Goal: Transaction & Acquisition: Purchase product/service

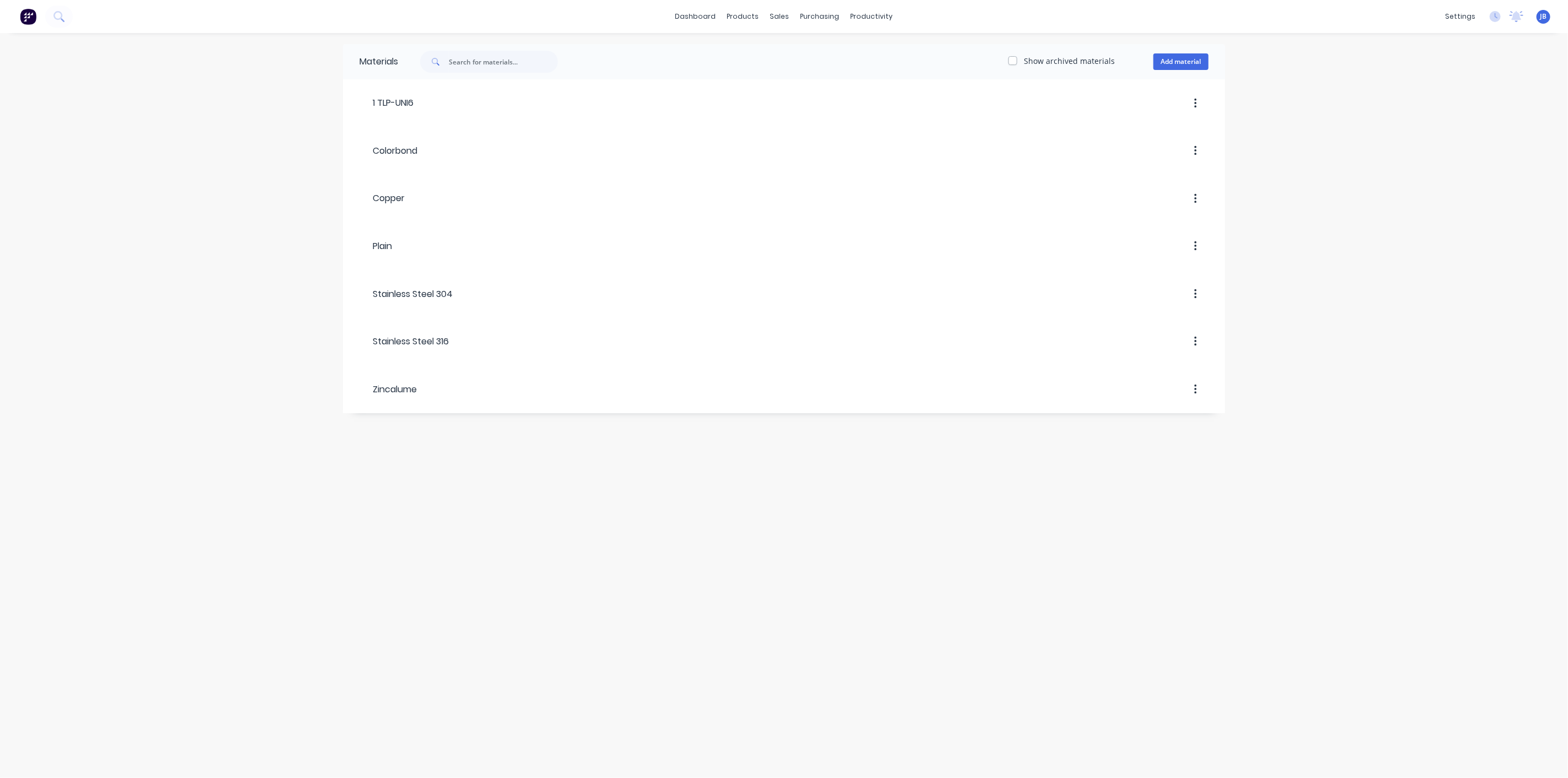
click at [32, 18] on img at bounding box center [28, 17] width 17 height 17
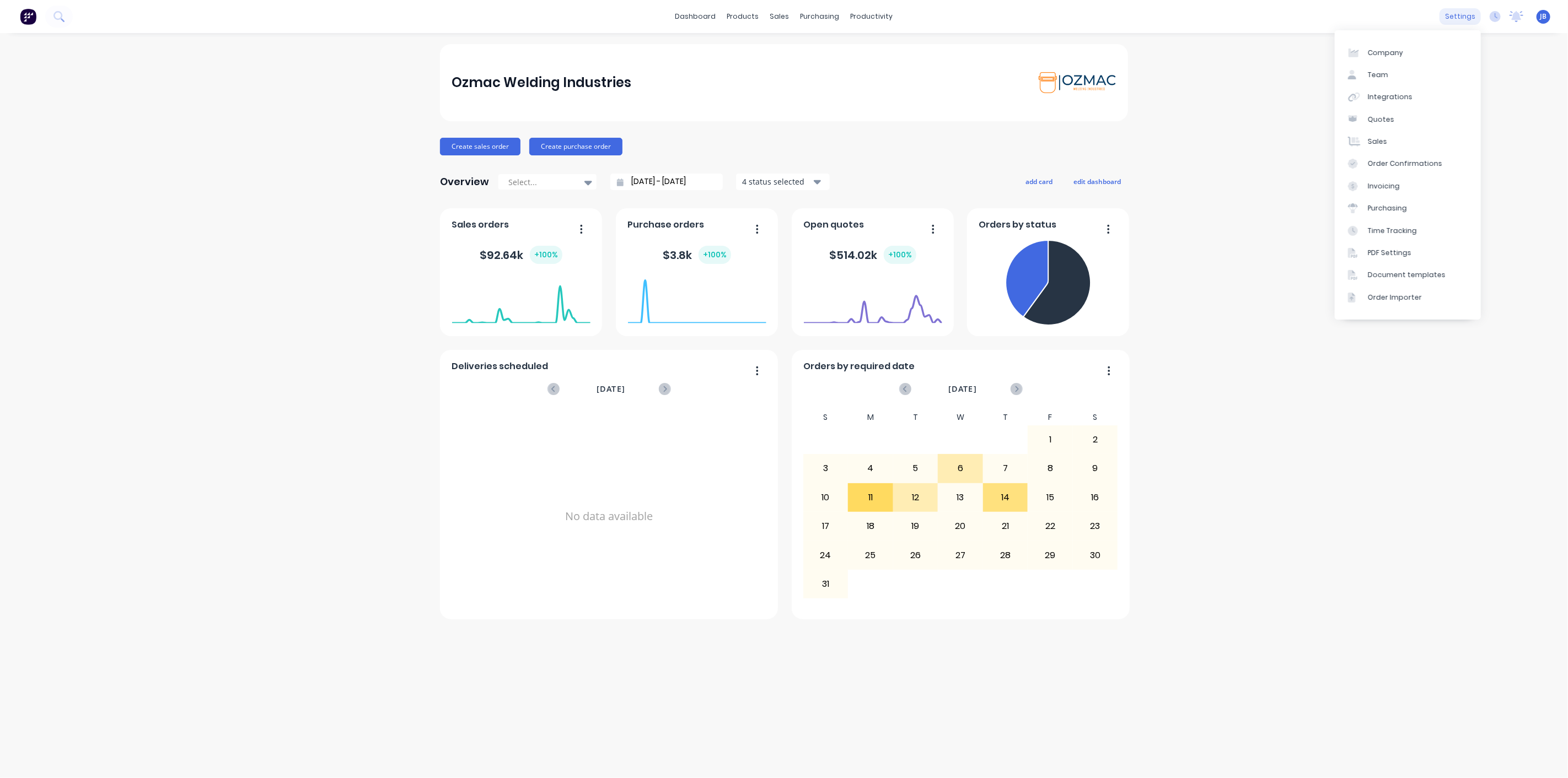
click at [1474, 15] on div "settings" at bounding box center [1460, 17] width 42 height 17
click at [1382, 97] on div "Integrations" at bounding box center [1390, 97] width 45 height 10
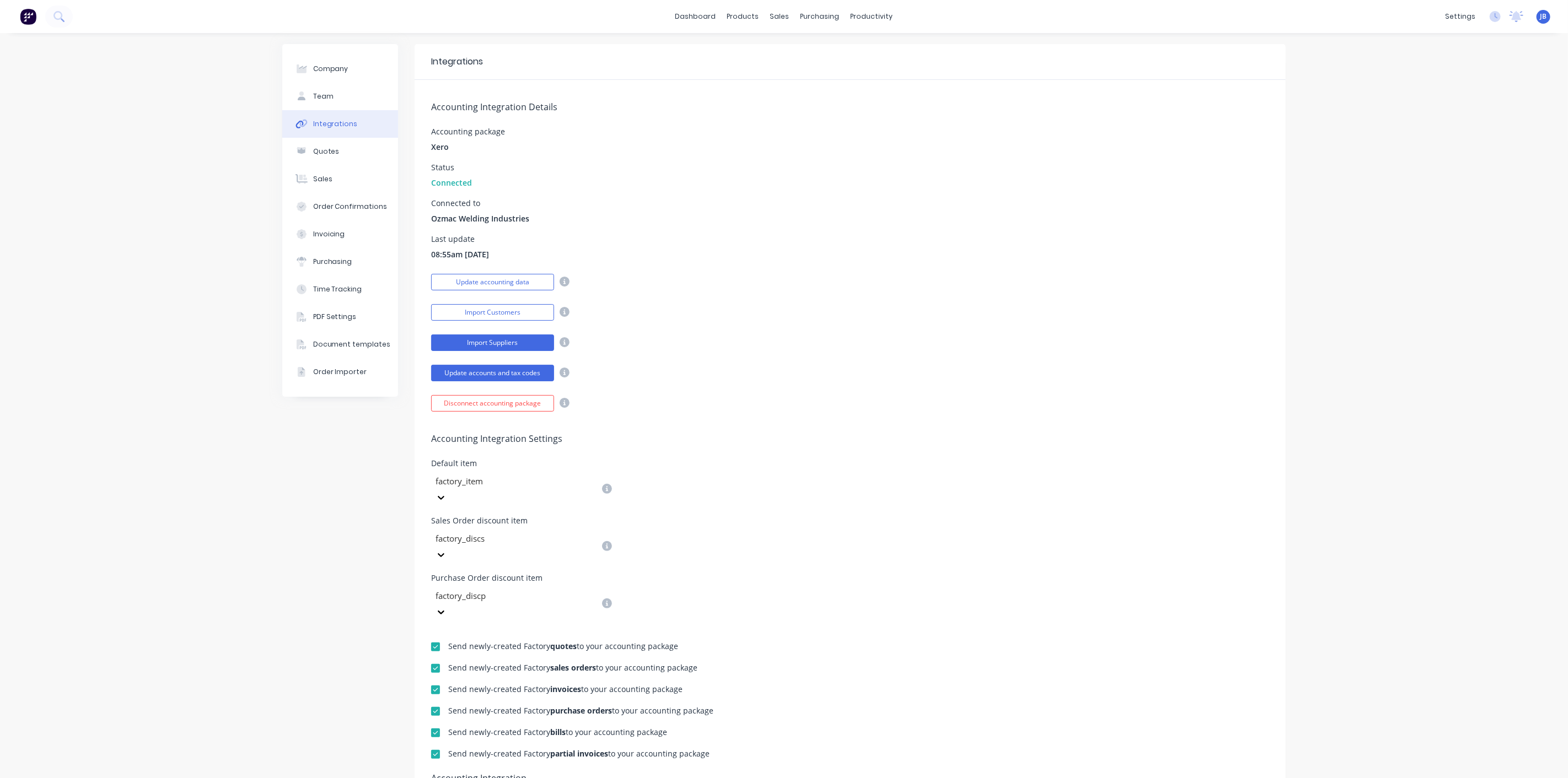
click at [492, 340] on button "Import Suppliers" at bounding box center [493, 343] width 123 height 17
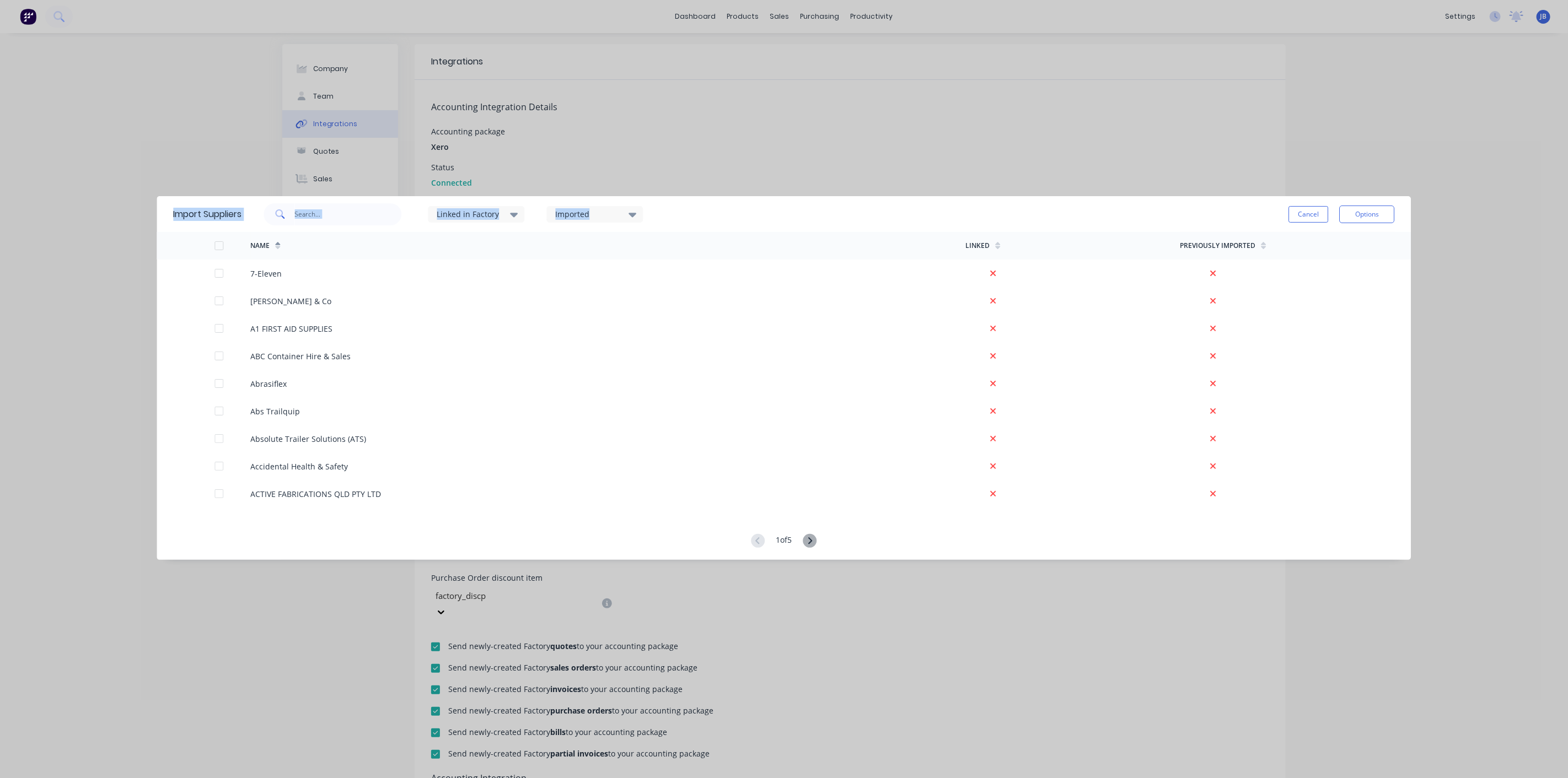
drag, startPoint x: 1097, startPoint y: 222, endPoint x: 872, endPoint y: 175, distance: 229.9
click at [872, 175] on div "Import Suppliers Linked in Factory Imported Cancel Options Name Linked Previous…" at bounding box center [784, 389] width 1568 height 778
click at [1379, 209] on button "Options" at bounding box center [1367, 214] width 55 height 18
click at [1157, 165] on div "Import Suppliers Linked in Factory Imported Cancel Options Import selected supp…" at bounding box center [784, 389] width 1568 height 778
click at [1359, 213] on button "Options" at bounding box center [1367, 214] width 55 height 18
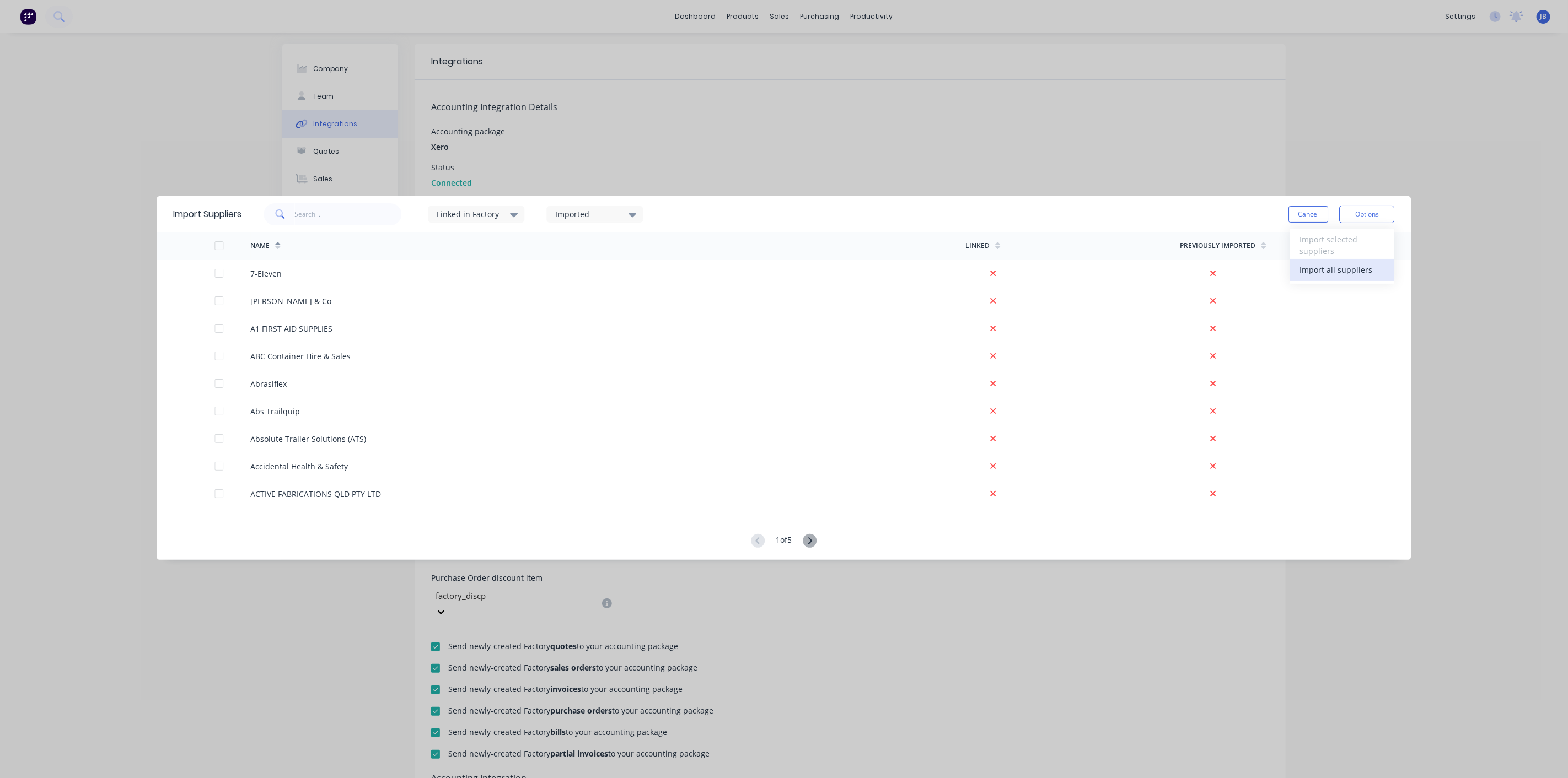
click at [1327, 271] on div "Import all suppliers" at bounding box center [1342, 269] width 85 height 16
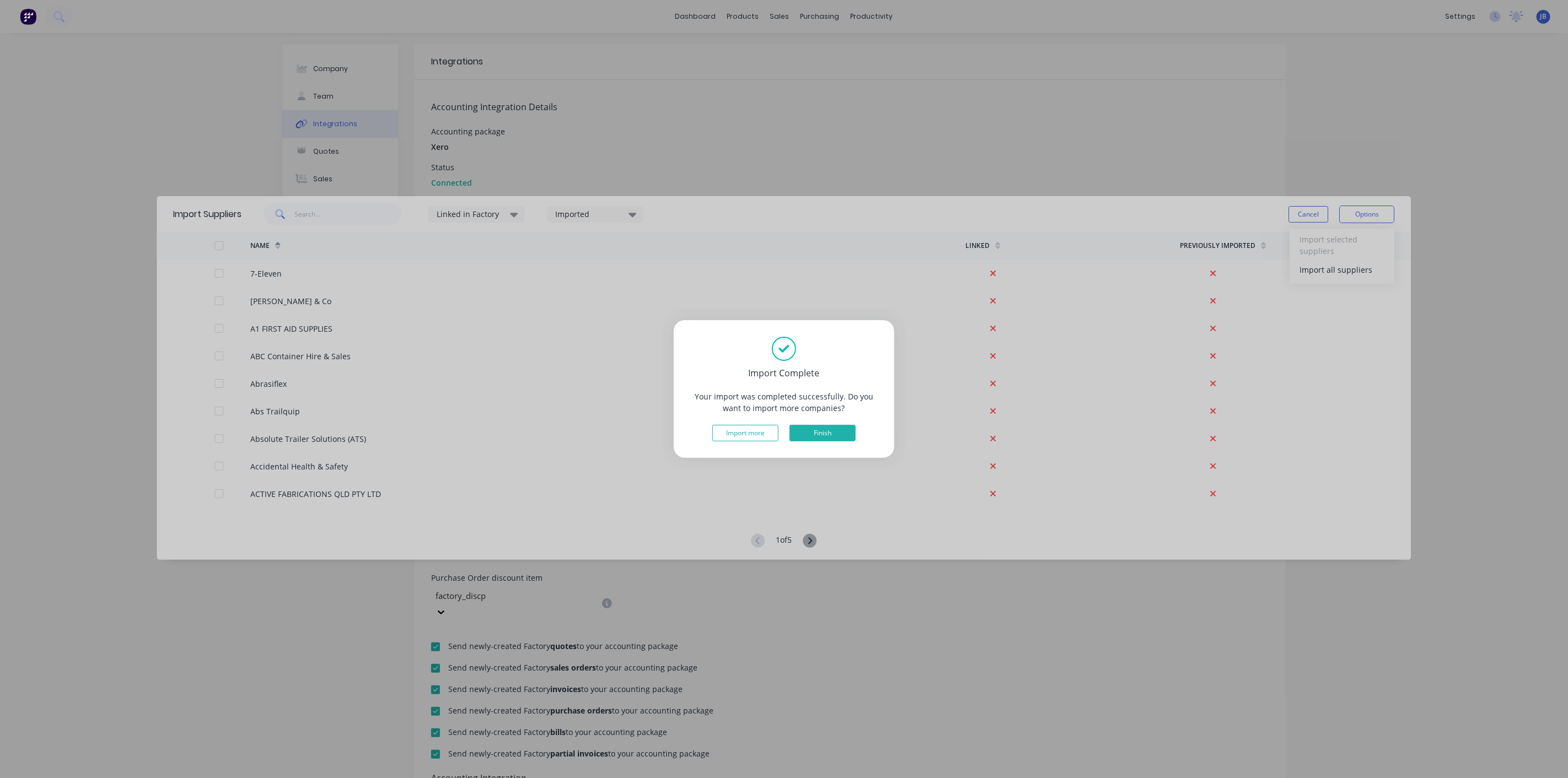
click at [826, 435] on button "Finish" at bounding box center [822, 434] width 66 height 17
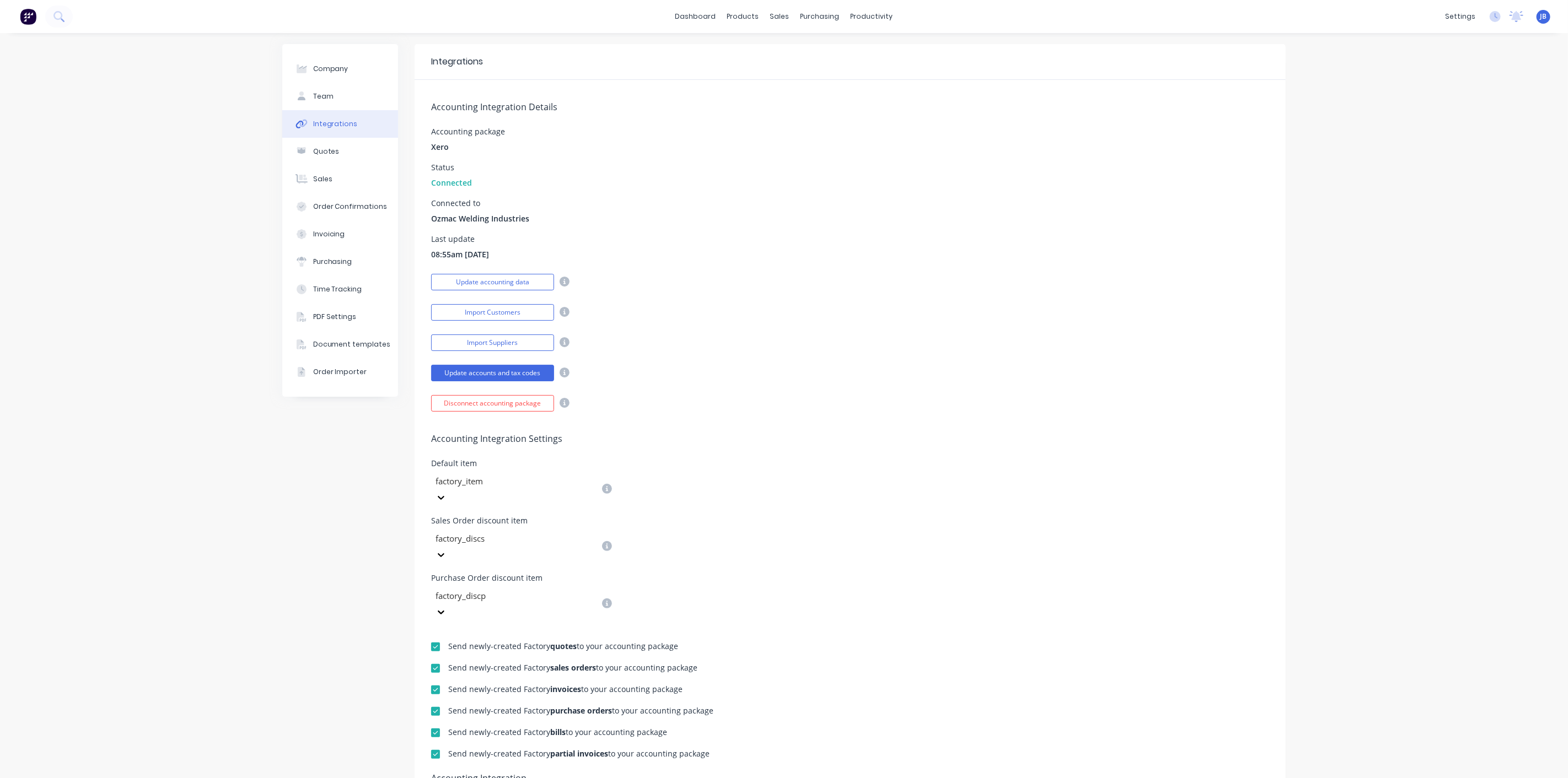
click at [729, 125] on div "Accounting Integration Details Accounting package Xero Status Connected Connect…" at bounding box center [850, 246] width 871 height 332
click at [690, 226] on div "Accounting Integration Details Accounting package Xero Status Connected Connect…" at bounding box center [850, 246] width 871 height 332
click at [971, 45] on div "Integrations" at bounding box center [850, 62] width 871 height 36
click at [671, 52] on div "Integrations" at bounding box center [850, 62] width 871 height 36
click at [805, 17] on div "purchasing" at bounding box center [820, 17] width 50 height 17
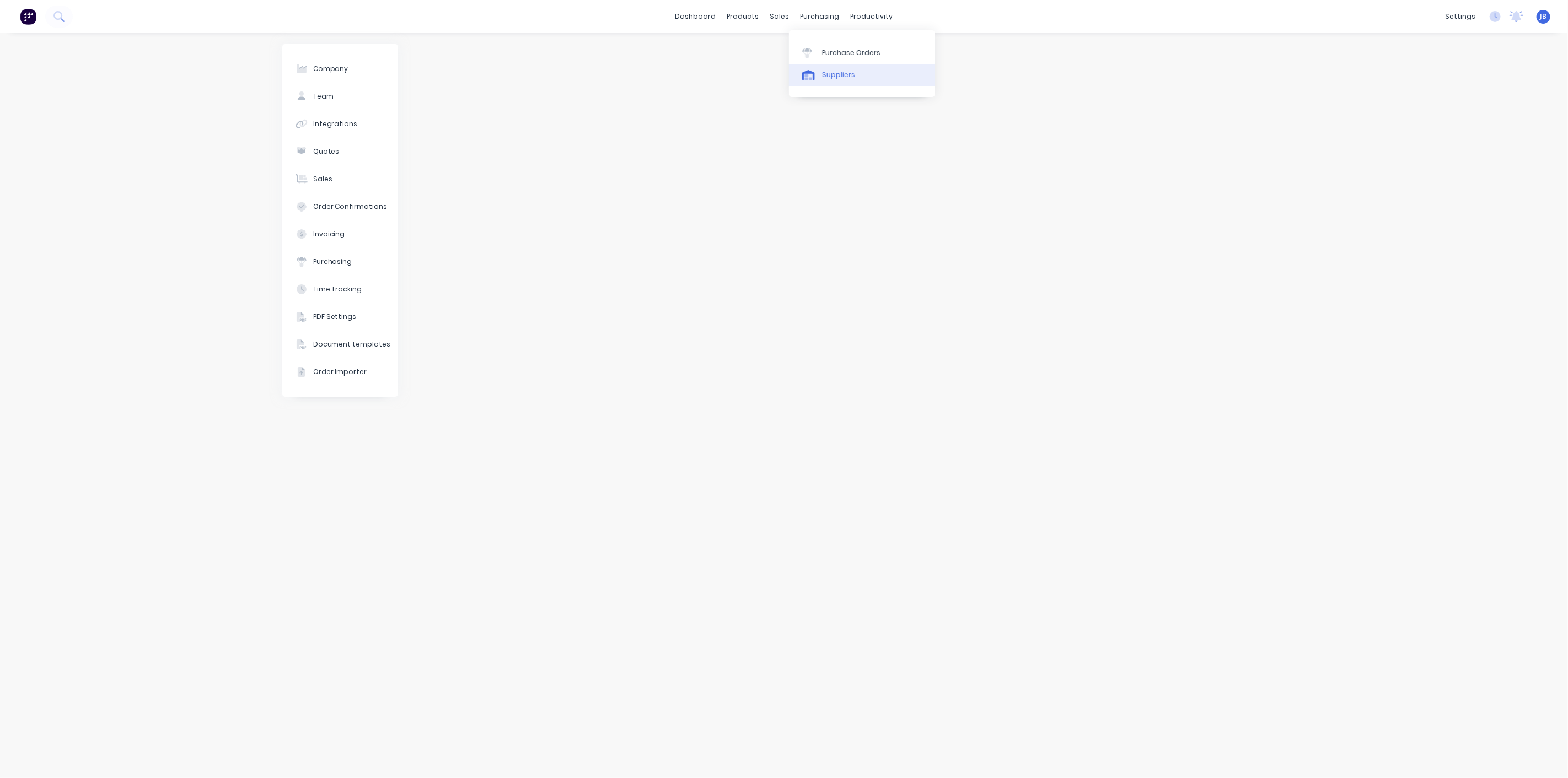
click at [824, 72] on div "Suppliers" at bounding box center [838, 75] width 33 height 10
click at [499, 67] on div at bounding box center [477, 62] width 138 height 22
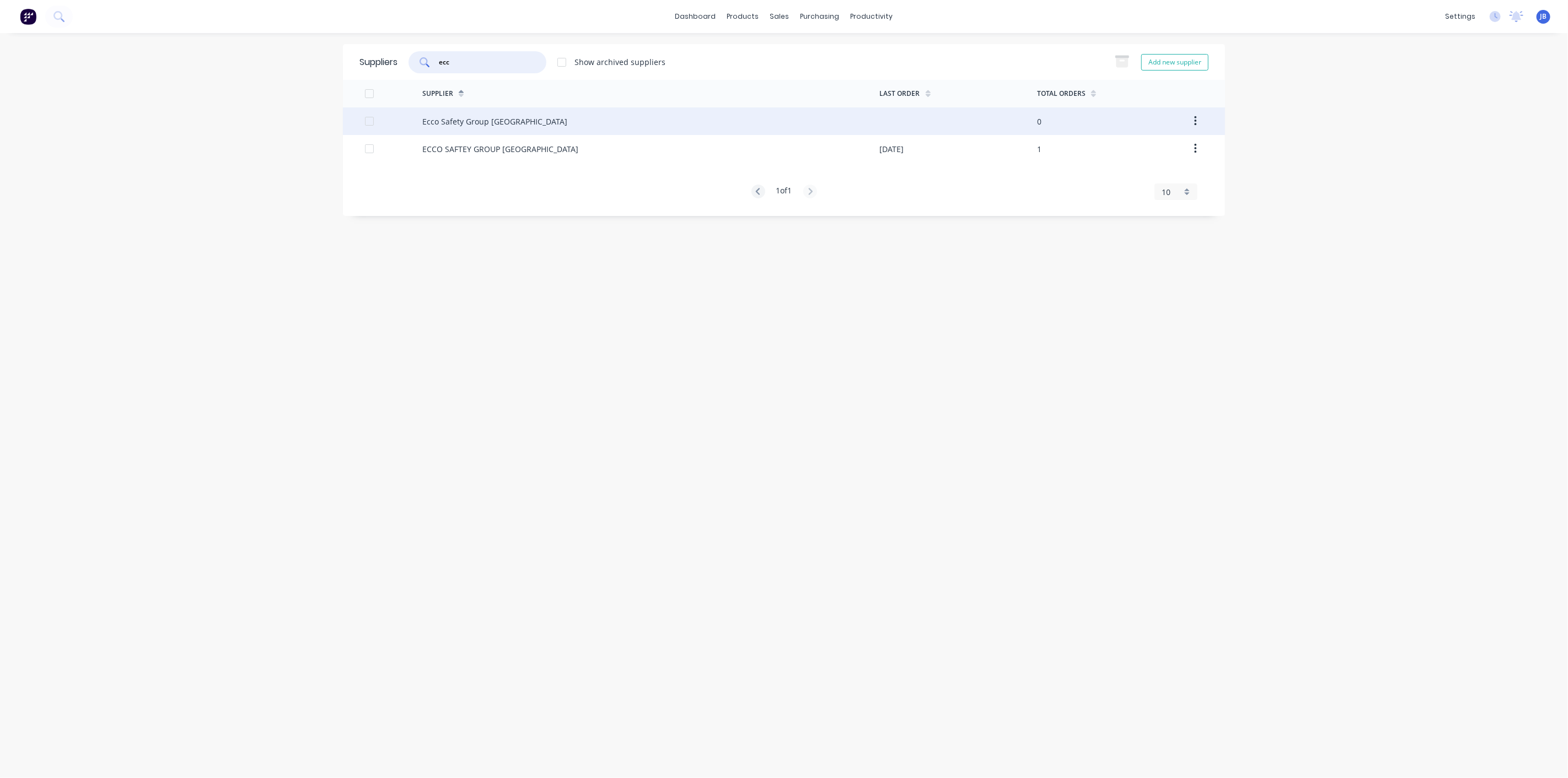
type input "ecc"
click at [502, 118] on div "Ecco Safety Group [GEOGRAPHIC_DATA]" at bounding box center [494, 121] width 145 height 12
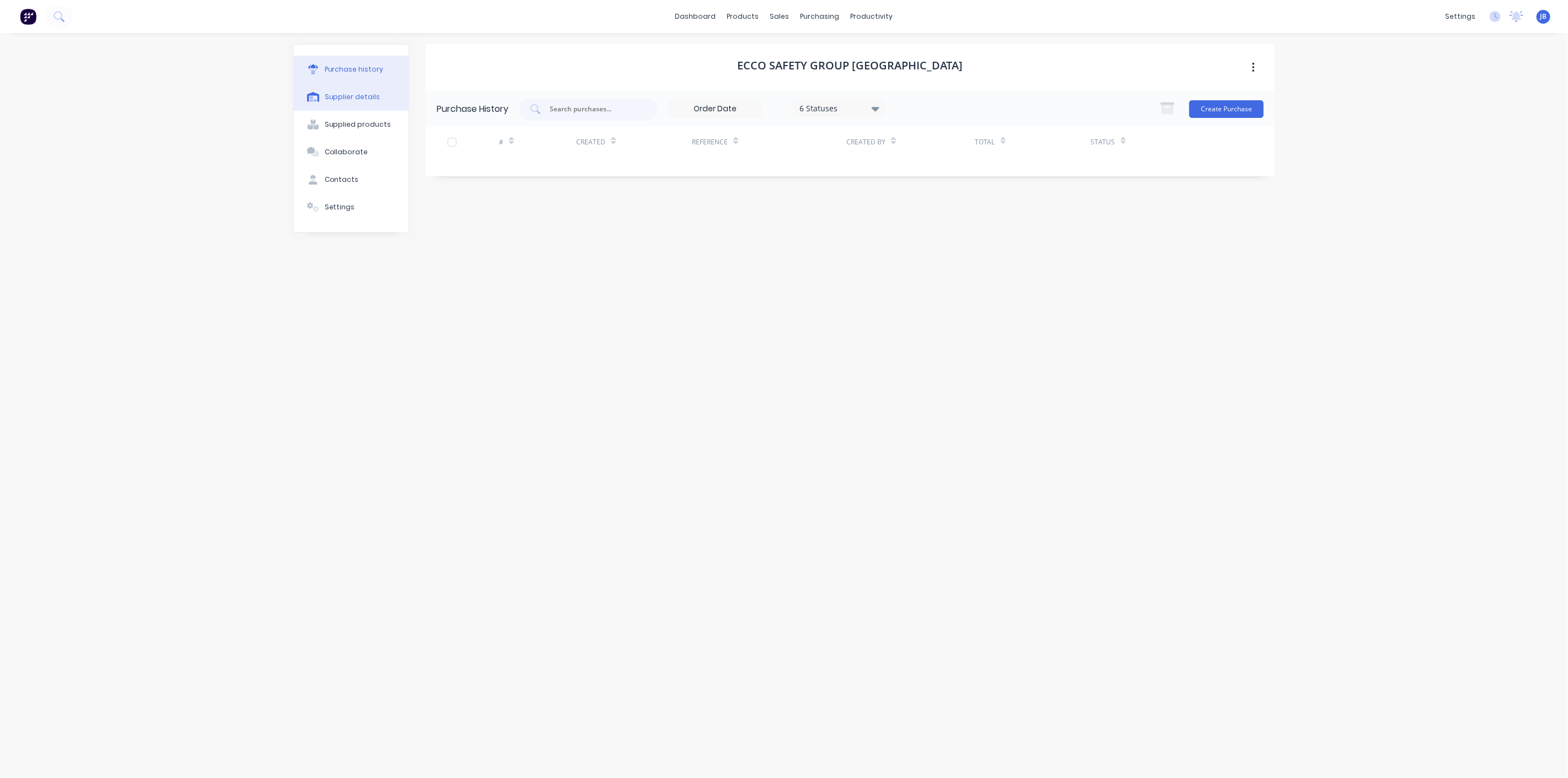
click at [357, 98] on div "Supplier details" at bounding box center [352, 97] width 55 height 10
select select "AU"
click at [348, 91] on button "Supplier details" at bounding box center [351, 97] width 115 height 28
click at [1404, 135] on div "dashboard products sales purchasing productivity dashboard products Product Cat…" at bounding box center [784, 389] width 1568 height 778
click at [228, 91] on div "dashboard products sales purchasing productivity dashboard products Product Cat…" at bounding box center [784, 389] width 1568 height 778
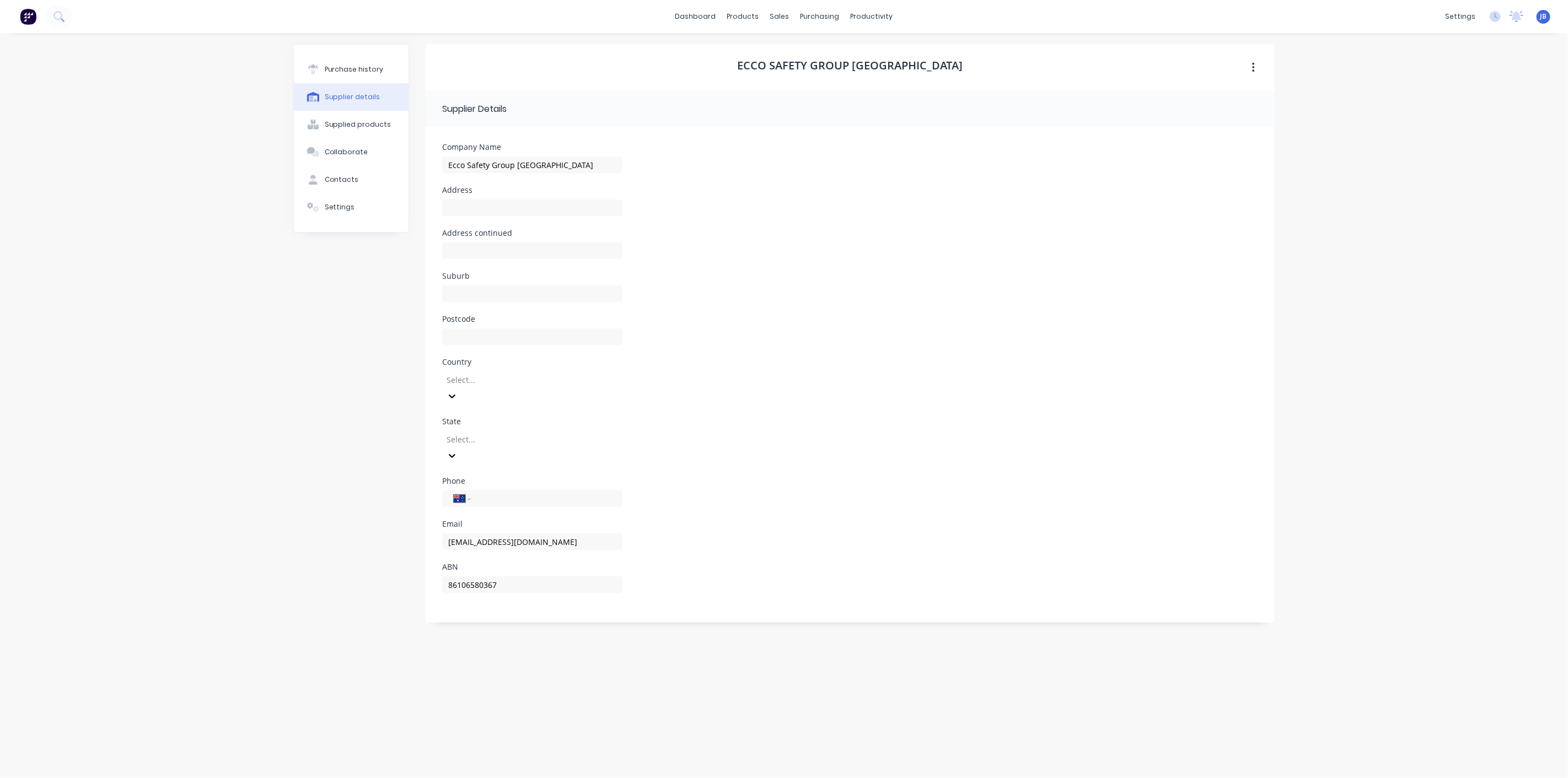
drag, startPoint x: 1313, startPoint y: 67, endPoint x: 1219, endPoint y: 48, distance: 95.9
click at [1313, 67] on div "dashboard products sales purchasing productivity dashboard products Product Cat…" at bounding box center [784, 389] width 1568 height 778
click at [30, 15] on img at bounding box center [28, 17] width 17 height 17
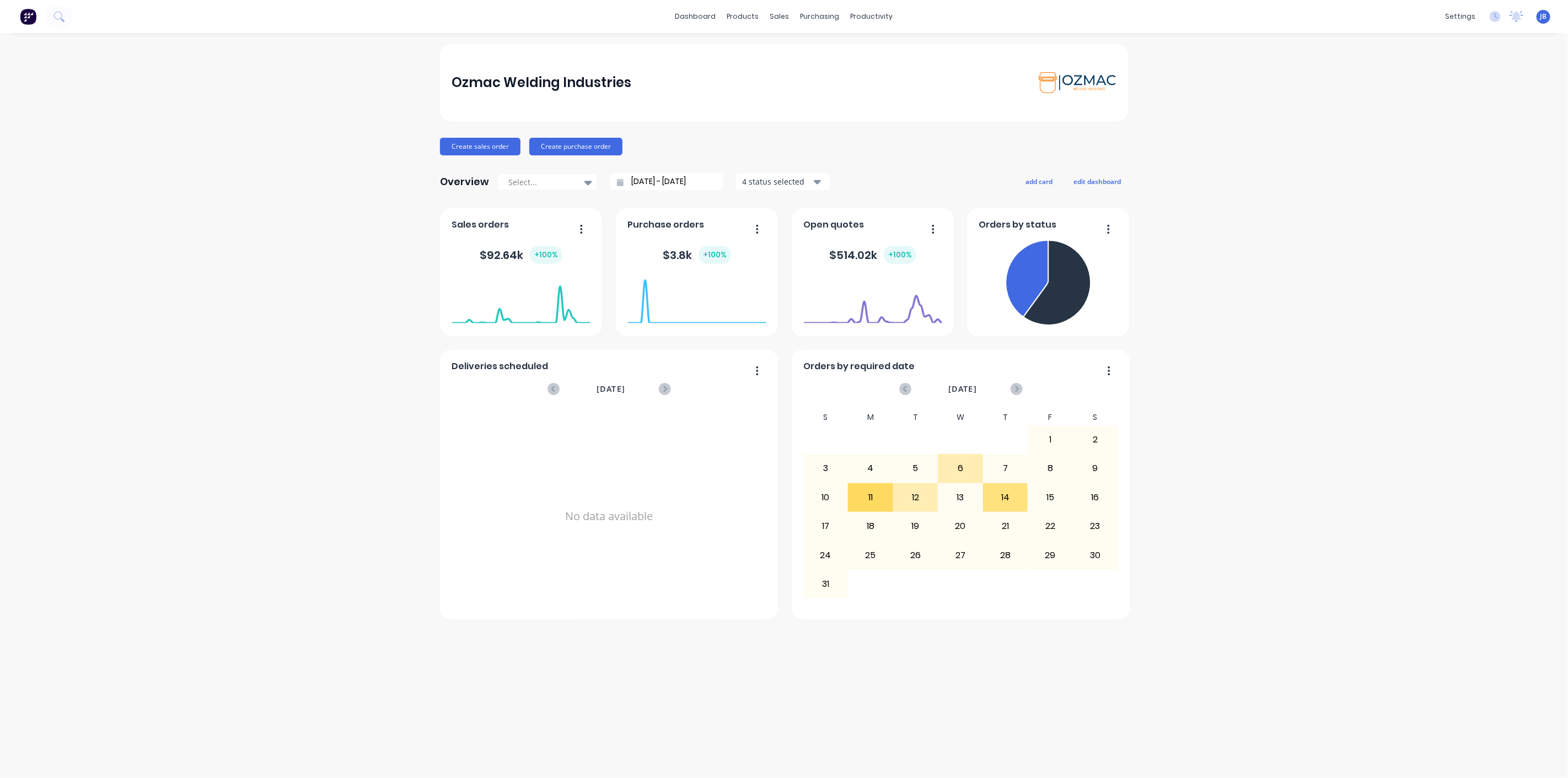
click at [1192, 248] on div "Ozmac Welding Industries Create sales order Create purchase order Overview Sele…" at bounding box center [784, 405] width 1568 height 723
click at [1331, 103] on div "Ozmac Welding Industries Create sales order Create purchase order Overview Sele…" at bounding box center [784, 405] width 1568 height 723
click at [1213, 652] on div "Ozmac Welding Industries Create sales order Create purchase order Overview Sele…" at bounding box center [784, 405] width 1568 height 723
click at [268, 281] on div "Ozmac Welding Industries Create sales order Create purchase order Overview Sele…" at bounding box center [784, 405] width 1568 height 723
click at [801, 48] on div "Sales Orders" at bounding box center [821, 52] width 45 height 10
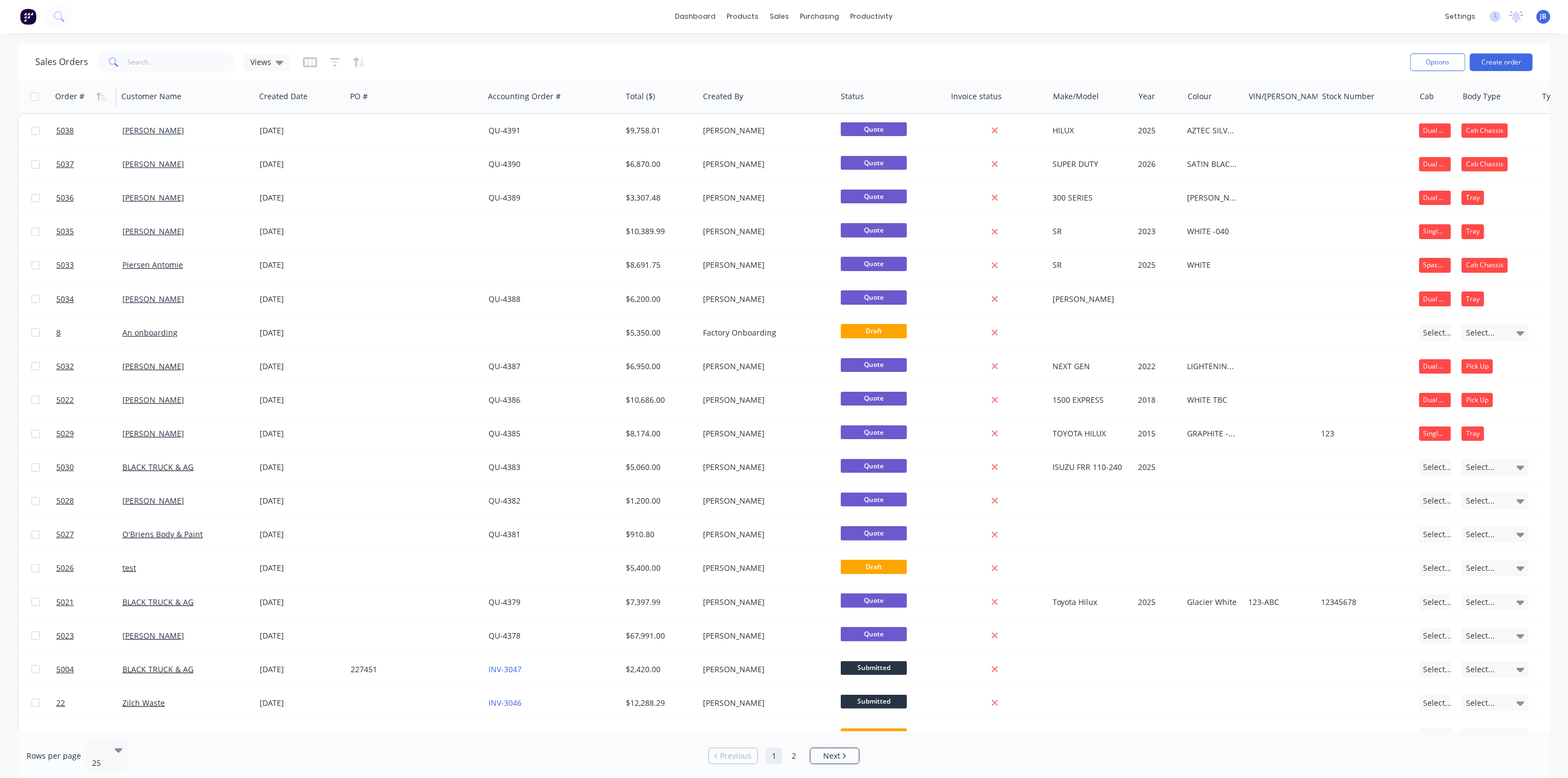
click at [75, 98] on div "Order #" at bounding box center [70, 96] width 29 height 11
click at [98, 95] on icon "button" at bounding box center [98, 96] width 4 height 8
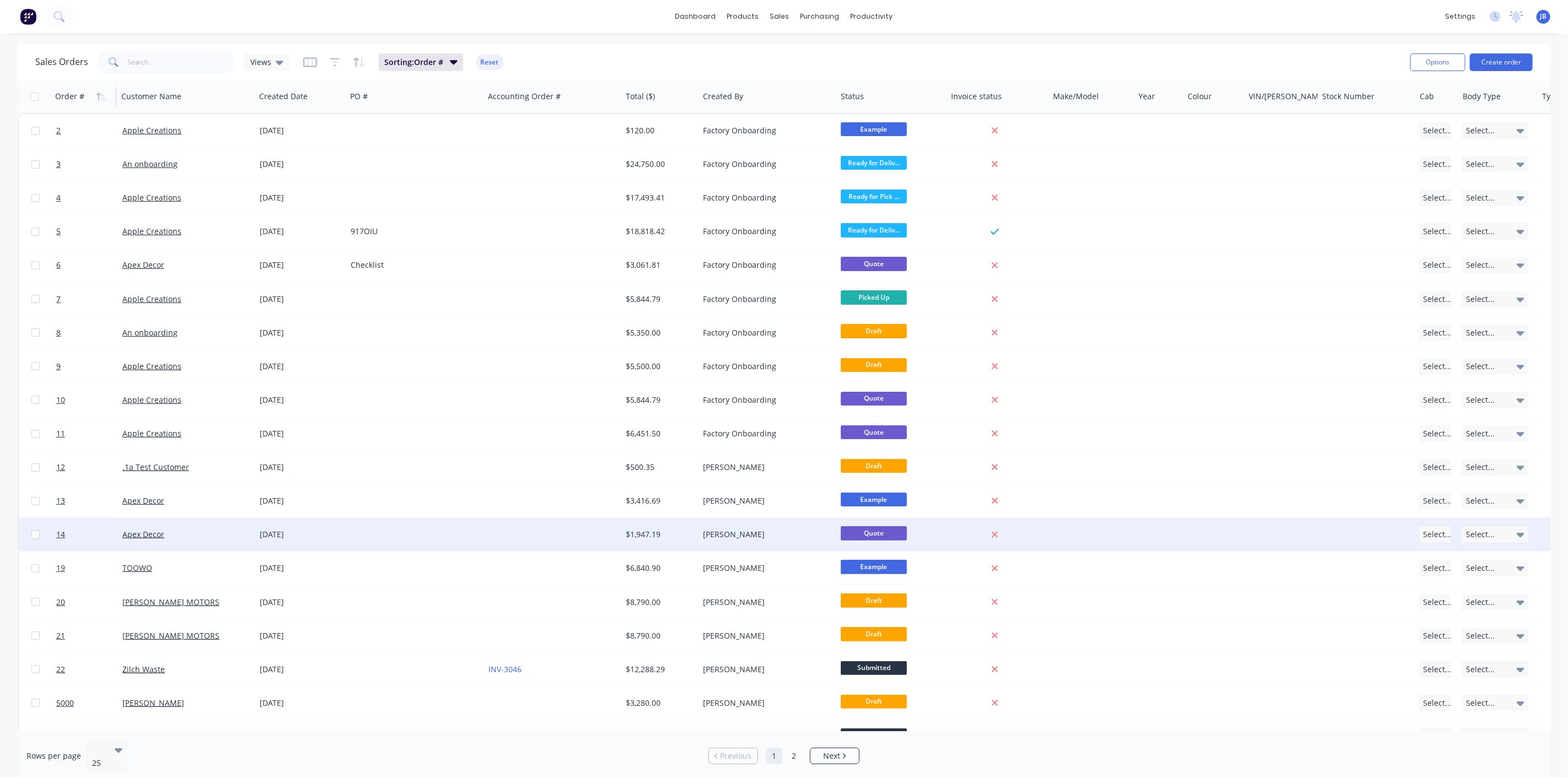
drag, startPoint x: 30, startPoint y: 536, endPoint x: 35, endPoint y: 527, distance: 10.3
click at [32, 536] on input "checkbox" at bounding box center [35, 534] width 8 height 8
checkbox input "true"
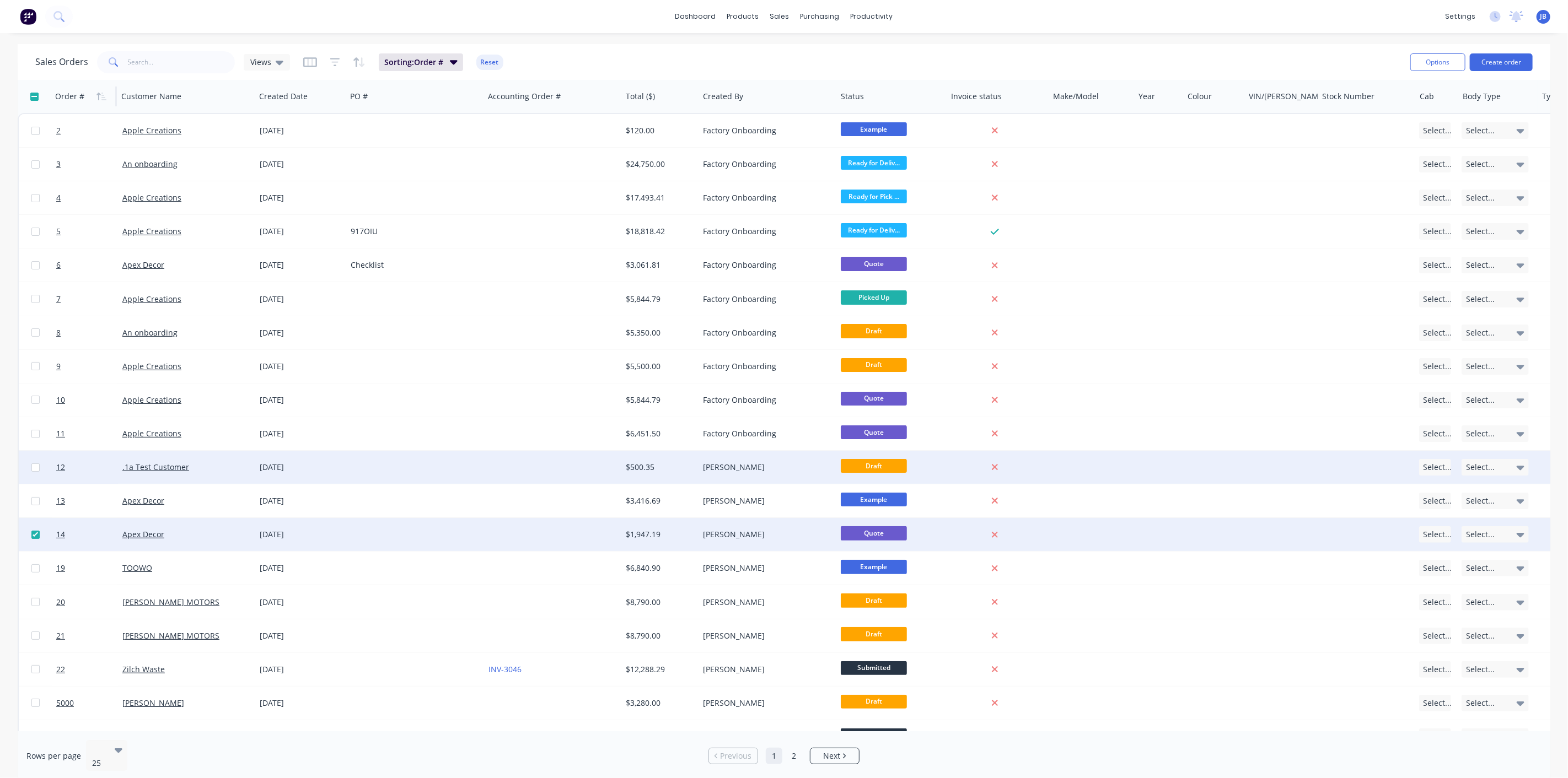
click at [35, 502] on input "checkbox" at bounding box center [35, 501] width 8 height 8
checkbox input "true"
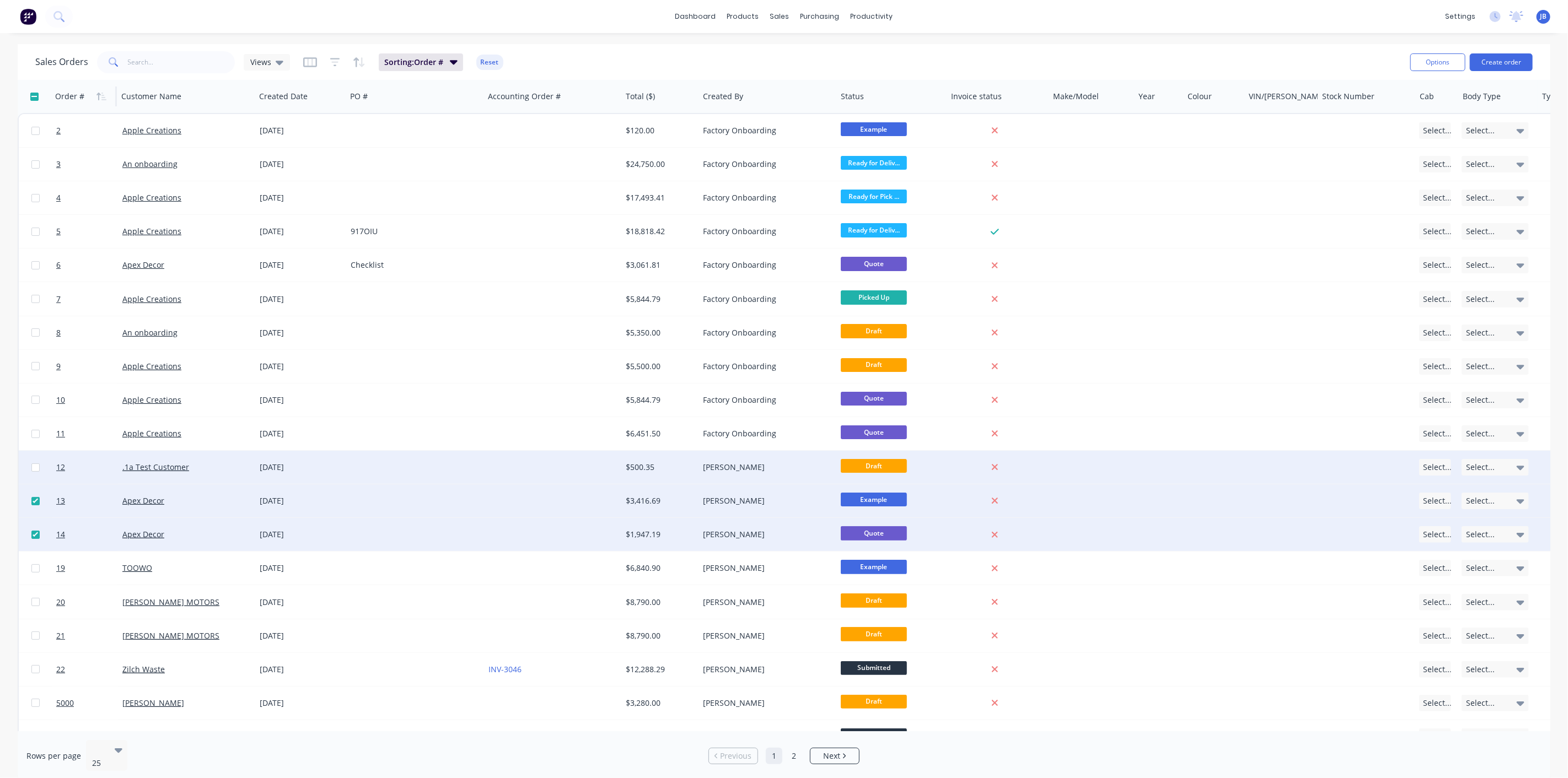
click at [35, 466] on input "checkbox" at bounding box center [35, 467] width 8 height 8
checkbox input "true"
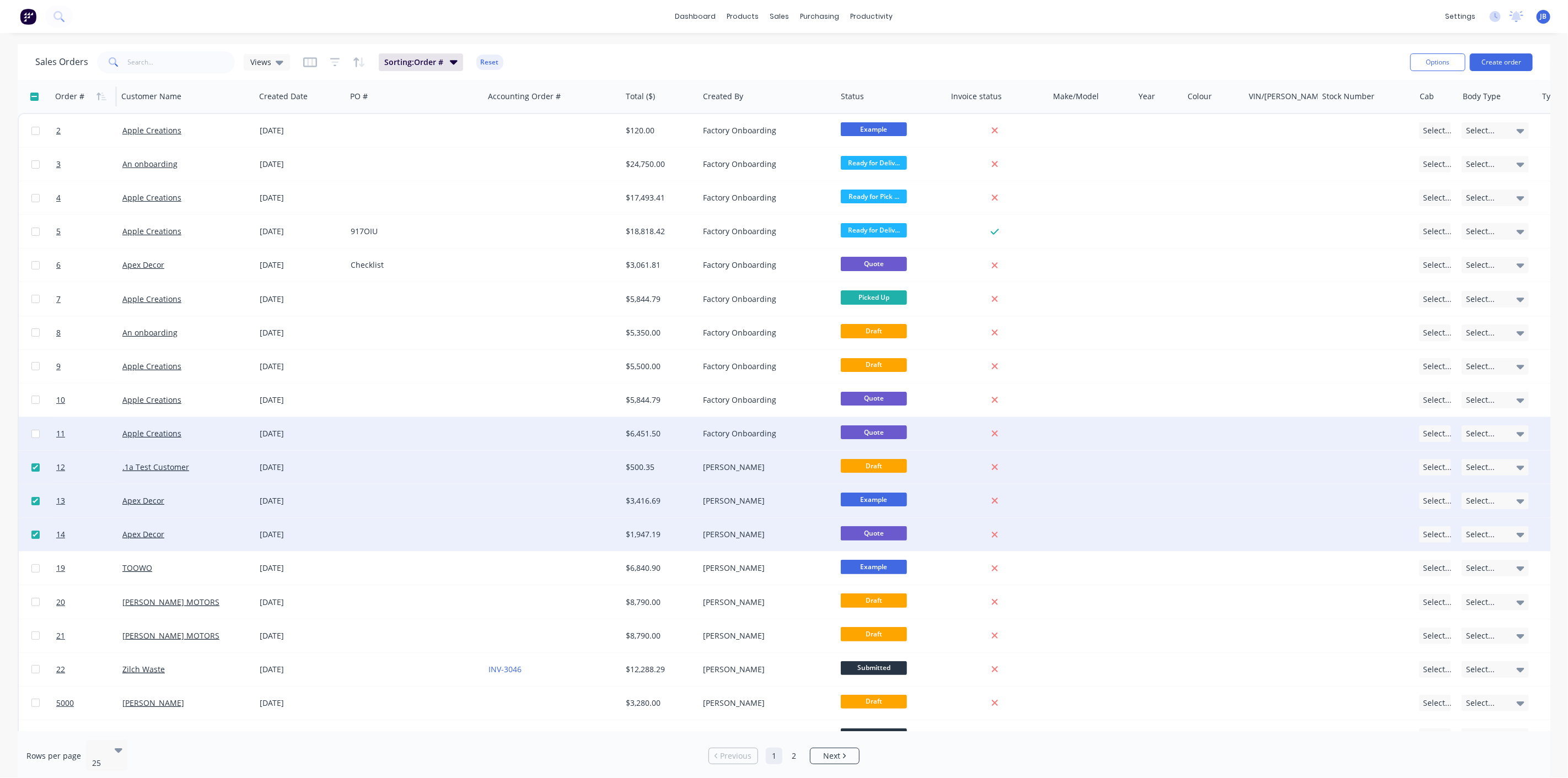
click at [35, 433] on input "checkbox" at bounding box center [35, 434] width 8 height 8
checkbox input "true"
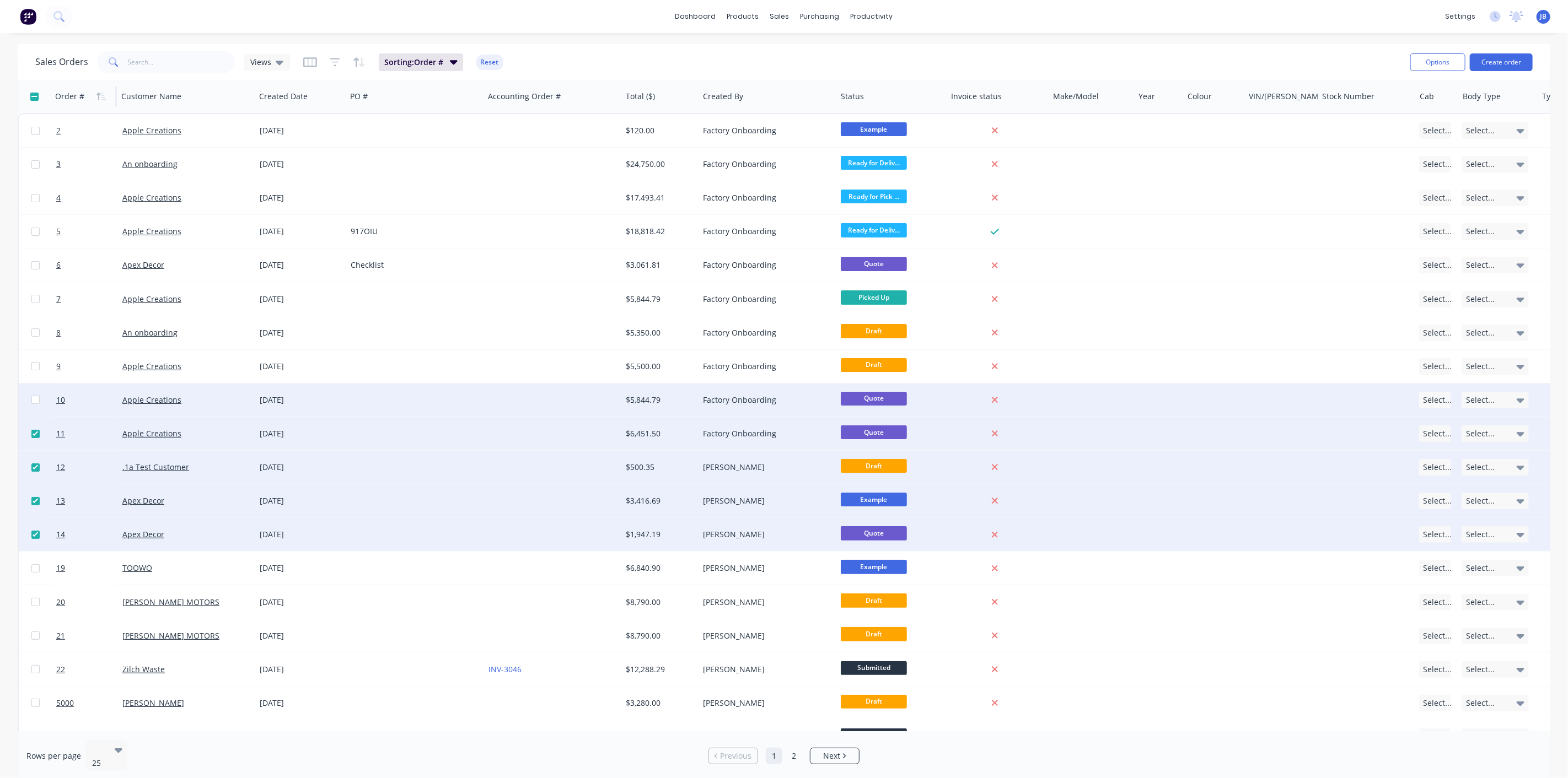
click at [35, 398] on input "checkbox" at bounding box center [35, 400] width 8 height 8
checkbox input "true"
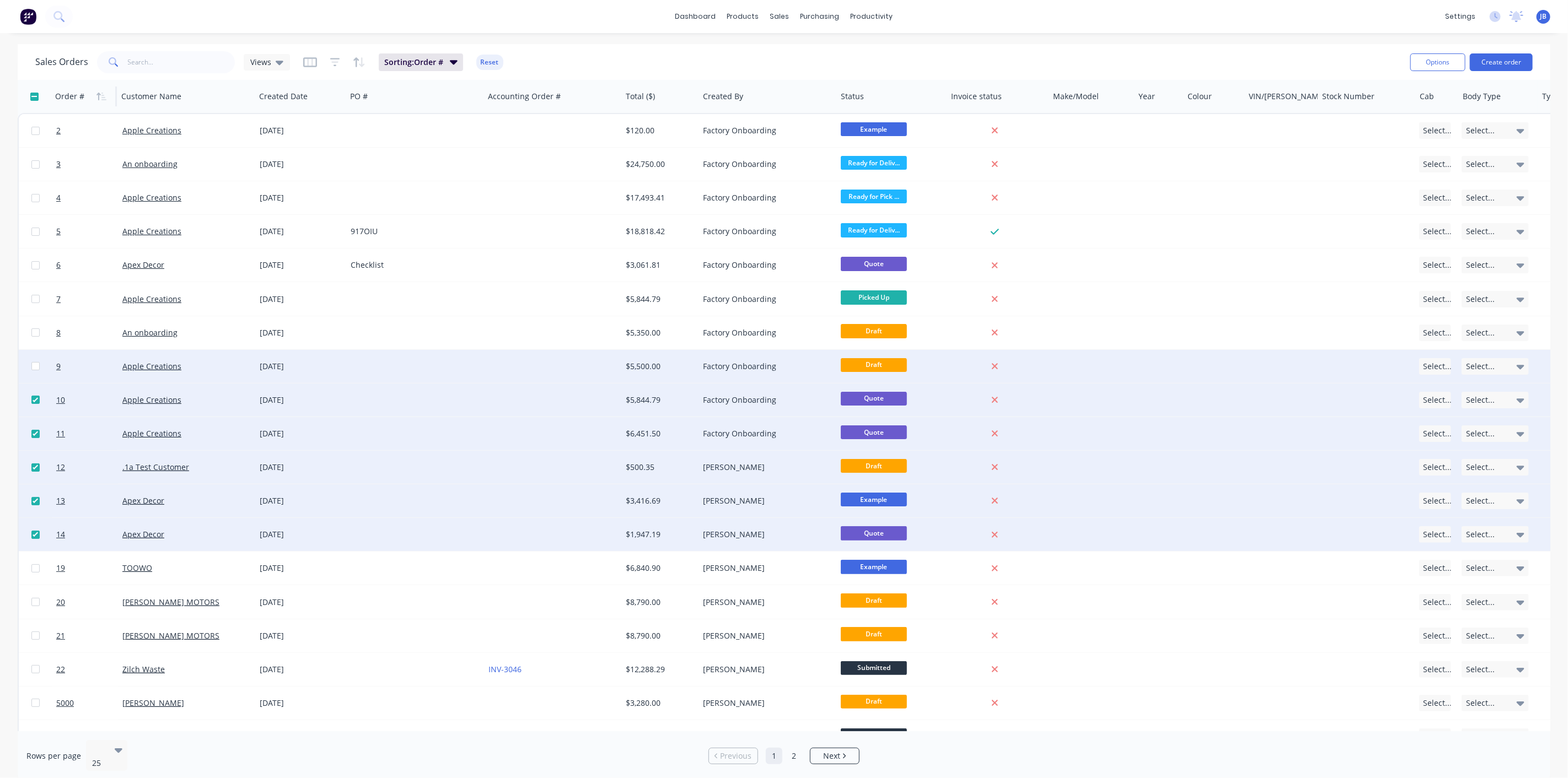
click at [36, 363] on input "checkbox" at bounding box center [35, 366] width 8 height 8
checkbox input "true"
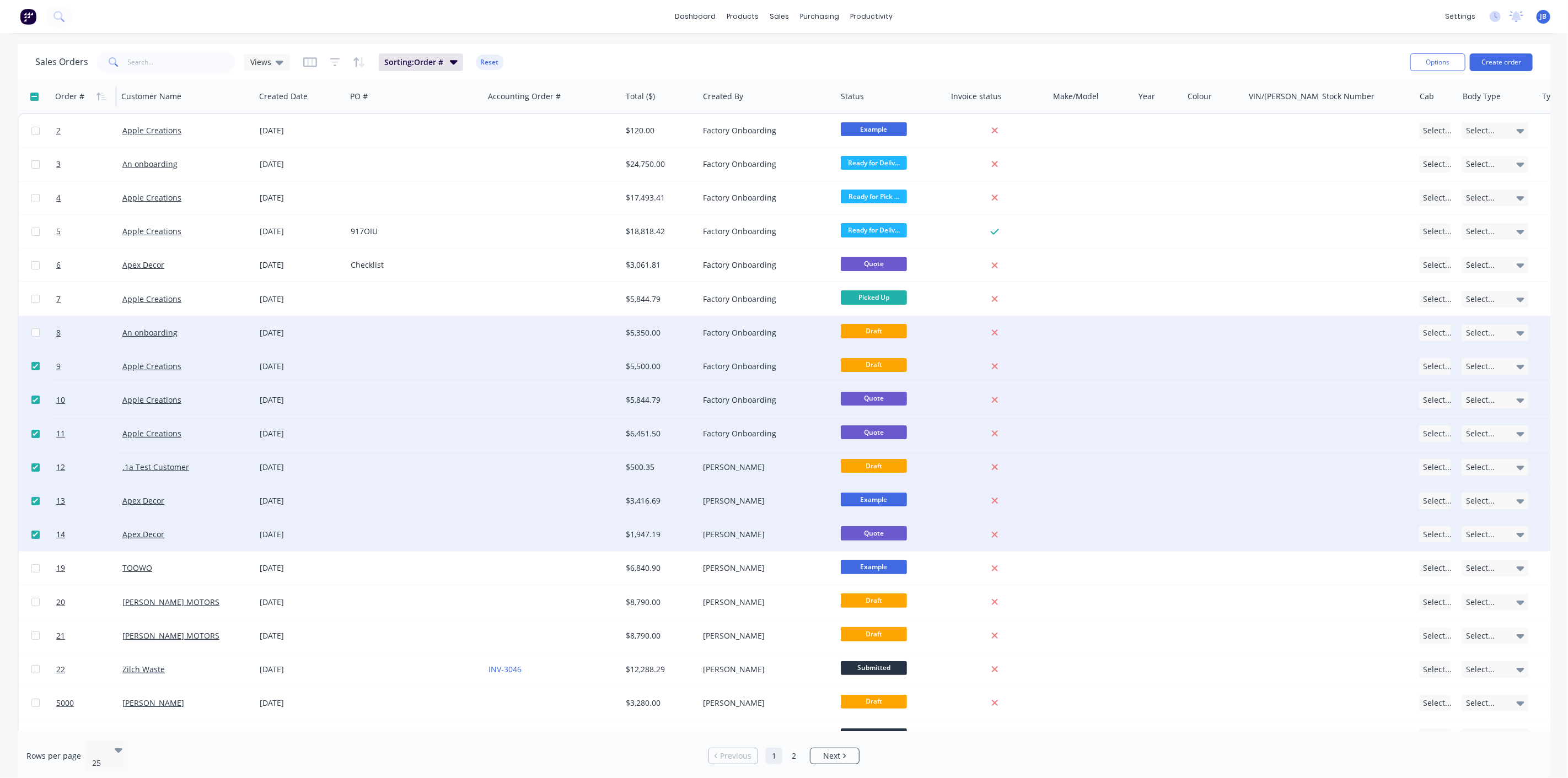
click at [35, 334] on input "checkbox" at bounding box center [35, 332] width 8 height 8
checkbox input "true"
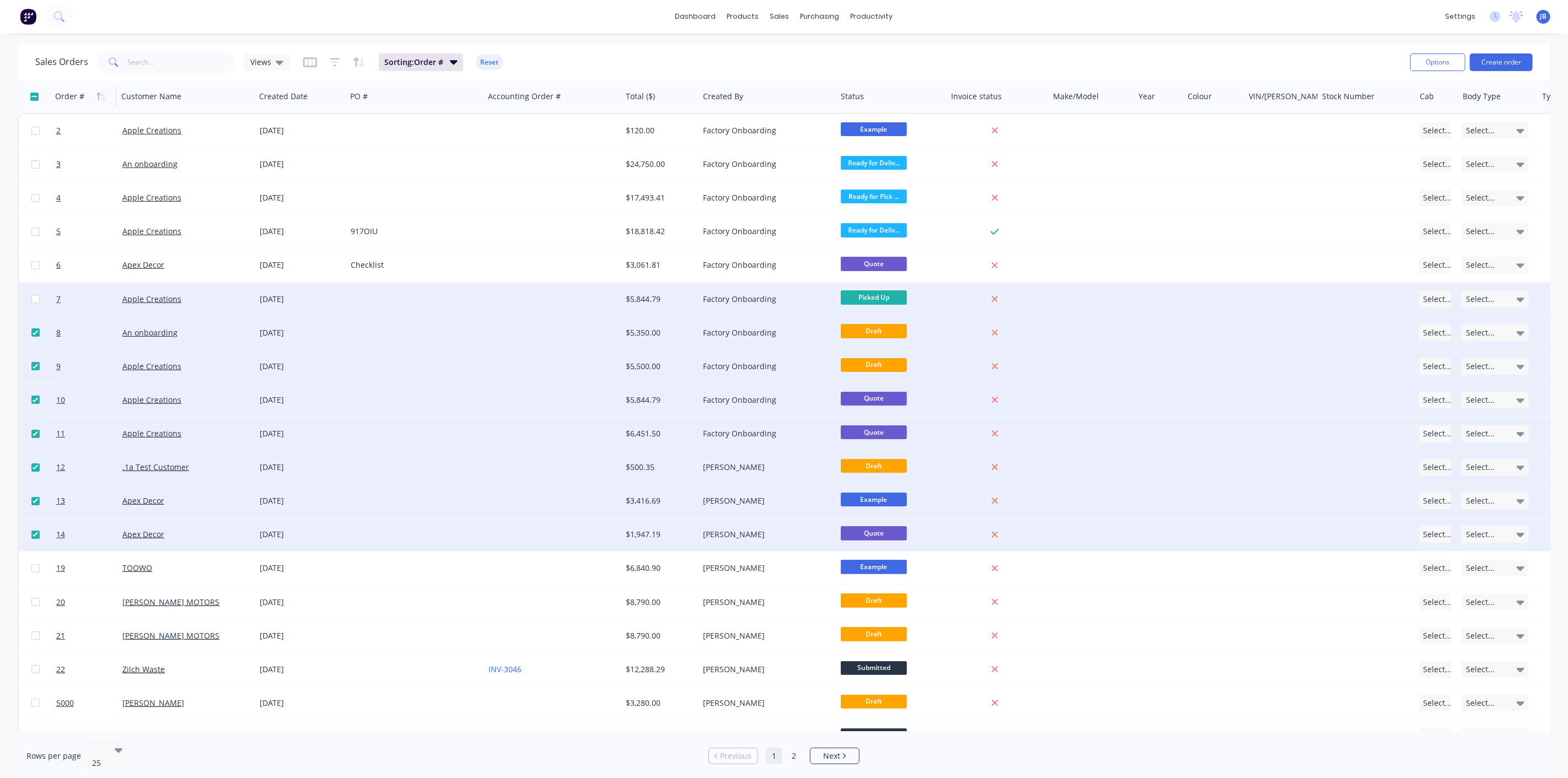
click at [35, 296] on input "checkbox" at bounding box center [35, 298] width 8 height 8
checkbox input "true"
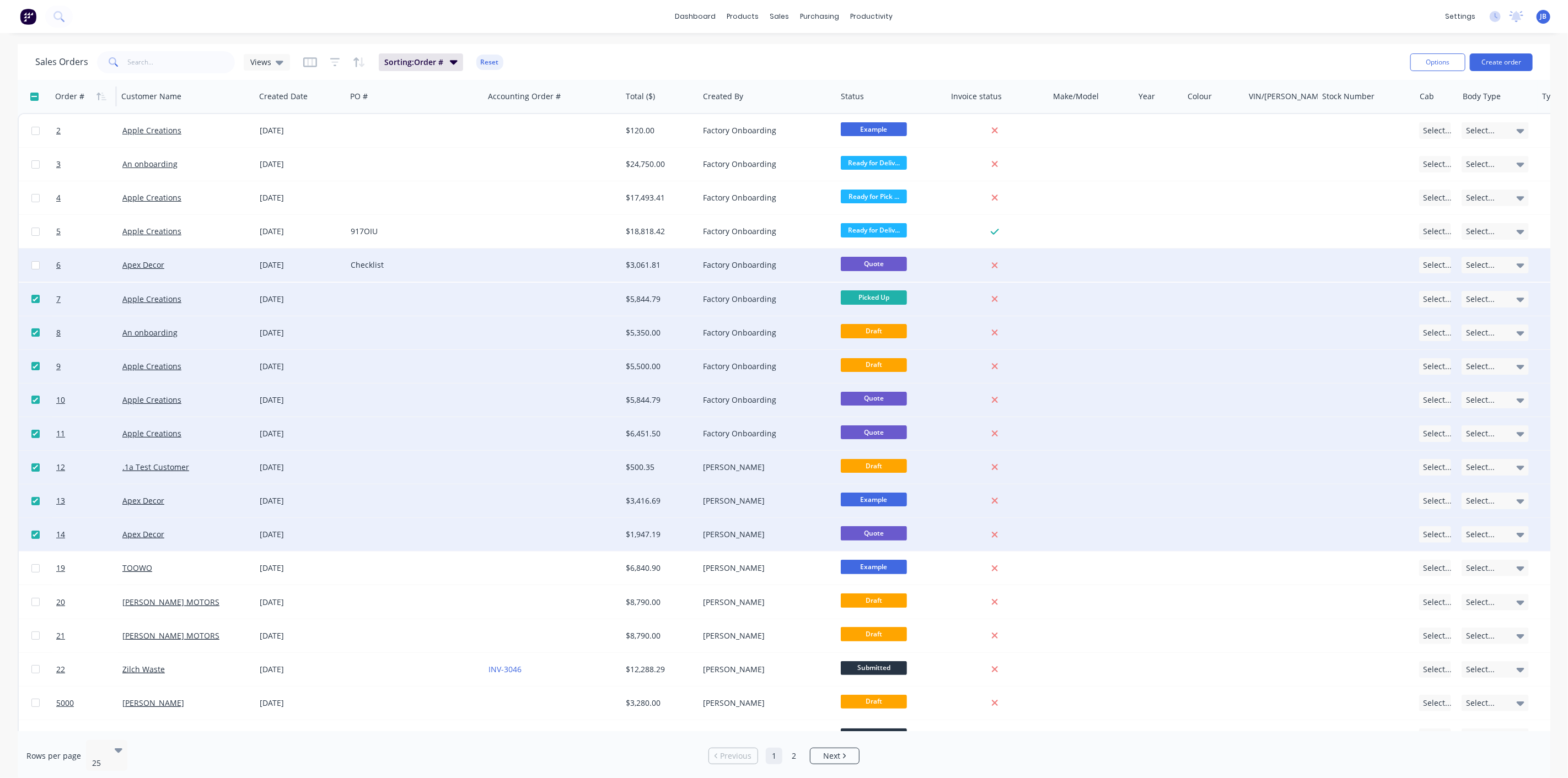
click at [33, 261] on input "checkbox" at bounding box center [35, 265] width 8 height 8
checkbox input "true"
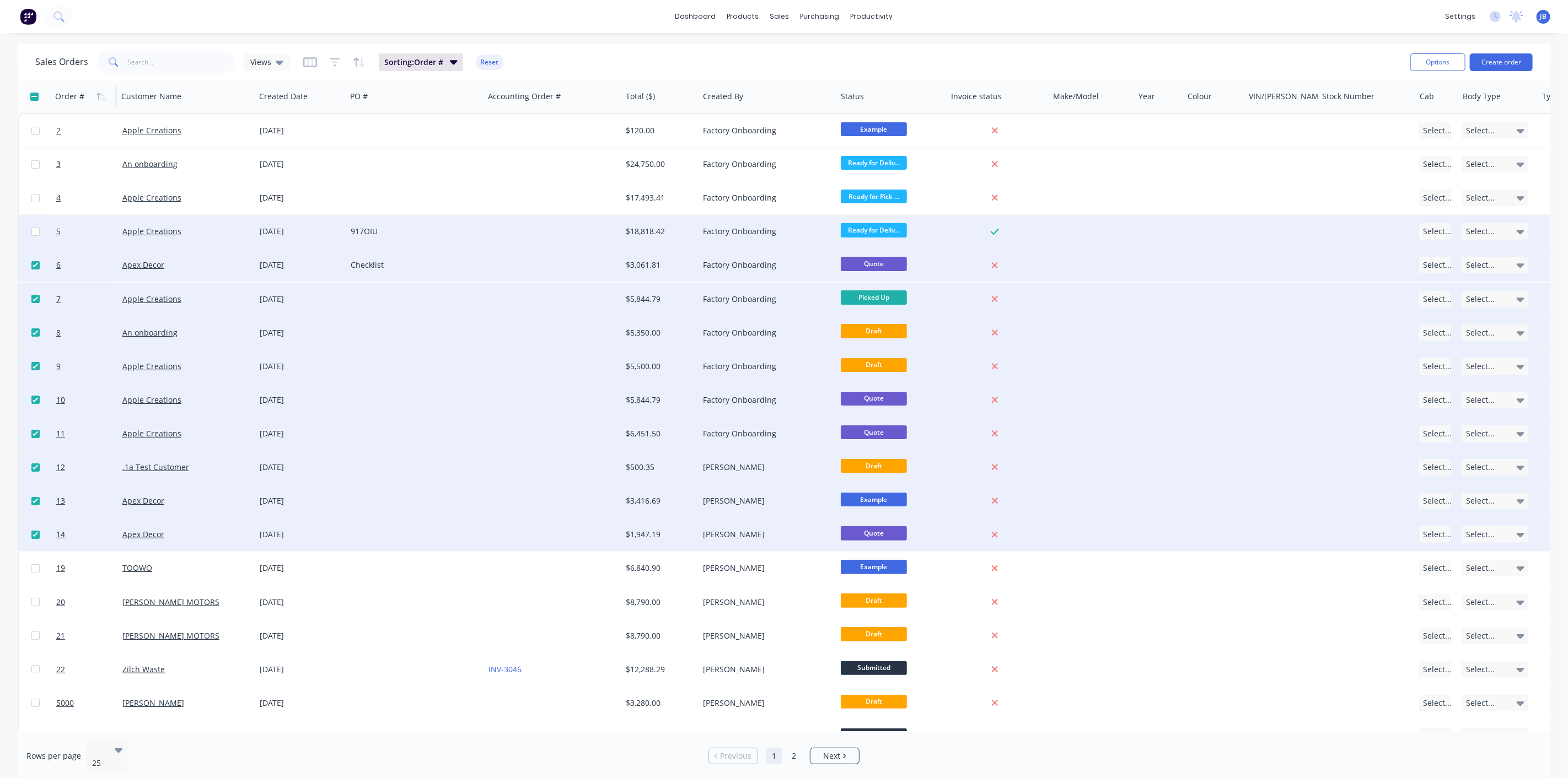
click at [35, 230] on input "checkbox" at bounding box center [35, 231] width 8 height 8
checkbox input "true"
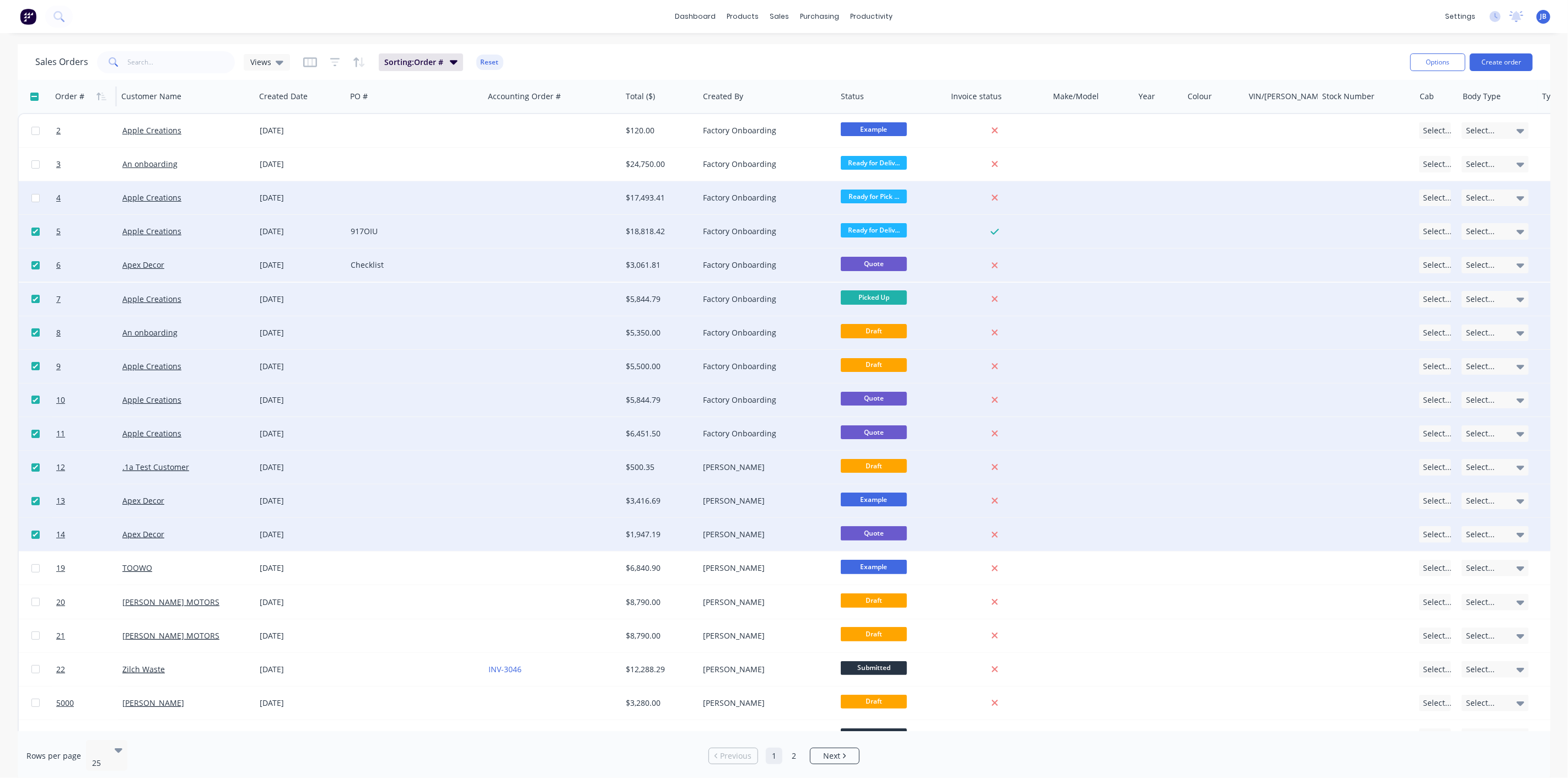
click at [35, 198] on input "checkbox" at bounding box center [35, 198] width 8 height 8
checkbox input "true"
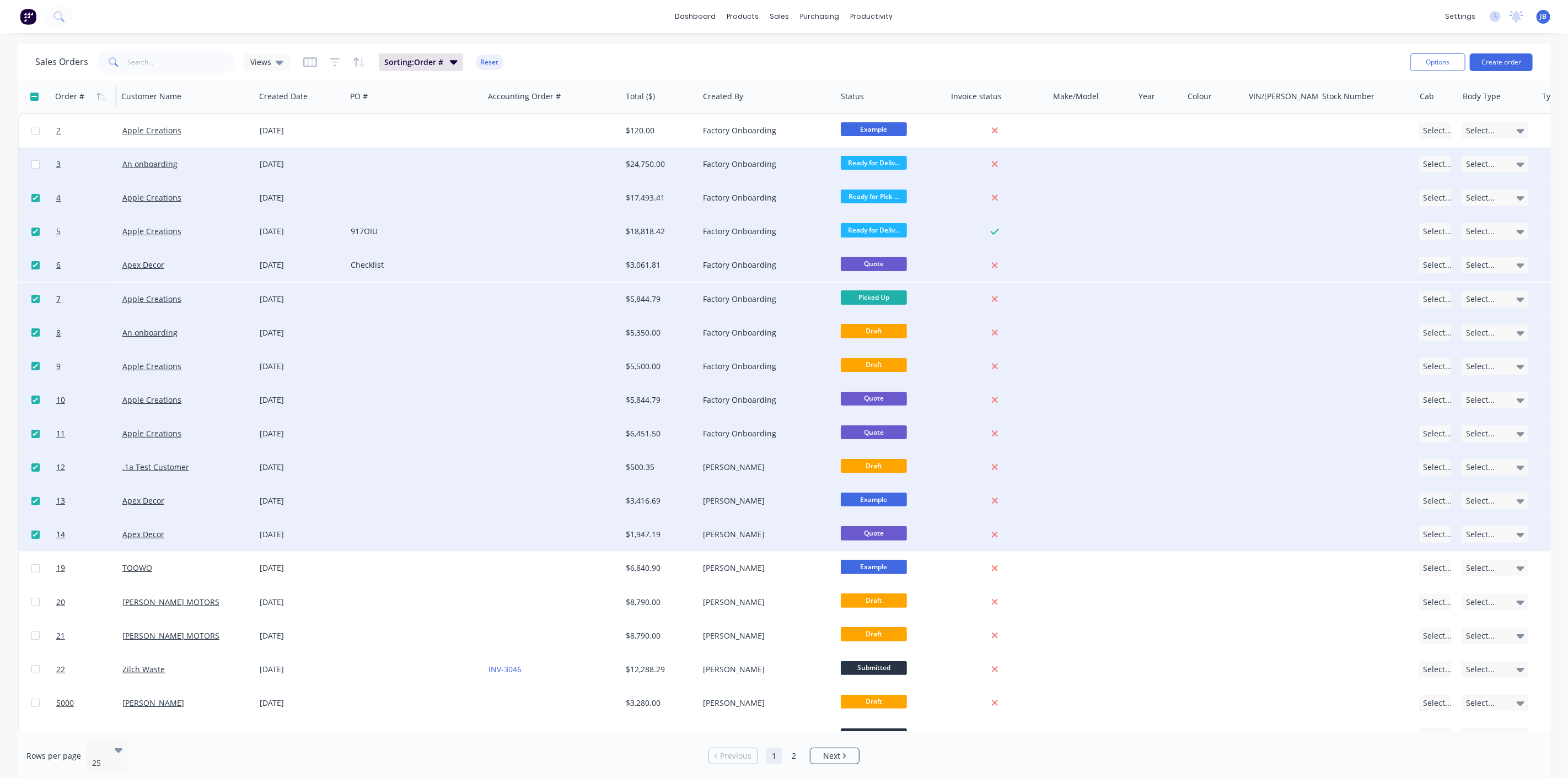
click at [32, 164] on input "checkbox" at bounding box center [35, 165] width 8 height 8
checkbox input "true"
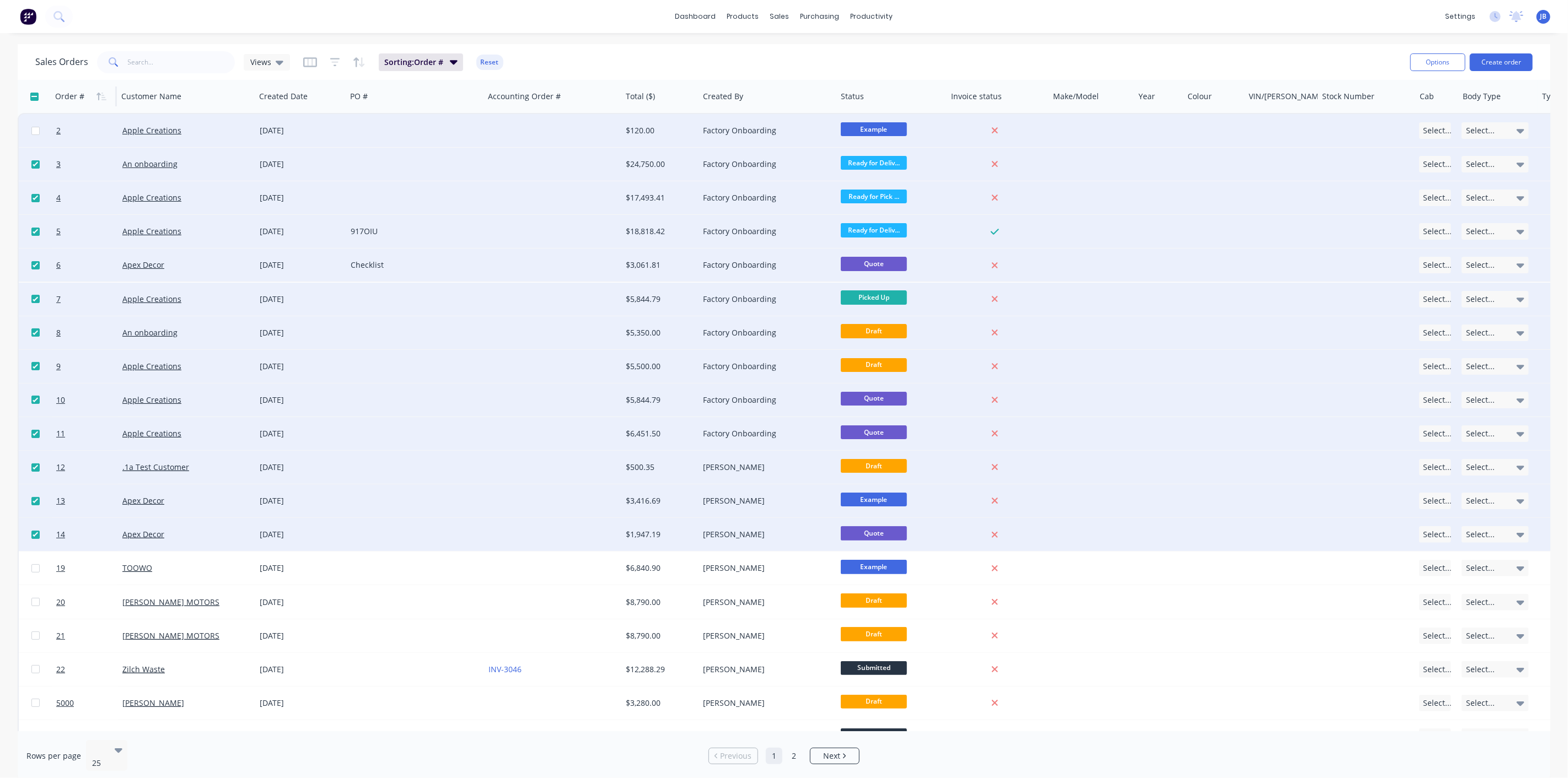
click at [35, 128] on input "checkbox" at bounding box center [35, 131] width 8 height 8
checkbox input "true"
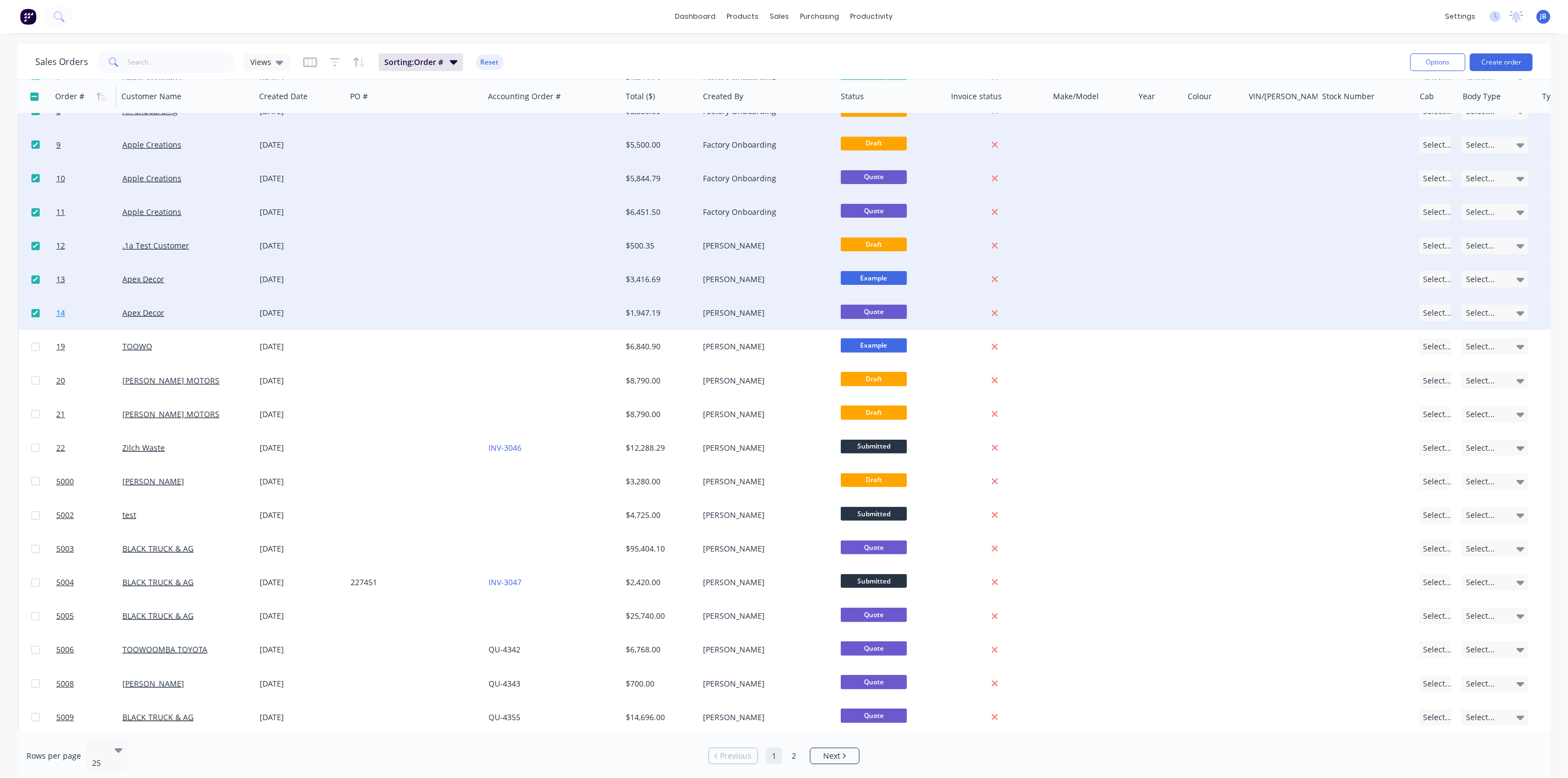
scroll to position [228, 0]
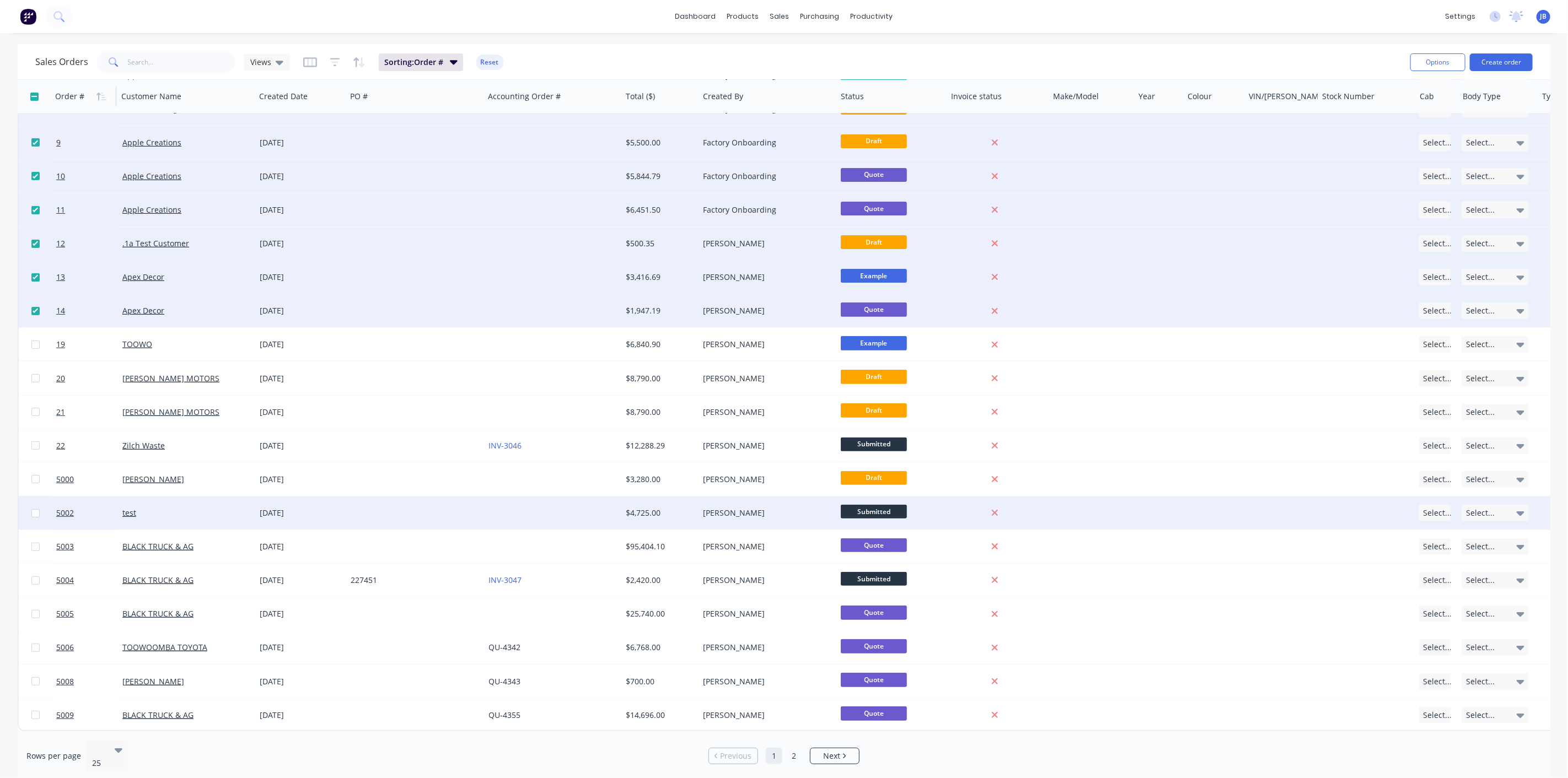
click at [33, 509] on input "checkbox" at bounding box center [35, 513] width 8 height 8
checkbox input "true"
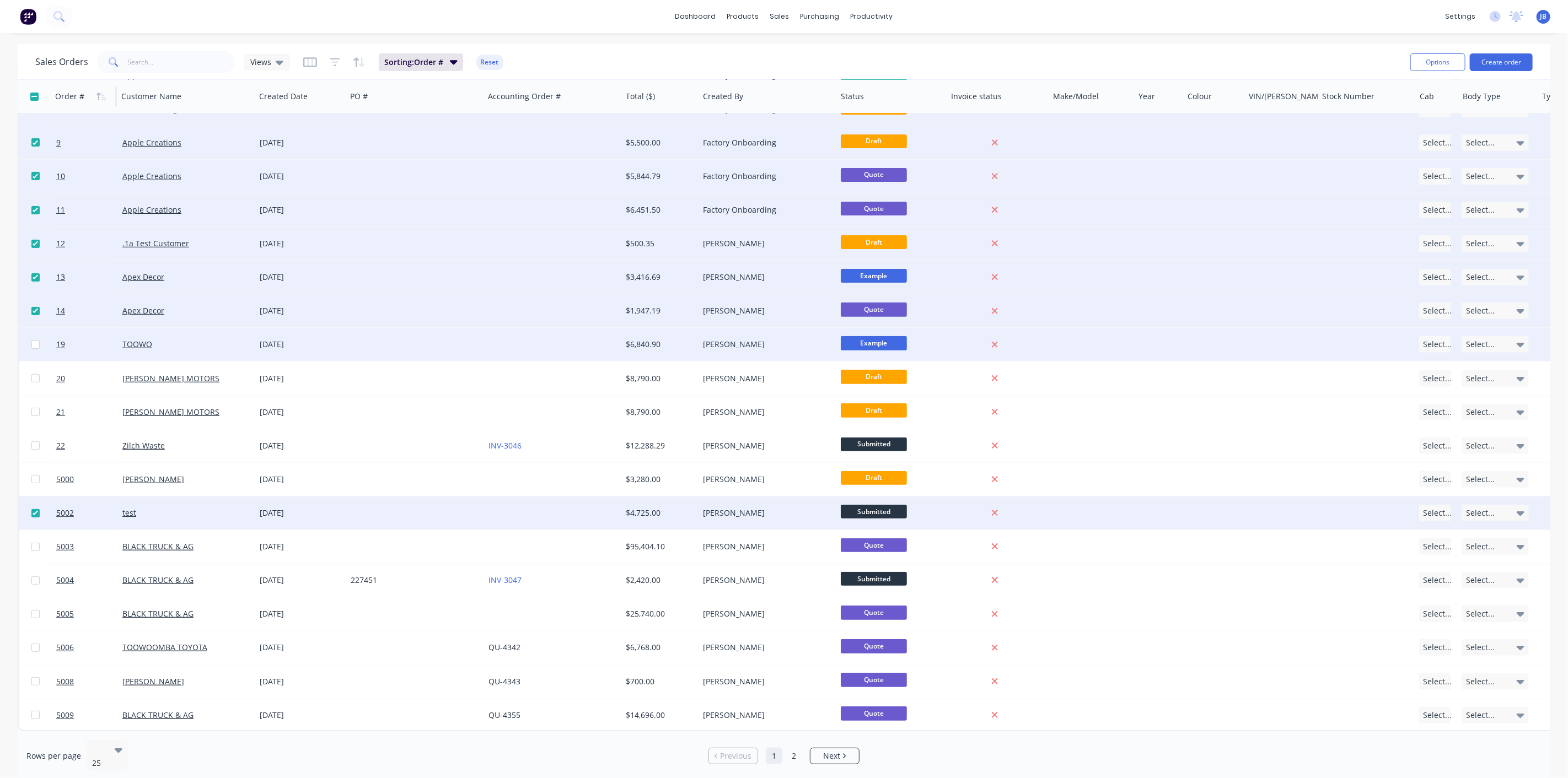
click at [35, 341] on input "checkbox" at bounding box center [35, 344] width 8 height 8
checkbox input "true"
click at [29, 17] on img at bounding box center [28, 17] width 17 height 17
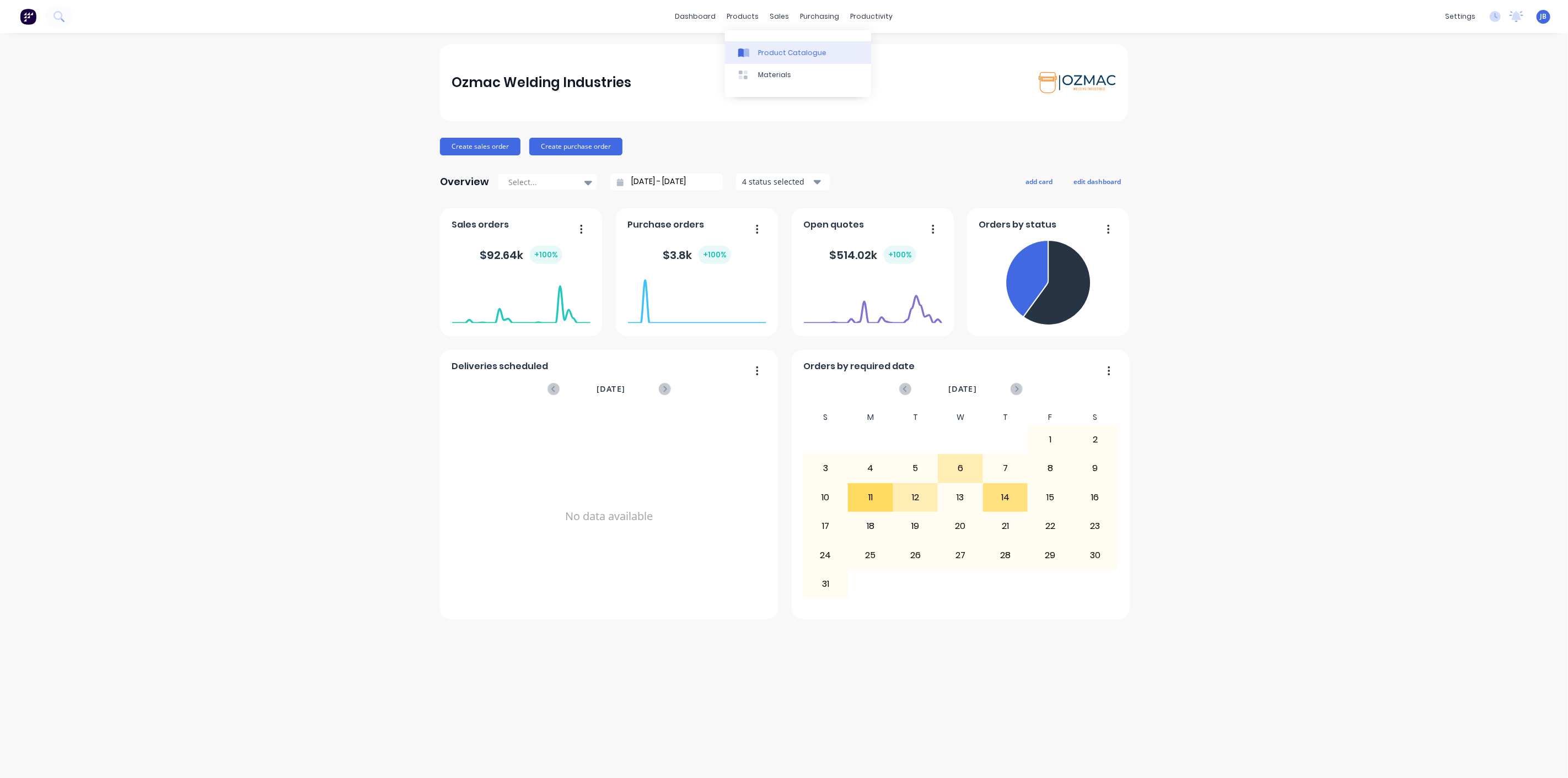
click at [758, 48] on div "Product Catalogue" at bounding box center [792, 52] width 68 height 10
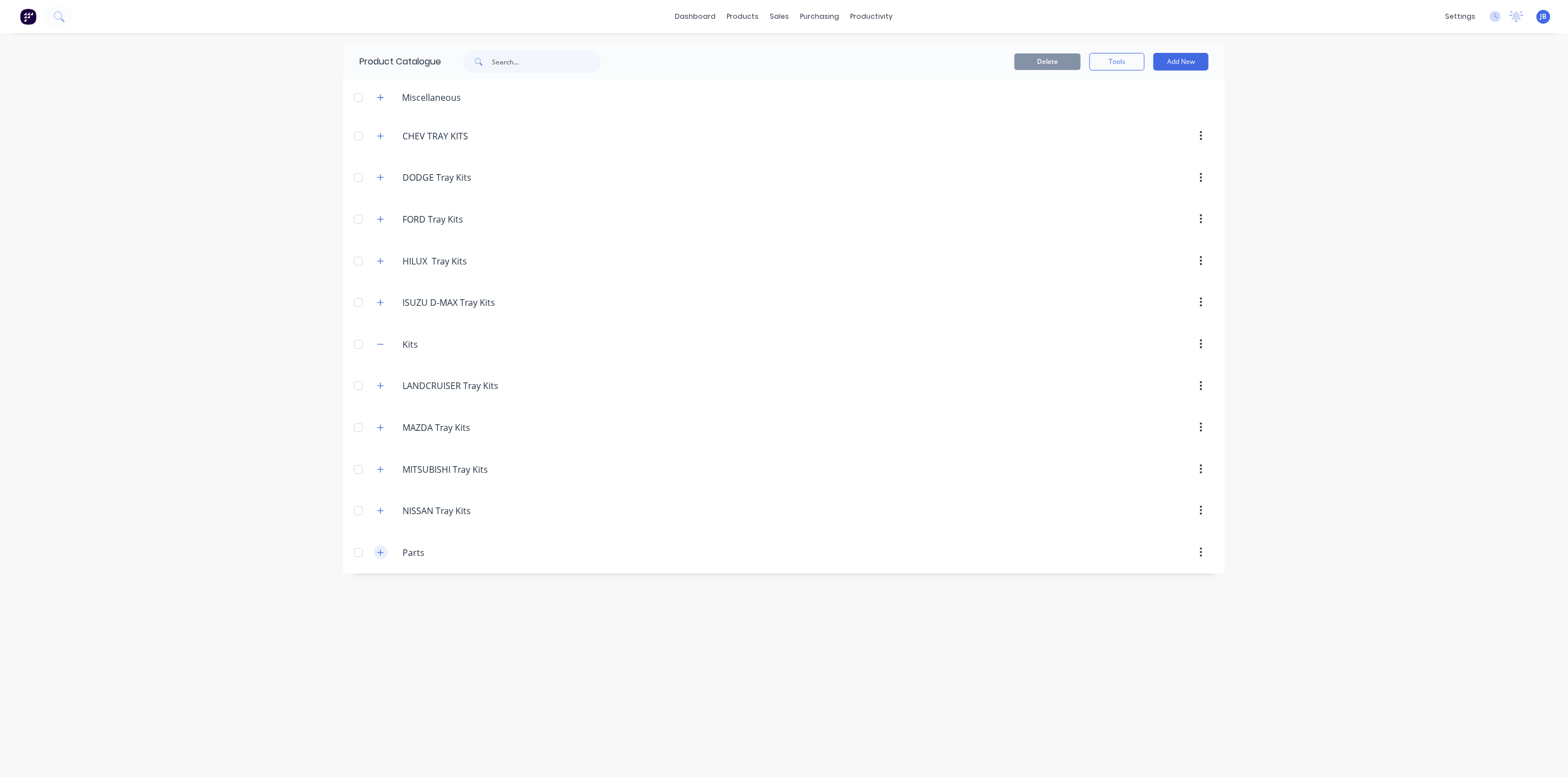
click at [384, 555] on icon "button" at bounding box center [380, 553] width 7 height 8
click at [355, 553] on div at bounding box center [358, 550] width 22 height 22
click at [354, 344] on div at bounding box center [358, 342] width 22 height 22
click at [1048, 58] on button "Delete" at bounding box center [1047, 60] width 66 height 17
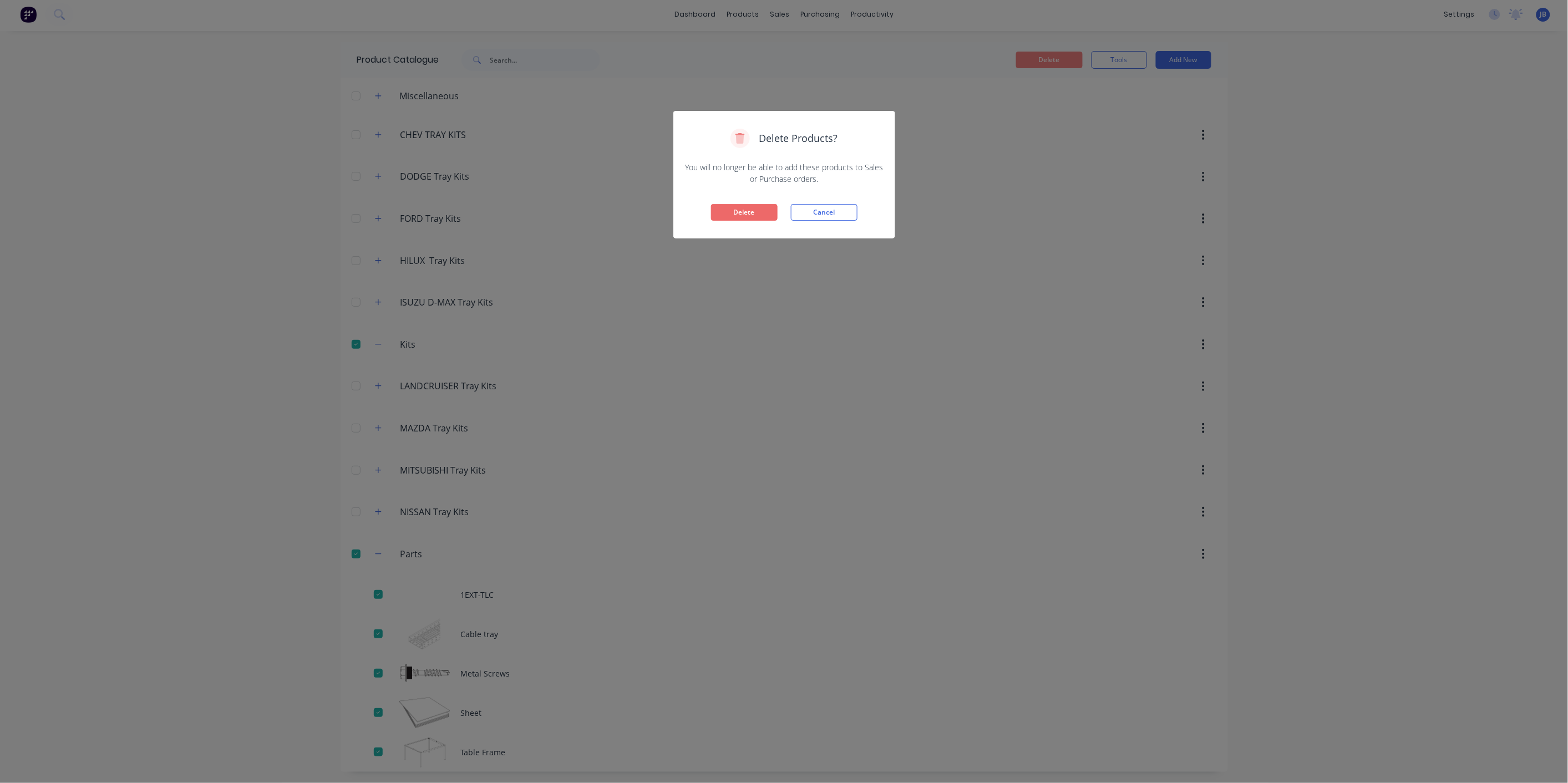
click at [755, 215] on button "Delete" at bounding box center [745, 213] width 67 height 17
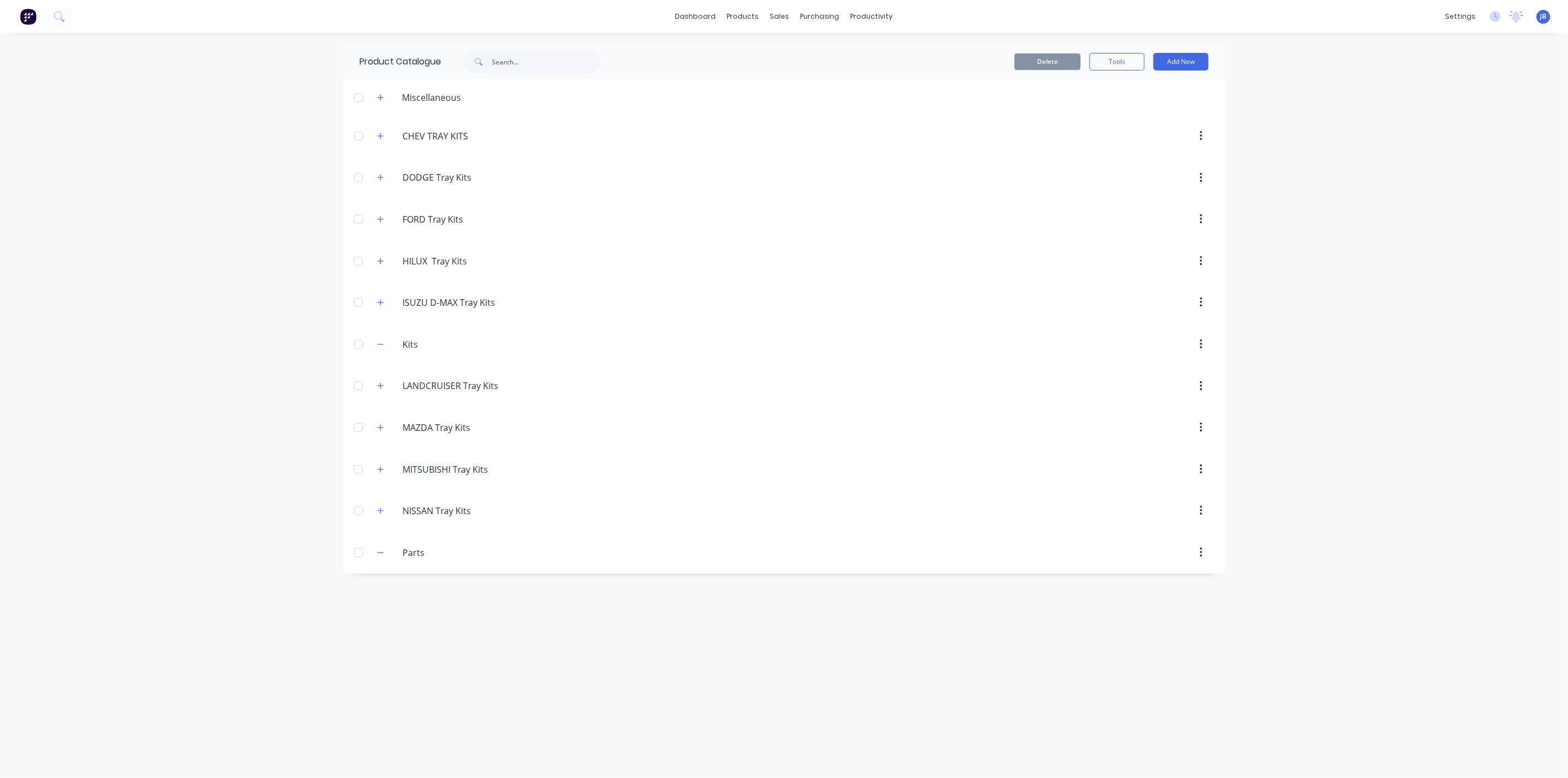
scroll to position [0, 0]
click at [378, 97] on icon "button" at bounding box center [381, 98] width 6 height 6
click at [378, 97] on icon "button" at bounding box center [381, 97] width 6 height 1
click at [378, 97] on icon "button" at bounding box center [381, 98] width 6 height 6
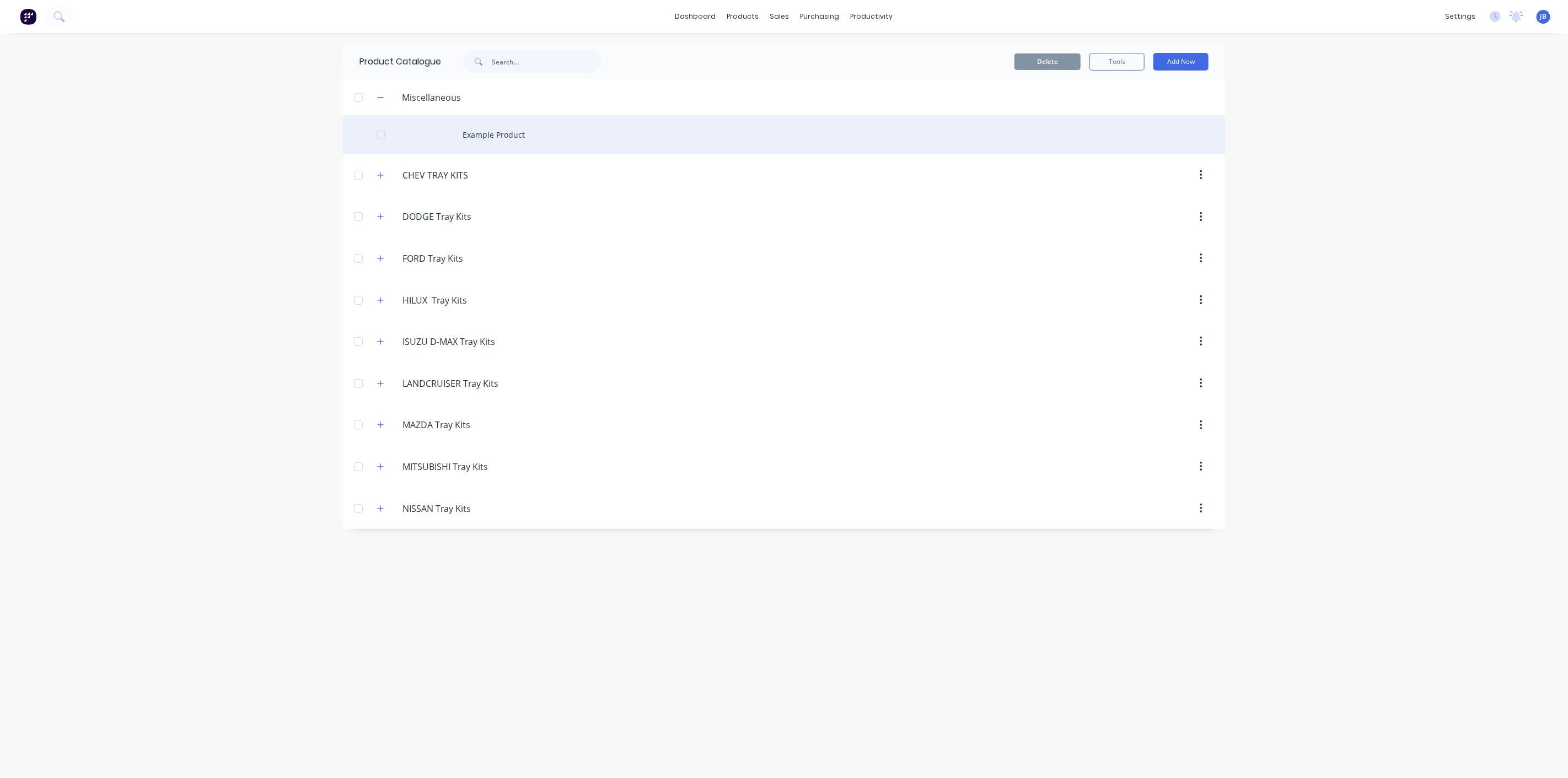
click at [381, 135] on div at bounding box center [380, 135] width 22 height 22
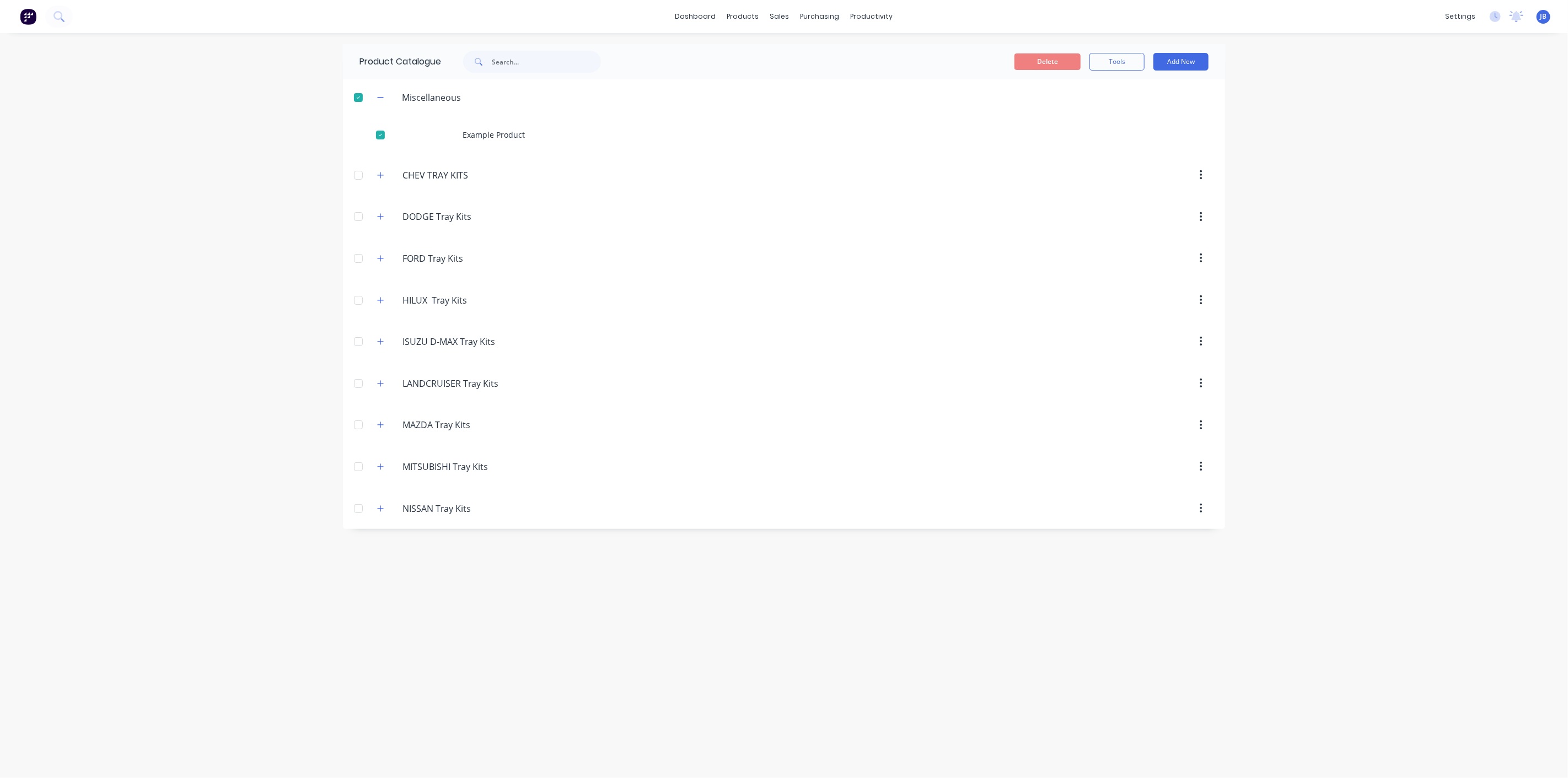
click at [941, 55] on div "Delete Tools Add New" at bounding box center [918, 62] width 580 height 18
click at [1020, 61] on button "Delete" at bounding box center [1047, 62] width 66 height 17
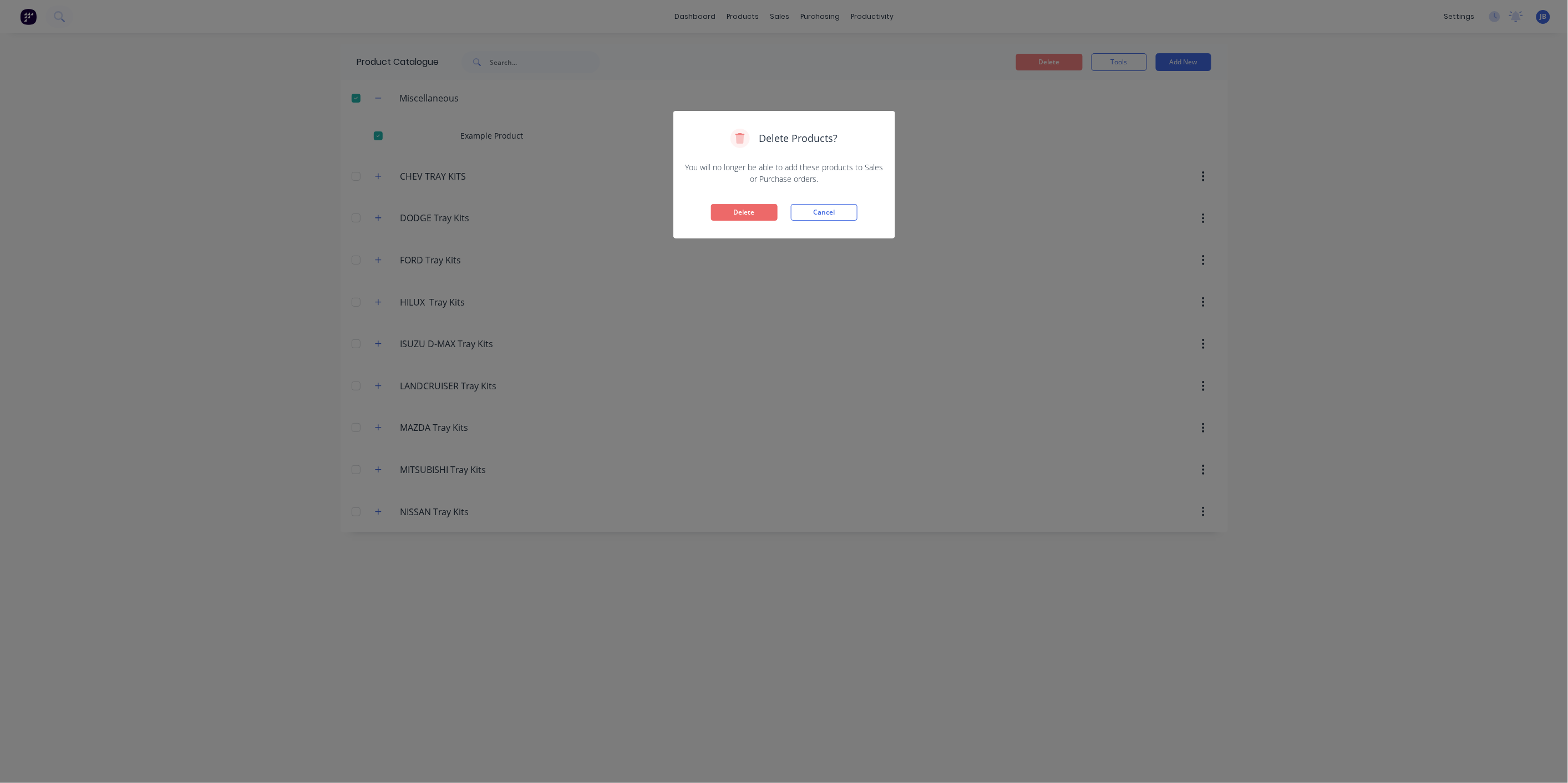
click at [763, 210] on button "Delete" at bounding box center [745, 213] width 67 height 17
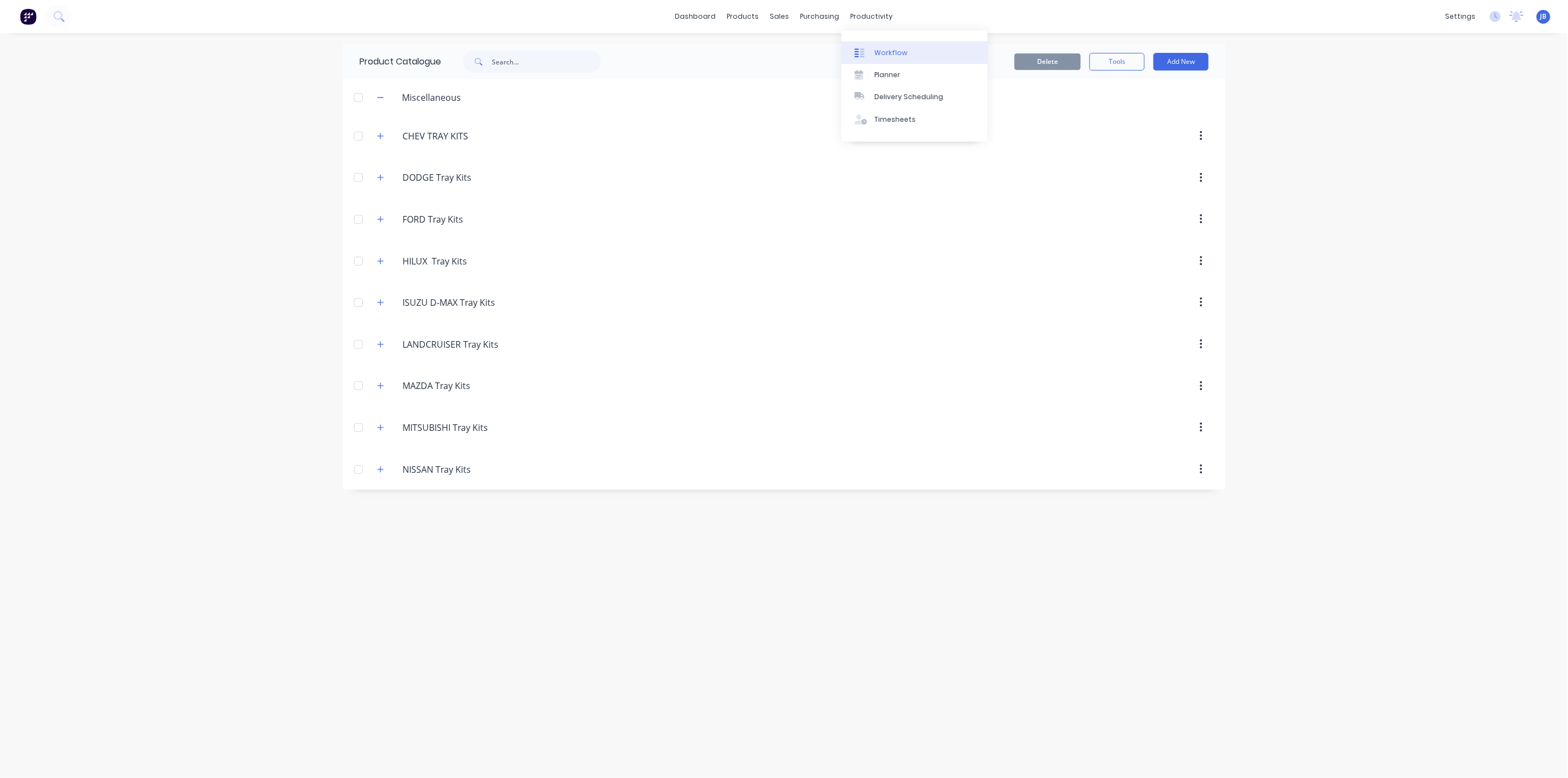
click at [885, 48] on div "Workflow" at bounding box center [891, 52] width 33 height 10
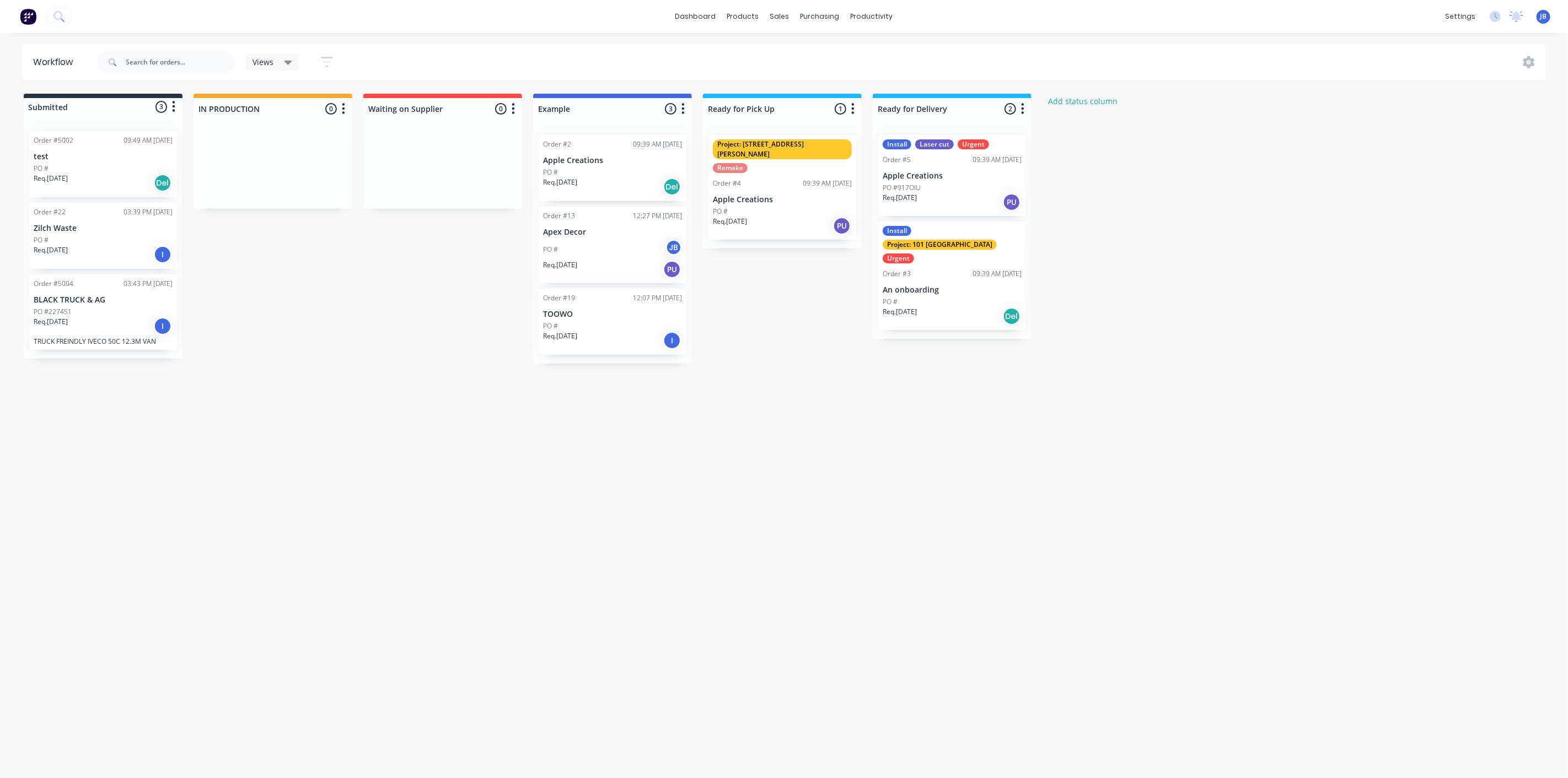
click at [476, 39] on div "dashboard products sales purchasing productivity dashboard products Product Cat…" at bounding box center [784, 356] width 1568 height 712
click at [25, 18] on img at bounding box center [28, 17] width 17 height 17
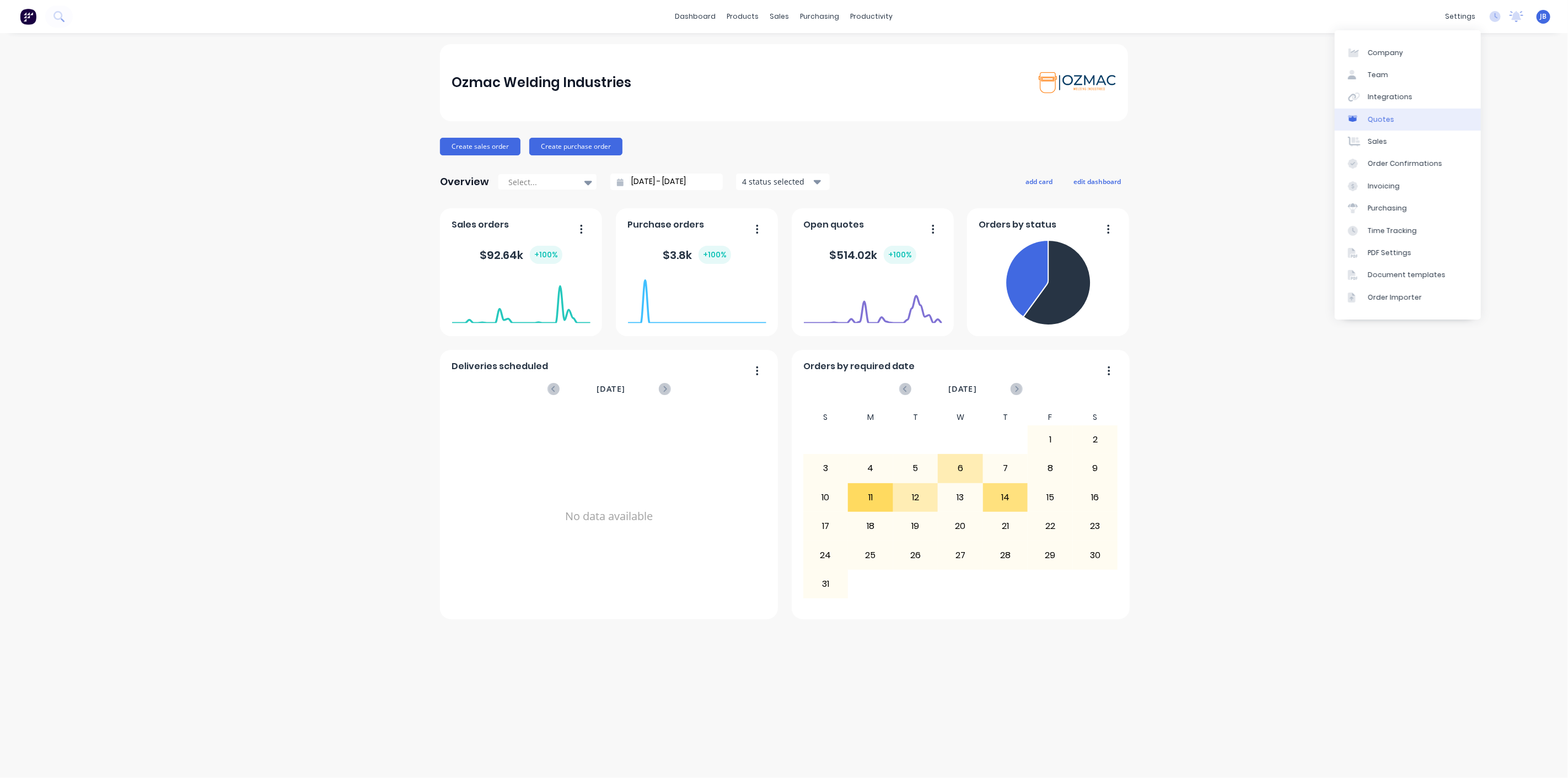
click at [1390, 119] on div "Quotes" at bounding box center [1380, 119] width 26 height 10
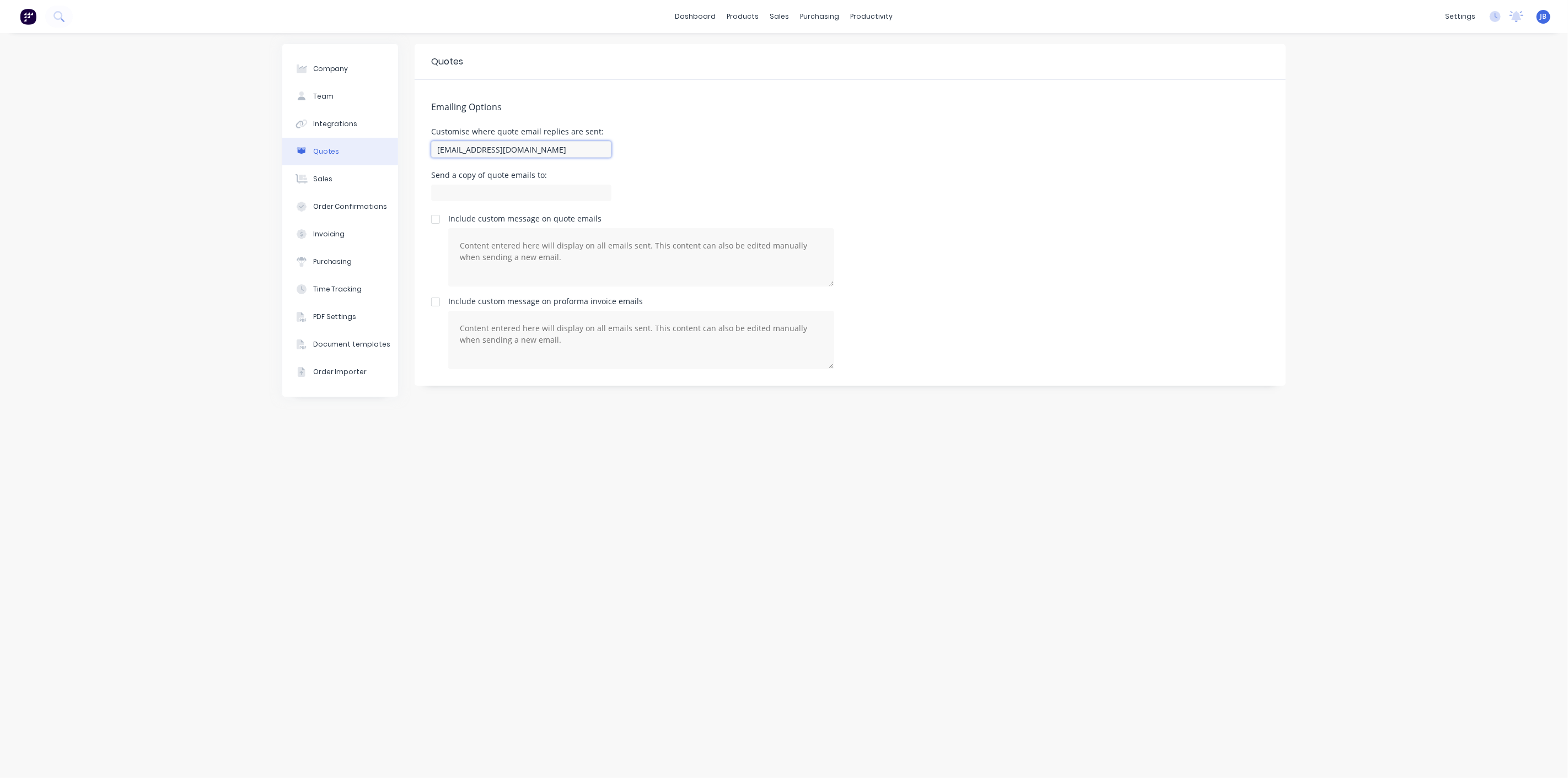
drag, startPoint x: 582, startPoint y: 149, endPoint x: 219, endPoint y: 156, distance: 363.1
click at [219, 156] on div "Company Team Integrations Quotes Sales Order Confirmations Invoicing Purchasing…" at bounding box center [784, 405] width 1568 height 745
type input "[EMAIL_ADDRESS][DOMAIN_NAME]"
click at [681, 177] on div "Send a copy of quote emails to:" at bounding box center [851, 188] width 838 height 32
click at [677, 172] on div "Send a copy of quote emails to:" at bounding box center [851, 188] width 838 height 32
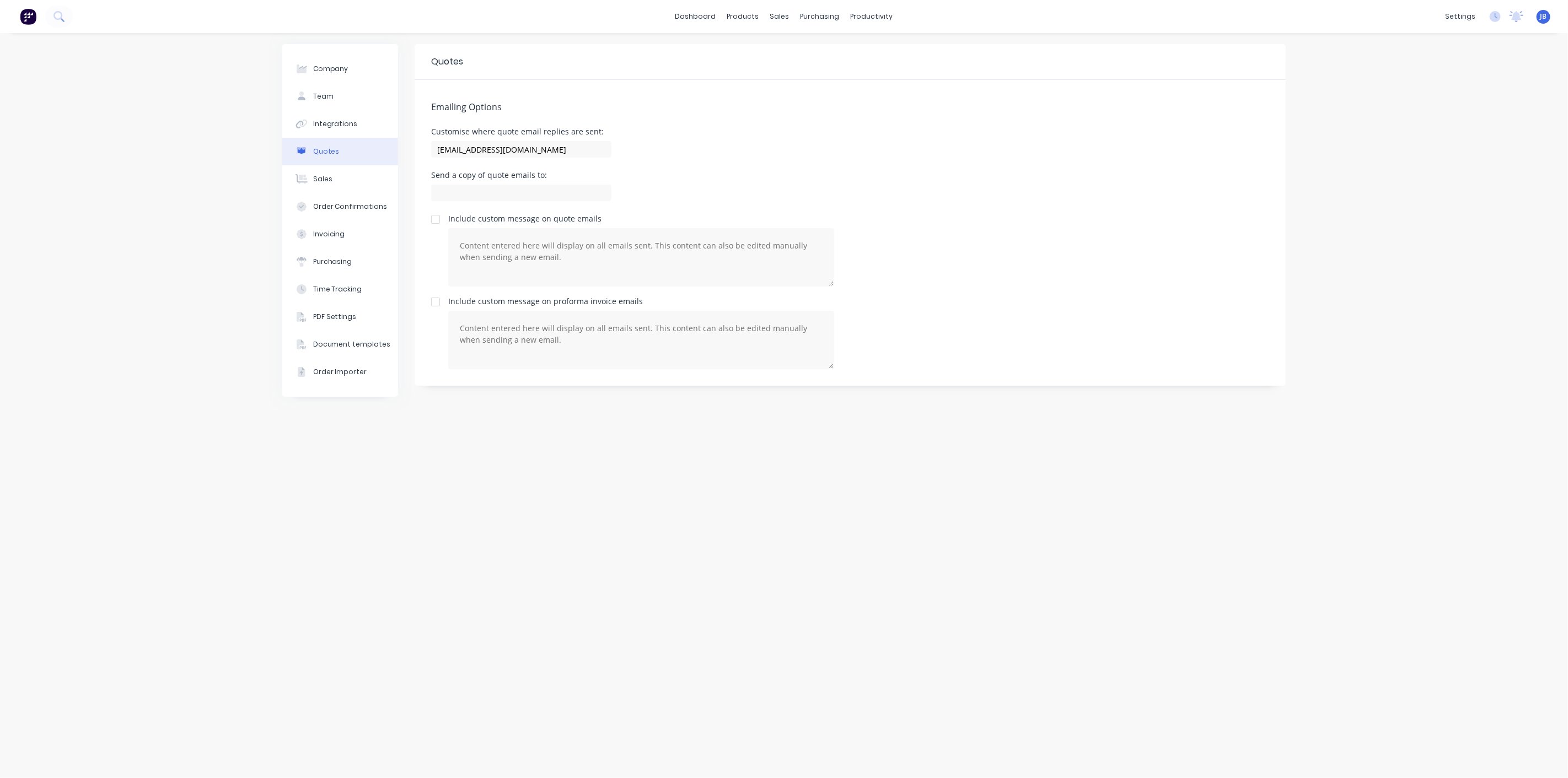
click at [798, 161] on div "Emailing Options Customise where quote email replies are sent: sales@ozmac.net.…" at bounding box center [850, 233] width 871 height 306
click at [552, 191] on input at bounding box center [521, 193] width 180 height 17
type input "[EMAIL_ADDRESS][DOMAIN_NAME]"
click at [827, 188] on div "Send a copy of quote emails to: sales@ozmac.net.au" at bounding box center [851, 188] width 838 height 32
click at [967, 213] on div "Emailing Options Customise where quote email replies are sent: sales@ozmac.net.…" at bounding box center [850, 233] width 871 height 306
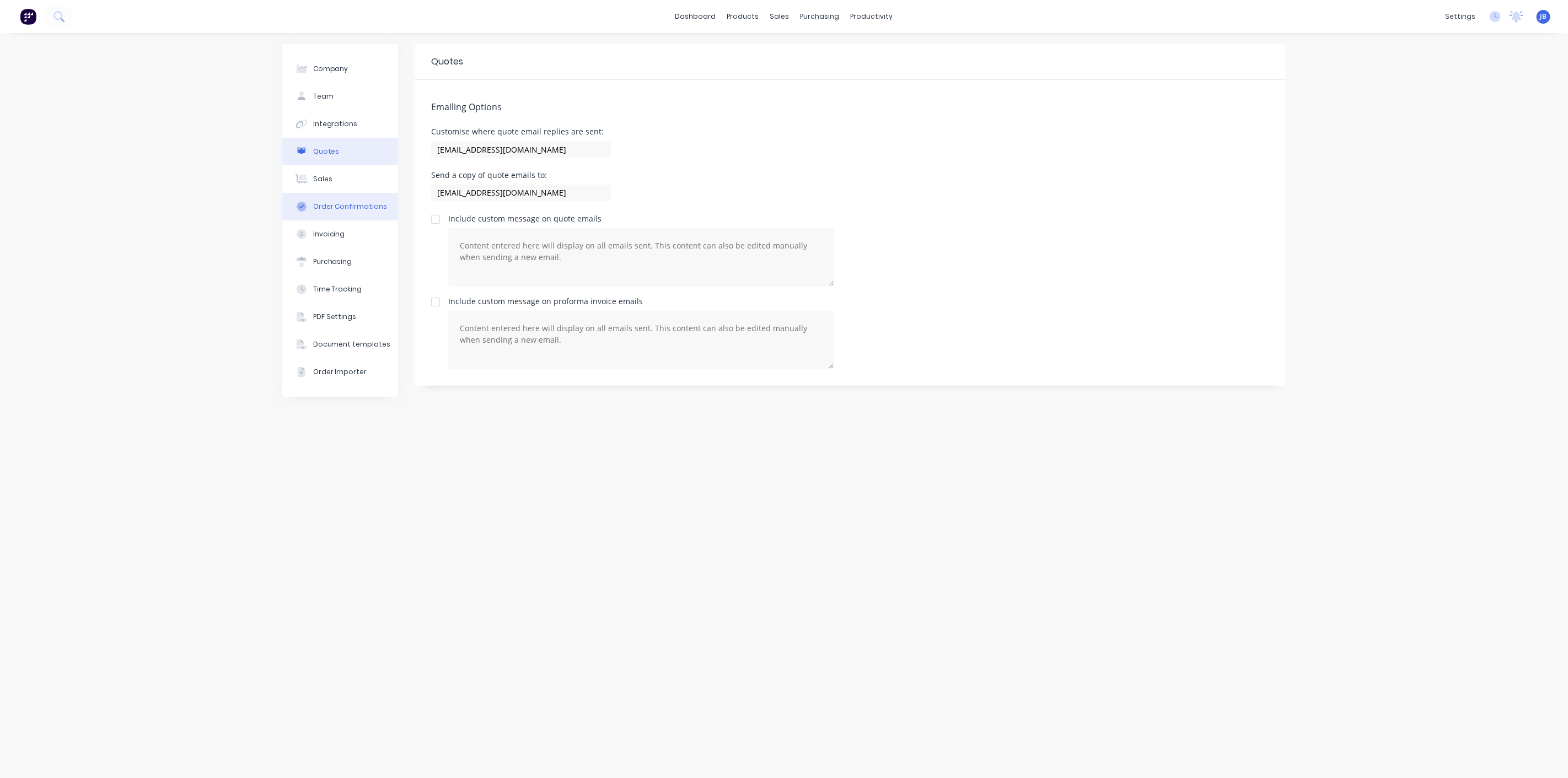
click at [332, 207] on div "Order Confirmations" at bounding box center [350, 206] width 75 height 10
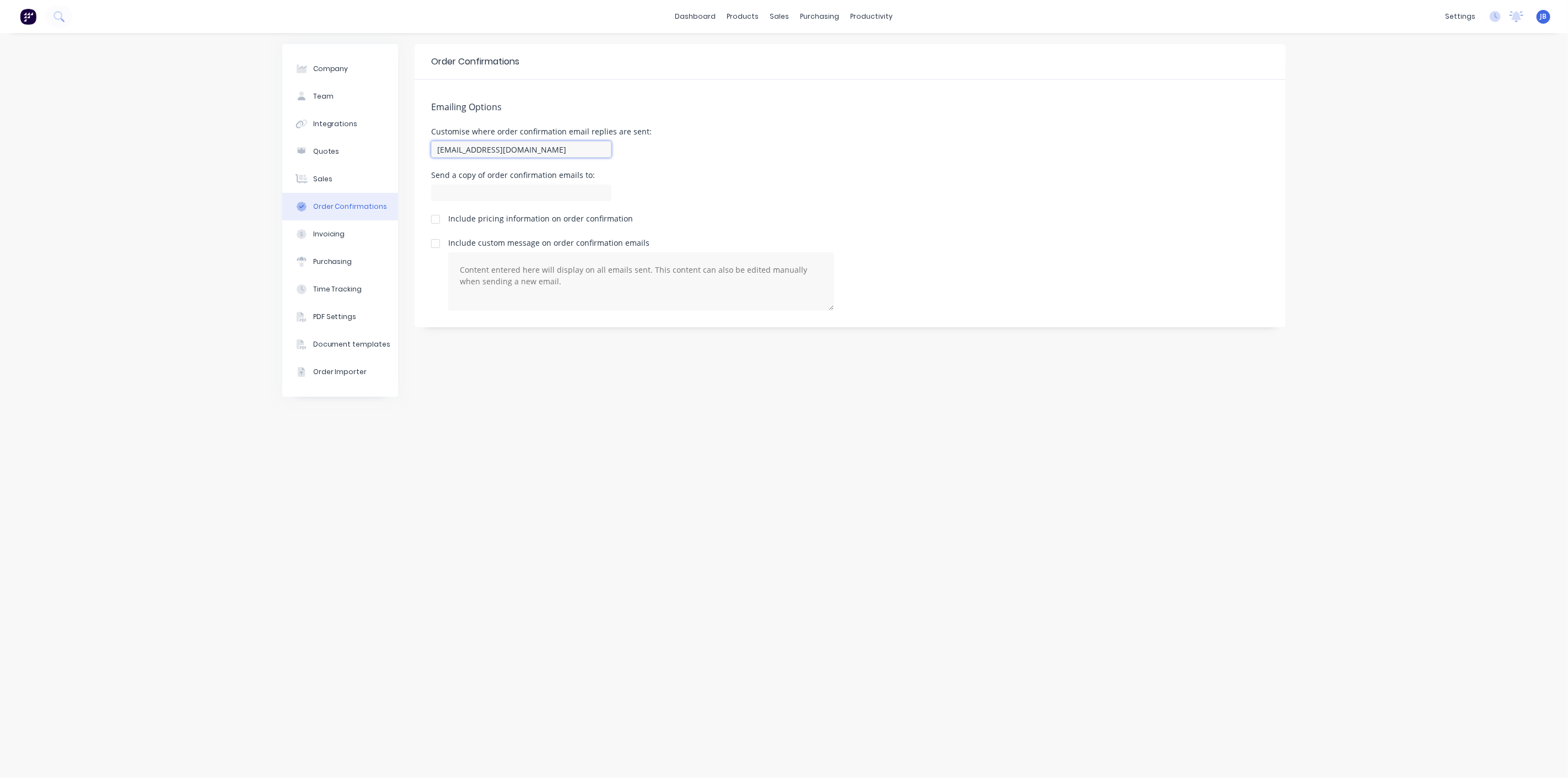
click at [524, 151] on input "team+ozmacwelding@factory.app" at bounding box center [521, 150] width 180 height 17
drag, startPoint x: 587, startPoint y: 152, endPoint x: 387, endPoint y: 157, distance: 200.1
click at [387, 157] on div "Company Team Integrations Quotes Sales Order Confirmations Invoicing Purchasing…" at bounding box center [784, 405] width 1004 height 723
type input "[EMAIL_ADDRESS][DOMAIN_NAME]"
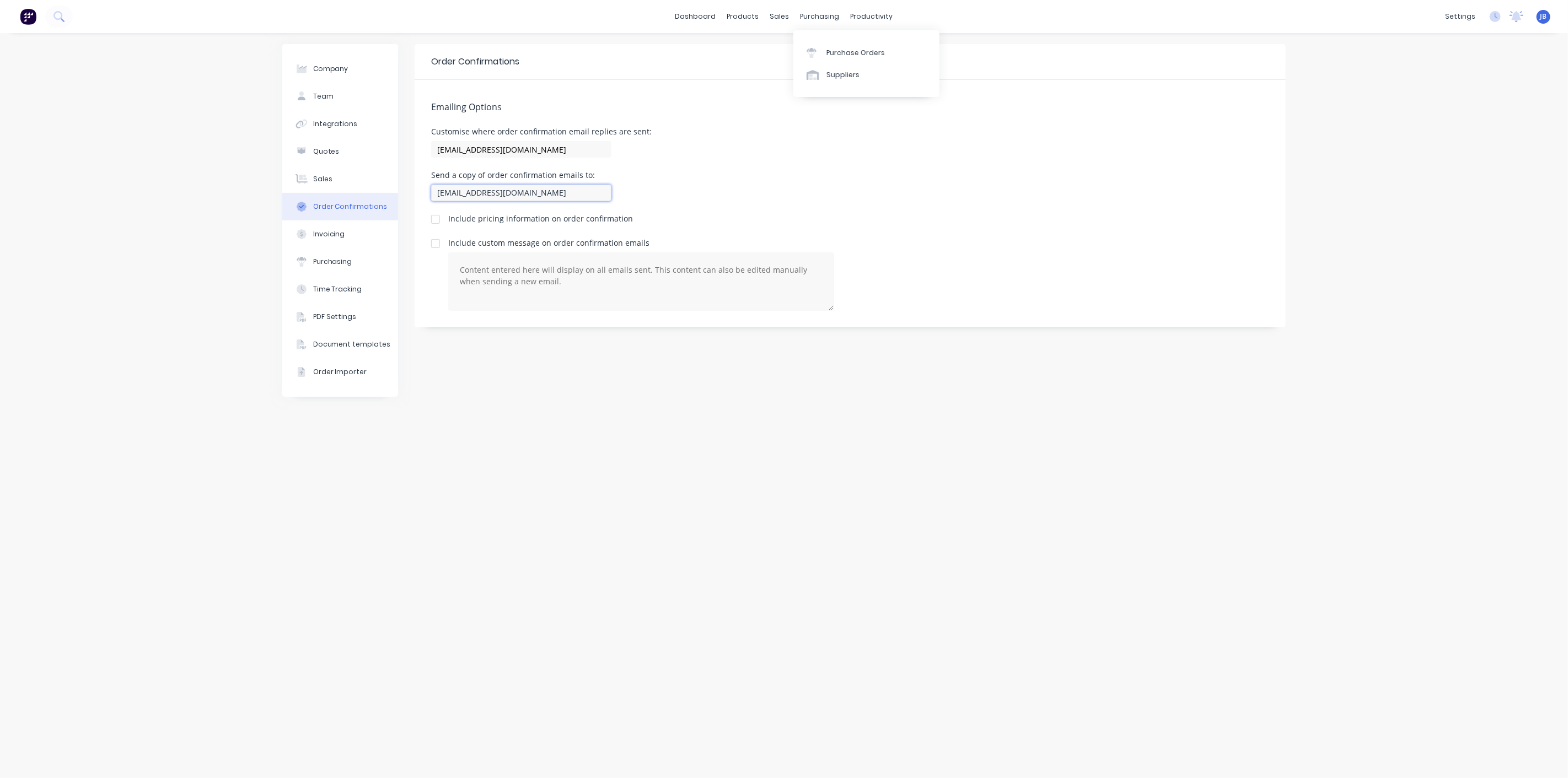
type input "[EMAIL_ADDRESS][DOMAIN_NAME]"
click at [753, 132] on div "Customise where order confirmation email replies are sent: sales@ozmac.net.au" at bounding box center [851, 144] width 838 height 32
click at [434, 222] on div at bounding box center [435, 219] width 22 height 22
click at [328, 240] on button "Invoicing" at bounding box center [340, 234] width 116 height 28
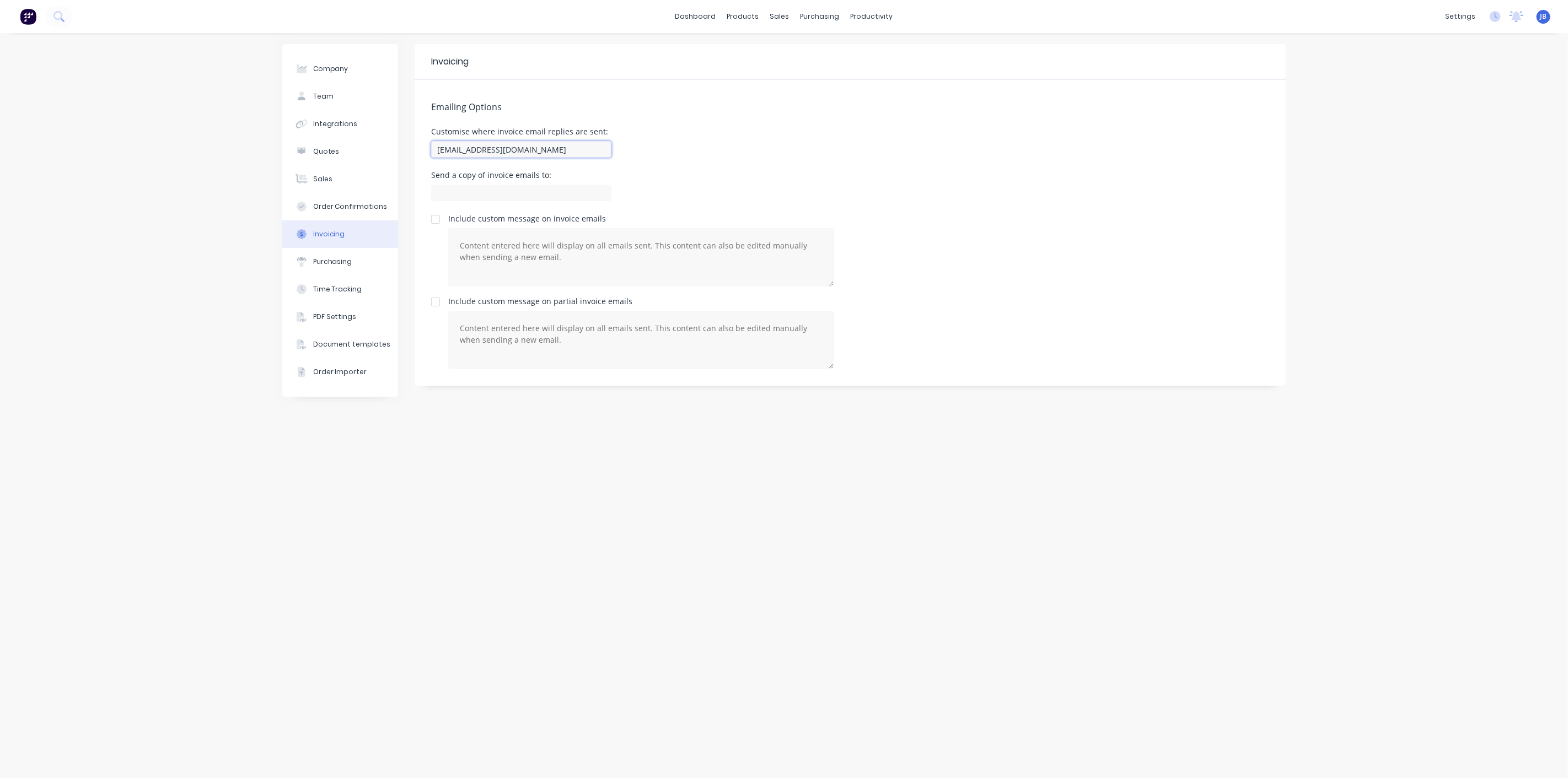
click at [504, 144] on input "team+ozmacwelding@factory.app" at bounding box center [521, 150] width 180 height 17
type input "[EMAIL_ADDRESS][DOMAIN_NAME]"
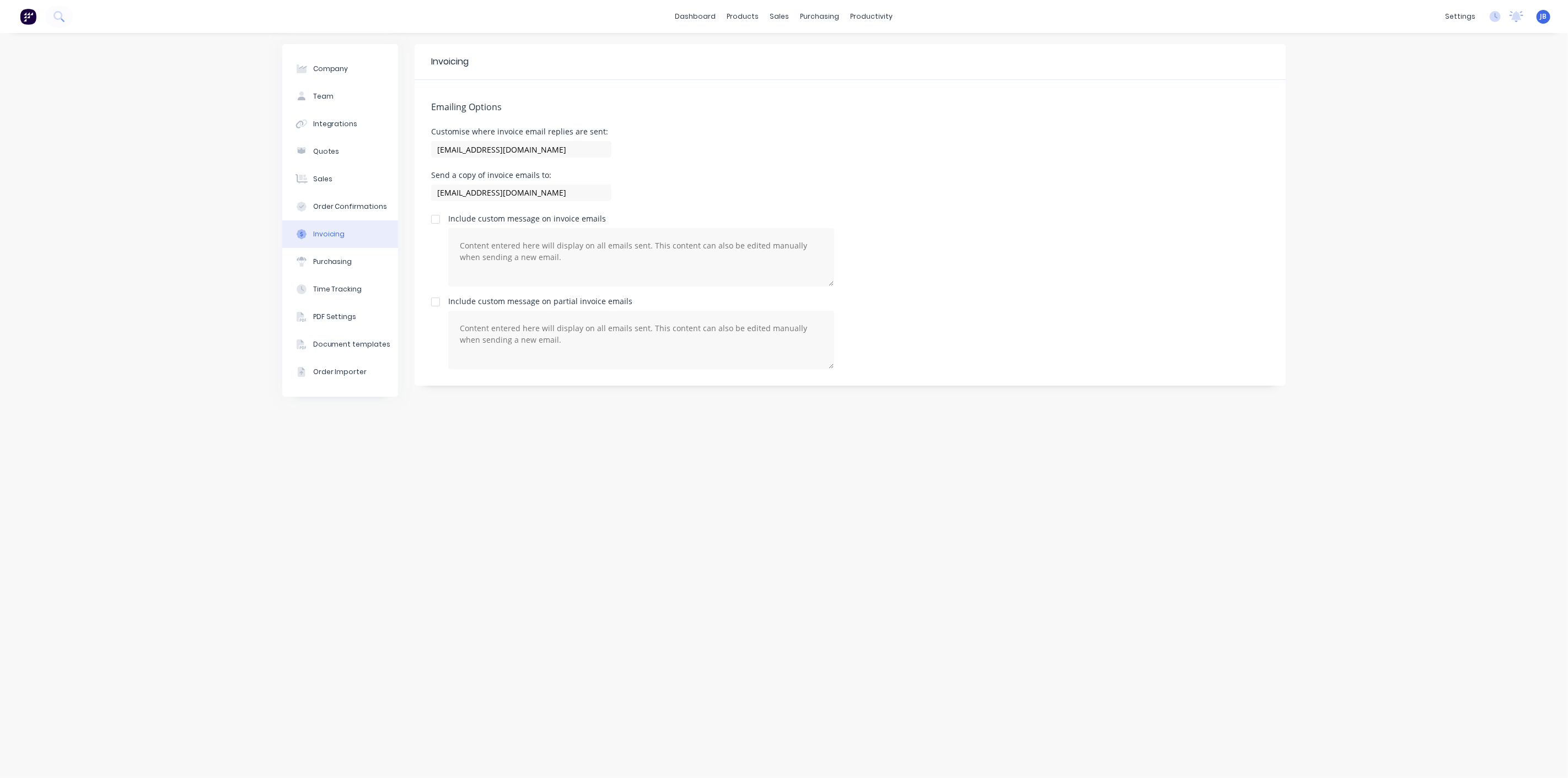
click at [802, 174] on div "Send a copy of invoice emails to: sales@ozmac.net.au" at bounding box center [851, 188] width 838 height 32
click at [328, 263] on div "Purchasing" at bounding box center [332, 261] width 39 height 10
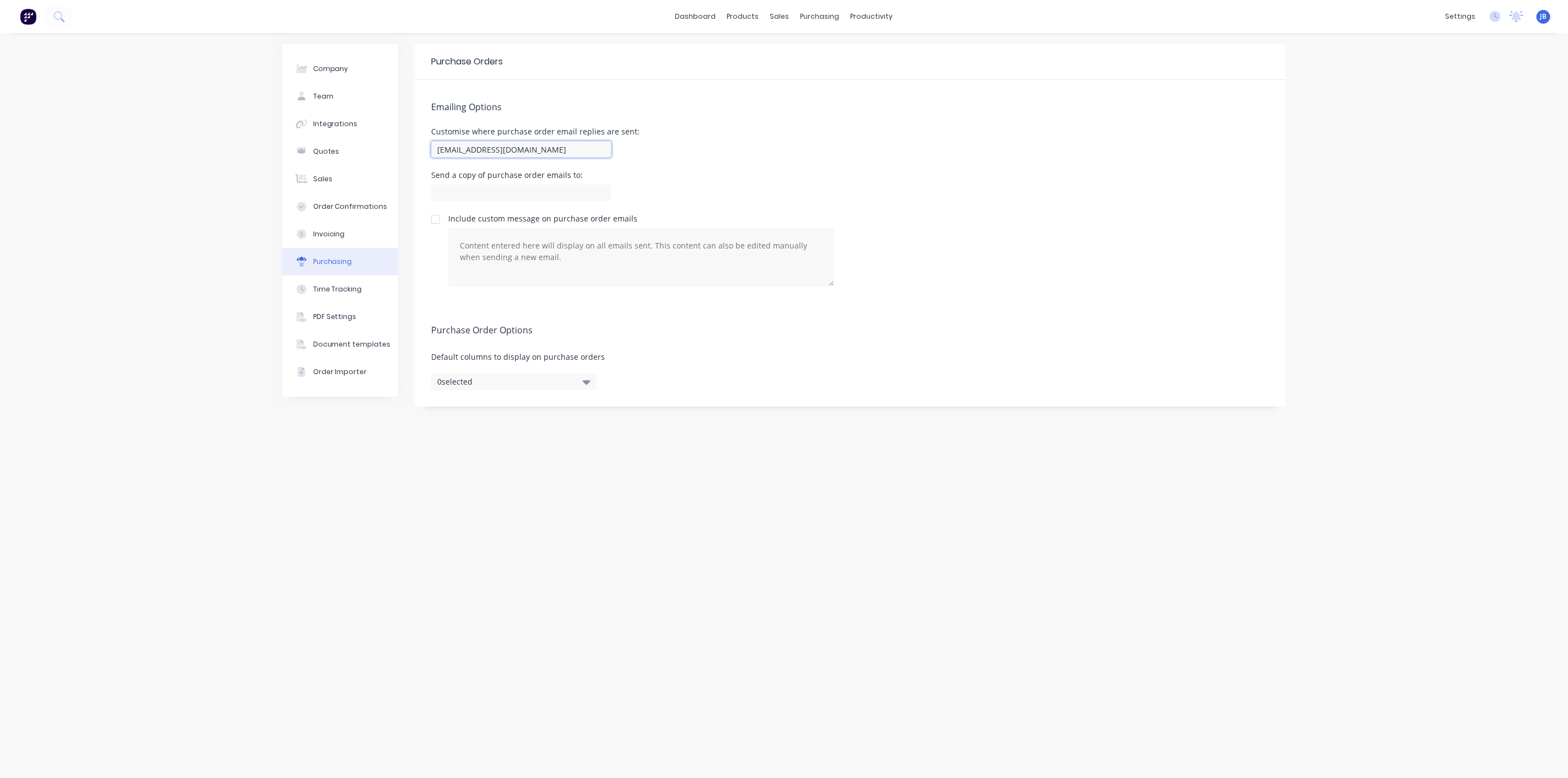
click at [493, 151] on input "team+ozmacwelding@factory.app" at bounding box center [521, 150] width 180 height 17
type input "[EMAIL_ADDRESS][DOMAIN_NAME]"
type input "s"
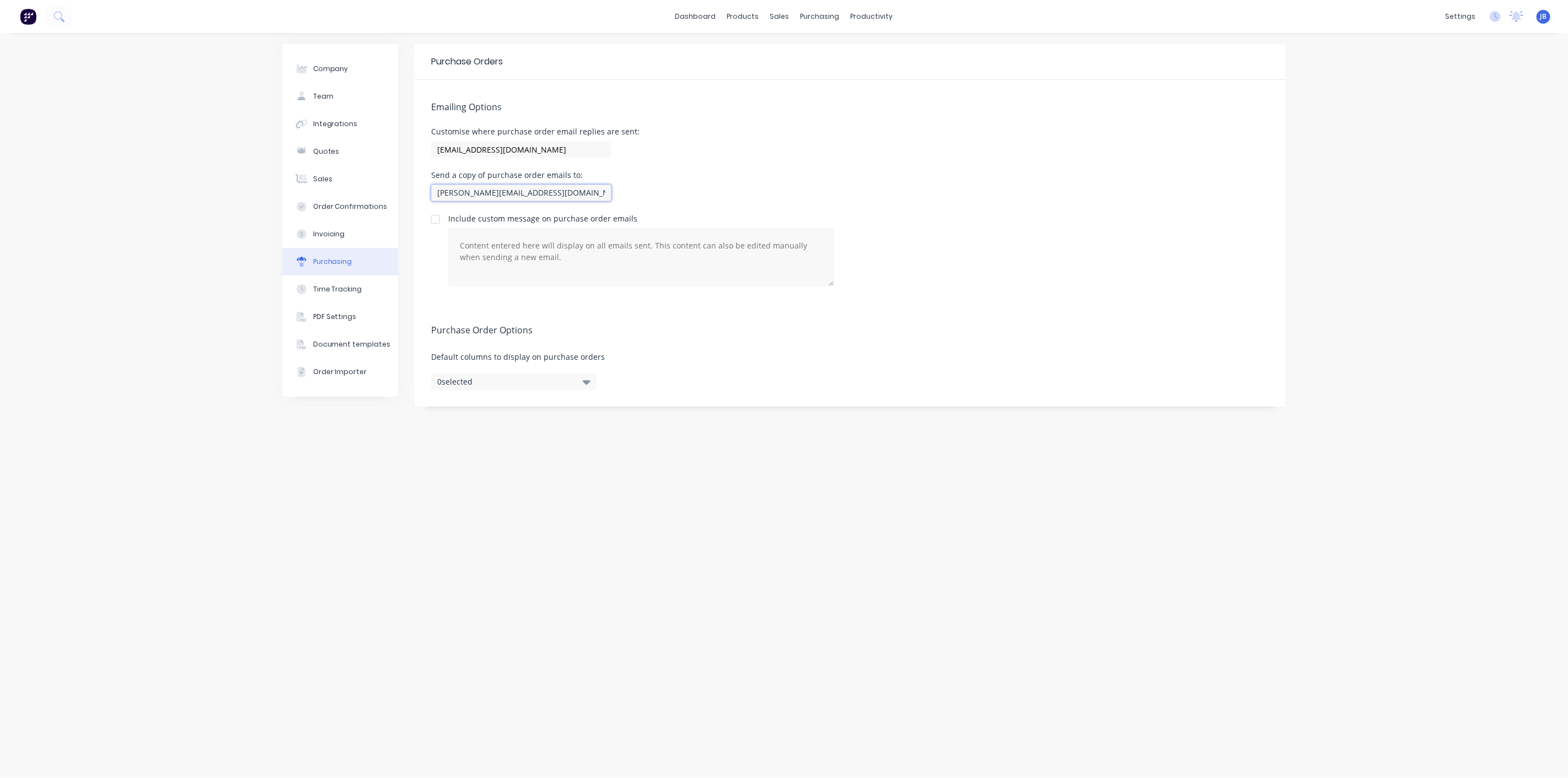
type input "[PERSON_NAME][EMAIL_ADDRESS][DOMAIN_NAME]"
click at [795, 139] on div "Customise where purchase order email replies are sent: sales@ozmac.net.au" at bounding box center [851, 144] width 838 height 32
click at [574, 383] on button "0 selected" at bounding box center [514, 382] width 165 height 17
click at [762, 327] on h5 "Purchase Order Options" at bounding box center [851, 331] width 838 height 11
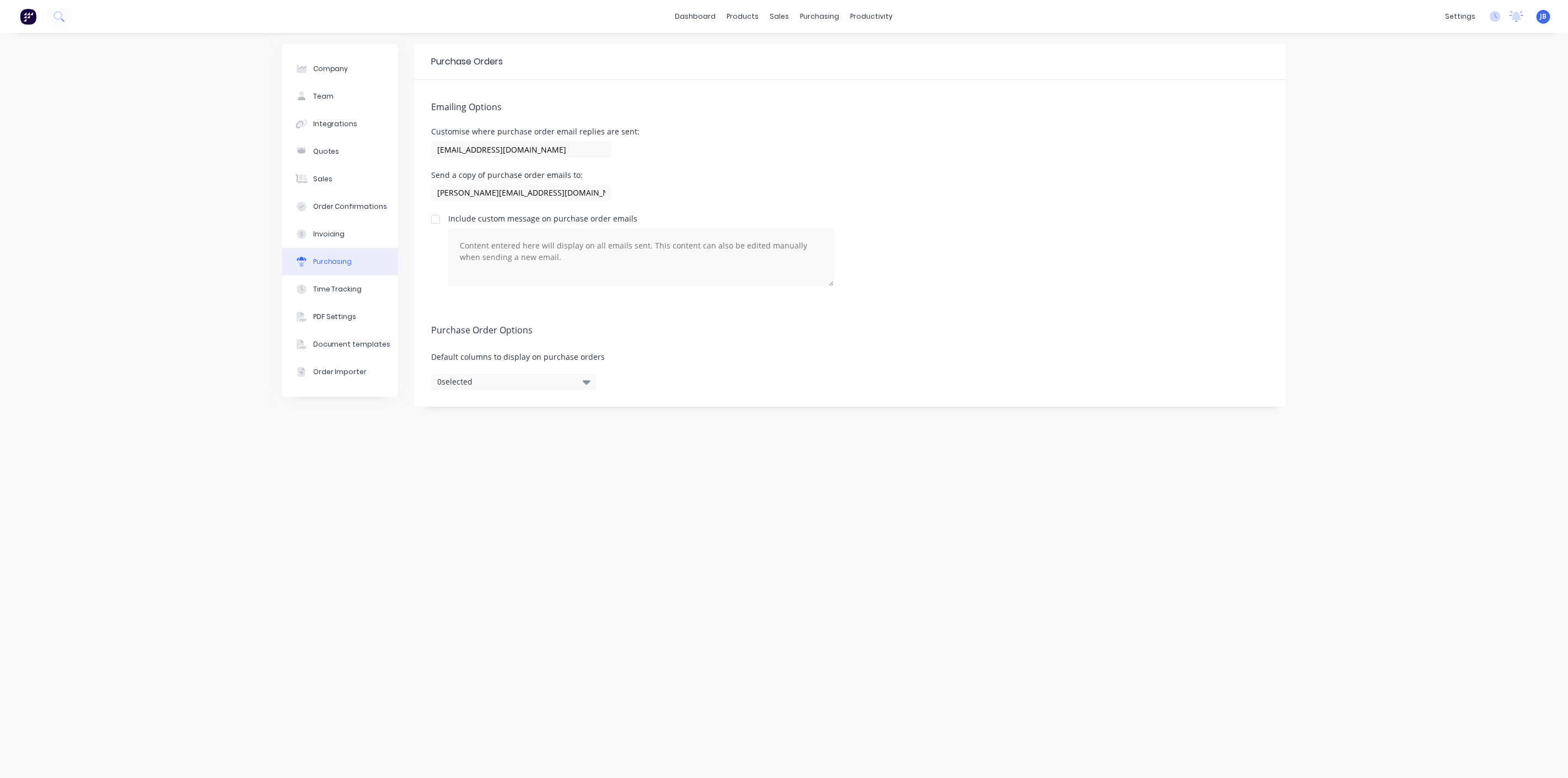
click at [1081, 131] on div "Customise where purchase order email replies are sent: sales@ozmac.net.au" at bounding box center [851, 144] width 838 height 32
click at [953, 191] on div "Send a copy of purchase order emails to: jason@ozmac.net.au" at bounding box center [851, 188] width 838 height 32
click at [908, 100] on div "Emailing Options Customise where purchase order email replies are sent: sales@o…" at bounding box center [850, 191] width 871 height 223
click at [1495, 18] on icon at bounding box center [1495, 16] width 11 height 11
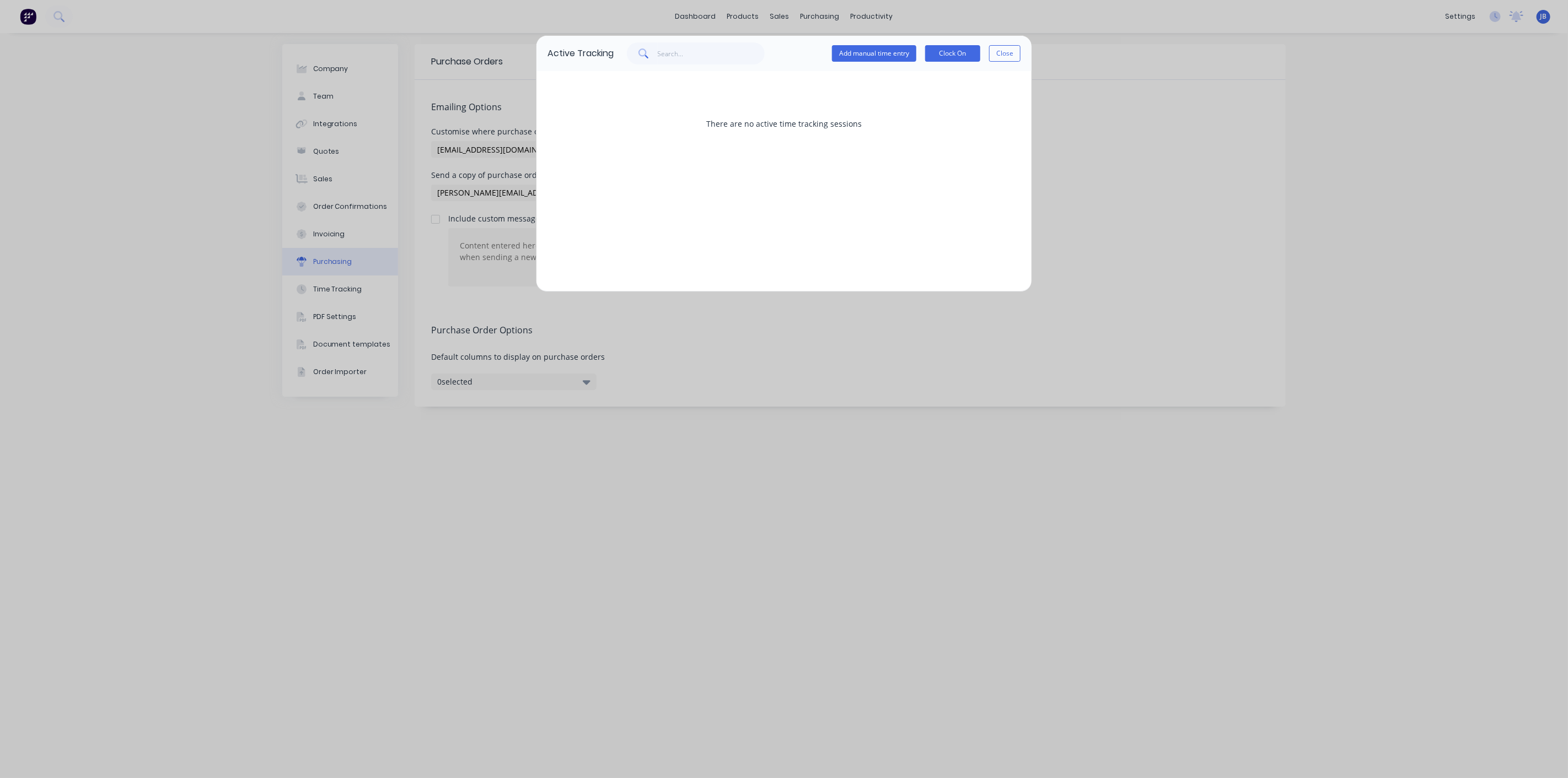
click at [938, 142] on div "There are no active time tracking sessions" at bounding box center [784, 124] width 473 height 83
click at [950, 54] on button "Clock On" at bounding box center [953, 54] width 55 height 17
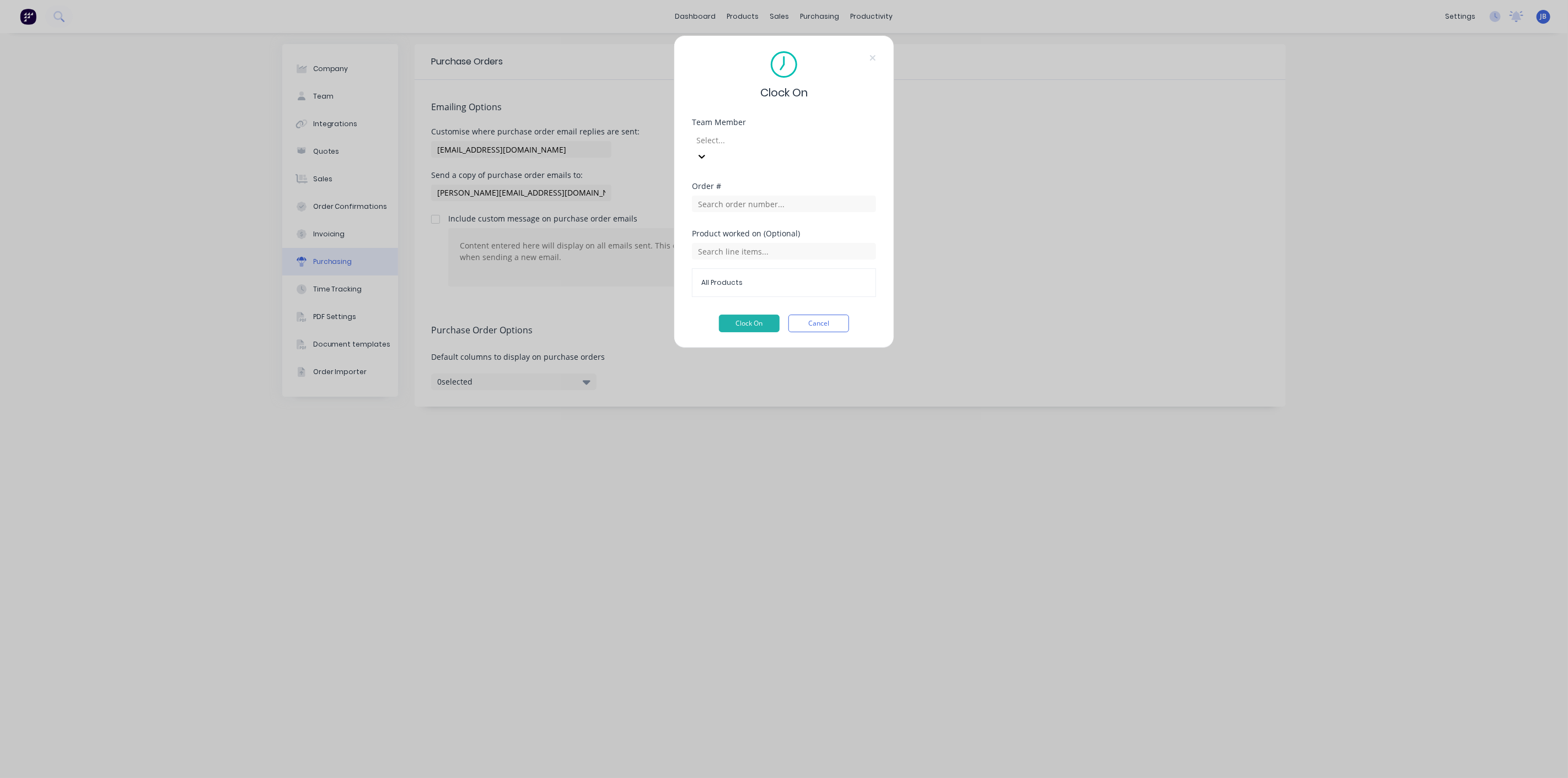
click at [816, 139] on div at bounding box center [774, 140] width 158 height 14
click at [799, 195] on input "text" at bounding box center [784, 204] width 184 height 17
click at [847, 148] on div "Select..." at bounding box center [774, 140] width 165 height 17
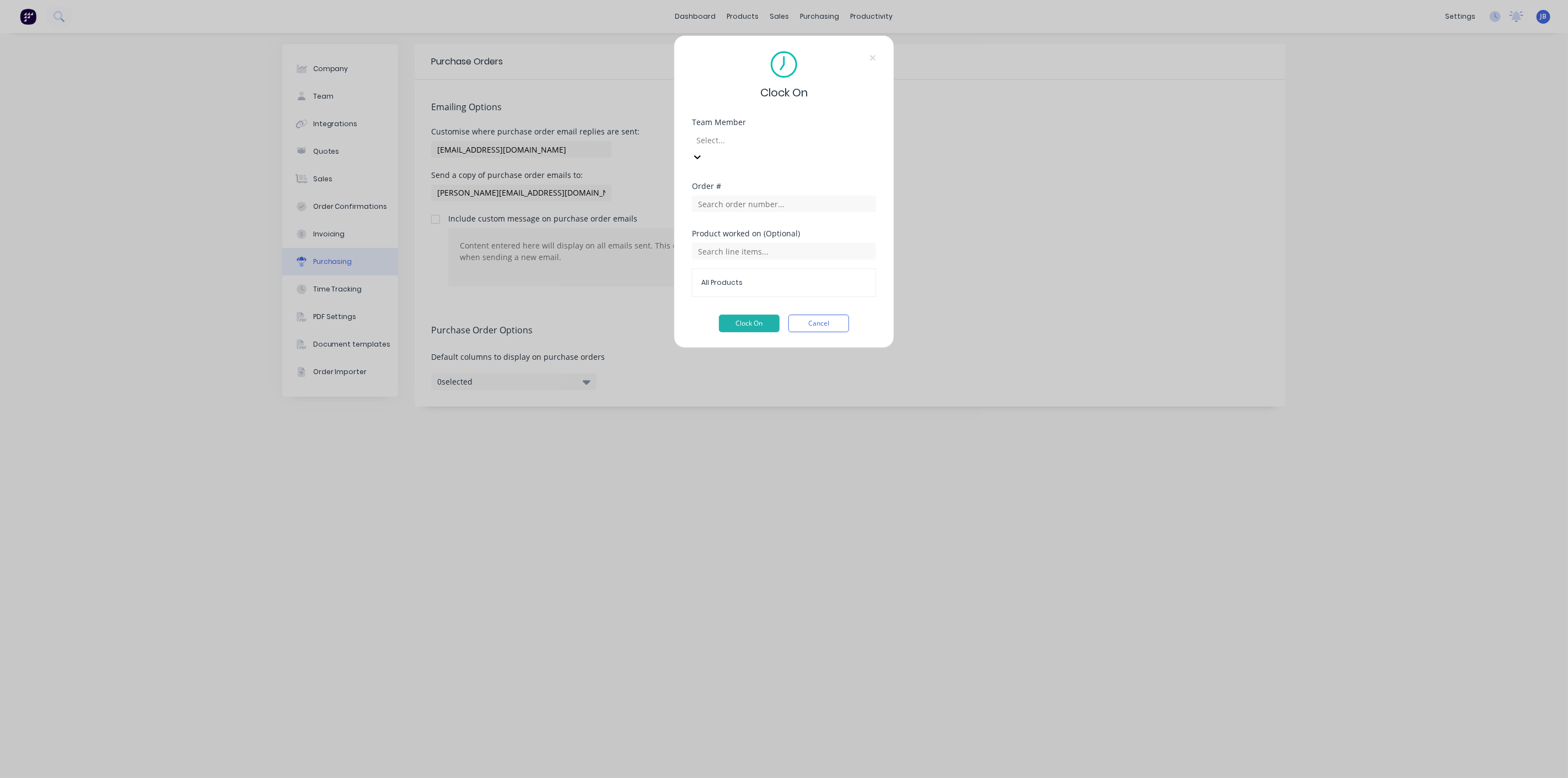
click at [858, 160] on div "Team Member Select..." at bounding box center [784, 150] width 184 height 64
click at [817, 243] on input "text" at bounding box center [784, 251] width 184 height 17
click at [818, 141] on div at bounding box center [774, 140] width 158 height 14
click at [800, 777] on div "[PERSON_NAME]" at bounding box center [784, 783] width 1568 height 12
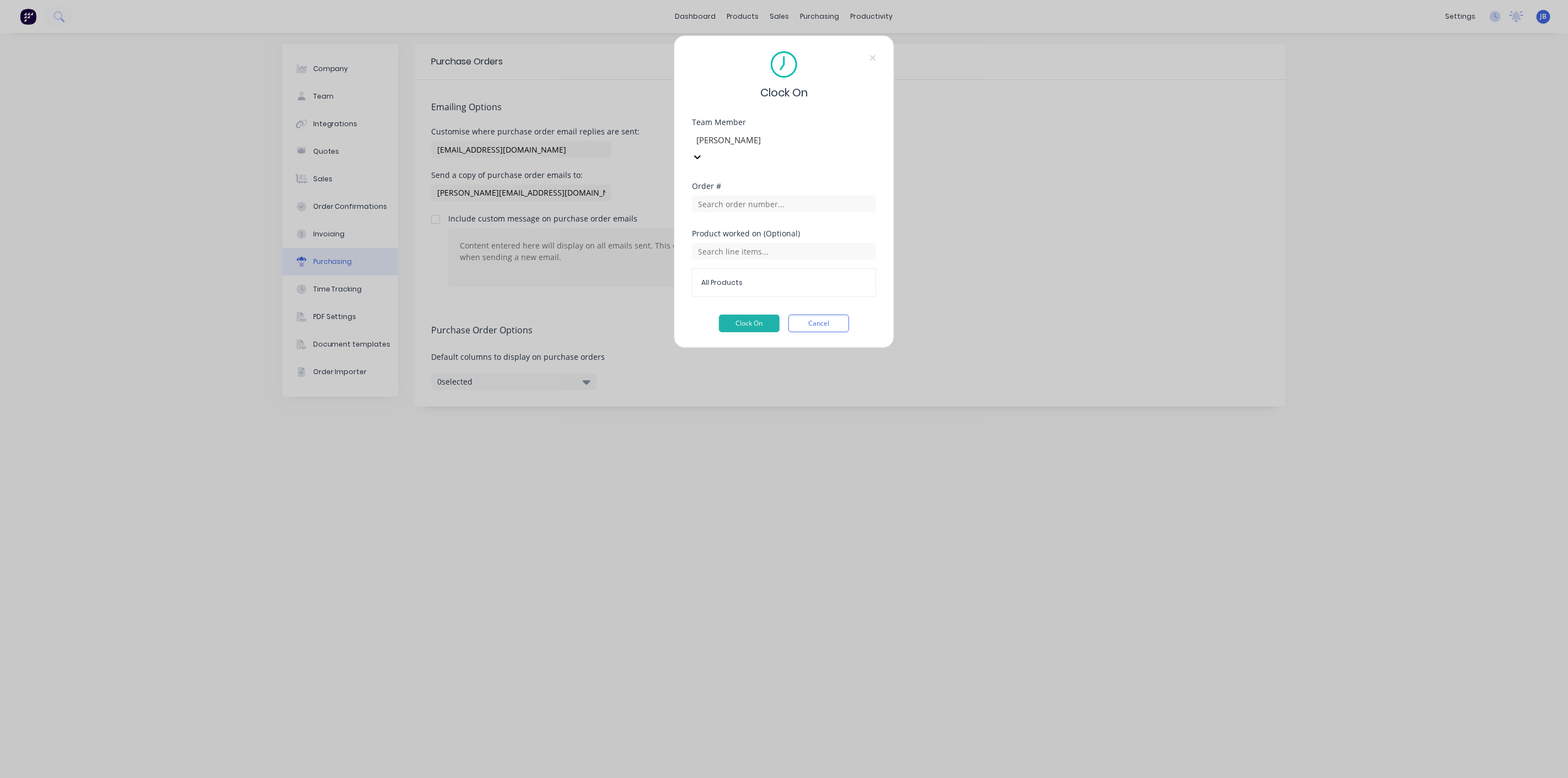
click at [811, 141] on div at bounding box center [774, 140] width 158 height 14
click at [802, 133] on div at bounding box center [774, 140] width 158 height 14
click at [790, 777] on div "[PERSON_NAME]" at bounding box center [784, 783] width 1568 height 12
click at [794, 142] on div at bounding box center [774, 140] width 158 height 14
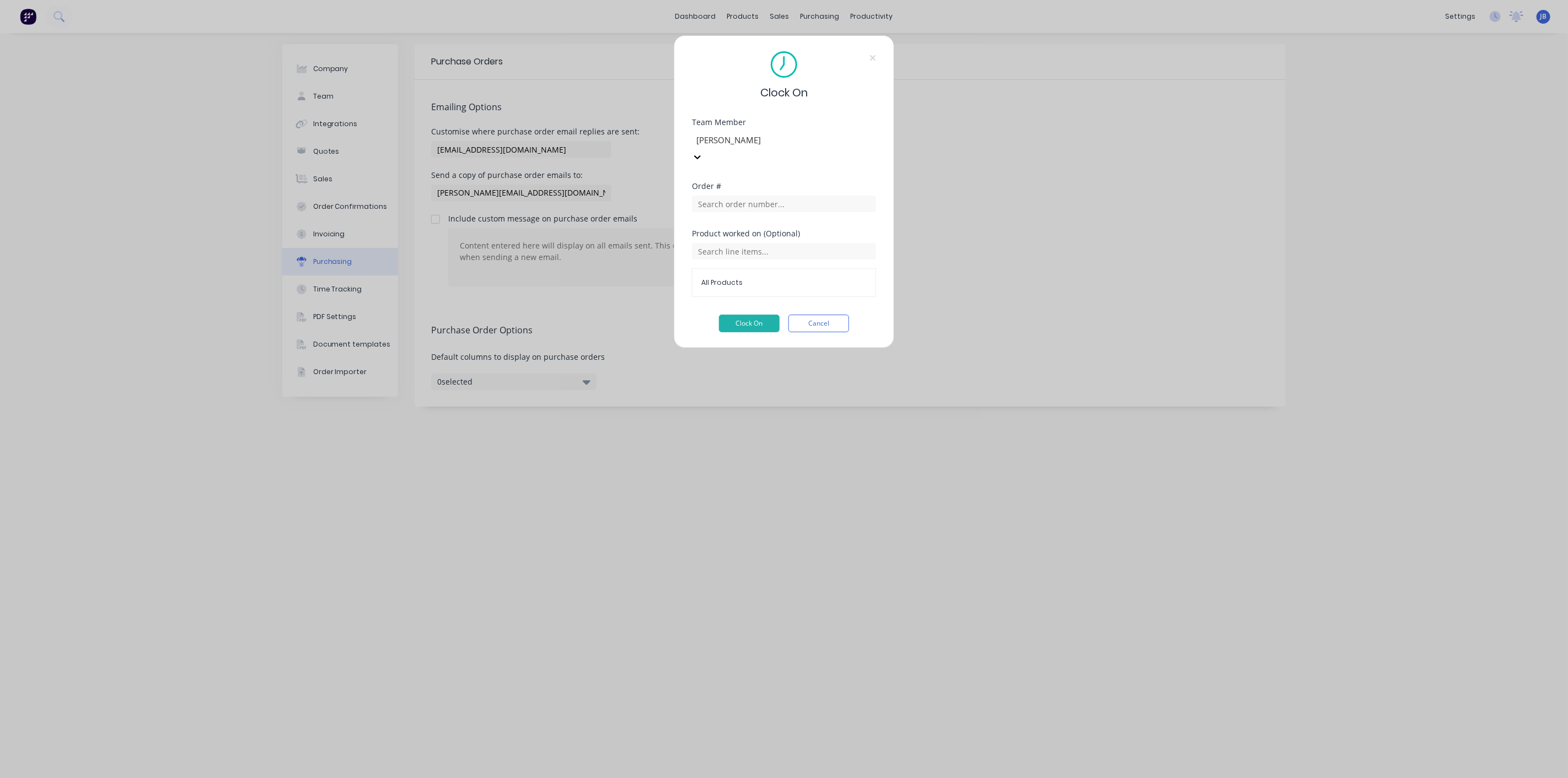
click at [764, 143] on div at bounding box center [774, 140] width 158 height 14
click at [762, 777] on div "[PERSON_NAME]" at bounding box center [784, 783] width 1568 height 12
click at [834, 314] on button "Cancel" at bounding box center [818, 323] width 61 height 18
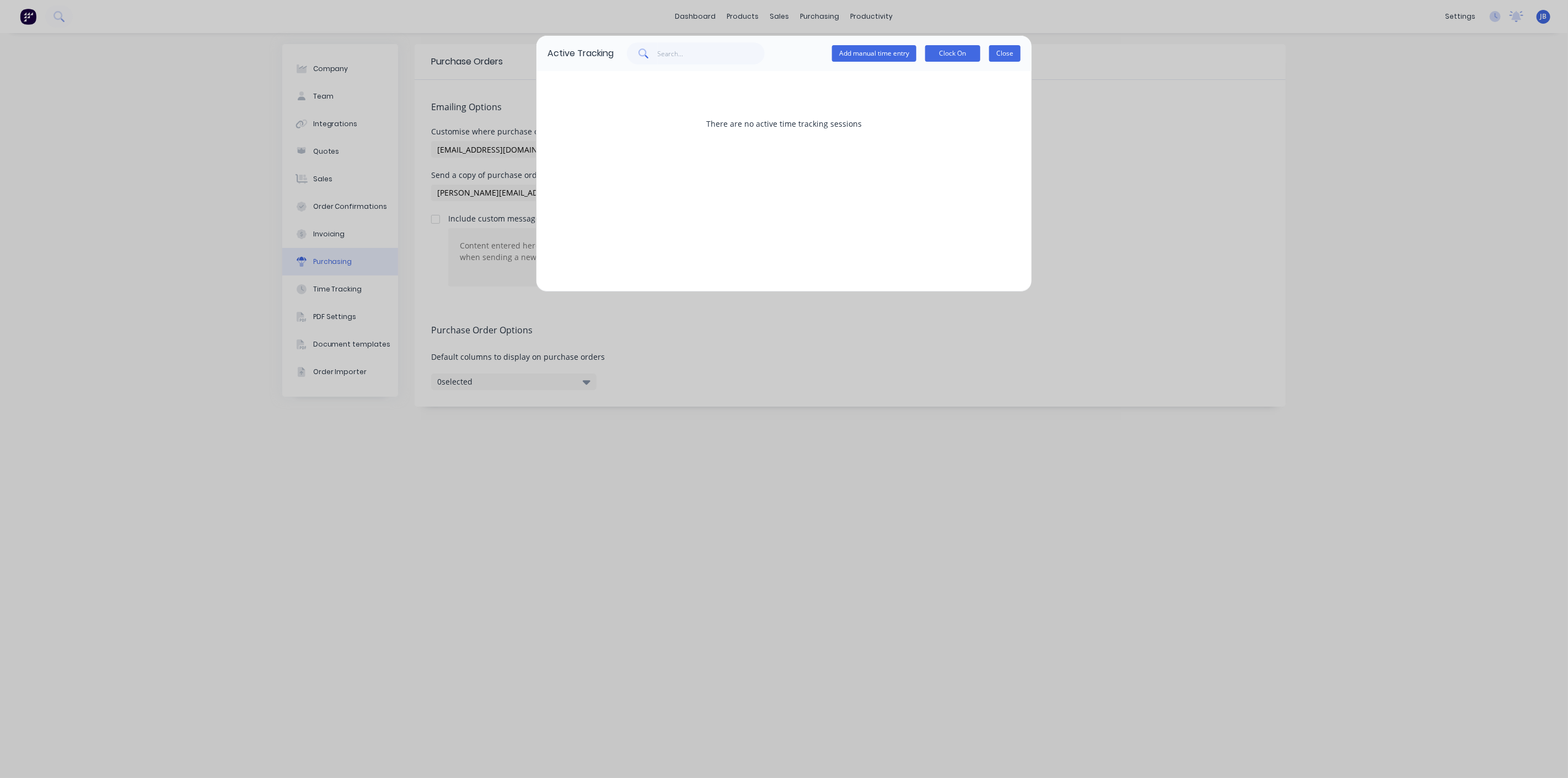
click at [1012, 54] on button "Close" at bounding box center [1004, 54] width 32 height 17
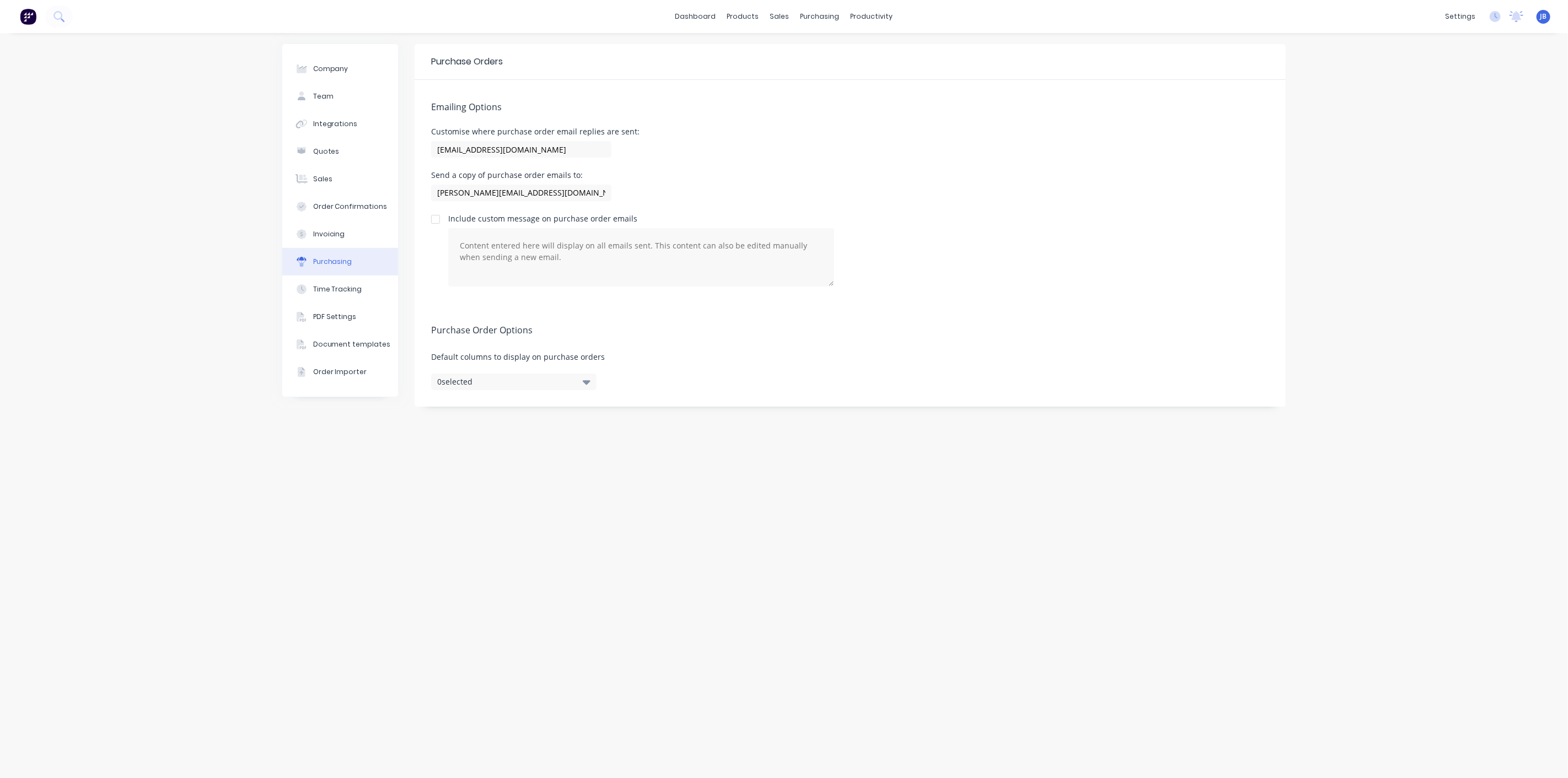
click at [1544, 15] on span "JB" at bounding box center [1543, 16] width 7 height 10
click at [1450, 115] on div "Profile" at bounding box center [1444, 115] width 22 height 10
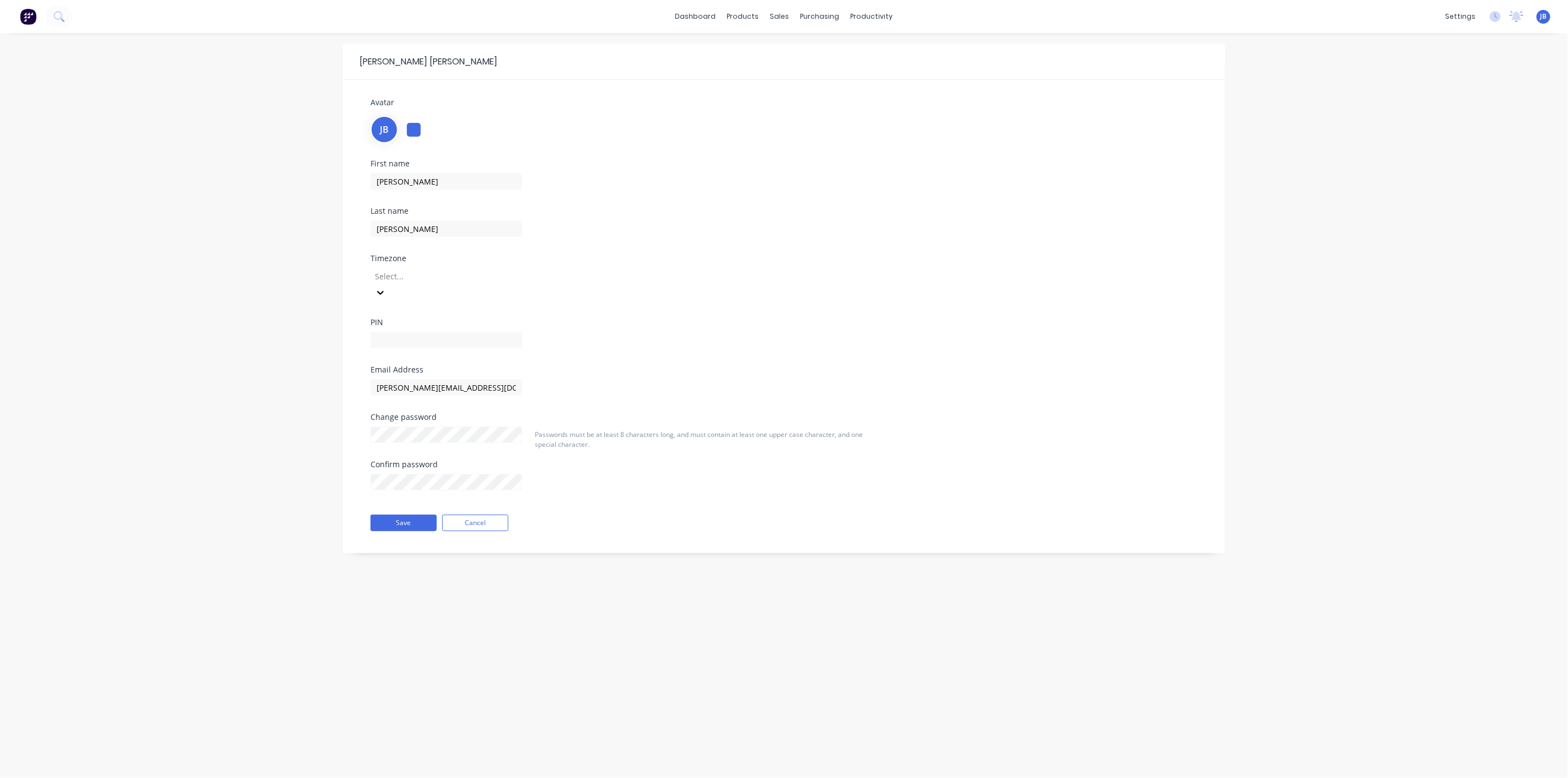
click at [388, 271] on div at bounding box center [453, 277] width 158 height 14
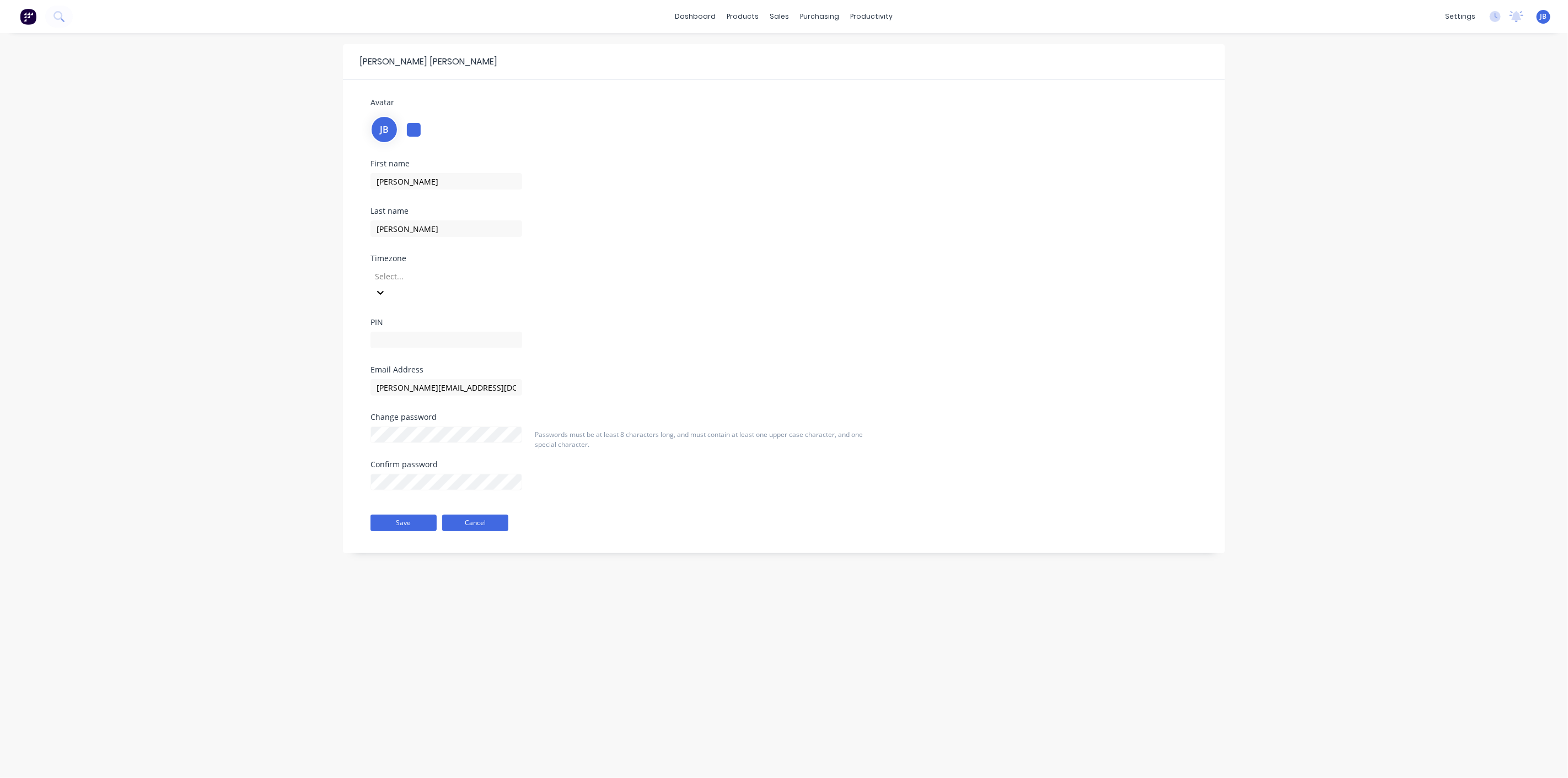
click at [499, 515] on button "Cancel" at bounding box center [475, 524] width 66 height 17
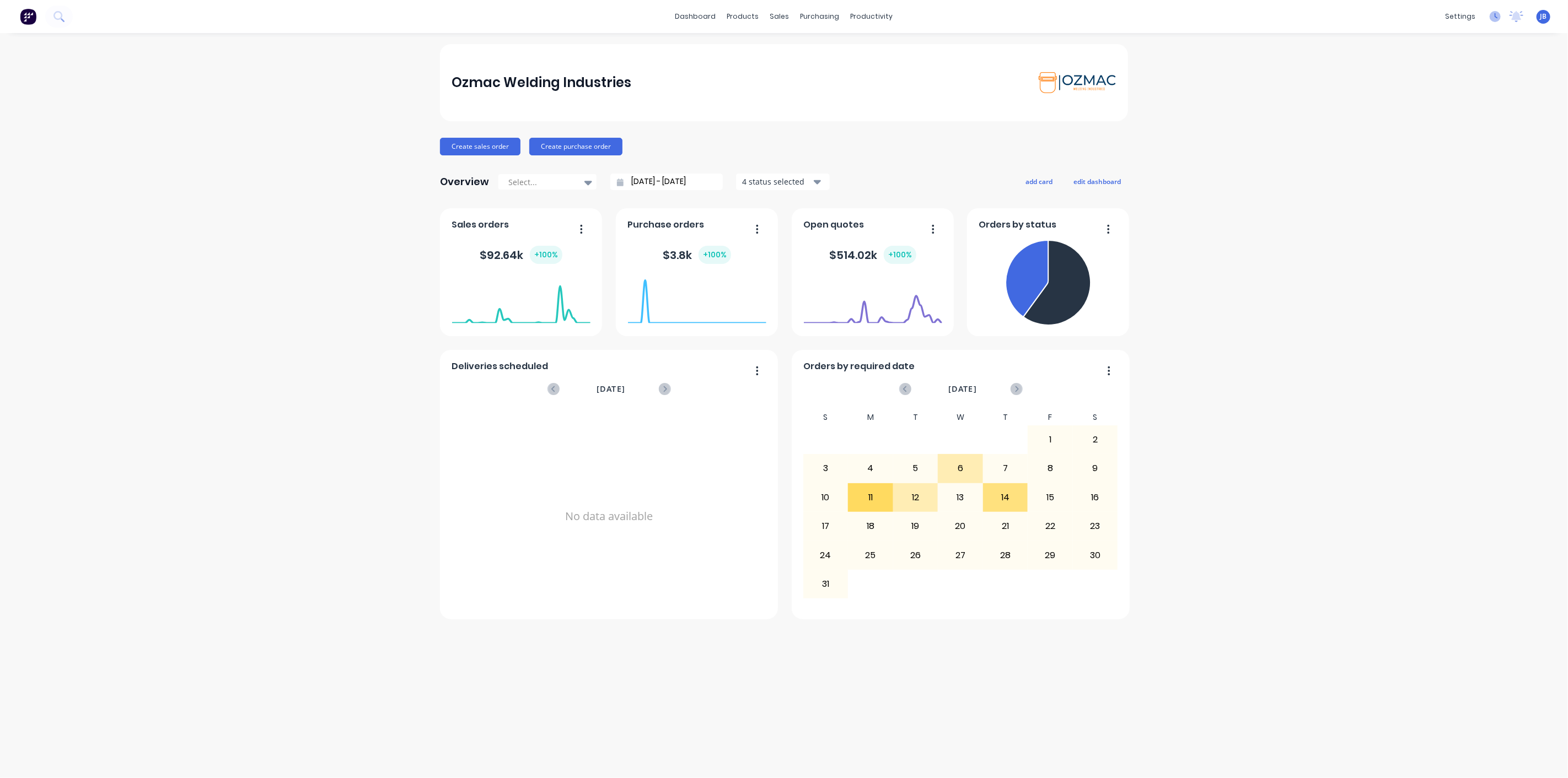
click at [1494, 19] on icon at bounding box center [1495, 16] width 11 height 11
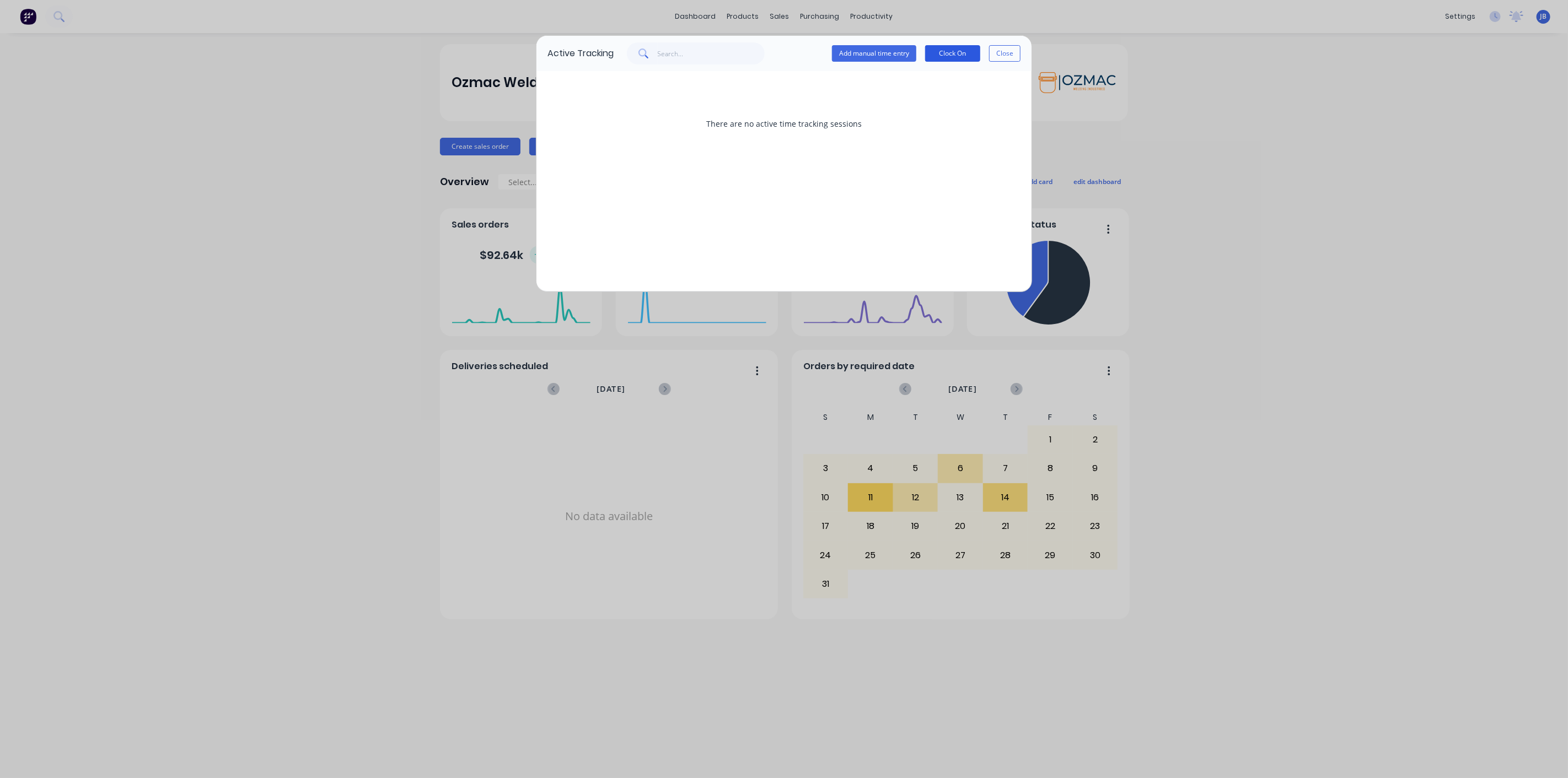
click at [954, 51] on button "Clock On" at bounding box center [953, 54] width 55 height 17
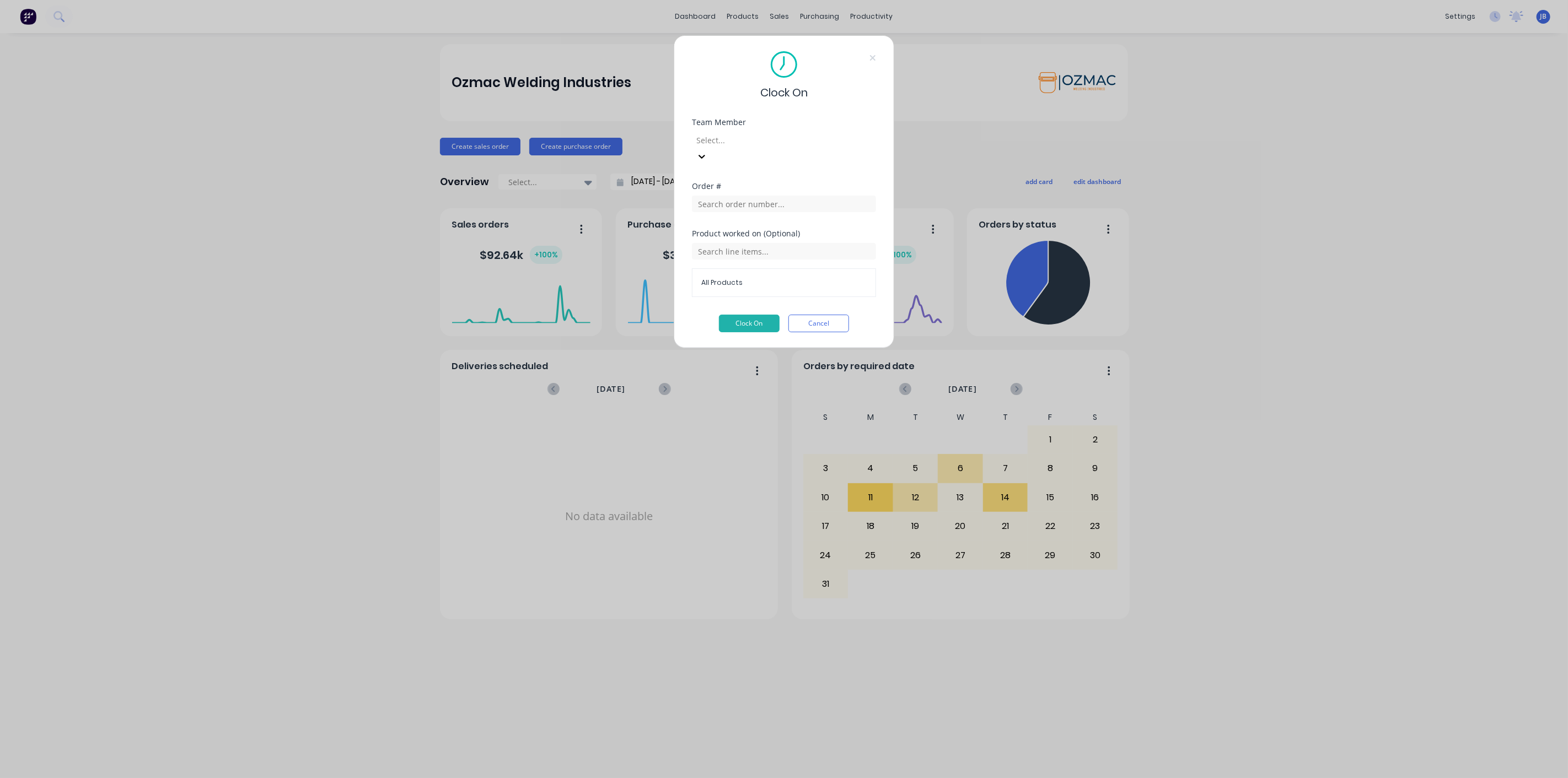
click at [755, 140] on div at bounding box center [774, 140] width 158 height 14
click at [752, 195] on input "text" at bounding box center [784, 204] width 184 height 17
click at [751, 243] on input "text" at bounding box center [784, 251] width 184 height 17
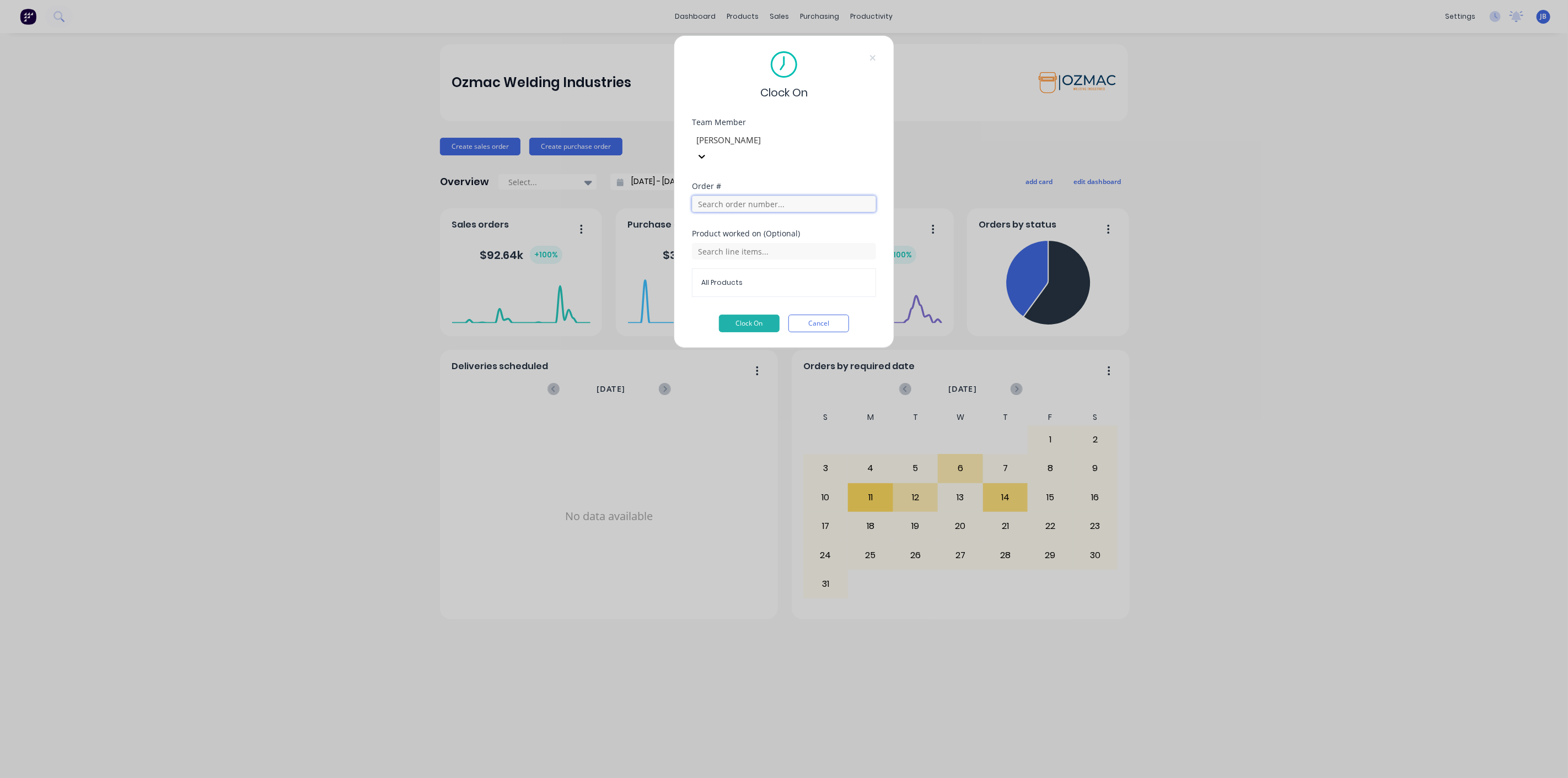
click at [760, 195] on input "text" at bounding box center [784, 204] width 184 height 17
drag, startPoint x: 762, startPoint y: 185, endPoint x: 684, endPoint y: 180, distance: 78.2
click at [684, 180] on div "Clock On Team Member Jason Baker Order # 12 Product worked on (Optional) All Pr…" at bounding box center [784, 191] width 221 height 313
type input "12"
click at [785, 182] on div "Order #" at bounding box center [784, 186] width 184 height 8
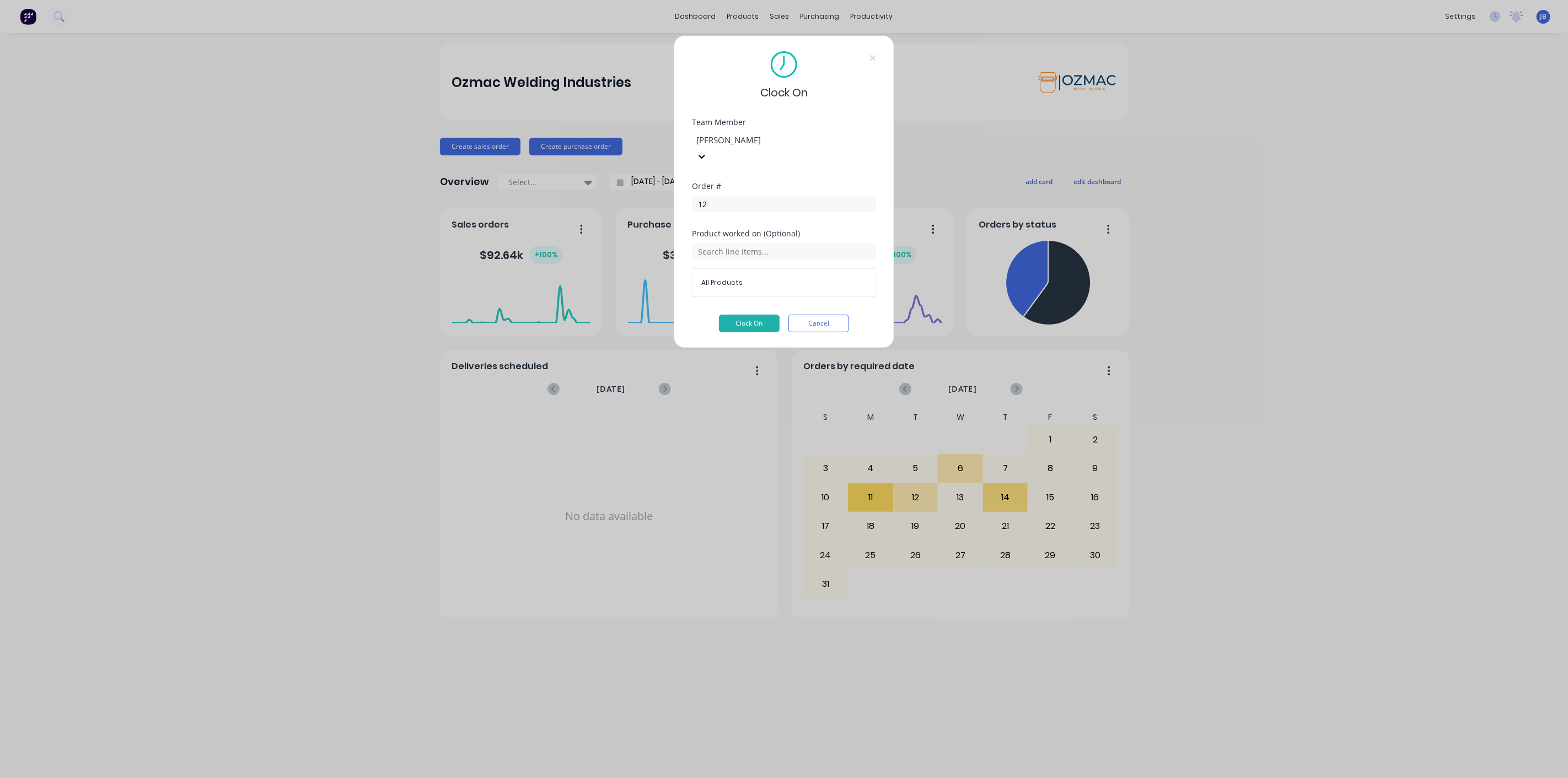
click at [781, 182] on div "Order #" at bounding box center [784, 186] width 184 height 8
click at [768, 195] on input "12" at bounding box center [784, 204] width 184 height 17
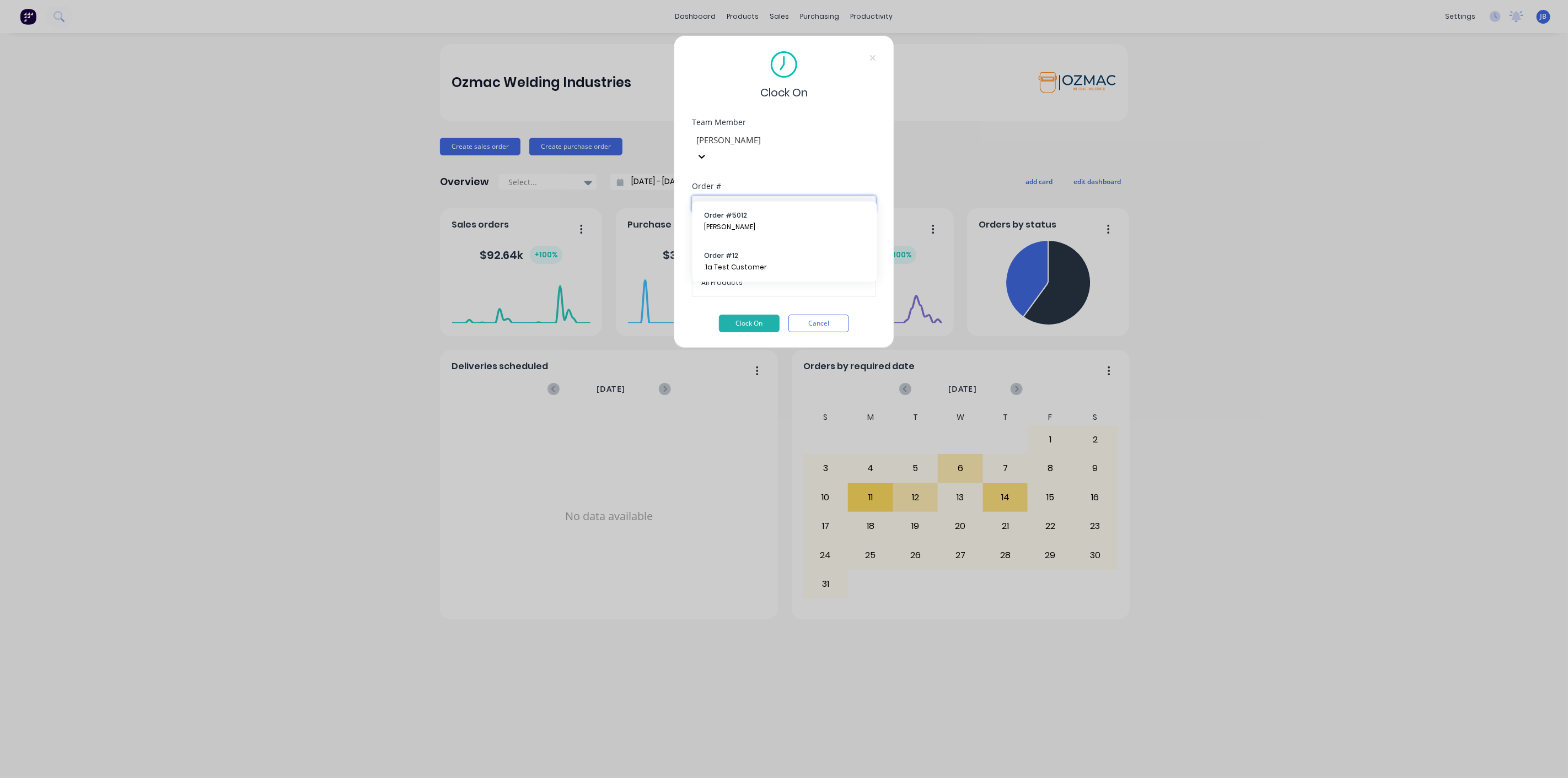
click at [768, 195] on input "12" at bounding box center [784, 204] width 184 height 17
click at [941, 153] on div "Clock On Team Member Jason Baker Order # 12 Product worked on (Optional) All Pr…" at bounding box center [784, 389] width 1568 height 778
click at [747, 195] on input "12" at bounding box center [784, 204] width 184 height 17
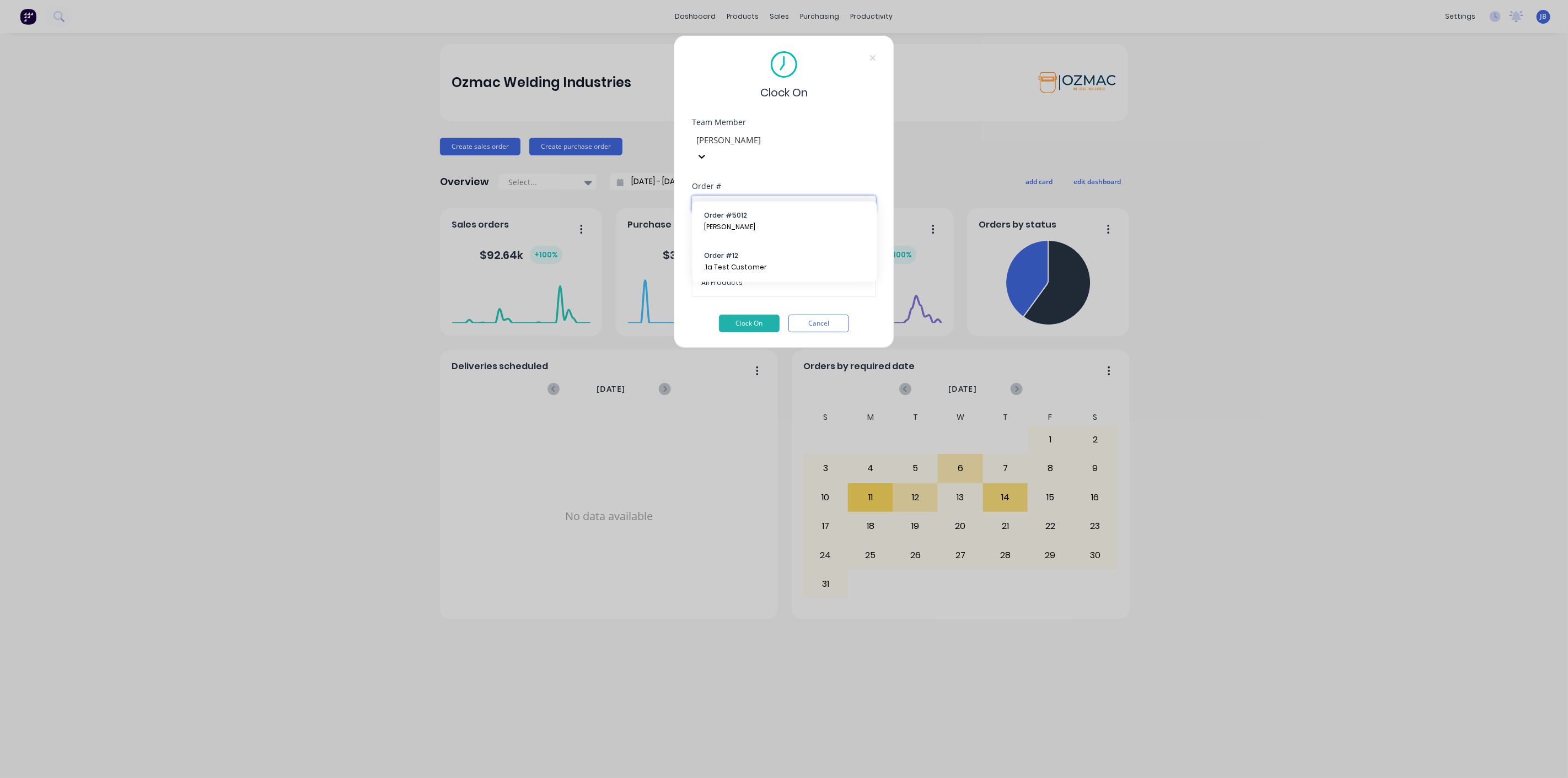
click at [747, 195] on input "12" at bounding box center [784, 204] width 184 height 17
click at [744, 226] on span "Jeremy Jones" at bounding box center [784, 228] width 161 height 10
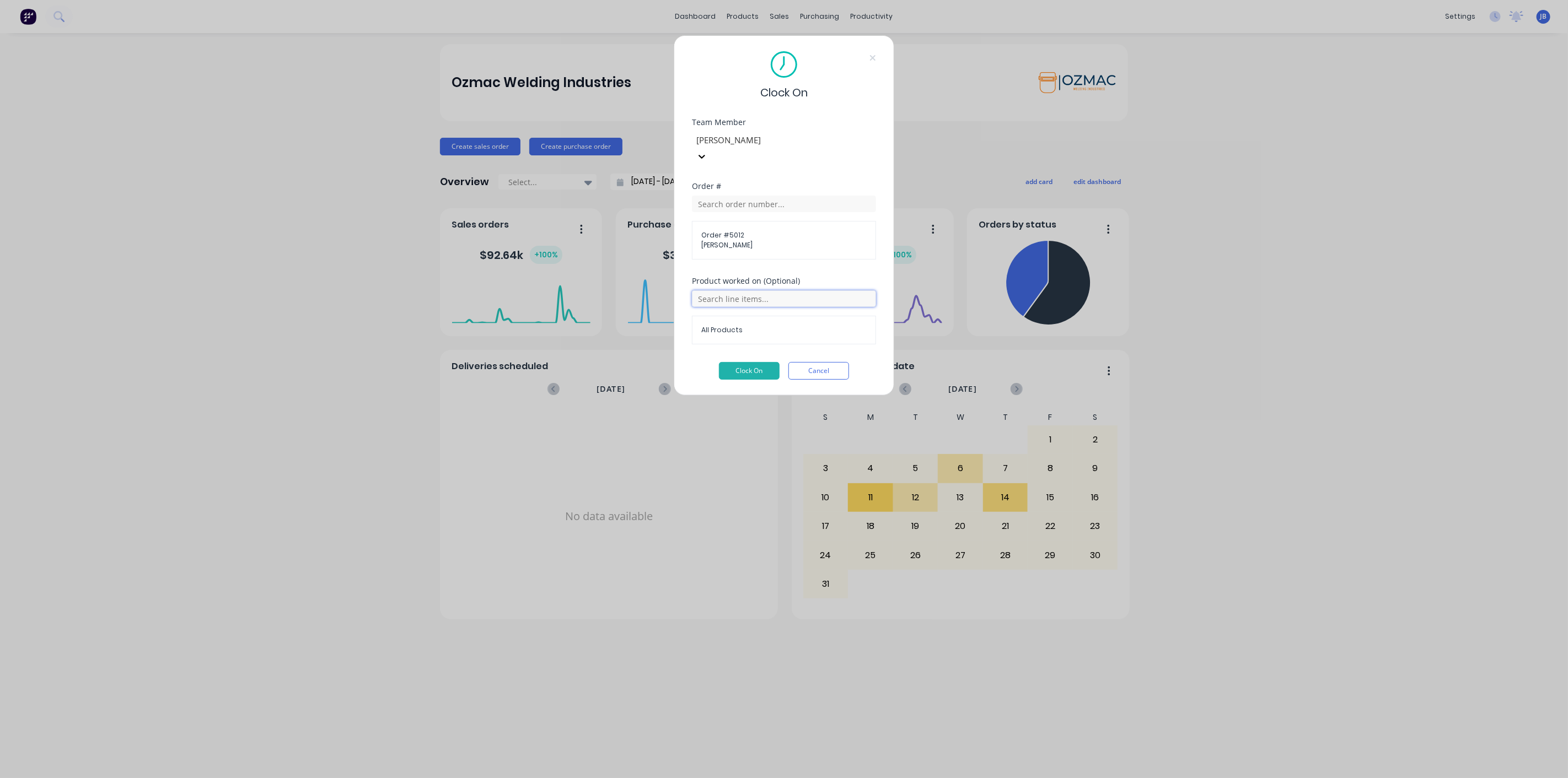
click at [791, 291] on input "text" at bounding box center [784, 299] width 184 height 17
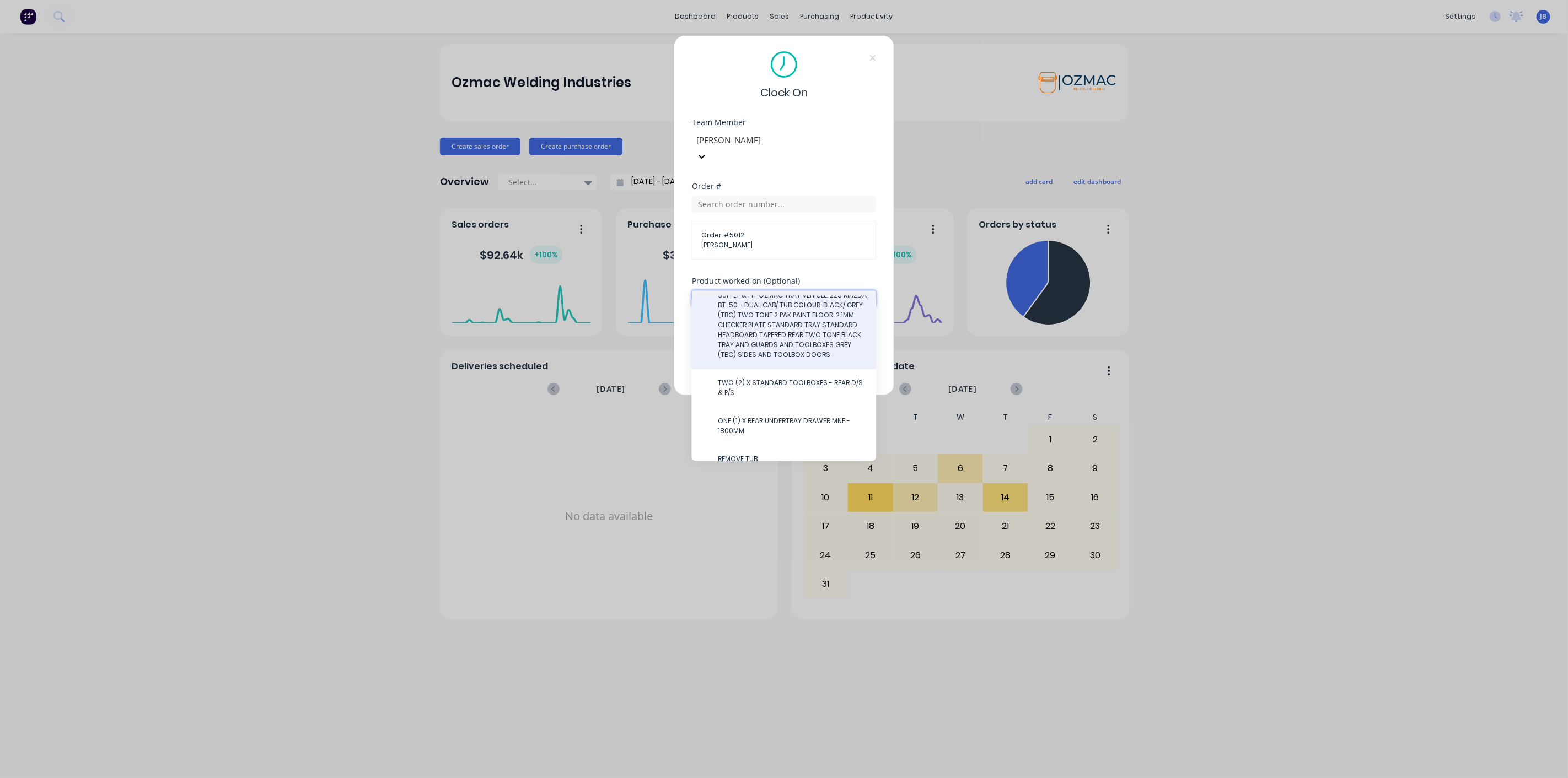
scroll to position [65, 0]
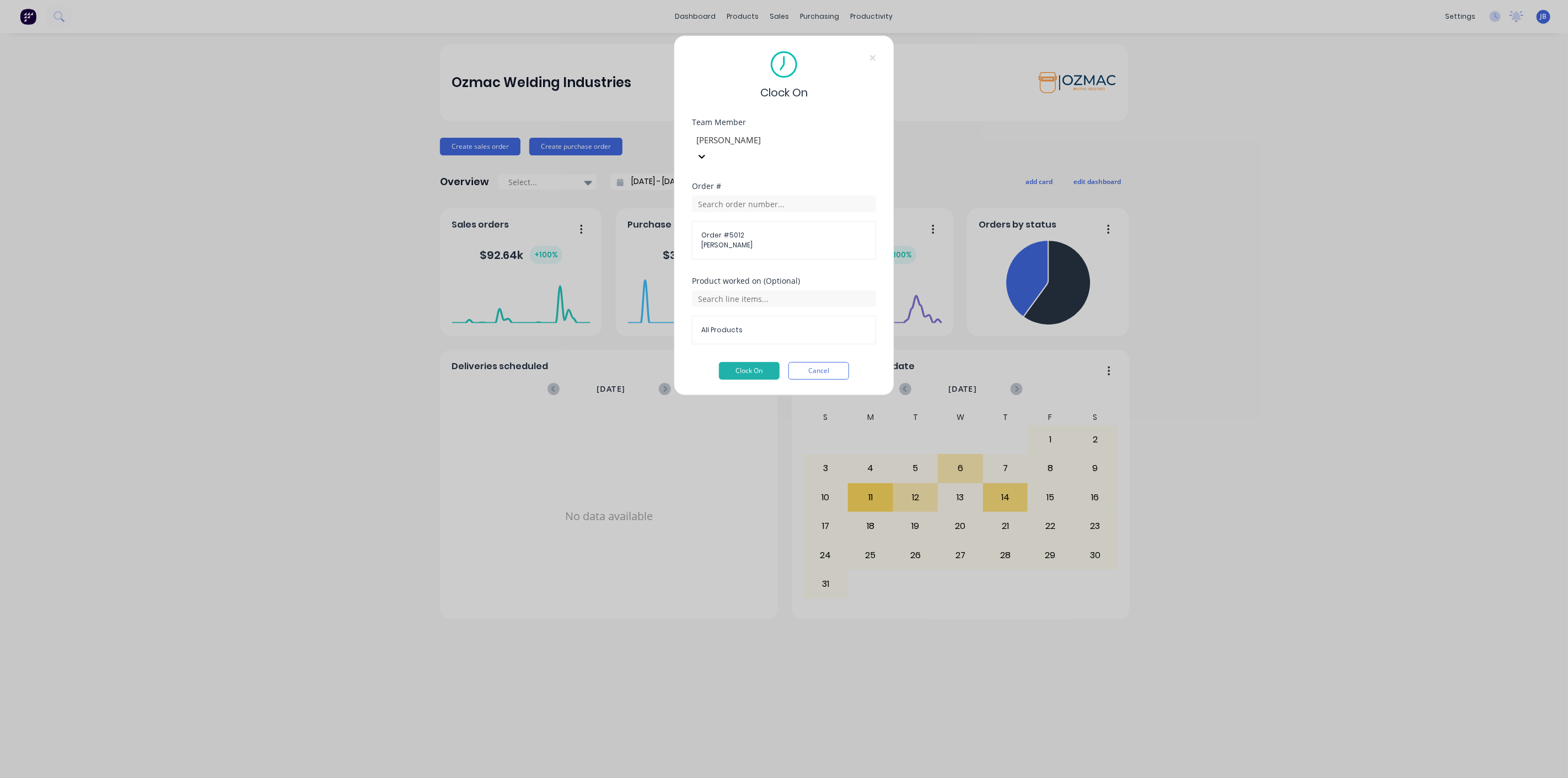
click at [813, 259] on div "Order # Order # 5012 Jeremy Jones" at bounding box center [784, 229] width 184 height 95
click at [737, 362] on button "Clock On" at bounding box center [749, 371] width 61 height 18
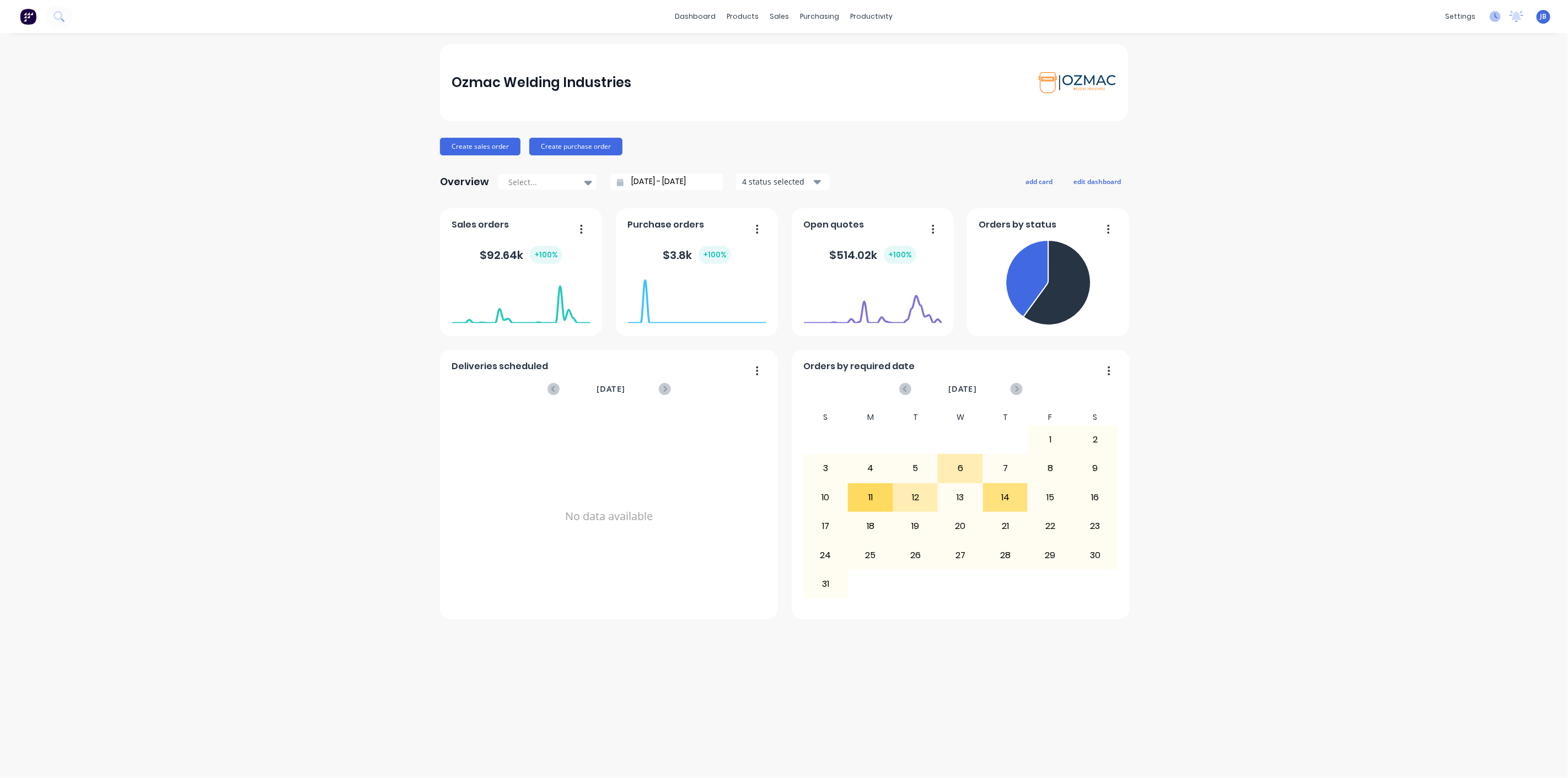
click at [1496, 17] on icon at bounding box center [1496, 15] width 3 height 5
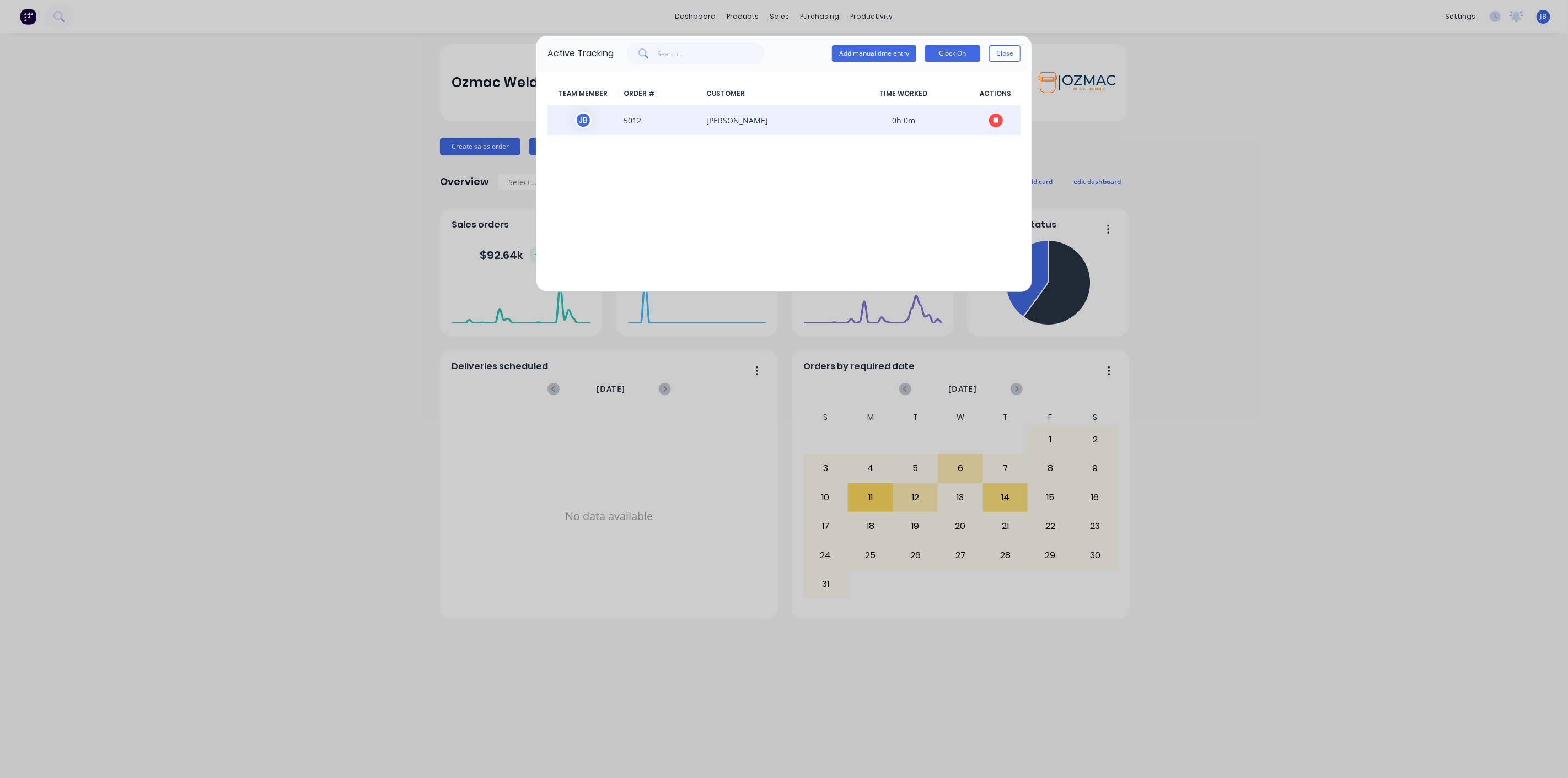
click at [997, 119] on icon "button" at bounding box center [996, 120] width 5 height 5
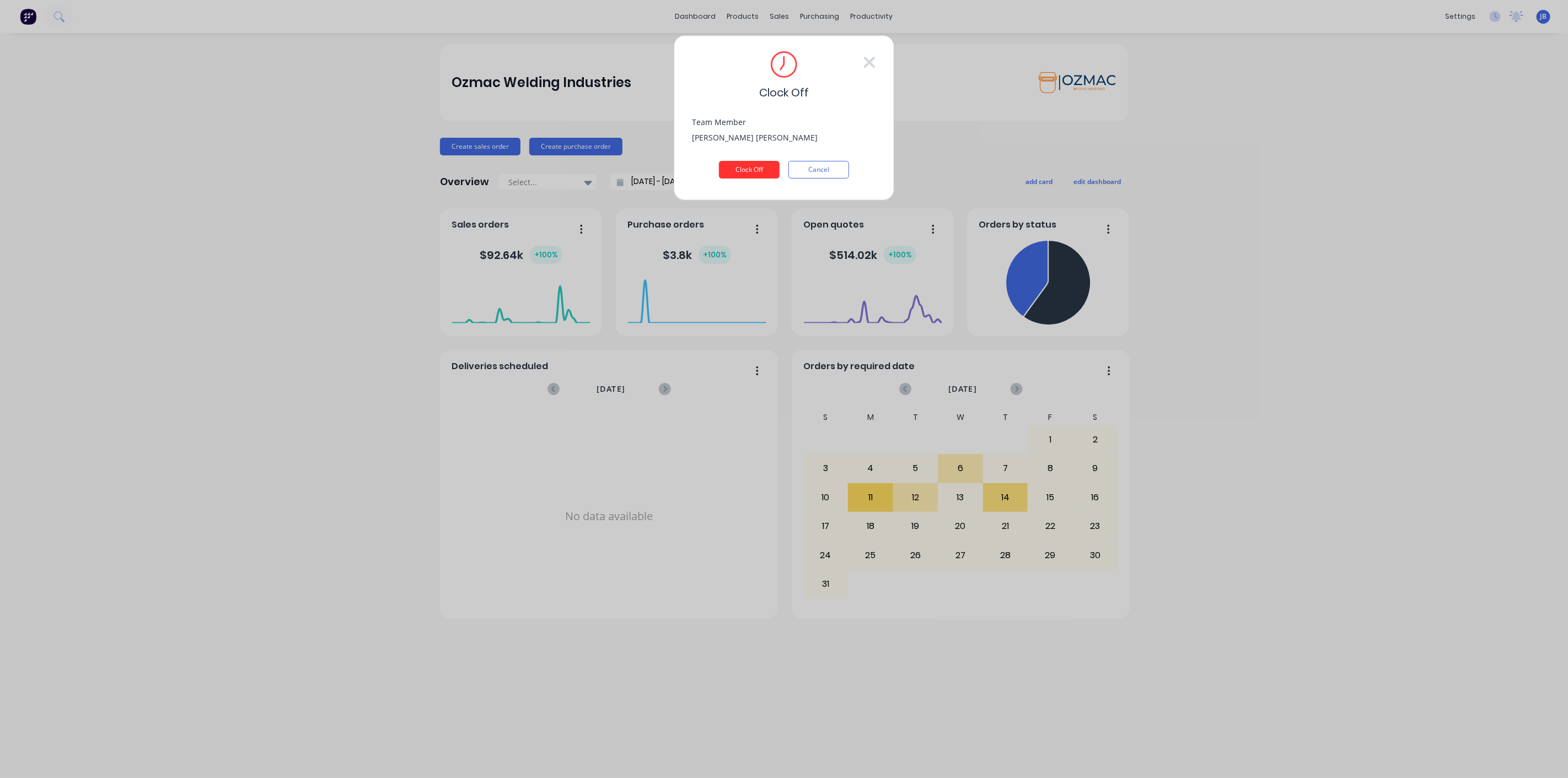
click at [739, 168] on button "Clock Off" at bounding box center [749, 169] width 61 height 18
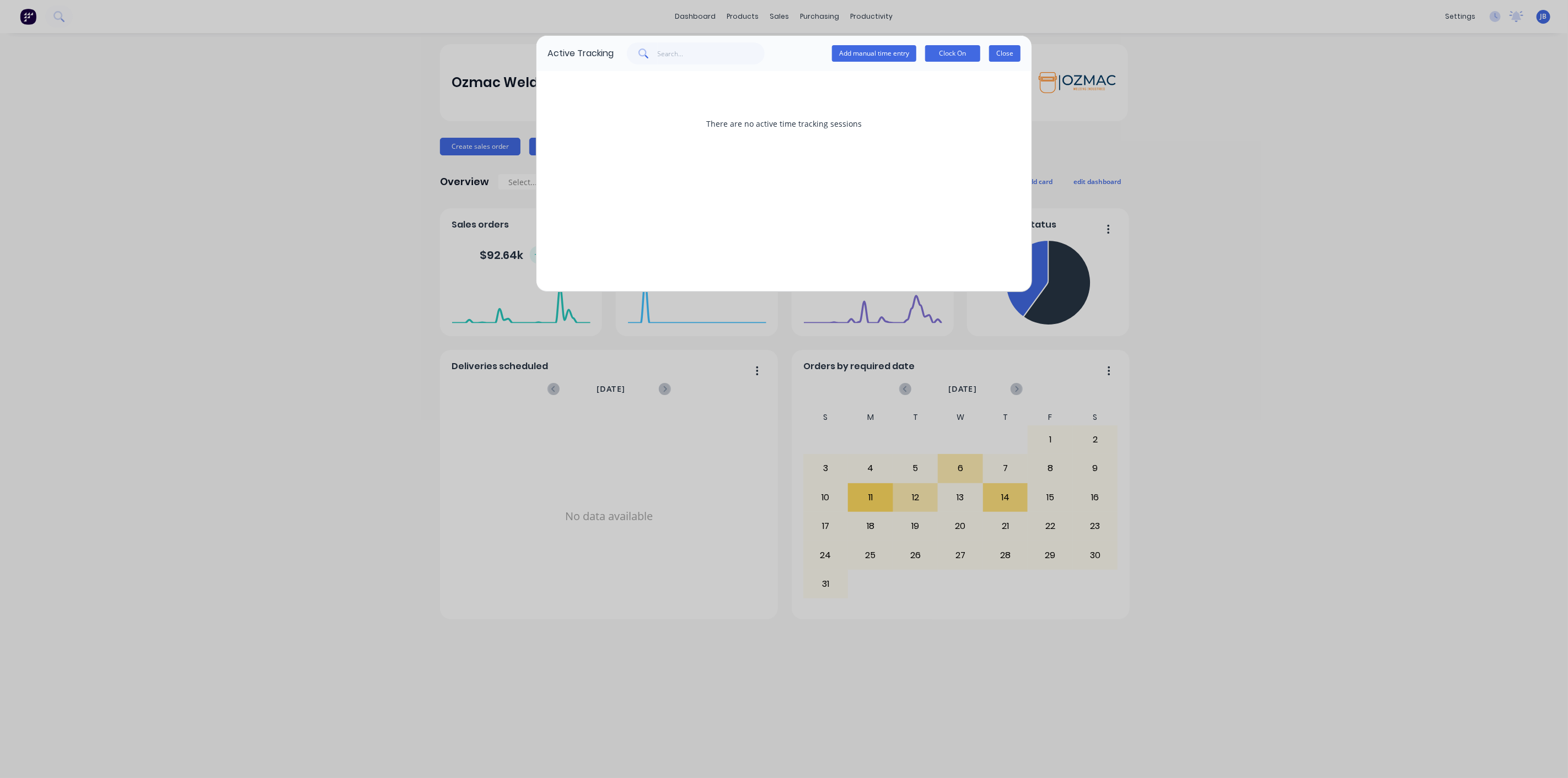
click at [1013, 54] on button "Close" at bounding box center [1004, 54] width 32 height 17
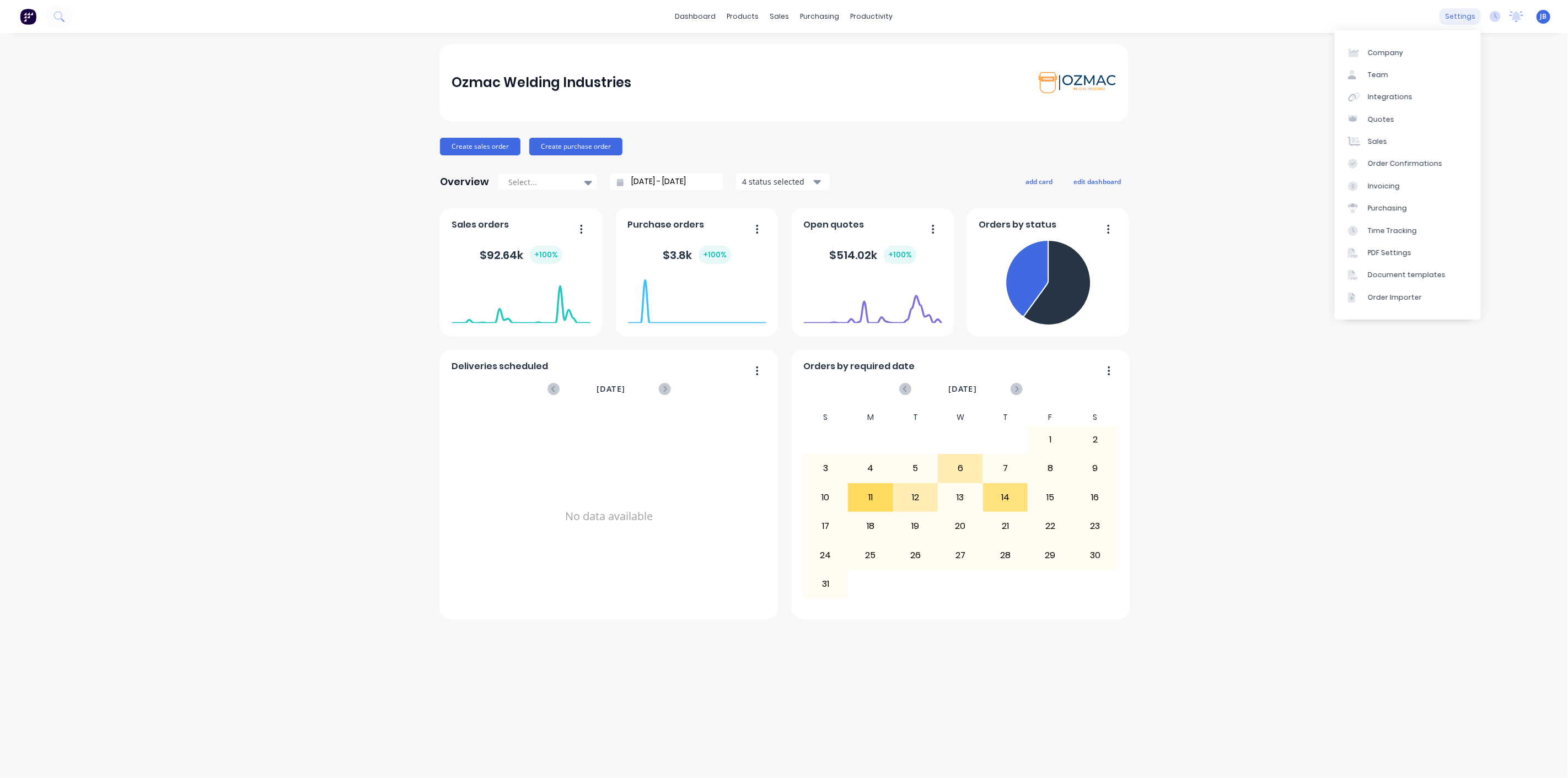
click at [1467, 17] on div "settings" at bounding box center [1460, 17] width 42 height 17
click at [1370, 70] on div "Team" at bounding box center [1377, 75] width 21 height 10
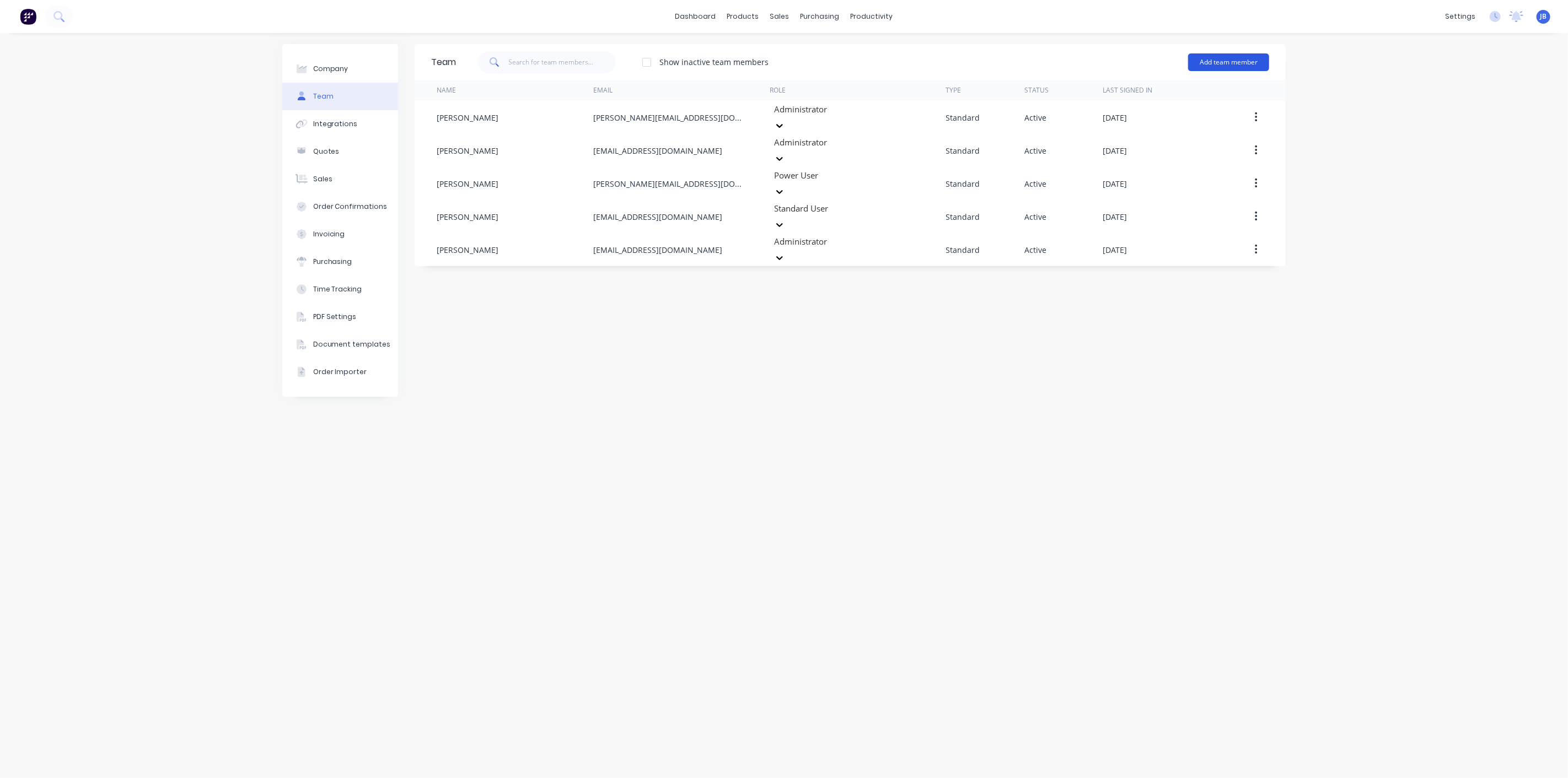
click at [1214, 62] on button "Add team member" at bounding box center [1228, 62] width 81 height 18
click at [1200, 128] on span "A team member that can be assigned to orders, but cannot login to Factory" at bounding box center [1181, 137] width 157 height 20
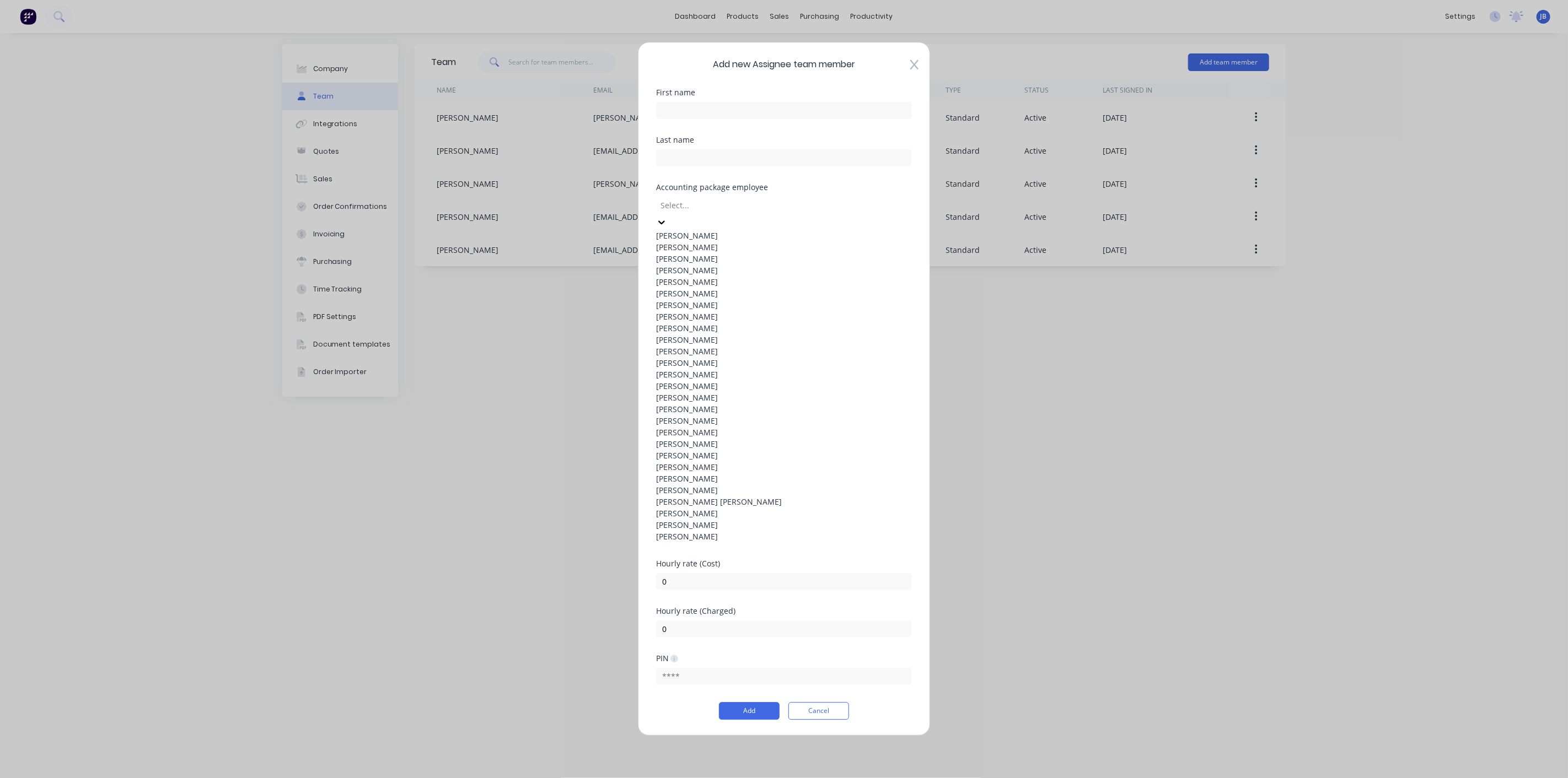
click at [750, 212] on div at bounding box center [738, 205] width 158 height 14
click at [844, 191] on div "Accounting package employee" at bounding box center [784, 188] width 256 height 8
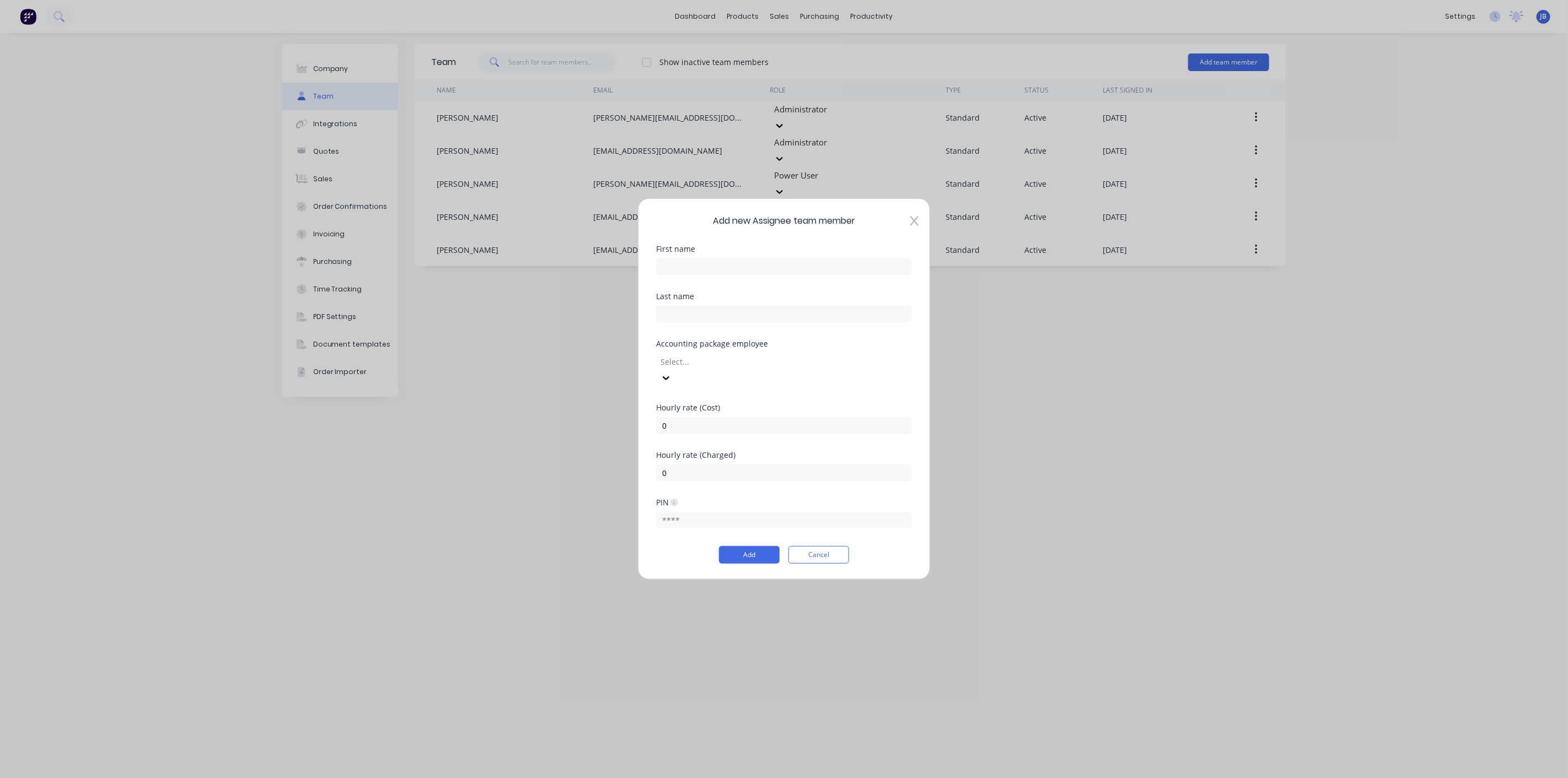
click at [818, 368] on div at bounding box center [738, 361] width 158 height 14
click at [756, 366] on div at bounding box center [738, 361] width 158 height 14
click at [701, 419] on input "0" at bounding box center [784, 426] width 256 height 17
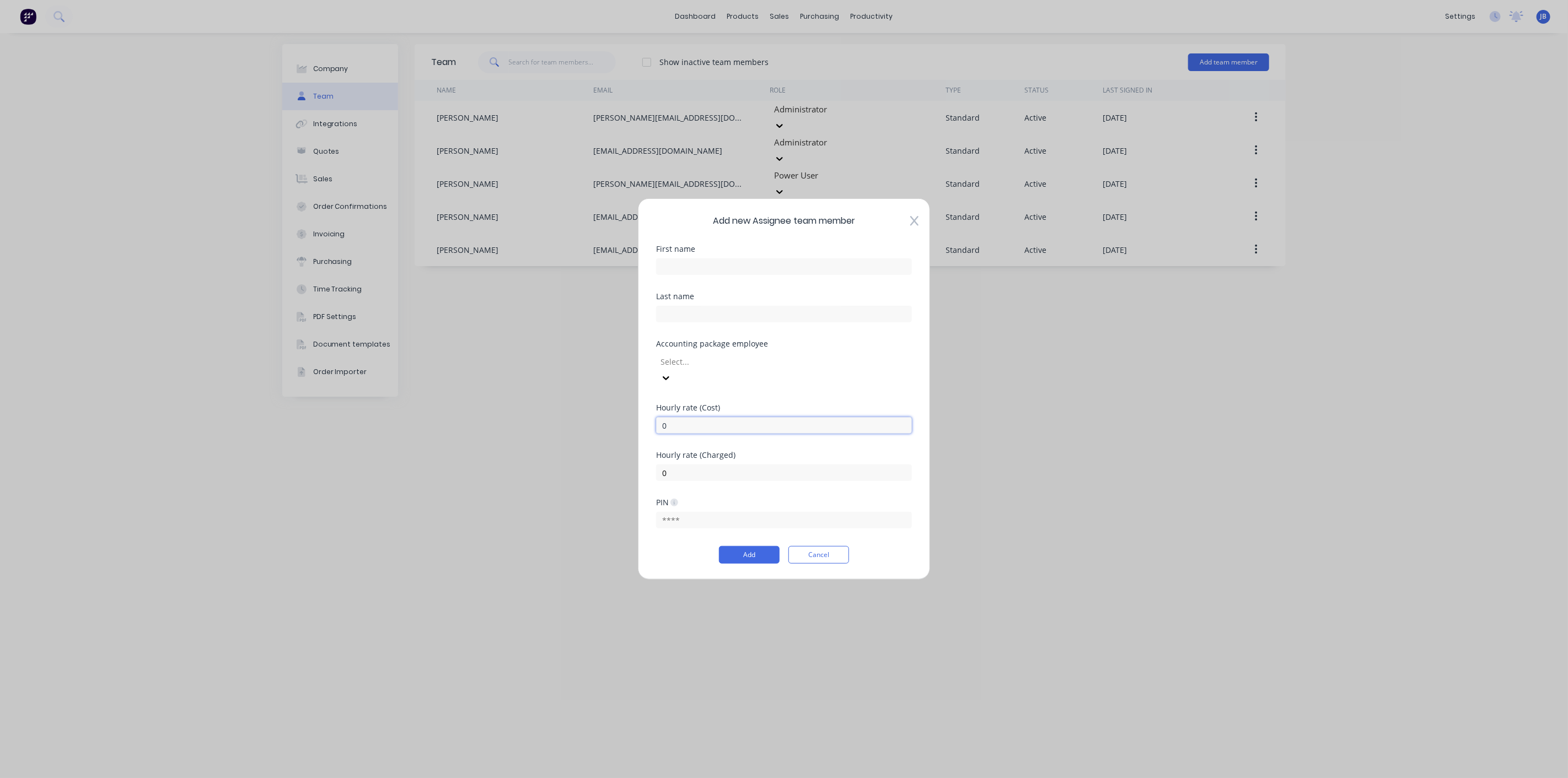
click at [701, 419] on input "0" at bounding box center [784, 426] width 256 height 17
click at [732, 417] on input "0" at bounding box center [784, 426] width 256 height 17
click at [771, 391] on div "Accounting package employee Select..." at bounding box center [784, 371] width 256 height 64
click at [805, 368] on div at bounding box center [738, 361] width 158 height 14
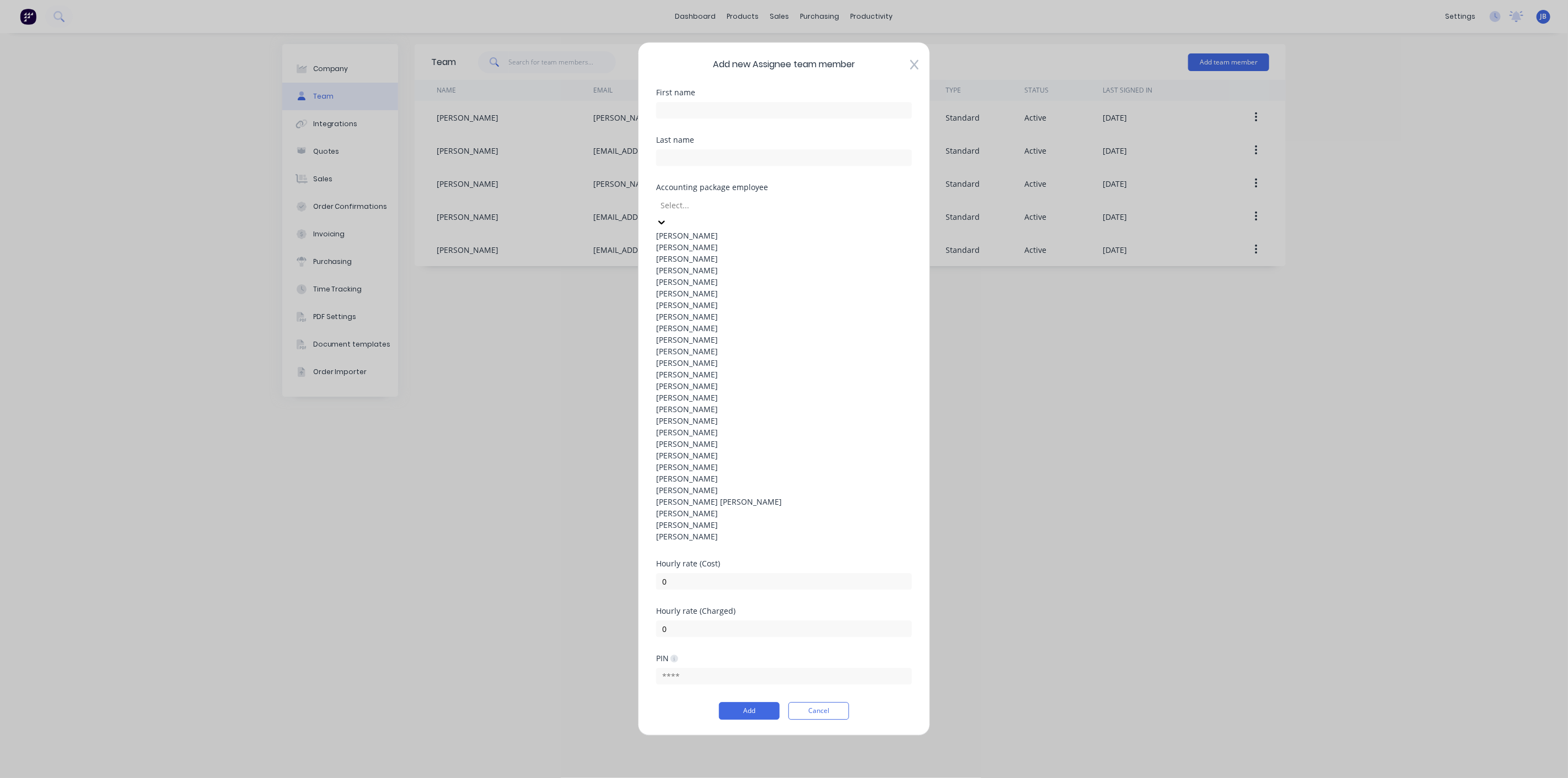
click at [785, 253] on div "Allan GARDNER" at bounding box center [784, 247] width 256 height 12
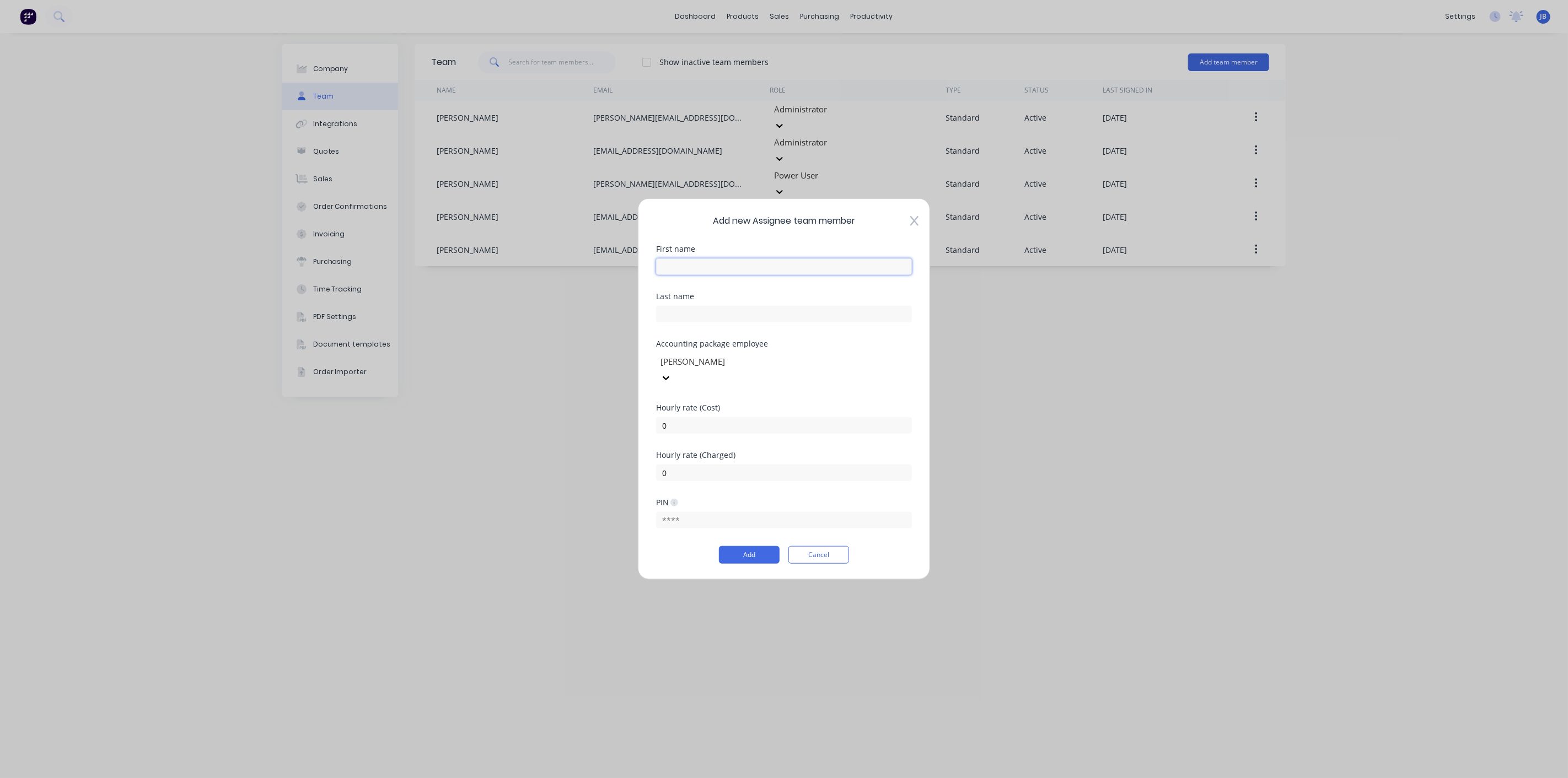
click at [742, 271] on input "text" at bounding box center [784, 267] width 256 height 17
type input "A"
type input "j"
type input "Joe"
click at [693, 315] on input "text" at bounding box center [784, 314] width 256 height 17
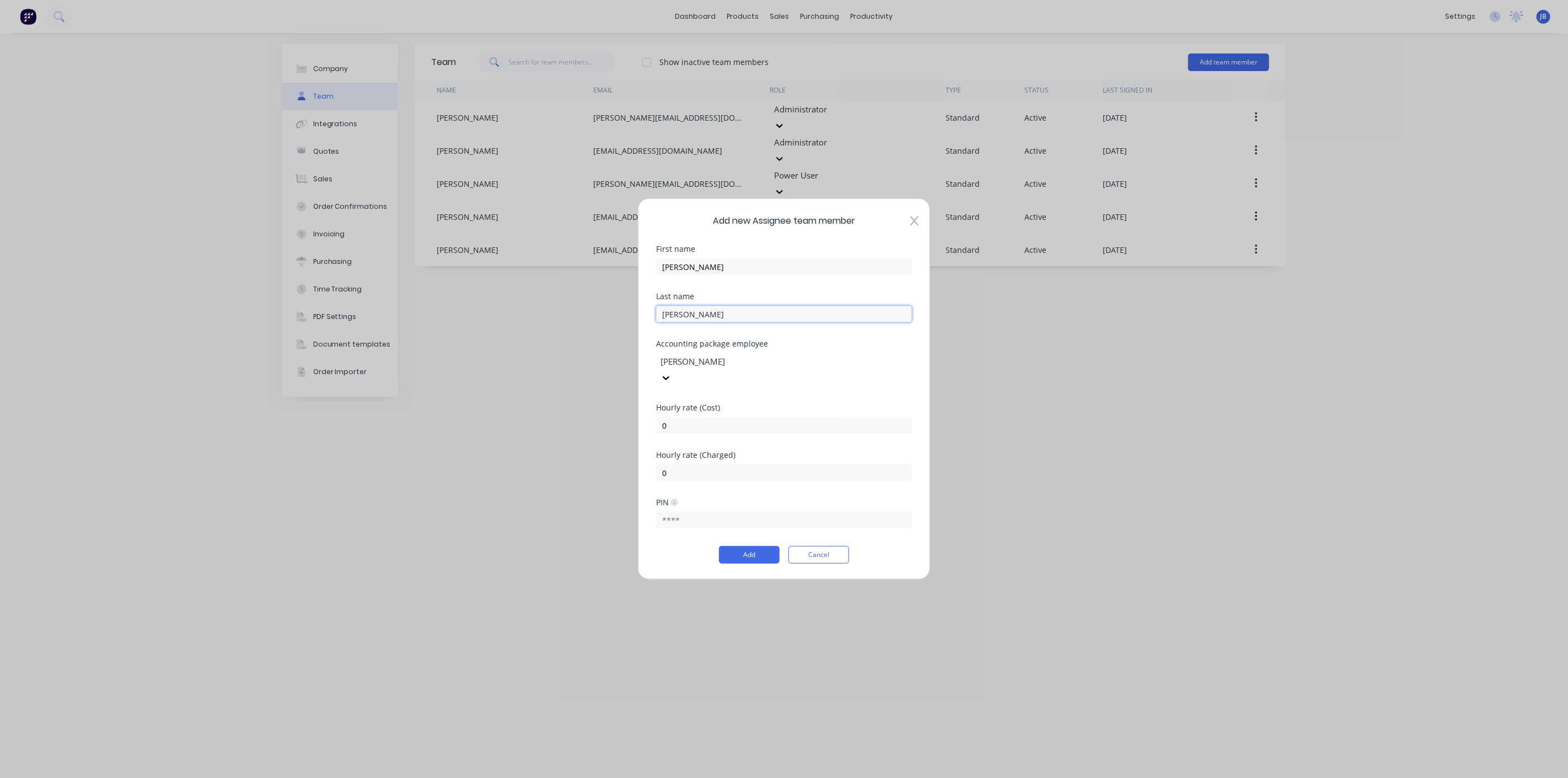
type input "Smith"
click at [809, 367] on div at bounding box center [738, 361] width 158 height 14
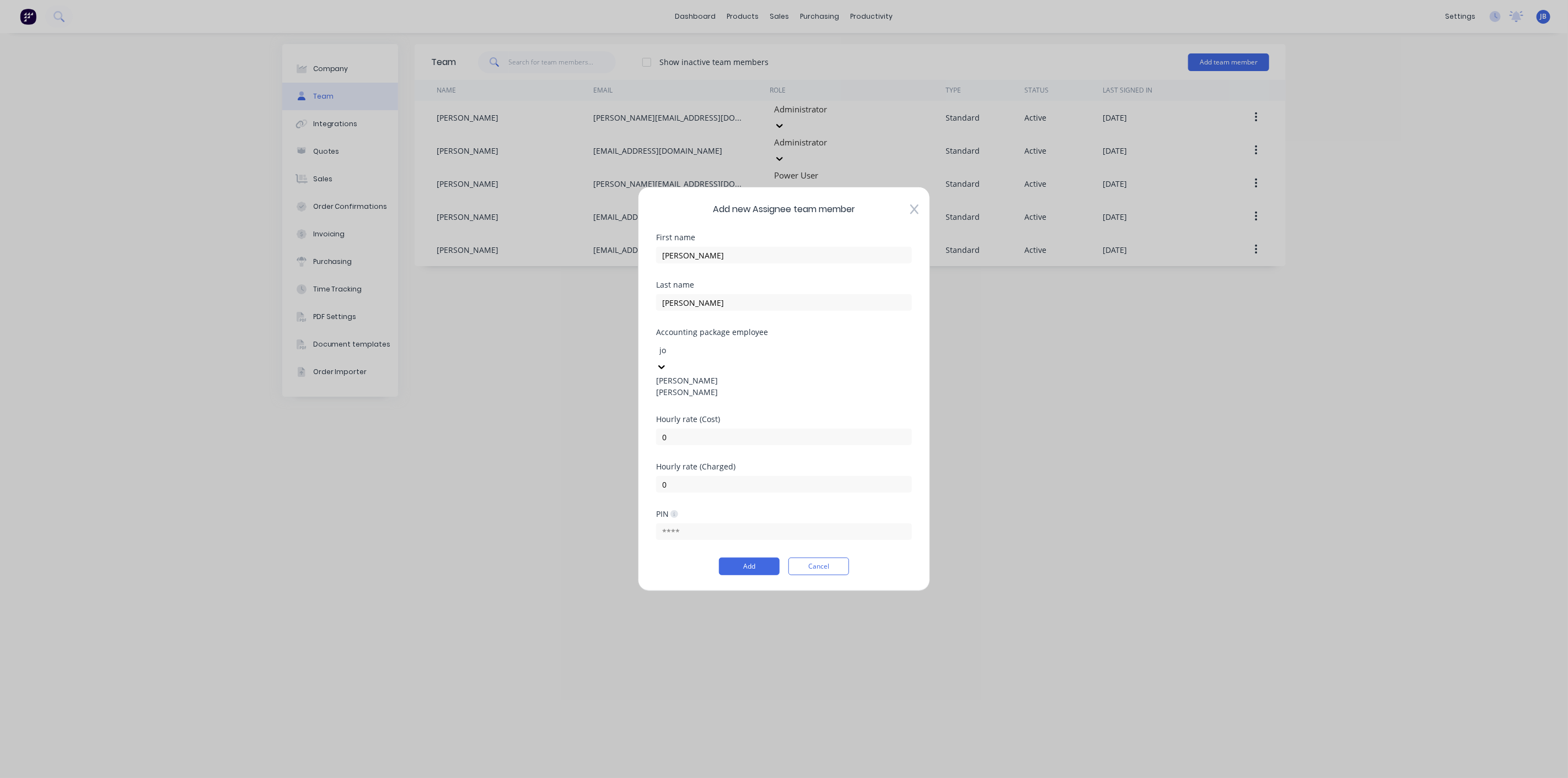
type input "j"
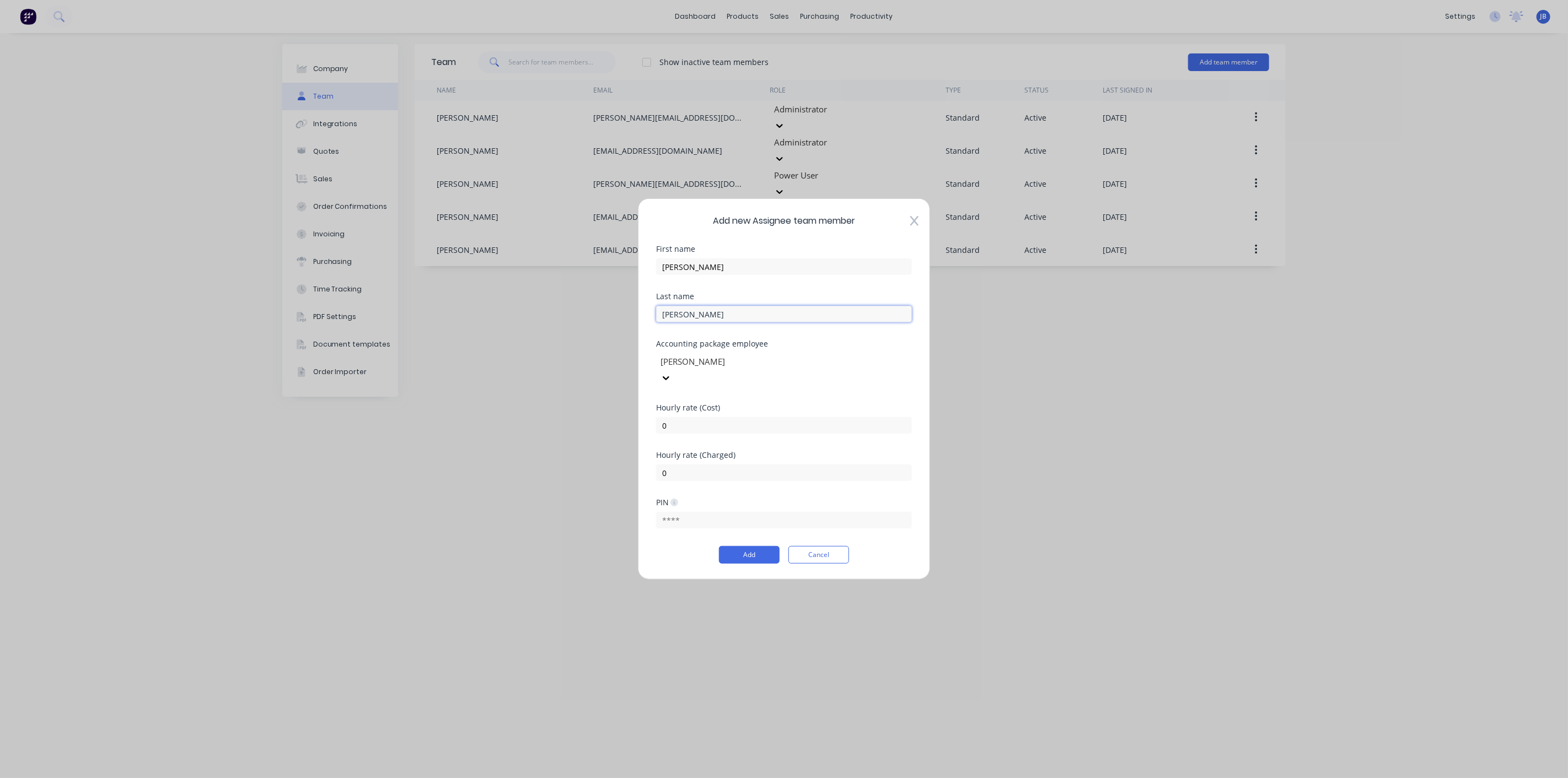
drag, startPoint x: 695, startPoint y: 323, endPoint x: 624, endPoint y: 298, distance: 75.3
click at [615, 311] on div "Add new Assignee team member First name Joe Last name Smith Accounting package …" at bounding box center [784, 389] width 1568 height 778
drag, startPoint x: 689, startPoint y: 277, endPoint x: 614, endPoint y: 274, distance: 75.1
click at [614, 274] on div "Add new Assignee team member First name Joe Last name Accounting package employ…" at bounding box center [784, 389] width 1568 height 778
type input "[PERSON_NAME]"
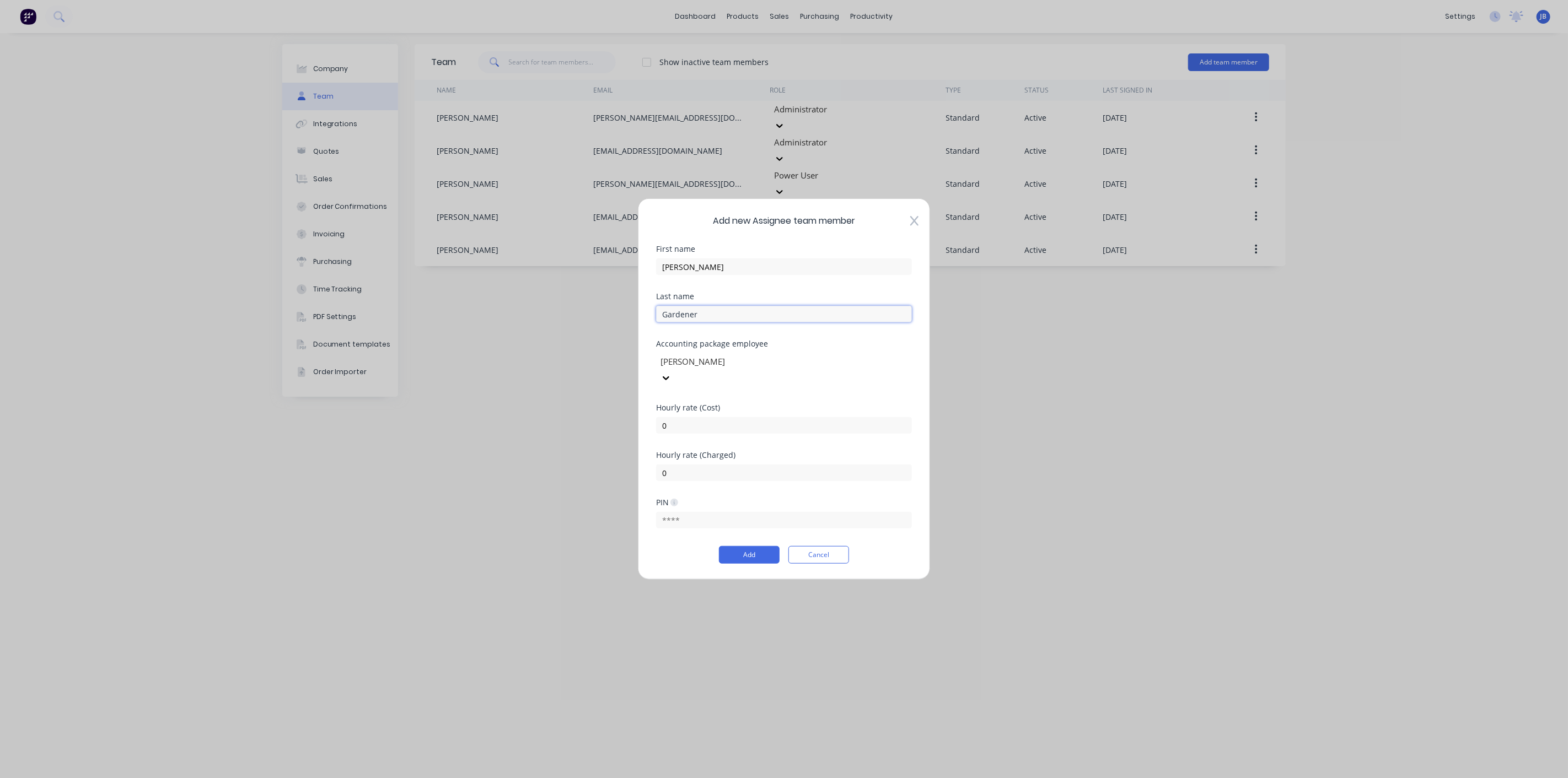
click at [684, 322] on input "Gardener" at bounding box center [784, 314] width 256 height 17
type input "[PERSON_NAME]"
click at [777, 404] on div "Hourly rate (Cost)" at bounding box center [784, 407] width 256 height 8
click at [754, 417] on input "0" at bounding box center [784, 426] width 256 height 17
click at [805, 419] on input "0" at bounding box center [784, 426] width 256 height 17
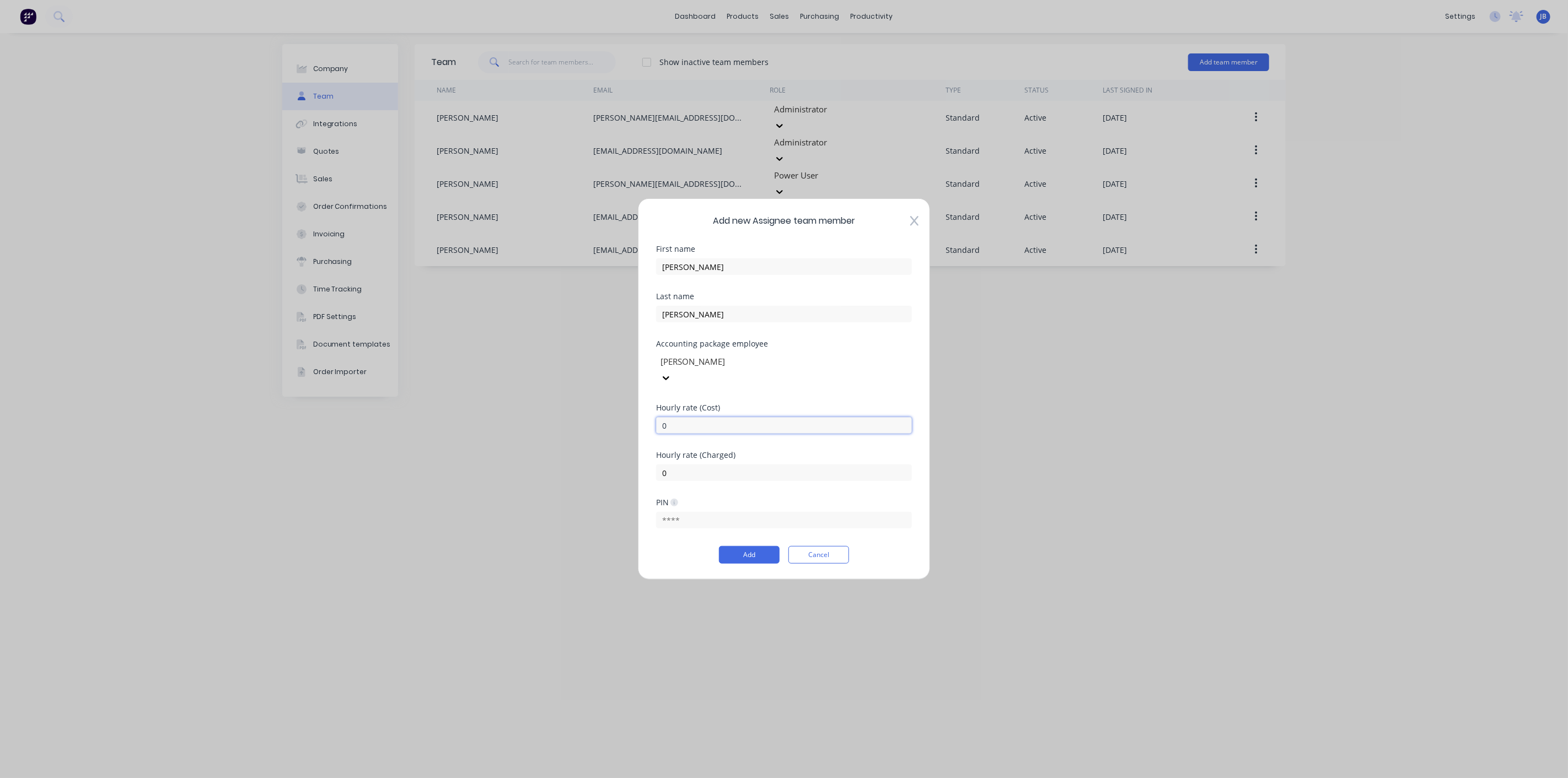
click at [805, 419] on input "0" at bounding box center [784, 426] width 256 height 17
type input "35.00"
click at [715, 512] on input "text" at bounding box center [784, 520] width 256 height 17
type input "1111"
click at [740, 478] on div "Hourly rate (Charged) 0" at bounding box center [784, 475] width 256 height 48
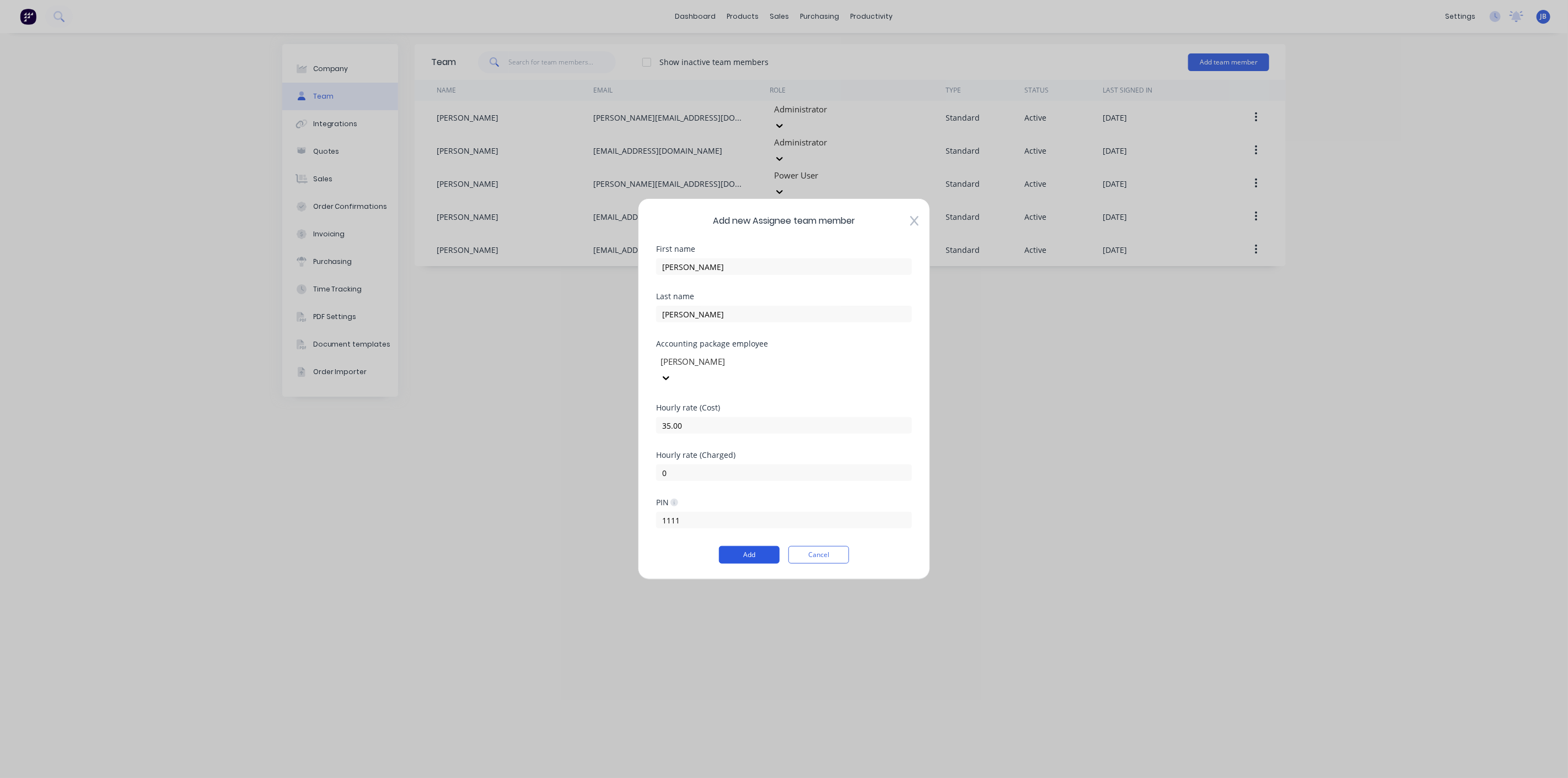
click at [755, 548] on button "Add" at bounding box center [749, 554] width 61 height 18
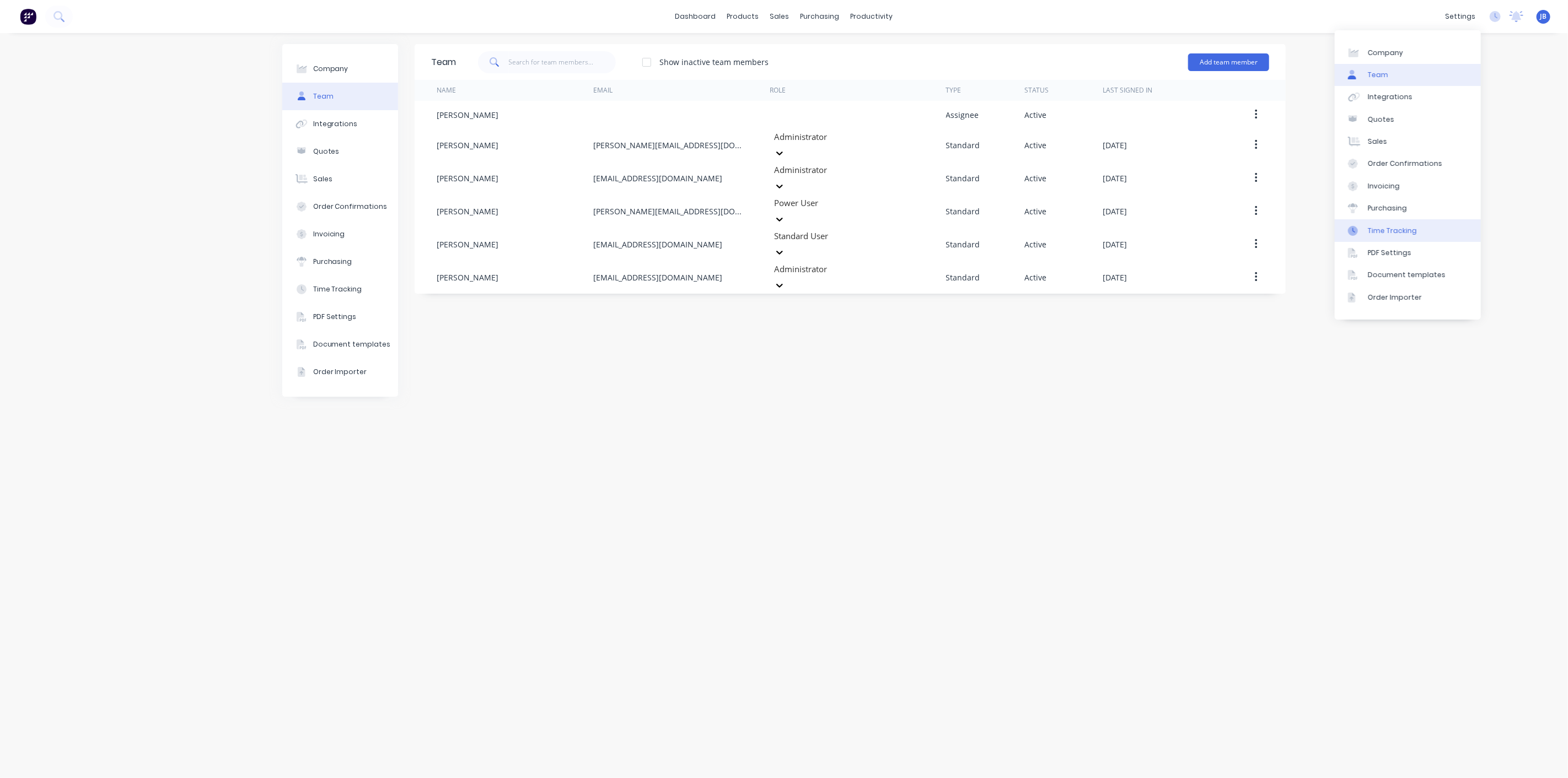
click at [1390, 228] on div "Time Tracking" at bounding box center [1392, 231] width 49 height 10
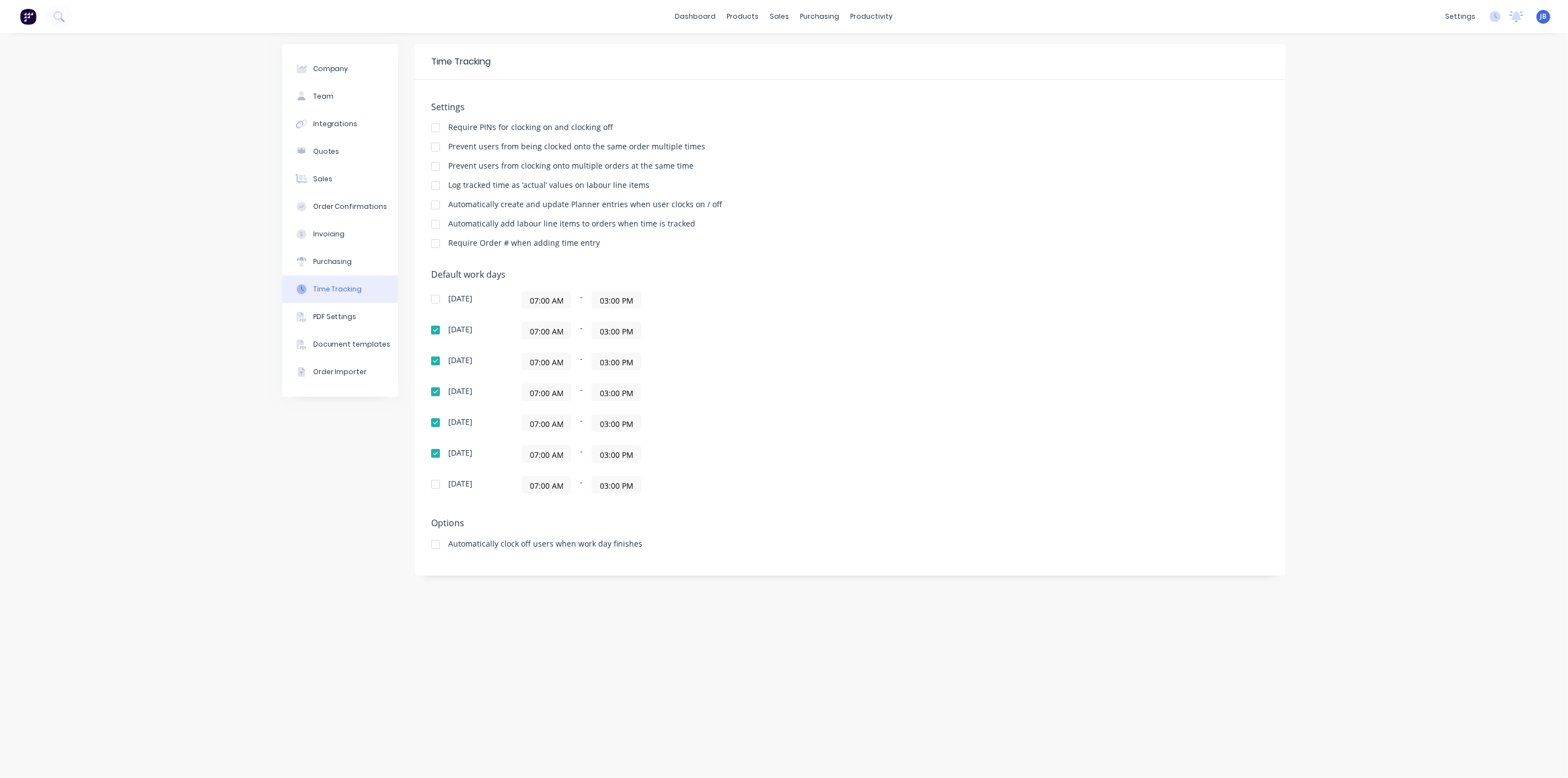
click at [431, 128] on div at bounding box center [435, 128] width 22 height 22
click at [608, 333] on input "03:00 PM" at bounding box center [616, 331] width 48 height 17
click at [616, 429] on div "04" at bounding box center [614, 427] width 27 height 18
type input "04:00 PM"
click at [752, 327] on div "07:00 AM - 04:00 PM" at bounding box center [659, 331] width 275 height 18
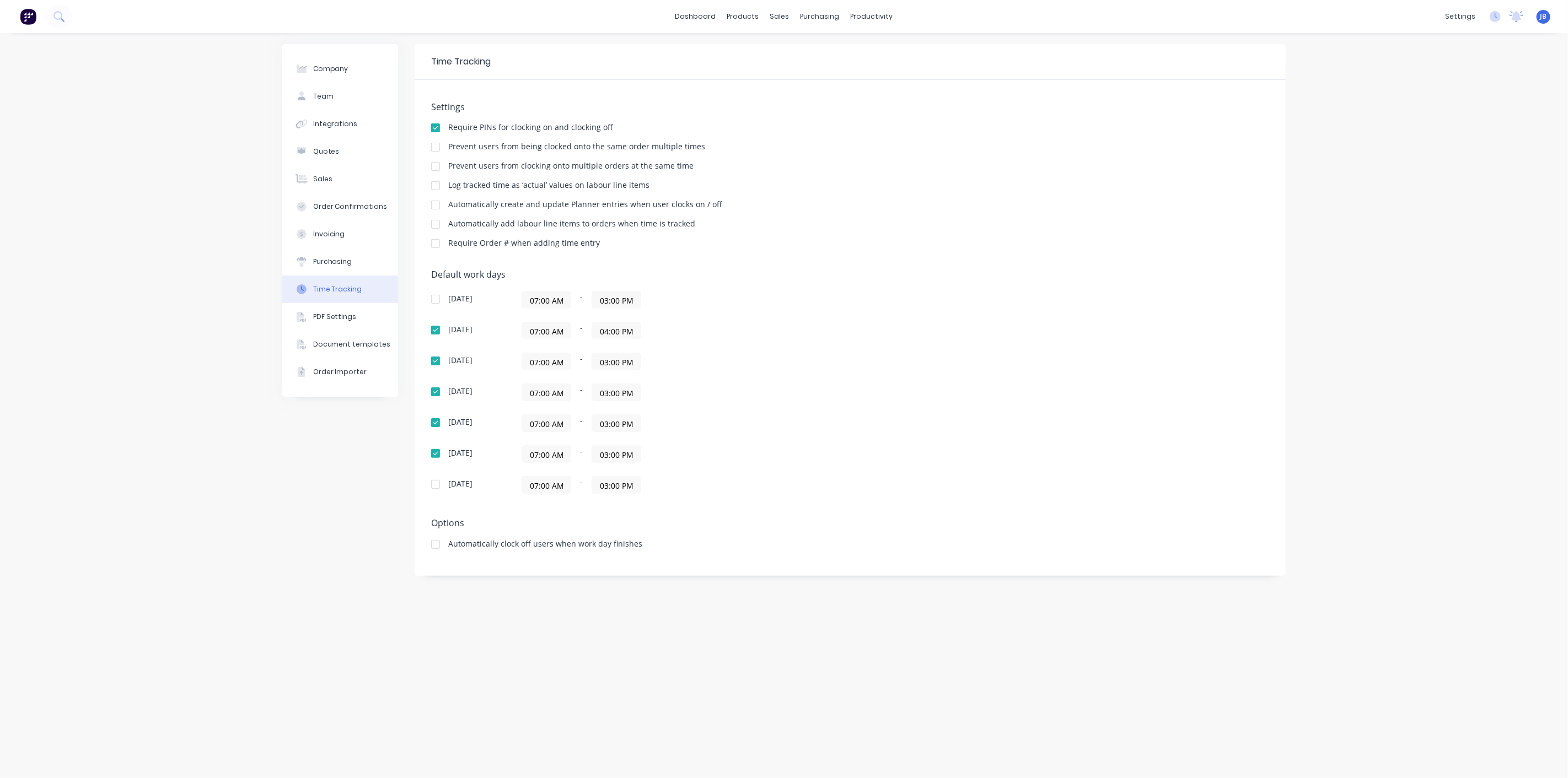
click at [611, 364] on input "03:00 PM" at bounding box center [616, 361] width 48 height 17
click at [616, 457] on div "04" at bounding box center [614, 458] width 27 height 18
type input "04:00 PM"
click at [724, 347] on div "Sunday 07:00 AM - 03:00 PM Monday 07:00 AM - 04:00 PM Tuesday 07:00 AM - 04:00 …" at bounding box center [624, 392] width 386 height 203
click at [606, 392] on input "03:00 PM" at bounding box center [616, 393] width 48 height 17
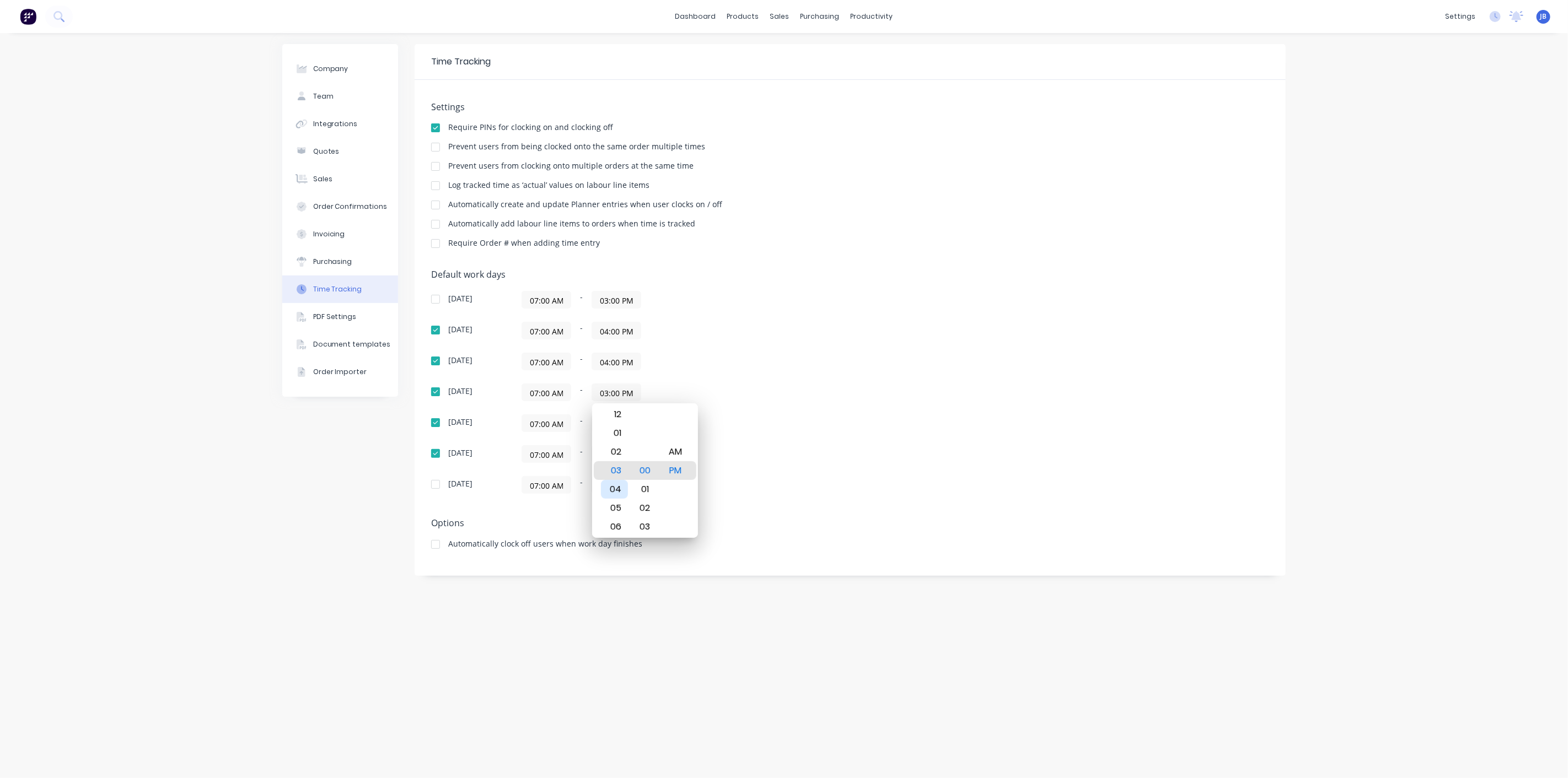
click at [604, 492] on div "04" at bounding box center [614, 489] width 27 height 18
type input "04:00 PM"
click at [720, 323] on div "07:00 AM - 04:00 PM" at bounding box center [659, 331] width 275 height 18
click at [606, 423] on input "03:00 PM" at bounding box center [616, 424] width 48 height 17
click at [612, 527] on div "04" at bounding box center [614, 520] width 27 height 18
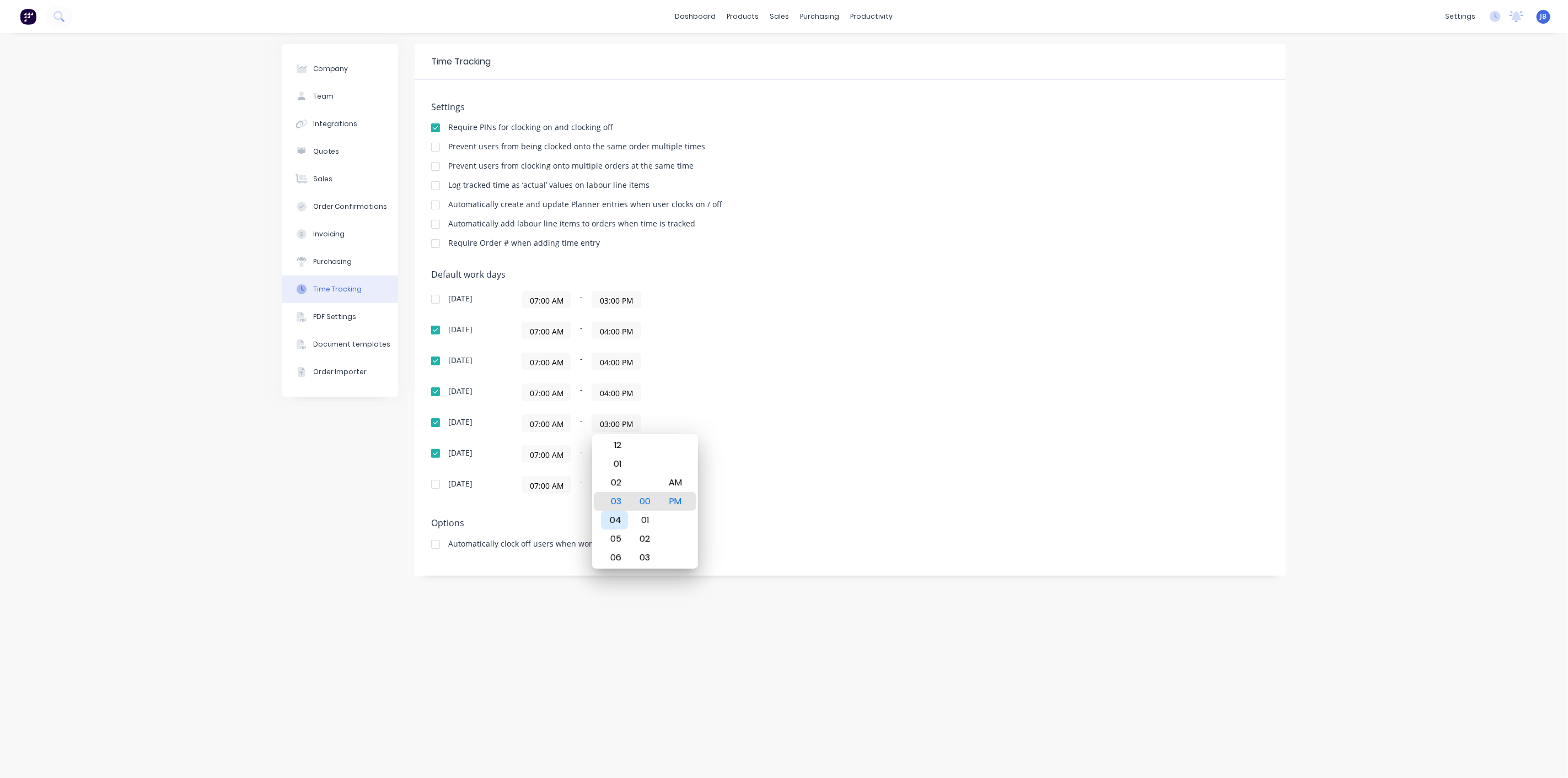
type input "04:00 PM"
click at [719, 374] on div "Sunday 07:00 AM - 03:00 PM Monday 07:00 AM - 04:00 PM Tuesday 07:00 AM - 04:00 …" at bounding box center [624, 392] width 386 height 203
click at [538, 328] on input "07:00 AM" at bounding box center [546, 331] width 48 height 17
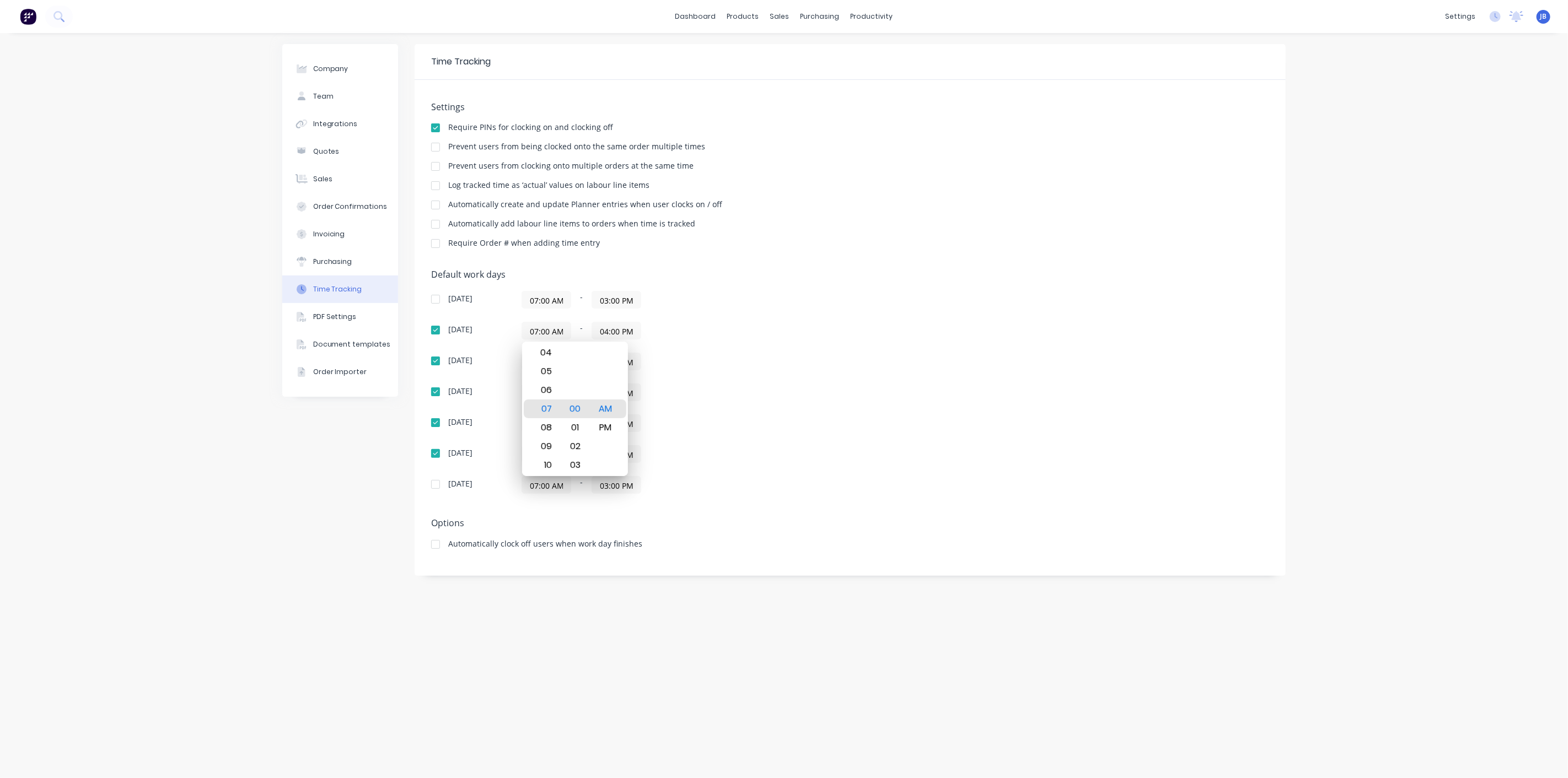
click at [915, 254] on div "Settings Require PINs for clocking on and clocking off Prevent users from being…" at bounding box center [851, 181] width 838 height 157
click at [20, 11] on img at bounding box center [28, 17] width 17 height 17
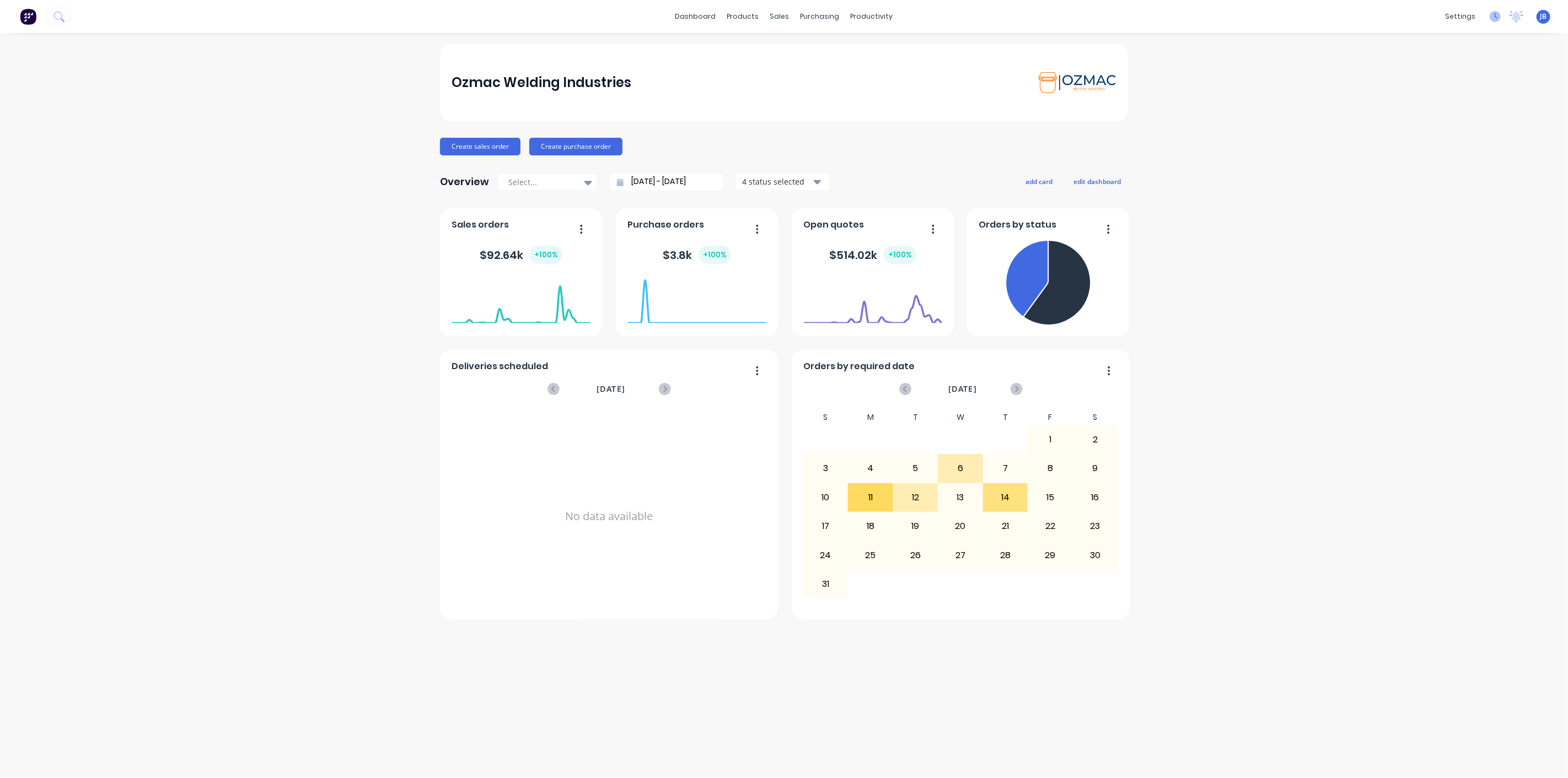
click at [1494, 15] on icon at bounding box center [1495, 16] width 11 height 11
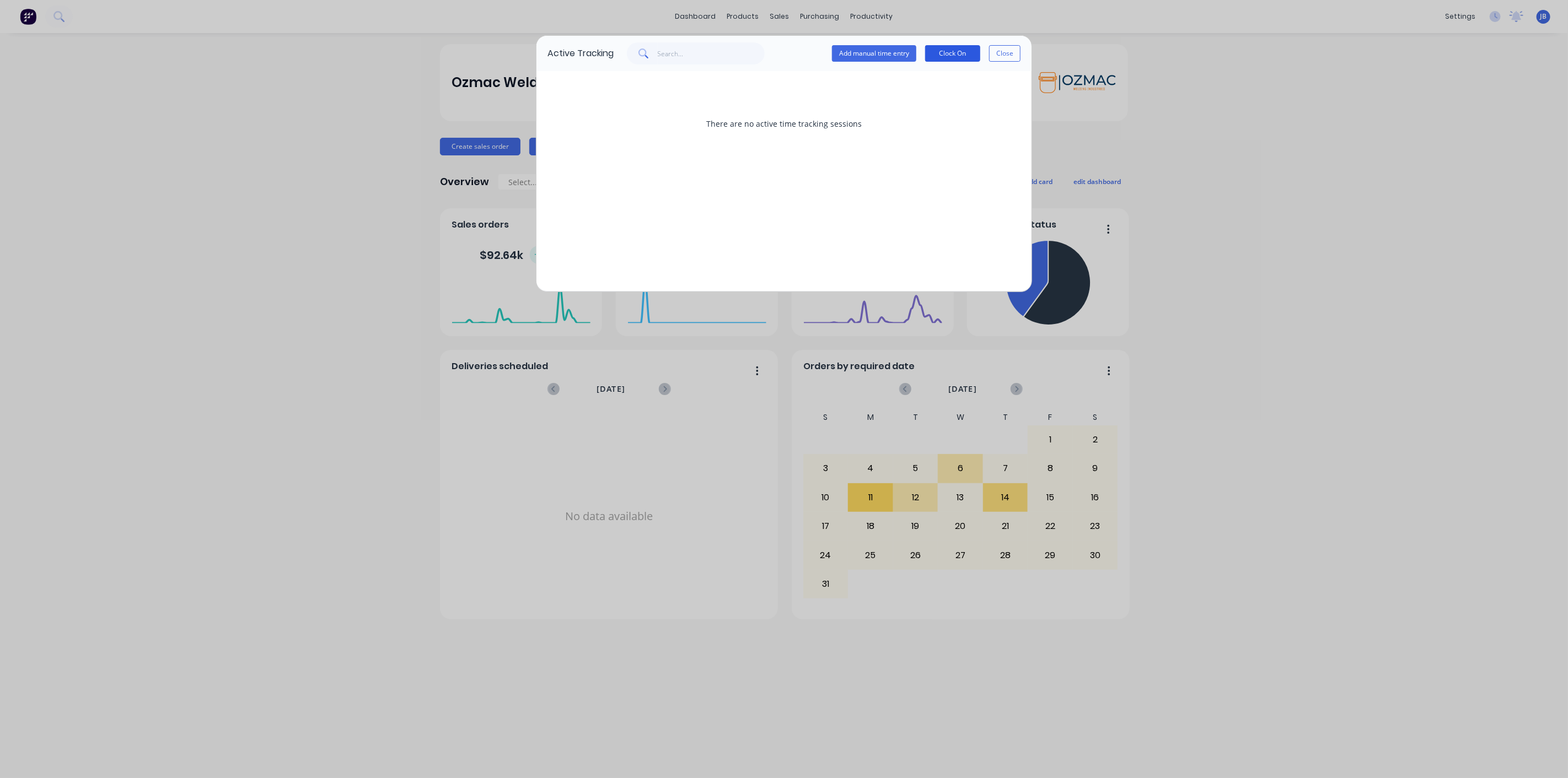
click at [954, 52] on button "Clock On" at bounding box center [953, 54] width 55 height 17
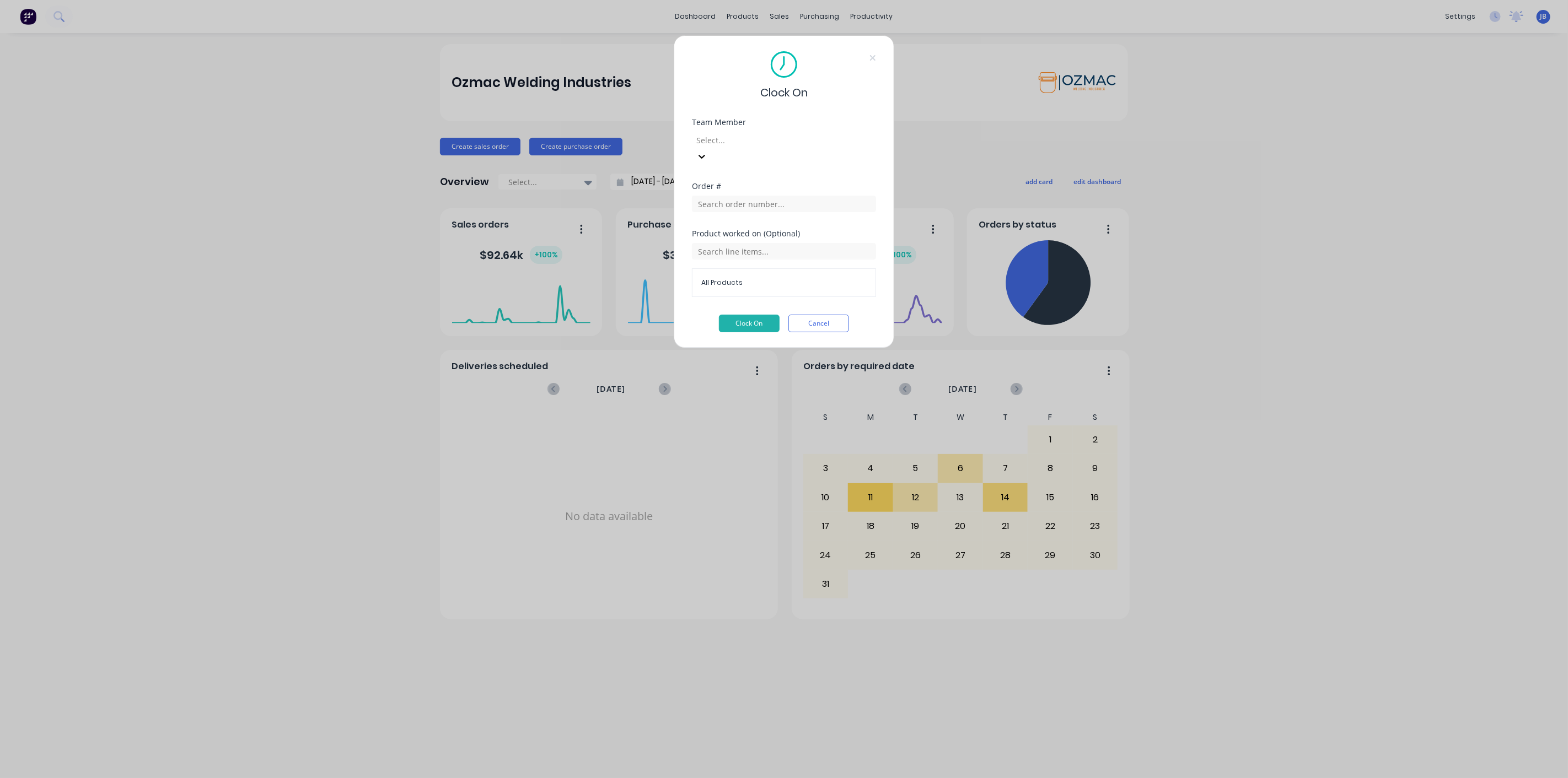
click at [784, 141] on div at bounding box center [774, 140] width 158 height 14
click at [774, 777] on div "[PERSON_NAME]" at bounding box center [784, 783] width 1568 height 12
click at [774, 195] on input "text" at bounding box center [784, 204] width 184 height 17
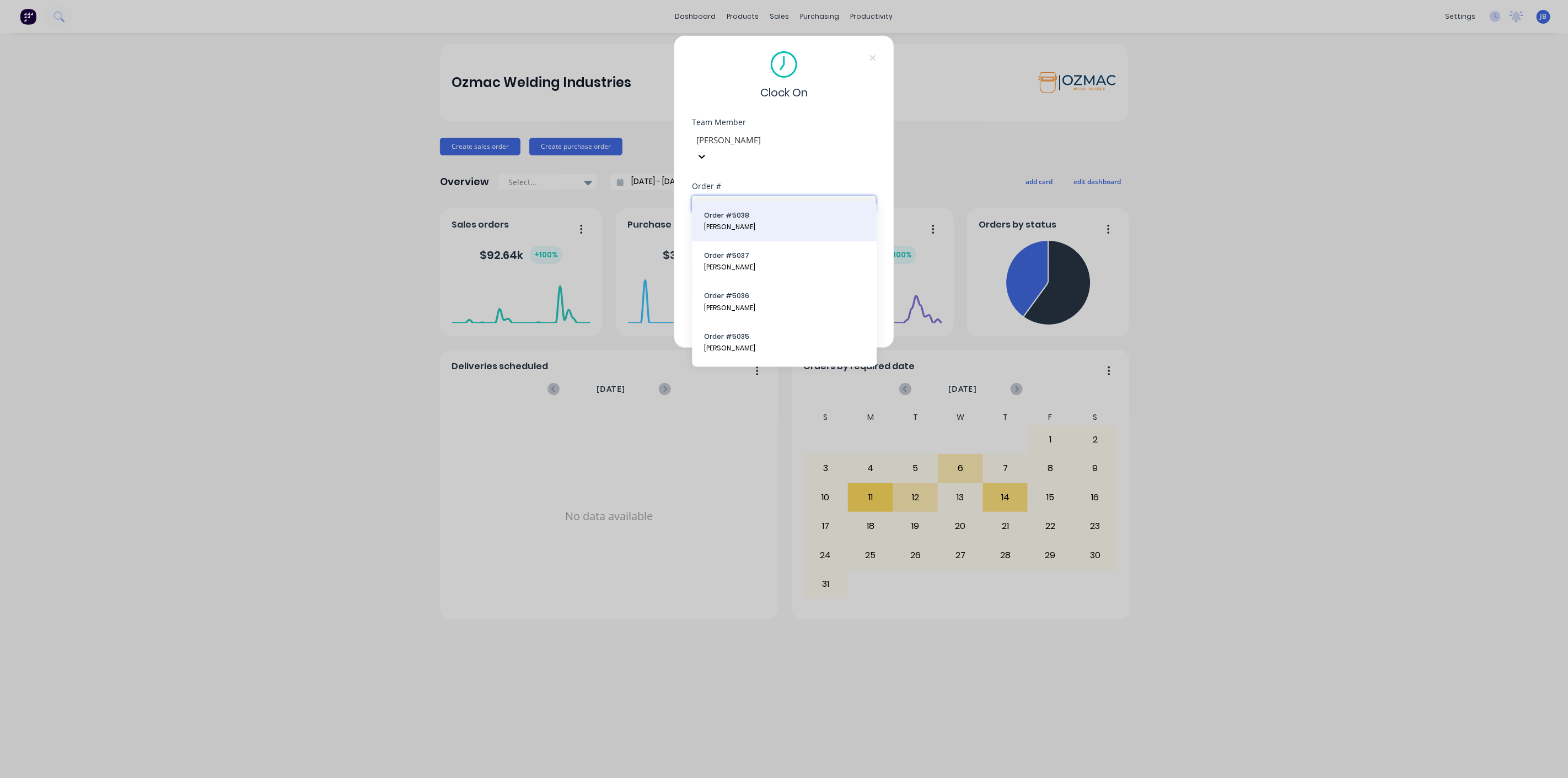
type input "5"
click at [753, 226] on span "[PERSON_NAME]" at bounding box center [784, 228] width 161 height 10
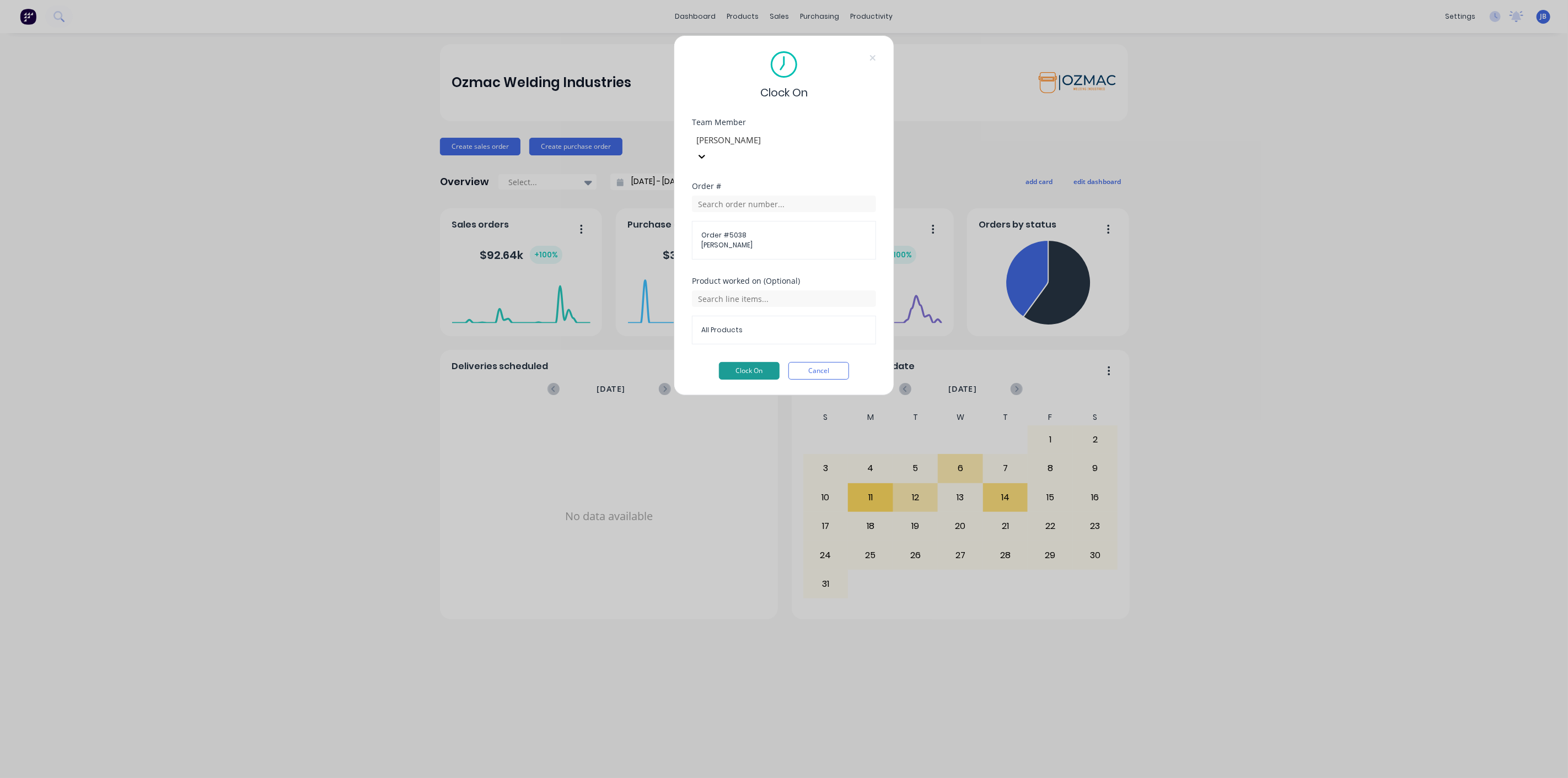
click at [757, 362] on button "Clock On" at bounding box center [749, 371] width 61 height 18
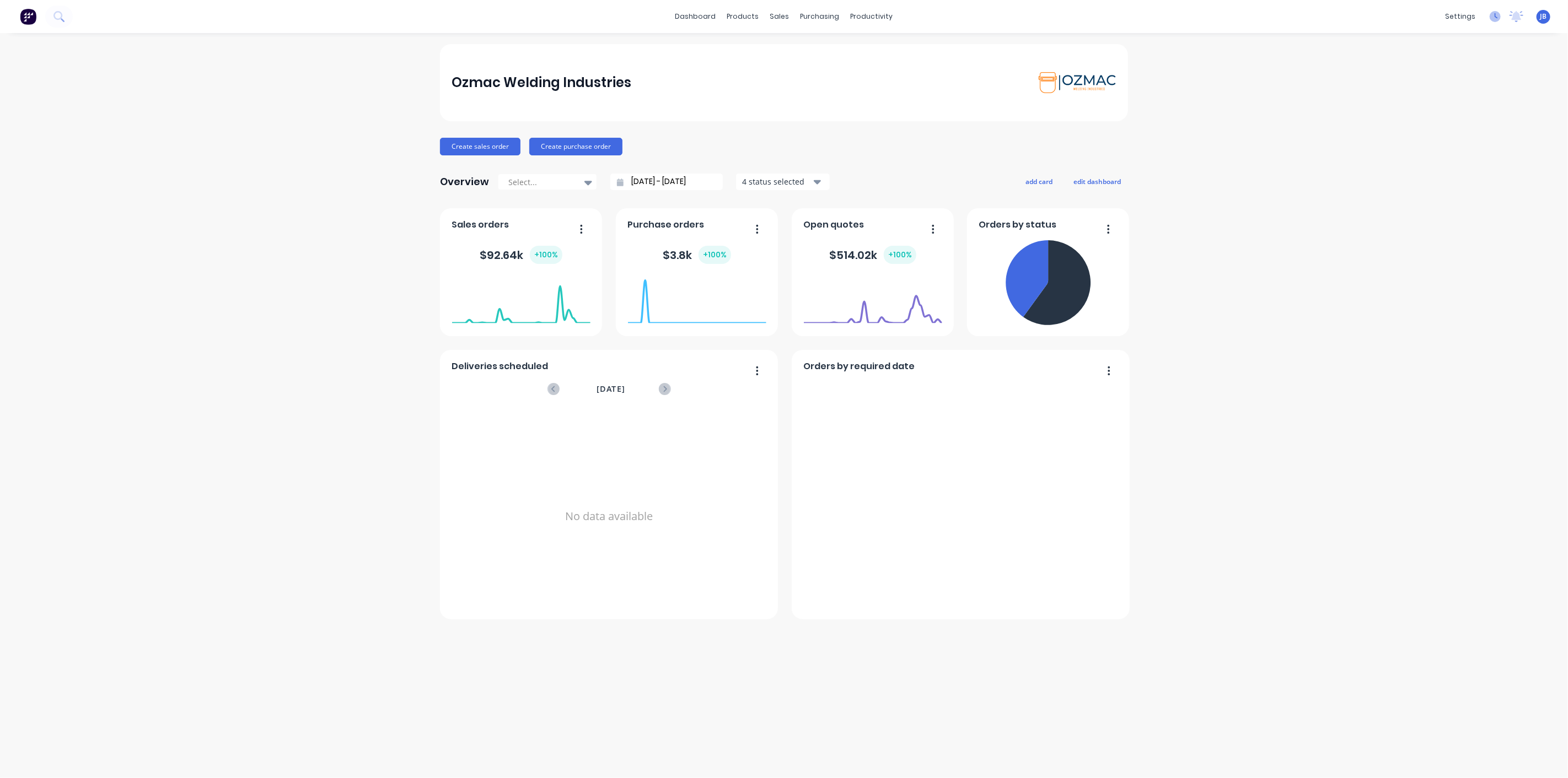
click at [1492, 17] on icon at bounding box center [1495, 16] width 11 height 11
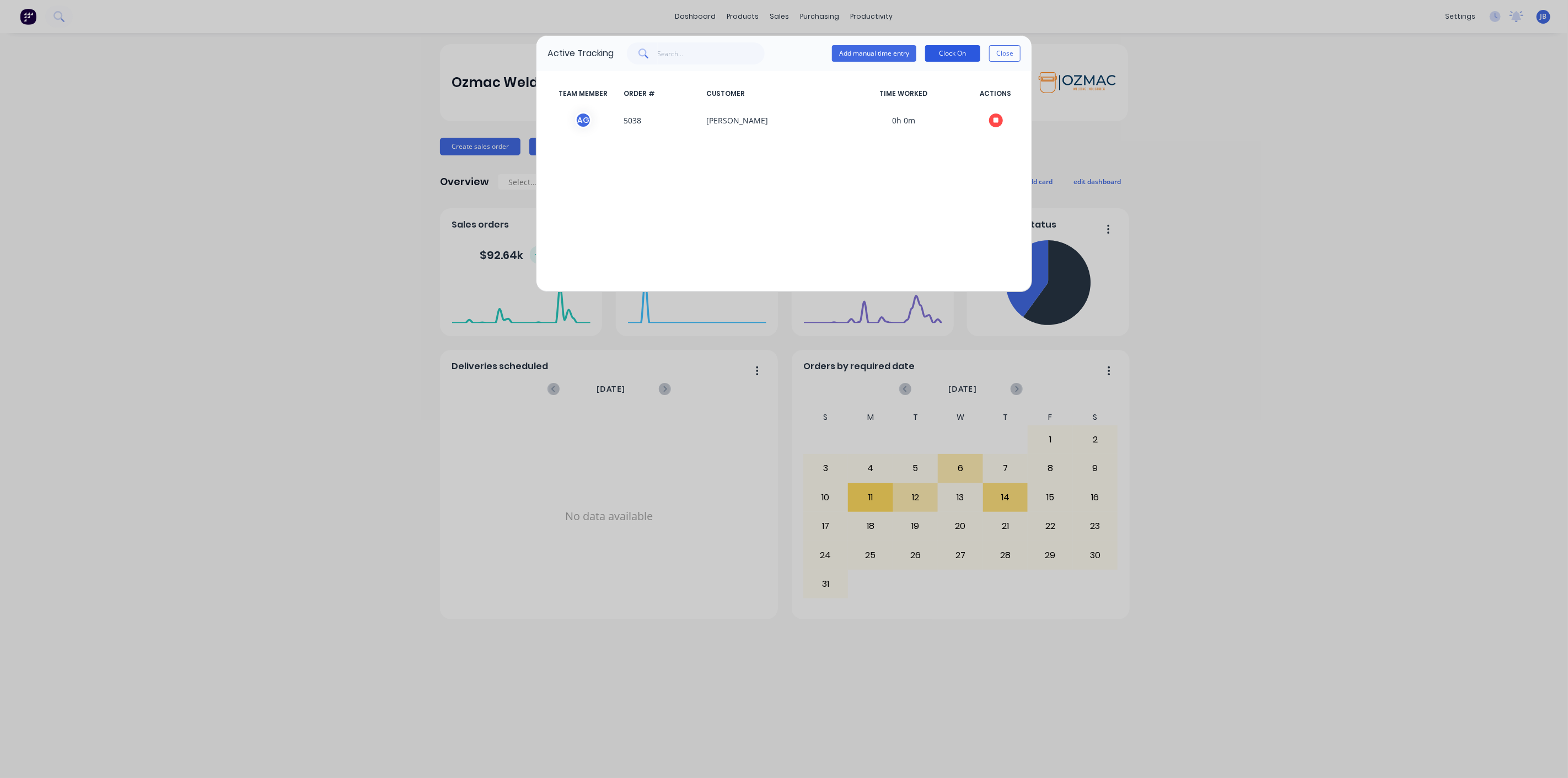
click at [958, 48] on button "Clock On" at bounding box center [953, 54] width 55 height 17
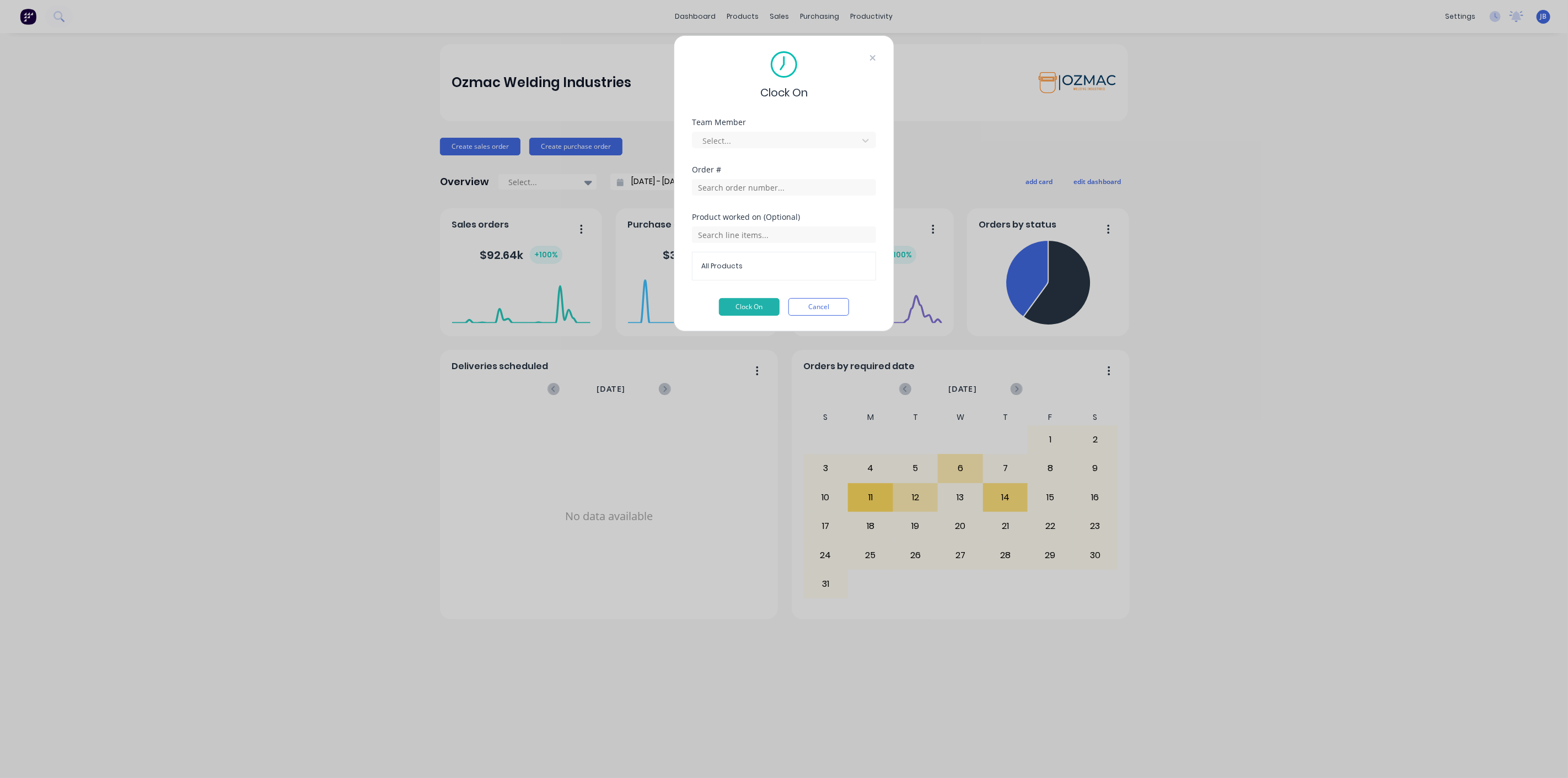
click at [871, 56] on icon at bounding box center [872, 58] width 5 height 5
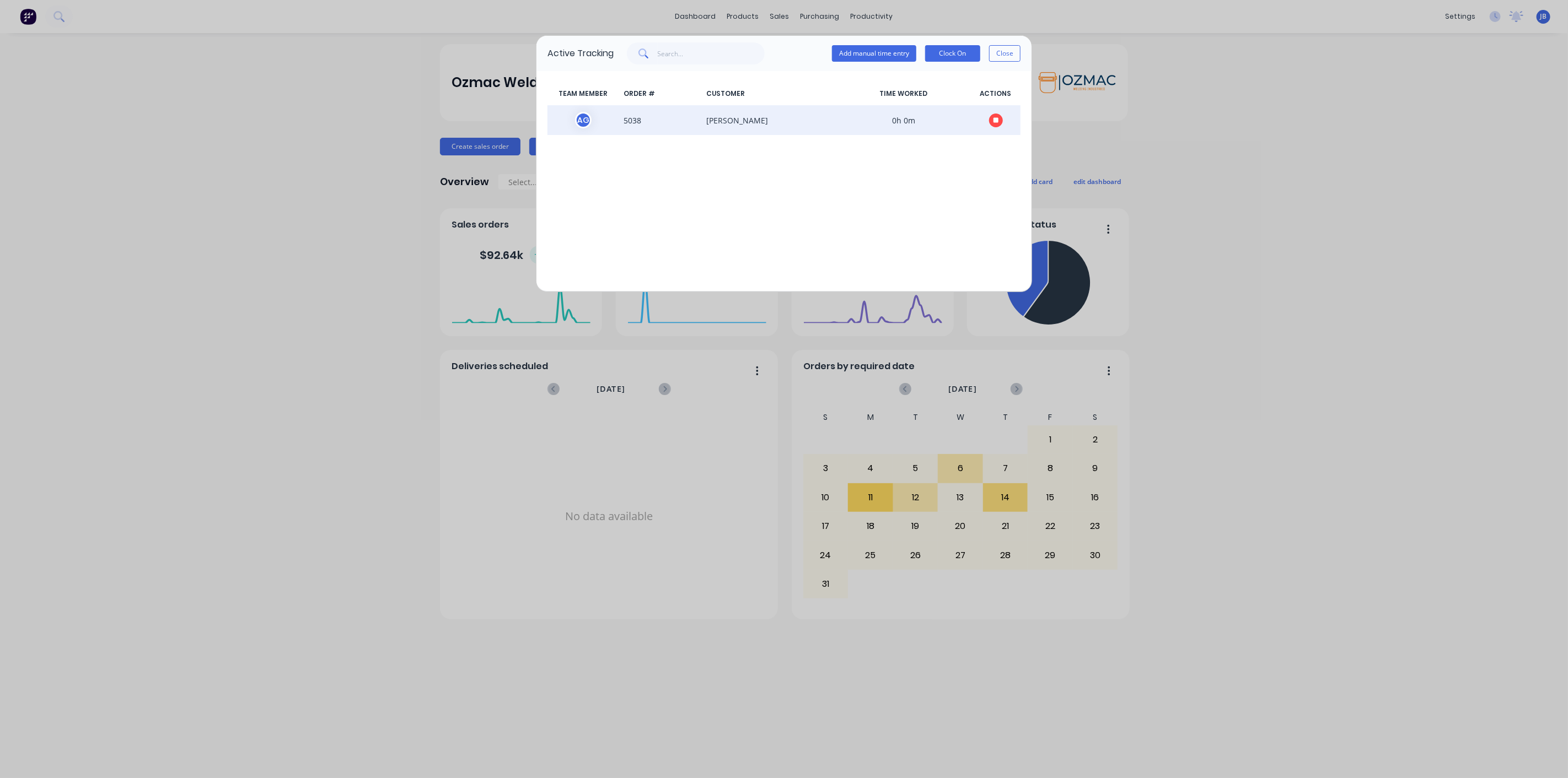
click at [998, 120] on icon "button" at bounding box center [996, 120] width 5 height 5
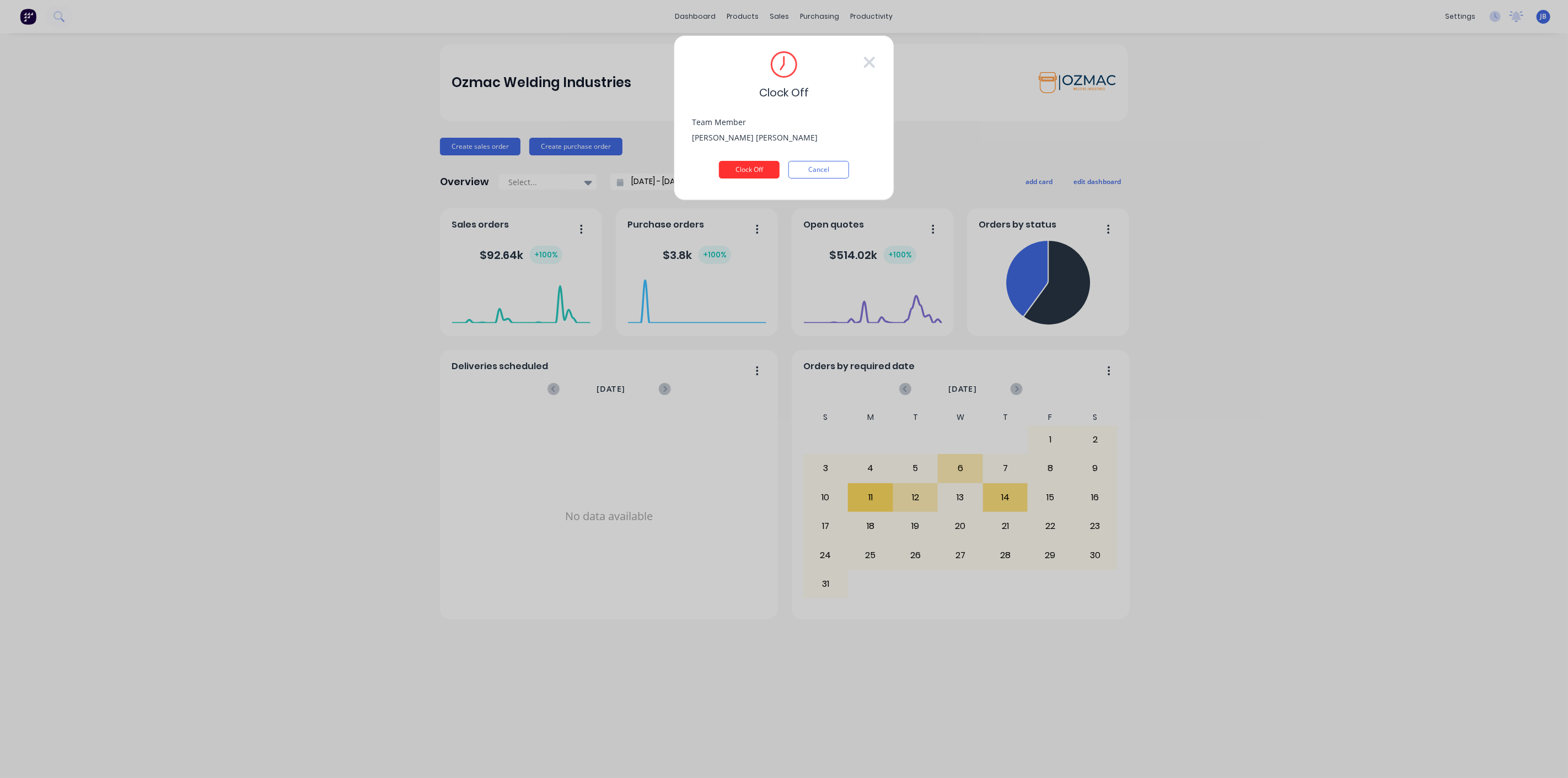
click at [740, 168] on button "Clock Off" at bounding box center [749, 169] width 61 height 18
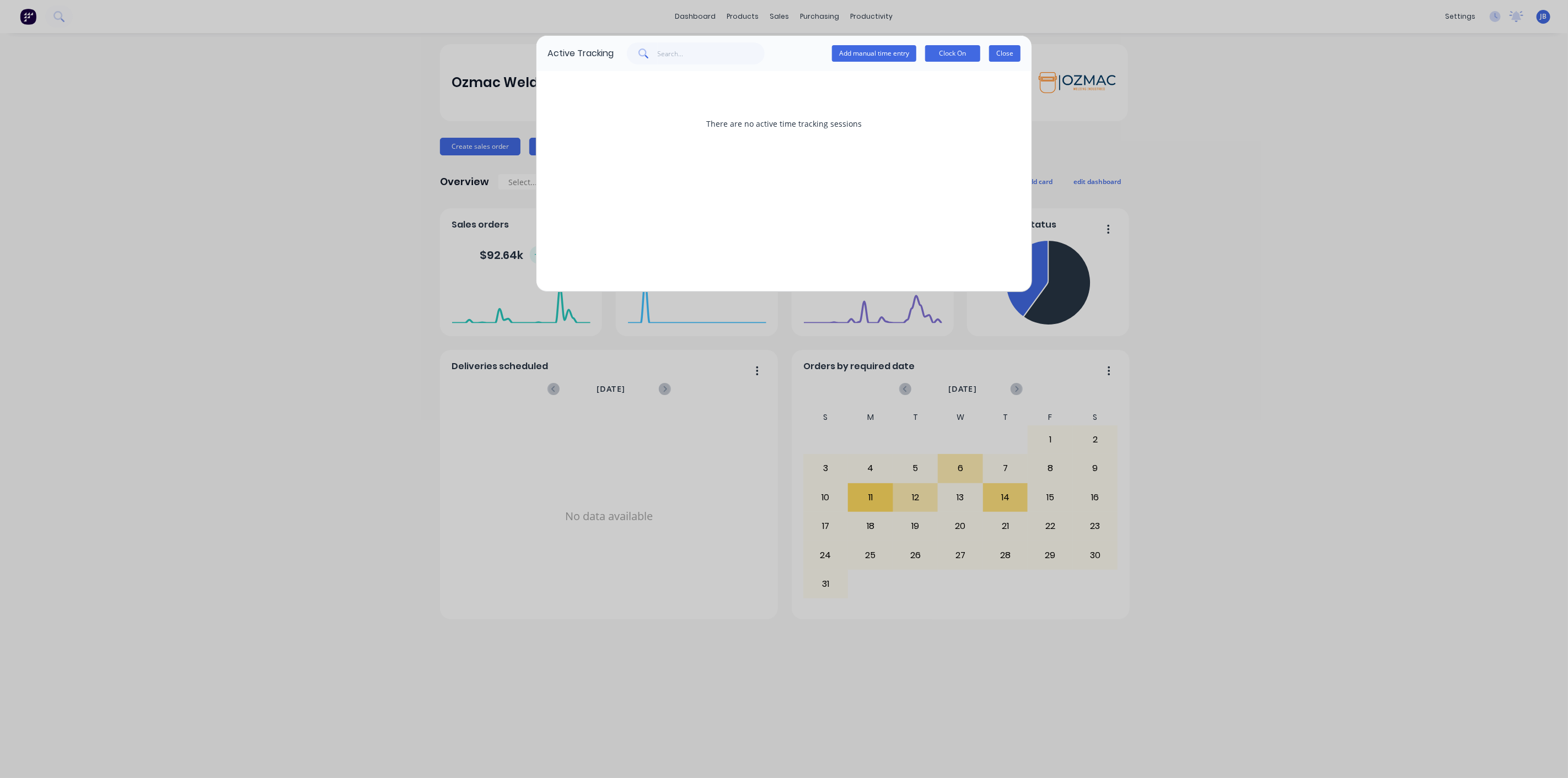
click at [1009, 55] on button "Close" at bounding box center [1004, 54] width 32 height 17
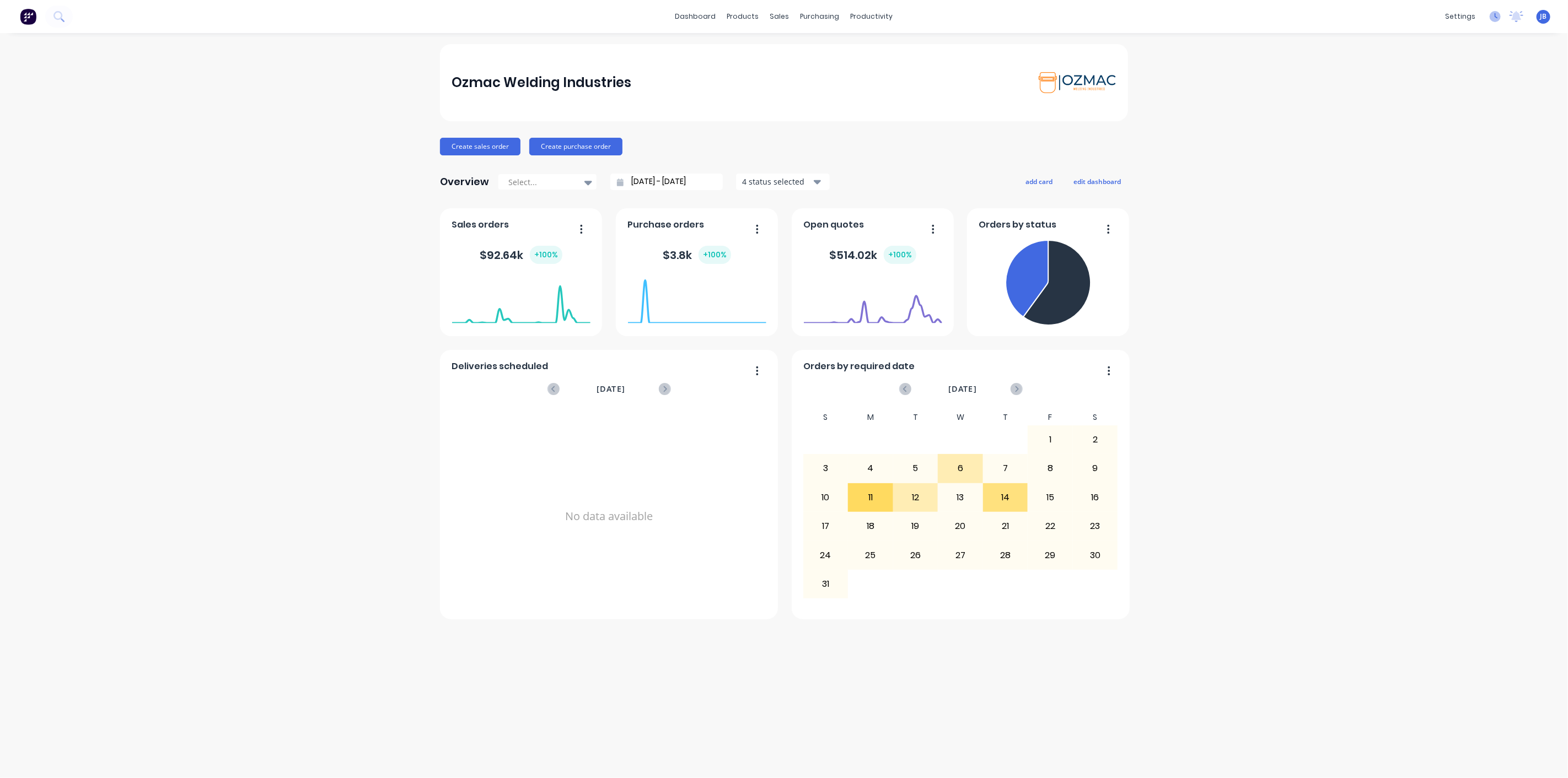
click at [1497, 15] on icon at bounding box center [1495, 16] width 11 height 11
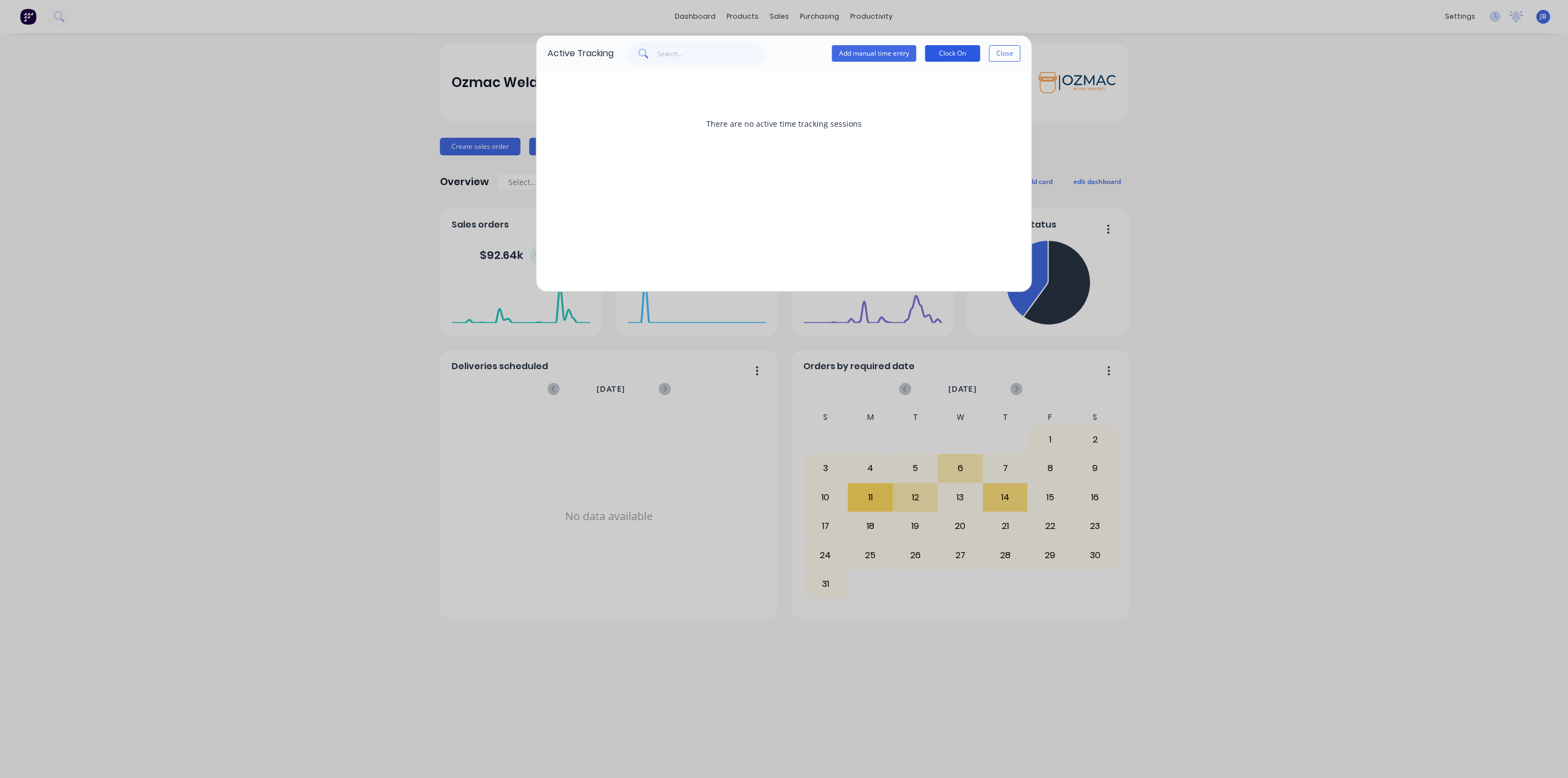
click at [952, 52] on button "Clock On" at bounding box center [953, 54] width 55 height 17
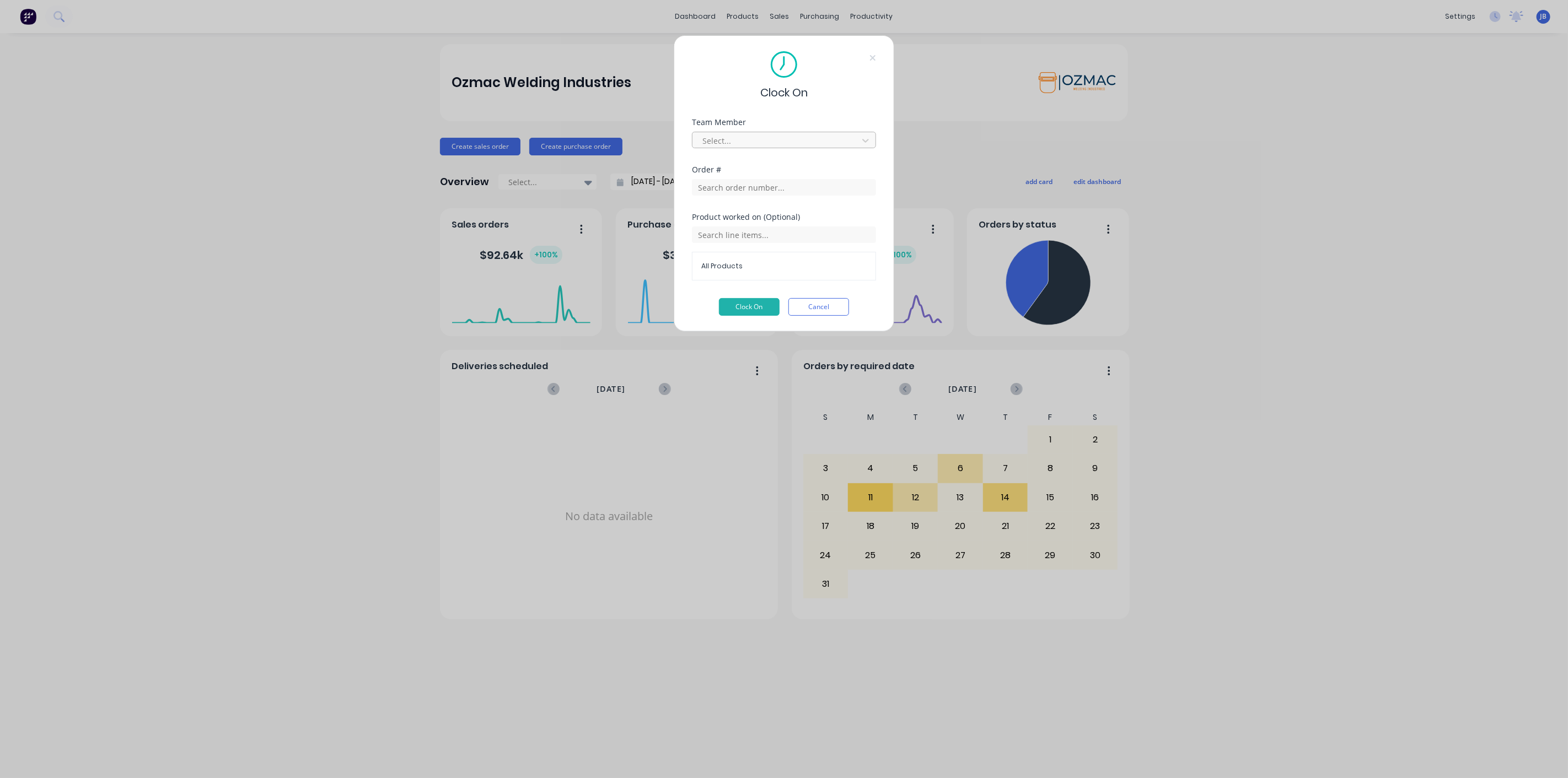
click at [838, 141] on div at bounding box center [777, 141] width 151 height 14
click at [780, 777] on div "[PERSON_NAME]" at bounding box center [784, 783] width 1568 height 12
click at [771, 190] on input "text" at bounding box center [784, 188] width 184 height 17
click at [871, 58] on icon at bounding box center [872, 58] width 7 height 8
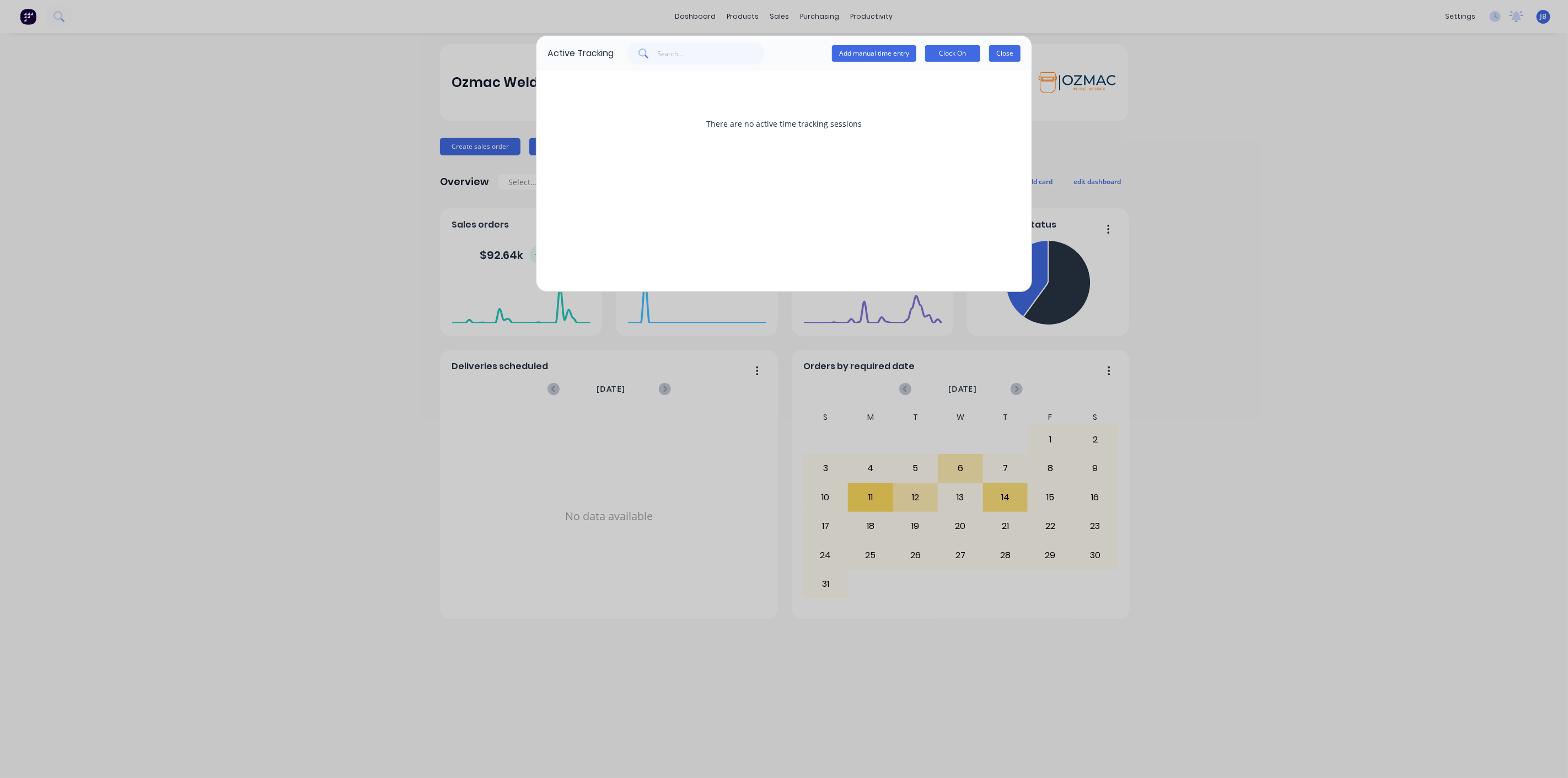
click at [1007, 55] on button "Close" at bounding box center [1004, 54] width 32 height 17
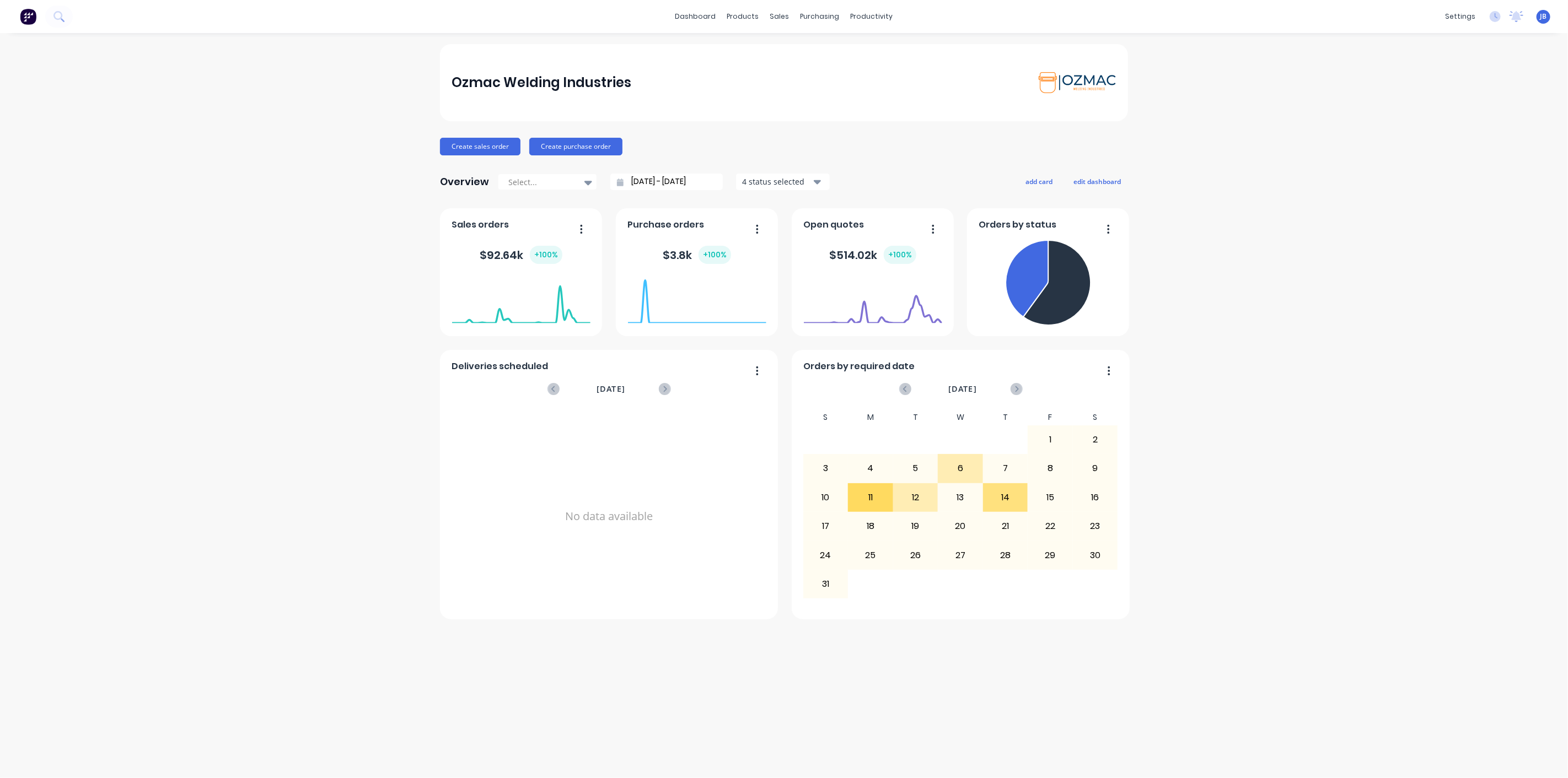
click at [1301, 150] on div "Ozmac Welding Industries Create sales order Create purchase order Overview Sele…" at bounding box center [784, 405] width 1568 height 723
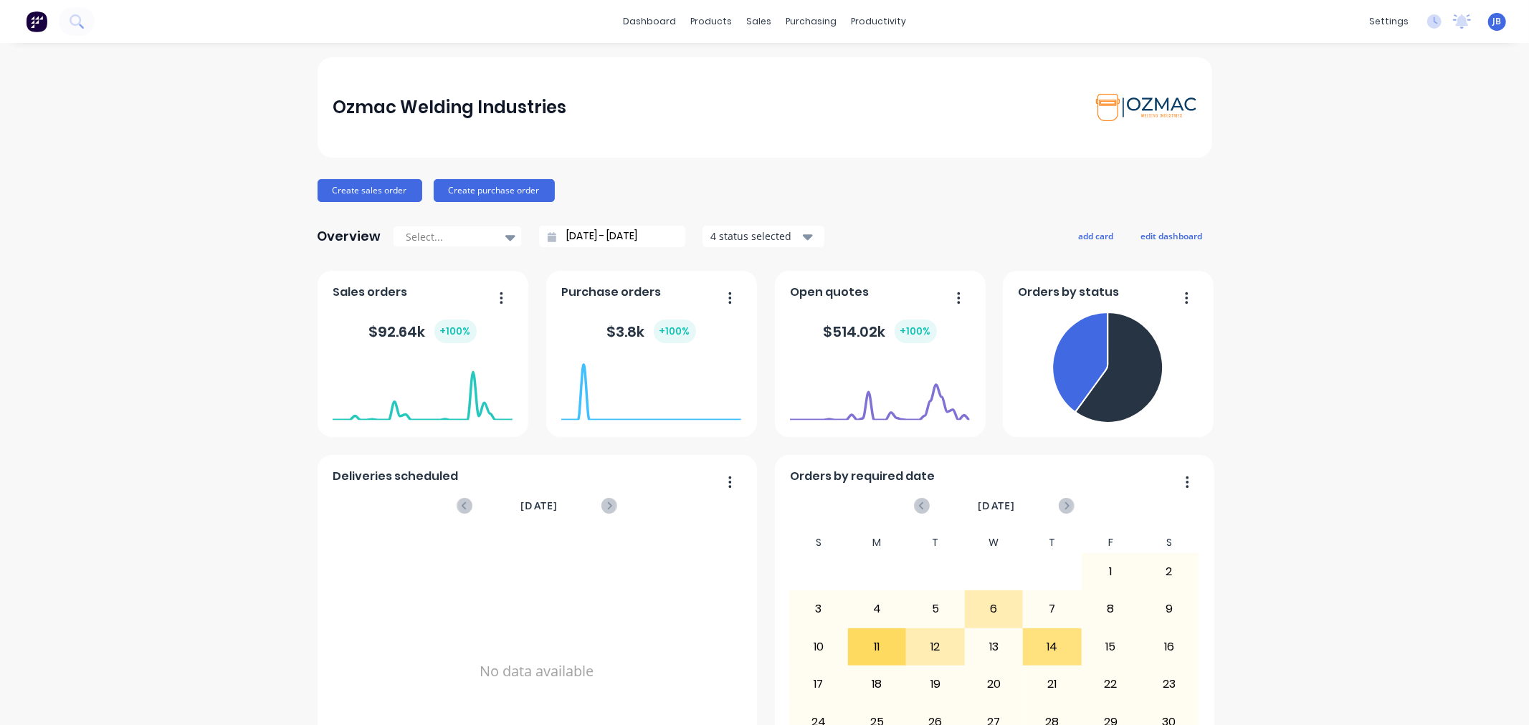
click at [224, 103] on div "Ozmac Welding Industries Create sales order Create purchase order Overview Sele…" at bounding box center [764, 431] width 1529 height 748
click at [1248, 91] on div at bounding box center [1242, 97] width 22 height 13
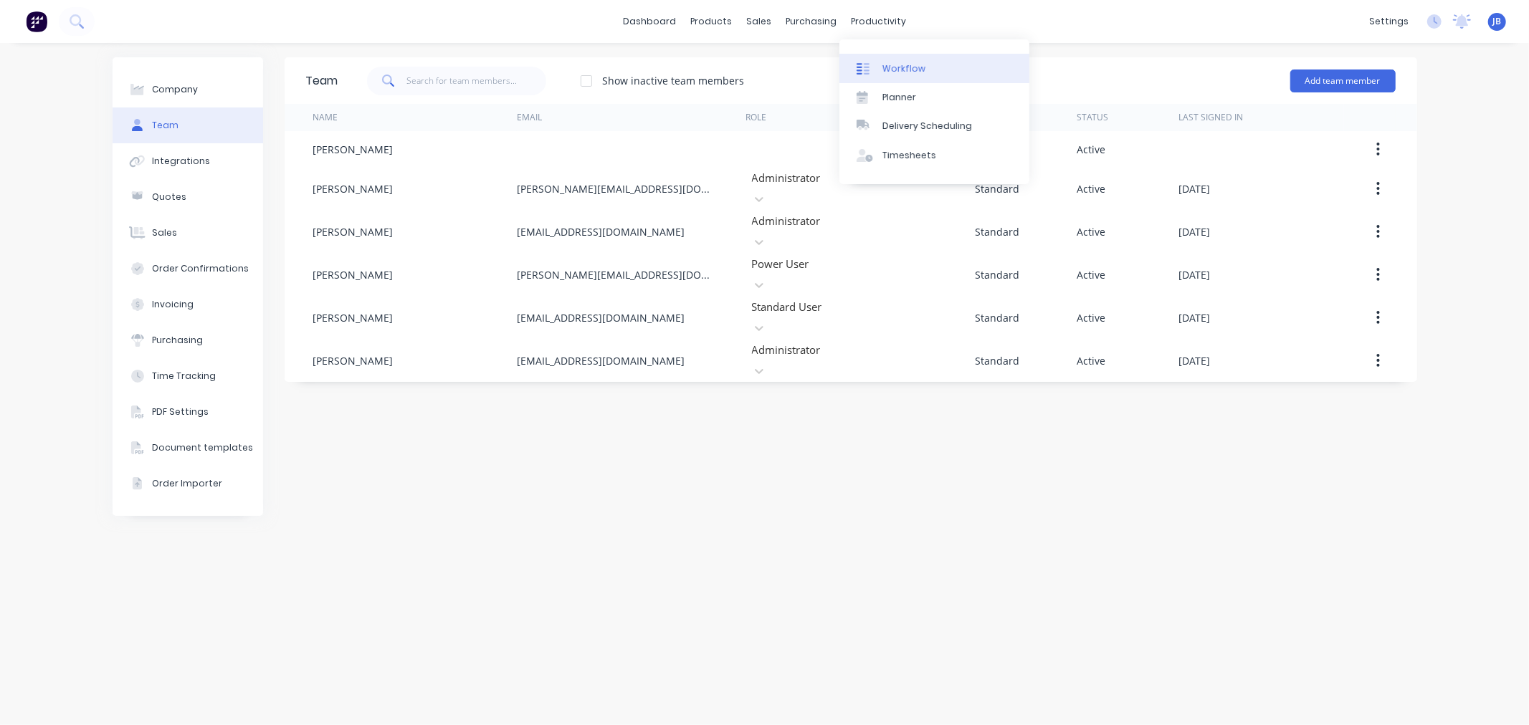
click at [890, 65] on div "Workflow" at bounding box center [903, 68] width 43 height 13
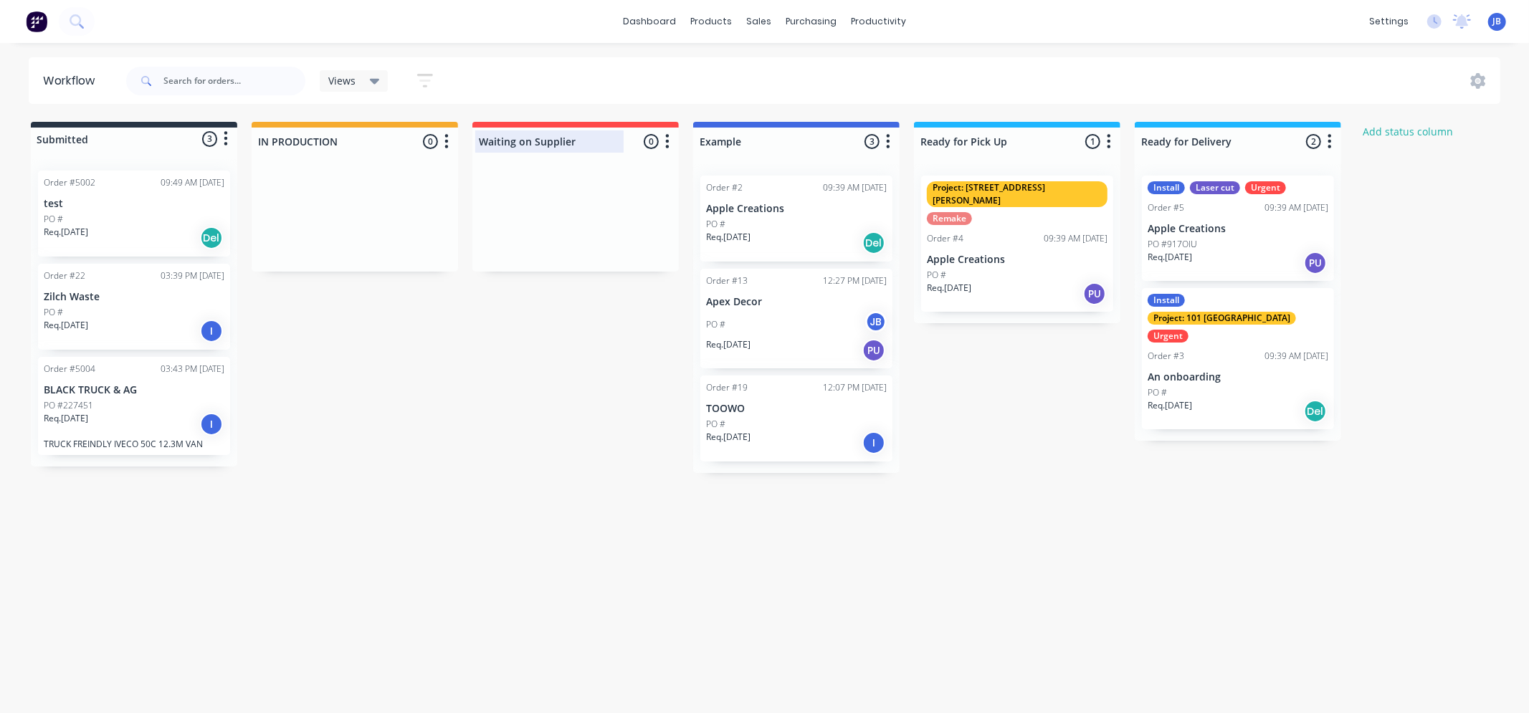
click at [497, 142] on div at bounding box center [575, 142] width 206 height 28
click at [497, 142] on input "Waiting on Supplier" at bounding box center [549, 141] width 141 height 15
click at [552, 141] on input "Waiting on Supplier" at bounding box center [549, 141] width 141 height 15
click at [552, 140] on input "Waiting on Supplier" at bounding box center [549, 141] width 141 height 15
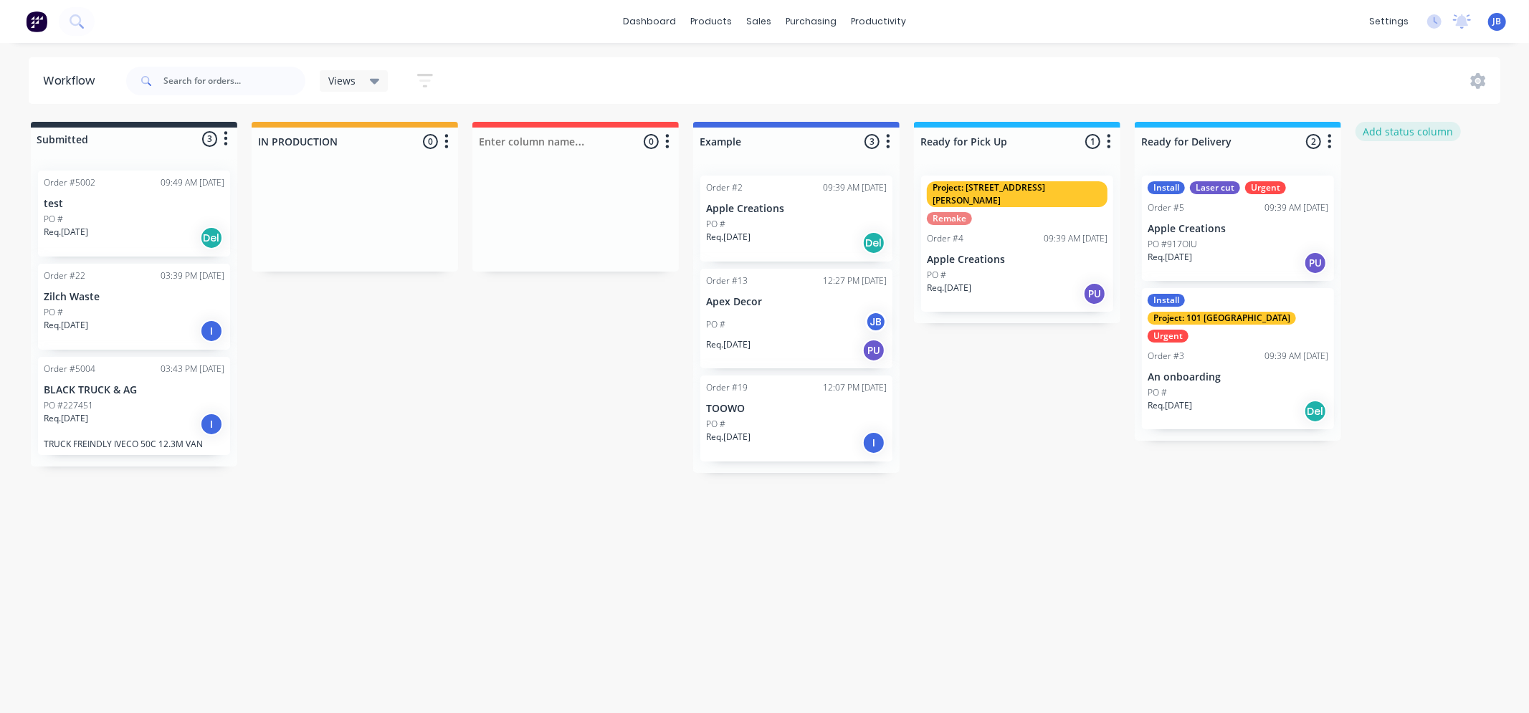
type input "Waiting on Supplier"
click at [1424, 133] on button "Add status column" at bounding box center [1407, 131] width 105 height 19
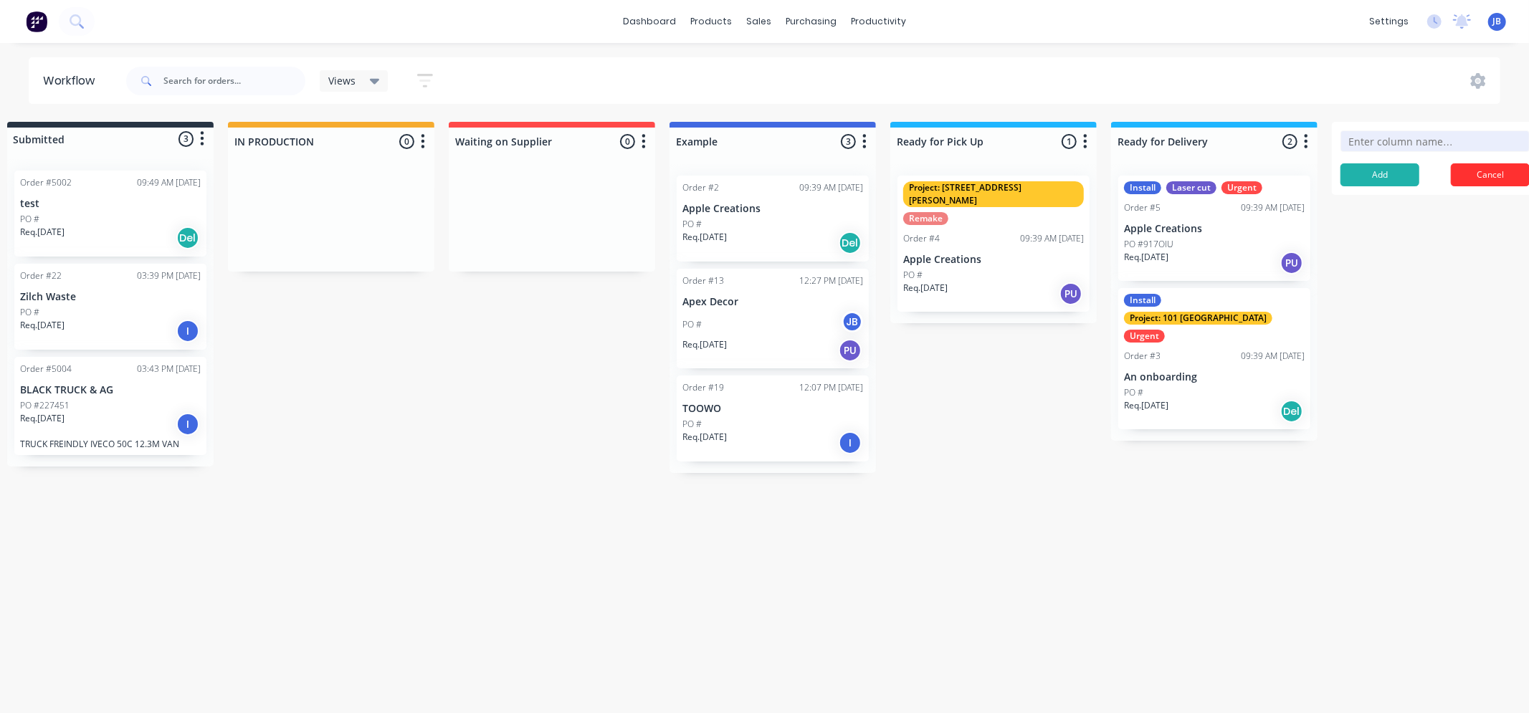
click at [1477, 173] on button "Cancel" at bounding box center [1490, 174] width 79 height 23
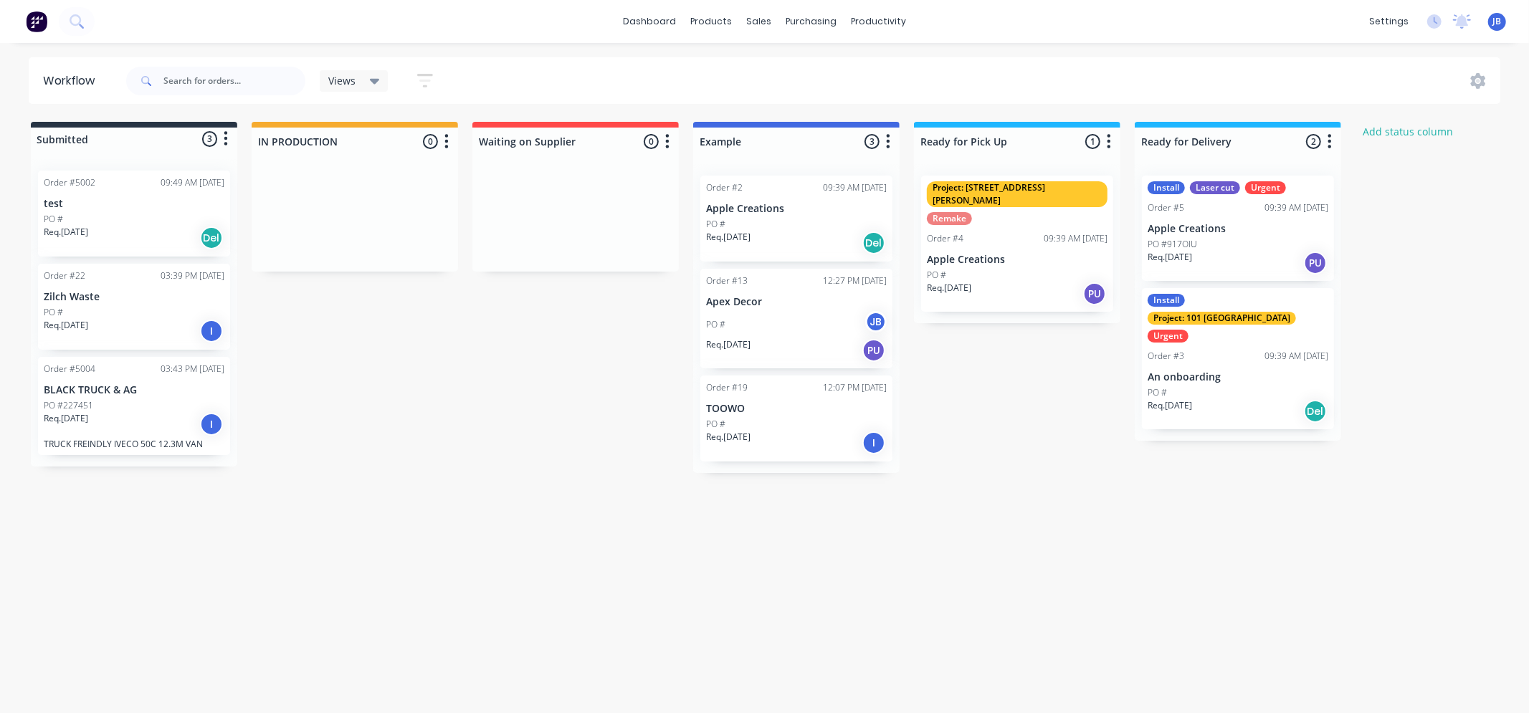
click at [409, 444] on div "Submitted 3 Status colour #273444 hex #273444 Save Cancel Summaries Total order…" at bounding box center [872, 297] width 1767 height 351
drag, startPoint x: 98, startPoint y: 325, endPoint x: 316, endPoint y: 229, distance: 238.1
click at [316, 229] on div "Submitted 3 Status colour #273444 hex #273444 Save Cancel Summaries Total order…" at bounding box center [872, 298] width 1767 height 352
click at [393, 228] on div "PO #" at bounding box center [355, 224] width 181 height 13
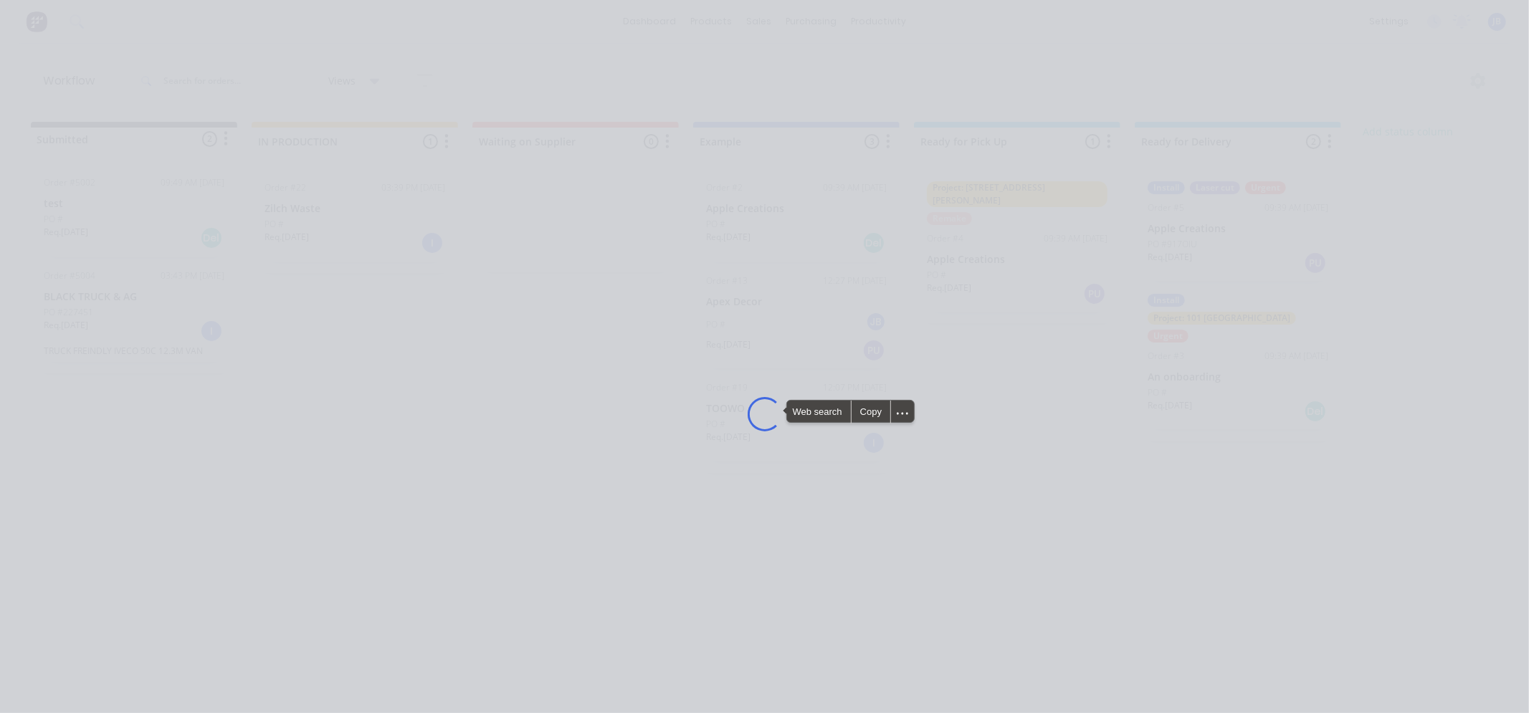
click at [393, 228] on div "Loading..." at bounding box center [764, 413] width 1147 height 713
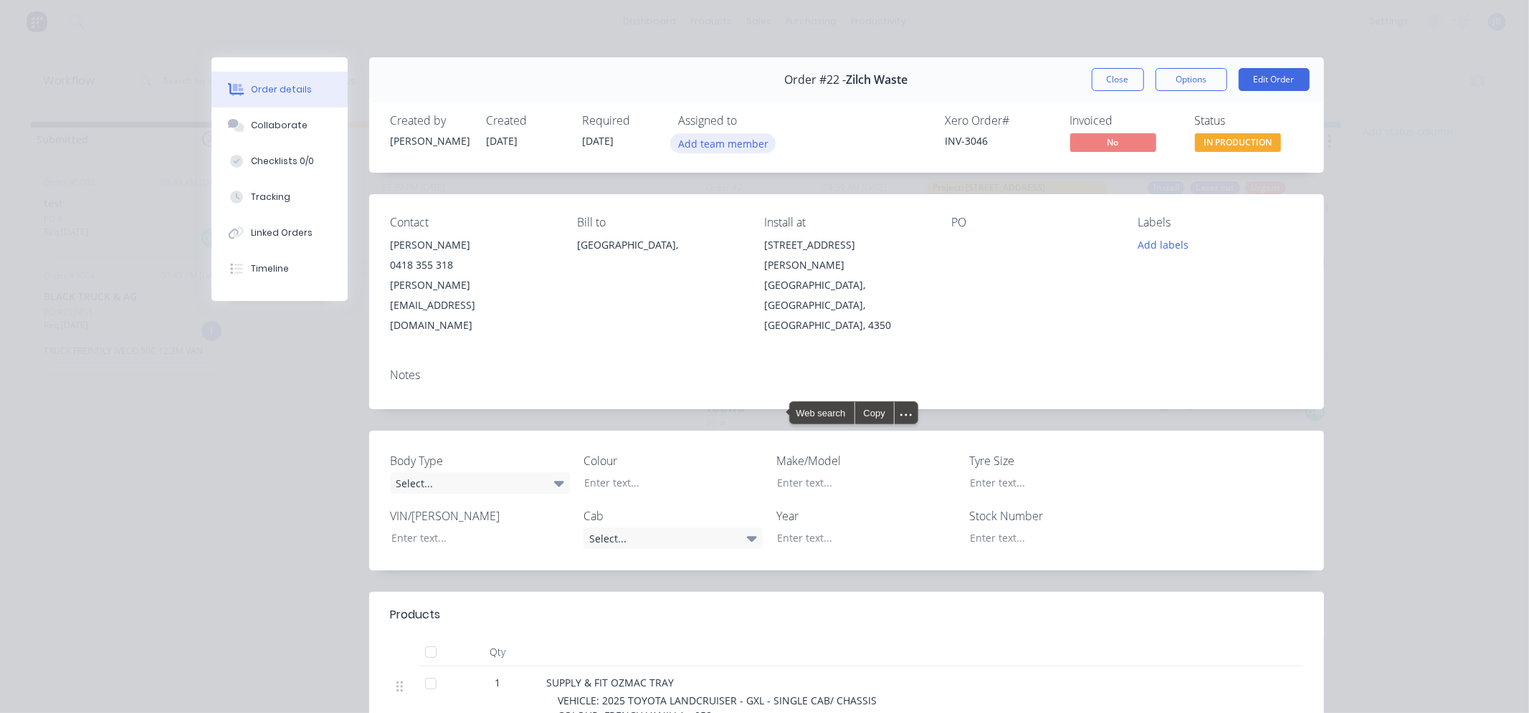
click at [714, 145] on button "Add team member" at bounding box center [722, 142] width 105 height 19
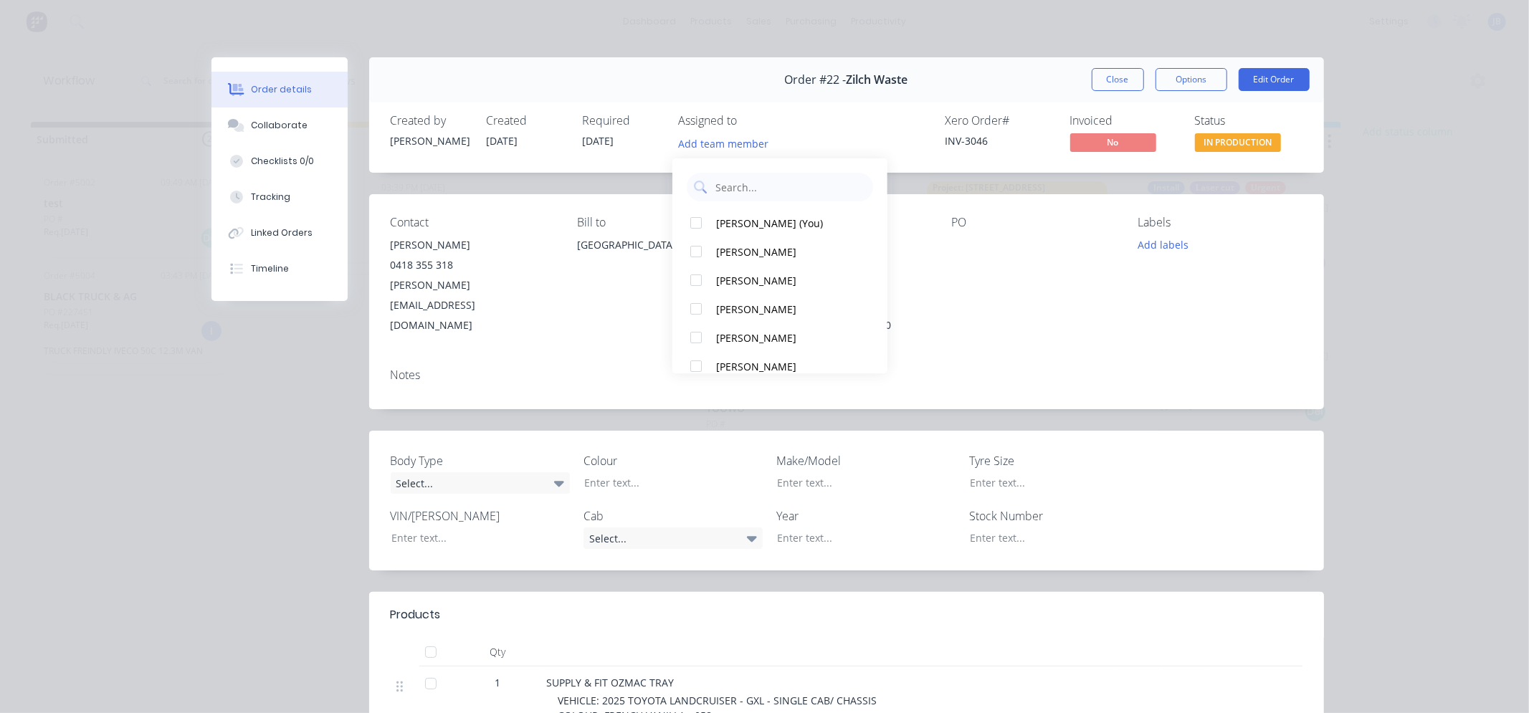
click at [682, 84] on div "Order #22 - Zilch Waste Close Options Edit Order" at bounding box center [846, 79] width 955 height 45
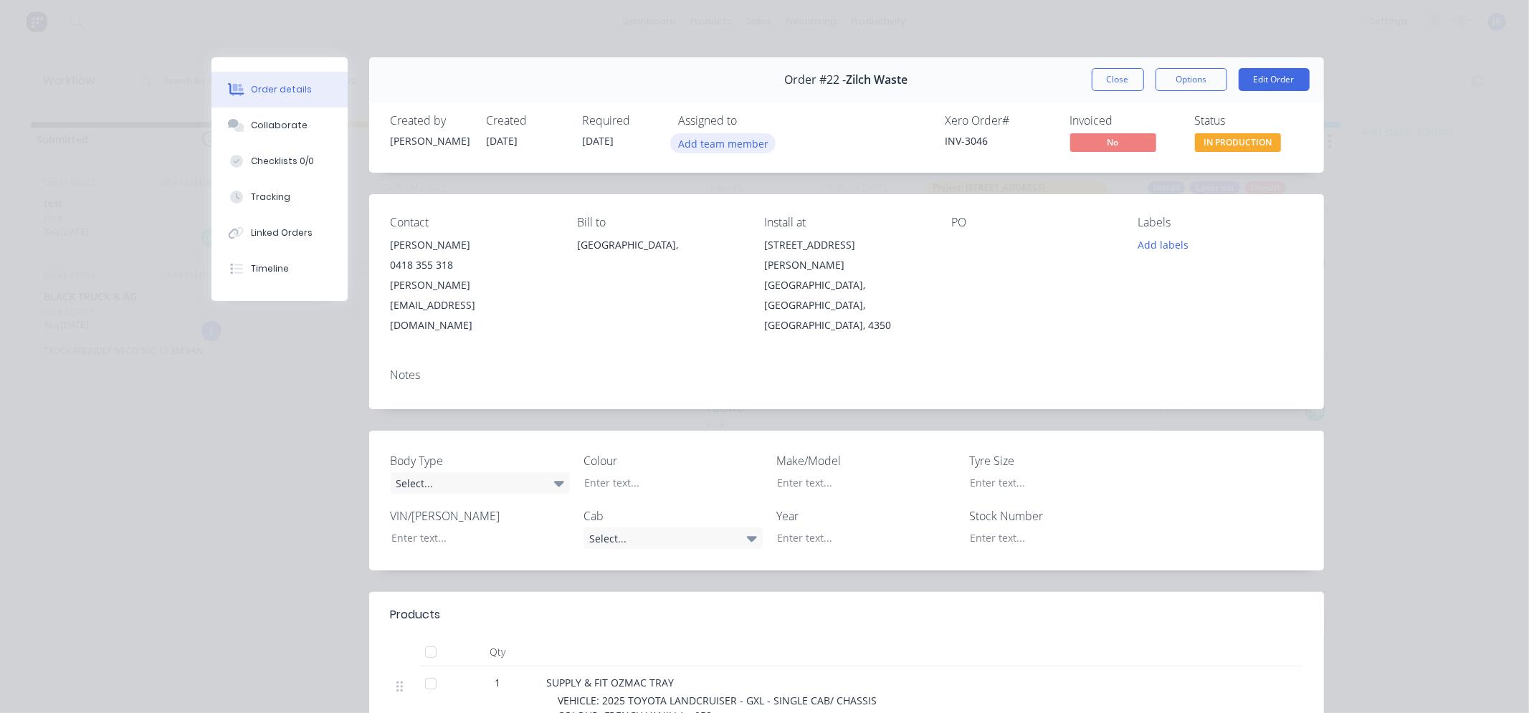
click at [743, 140] on button "Add team member" at bounding box center [722, 142] width 105 height 19
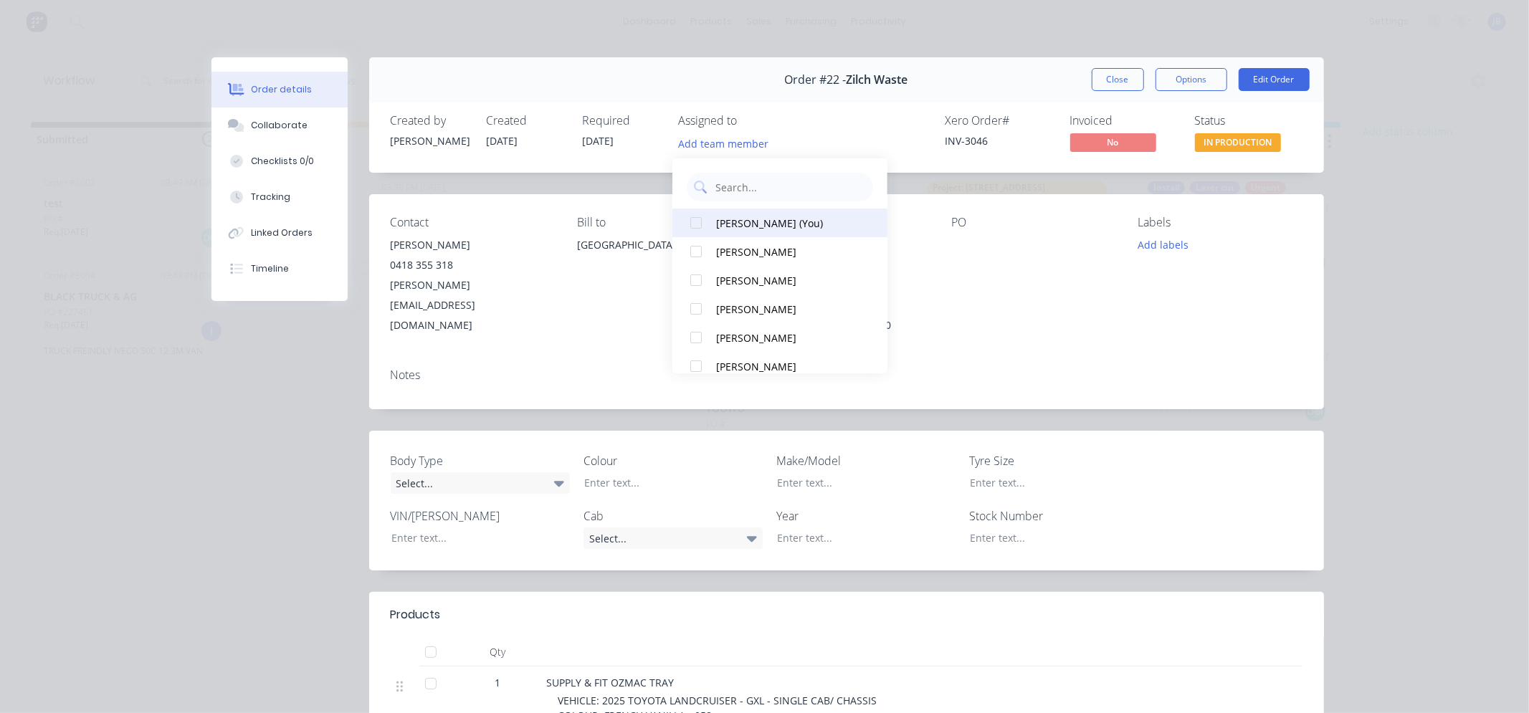
click at [727, 224] on div "[PERSON_NAME] (You)" at bounding box center [787, 223] width 143 height 15
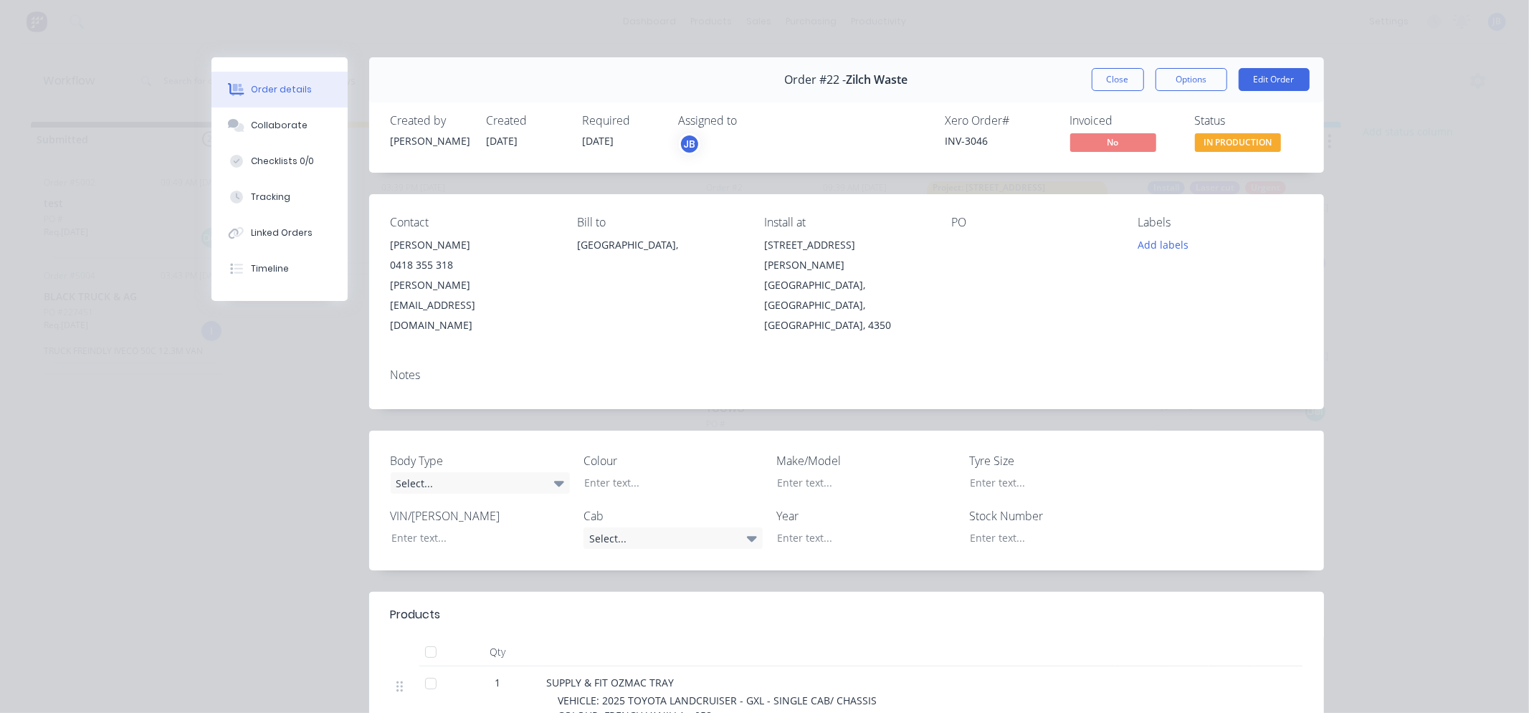
click at [640, 368] on div "Notes" at bounding box center [847, 375] width 912 height 14
click at [265, 261] on button "Timeline" at bounding box center [279, 269] width 136 height 36
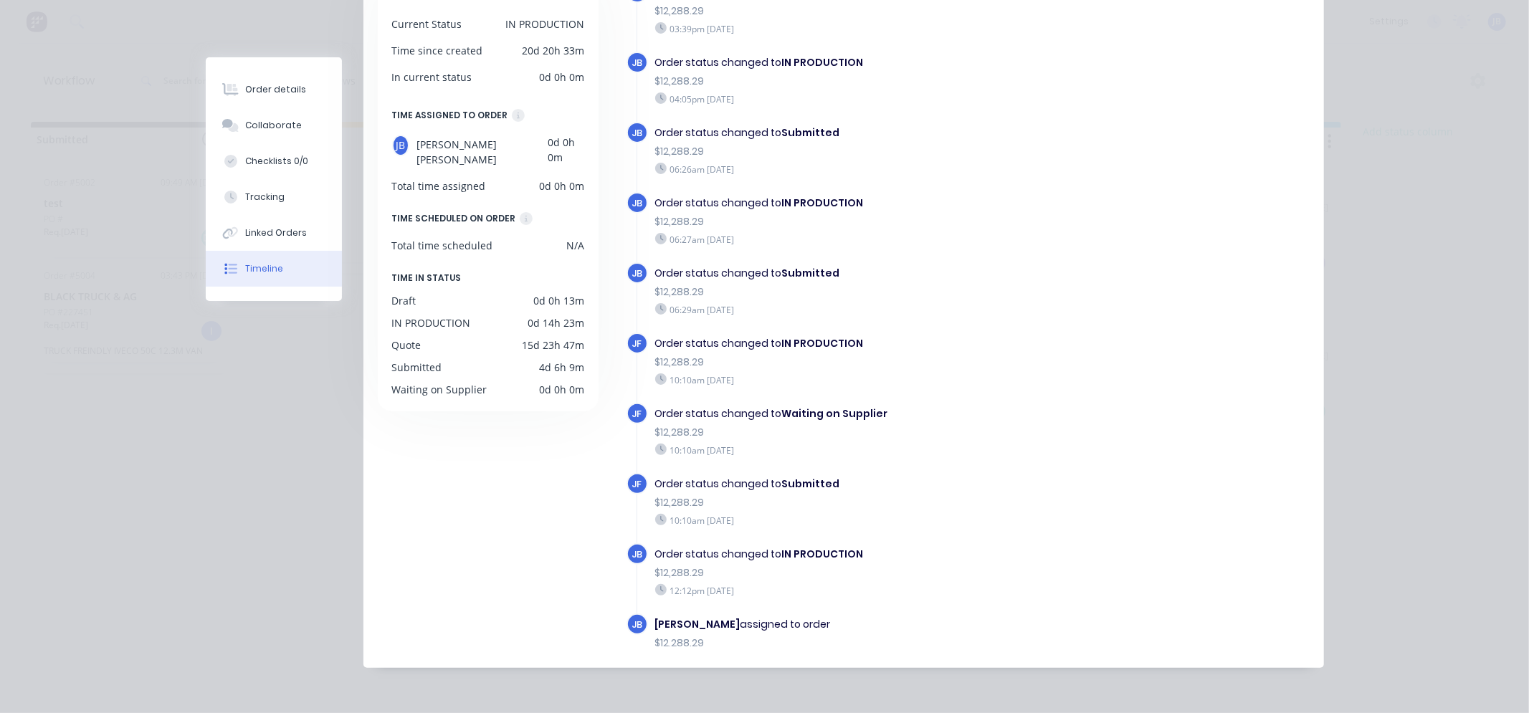
scroll to position [1689, 0]
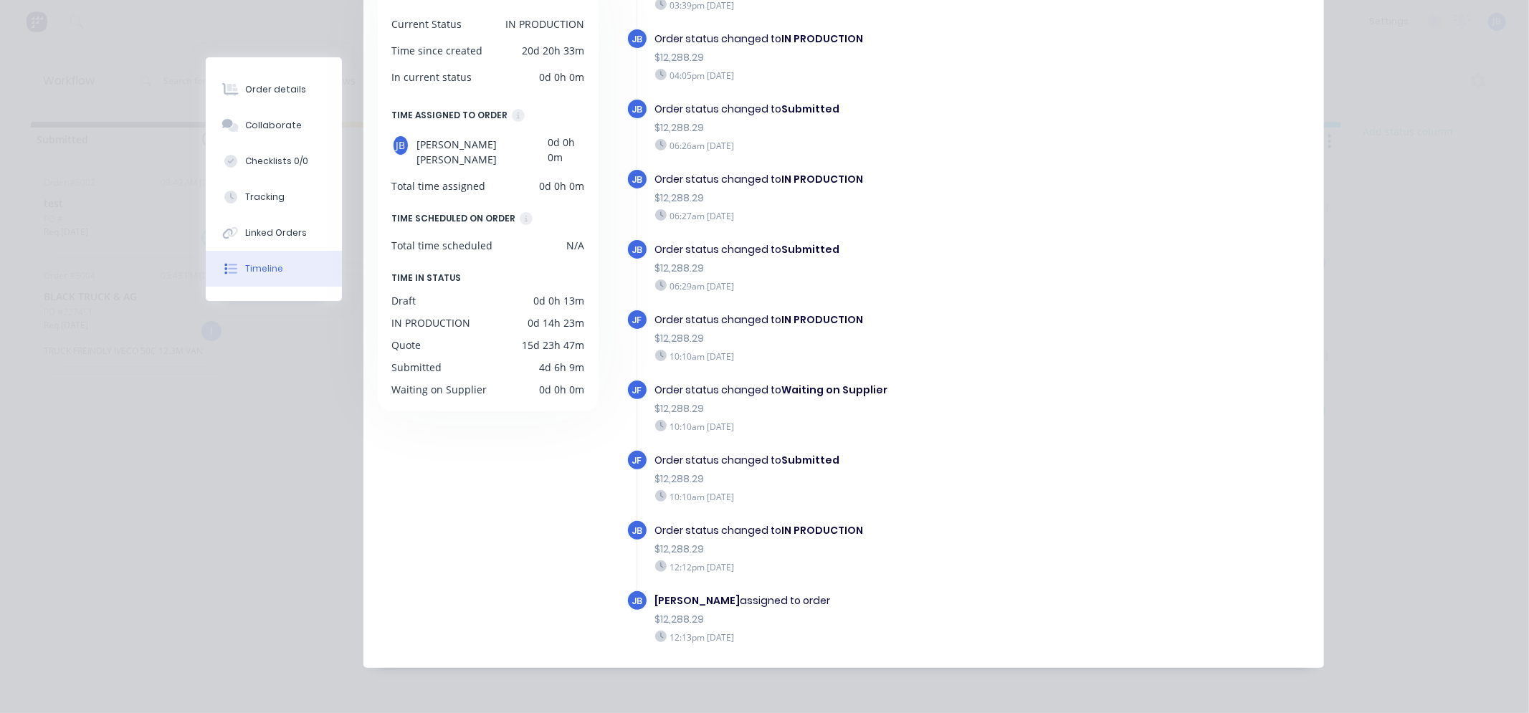
click at [191, 583] on div "Order details Collaborate Checklists 0/0 Tracking Linked Orders Timeline Order …" at bounding box center [764, 268] width 1147 height 799
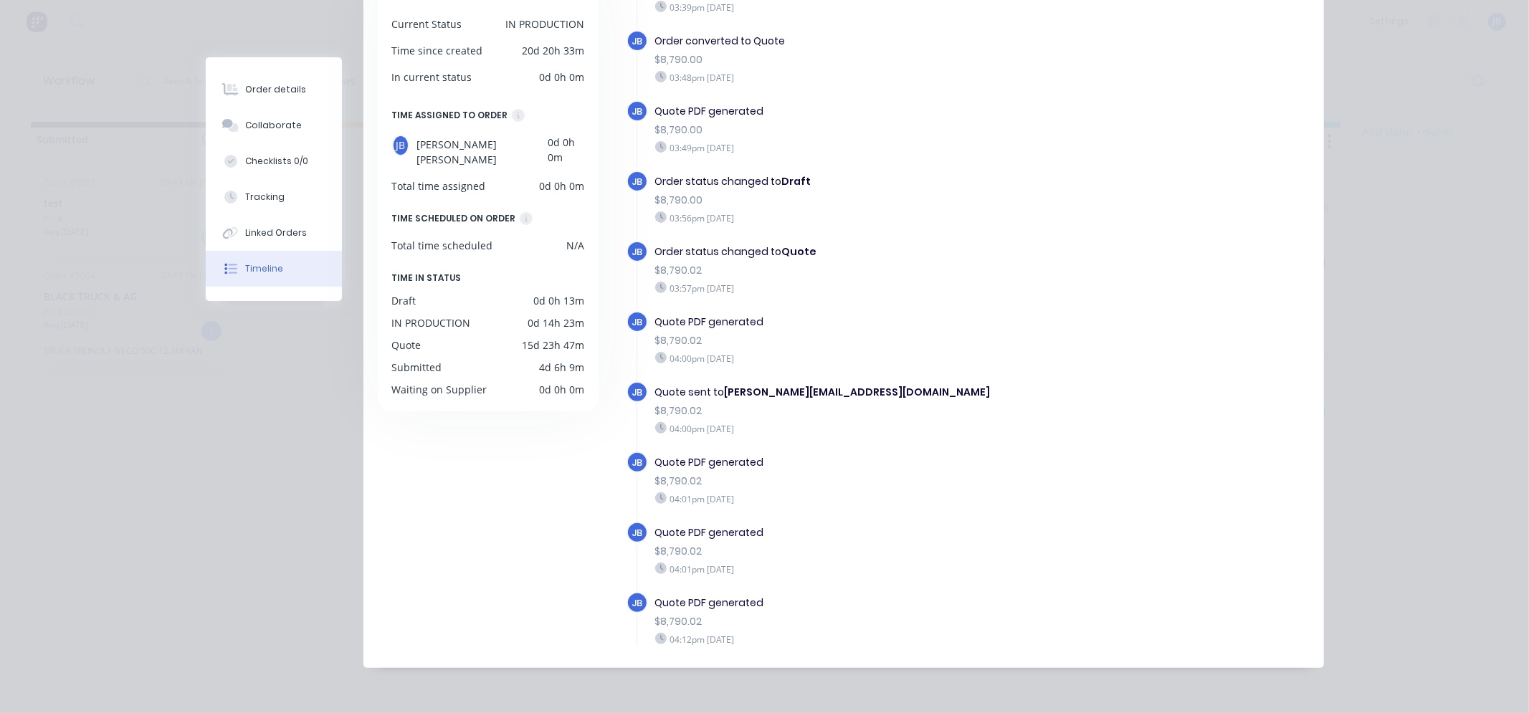
scroll to position [0, 0]
click at [277, 153] on button "Checklists 0/0" at bounding box center [274, 161] width 136 height 36
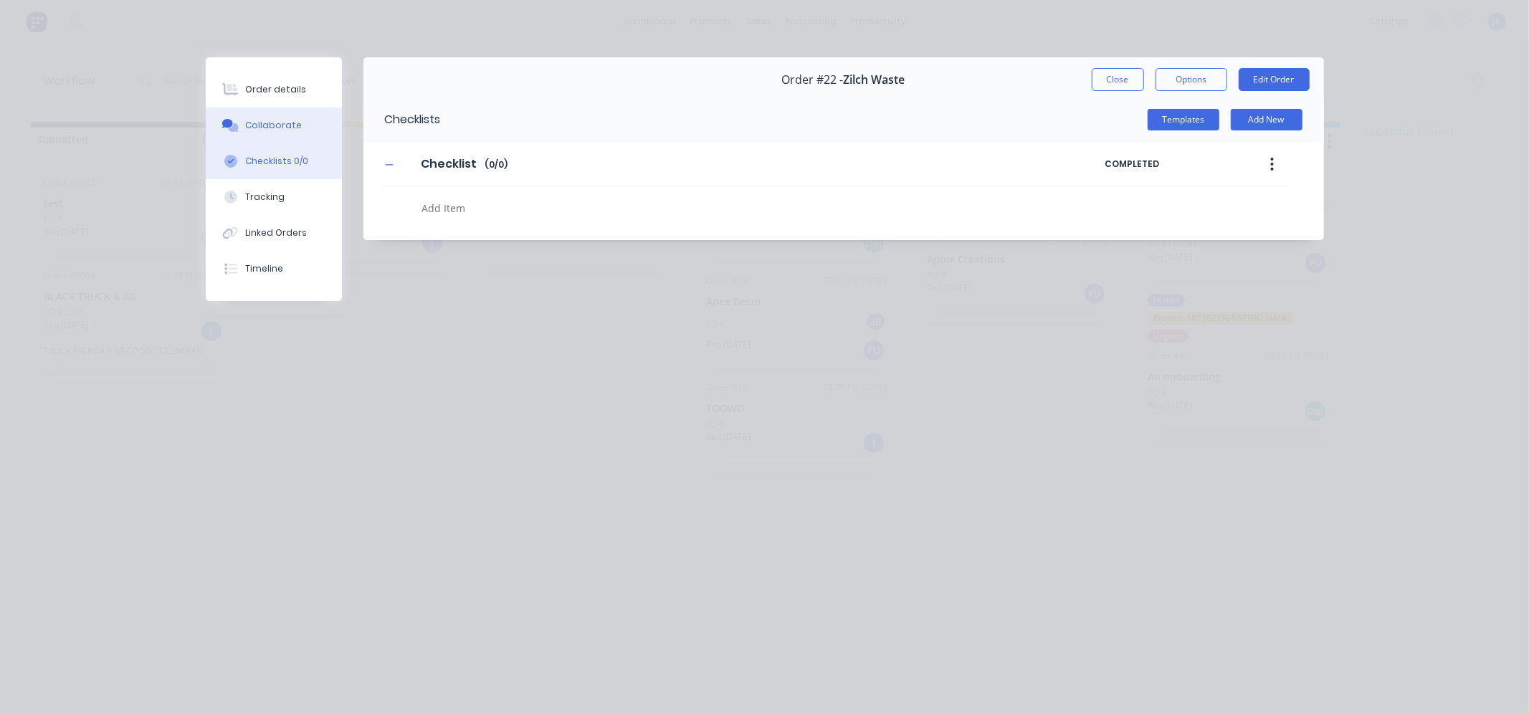
click at [262, 109] on button "Collaborate" at bounding box center [274, 126] width 136 height 36
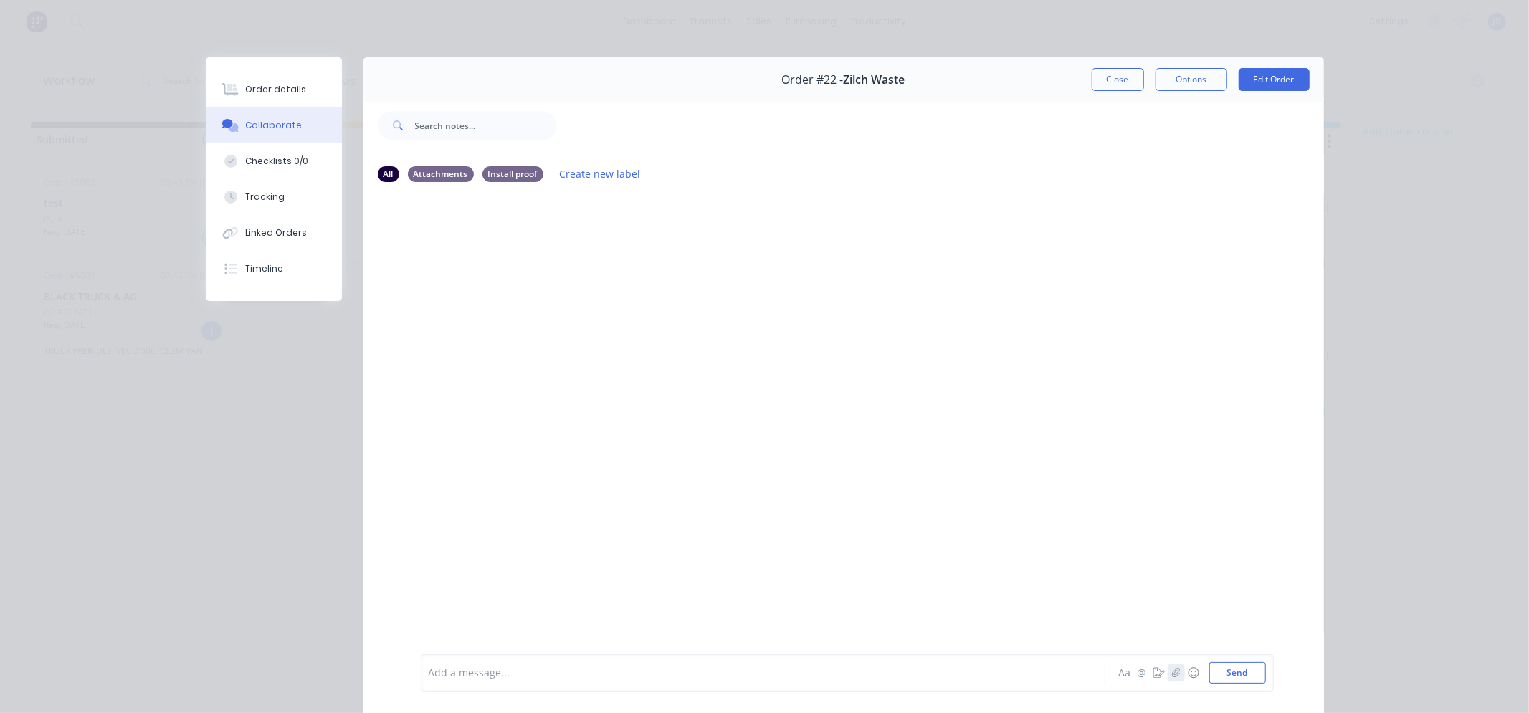
click at [1172, 677] on icon "button" at bounding box center [1176, 672] width 8 height 9
click at [1153, 672] on icon "button" at bounding box center [1158, 673] width 11 height 10
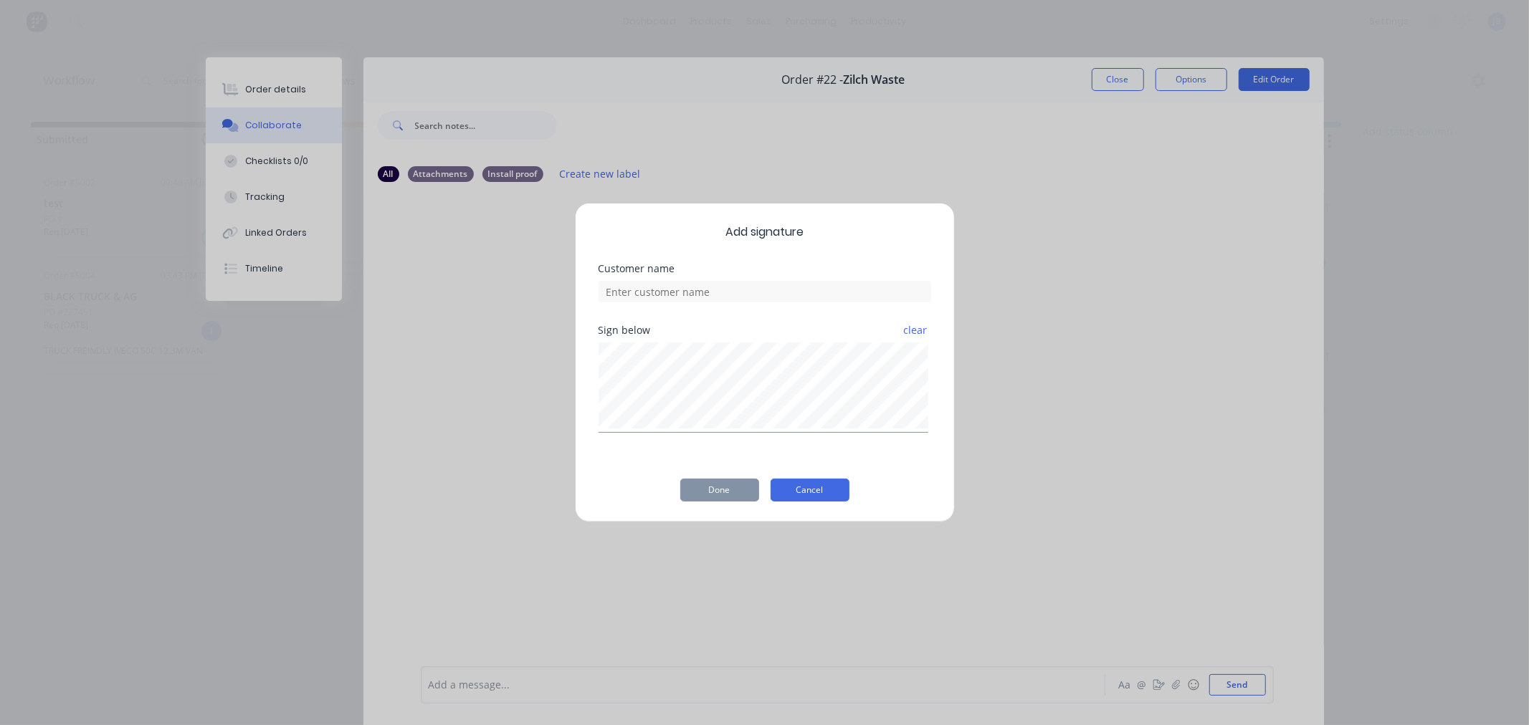
click at [810, 493] on button "Cancel" at bounding box center [810, 490] width 79 height 23
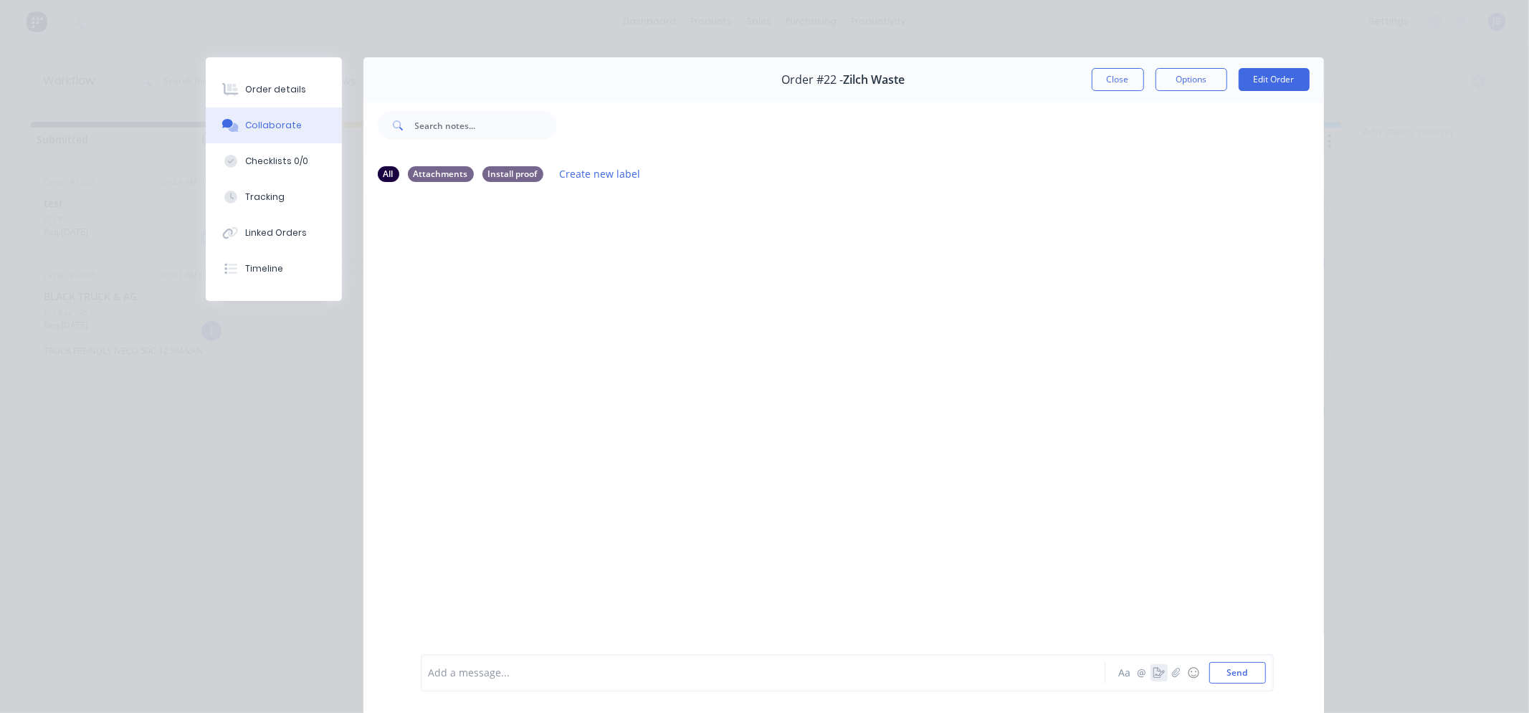
click at [1156, 675] on icon "button" at bounding box center [1158, 673] width 11 height 10
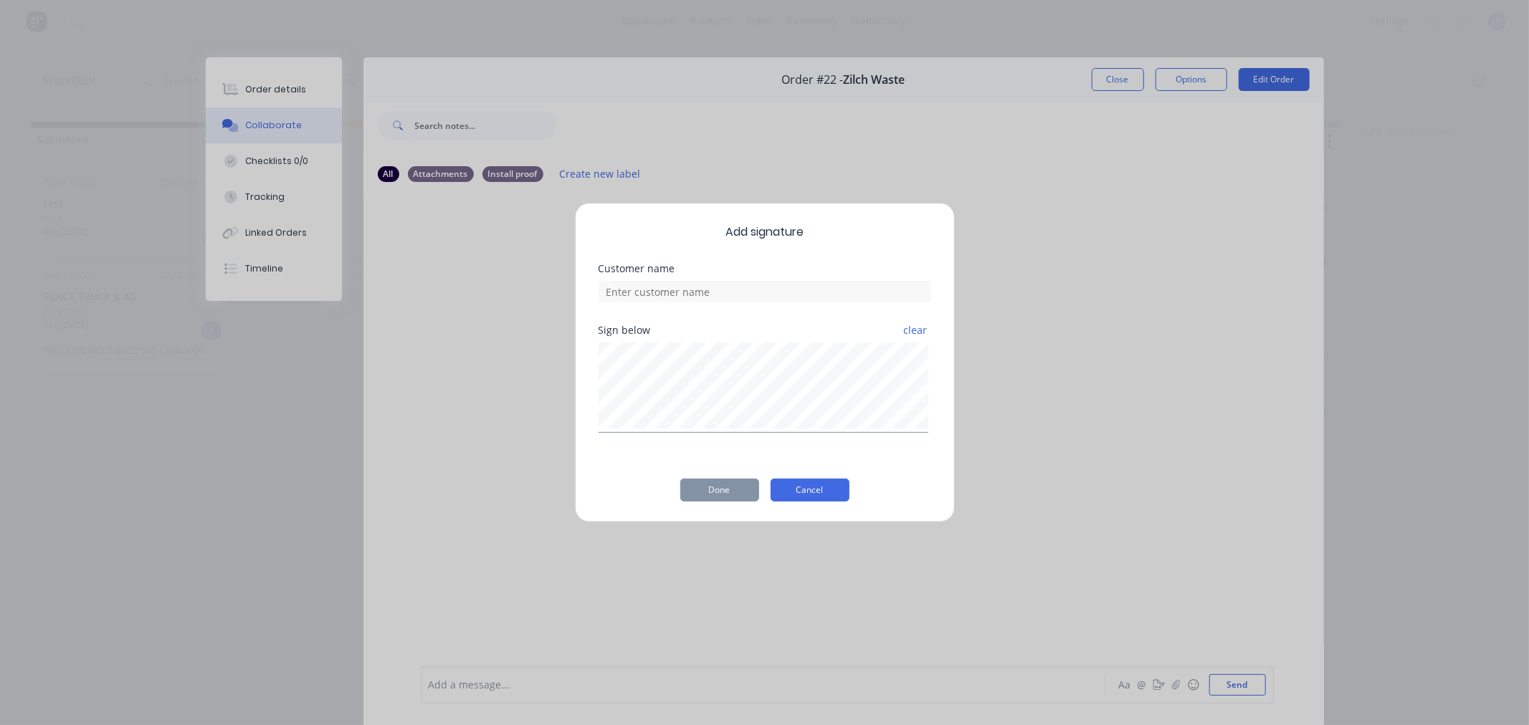
click at [833, 492] on button "Cancel" at bounding box center [810, 490] width 79 height 23
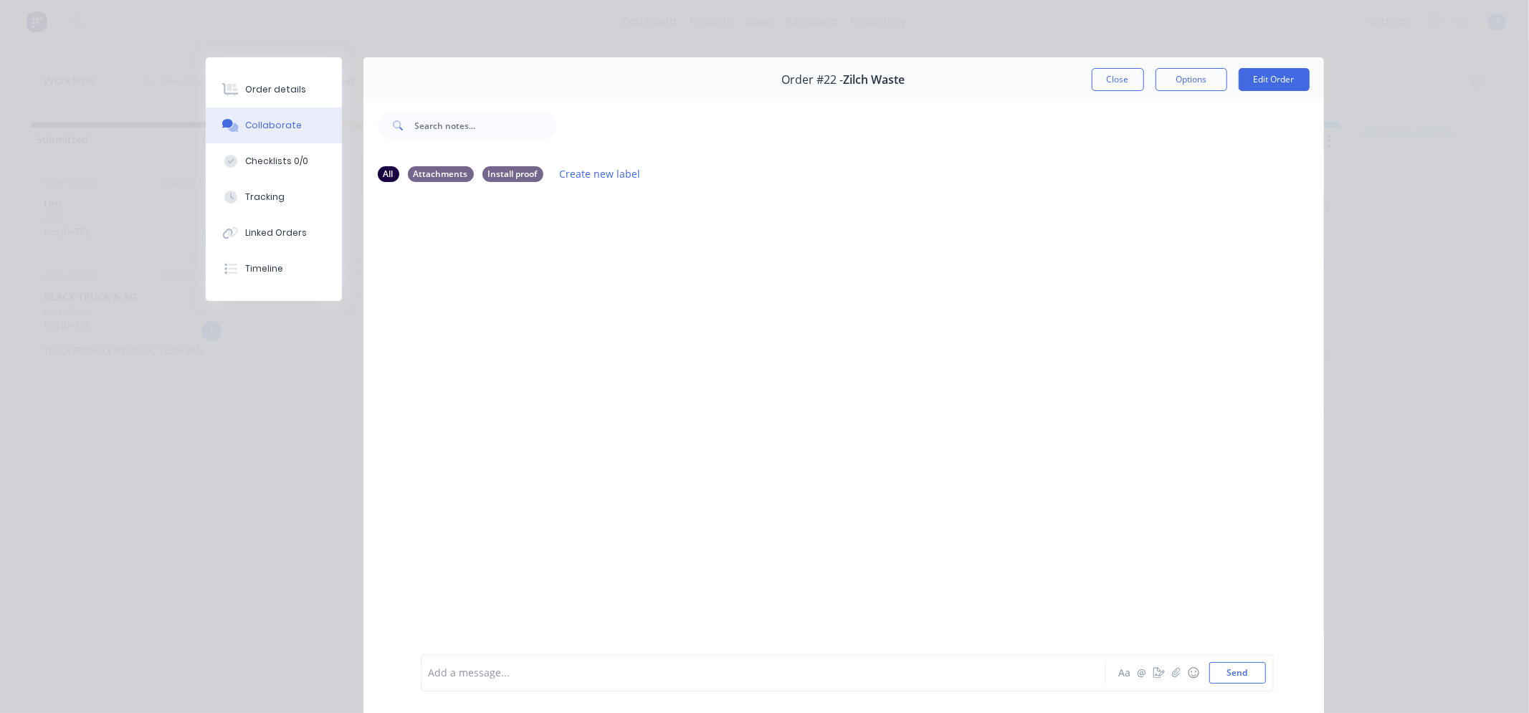
click at [571, 464] on div at bounding box center [843, 423] width 961 height 459
click at [1108, 84] on button "Close" at bounding box center [1118, 79] width 52 height 23
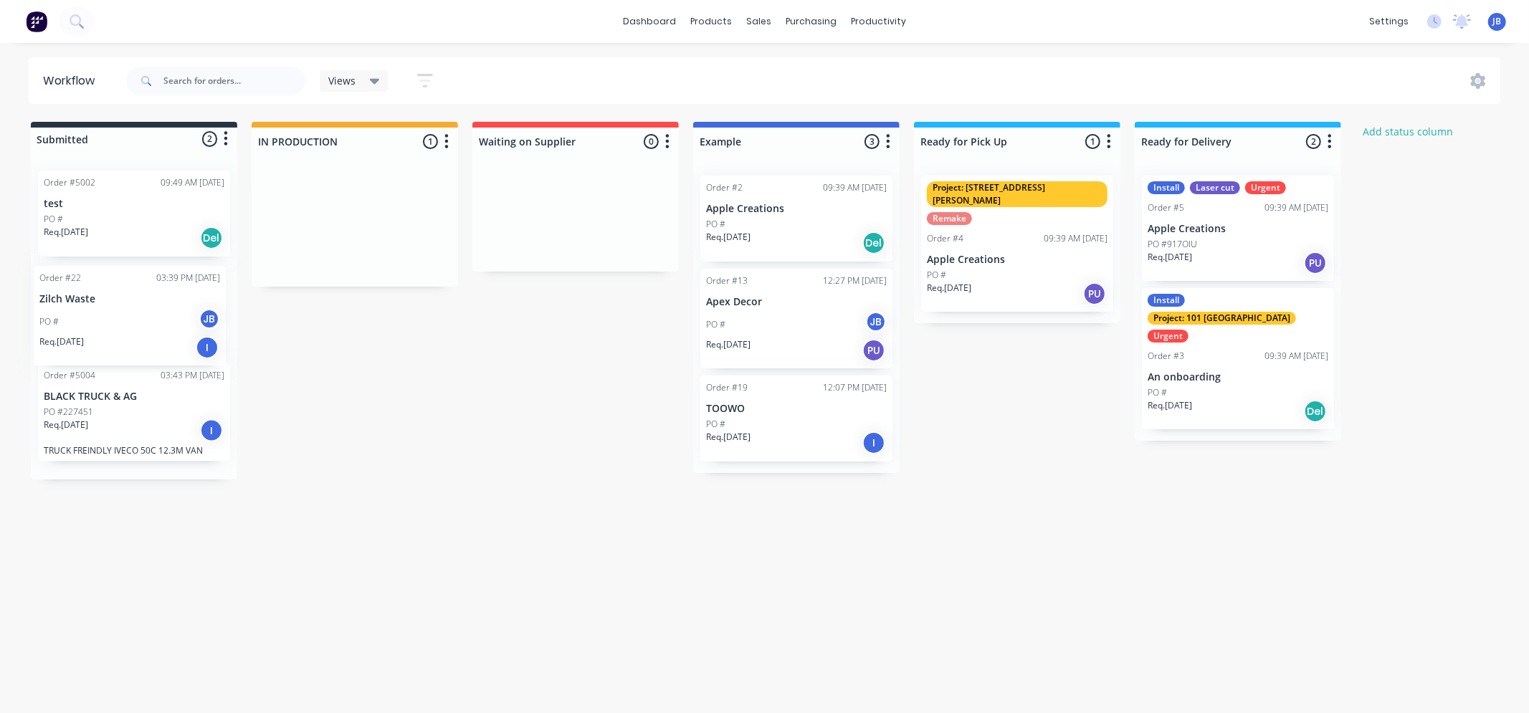
drag, startPoint x: 239, startPoint y: 339, endPoint x: 99, endPoint y: 330, distance: 140.0
click at [101, 331] on div "Submitted 2 Status colour #273444 hex #273444 Save Cancel Summaries Total order…" at bounding box center [872, 301] width 1767 height 358
click at [439, 467] on div "Submitted 3 Status colour #273444 hex #273444 Save Cancel Summaries Total order…" at bounding box center [872, 301] width 1767 height 358
click at [335, 471] on div "Submitted 3 Status colour #273444 hex #273444 Save Cancel Summaries Total order…" at bounding box center [872, 301] width 1767 height 358
click at [561, 386] on div "Submitted 3 Status colour #273444 hex #273444 Save Cancel Summaries Total order…" at bounding box center [872, 301] width 1767 height 358
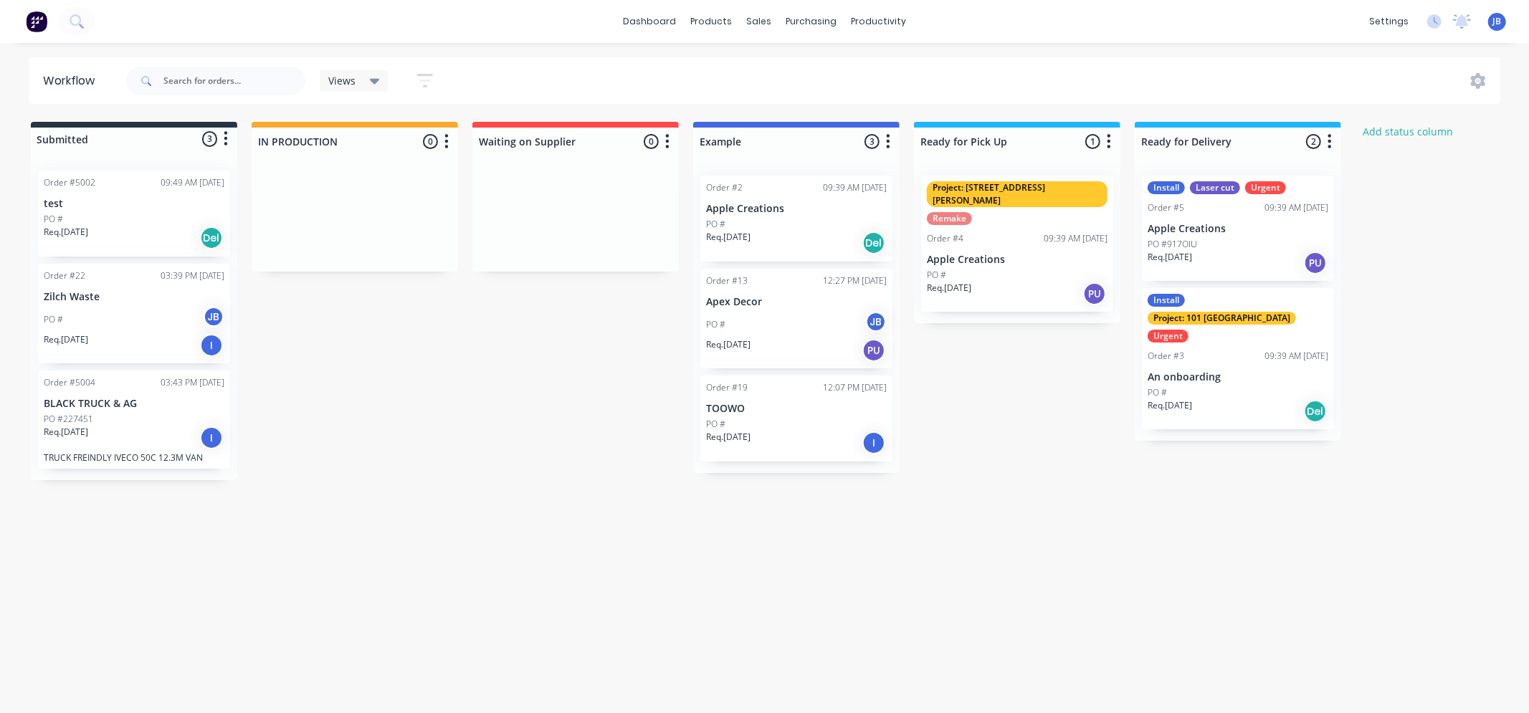
click at [539, 393] on div "Submitted 3 Status colour #273444 hex #273444 Save Cancel Summaries Total order…" at bounding box center [872, 301] width 1767 height 358
click at [473, 333] on div "Submitted 3 Status colour #273444 hex #273444 Save Cancel Summaries Total order…" at bounding box center [872, 301] width 1767 height 358
click at [1080, 521] on div "Workflow Views Save new view None (Default) edit Show/Hide statuses Show line i…" at bounding box center [764, 370] width 1529 height 627
click at [1004, 459] on div "Submitted 3 Status colour #273444 hex #273444 Save Cancel Summaries Total order…" at bounding box center [872, 301] width 1767 height 358
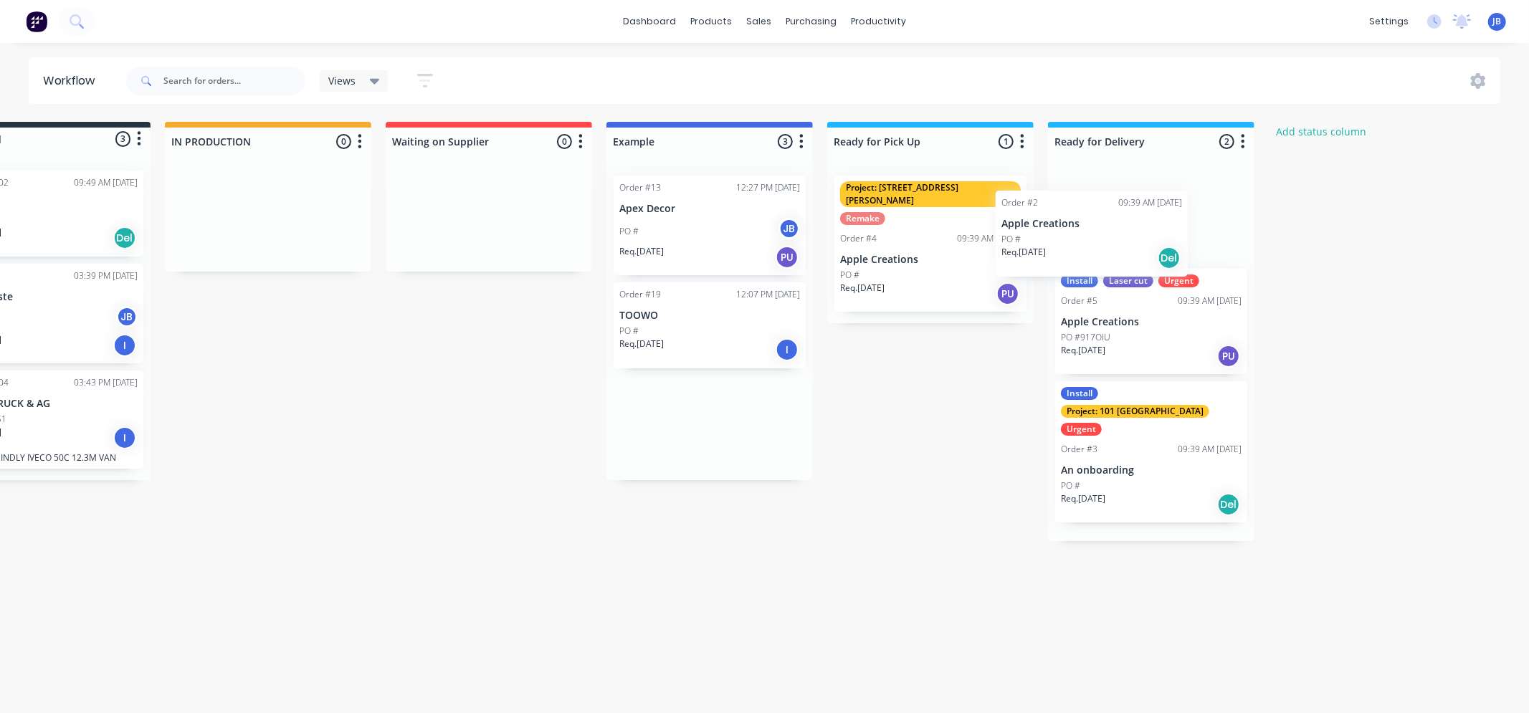
scroll to position [0, 87]
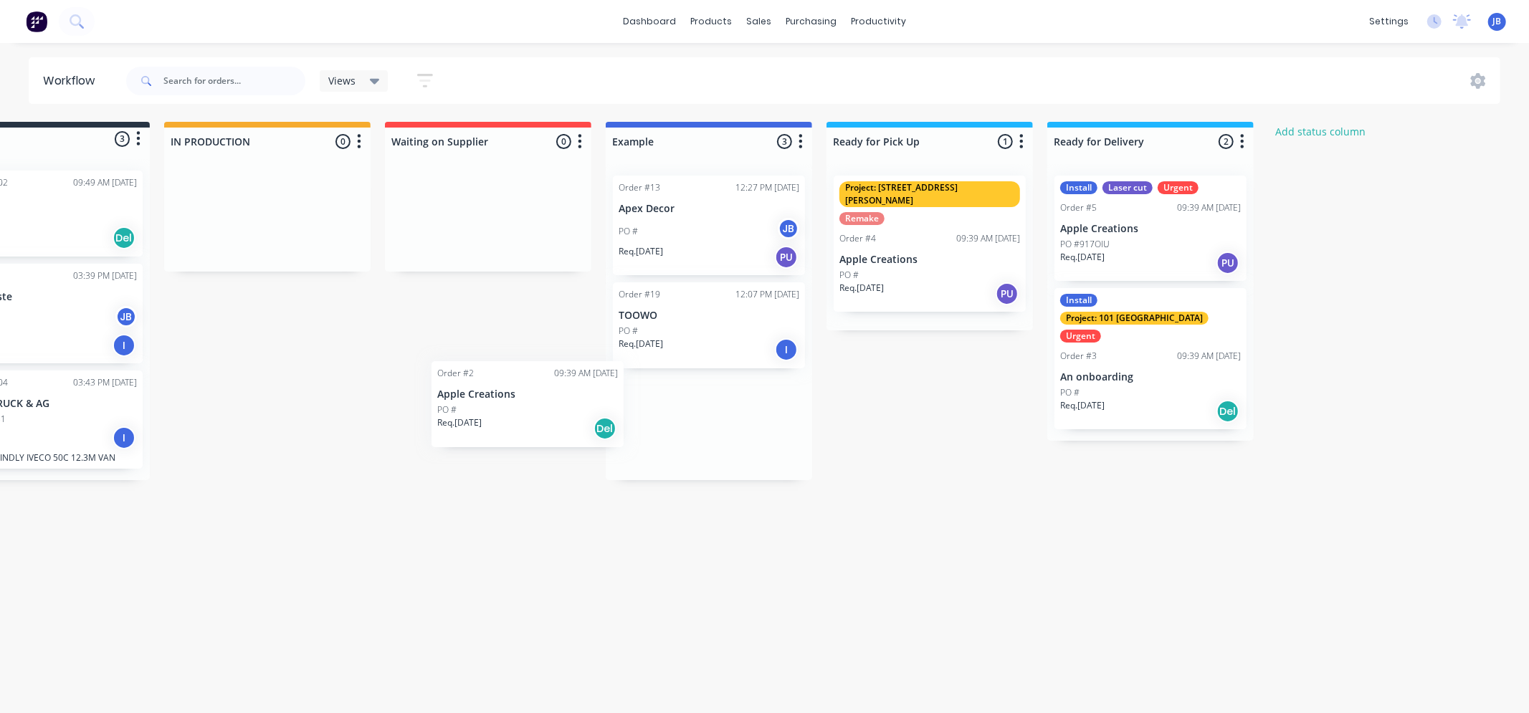
drag, startPoint x: 745, startPoint y: 216, endPoint x: 417, endPoint y: 418, distance: 385.5
click at [417, 418] on div "Submitted 3 Status colour #273444 hex #273444 Save Cancel Summaries Total order…" at bounding box center [785, 301] width 1767 height 358
click at [417, 424] on div "Submitted 3 Status colour #273444 hex #273444 Save Cancel Summaries Total order…" at bounding box center [785, 301] width 1767 height 358
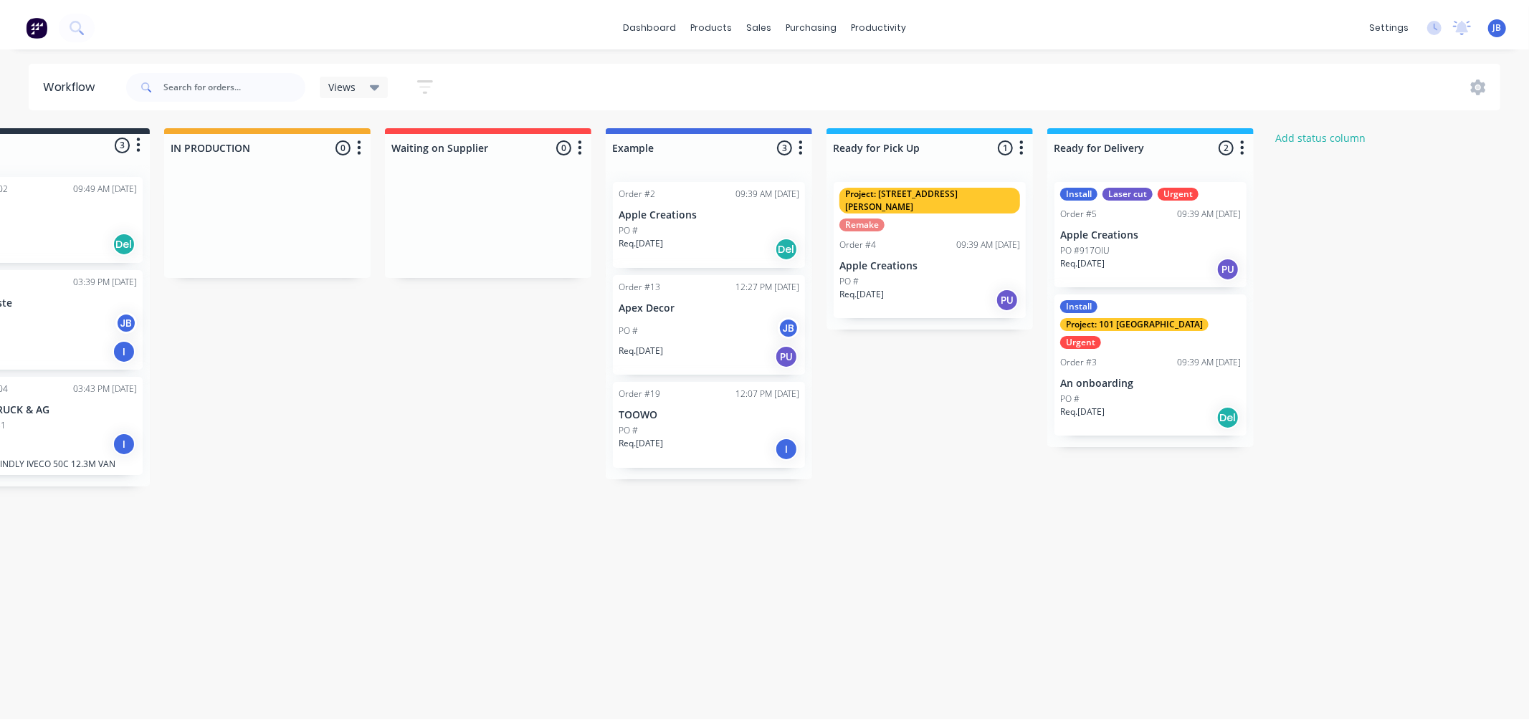
scroll to position [0, 0]
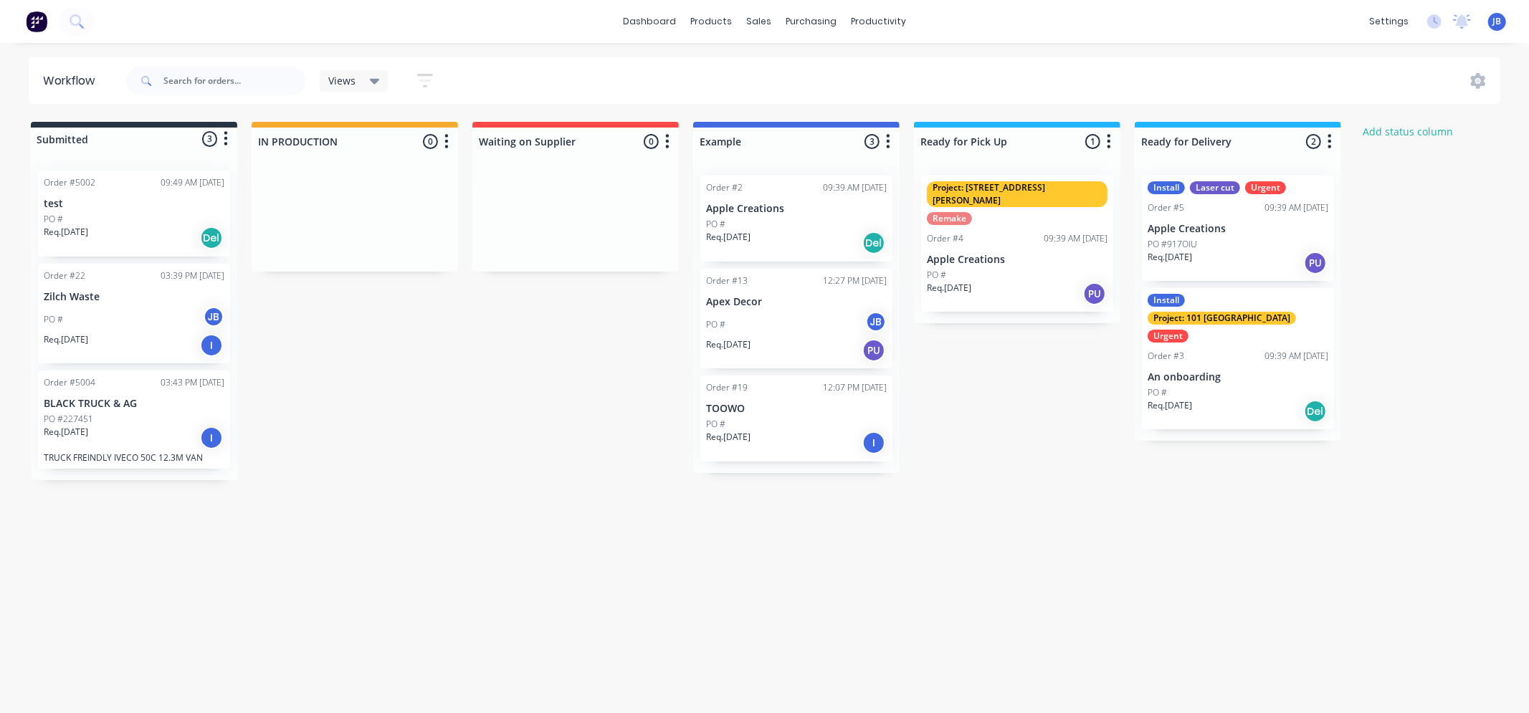
click at [518, 467] on div "Submitted 3 Status colour #273444 hex #273444 Save Cancel Summaries Total order…" at bounding box center [872, 301] width 1767 height 358
click at [498, 411] on div "Submitted 3 Status colour #273444 hex #273444 Save Cancel Summaries Total order…" at bounding box center [872, 301] width 1767 height 358
click at [1330, 140] on icon "button" at bounding box center [1330, 141] width 4 height 14
click at [1447, 234] on div "Submitted 3 Status colour #273444 hex #273444 Save Cancel Summaries Total order…" at bounding box center [872, 301] width 1767 height 358
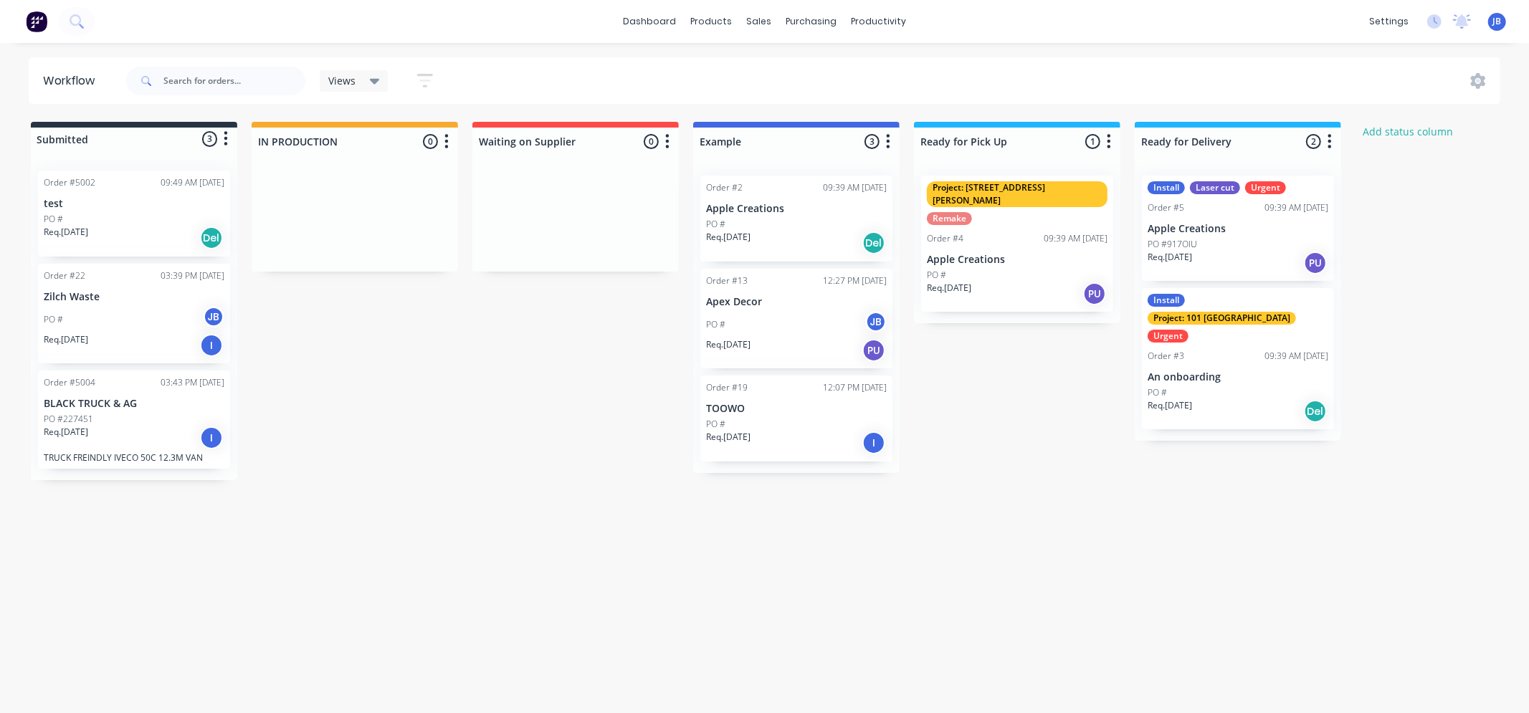
click at [527, 340] on div "Submitted 3 Status colour #273444 hex #273444 Save Cancel Summaries Total order…" at bounding box center [872, 301] width 1767 height 358
click at [1014, 405] on div "Submitted 3 Status colour #273444 hex #273444 Save Cancel Summaries Total order…" at bounding box center [872, 301] width 1767 height 358
click at [394, 449] on div "Submitted 3 Status colour #273444 hex #273444 Save Cancel Summaries Total order…" at bounding box center [872, 301] width 1767 height 358
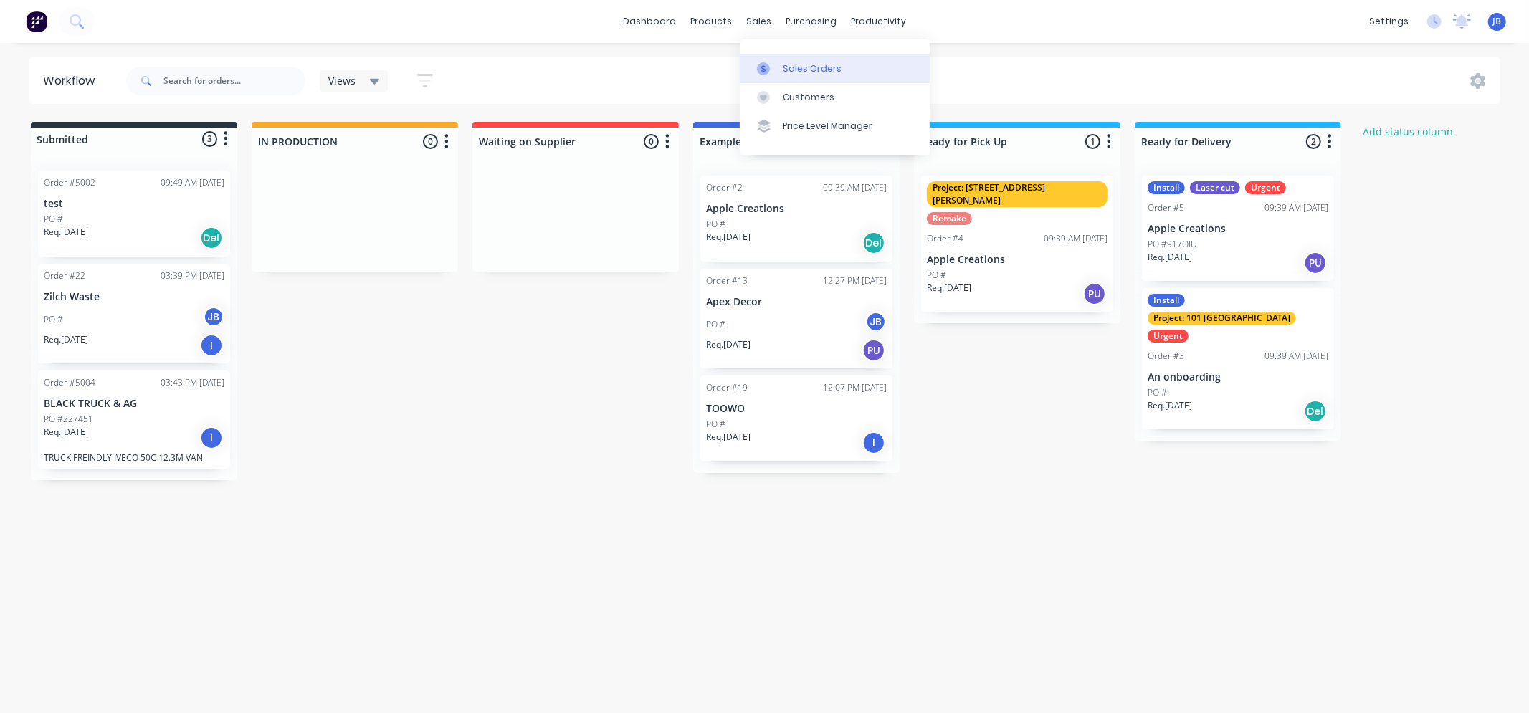
click at [786, 68] on div "Sales Orders" at bounding box center [812, 68] width 59 height 13
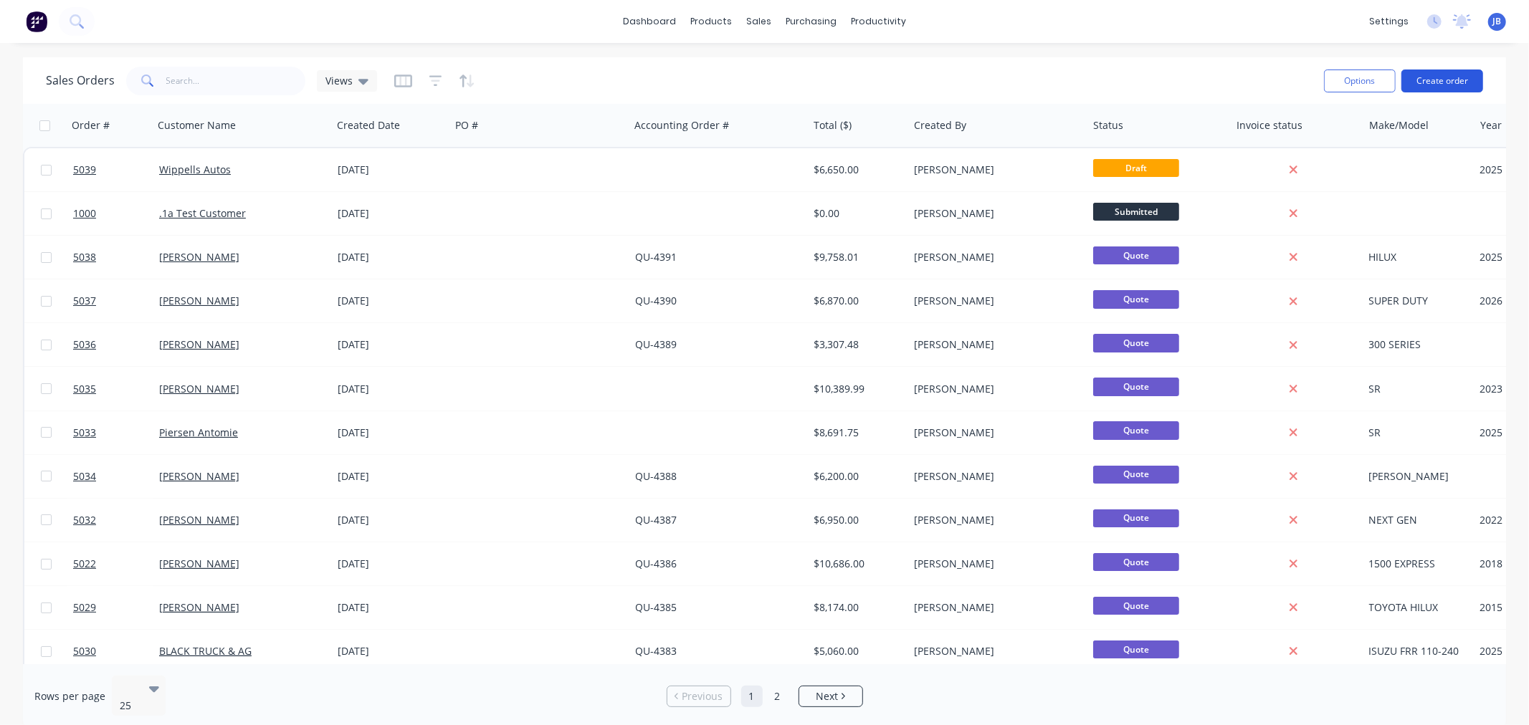
click at [1435, 75] on button "Create order" at bounding box center [1442, 81] width 82 height 23
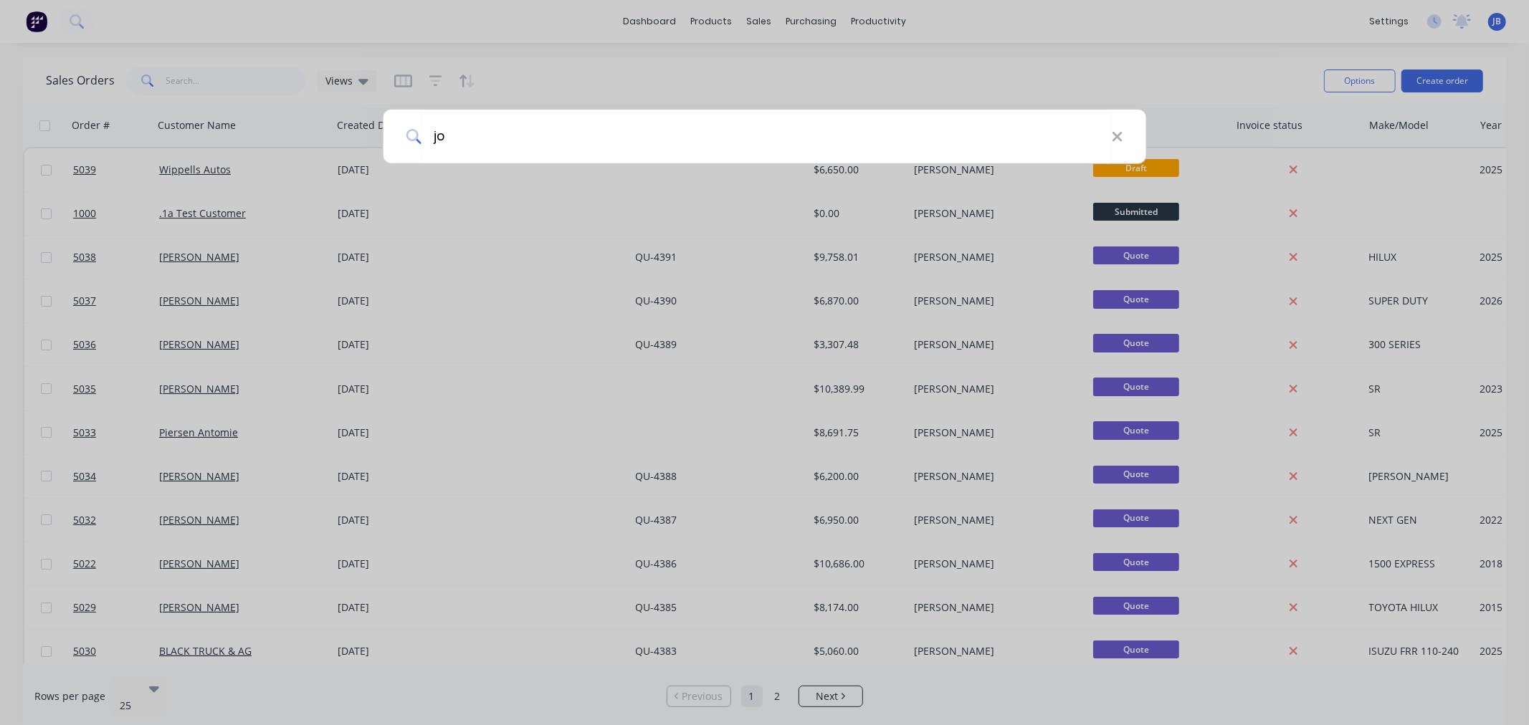
type input "j"
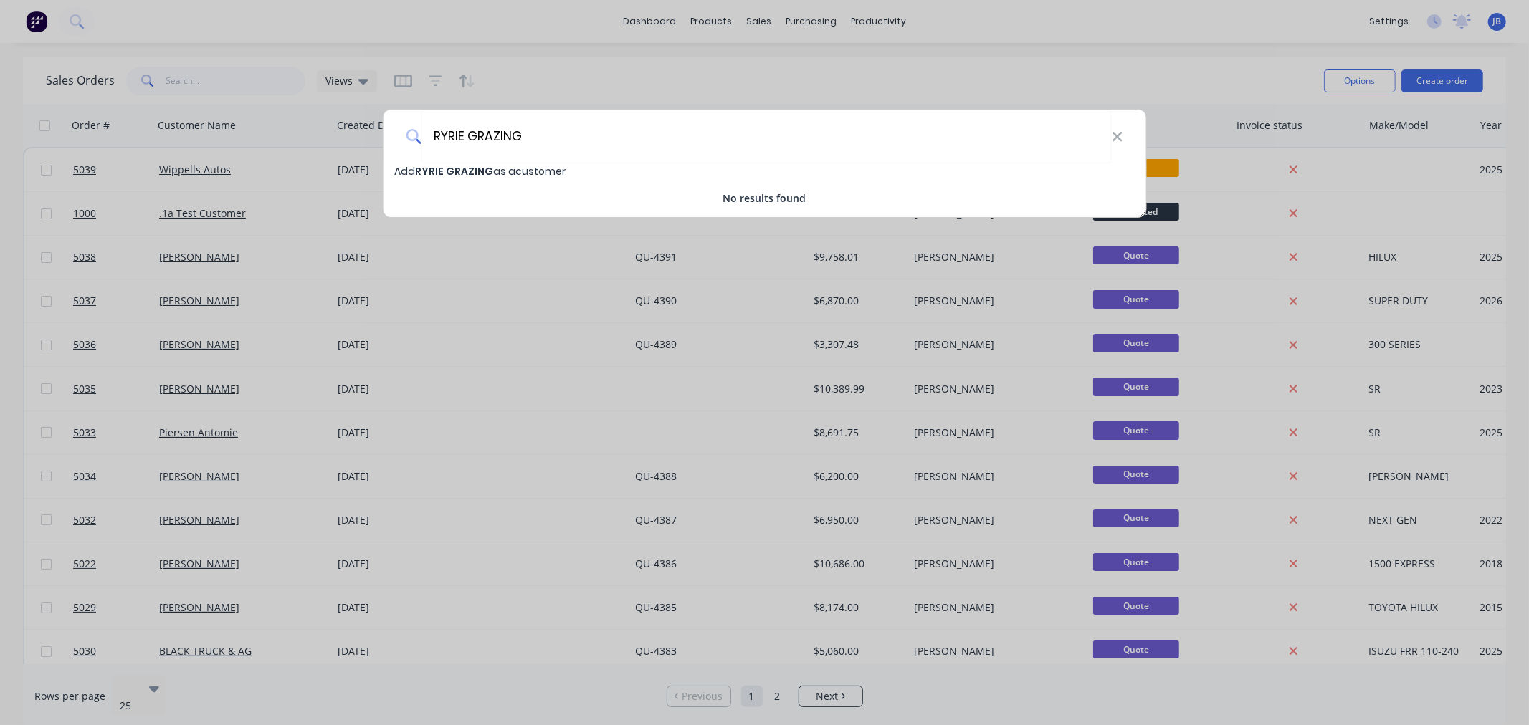
type input "RYRIE GRAZING"
click at [462, 173] on span "RYRIE GRAZING" at bounding box center [454, 171] width 78 height 14
select select "AU"
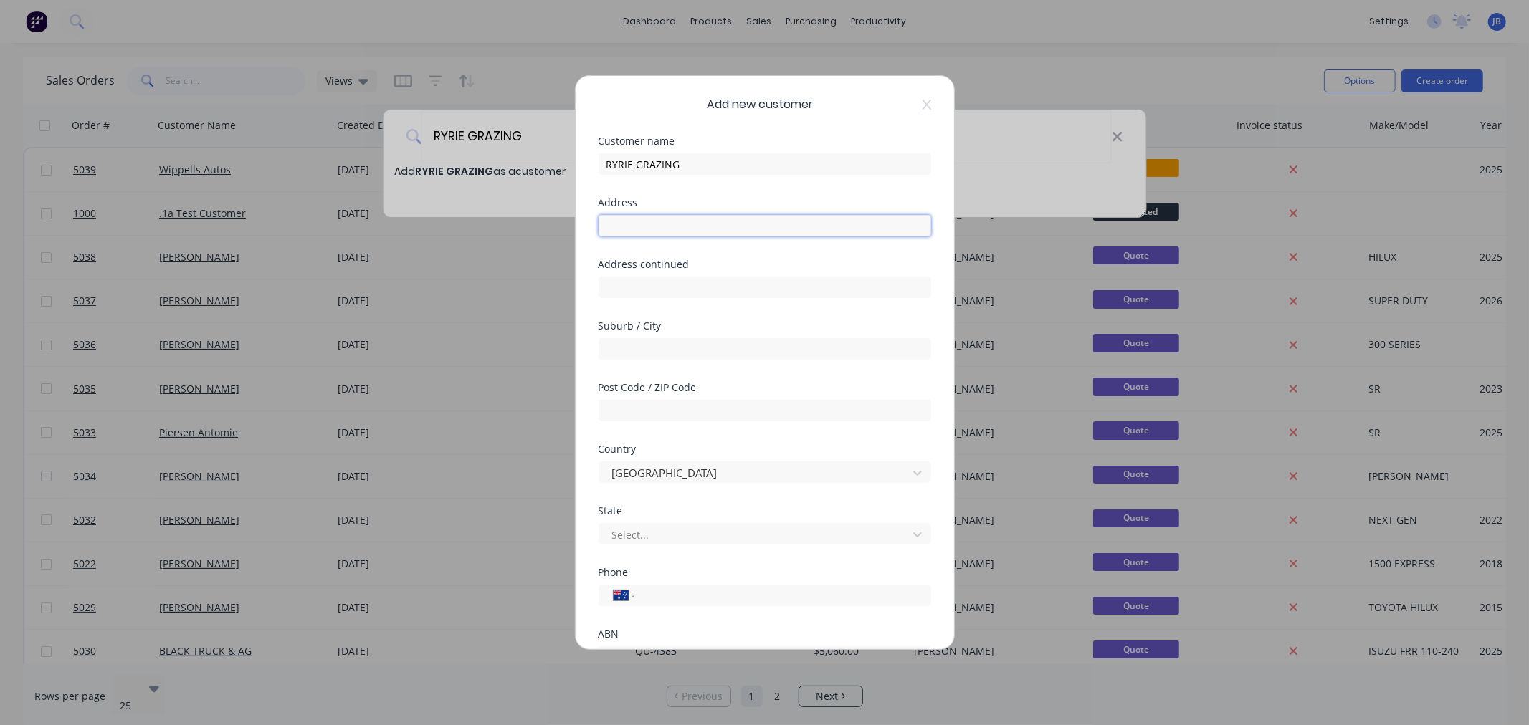
click at [651, 221] on input "text" at bounding box center [765, 226] width 333 height 22
click at [696, 231] on input "text" at bounding box center [765, 226] width 333 height 22
click at [657, 217] on input "text" at bounding box center [765, 226] width 333 height 22
type input "MT PLEASANT"
click at [724, 352] on input "text" at bounding box center [765, 349] width 333 height 22
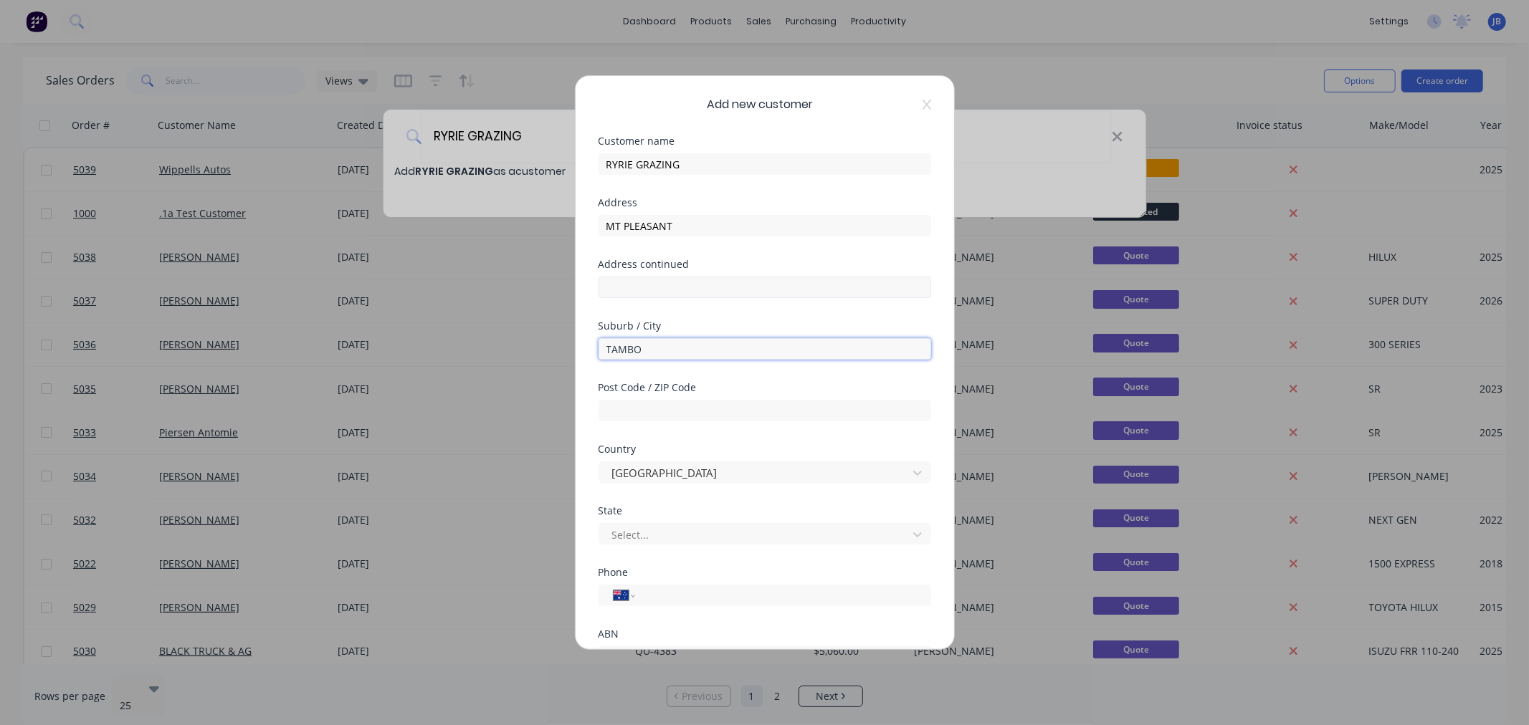
type input "TAMBO"
click at [793, 287] on input "text" at bounding box center [765, 288] width 333 height 22
click at [583, 313] on div "Add new customer Customer name RYRIE GRAZING Address MT PLEASANT Address contin…" at bounding box center [765, 362] width 378 height 573
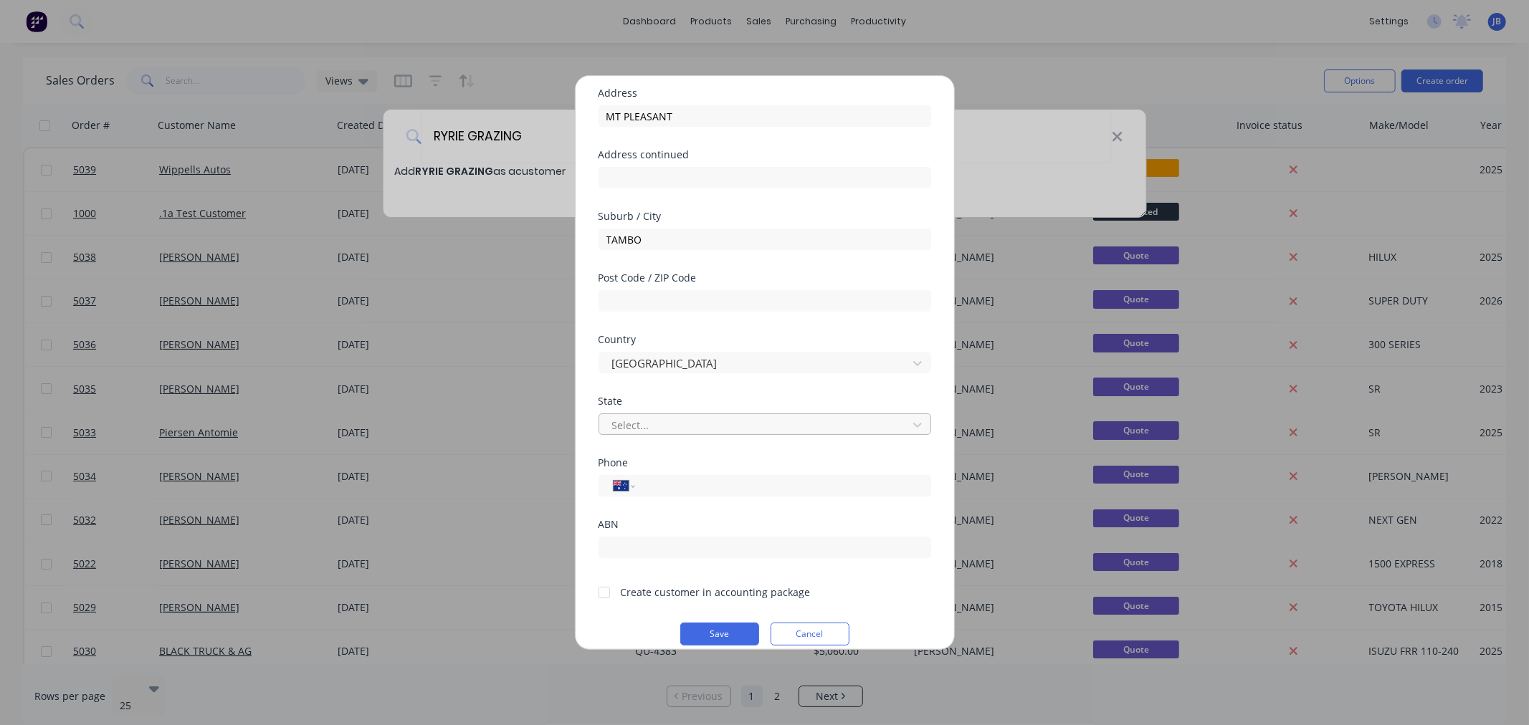
scroll to position [125, 0]
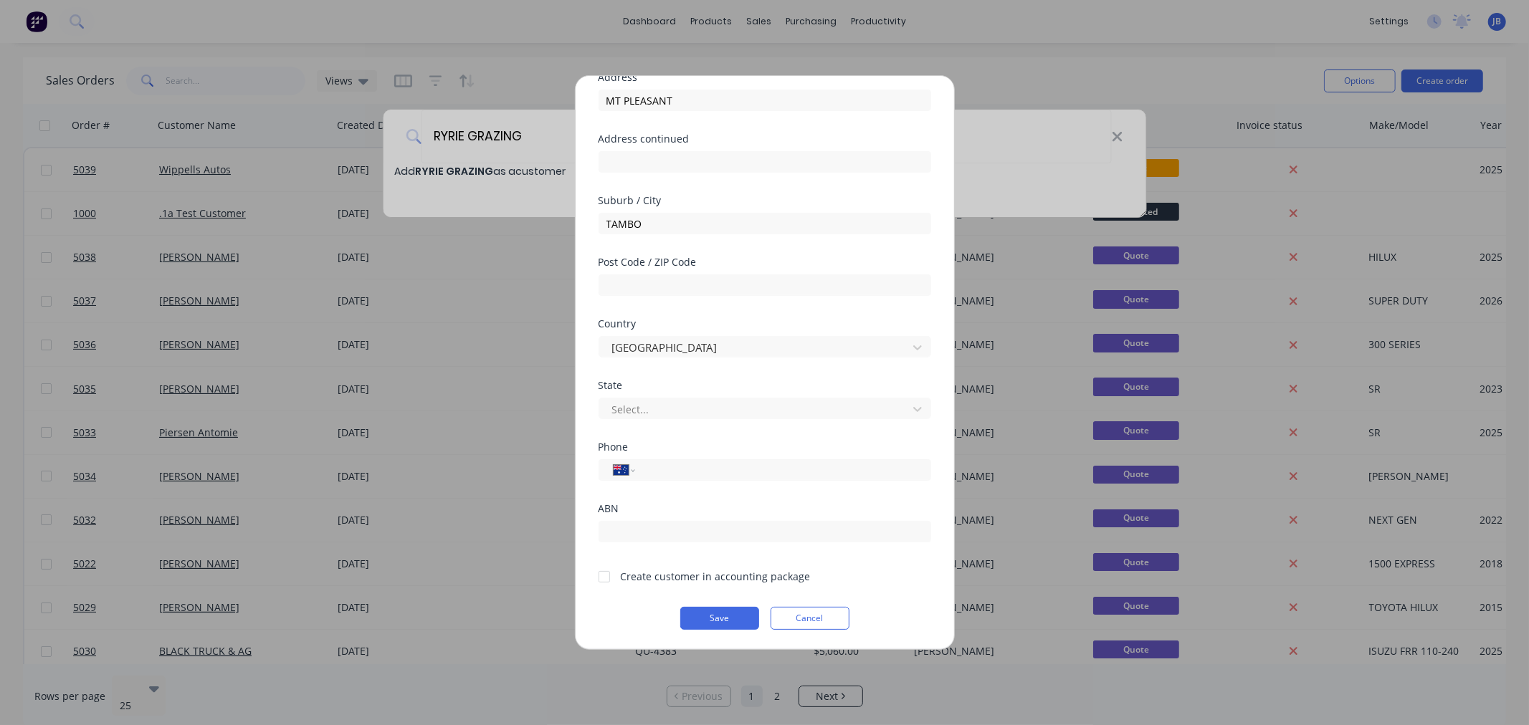
click at [697, 481] on div "Phone International [GEOGRAPHIC_DATA] [GEOGRAPHIC_DATA] [GEOGRAPHIC_DATA] [GEOG…" at bounding box center [765, 473] width 333 height 62
click at [702, 467] on input "tel" at bounding box center [780, 470] width 270 height 16
type input "0437 546 044"
click at [664, 576] on div "Create customer in accounting package" at bounding box center [716, 576] width 190 height 15
click at [602, 581] on div at bounding box center [604, 577] width 29 height 29
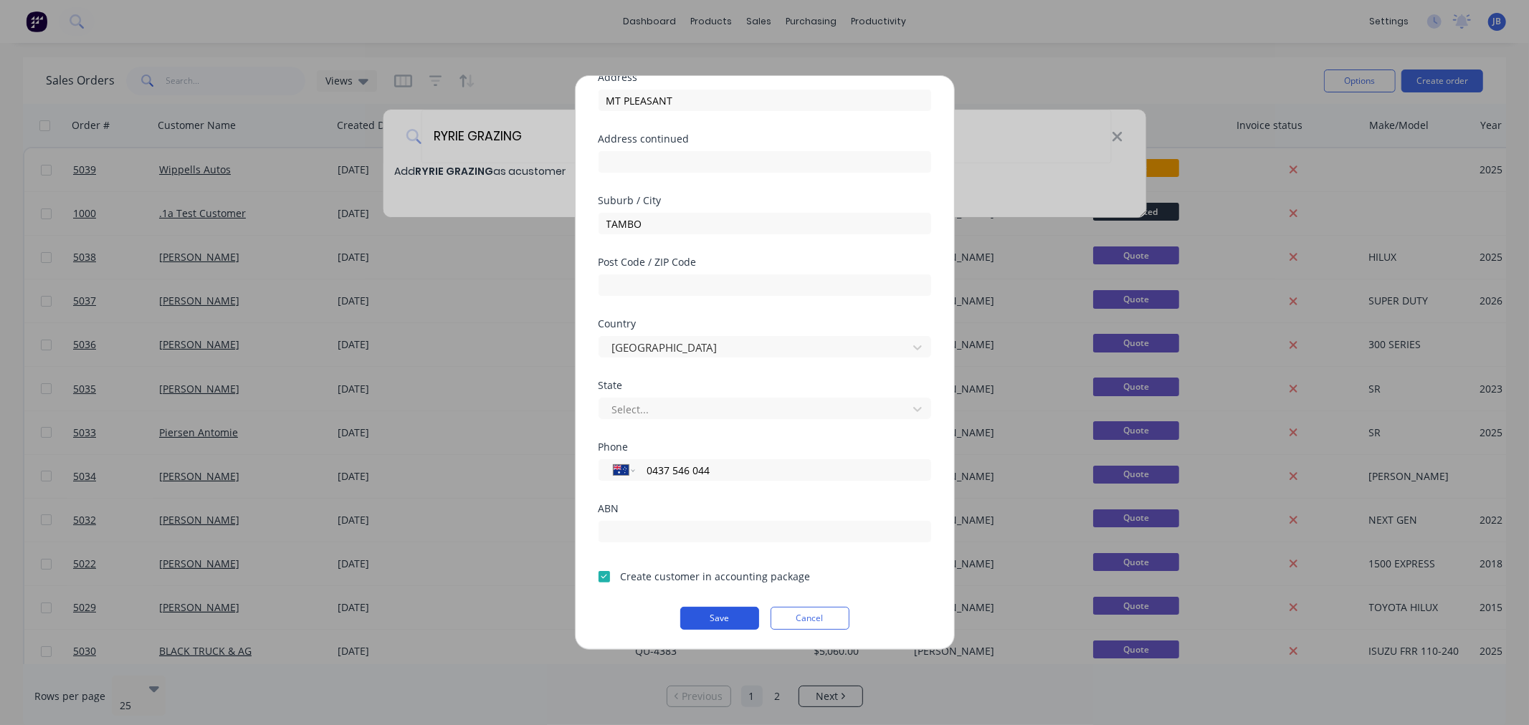
click at [725, 621] on button "Save" at bounding box center [719, 618] width 79 height 23
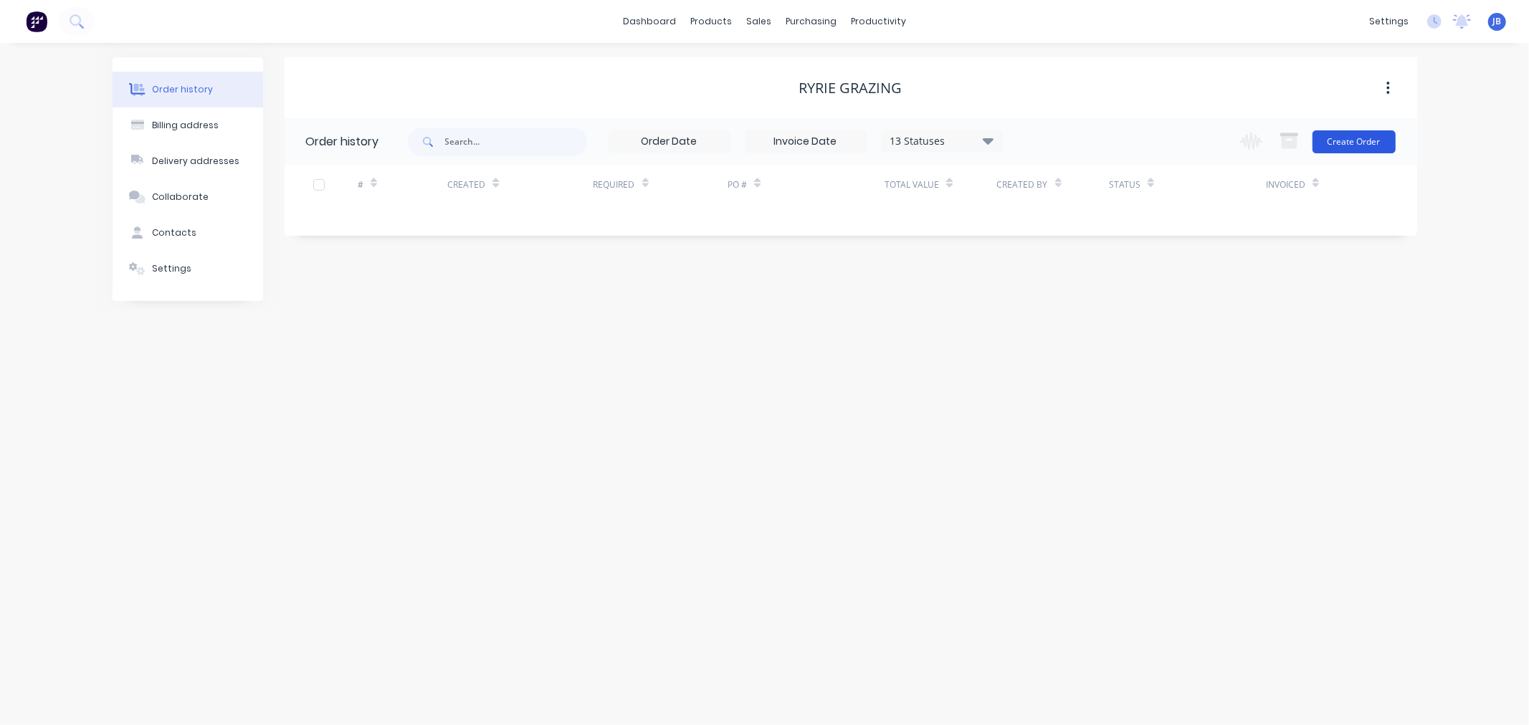
click at [1387, 143] on button "Create Order" at bounding box center [1353, 141] width 83 height 23
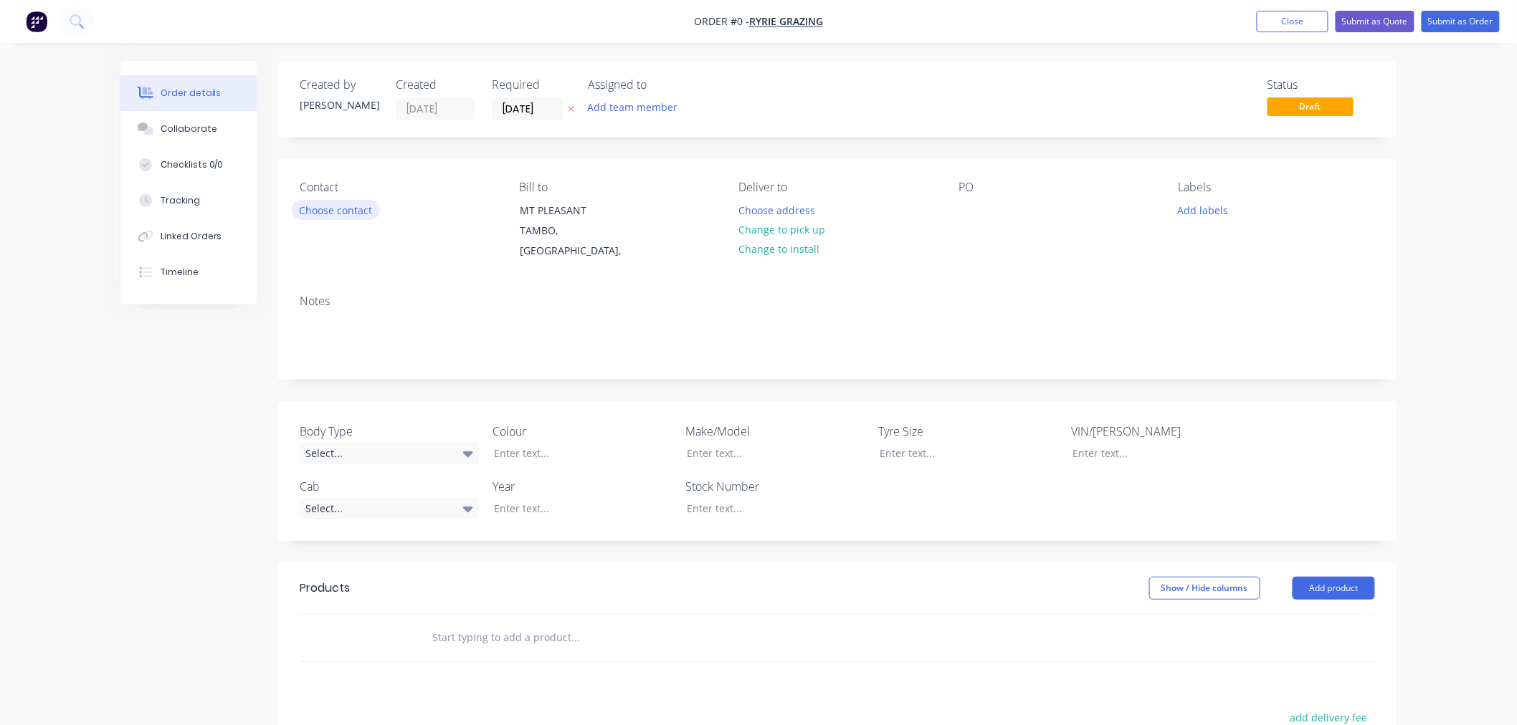
click at [344, 210] on button "Choose contact" at bounding box center [336, 209] width 88 height 19
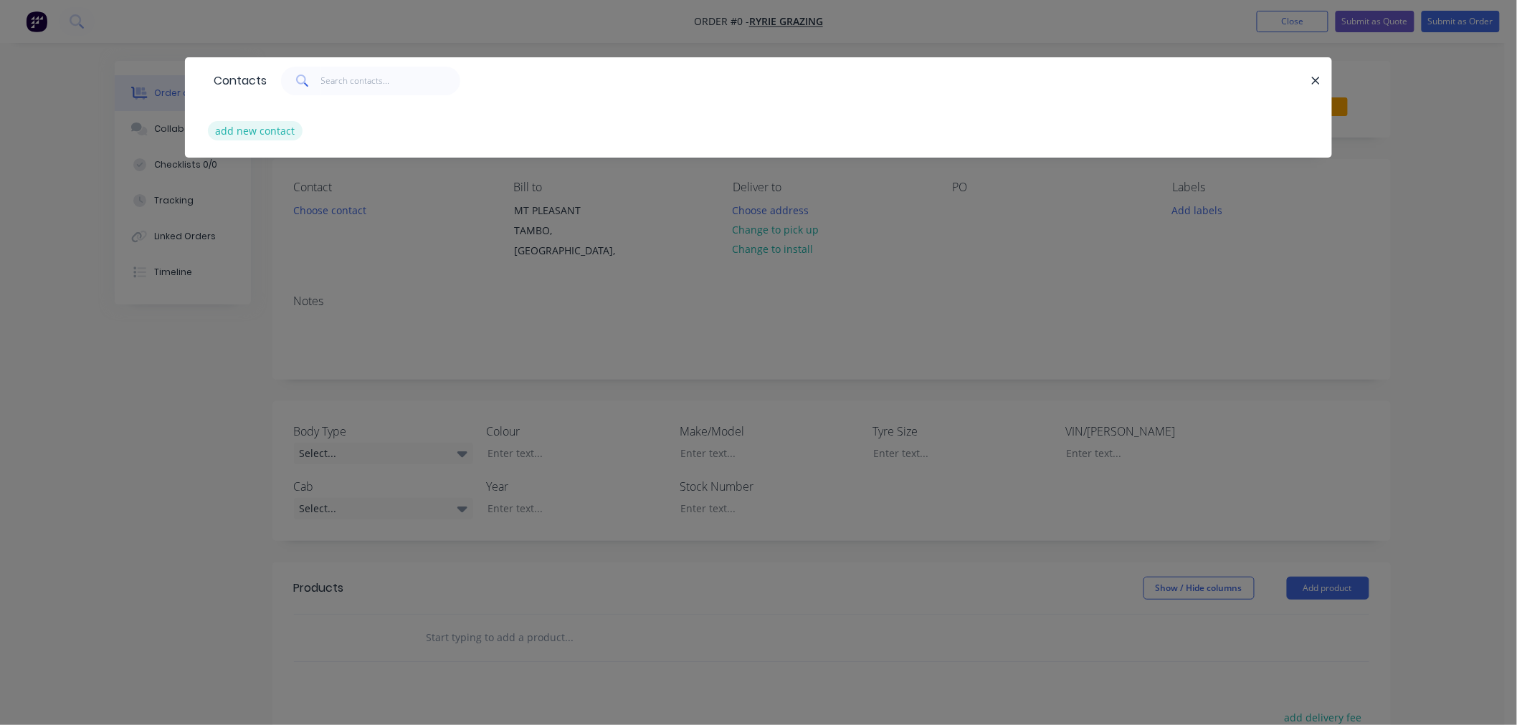
click at [235, 123] on button "add new contact" at bounding box center [255, 130] width 95 height 19
select select "AU"
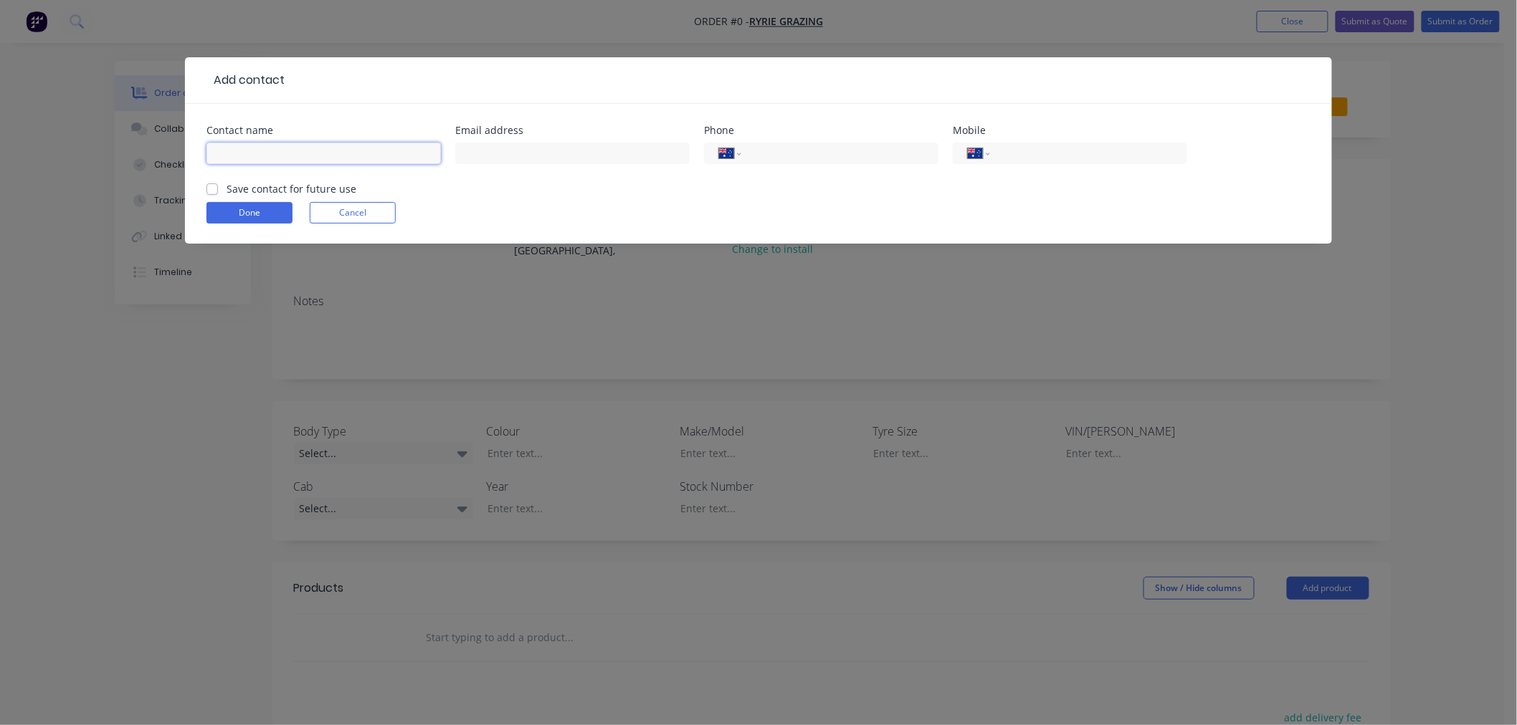
click at [371, 159] on input "text" at bounding box center [323, 154] width 234 height 22
type input "[PERSON_NAME]"
type input "[EMAIL_ADDRESS][DOMAIN_NAME]"
type input "0437 546 044"
click at [227, 184] on label "Save contact for future use" at bounding box center [292, 188] width 130 height 15
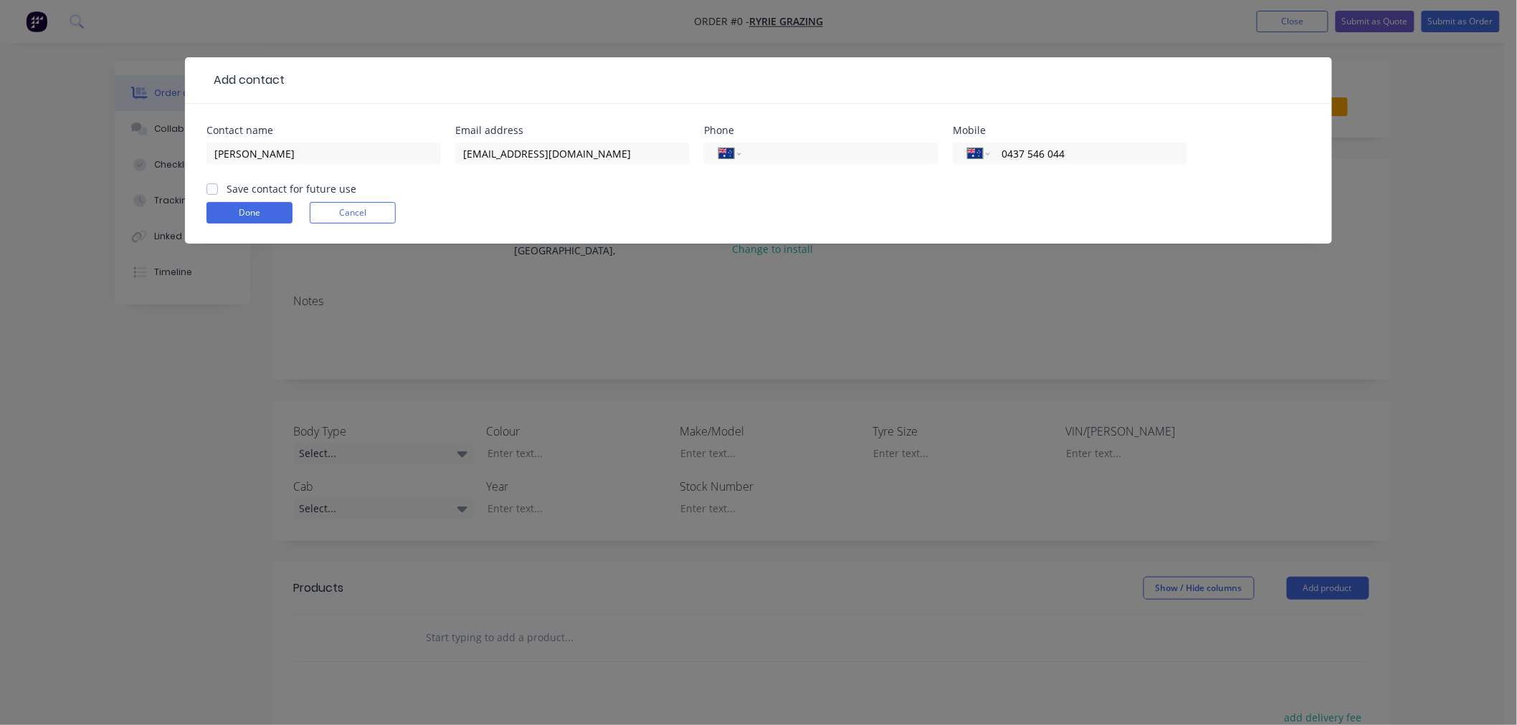
click at [211, 184] on input "Save contact for future use" at bounding box center [211, 188] width 11 height 14
checkbox input "true"
click at [271, 215] on button "Done" at bounding box center [249, 213] width 86 height 22
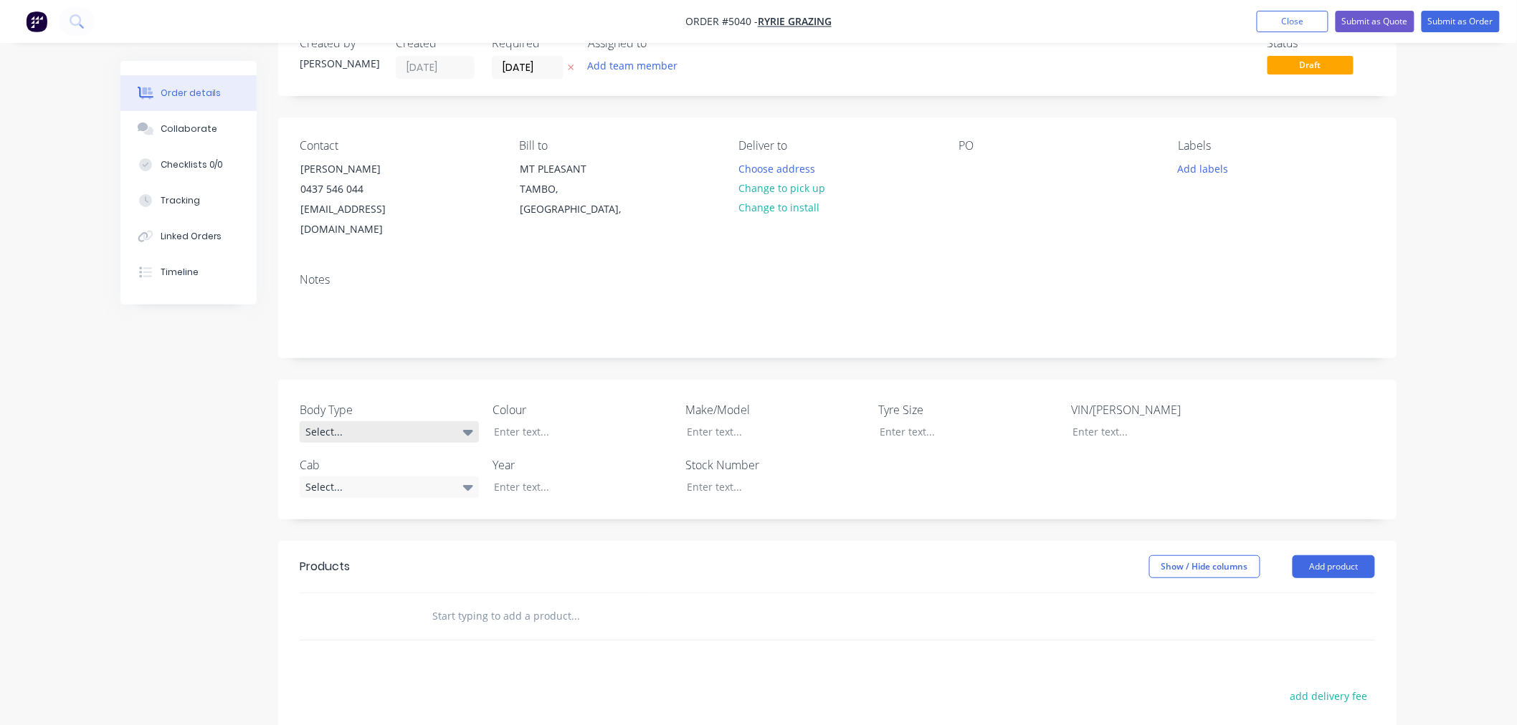
scroll to position [80, 0]
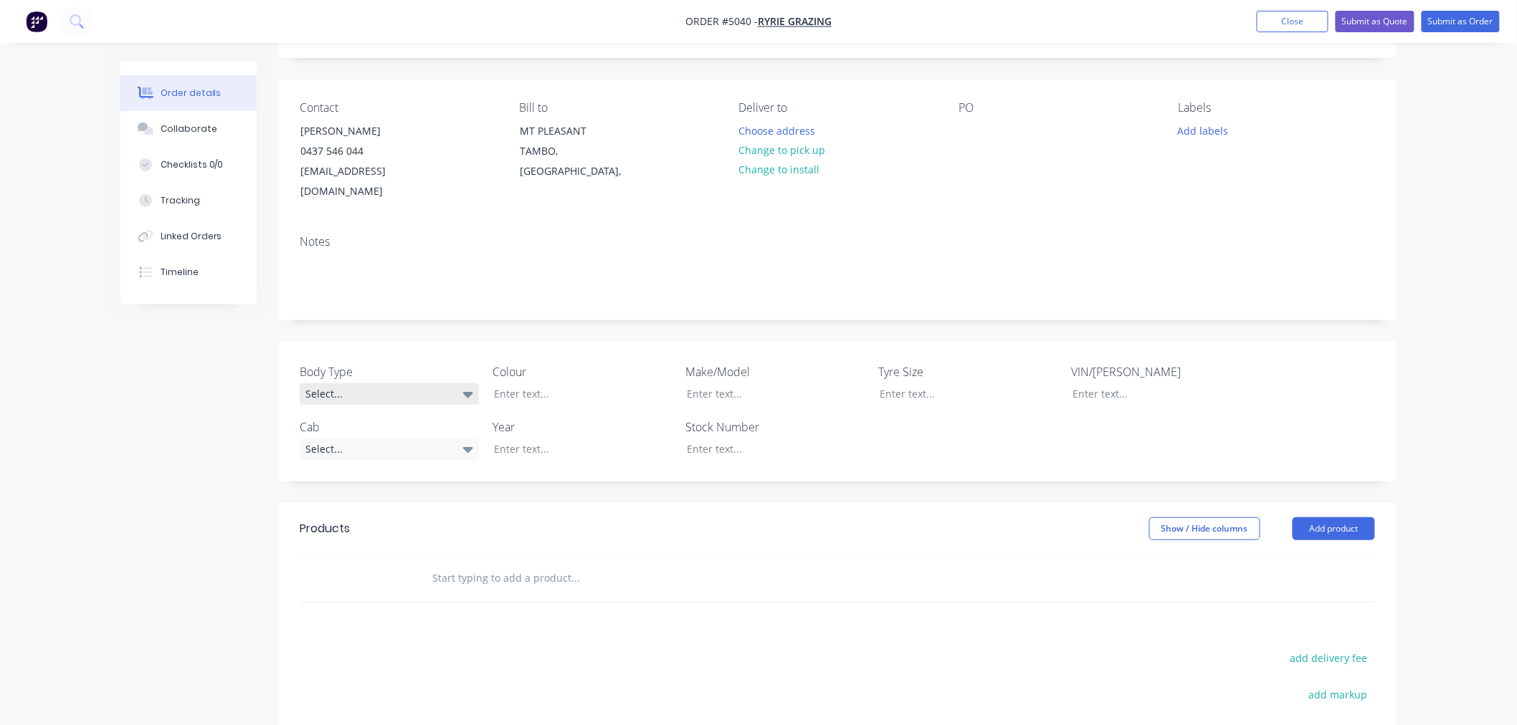
click at [443, 383] on div "Select..." at bounding box center [389, 394] width 179 height 22
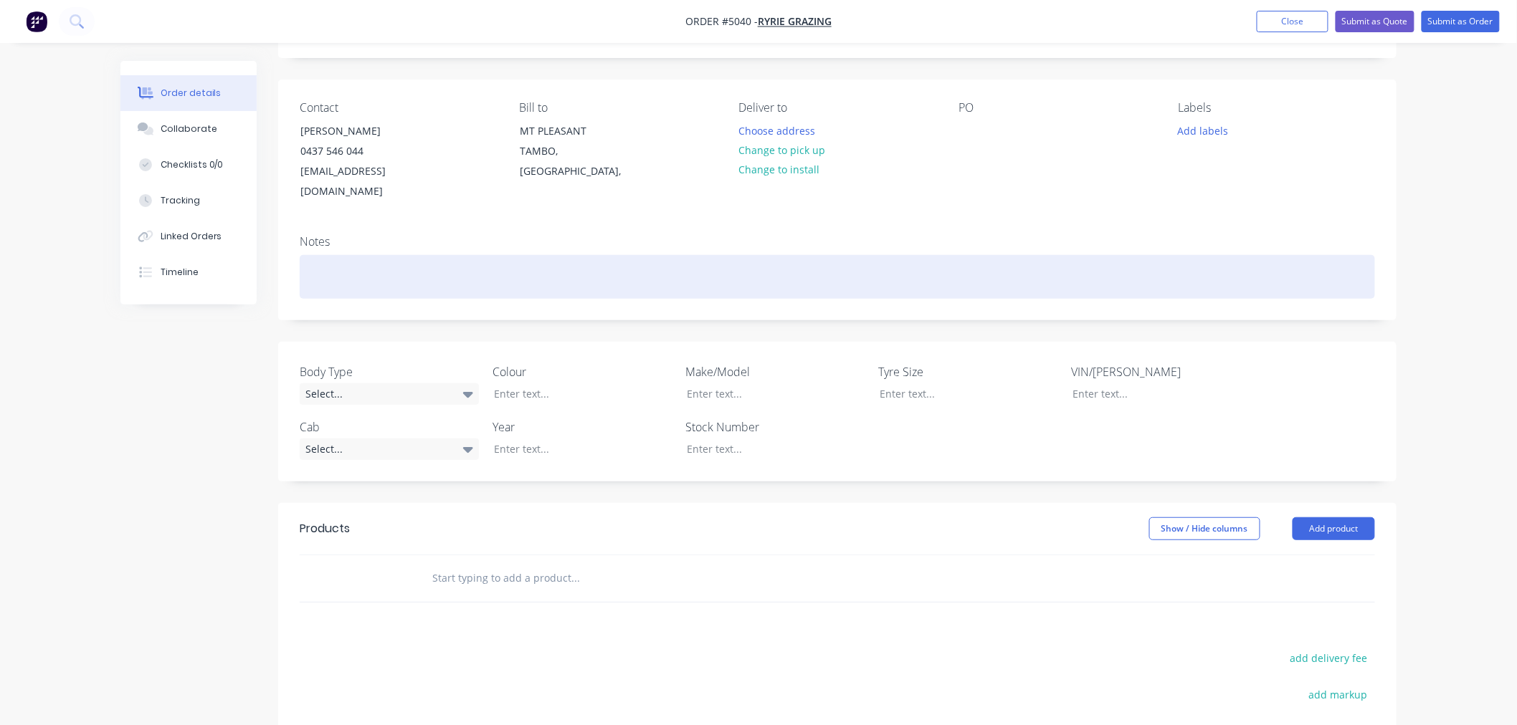
click at [482, 277] on div at bounding box center [837, 277] width 1075 height 44
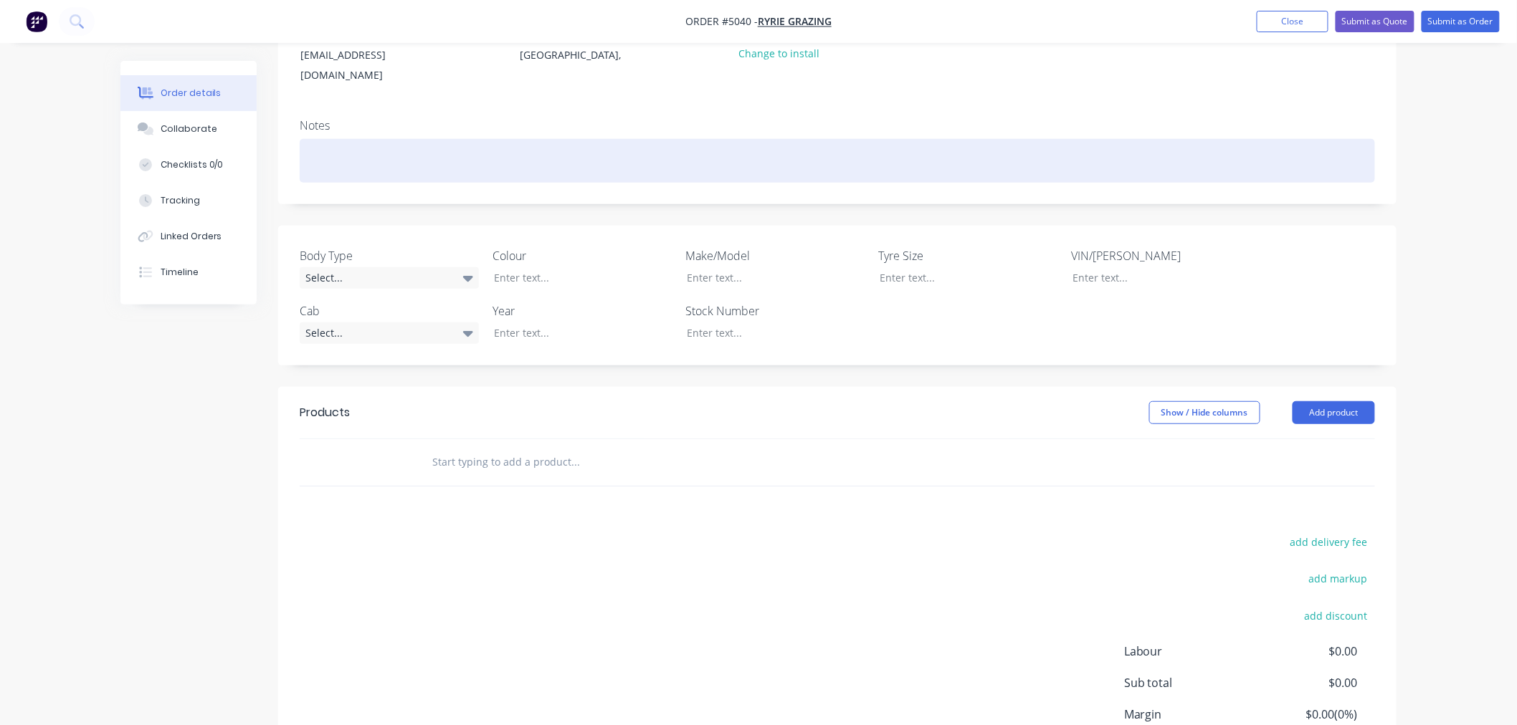
scroll to position [223, 0]
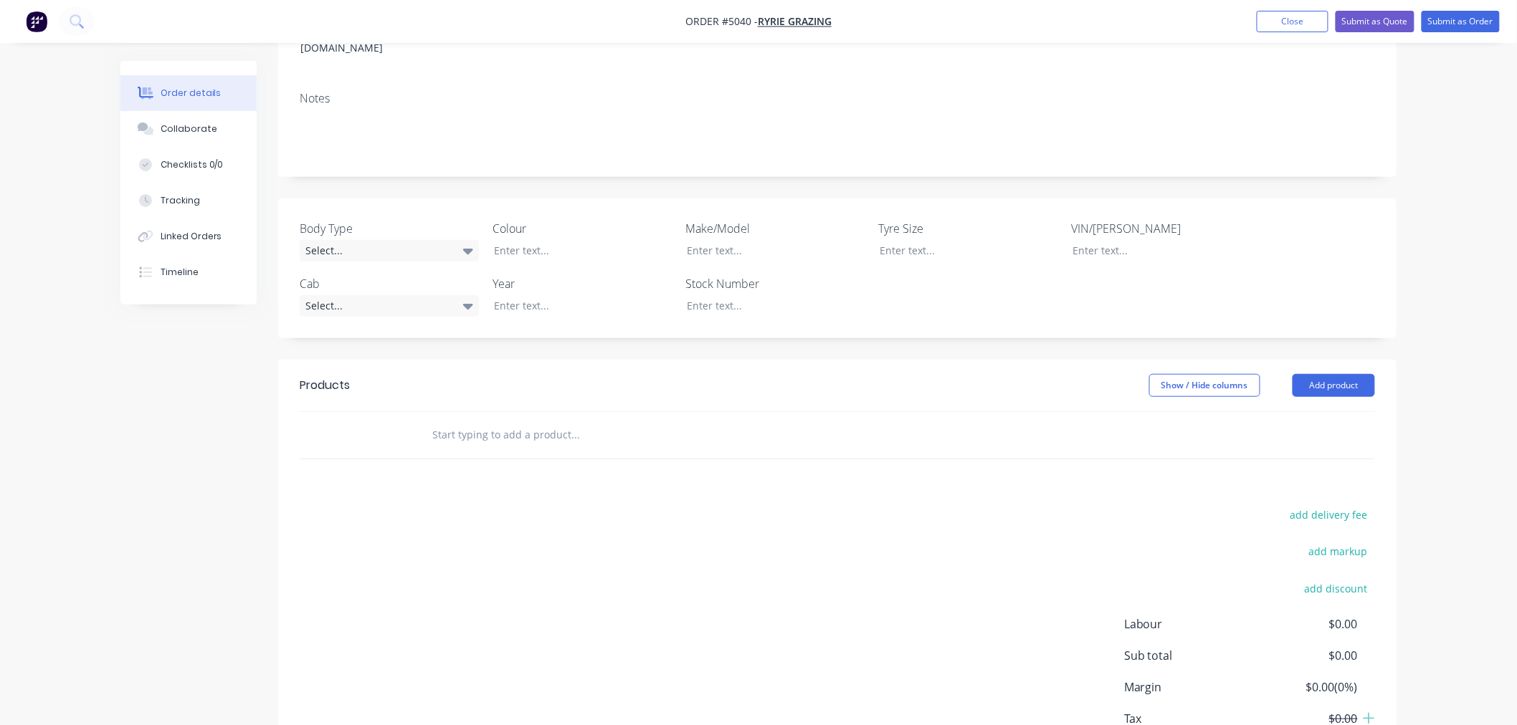
click at [539, 421] on input "text" at bounding box center [575, 435] width 287 height 29
type input "6"
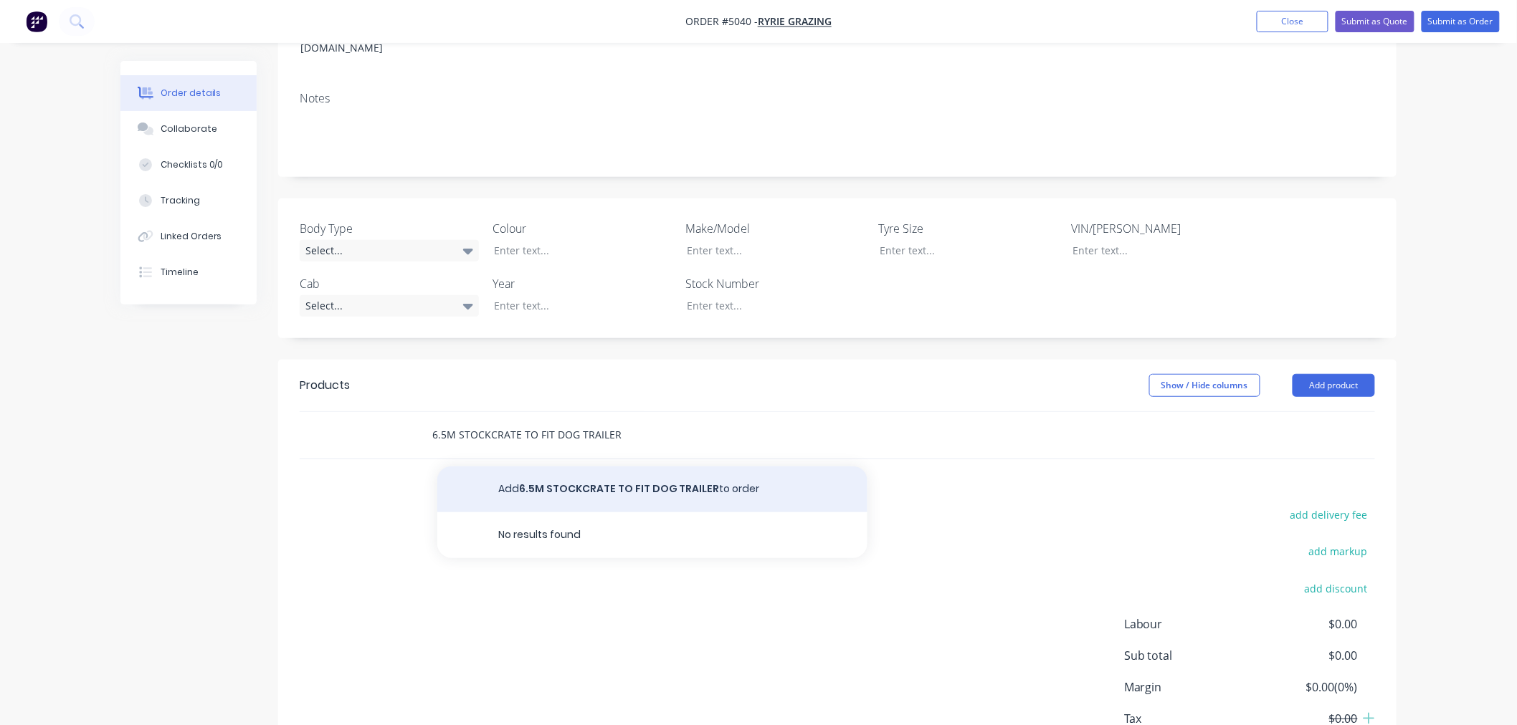
type input "6.5M STOCKCRATE TO FIT DOG TRAILER"
click at [588, 467] on button "Add 6.5M STOCKCRATE TO FIT DOG TRAILER to order" at bounding box center [652, 490] width 430 height 46
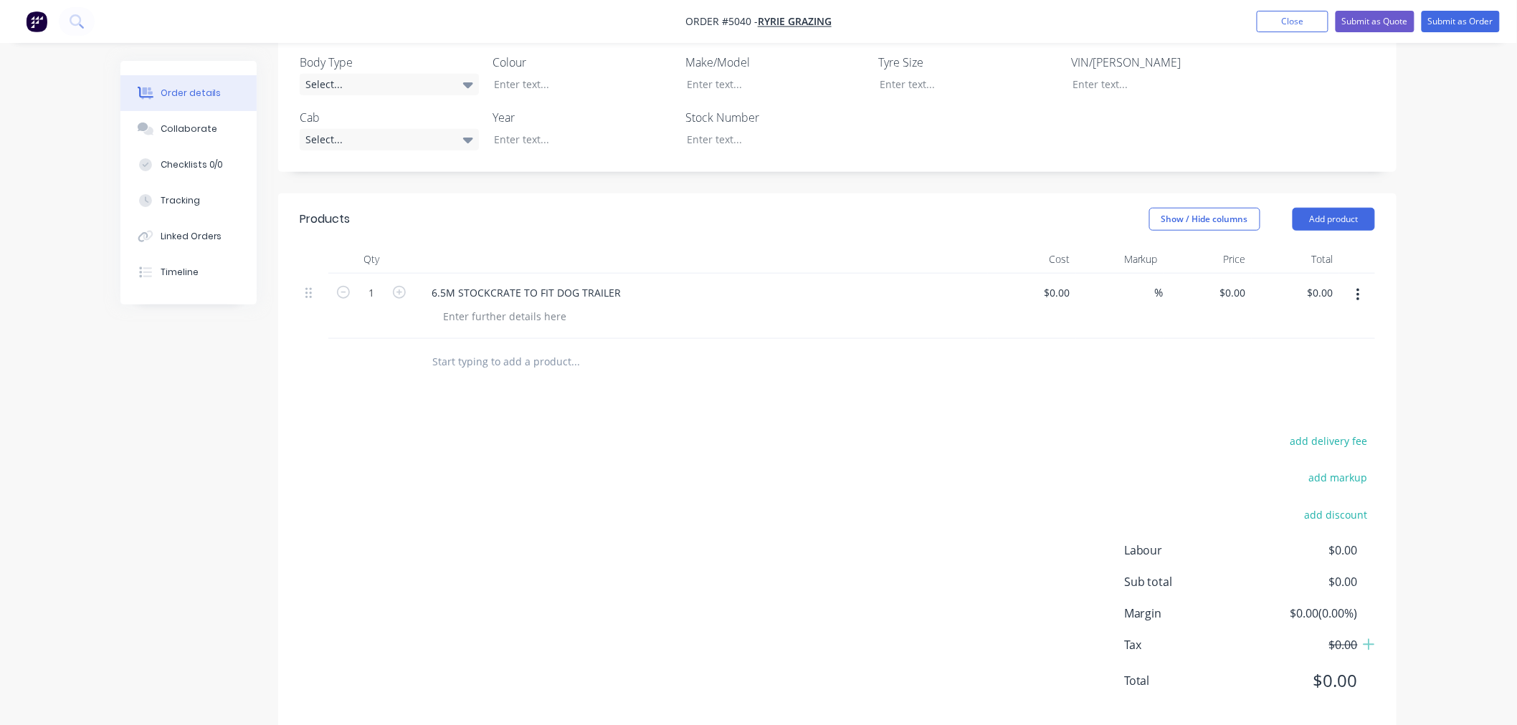
scroll to position [395, 0]
click at [540, 302] on div "6.5M STOCKCRATE TO FIT DOG TRAILER" at bounding box center [700, 300] width 573 height 65
click at [554, 300] on div at bounding box center [505, 310] width 146 height 21
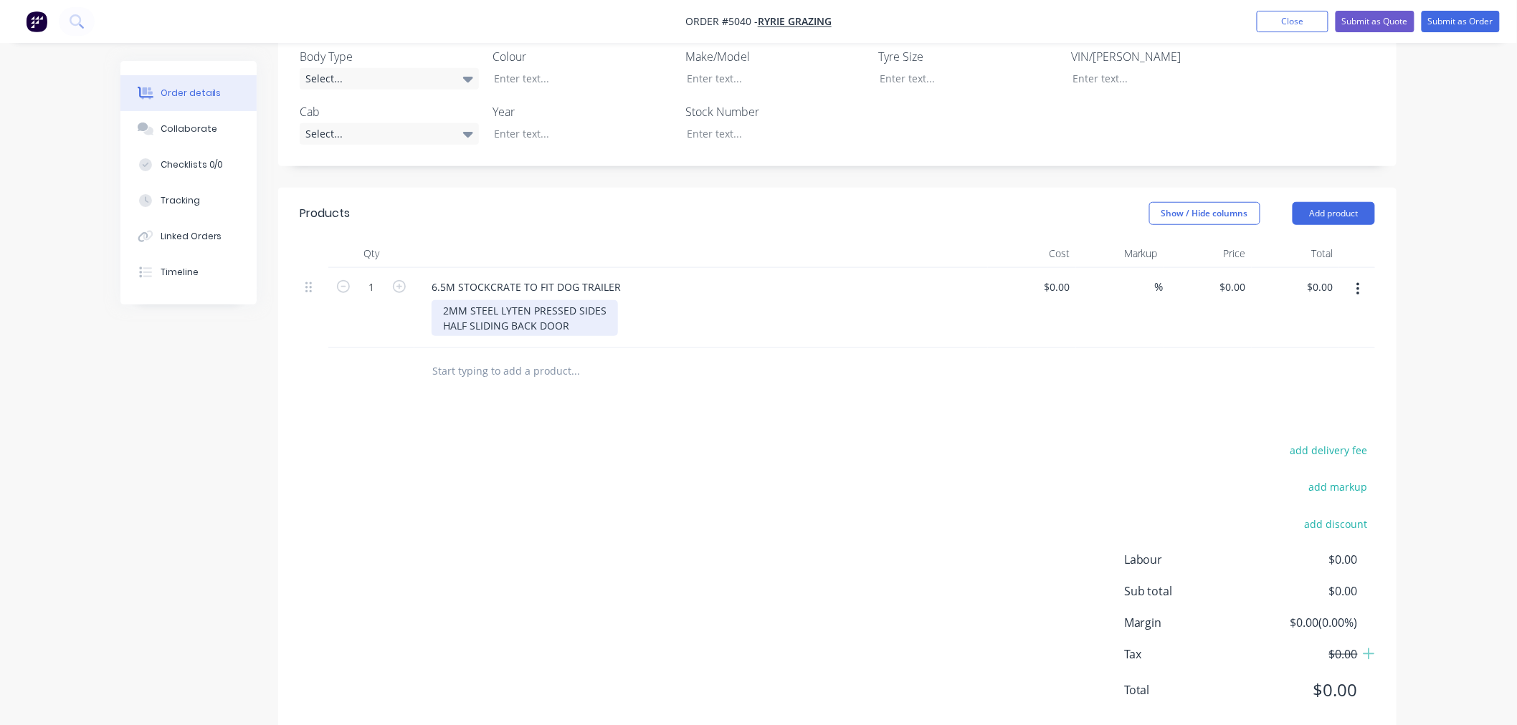
click at [440, 300] on div "2MM STEEL LYTEN PRESSED SIDES HALF SLIDING BACK DOOR" at bounding box center [525, 318] width 186 height 36
click at [581, 318] on div "40X40X3MM RHS BOWS 2MM STEEL LYTEN PRESSED SIDES HALF SLIDING BACK DOOR" at bounding box center [582, 318] width 300 height 36
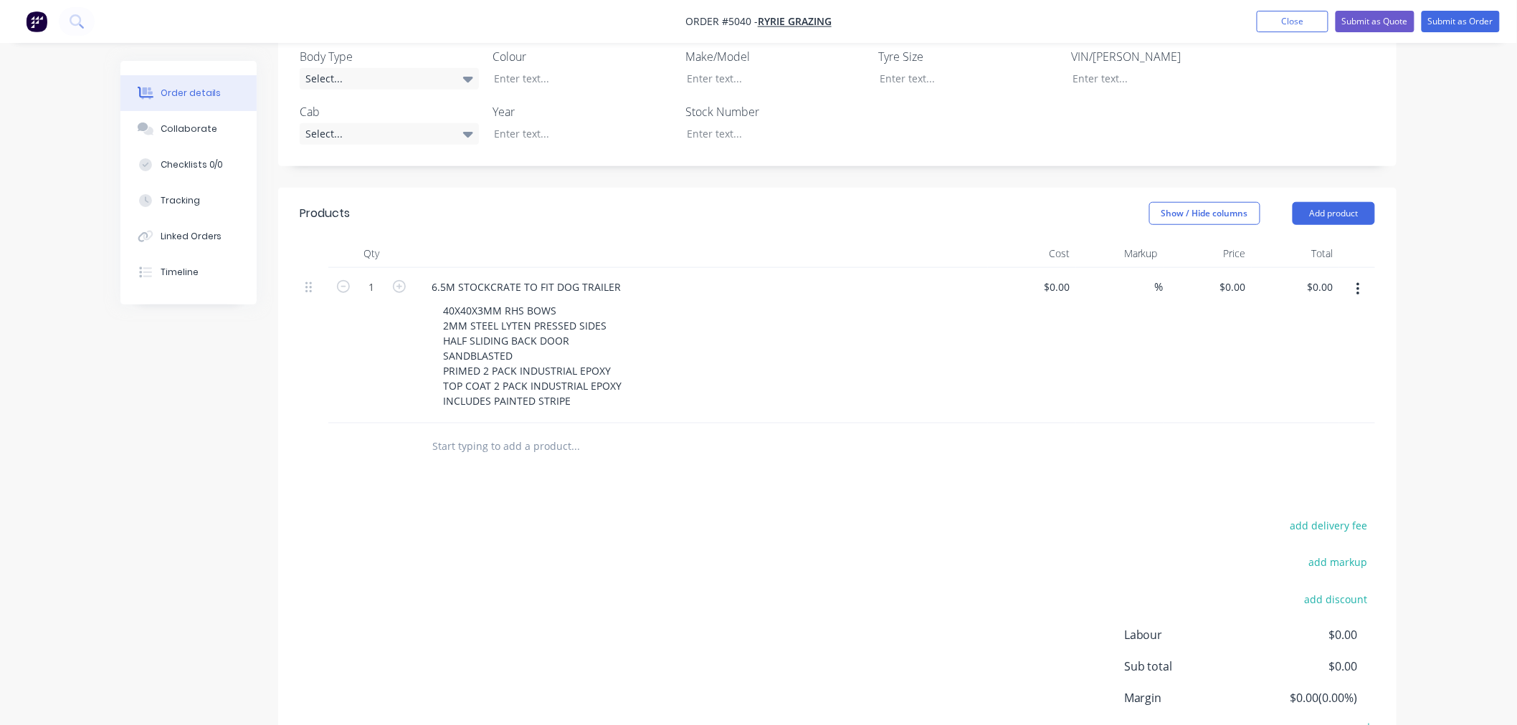
click at [507, 432] on input "text" at bounding box center [575, 446] width 287 height 29
click at [1174, 202] on button "Show / Hide columns" at bounding box center [1204, 213] width 111 height 23
click at [1173, 242] on span at bounding box center [1173, 240] width 12 height 12
click at [1156, 234] on input "Cost" at bounding box center [1156, 234] width 0 height 0
click at [1171, 255] on span at bounding box center [1173, 260] width 12 height 12
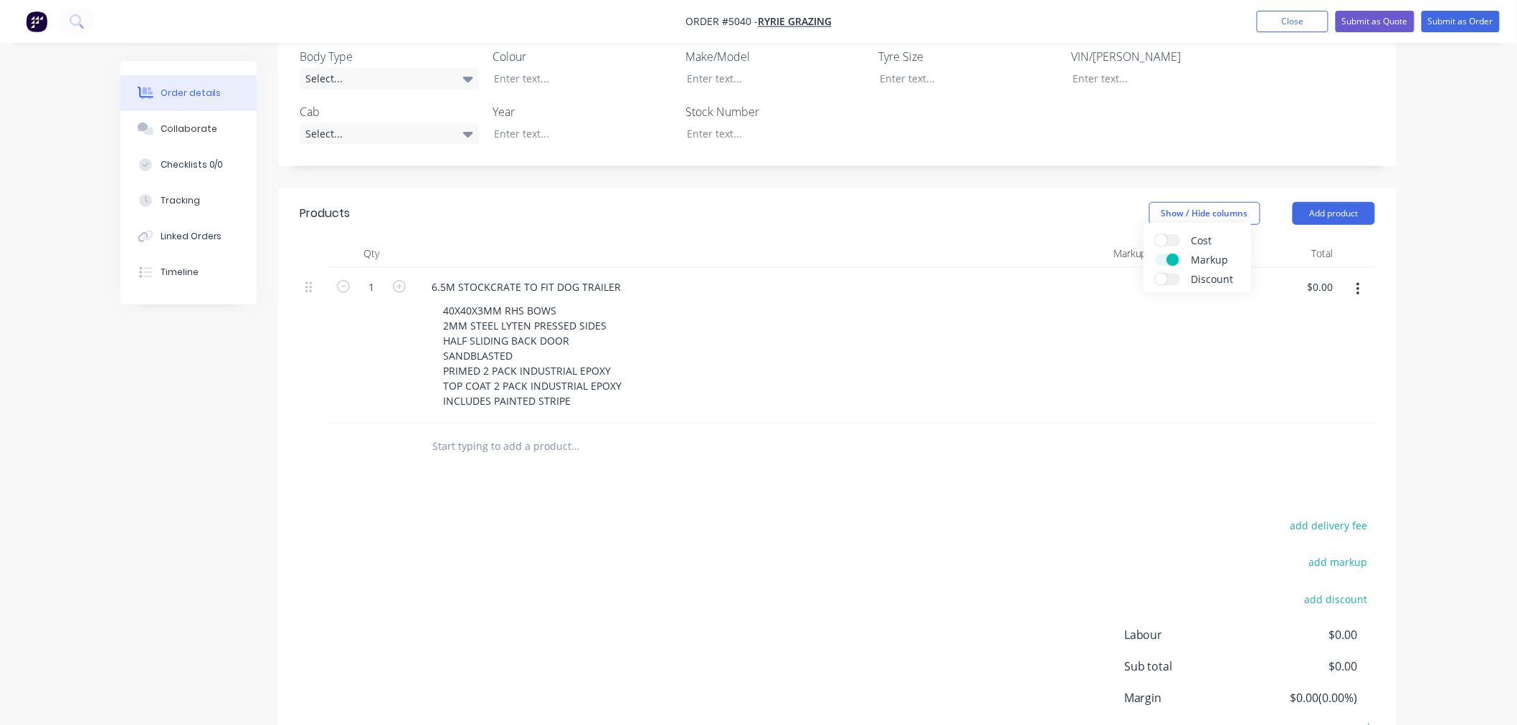
click at [1156, 254] on input "Markup" at bounding box center [1156, 254] width 0 height 0
click at [1015, 241] on div at bounding box center [772, 253] width 717 height 29
click at [1228, 277] on input "0" at bounding box center [1227, 287] width 16 height 21
type input "$18,275.00"
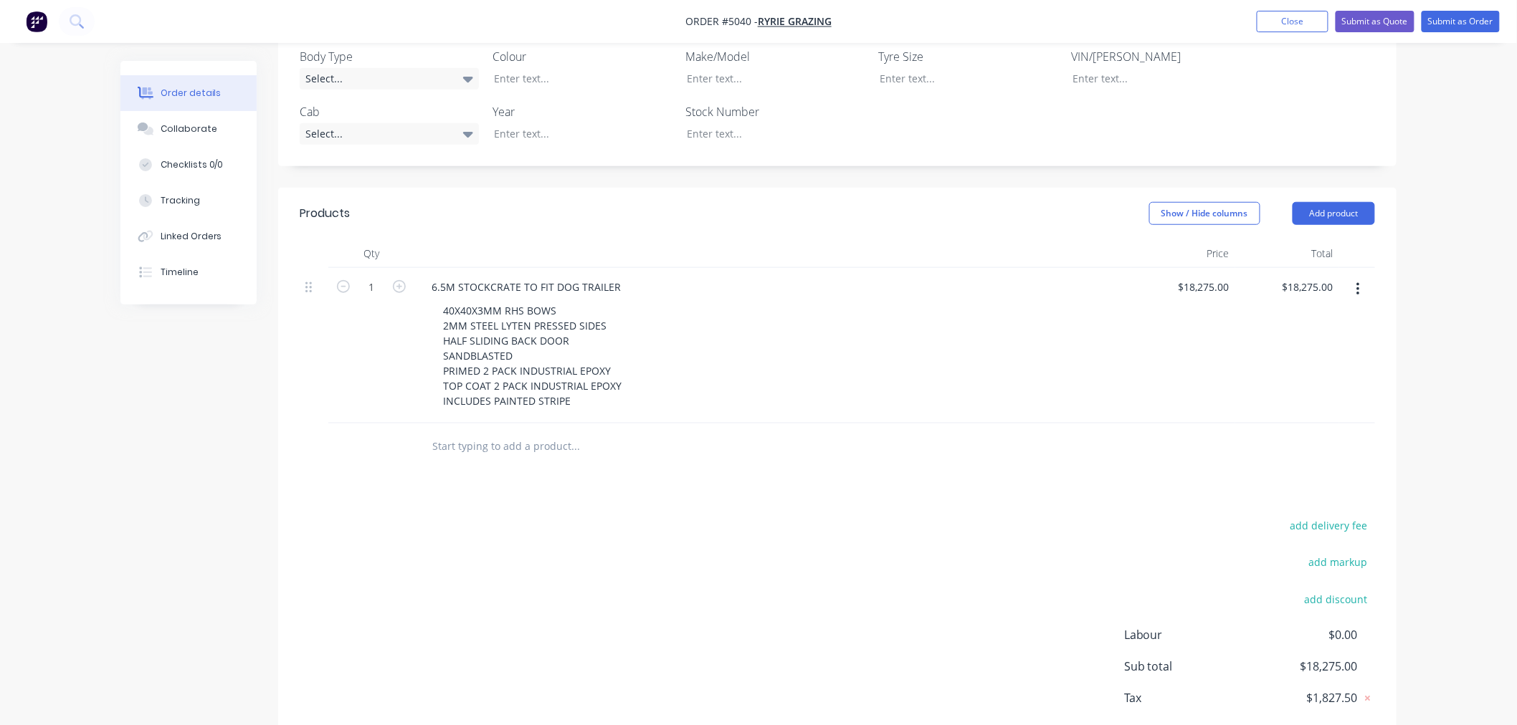
click at [1059, 424] on div at bounding box center [837, 447] width 1075 height 47
click at [602, 432] on input "text" at bounding box center [575, 446] width 287 height 29
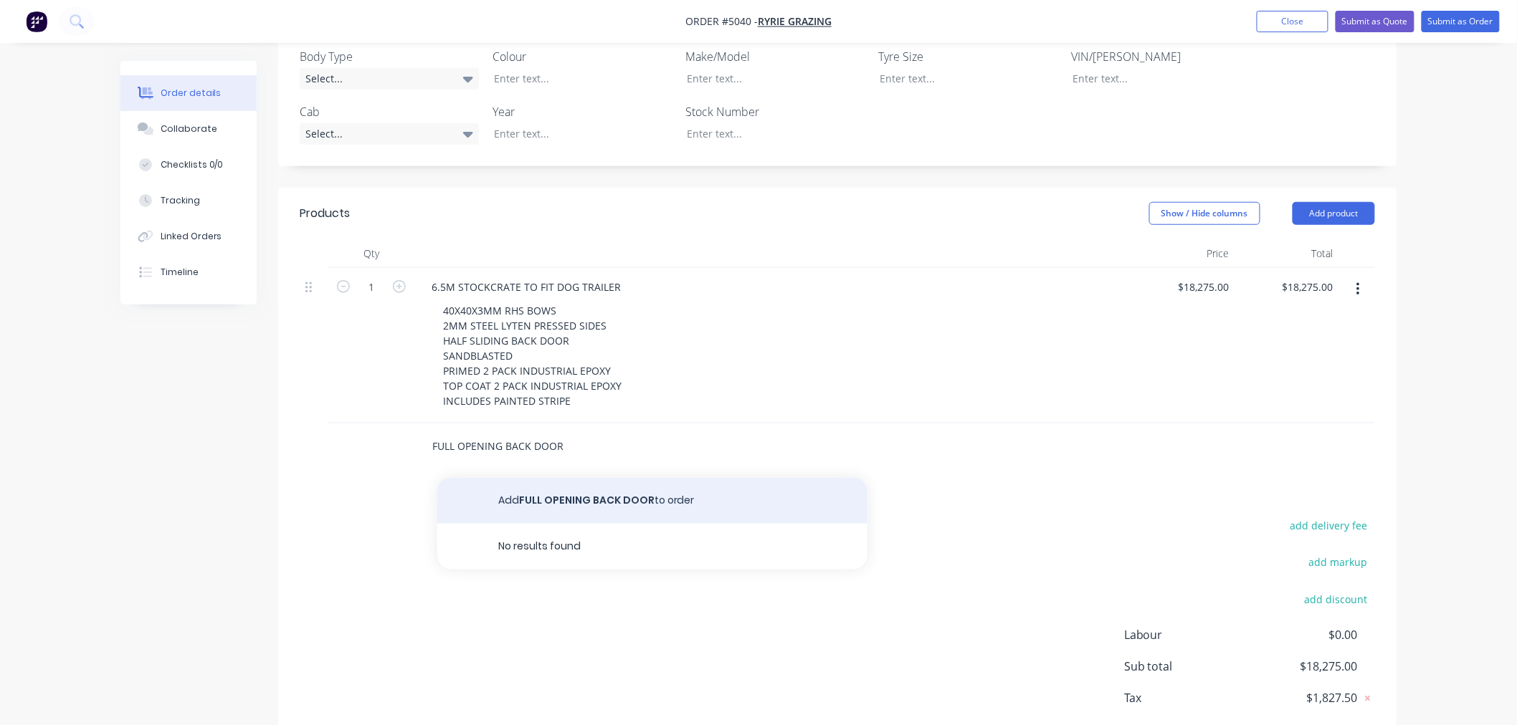
type input "FULL OPENING BACK DOOR"
click at [624, 482] on button "Add FULL OPENING BACK DOOR to order" at bounding box center [652, 501] width 430 height 46
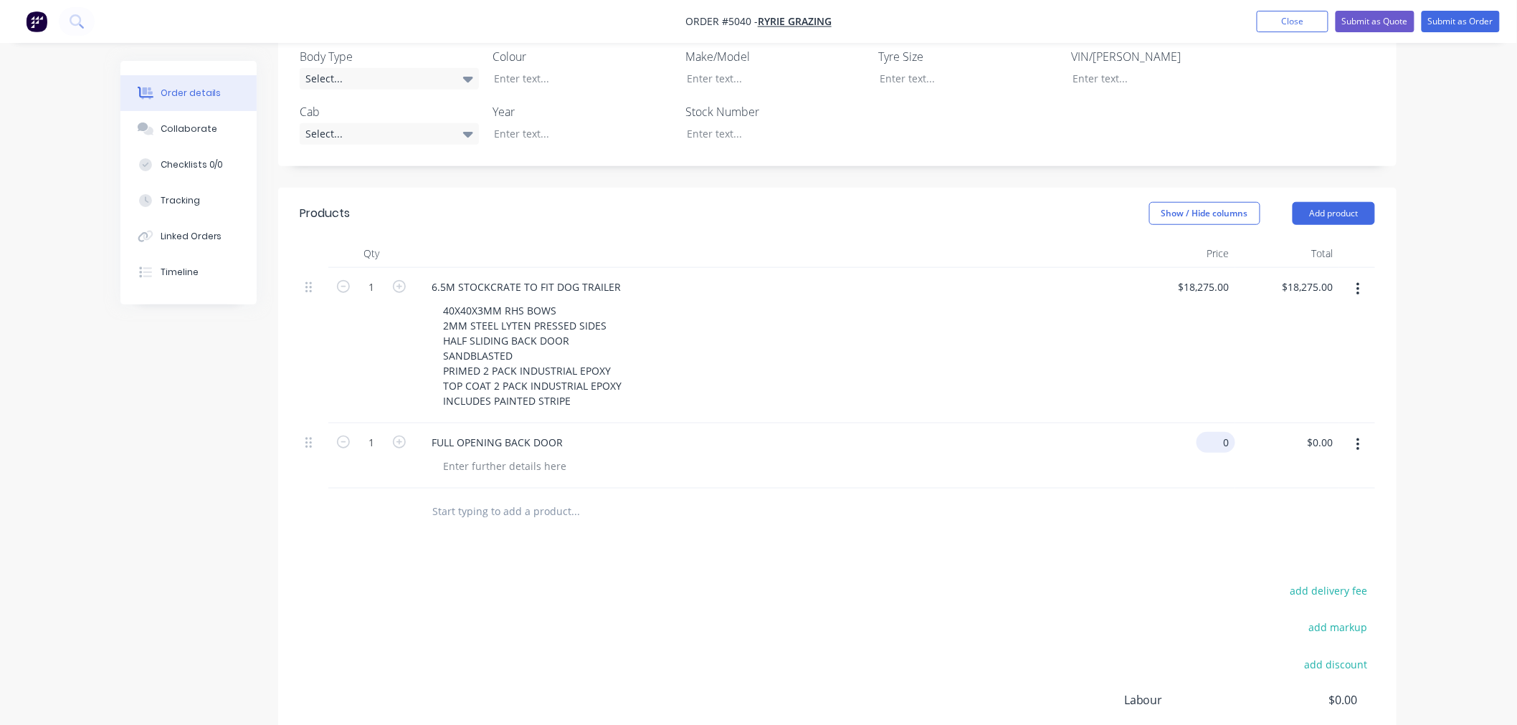
click at [1224, 432] on input "0" at bounding box center [1218, 442] width 33 height 21
type input "$2,310.00"
click at [508, 499] on input "text" at bounding box center [575, 511] width 287 height 29
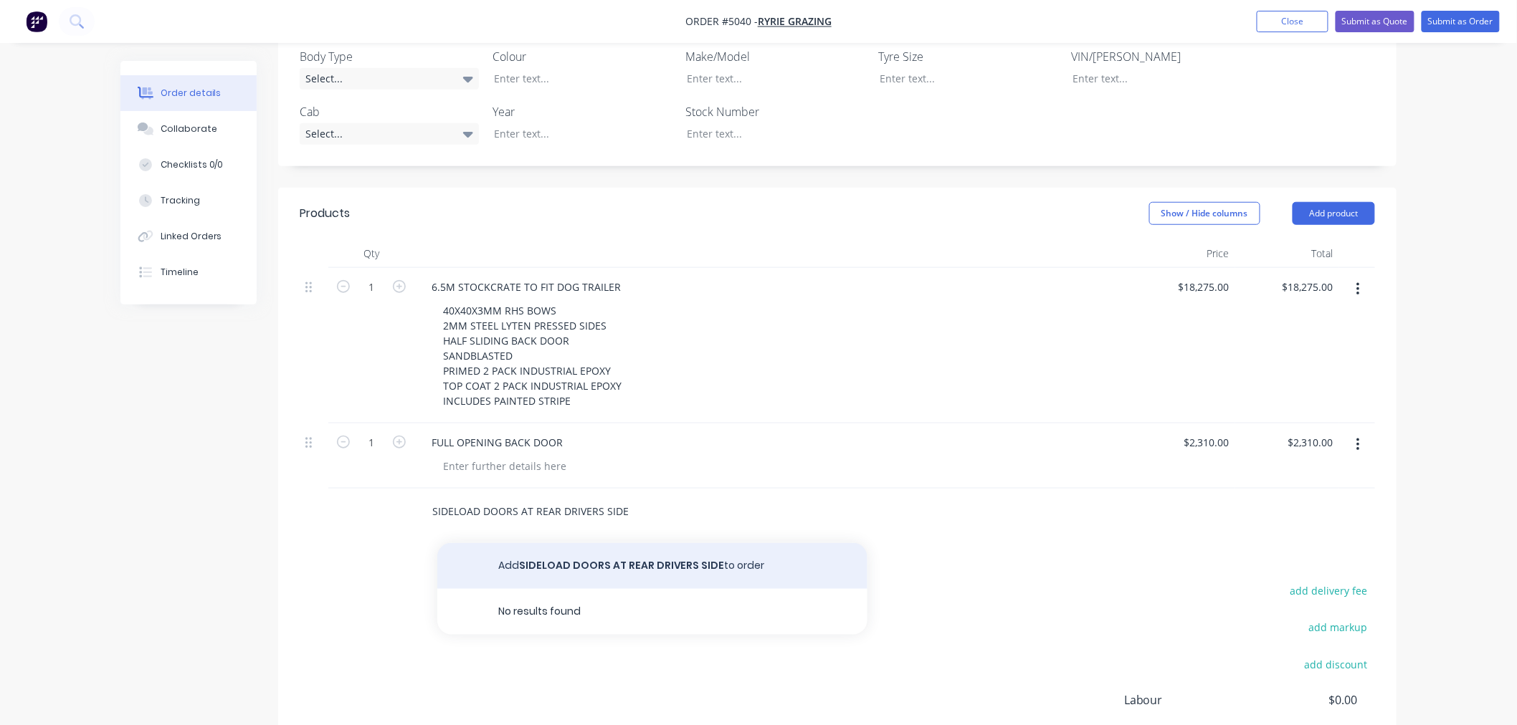
type input "SIDELOAD DOORS AT REAR DRIVERS SIDE"
click at [539, 543] on button "Add SIDELOAD DOORS AT REAR DRIVERS SIDE to order" at bounding box center [652, 566] width 430 height 46
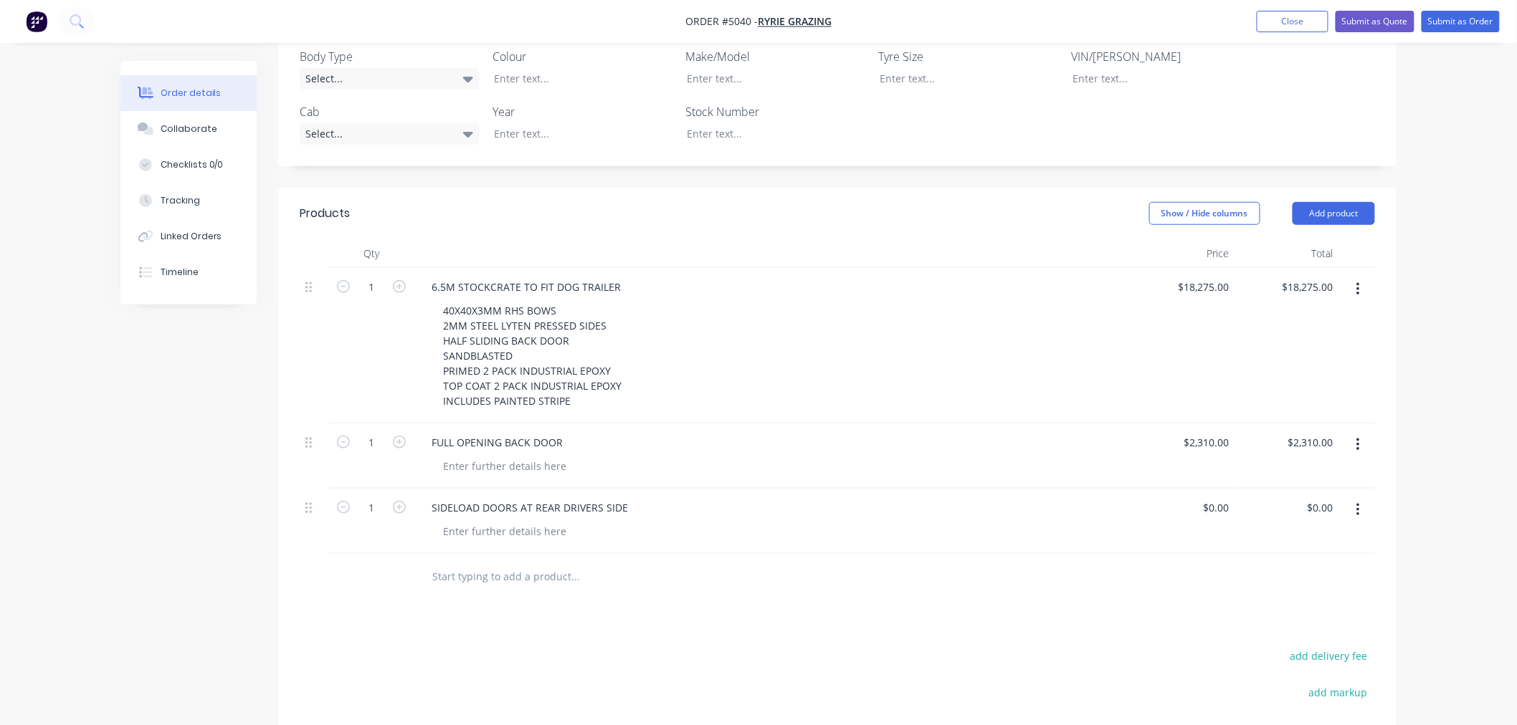
click at [512, 563] on input "text" at bounding box center [575, 577] width 287 height 29
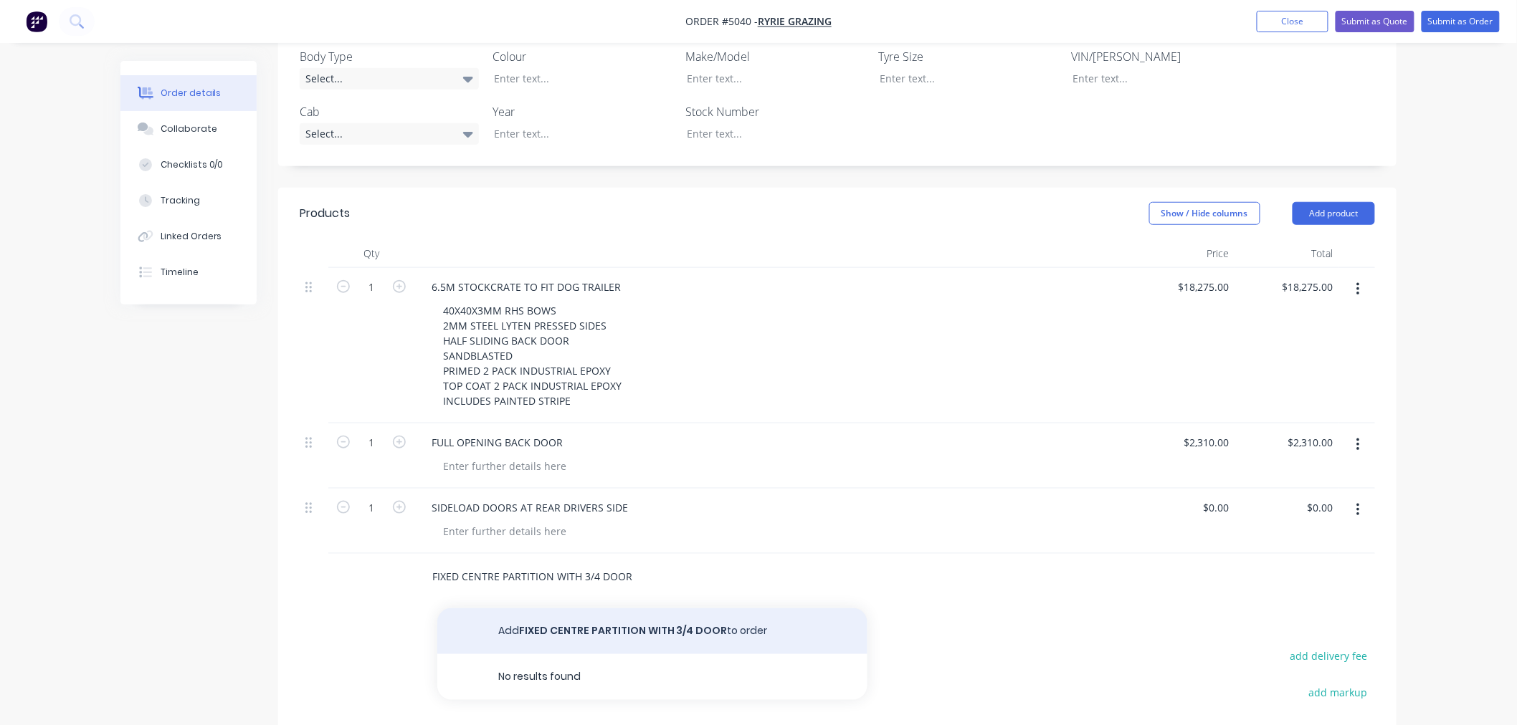
type input "FIXED CENTRE PARTITION WITH 3/4 DOOR"
click at [565, 613] on button "Add FIXED CENTRE PARTITION WITH 3/4 DOOR to order" at bounding box center [652, 632] width 430 height 46
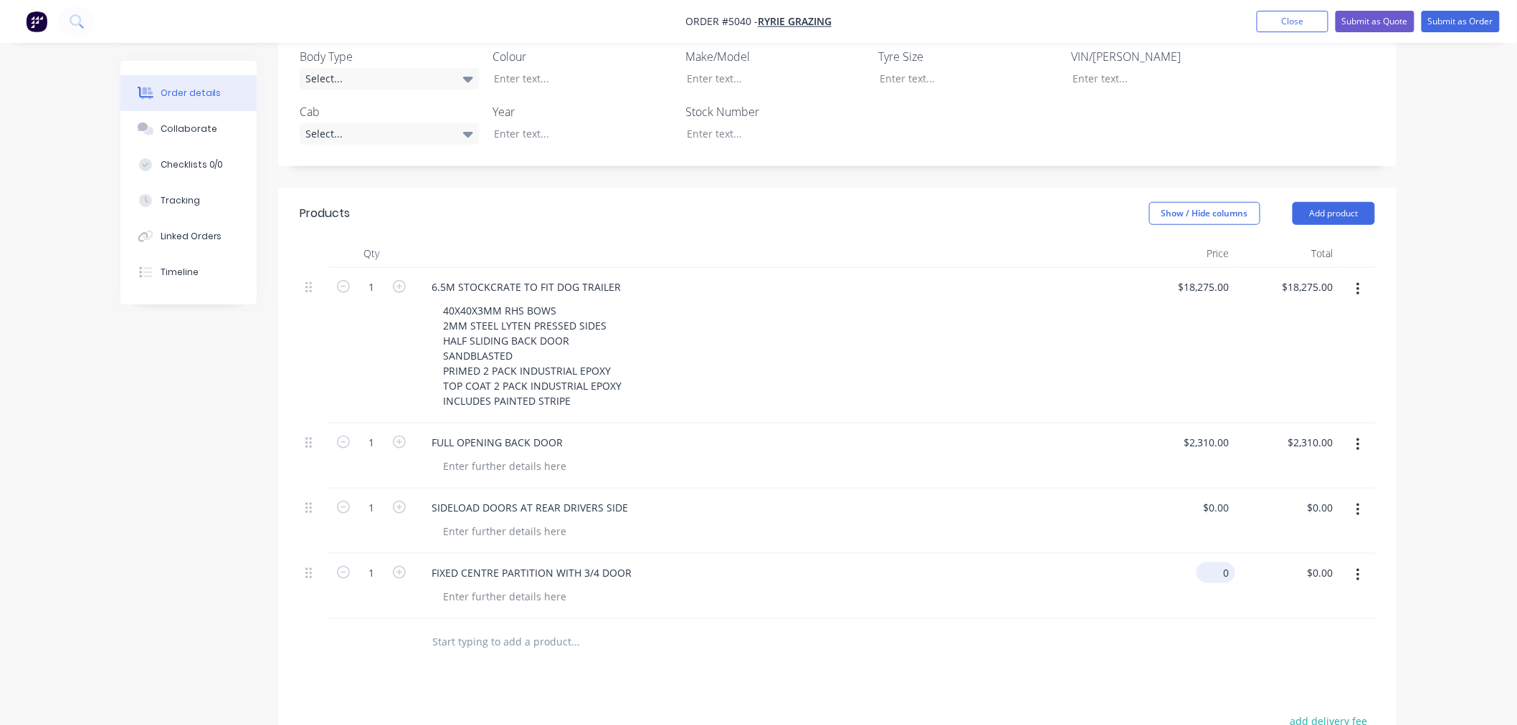
click at [1220, 563] on div "0 $0.00" at bounding box center [1218, 573] width 33 height 21
type input "$2,100.00"
click at [976, 497] on div "SIDELOAD DOORS AT REAR DRIVERS SIDE" at bounding box center [772, 507] width 705 height 21
click at [1204, 563] on div "2100 2100" at bounding box center [1217, 573] width 36 height 21
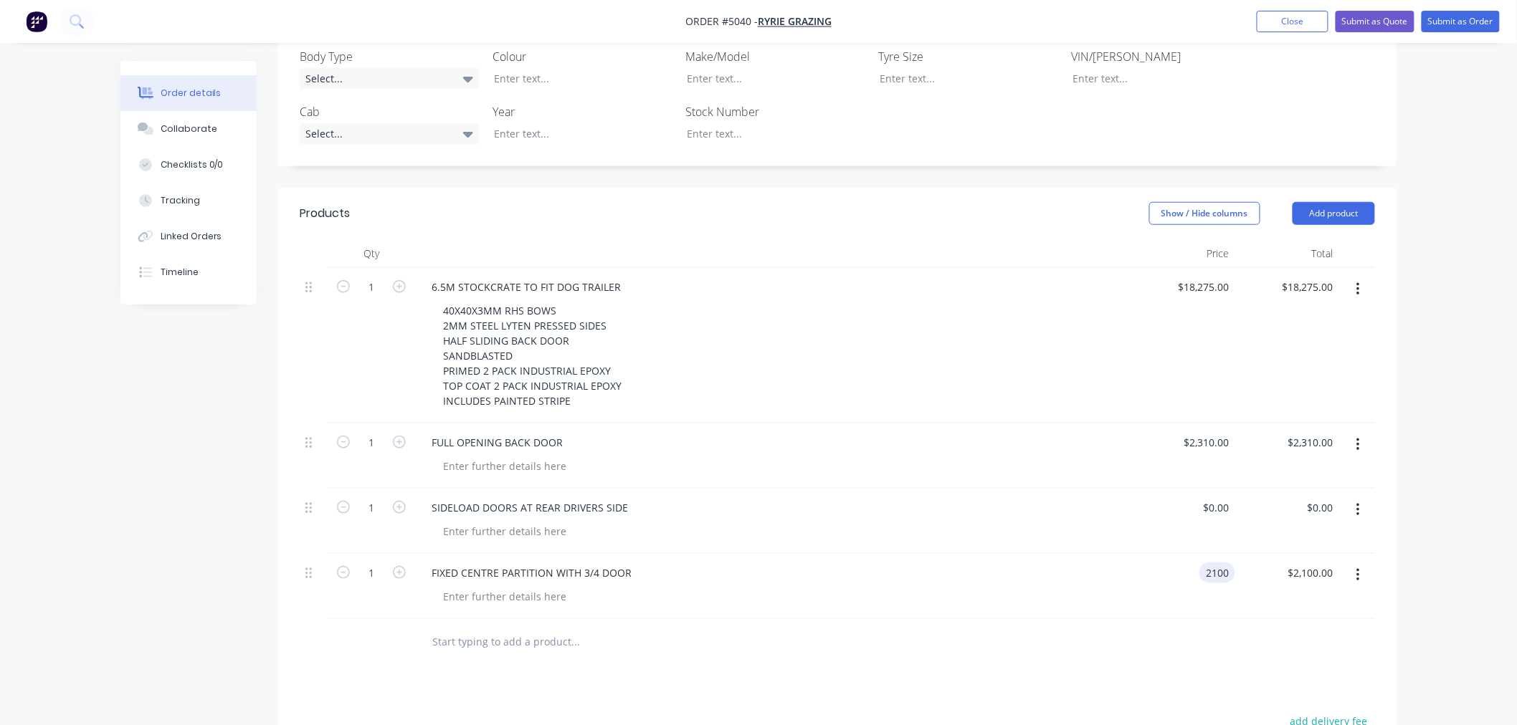
click at [1205, 563] on div "2100 2100" at bounding box center [1217, 573] width 36 height 21
click at [1209, 563] on input "2100" at bounding box center [1220, 573] width 30 height 21
click at [1212, 563] on input "2100" at bounding box center [1220, 573] width 30 height 21
click at [1213, 563] on input "2100" at bounding box center [1220, 573] width 30 height 21
type input "$2,500.00"
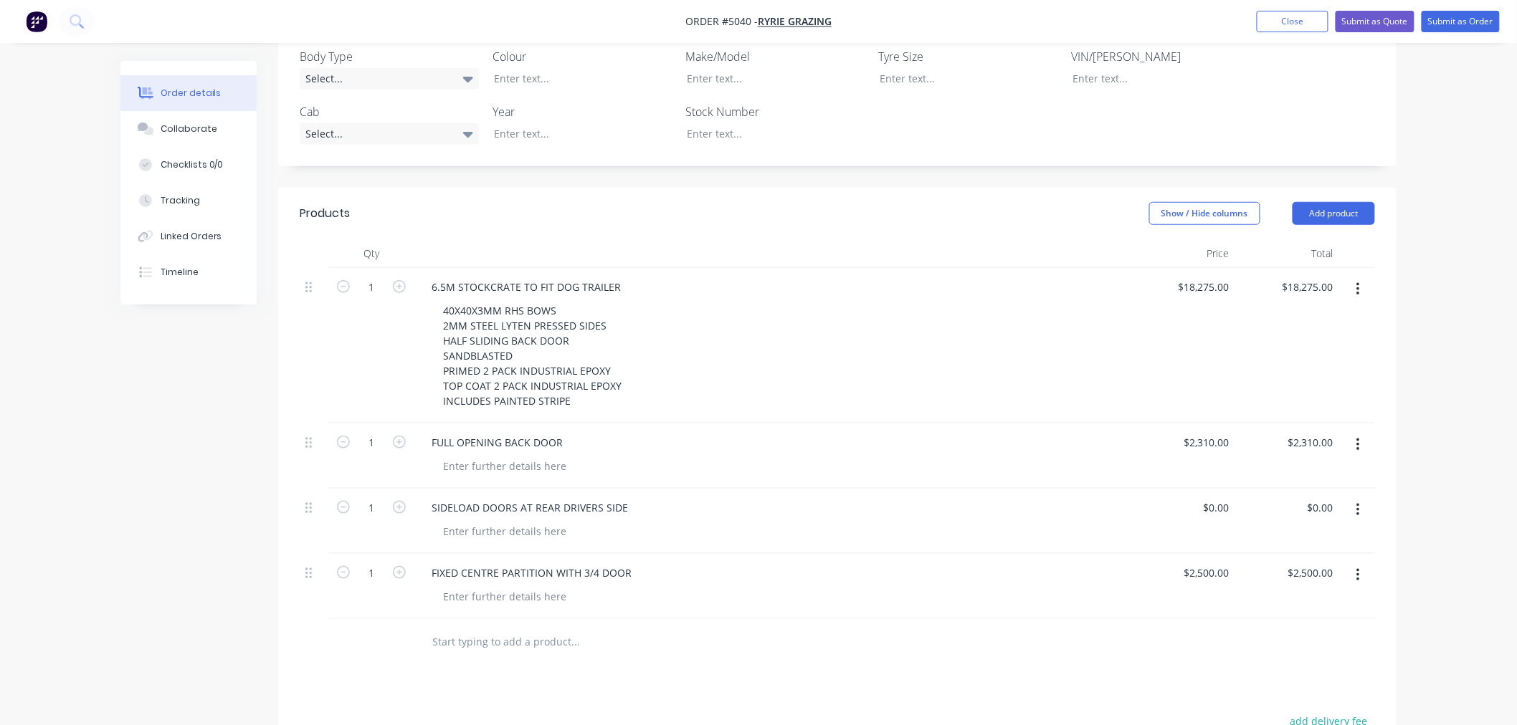
drag, startPoint x: 481, startPoint y: 609, endPoint x: 475, endPoint y: 632, distance: 23.6
click at [482, 628] on input "text" at bounding box center [575, 642] width 287 height 29
type input "$2,500.00"
click at [486, 628] on input "text" at bounding box center [575, 642] width 287 height 29
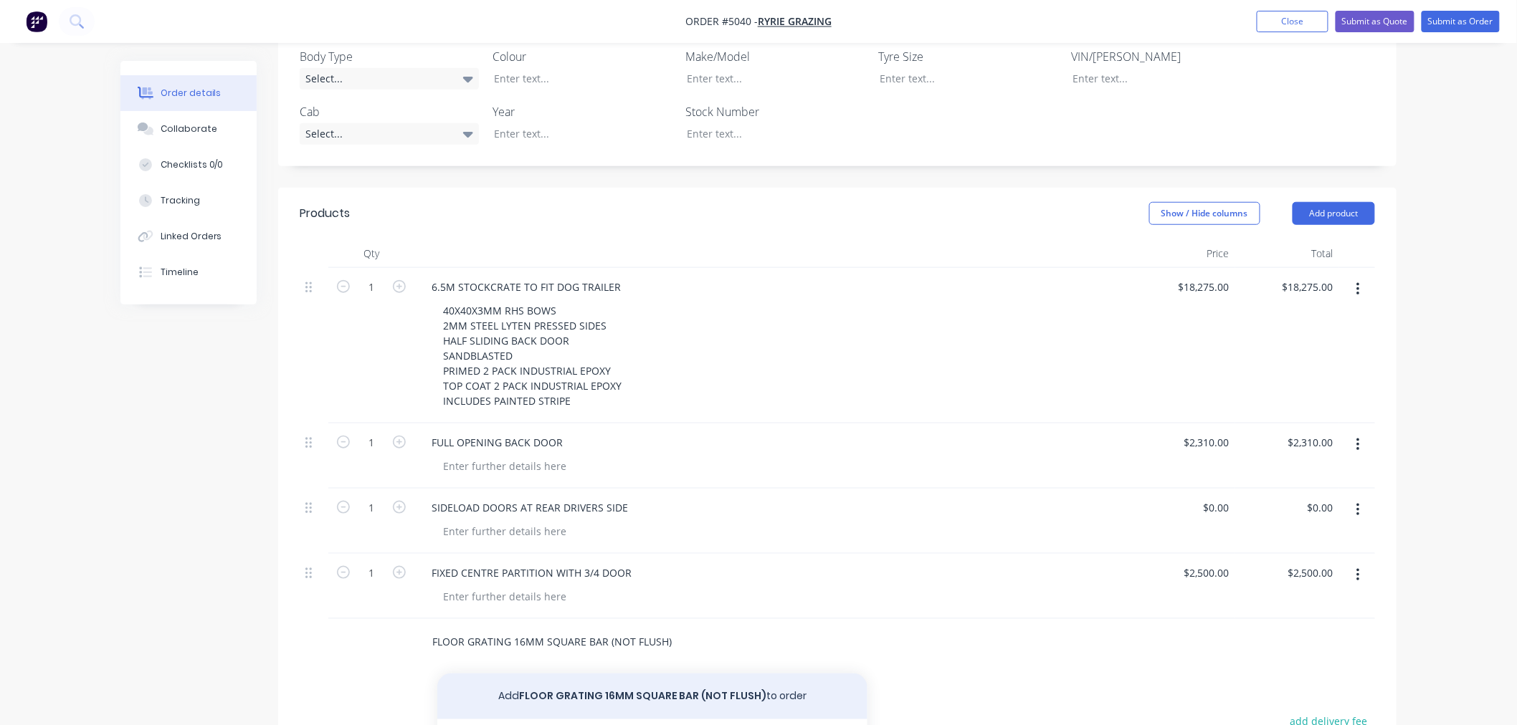
type input "FLOOR GRATING 16MM SQUARE BAR (NOT FLUSH)"
click at [553, 676] on button "Add FLOOR GRATING 16MM SQUARE BAR (NOT FLUSH) to order" at bounding box center [652, 697] width 430 height 46
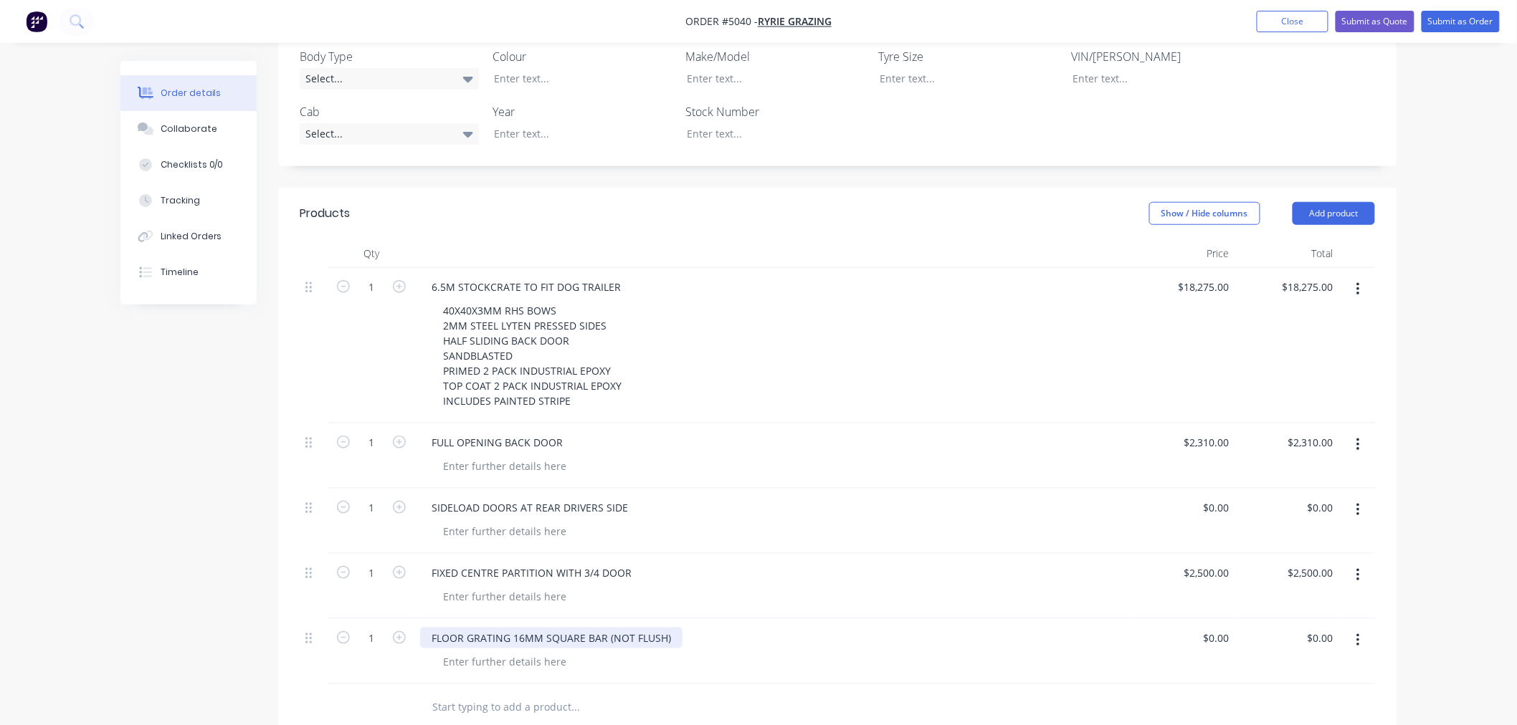
click at [606, 628] on div "FLOOR GRATING 16MM SQUARE BAR (NOT FLUSH)" at bounding box center [551, 638] width 262 height 21
click at [1222, 628] on input "0" at bounding box center [1218, 638] width 33 height 21
type input "$2,257.50"
click at [880, 563] on div "FIXED CENTRE PARTITION WITH 3/4 DOOR" at bounding box center [772, 573] width 705 height 21
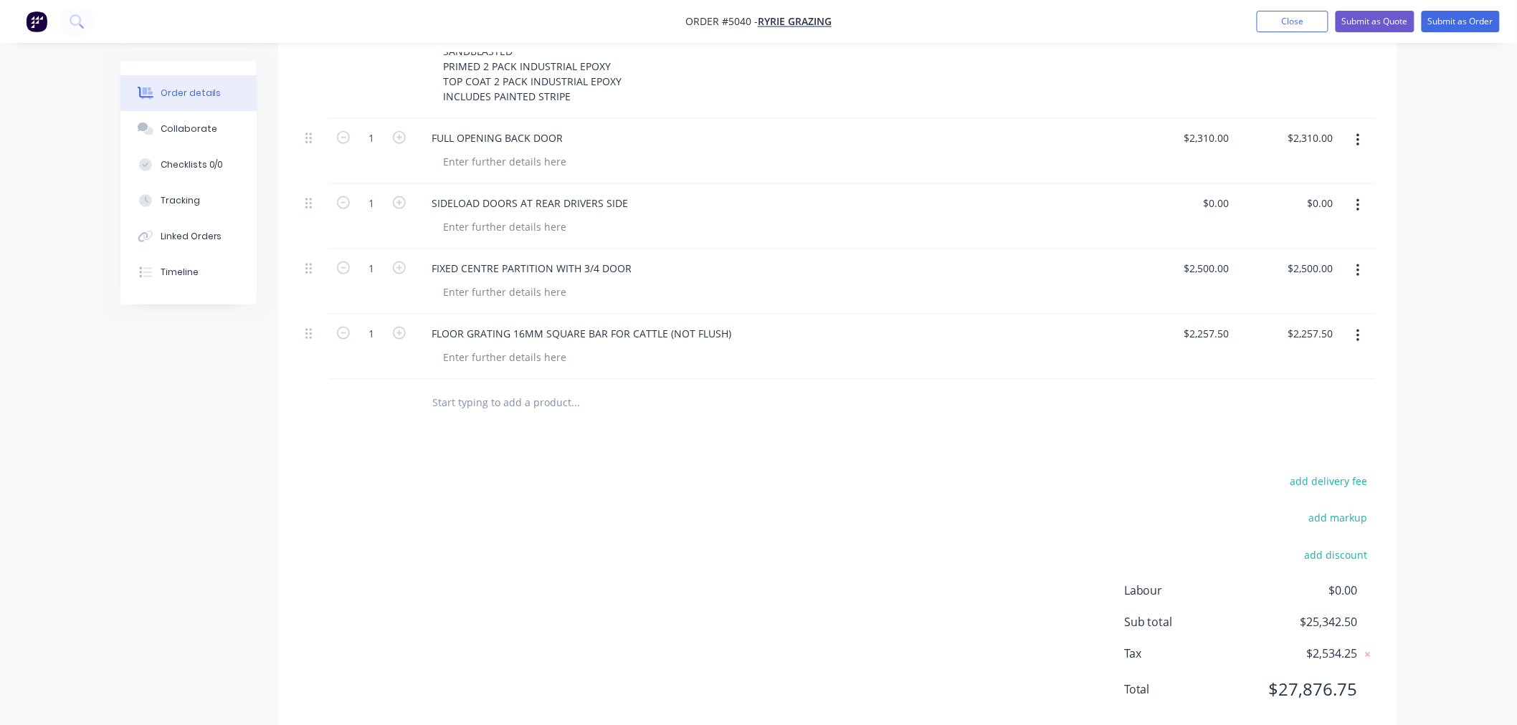
scroll to position [713, 0]
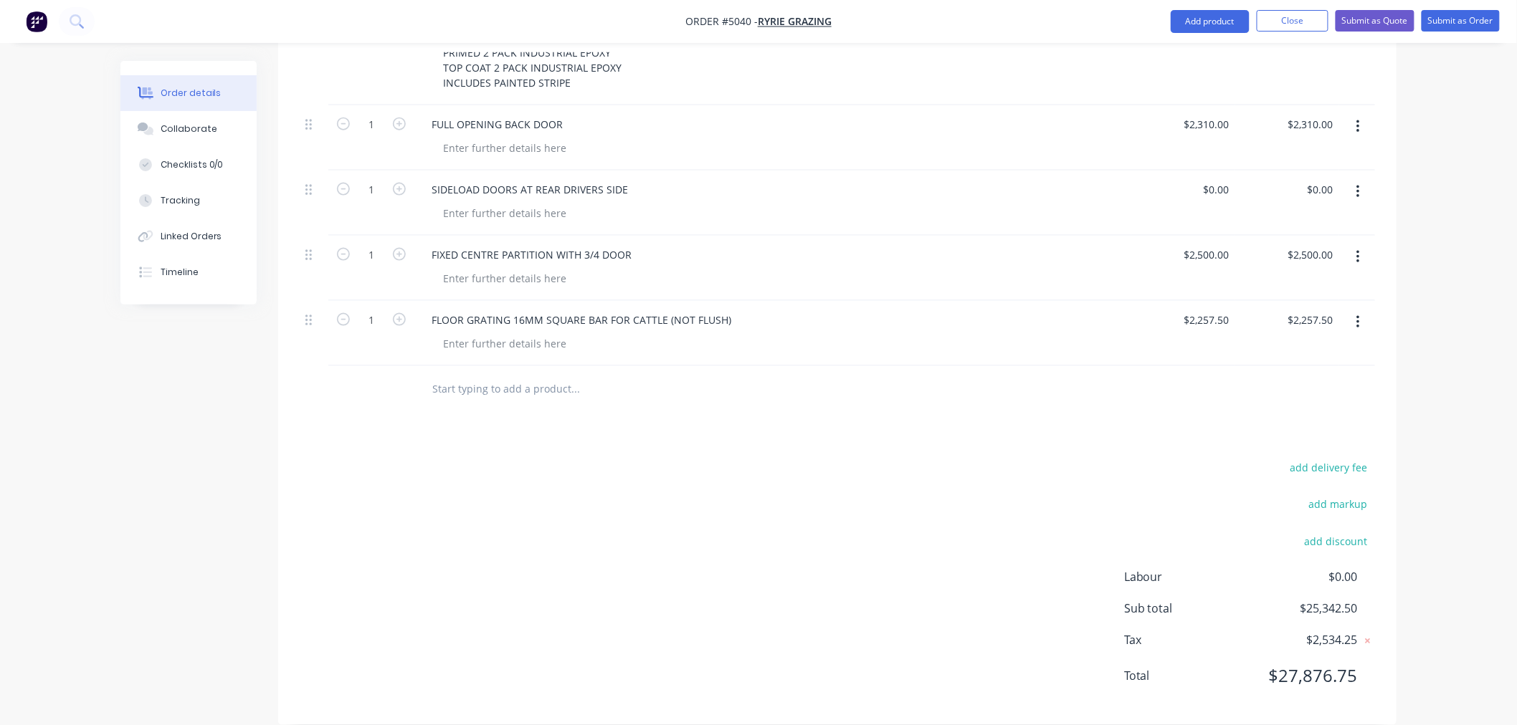
click at [530, 375] on input "text" at bounding box center [575, 389] width 287 height 29
click at [483, 375] on input "THROUGHLOAD AT FRONT" at bounding box center [575, 389] width 287 height 29
click at [562, 375] on input "THROUGH LOAD AT FRONT" at bounding box center [575, 389] width 287 height 29
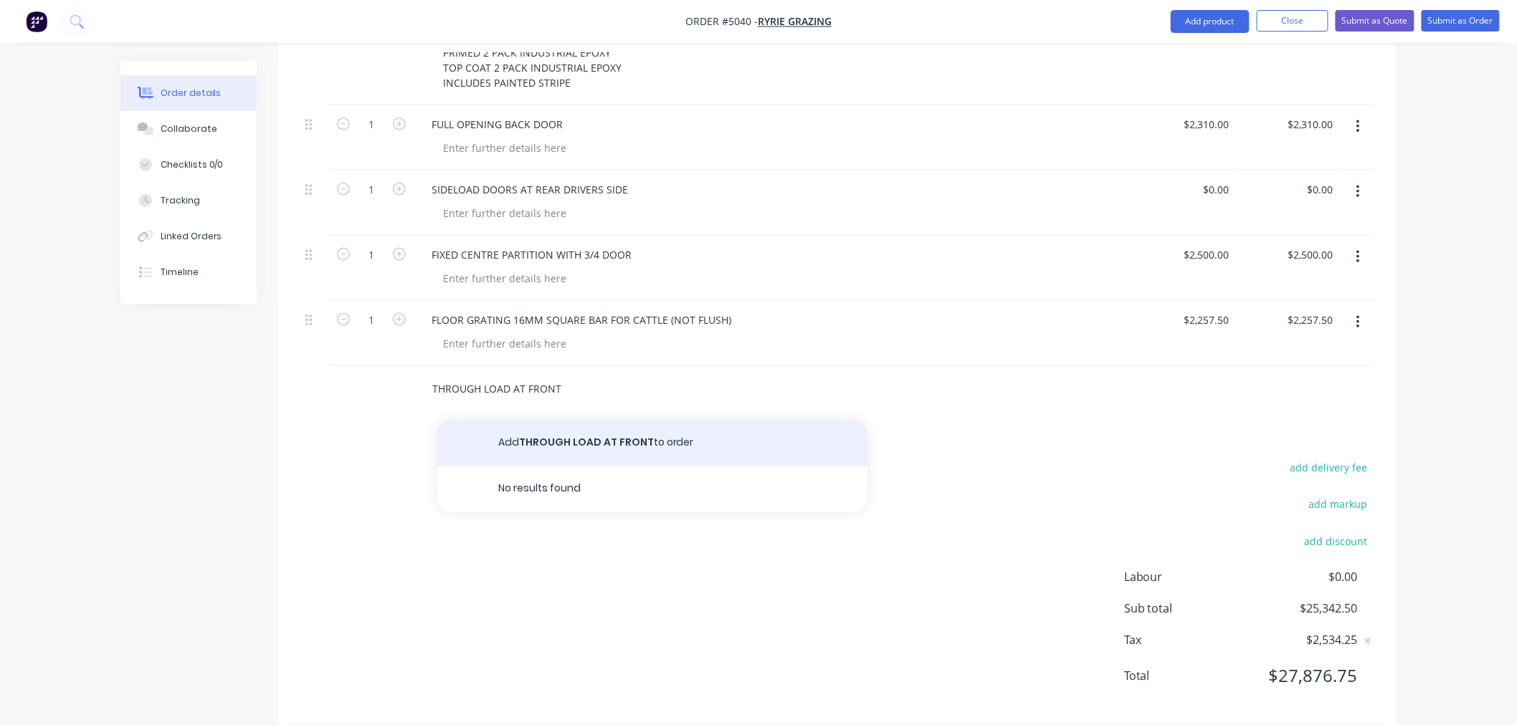
type input "THROUGH LOAD AT FRONT"
click at [576, 421] on button "Add THROUGH LOAD AT FRONT to order" at bounding box center [652, 444] width 430 height 46
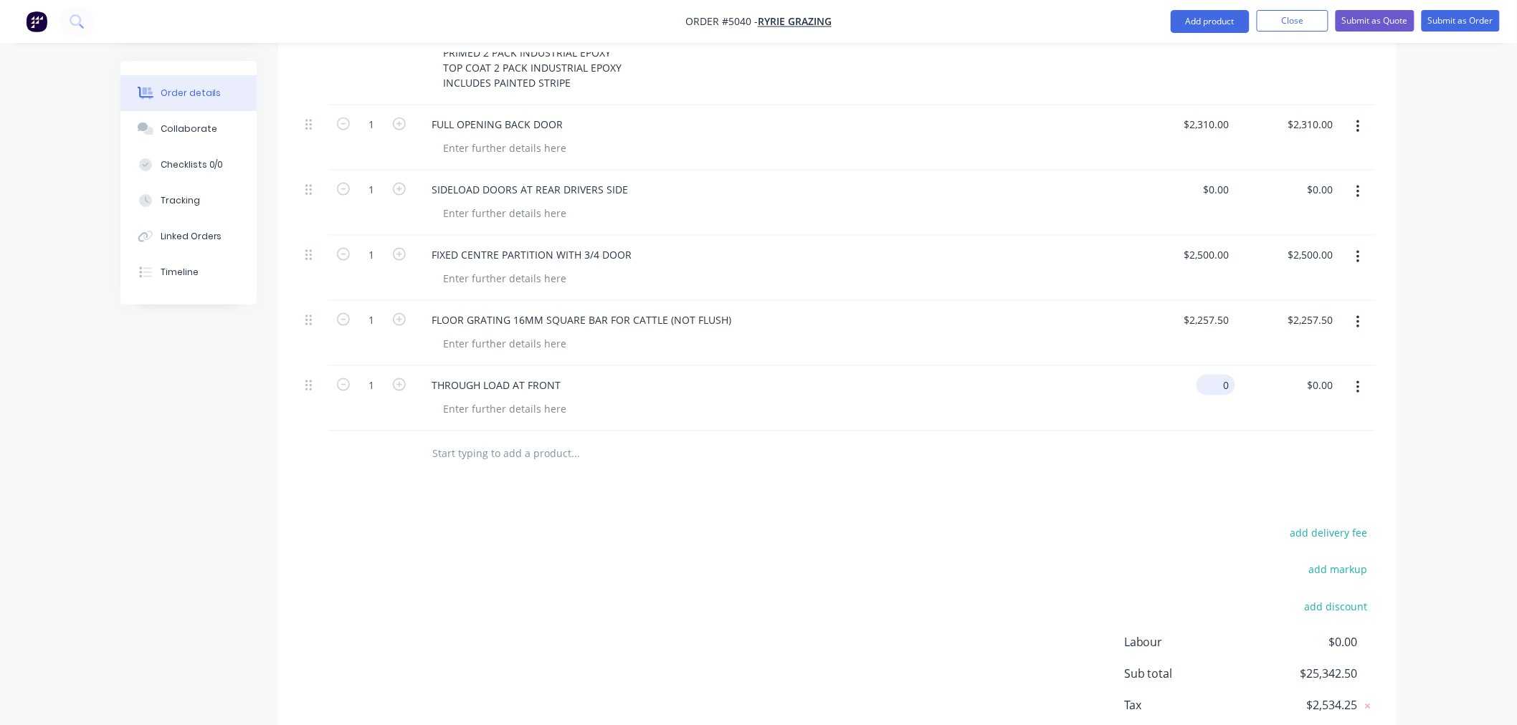
click at [1224, 375] on input "0" at bounding box center [1218, 385] width 33 height 21
type input "$3,500.00"
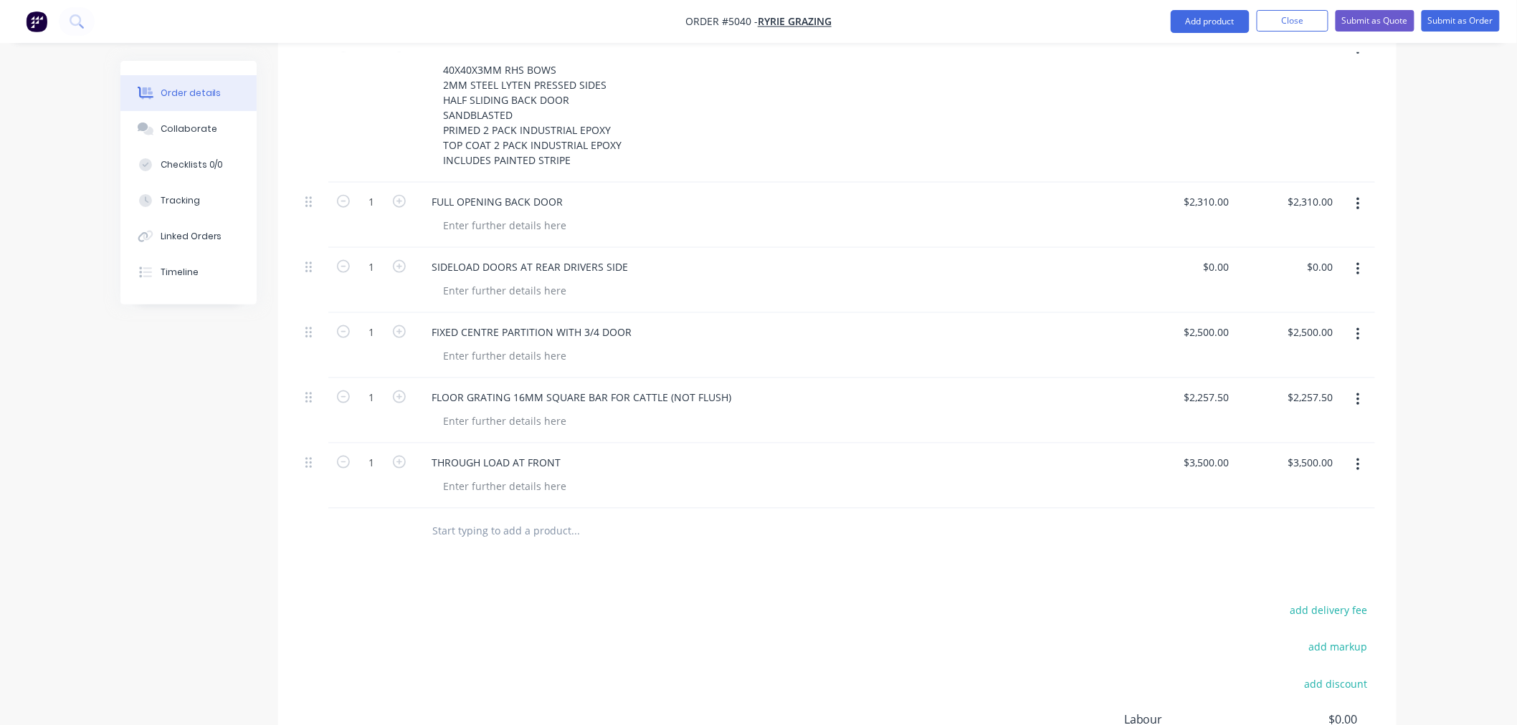
scroll to position [637, 0]
click at [470, 517] on input "text" at bounding box center [575, 531] width 287 height 29
type input "WALKWAY"
click at [517, 573] on button "Add WALKWAY to order" at bounding box center [652, 586] width 430 height 46
click at [545, 517] on div "WALKWAY" at bounding box center [772, 527] width 705 height 21
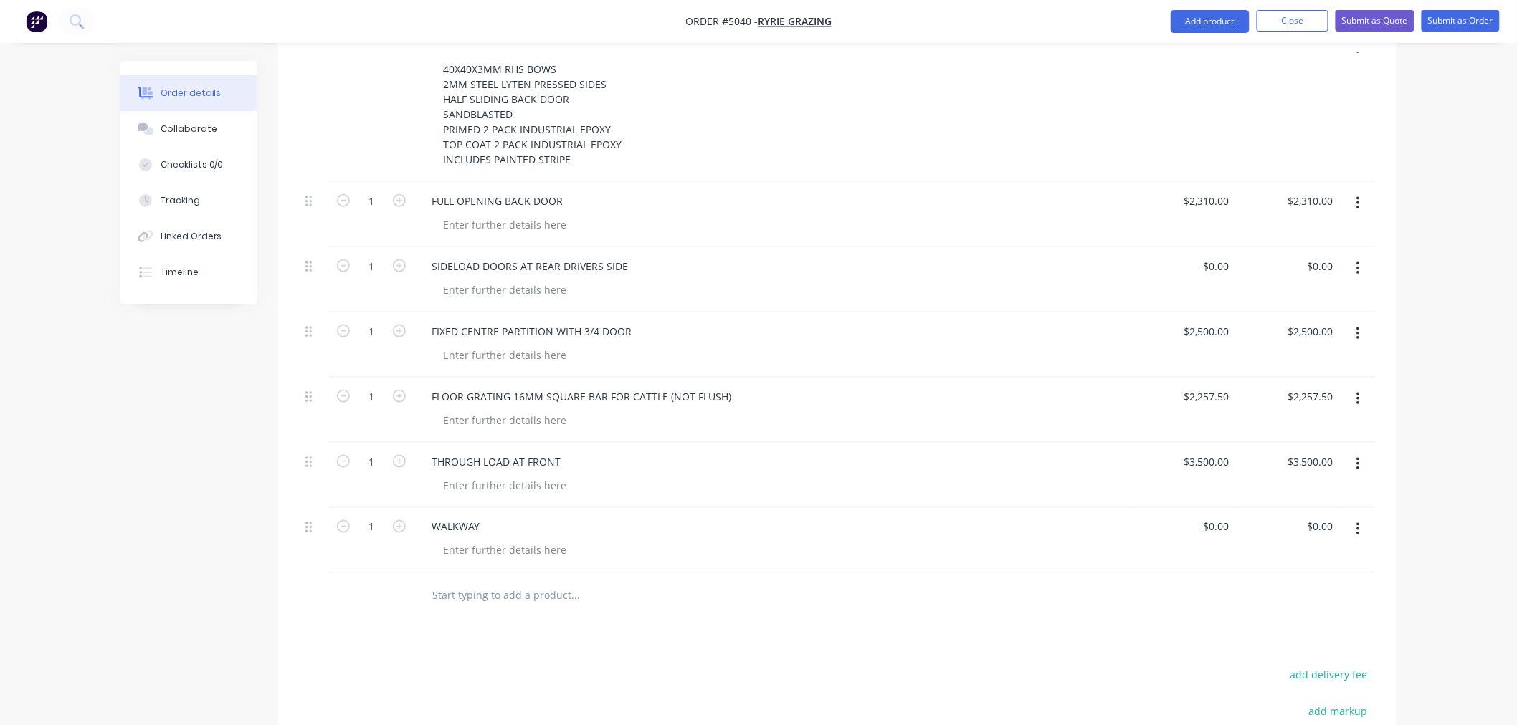
click at [508, 517] on div "WALKWAY" at bounding box center [772, 527] width 705 height 21
click at [505, 517] on div "WALKWAY" at bounding box center [772, 527] width 705 height 21
click at [448, 517] on div "WALKWAY" at bounding box center [455, 527] width 71 height 21
click at [477, 517] on div "WALKWAY" at bounding box center [455, 527] width 71 height 21
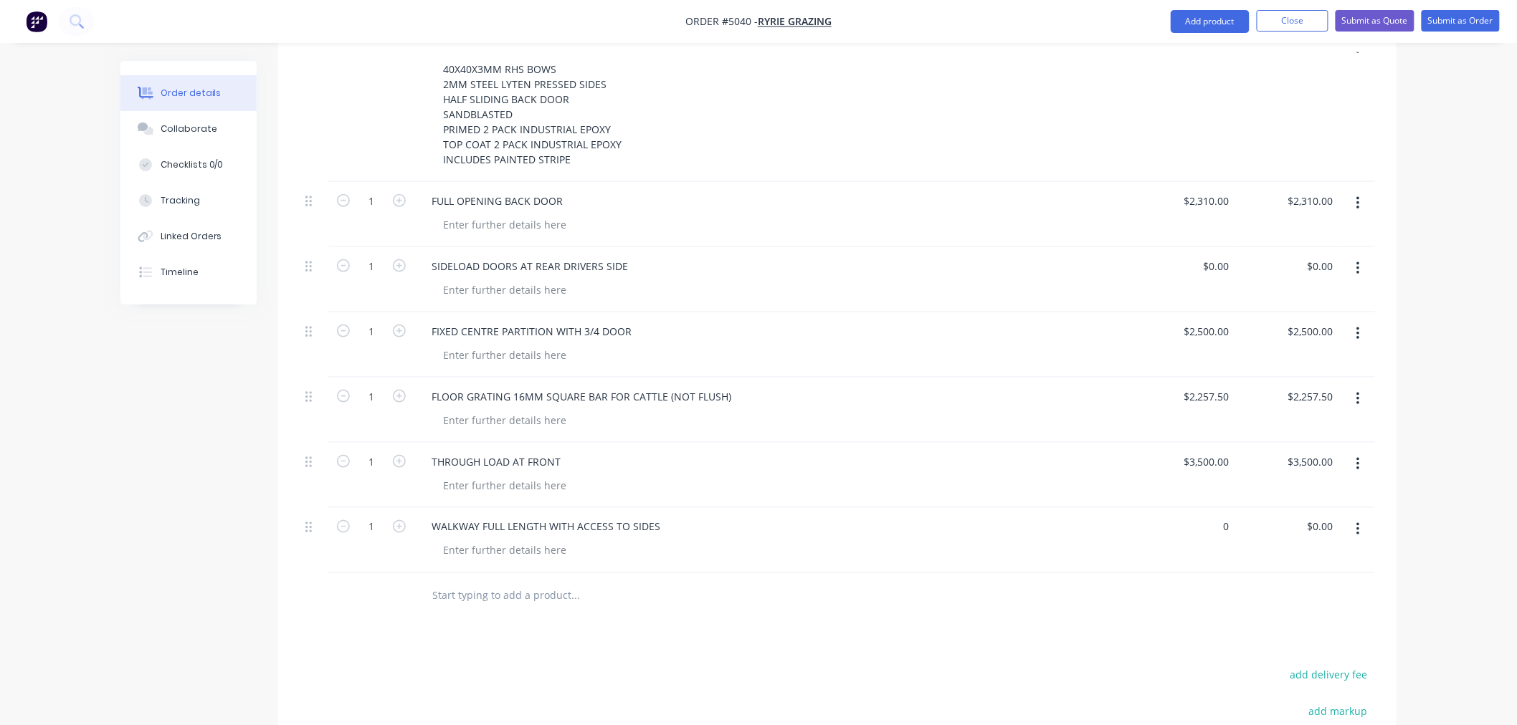
click at [1212, 509] on div "0 $0.00" at bounding box center [1183, 540] width 104 height 65
type input "$2,687.50"
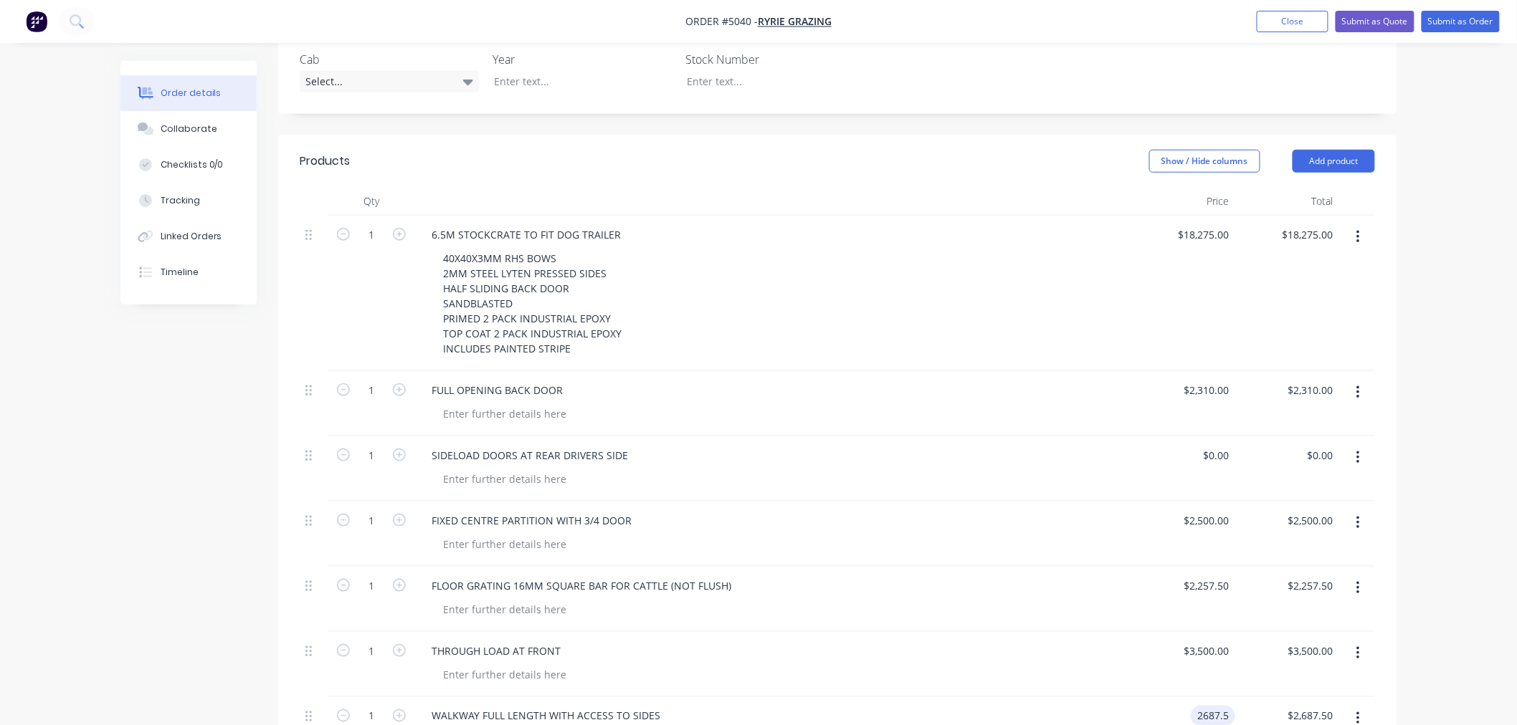
scroll to position [766, 0]
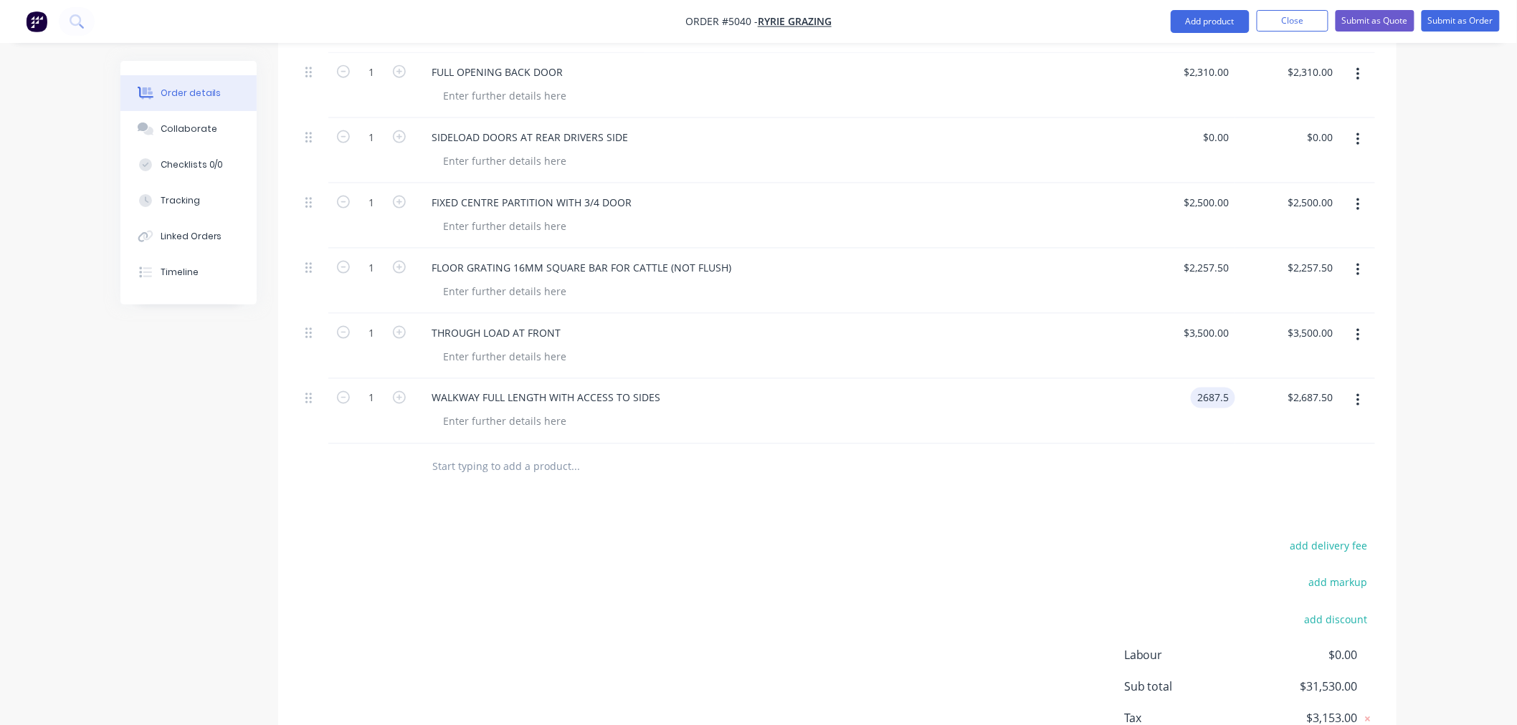
type input "$2,687.50"
click at [980, 537] on div "add delivery fee add markup add discount Labour $0.00 Sub total $31,530.00 Tax …" at bounding box center [837, 659] width 1075 height 245
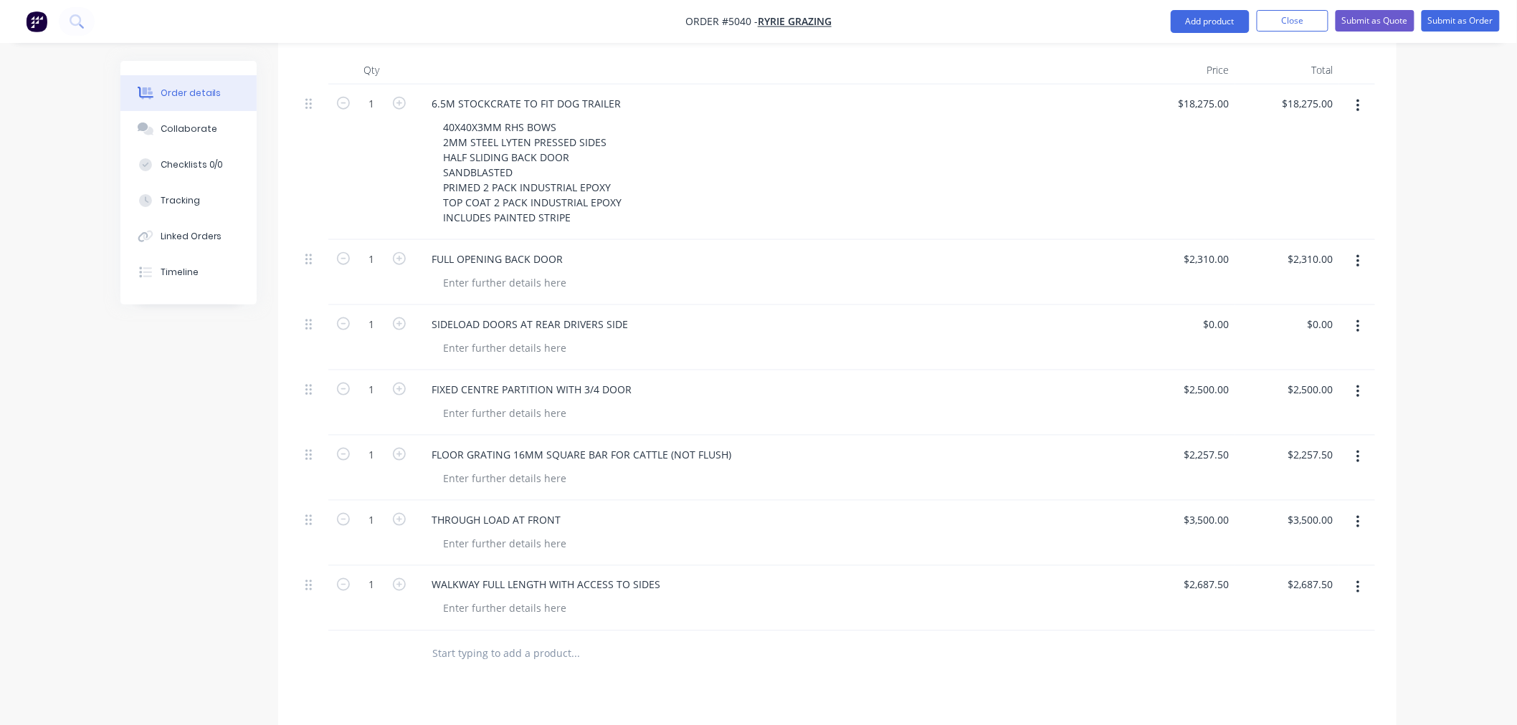
scroll to position [606, 0]
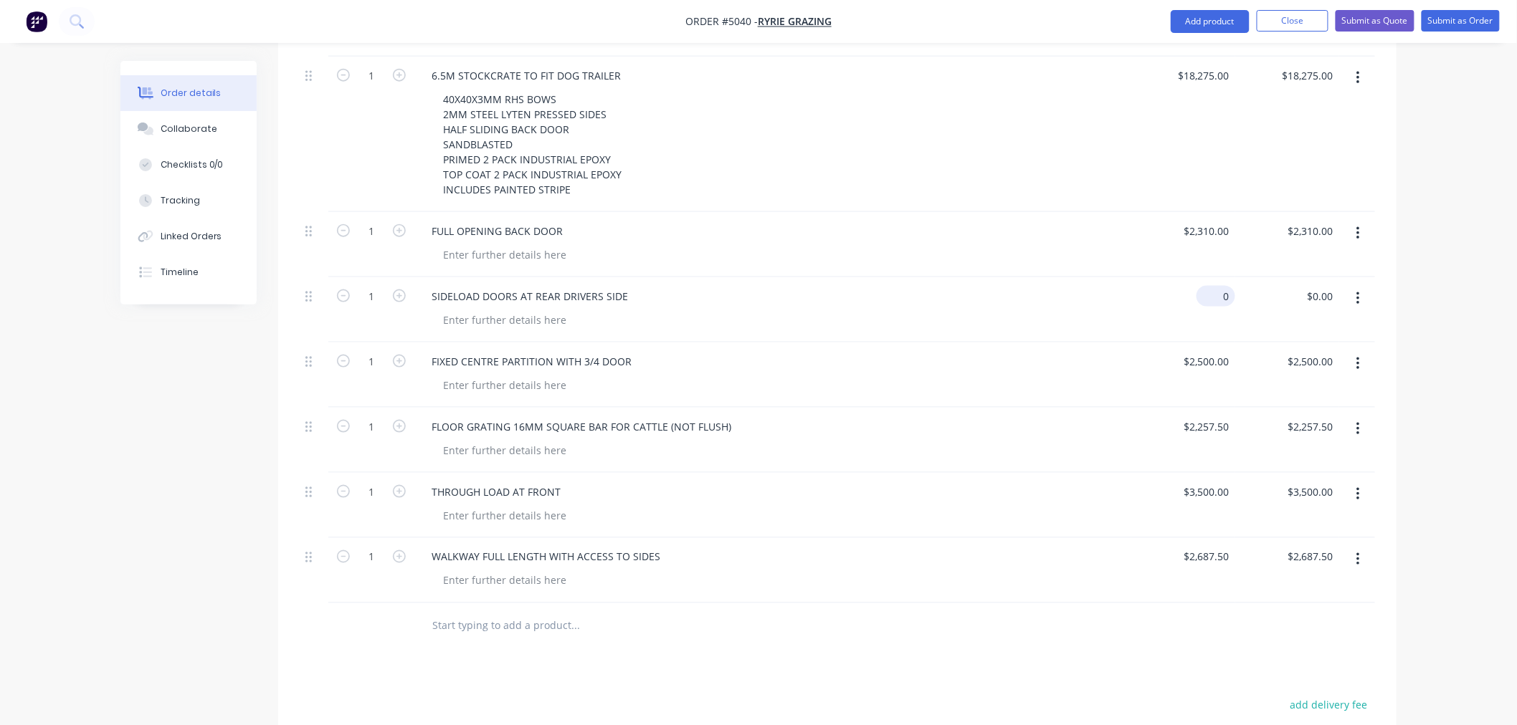
click at [1226, 286] on input "0" at bounding box center [1218, 296] width 33 height 21
type input "$1,835.00"
click at [1009, 351] on div "FIXED CENTRE PARTITION WITH 3/4 DOOR" at bounding box center [772, 361] width 705 height 21
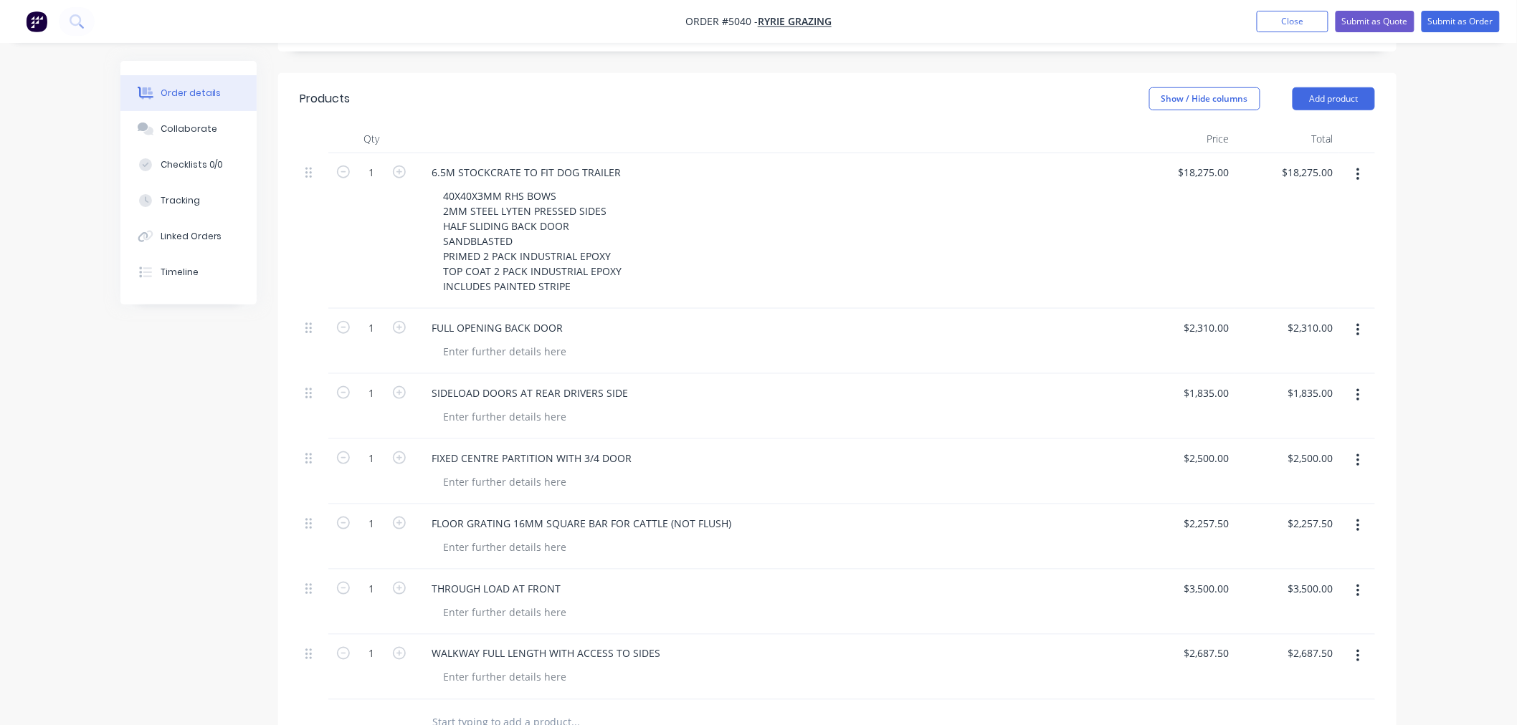
scroll to position [447, 0]
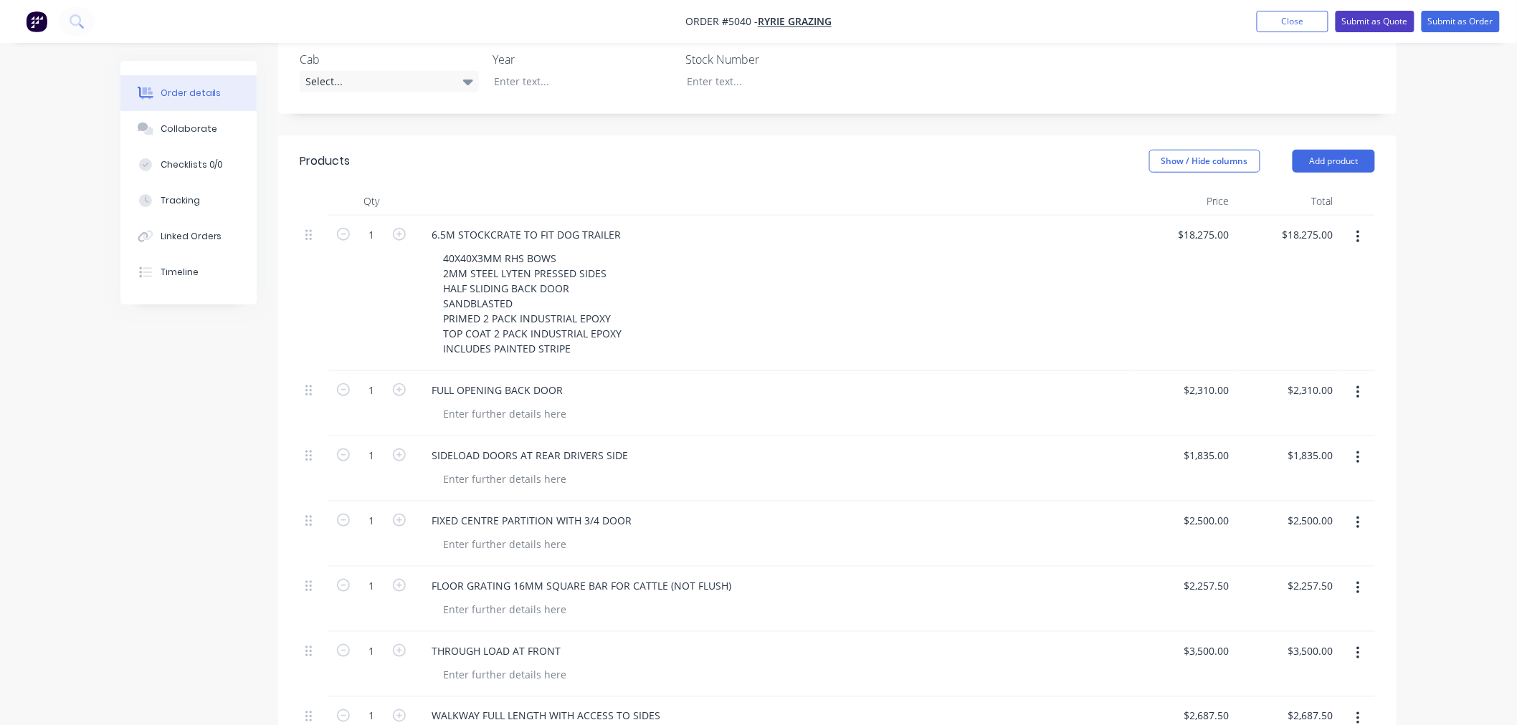
click at [1372, 26] on button "Submit as Quote" at bounding box center [1374, 22] width 79 height 22
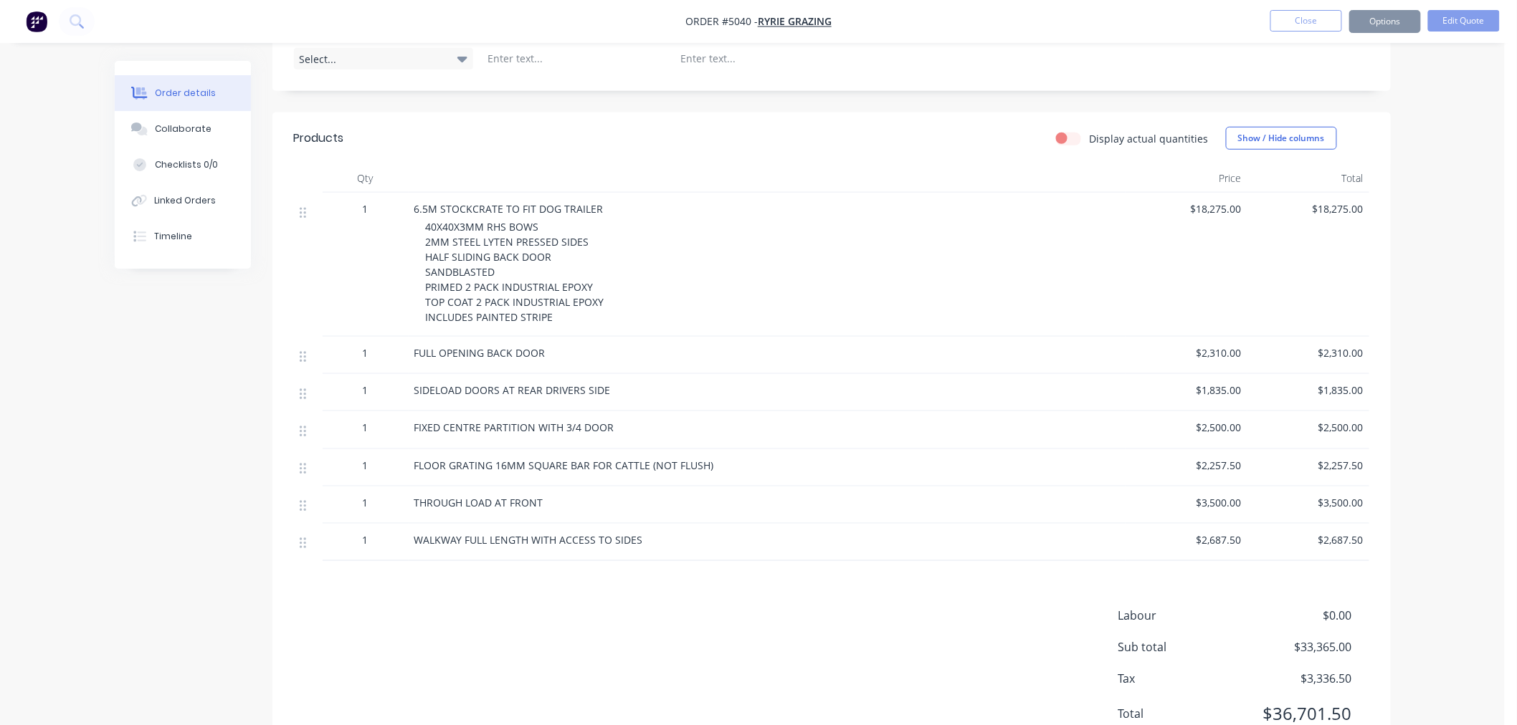
scroll to position [0, 0]
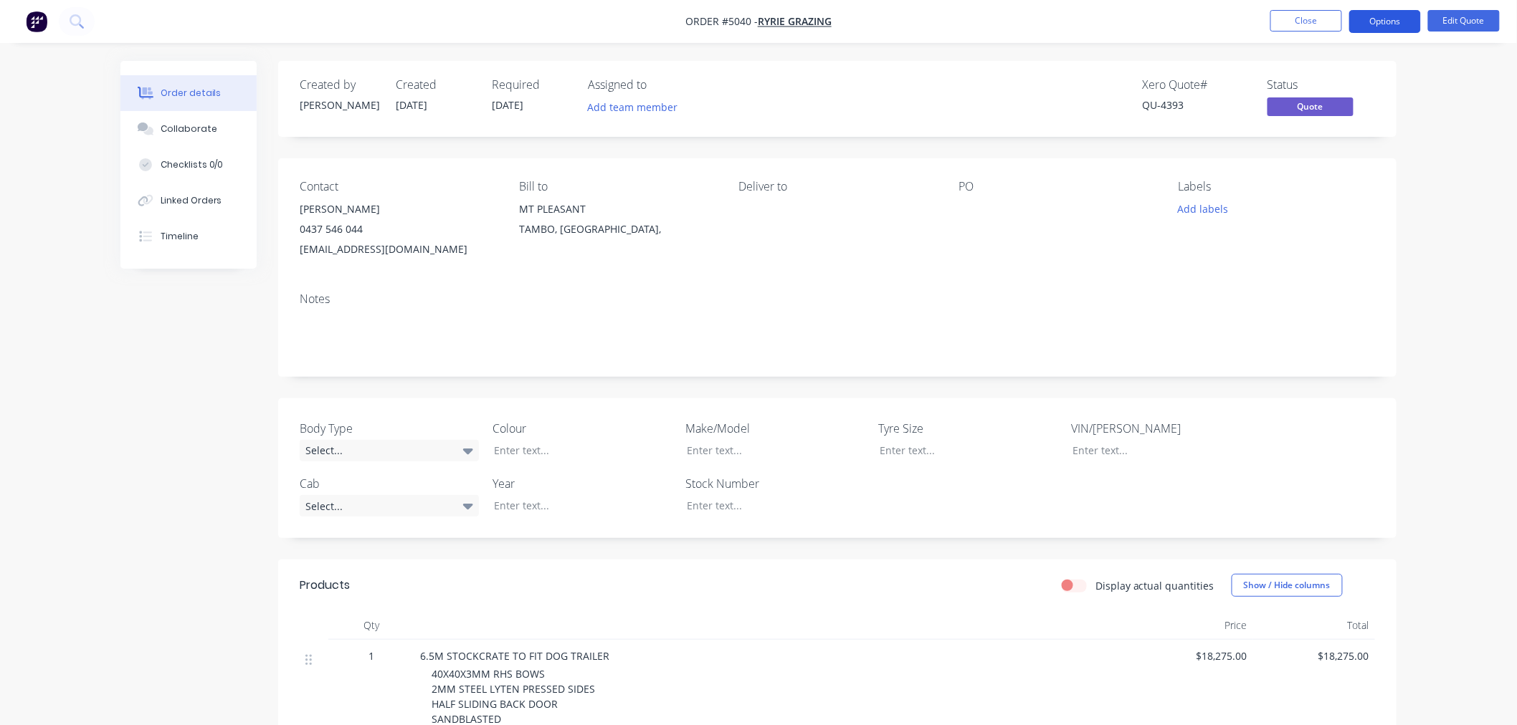
click at [1371, 24] on button "Options" at bounding box center [1385, 21] width 72 height 23
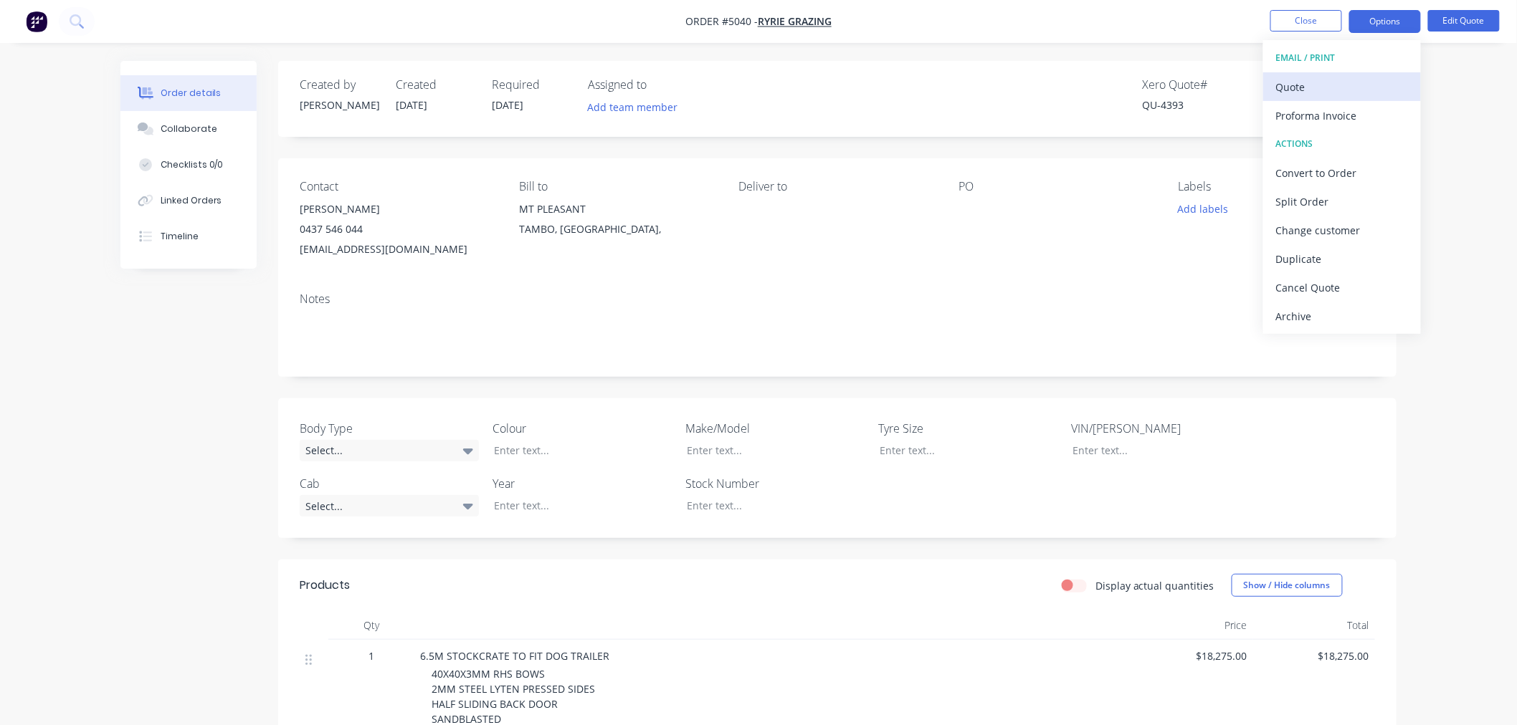
click at [1317, 86] on div "Quote" at bounding box center [1342, 87] width 132 height 21
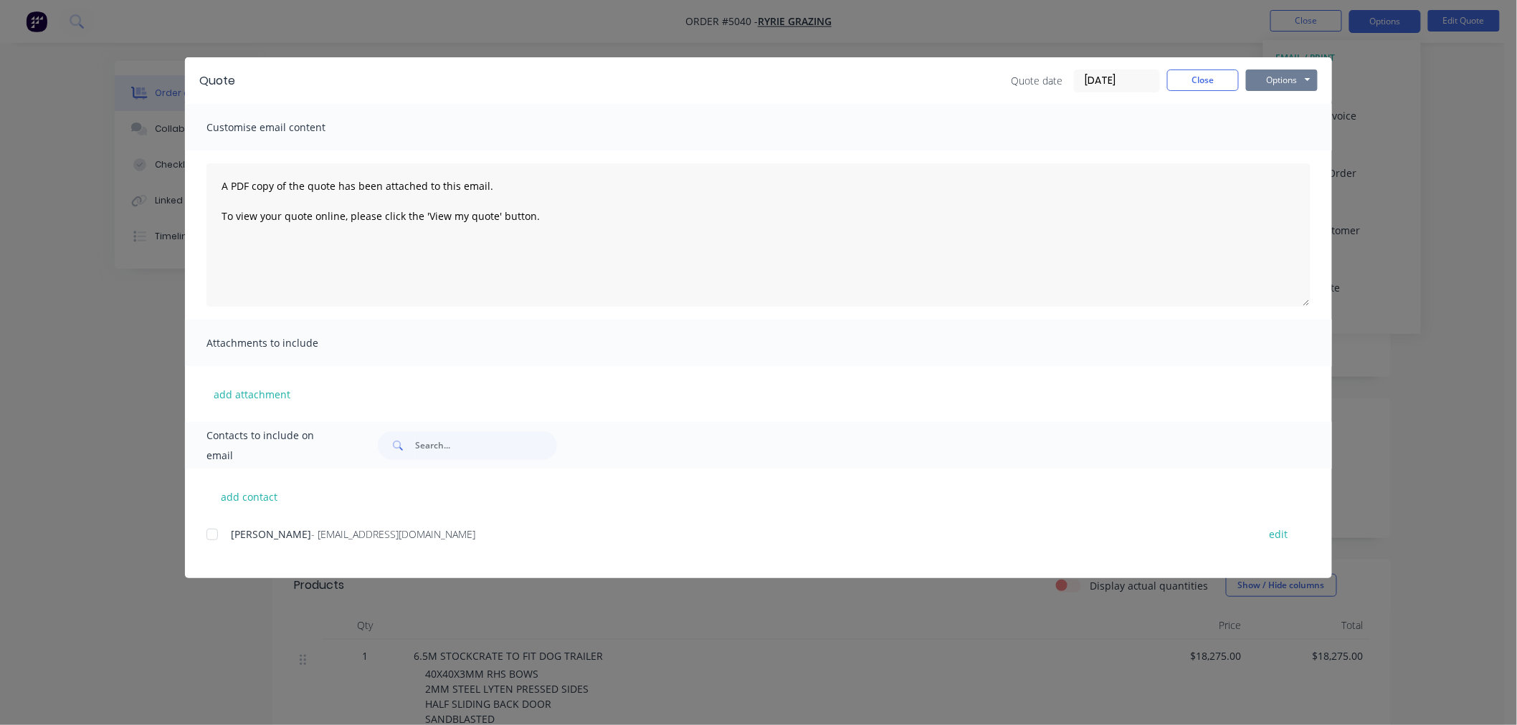
click at [1282, 82] on button "Options" at bounding box center [1282, 81] width 72 height 22
click at [209, 541] on div at bounding box center [212, 534] width 29 height 29
click at [1274, 86] on button "Options" at bounding box center [1282, 81] width 72 height 22
click at [1286, 156] on button "Email" at bounding box center [1292, 153] width 92 height 24
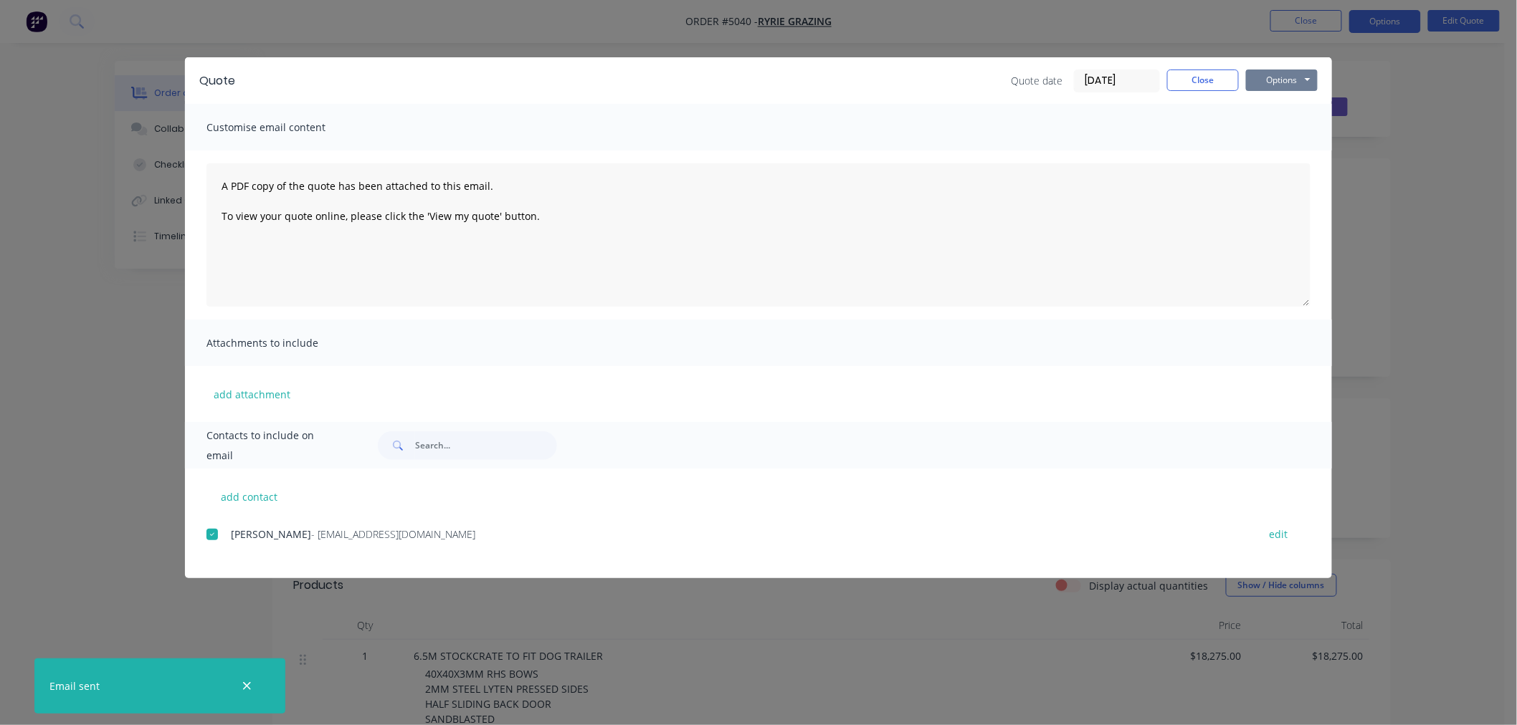
click at [1286, 75] on button "Options" at bounding box center [1282, 81] width 72 height 22
click at [1294, 130] on button "Print" at bounding box center [1292, 130] width 92 height 24
click at [1216, 82] on button "Close" at bounding box center [1203, 81] width 72 height 22
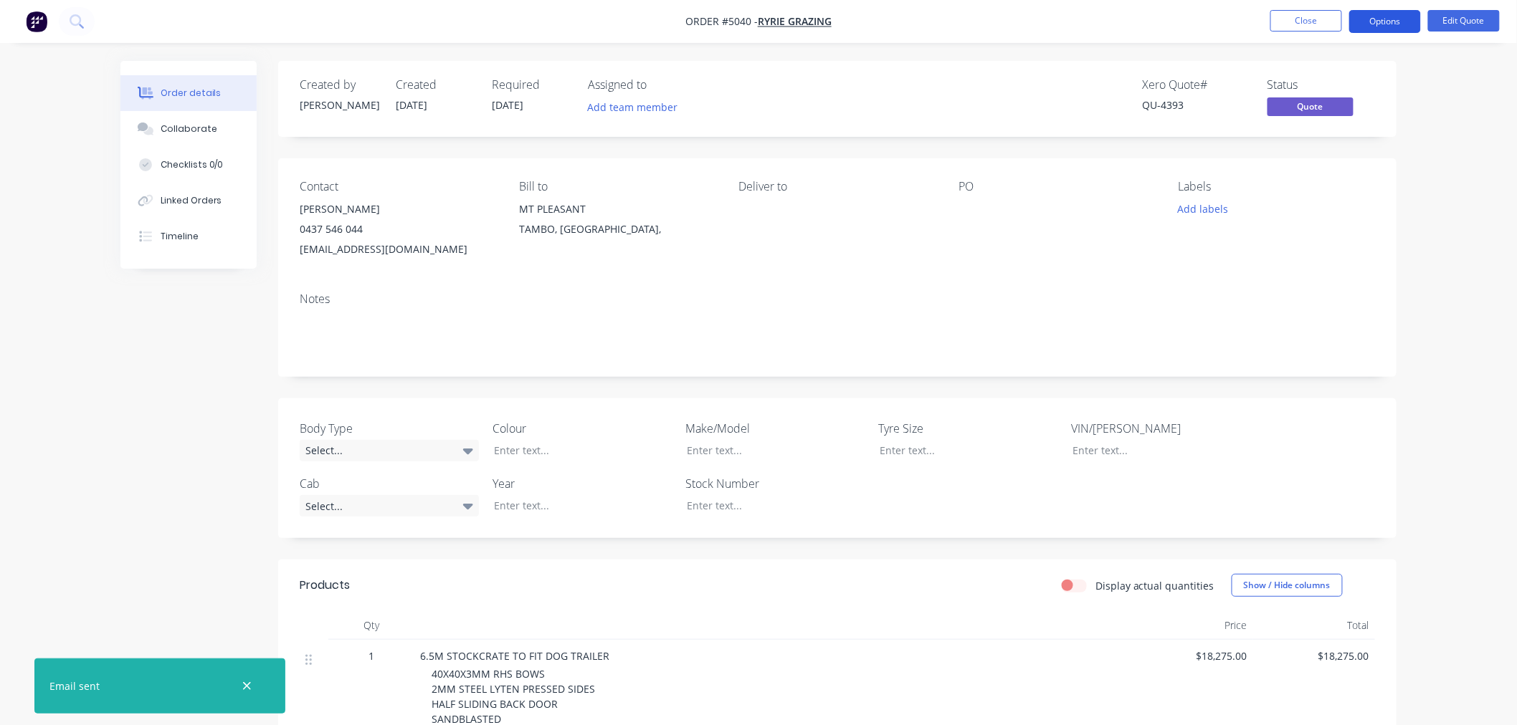
click at [1396, 18] on button "Options" at bounding box center [1385, 21] width 72 height 23
click at [1478, 163] on div "Order details Collaborate Checklists 0/0 Linked Orders Timeline Order details C…" at bounding box center [758, 616] width 1517 height 1232
click at [1391, 20] on button "Options" at bounding box center [1385, 21] width 72 height 23
click at [1458, 73] on div "Order details Collaborate Checklists 0/0 Linked Orders Timeline Order details C…" at bounding box center [758, 616] width 1517 height 1232
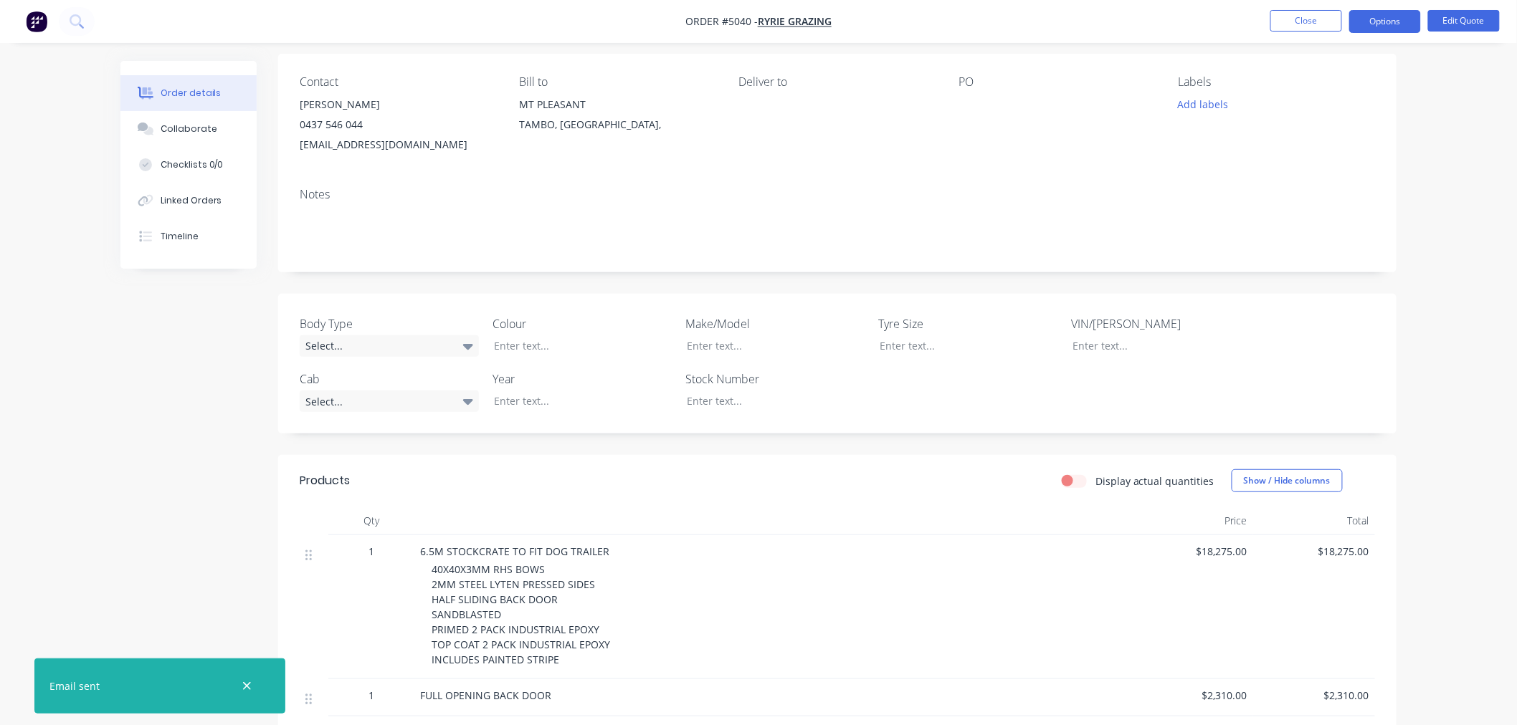
scroll to position [80, 0]
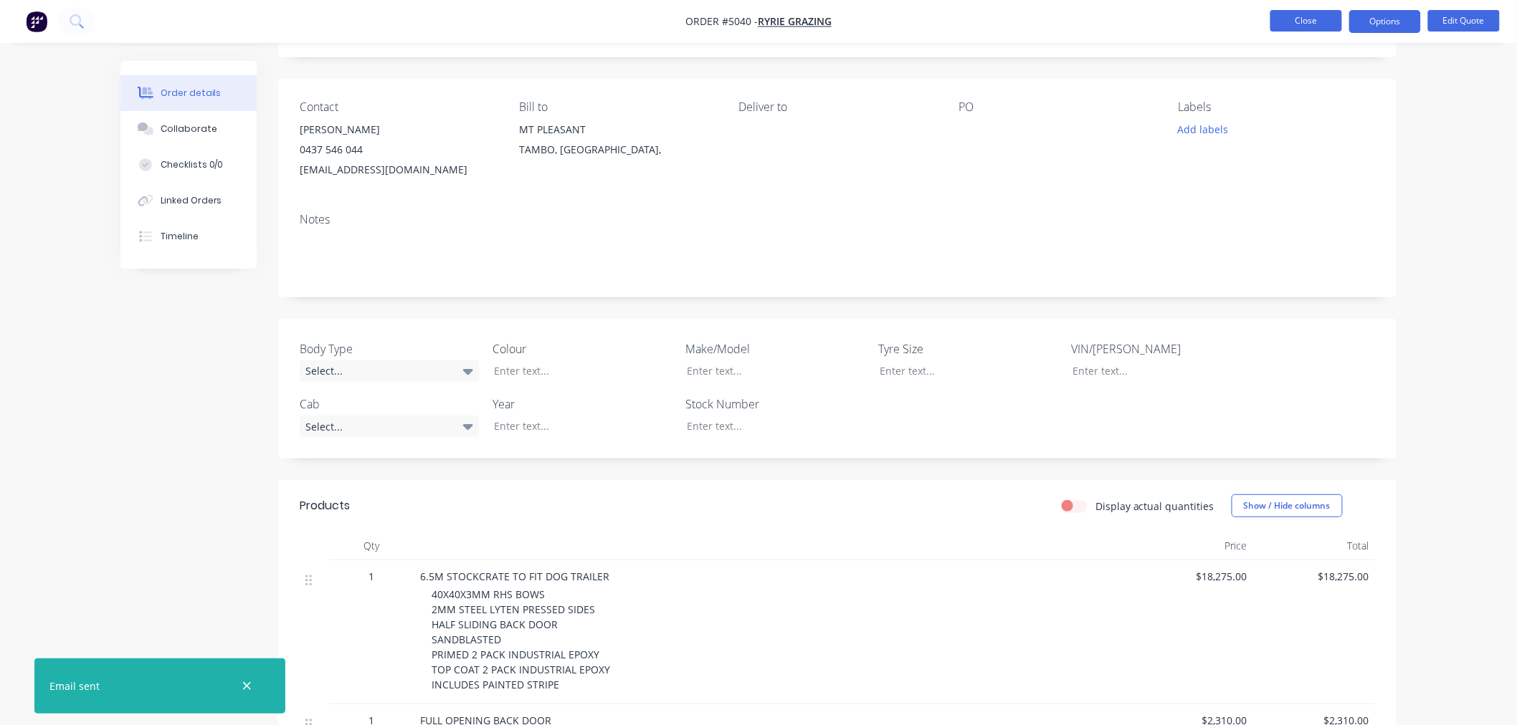
click at [1301, 19] on button "Close" at bounding box center [1306, 21] width 72 height 22
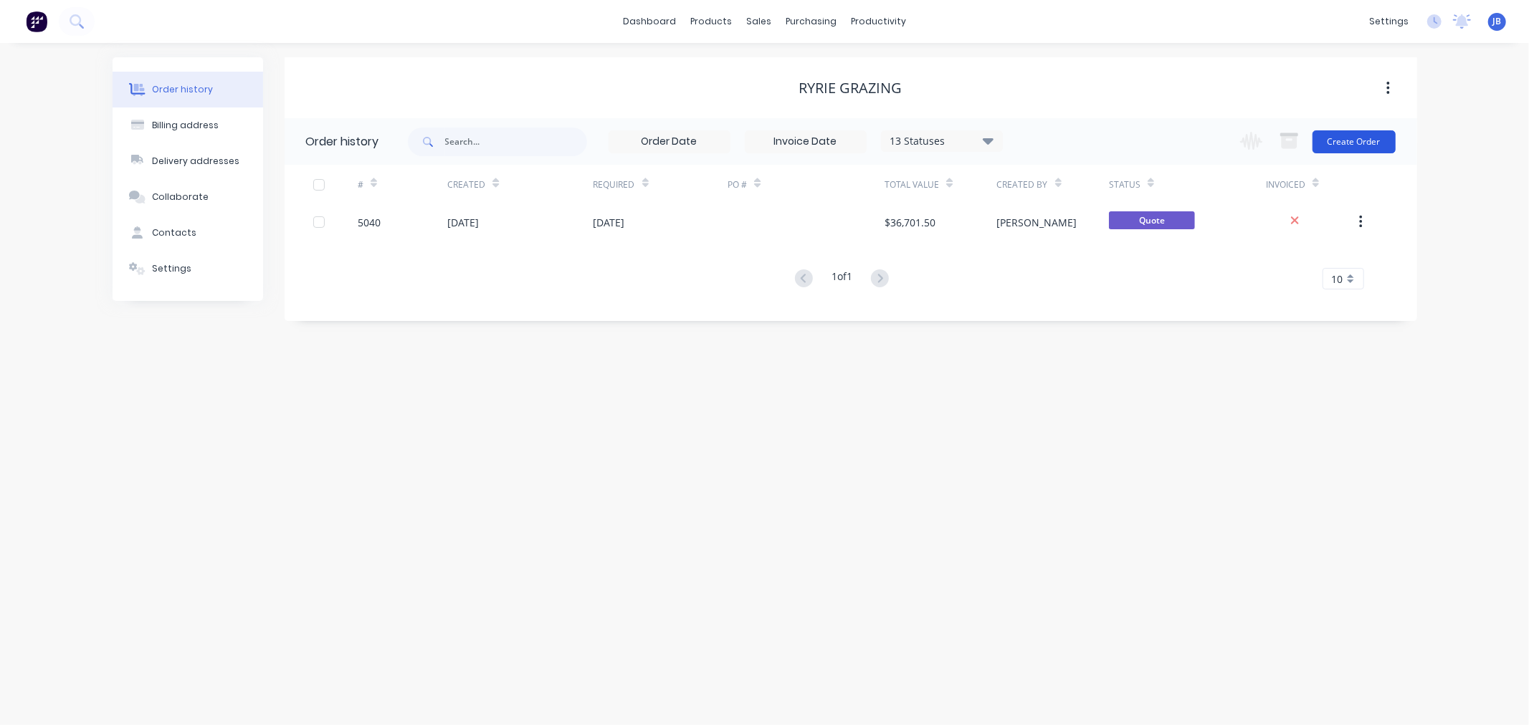
click at [1361, 148] on button "Create Order" at bounding box center [1353, 141] width 83 height 23
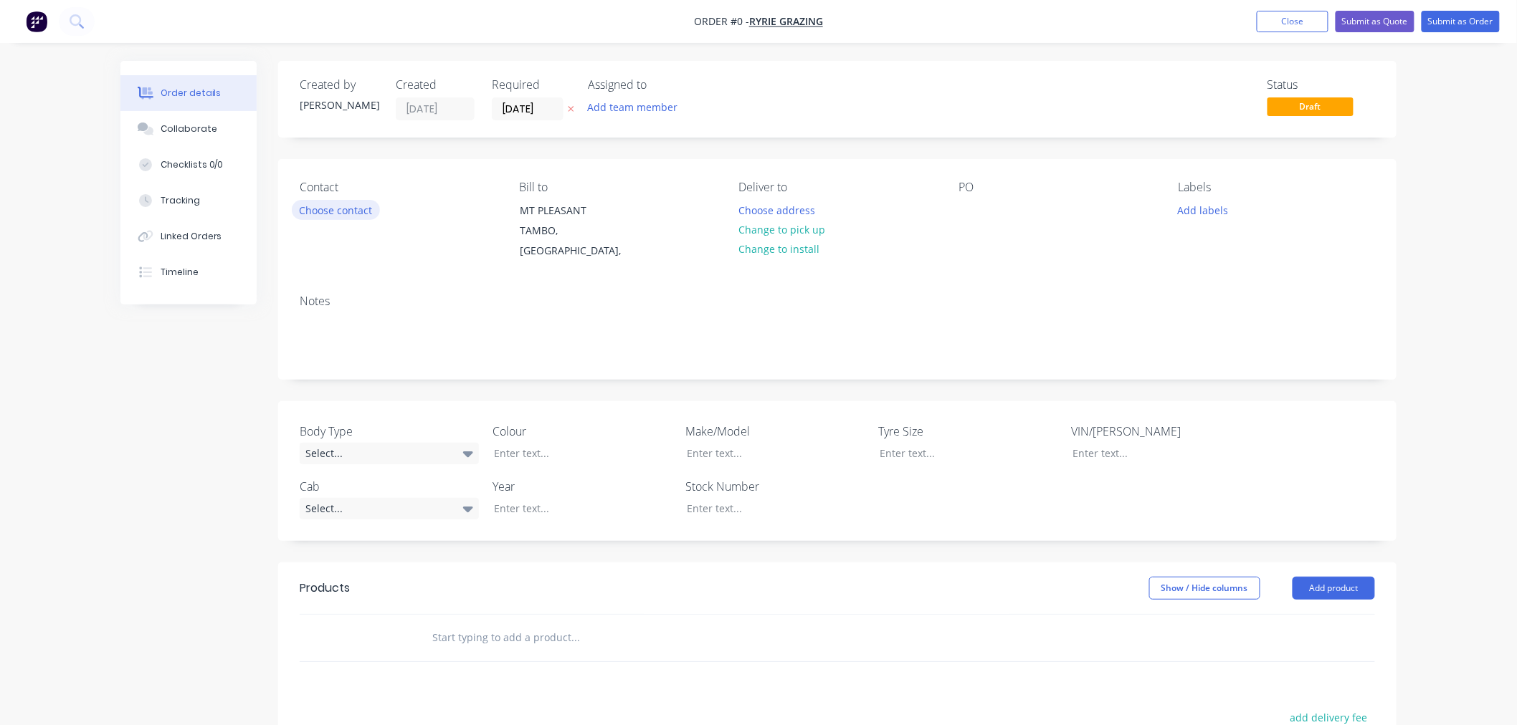
click at [340, 206] on button "Choose contact" at bounding box center [336, 209] width 88 height 19
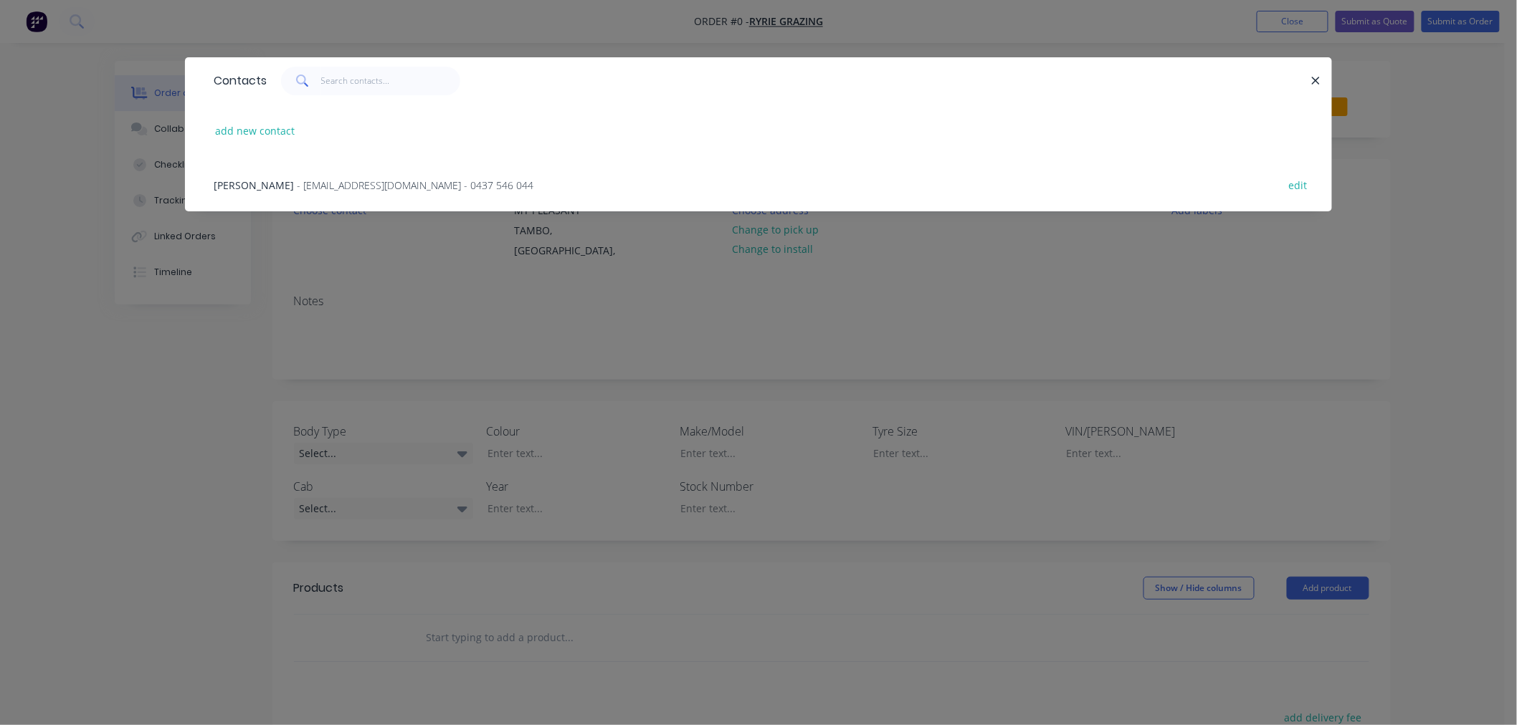
click at [265, 182] on span "[PERSON_NAME]" at bounding box center [254, 185] width 80 height 14
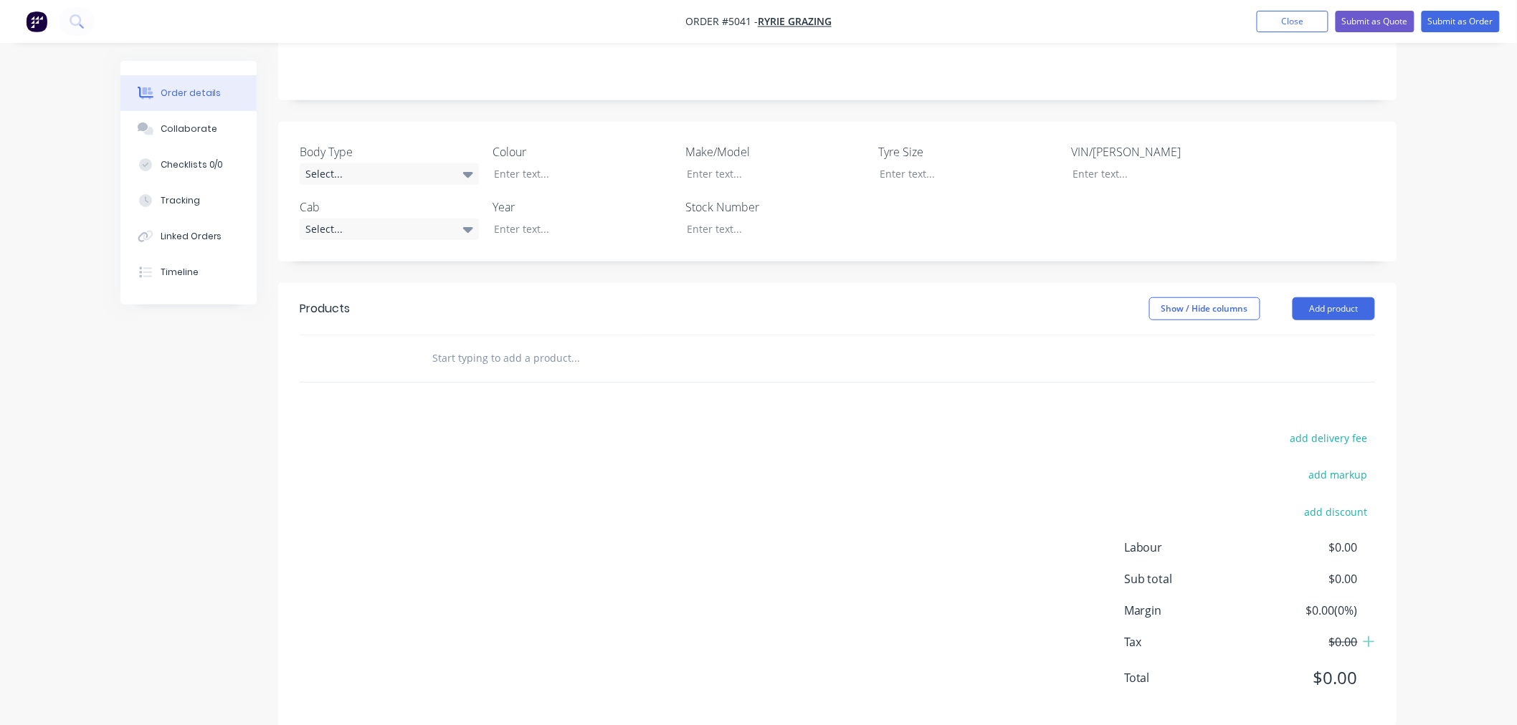
scroll to position [302, 0]
click at [548, 341] on input "text" at bounding box center [575, 355] width 287 height 29
click at [470, 346] on input "60" at bounding box center [575, 355] width 287 height 29
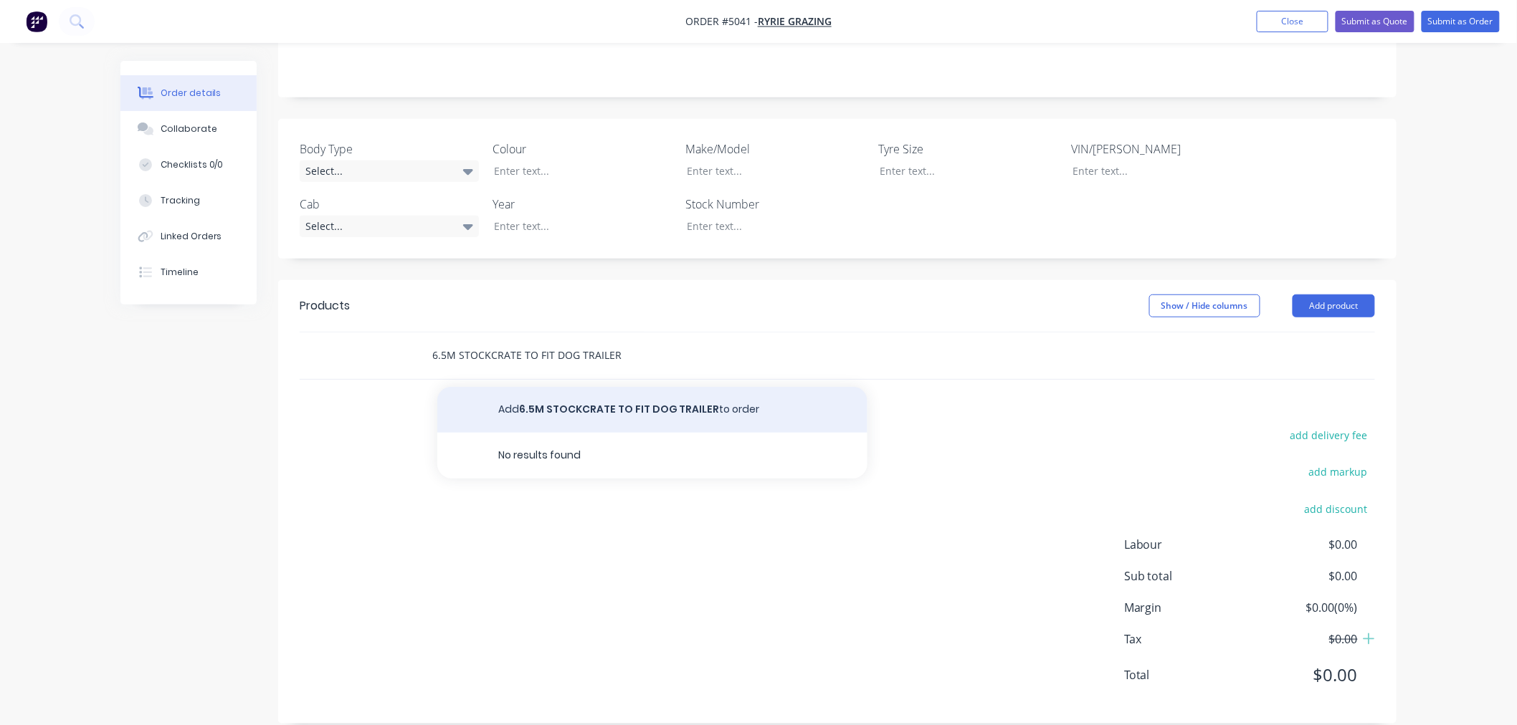
type input "6.5M STOCKCRATE TO FIT DOG TRAILER"
click at [571, 387] on button "Add 6.5M STOCKCRATE TO FIT DOG TRAILER to order" at bounding box center [652, 410] width 430 height 46
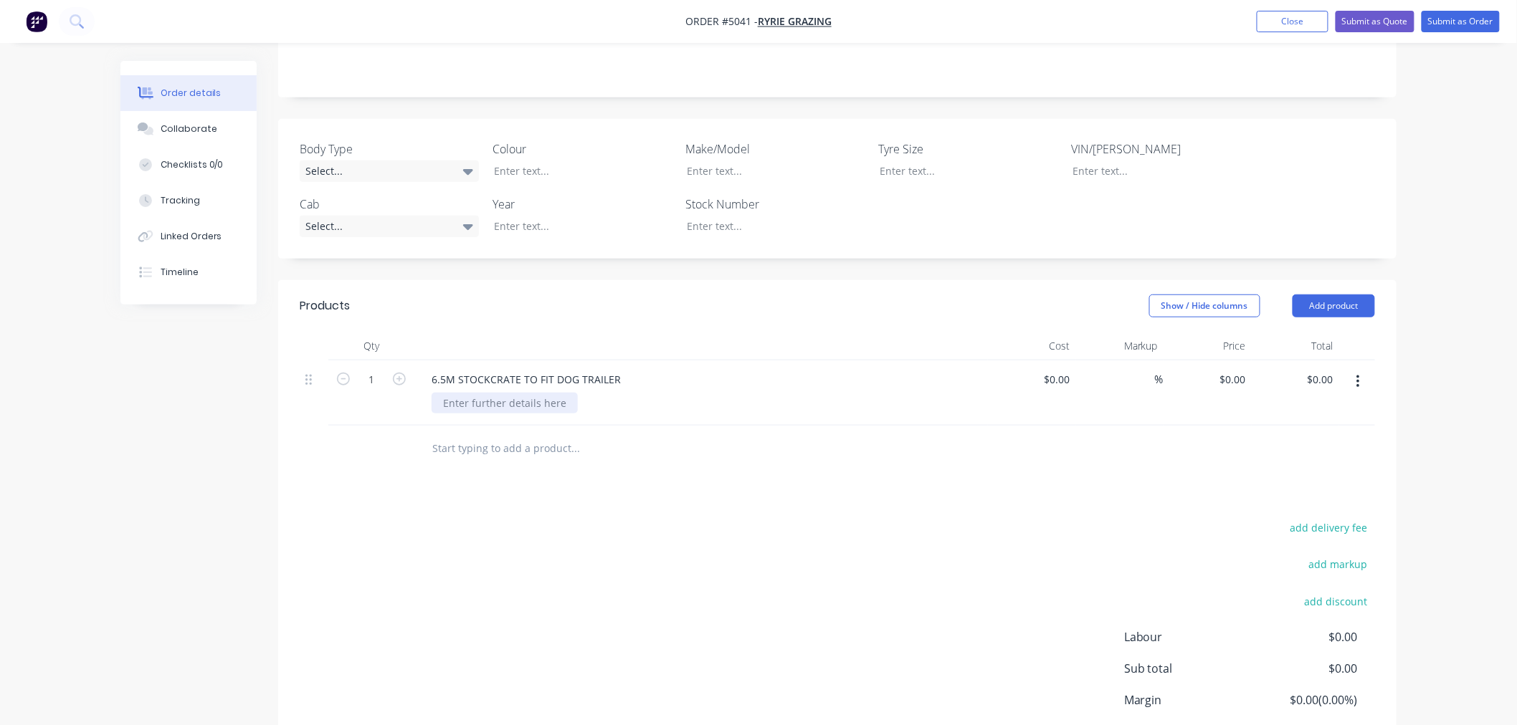
click at [516, 393] on div at bounding box center [505, 403] width 146 height 21
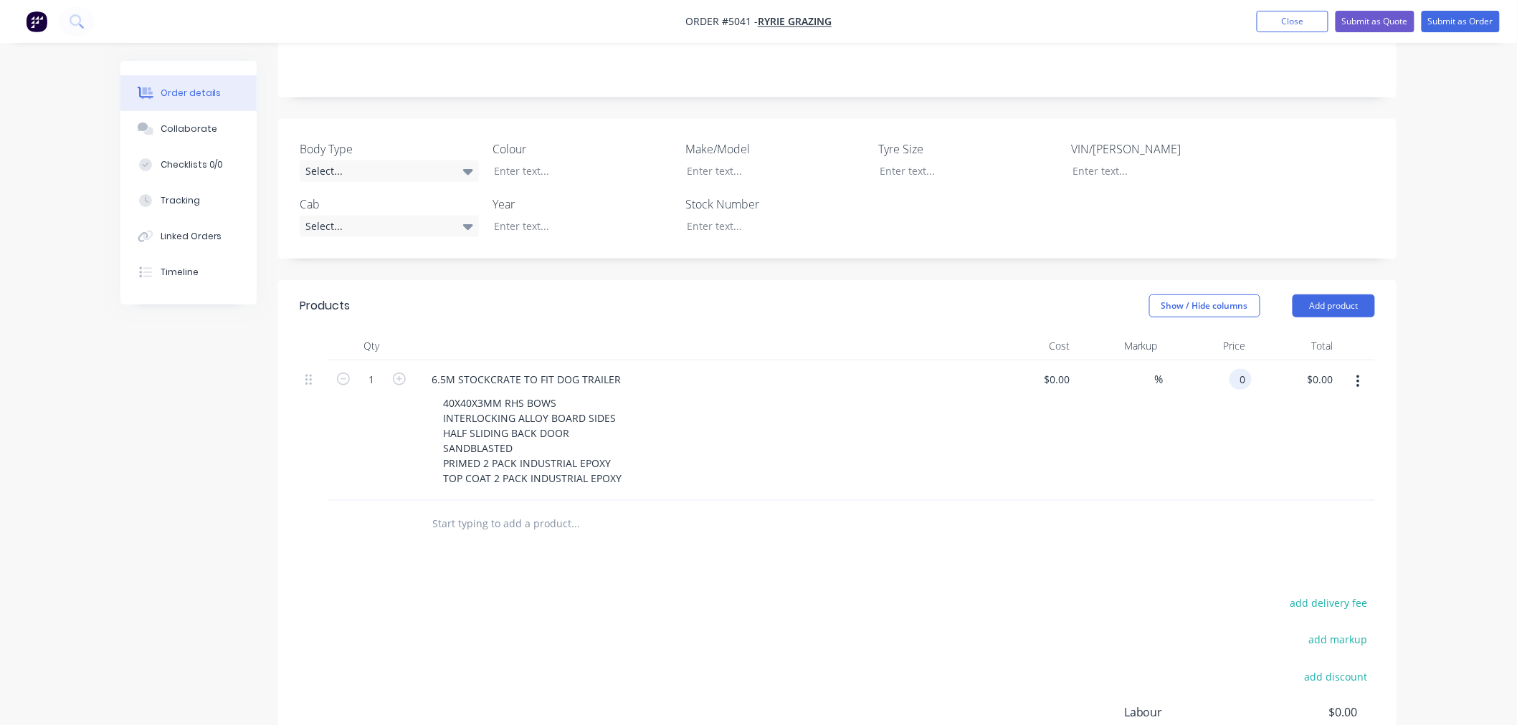
click at [1233, 369] on div "0 0" at bounding box center [1240, 379] width 22 height 21
click at [1231, 369] on div "0 $0.00" at bounding box center [1232, 379] width 39 height 21
type input "$20,425.00"
click at [1201, 424] on div "$20,425.00 $20,425.00" at bounding box center [1207, 431] width 88 height 140
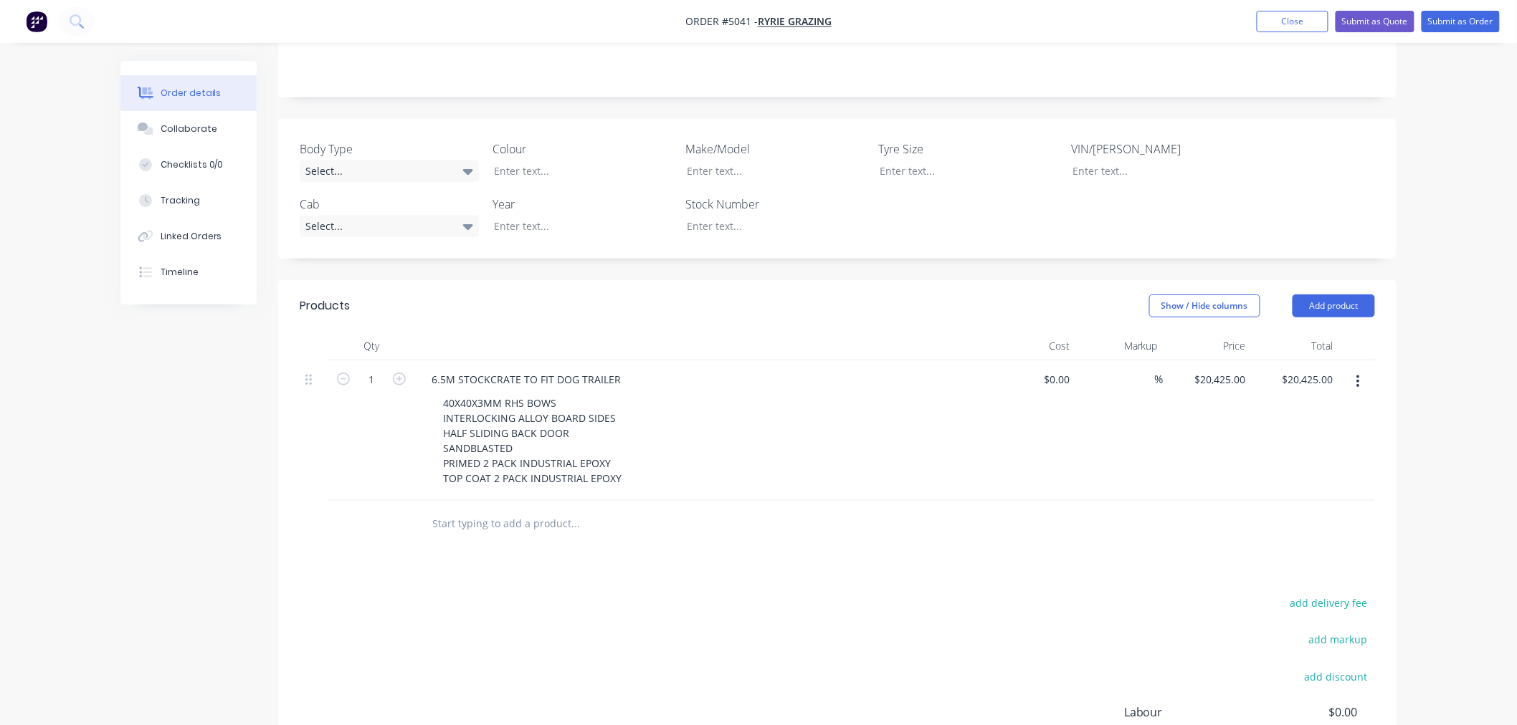
click at [538, 510] on input "text" at bounding box center [575, 524] width 287 height 29
type input "FULL OPENING BACK DOOR"
click at [550, 556] on button "Add FULL OPENING BACK DOOR to order" at bounding box center [652, 579] width 430 height 46
click at [1235, 510] on div "0 0" at bounding box center [1243, 520] width 16 height 21
type input "$2,310.00"
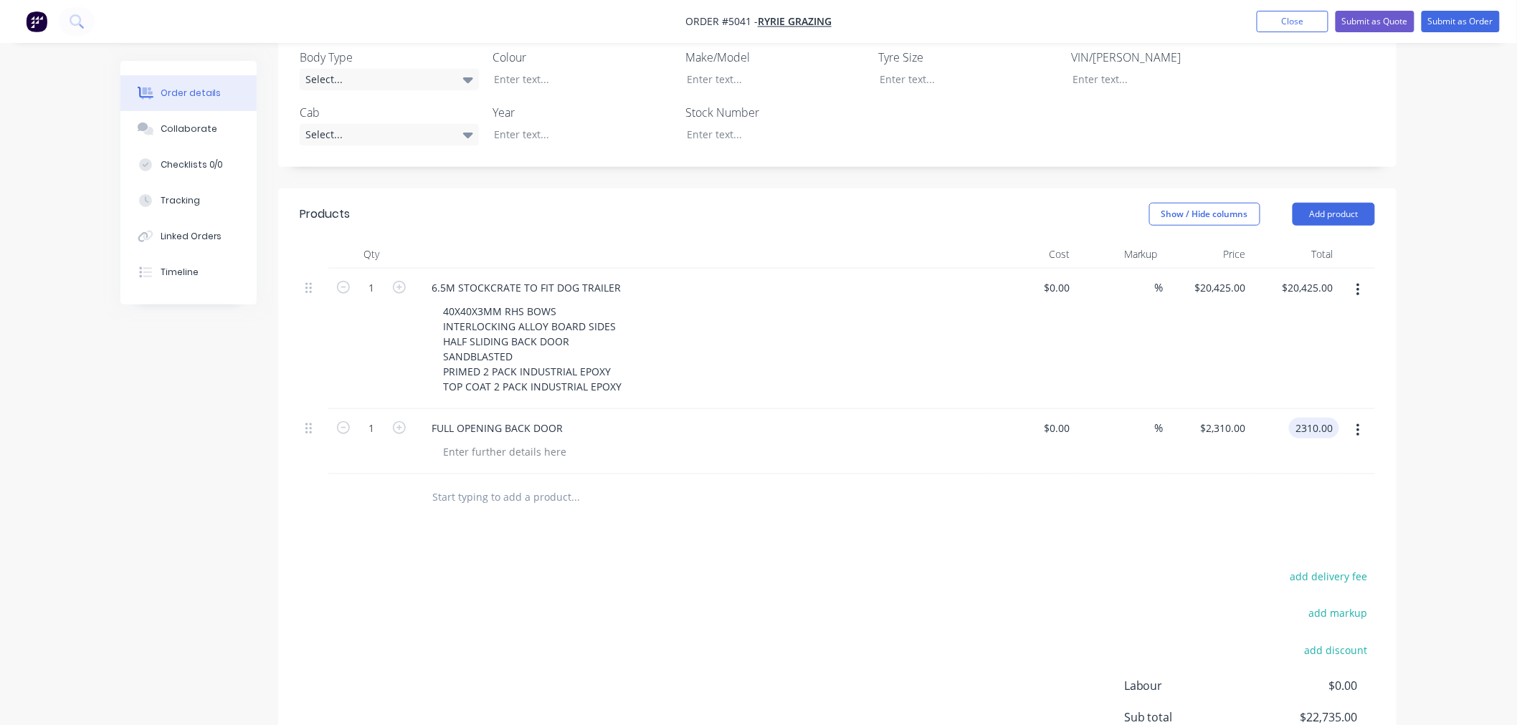
scroll to position [535, 0]
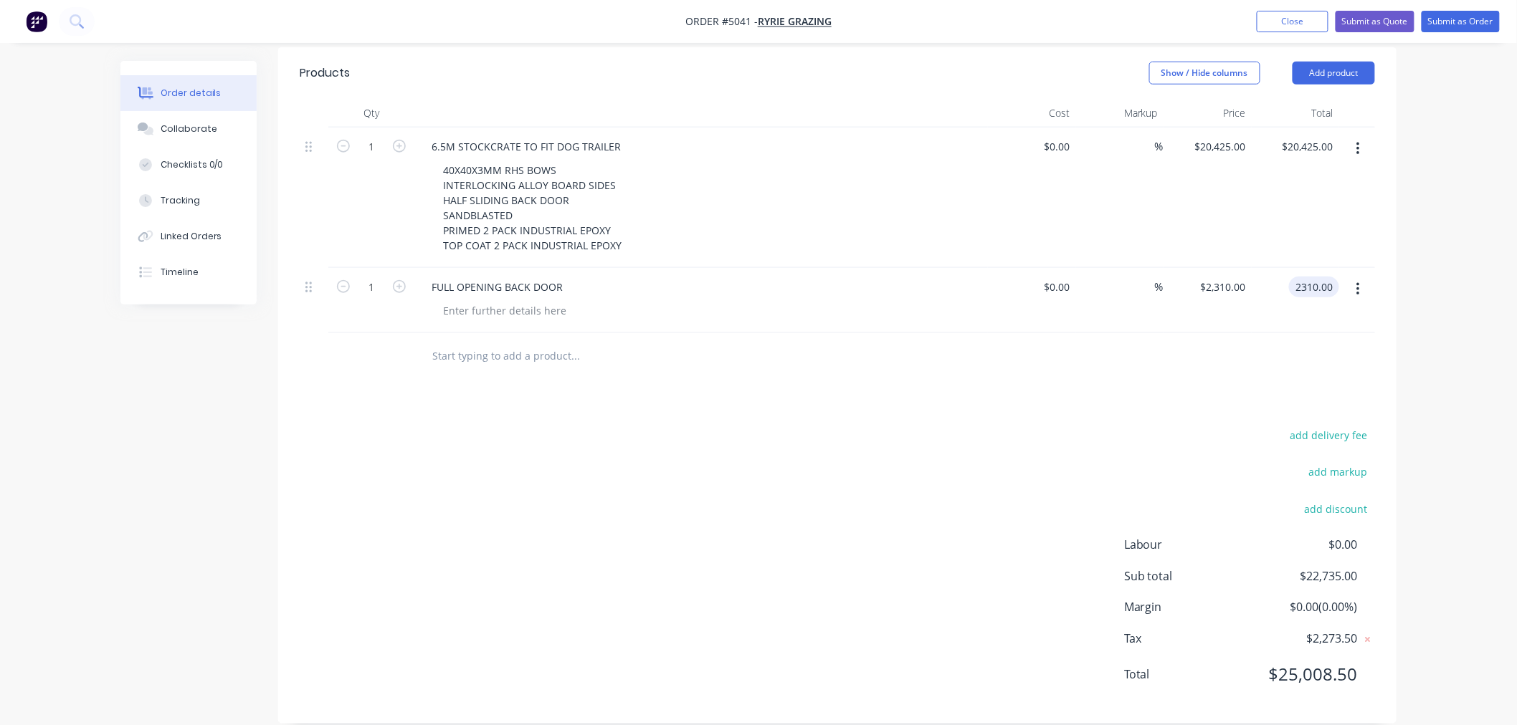
type input "$2,310.00"
click at [525, 342] on input "text" at bounding box center [575, 356] width 287 height 29
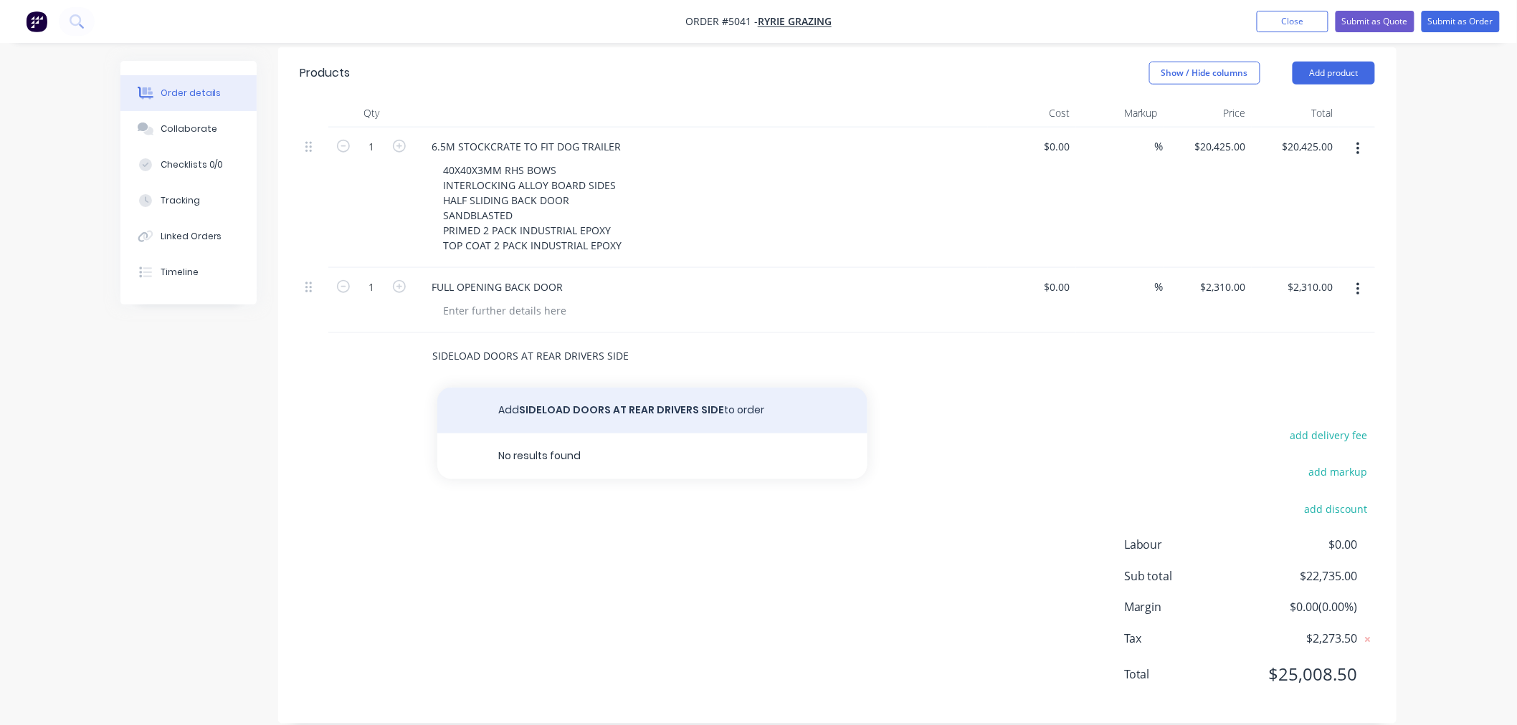
type input "SIDELOAD DOORS AT REAR DRIVERS SIDE"
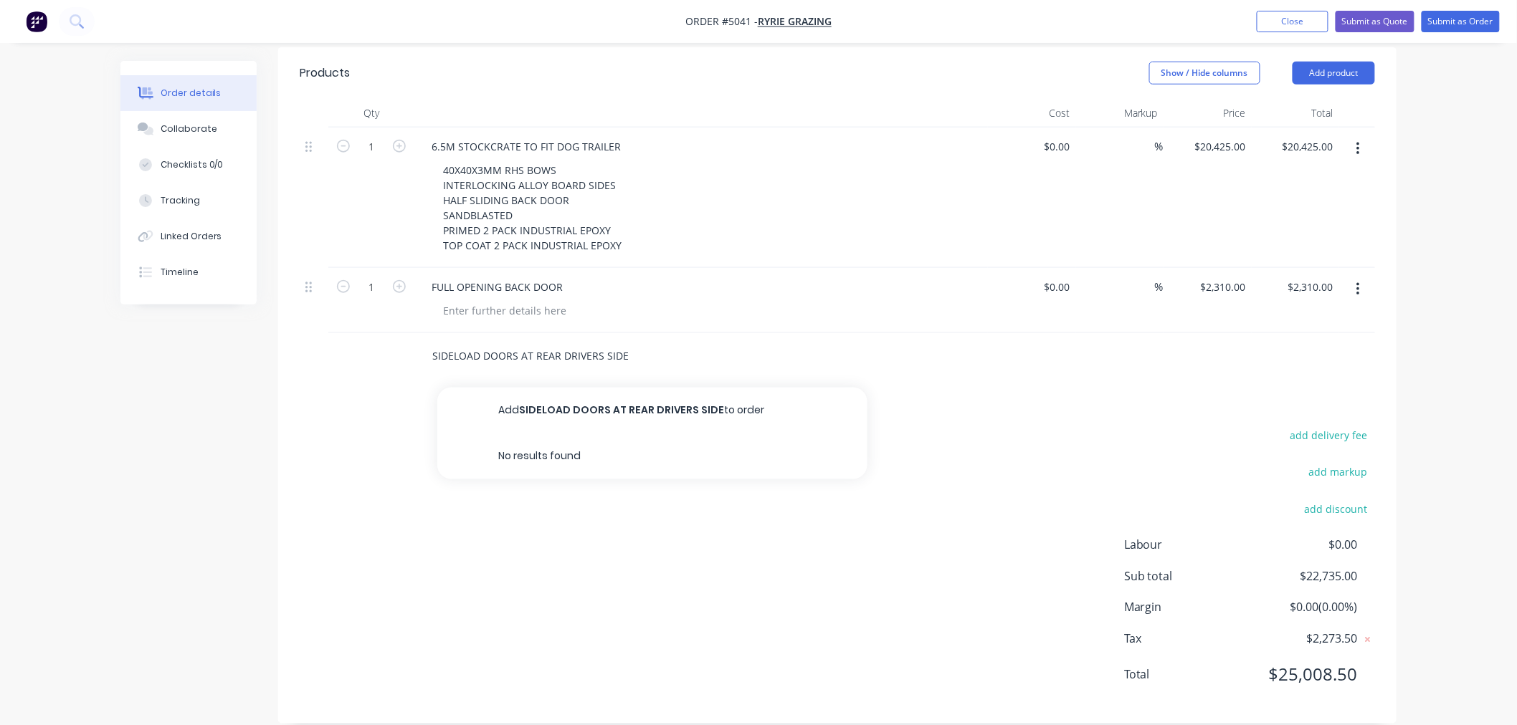
click at [570, 390] on button "Add SIDELOAD DOORS AT REAR DRIVERS SIDE to order" at bounding box center [652, 411] width 430 height 46
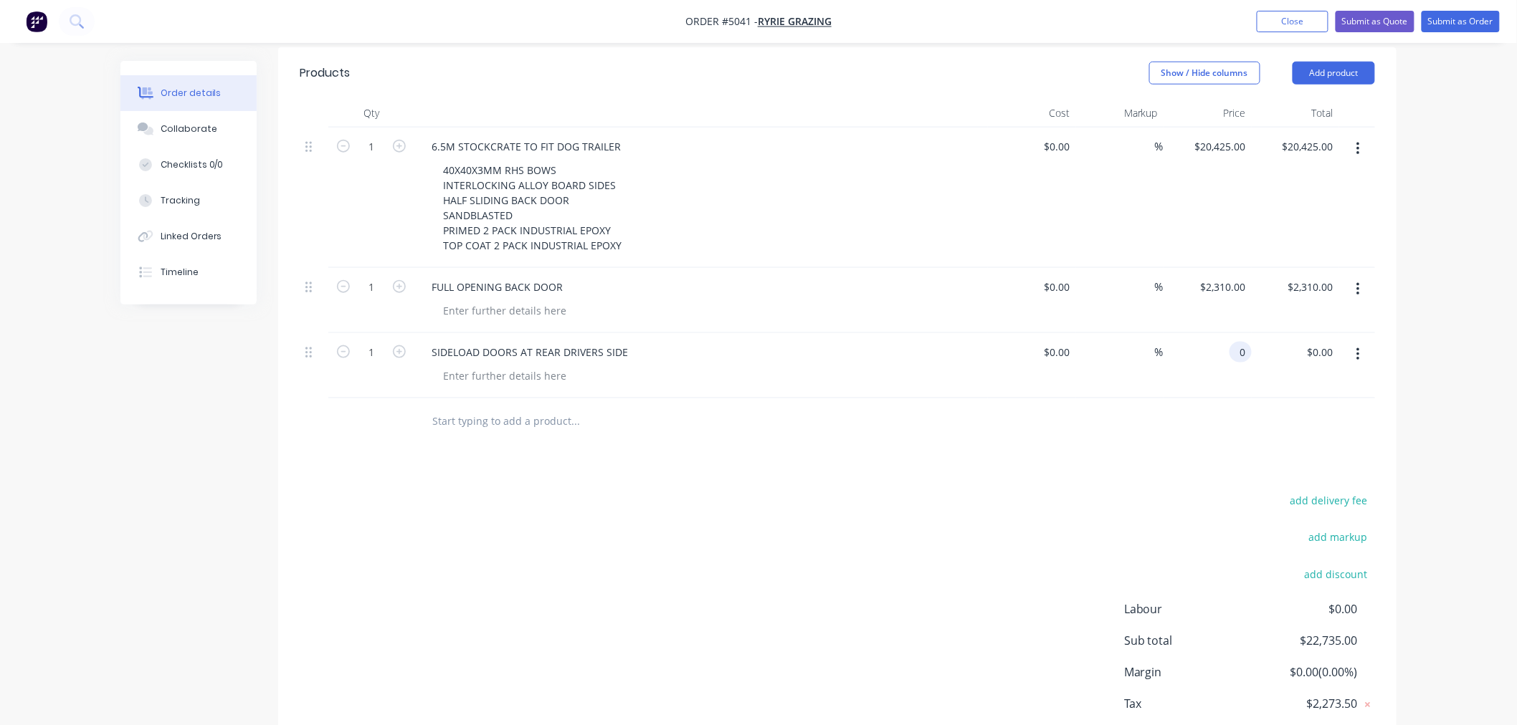
click at [1223, 333] on div "0 0" at bounding box center [1207, 365] width 88 height 65
type input "$1,835.00"
click at [516, 407] on input "text" at bounding box center [575, 421] width 287 height 29
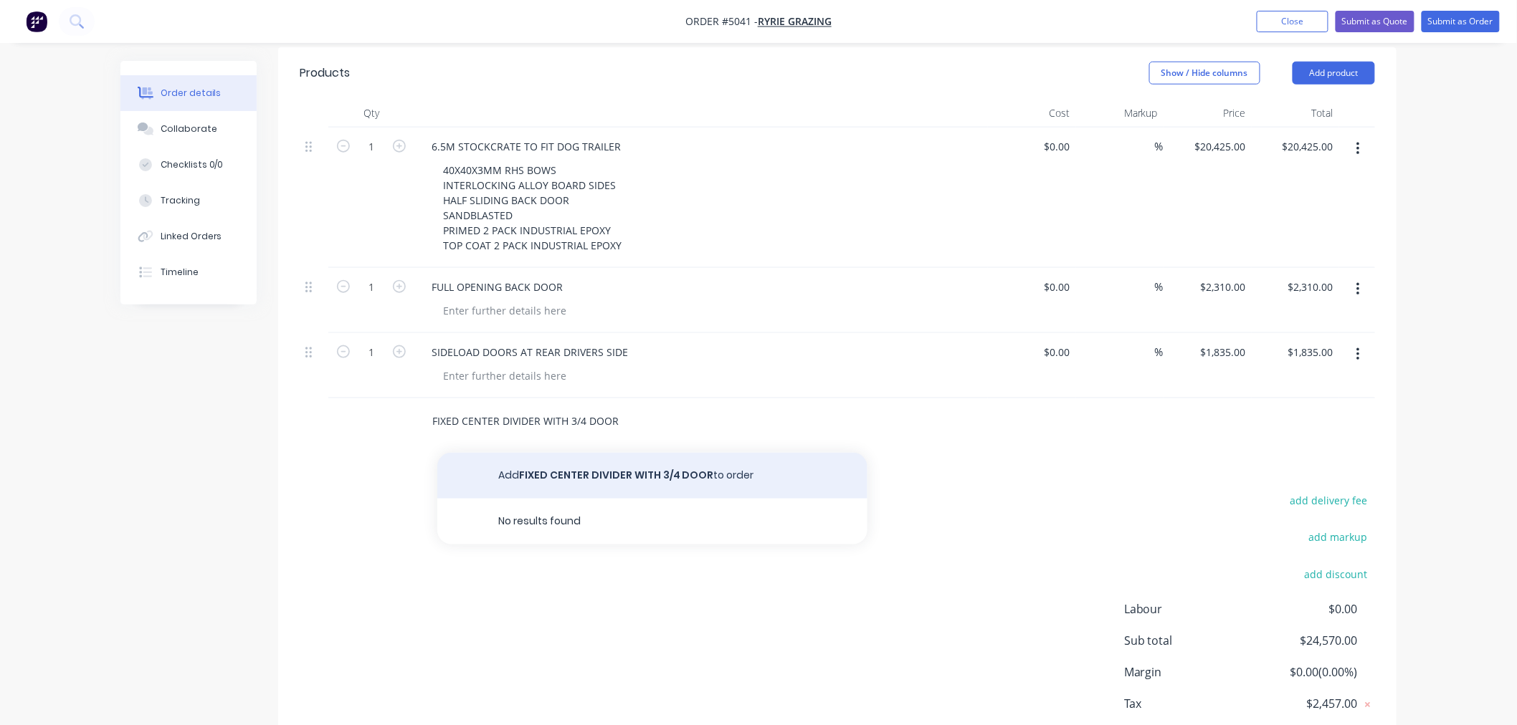
type input "FIXED CENTER DIVIDER WITH 3/4 DOOR"
click at [592, 463] on button "Add FIXED CENTER DIVIDER WITH 3/4 DOOR to order" at bounding box center [652, 476] width 430 height 46
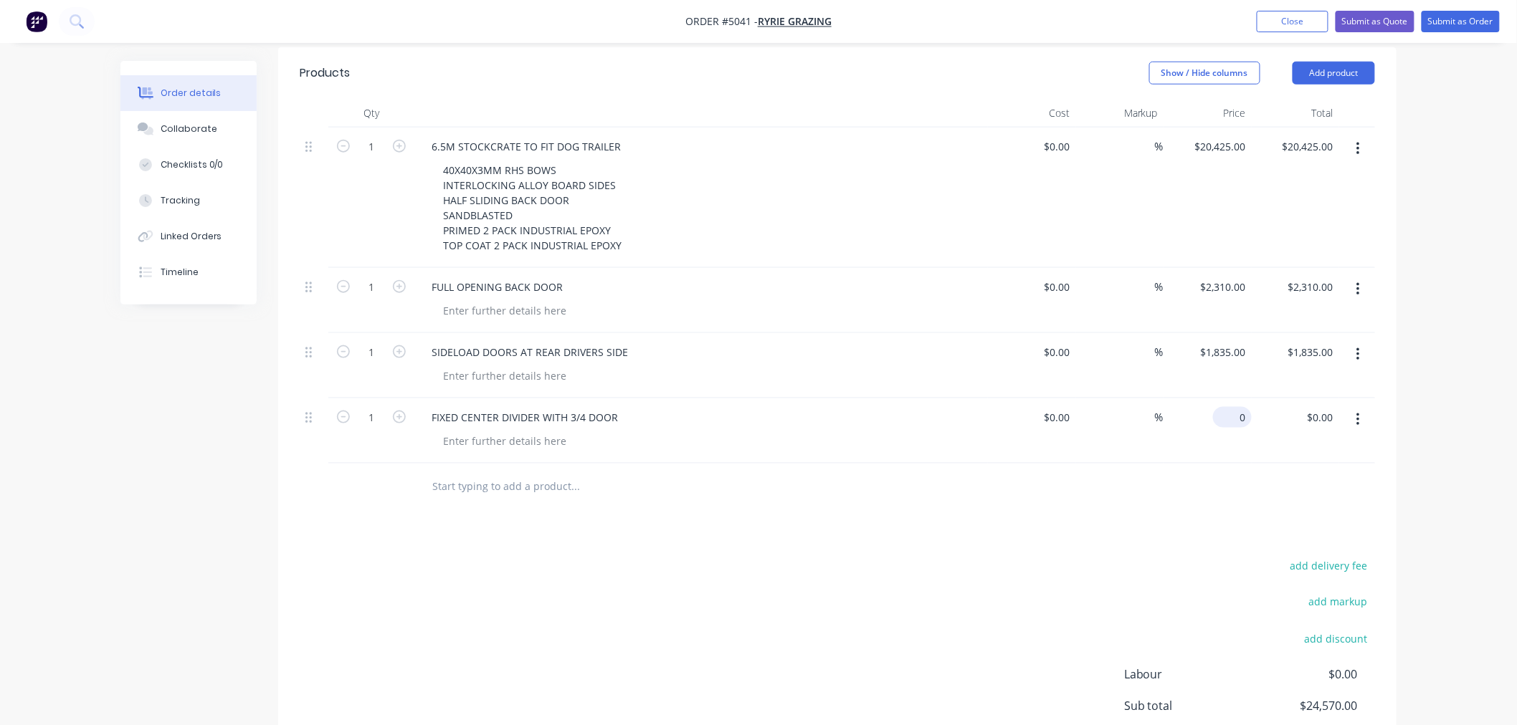
click at [1229, 407] on div "0 $0.00" at bounding box center [1232, 417] width 39 height 21
type input "$2,500.00"
click at [528, 472] on input "text" at bounding box center [575, 486] width 287 height 29
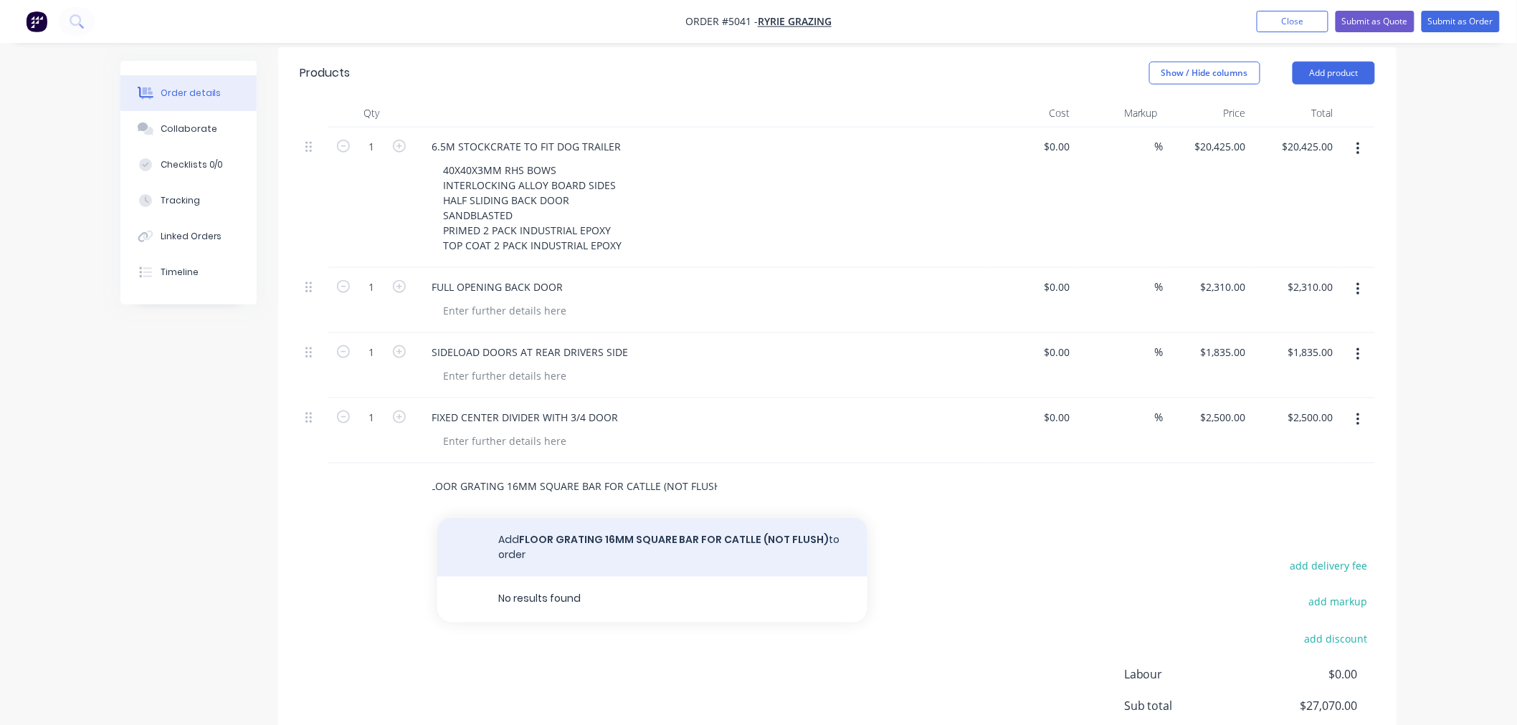
type input "FLOOR GRATING 16MM SQUARE BAR FOR CATLLE (NOT FLUSH)"
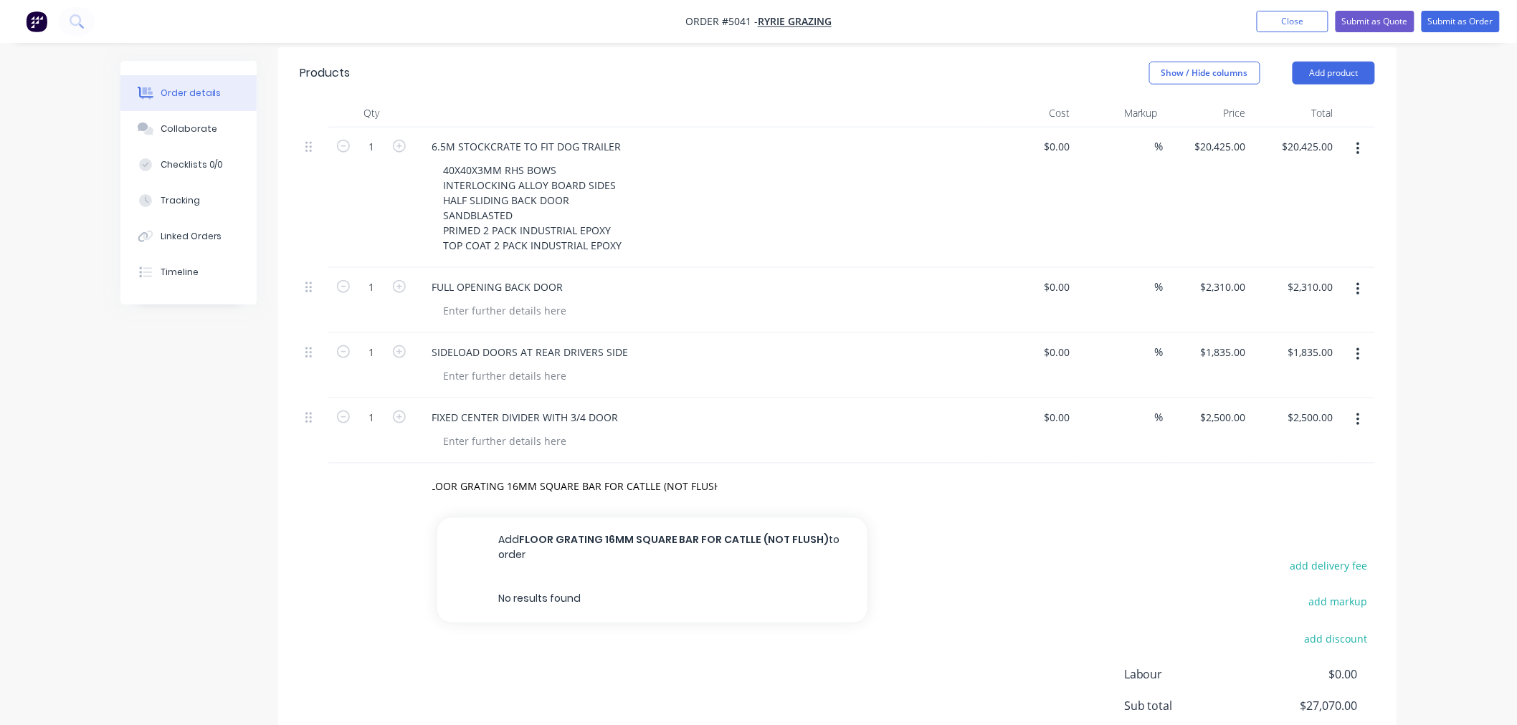
click at [555, 518] on button "Add FLOOR GRATING 16MM SQUARE BAR FOR CATLLE (NOT FLUSH) to order" at bounding box center [652, 547] width 430 height 59
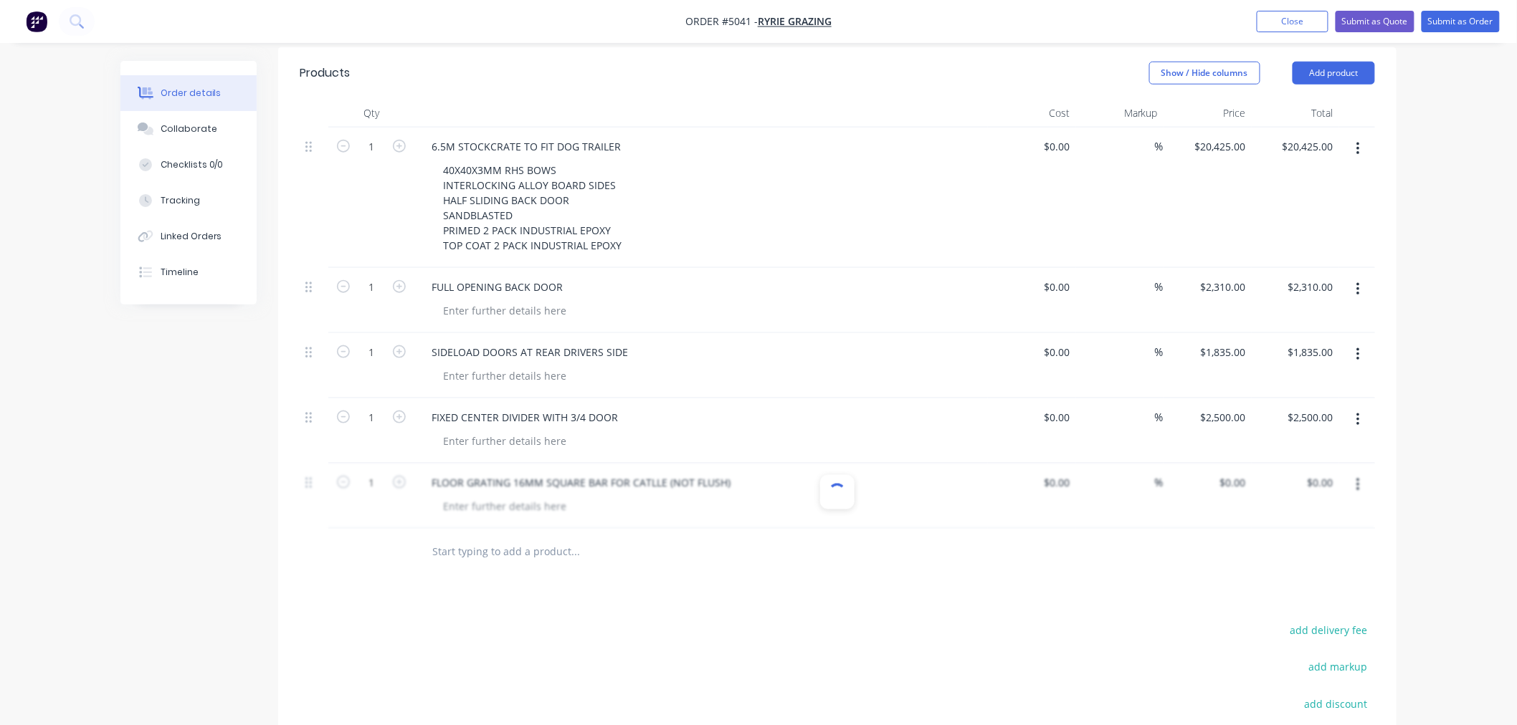
scroll to position [0, 0]
click at [1237, 472] on input "0" at bounding box center [1235, 482] width 33 height 21
type input "$257.50"
click at [634, 538] on input "text" at bounding box center [575, 552] width 287 height 29
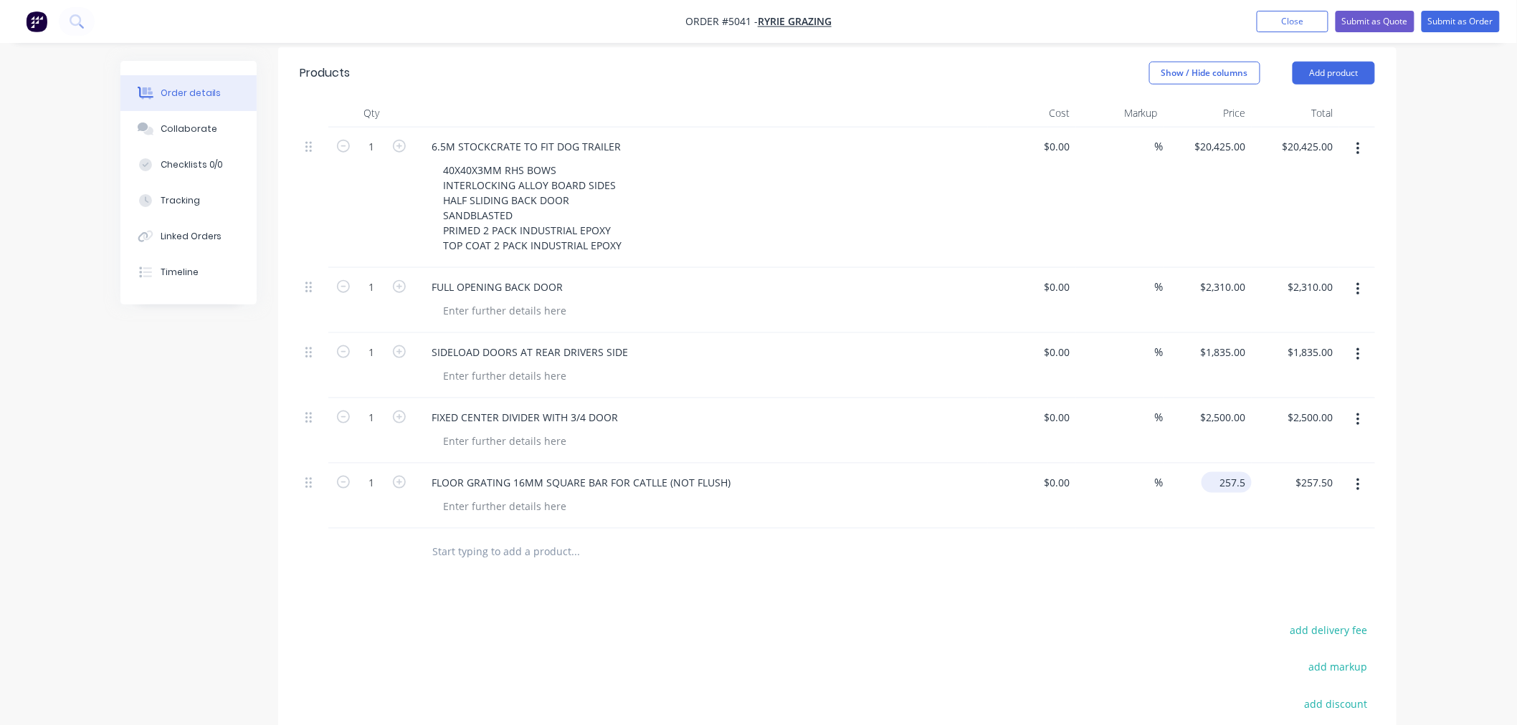
click at [1224, 472] on input "257.5" at bounding box center [1229, 482] width 44 height 21
click at [1224, 472] on input "257.5" at bounding box center [1235, 482] width 33 height 21
click at [1231, 472] on input "257.5" at bounding box center [1235, 482] width 33 height 21
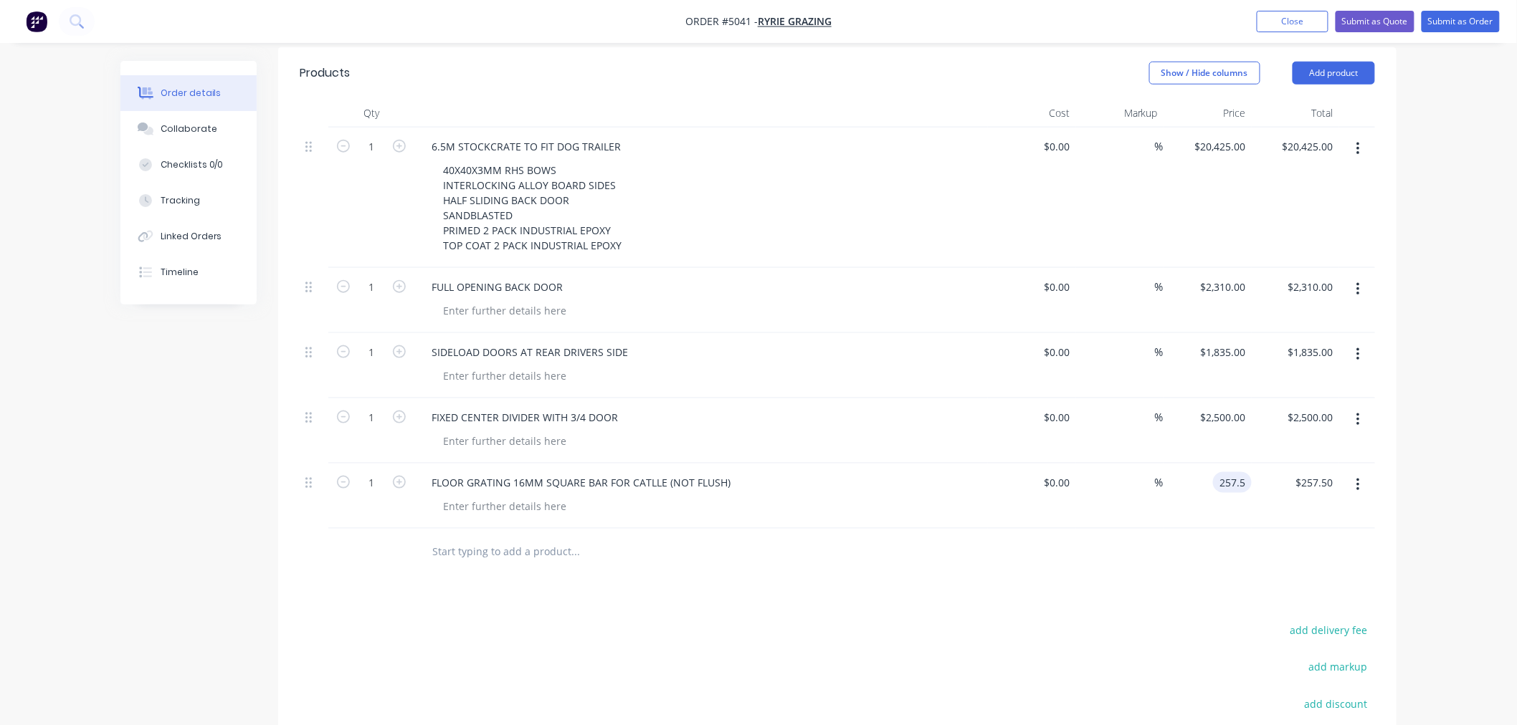
click at [1223, 472] on input "257.5" at bounding box center [1235, 482] width 33 height 21
type input "$2,257.50"
click at [518, 538] on input "text" at bounding box center [575, 552] width 287 height 29
type input "THROUGH LOAD AT FRONT"
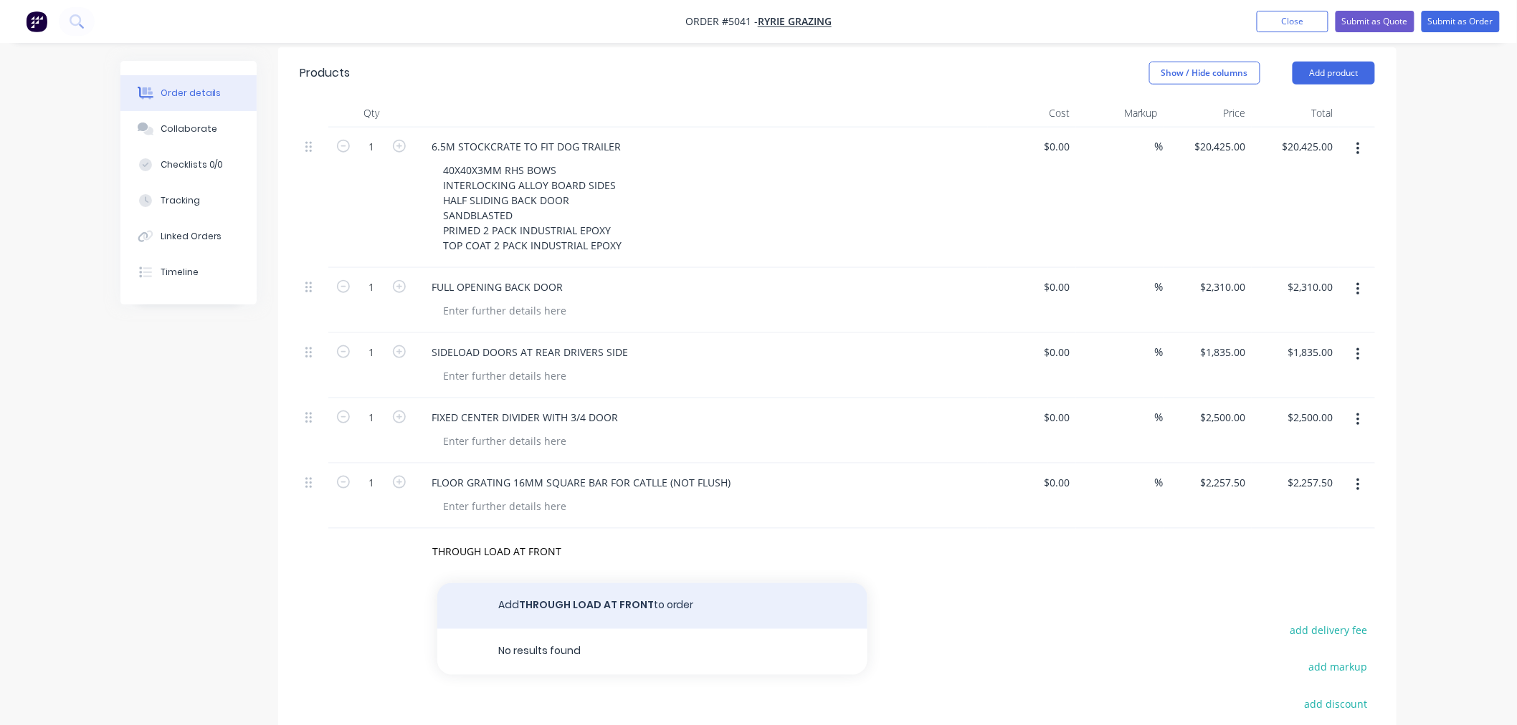
click at [656, 586] on button "Add THROUGH LOAD AT FRONT to order" at bounding box center [652, 606] width 430 height 46
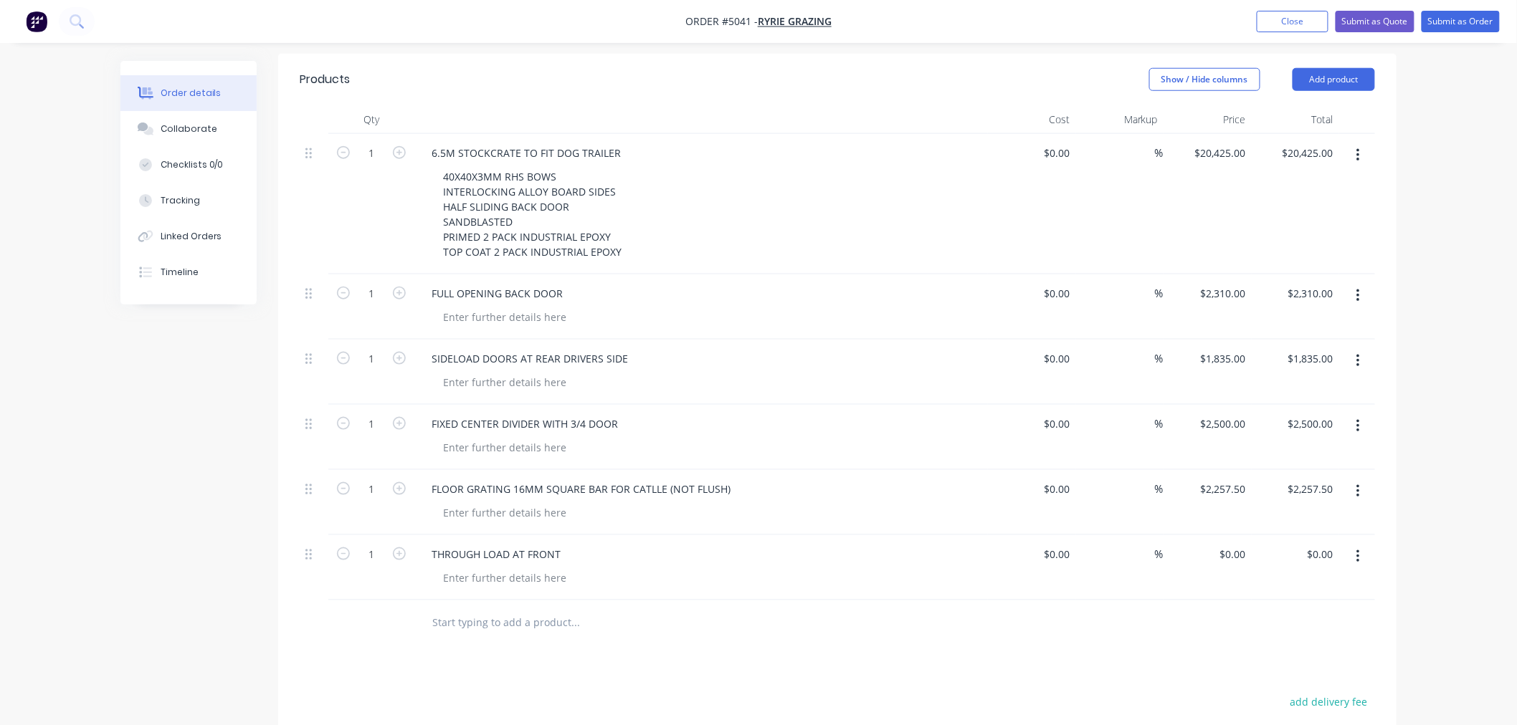
scroll to position [615, 0]
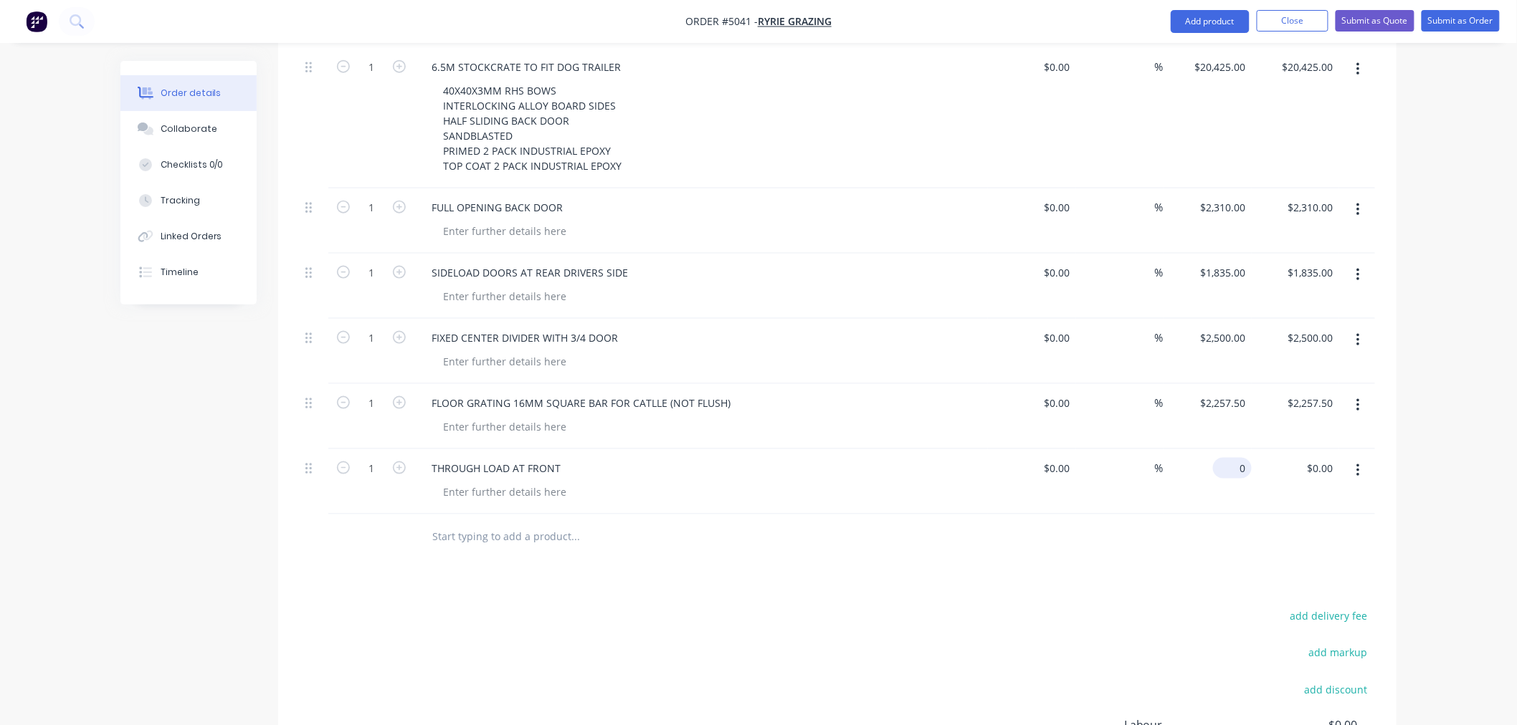
click at [1242, 458] on input "0" at bounding box center [1235, 468] width 33 height 21
type input "$3,500.00"
click at [543, 523] on input "text" at bounding box center [575, 537] width 287 height 29
type input "WALKWAY FULL LENGTH WITH ACCESS TO SIDES"
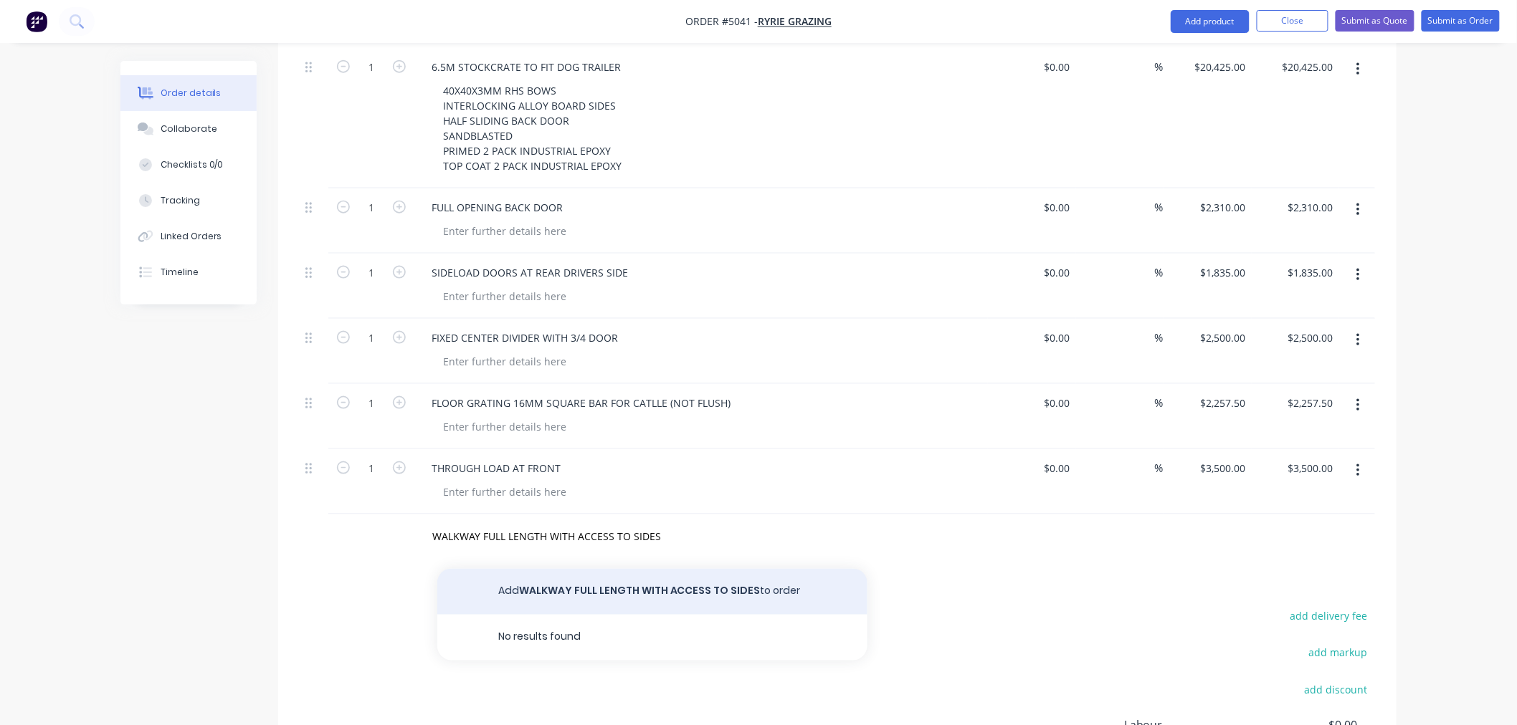
click at [624, 579] on button "Add WALKWAY FULL LENGTH WITH ACCESS TO SIDES to order" at bounding box center [652, 592] width 430 height 46
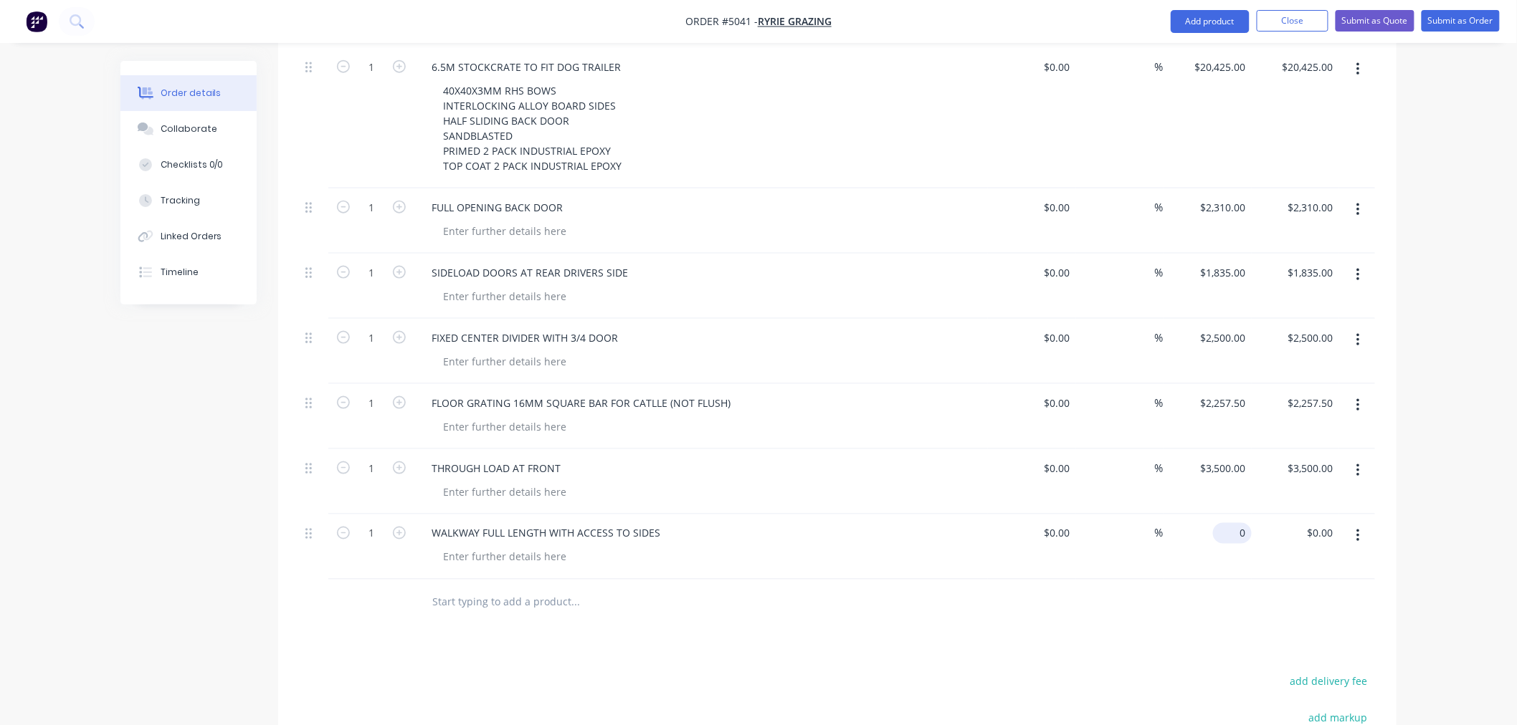
click at [1233, 523] on div "0 $0.00" at bounding box center [1232, 533] width 39 height 21
type input "$2,687.50"
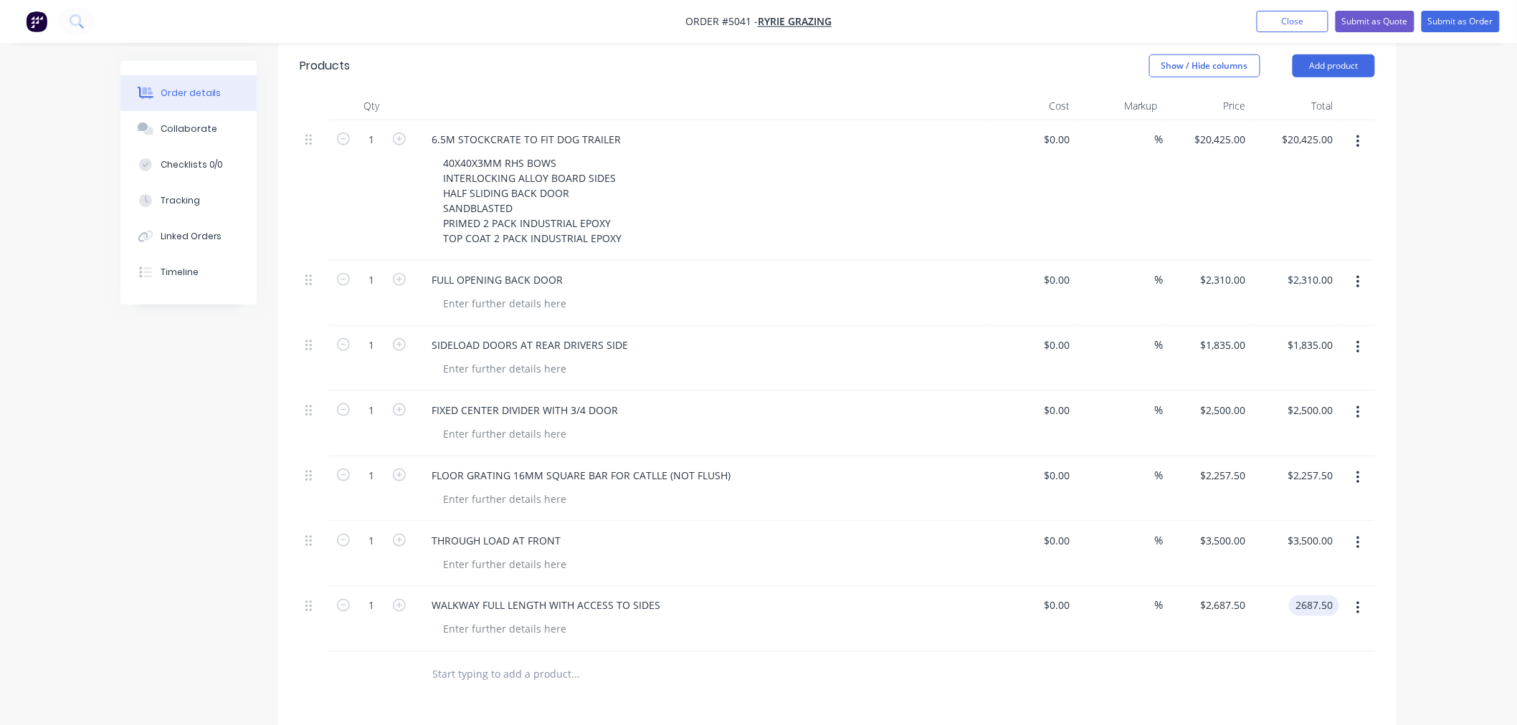
scroll to position [622, 0]
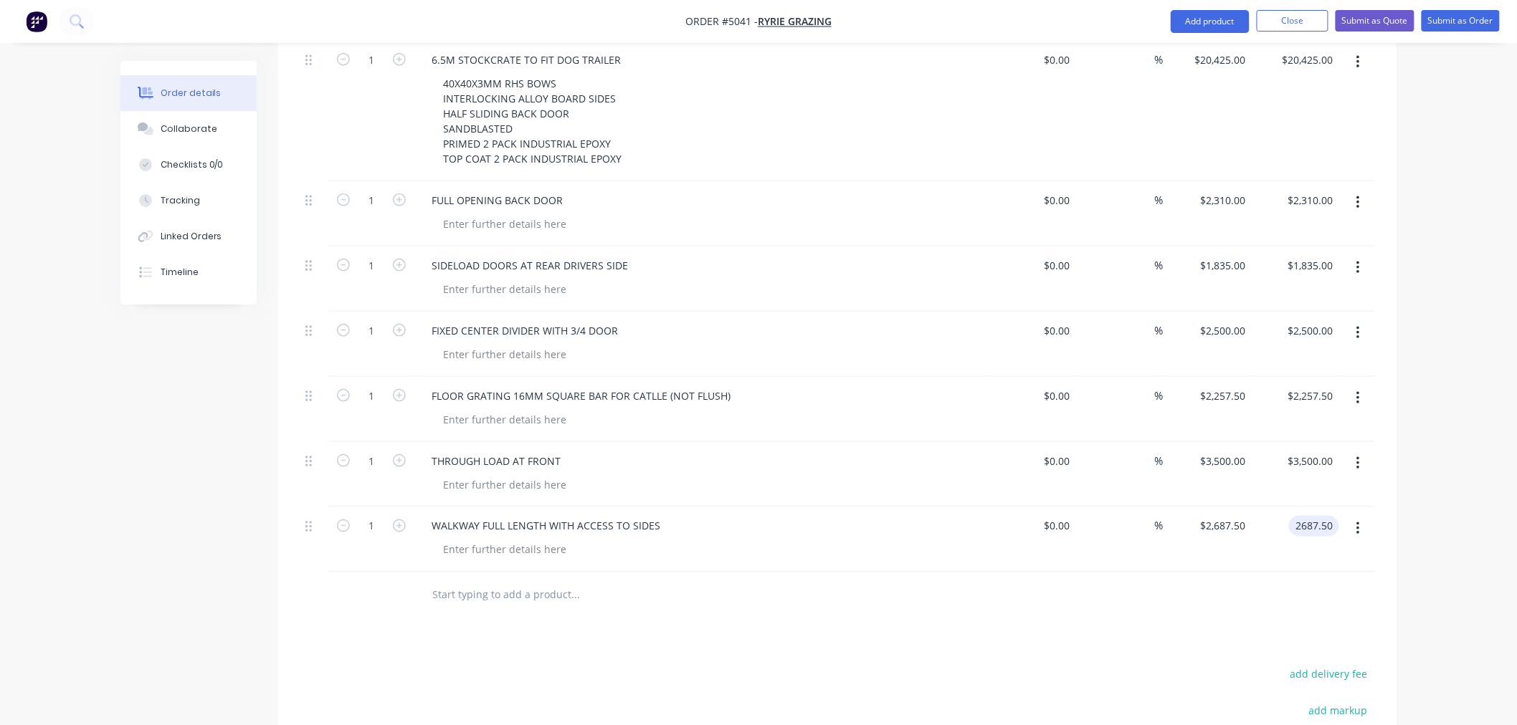
type input "$2,687.50"
click at [860, 581] on div at bounding box center [672, 595] width 505 height 29
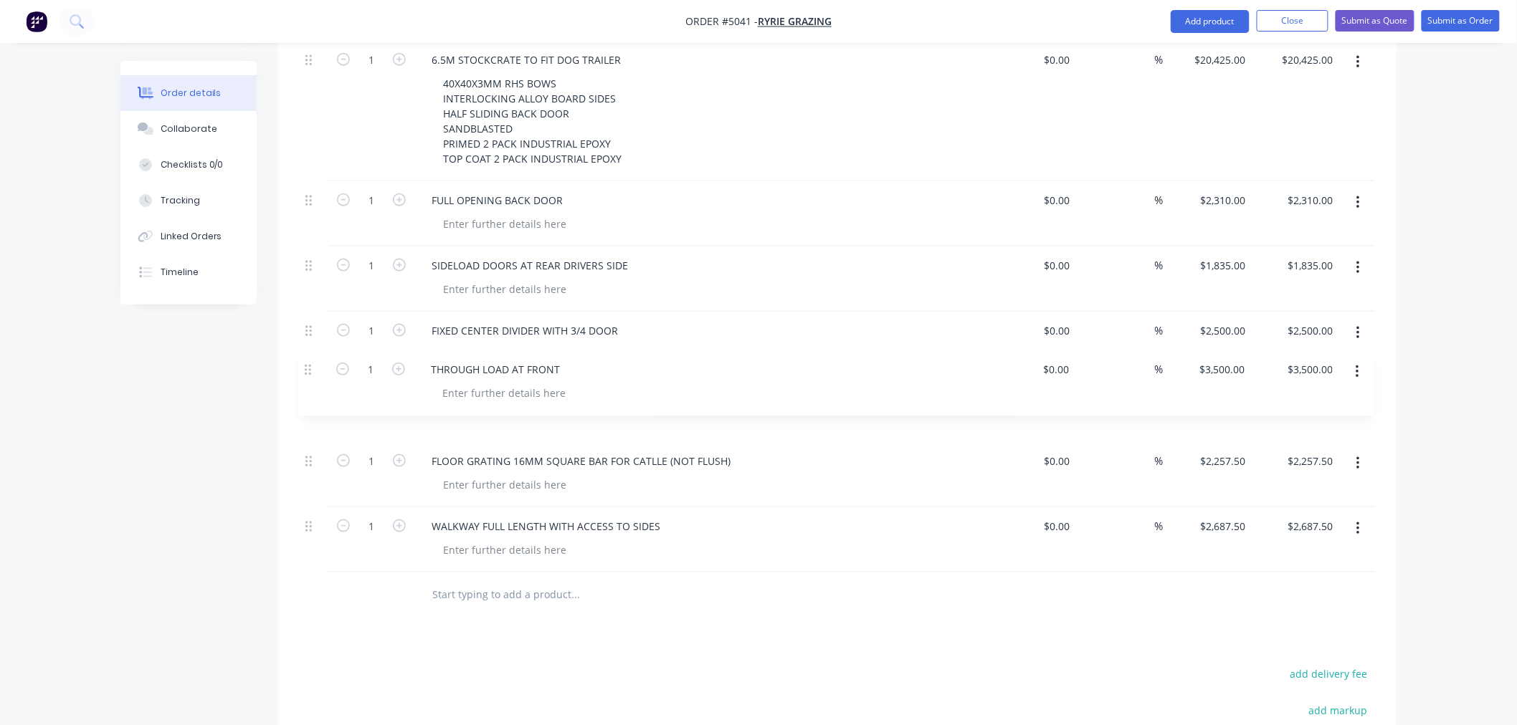
drag, startPoint x: 312, startPoint y: 446, endPoint x: 315, endPoint y: 366, distance: 79.6
click at [315, 366] on div "1 6.5M STOCKCRATE TO FIT DOG TRAILER 40X40X3MM RHS BOWS INTERLOCKING ALLOY BOAR…" at bounding box center [837, 307] width 1075 height 532
drag, startPoint x: 312, startPoint y: 510, endPoint x: 304, endPoint y: 515, distance: 9.3
click at [304, 515] on div "1 6.5M STOCKCRATE TO FIT DOG TRAILER 40X40X3MM RHS BOWS INTERLOCKING ALLOY BOAR…" at bounding box center [837, 307] width 1075 height 532
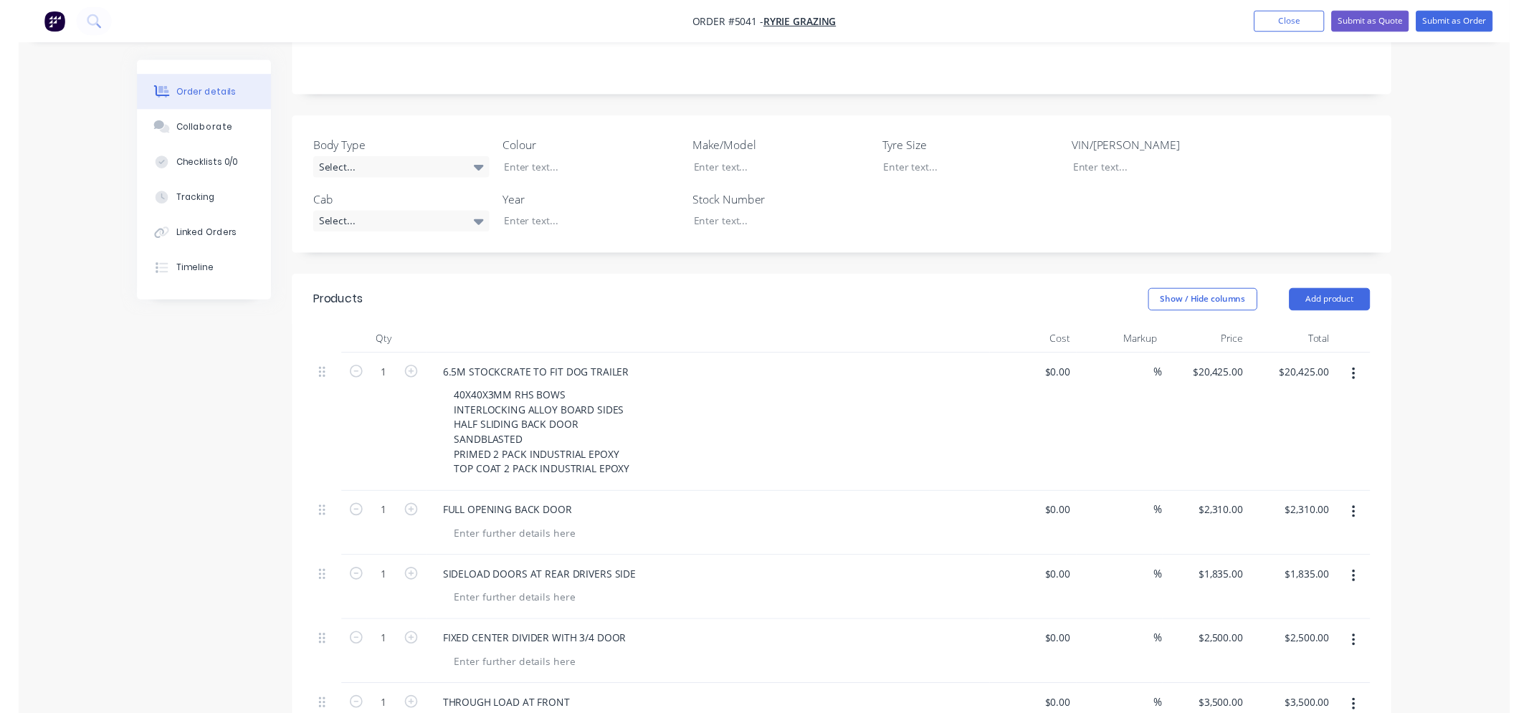
scroll to position [0, 0]
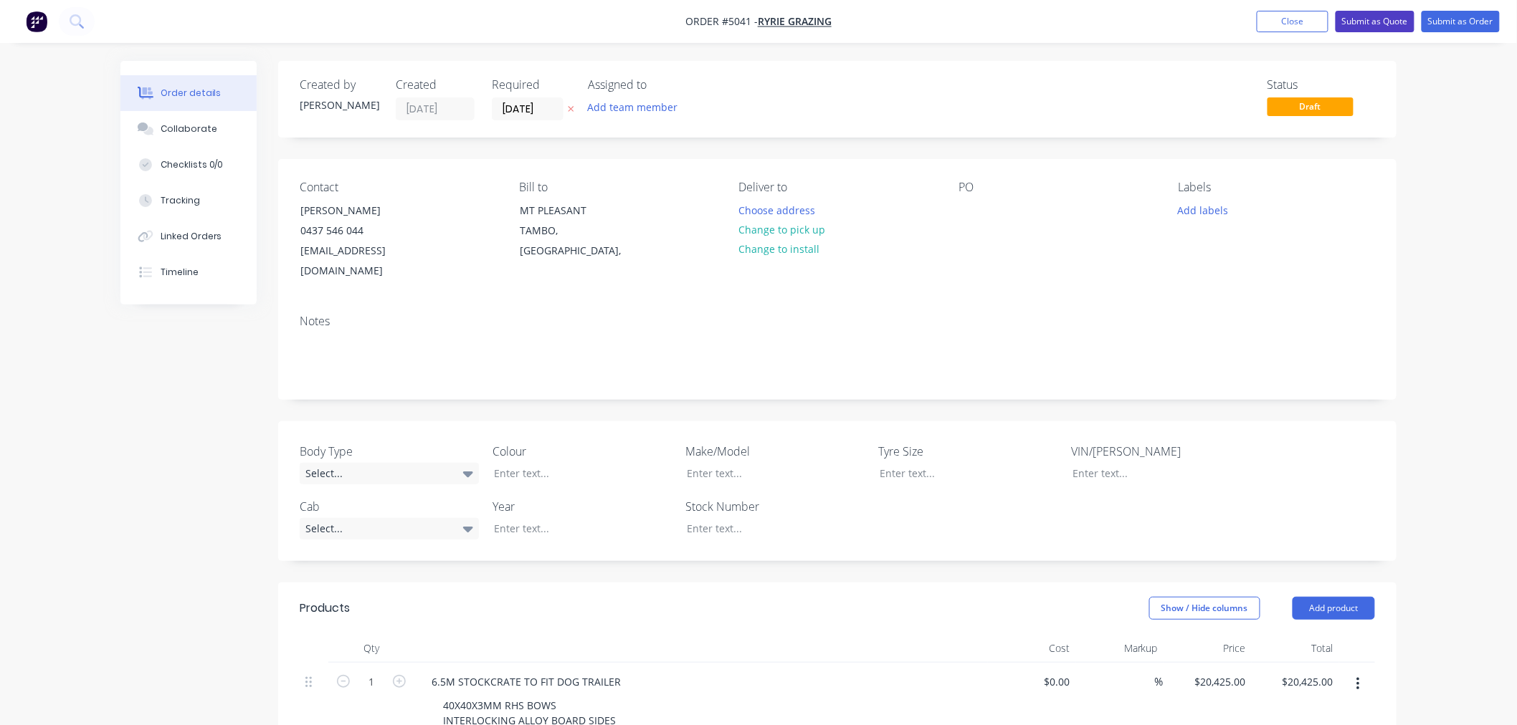
click at [1373, 19] on button "Submit as Quote" at bounding box center [1374, 22] width 79 height 22
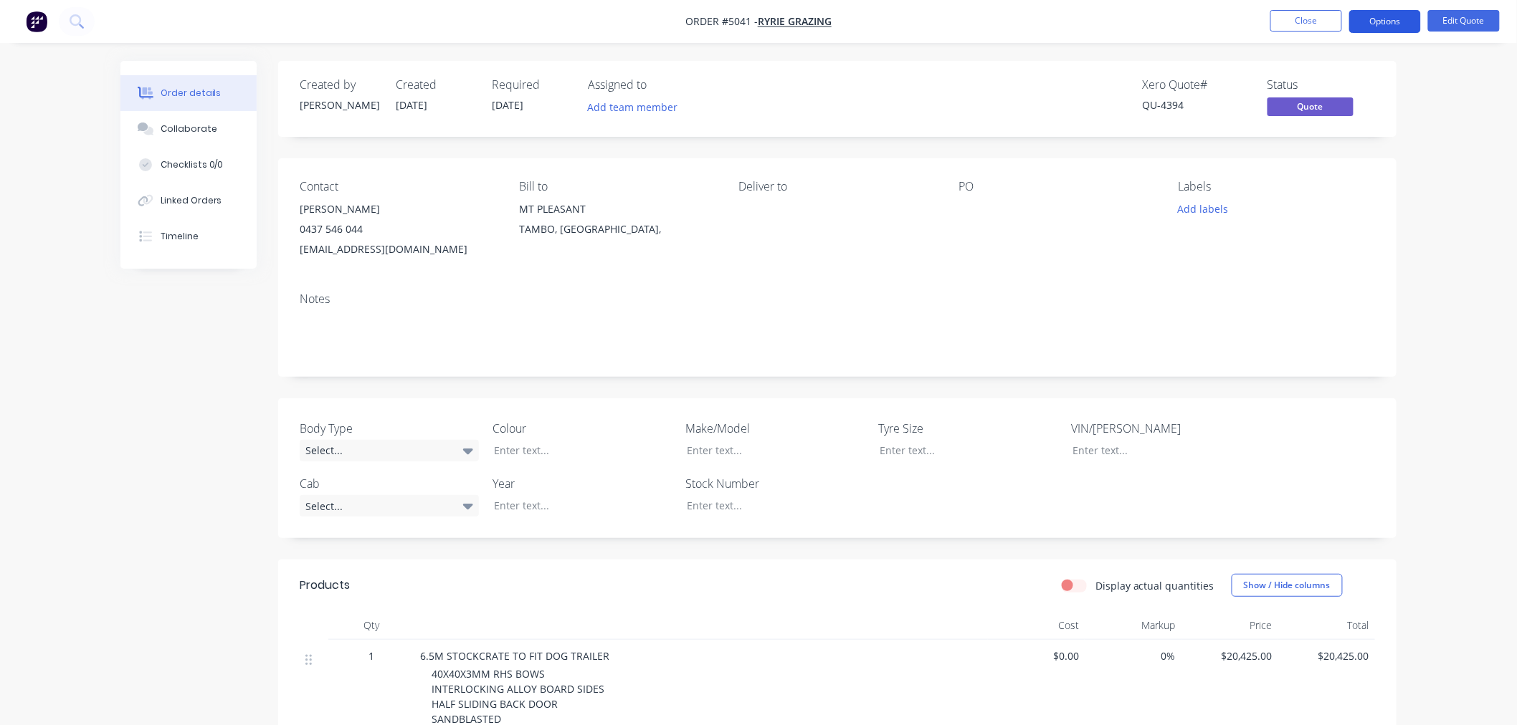
click at [1389, 18] on button "Options" at bounding box center [1385, 21] width 72 height 23
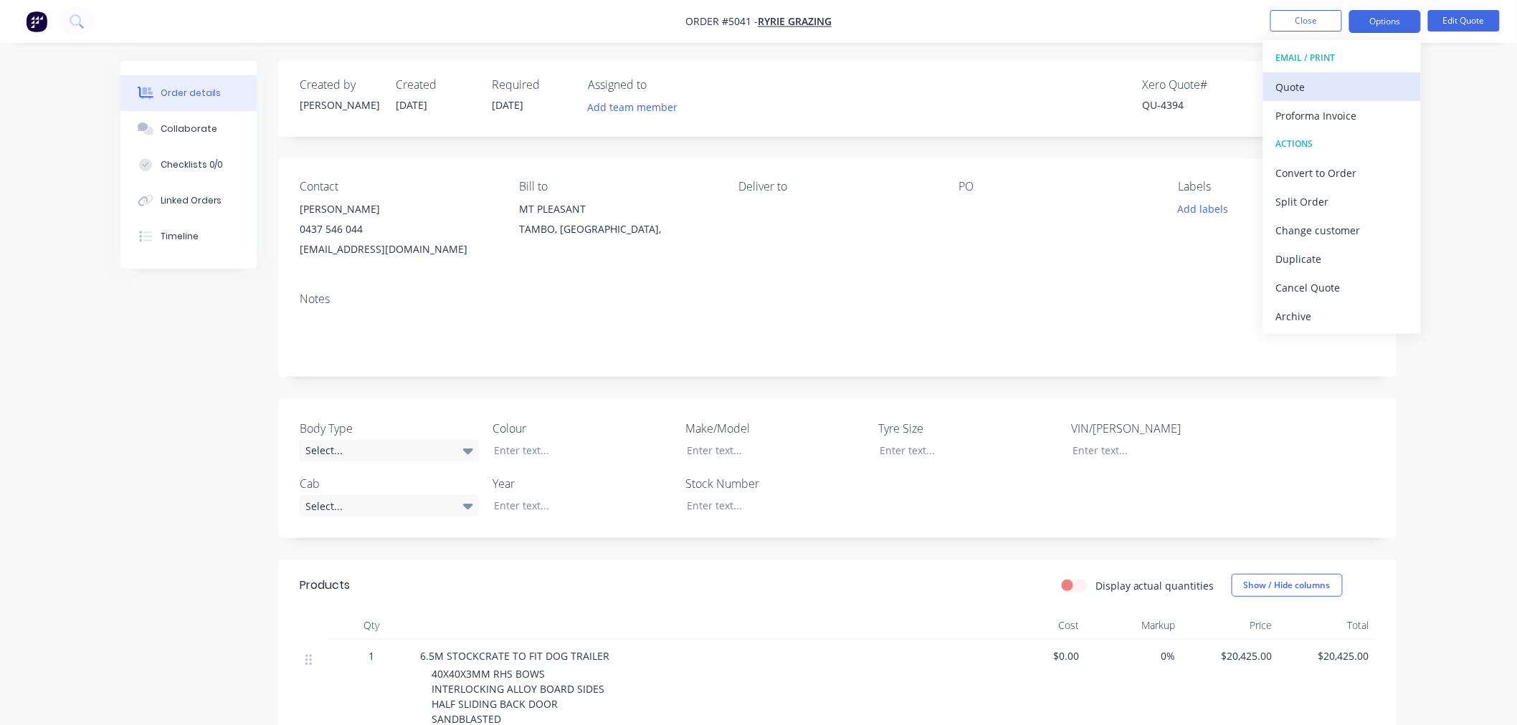
click at [1322, 90] on div "Quote" at bounding box center [1342, 87] width 132 height 21
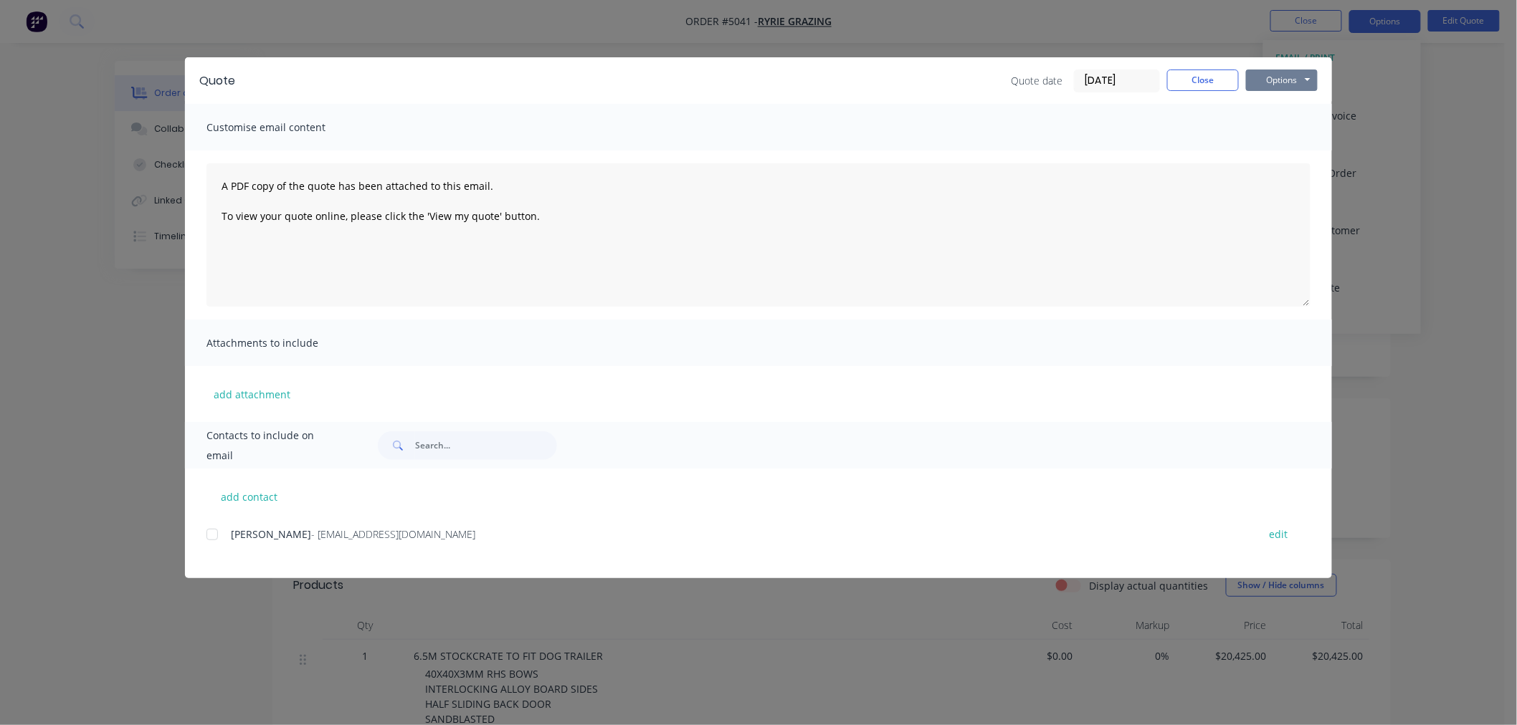
click at [1287, 84] on button "Options" at bounding box center [1282, 81] width 72 height 22
click at [1279, 152] on button "Email" at bounding box center [1292, 153] width 92 height 24
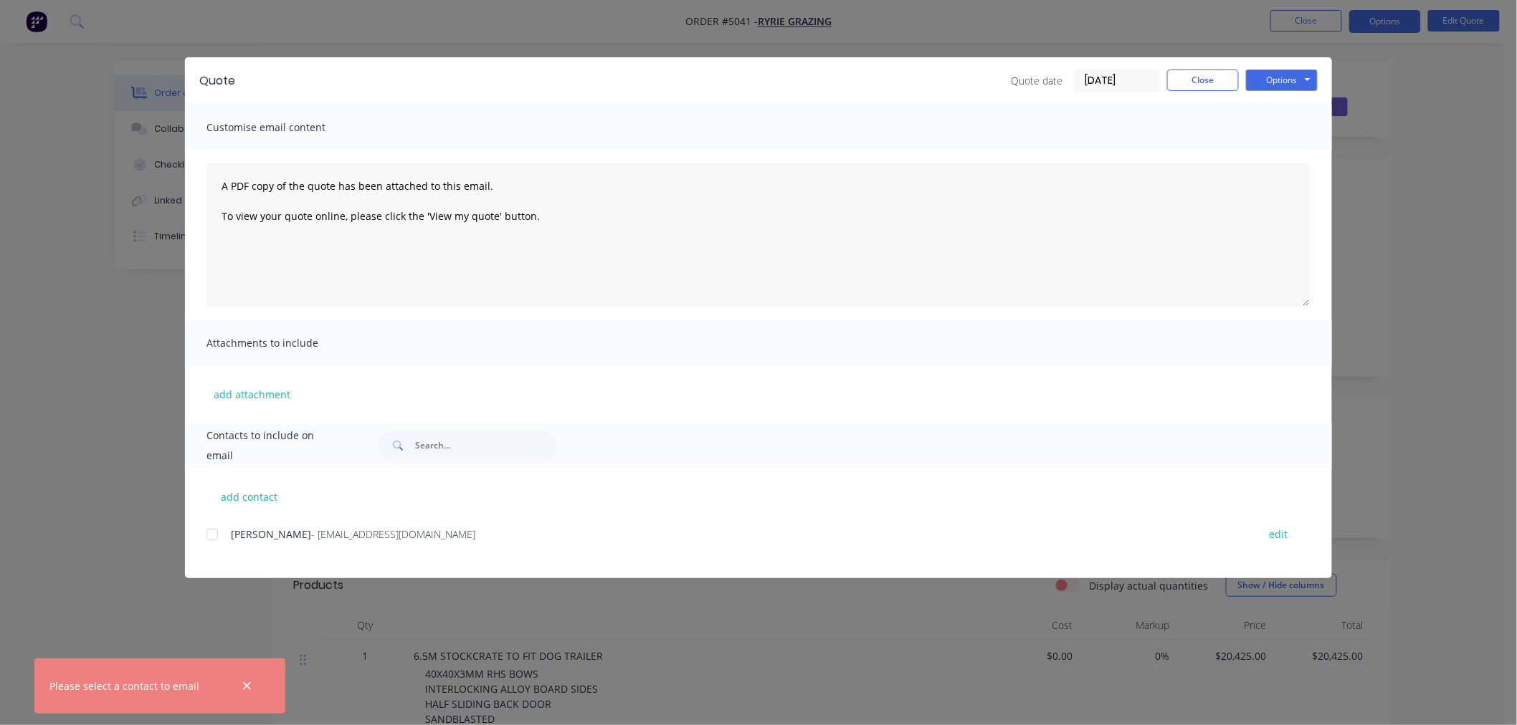
click at [211, 534] on div at bounding box center [212, 534] width 29 height 29
click at [1286, 82] on button "Options" at bounding box center [1282, 81] width 72 height 22
click at [1286, 149] on button "Email" at bounding box center [1292, 153] width 92 height 24
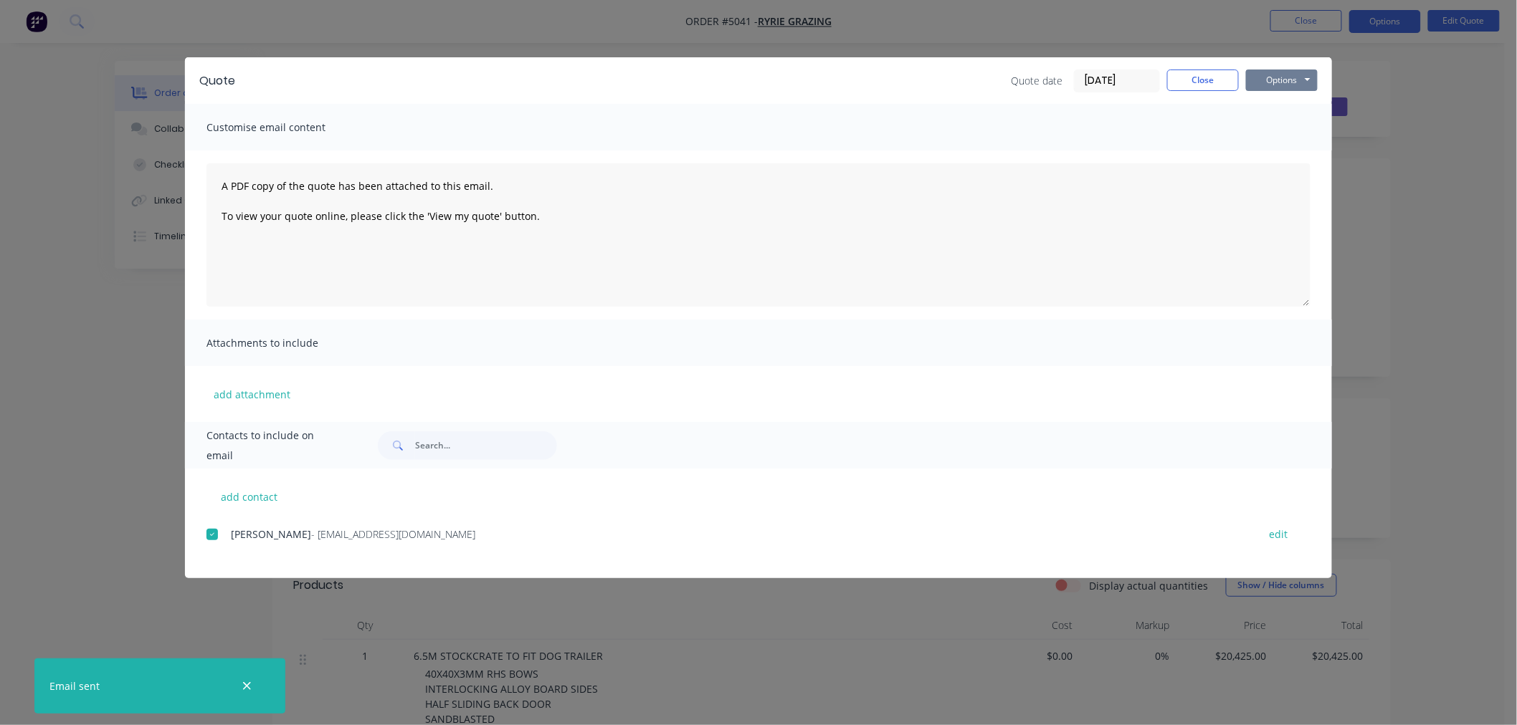
click at [1285, 79] on button "Options" at bounding box center [1282, 81] width 72 height 22
click at [1291, 129] on button "Print" at bounding box center [1292, 130] width 92 height 24
click at [1207, 70] on button "Close" at bounding box center [1203, 81] width 72 height 22
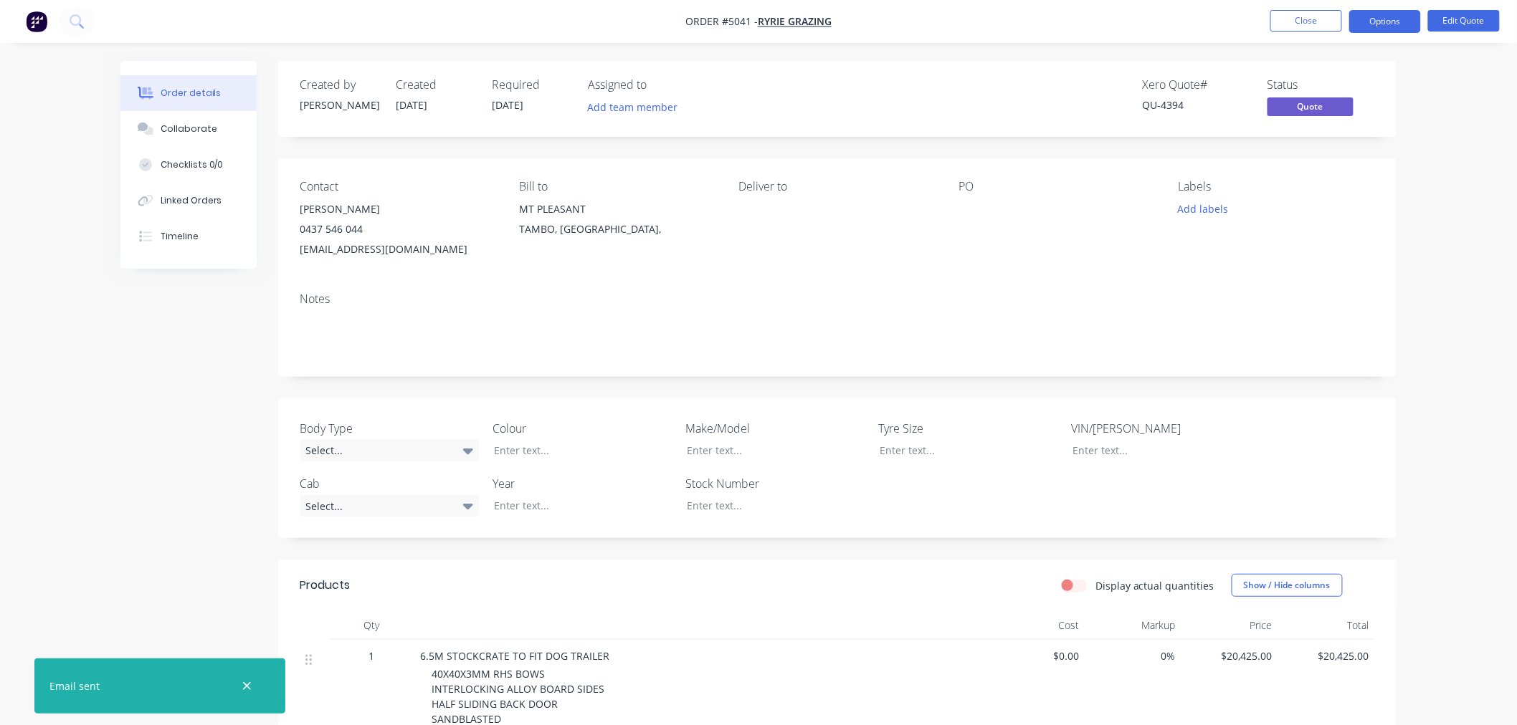
click at [816, 52] on div "Order details Collaborate Checklists 0/0 Linked Orders Timeline Order details C…" at bounding box center [758, 624] width 1517 height 1249
click at [32, 14] on img "button" at bounding box center [37, 22] width 22 height 22
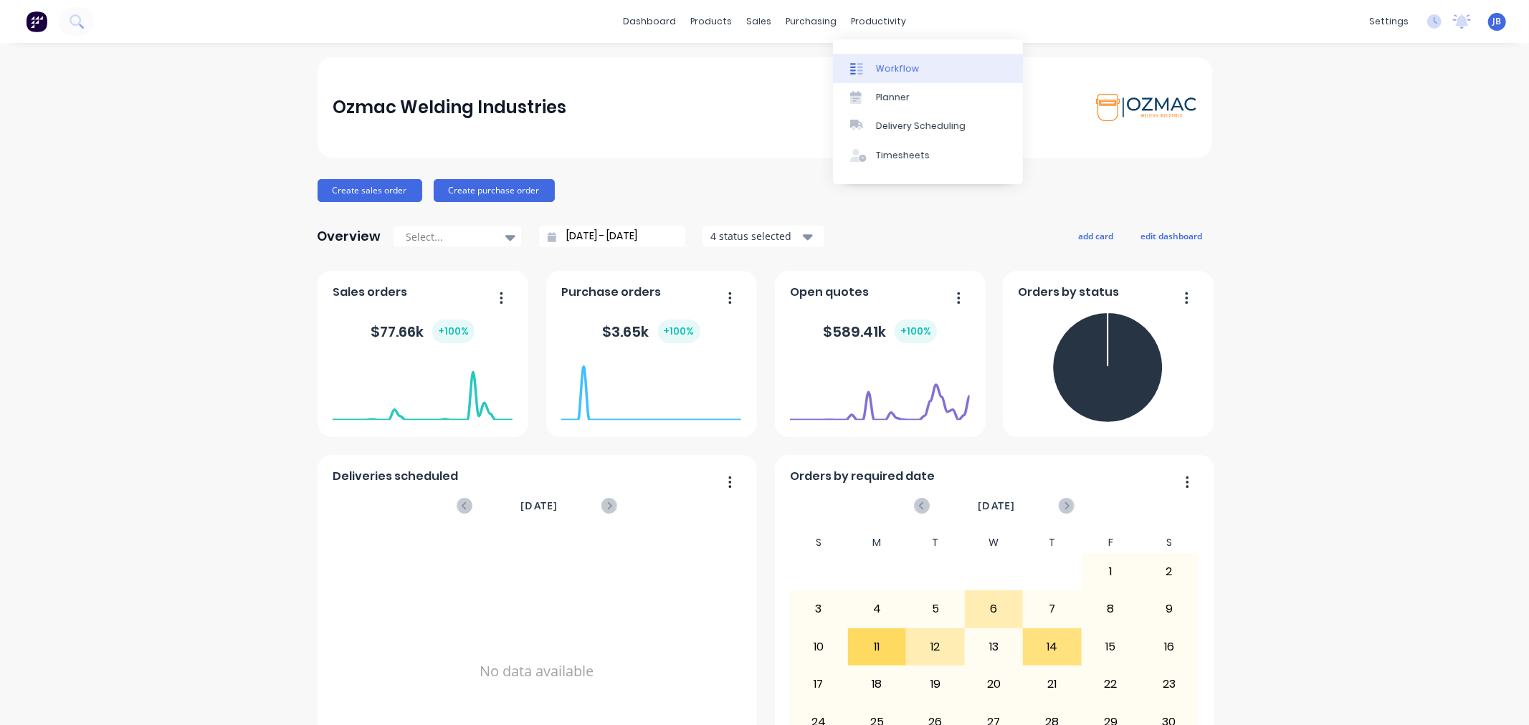
click at [887, 67] on div "Workflow" at bounding box center [897, 68] width 43 height 13
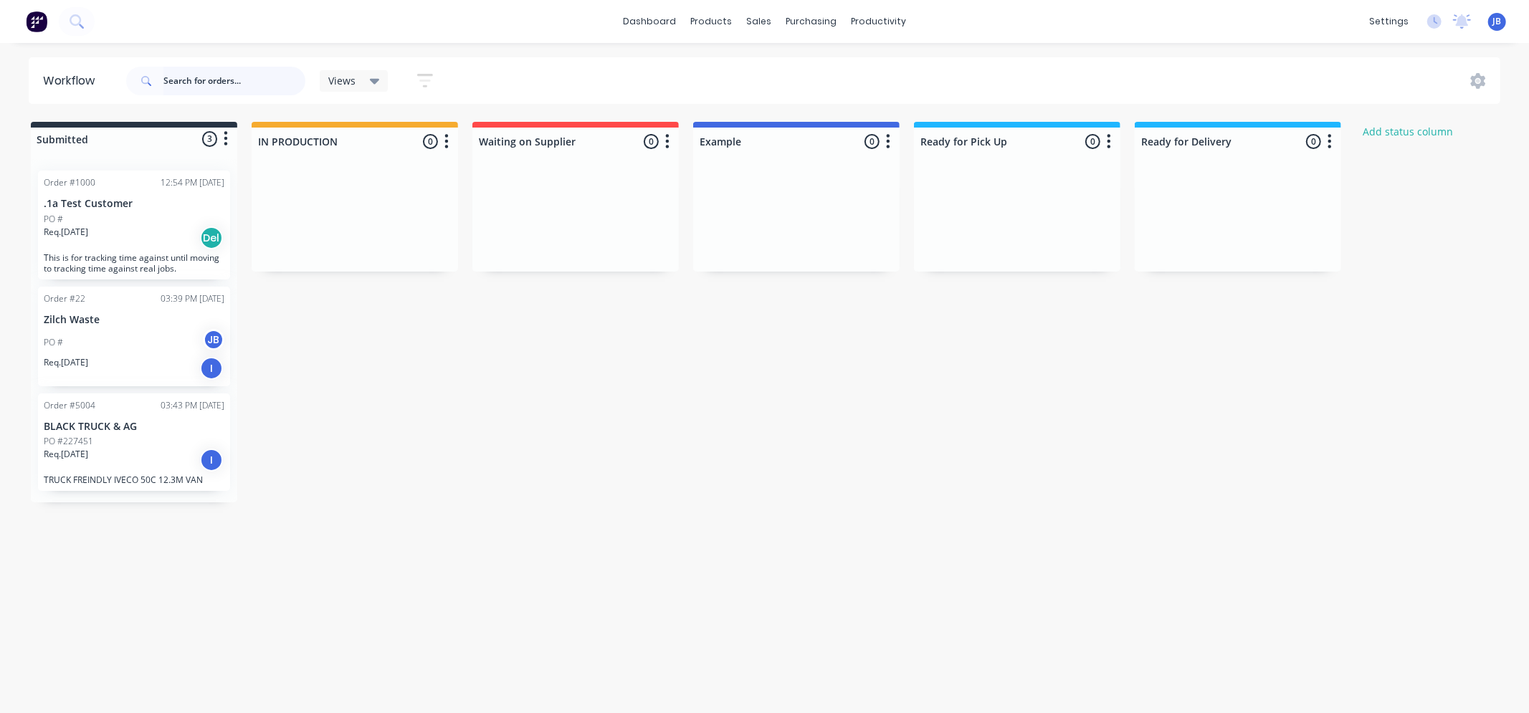
click at [203, 82] on input "text" at bounding box center [234, 81] width 142 height 29
type input "J"
click at [362, 469] on div "Submitted 3 Status colour #273444 hex #273444 Save Cancel Summaries Total order…" at bounding box center [872, 312] width 1767 height 381
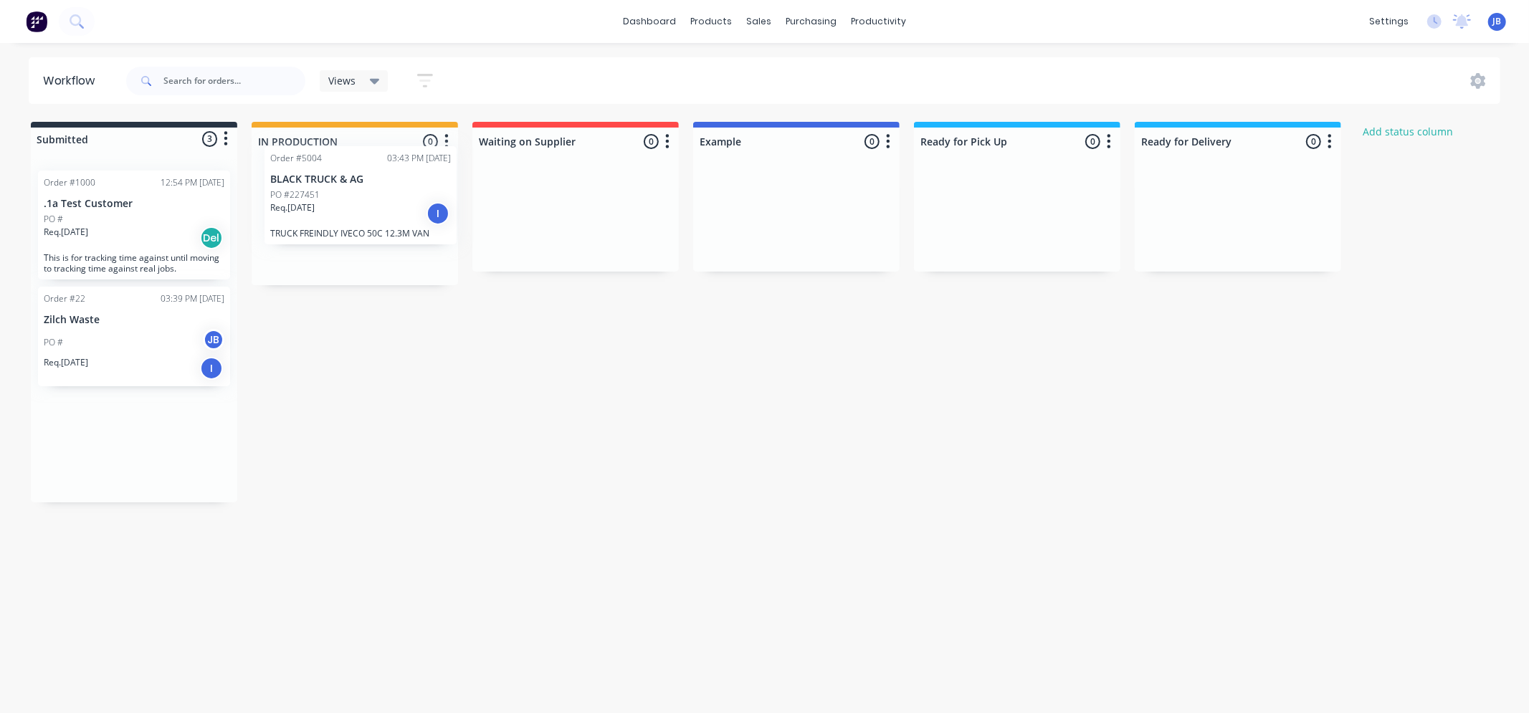
drag, startPoint x: 99, startPoint y: 452, endPoint x: 337, endPoint y: 205, distance: 342.7
click at [337, 205] on div "Submitted 3 Status colour #273444 hex #273444 Save Cancel Summaries Total order…" at bounding box center [872, 312] width 1767 height 381
click at [346, 244] on div "Req. [DATE] I" at bounding box center [355, 243] width 181 height 24
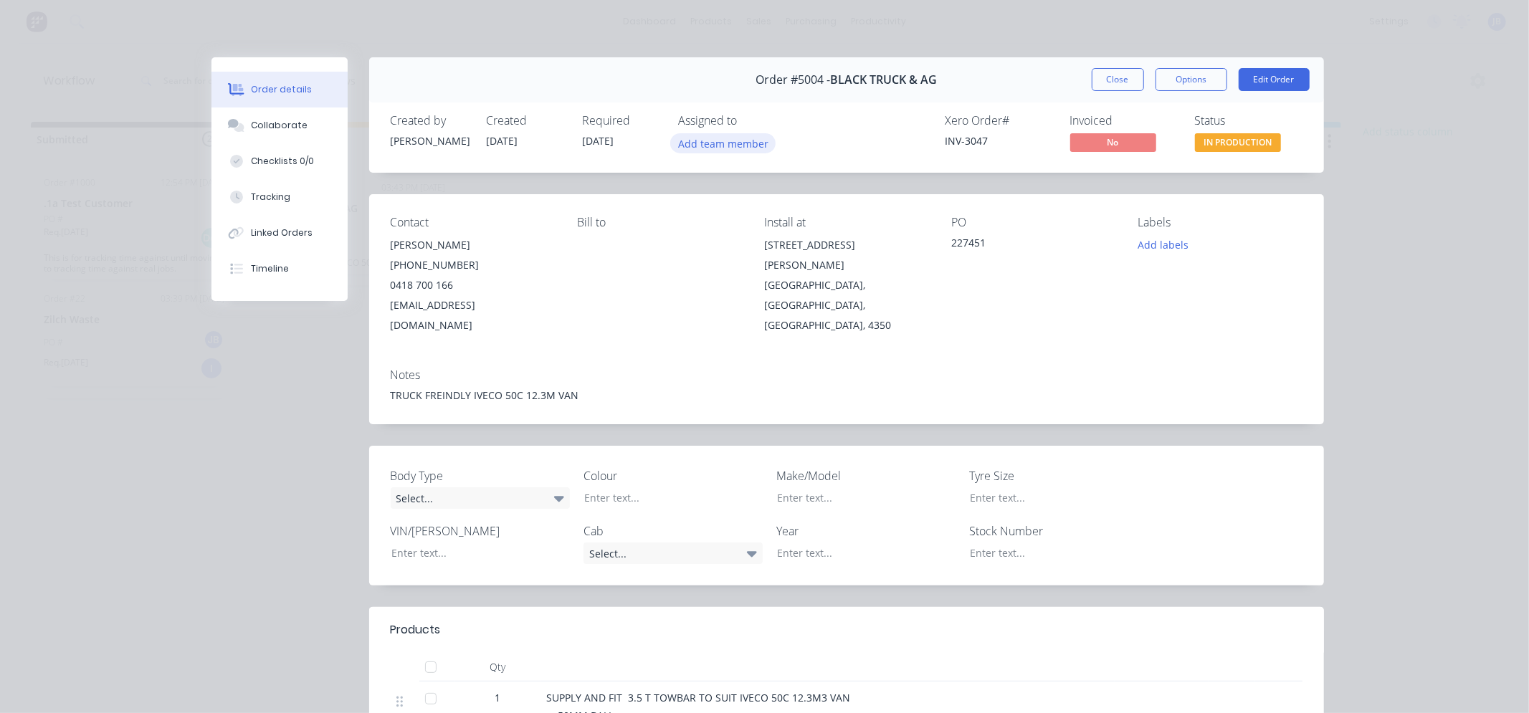
click at [731, 139] on button "Add team member" at bounding box center [722, 142] width 105 height 19
click at [1116, 80] on button "Close" at bounding box center [1118, 79] width 52 height 23
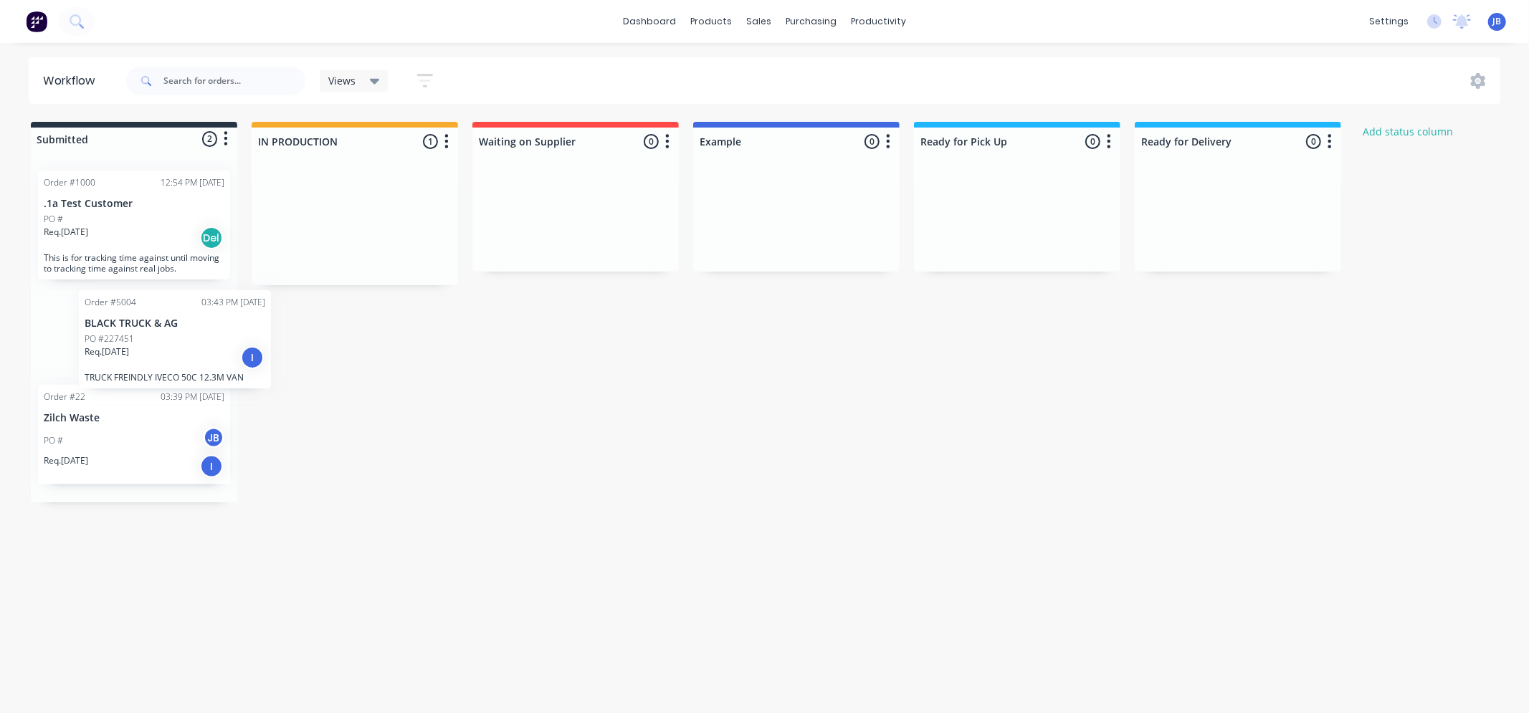
drag, startPoint x: 353, startPoint y: 254, endPoint x: 163, endPoint y: 367, distance: 221.2
click at [163, 367] on div "Submitted 2 Status colour #273444 hex #273444 Save Cancel Summaries Total order…" at bounding box center [872, 312] width 1767 height 381
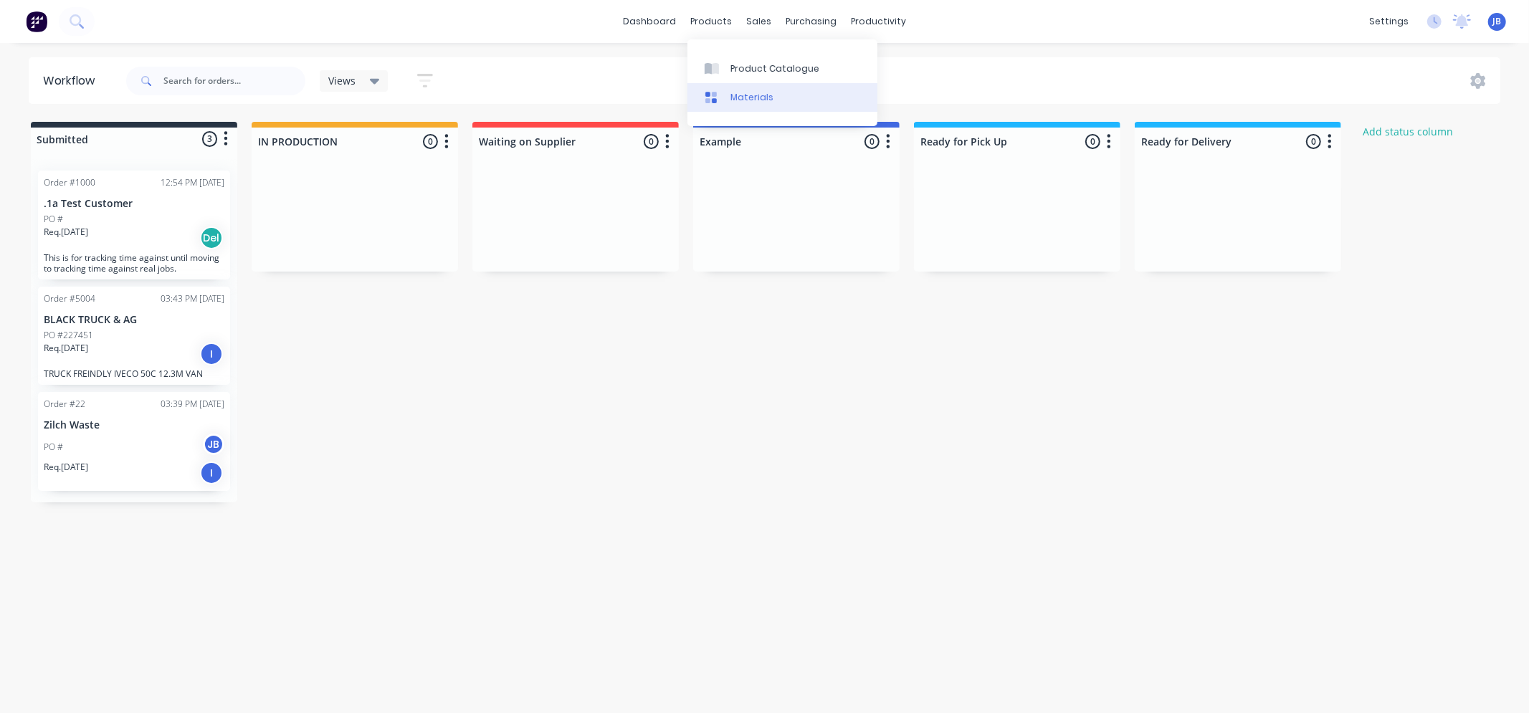
click at [765, 91] on div "Materials" at bounding box center [751, 97] width 43 height 13
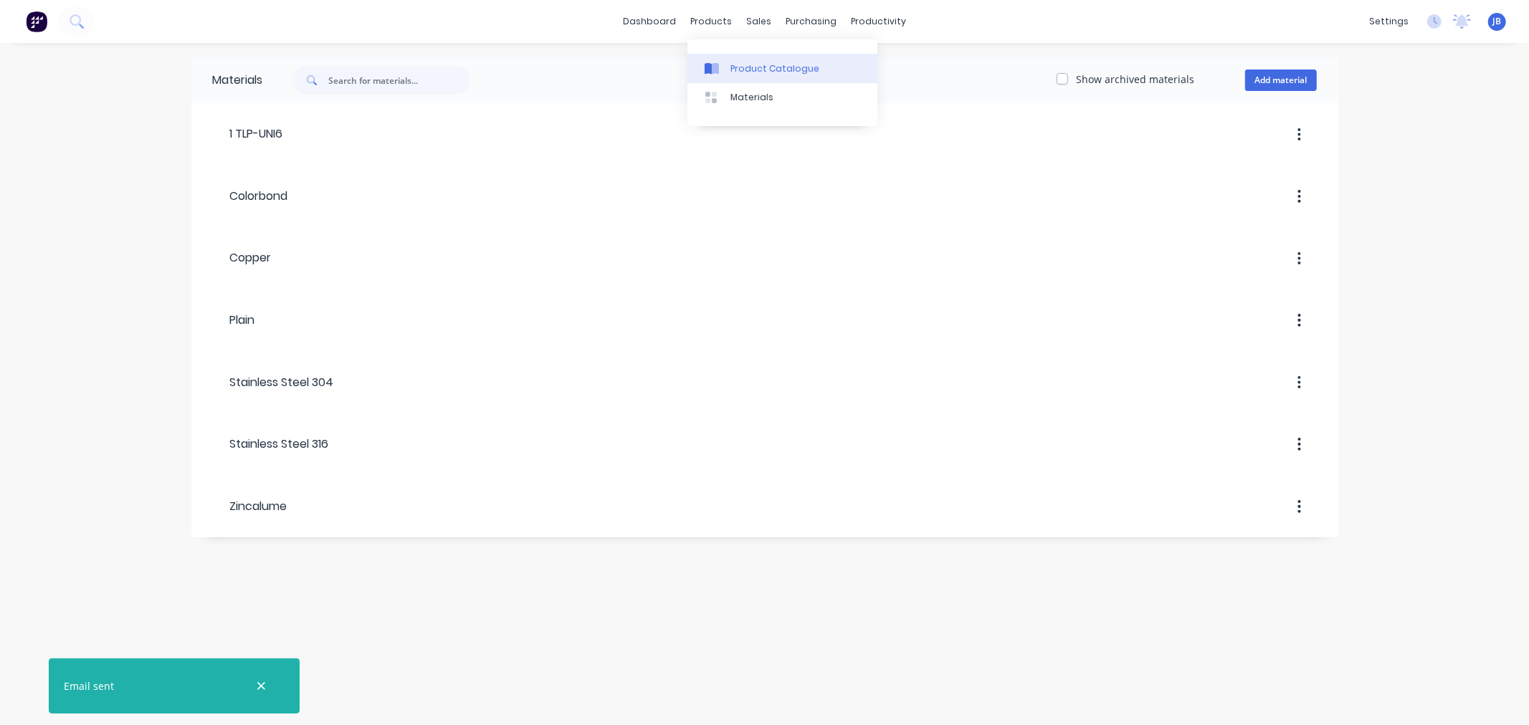
click at [726, 67] on link "Product Catalogue" at bounding box center [782, 68] width 190 height 29
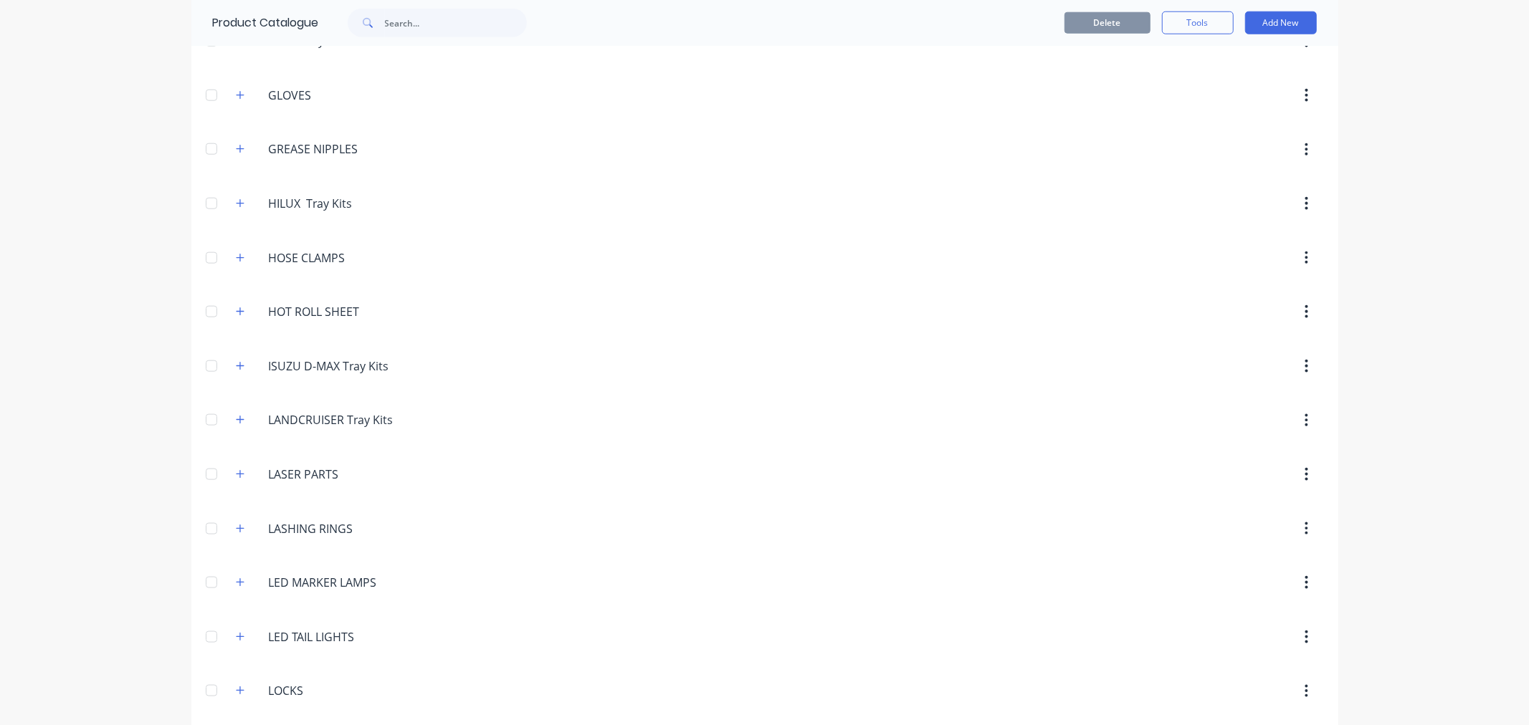
scroll to position [1672, 0]
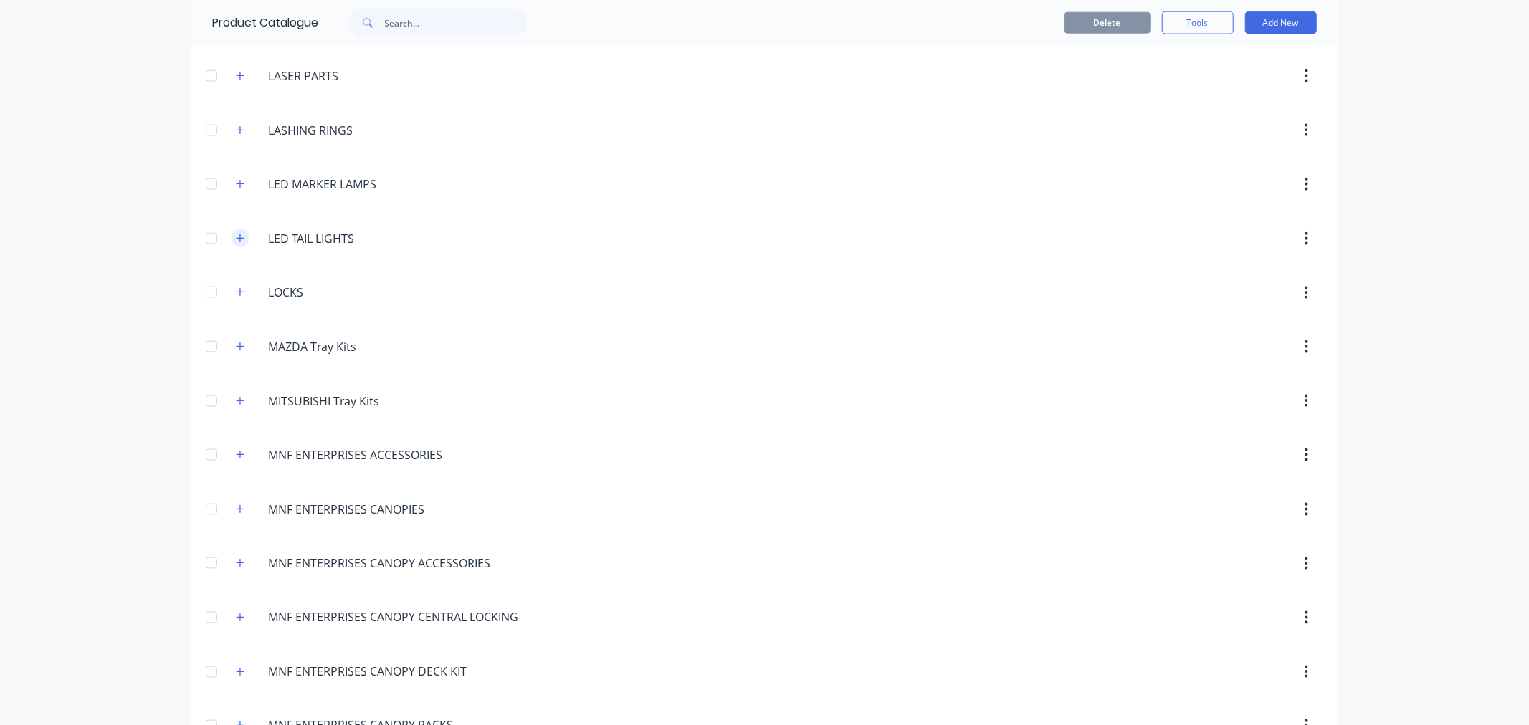
click at [236, 241] on icon "button" at bounding box center [240, 239] width 9 height 10
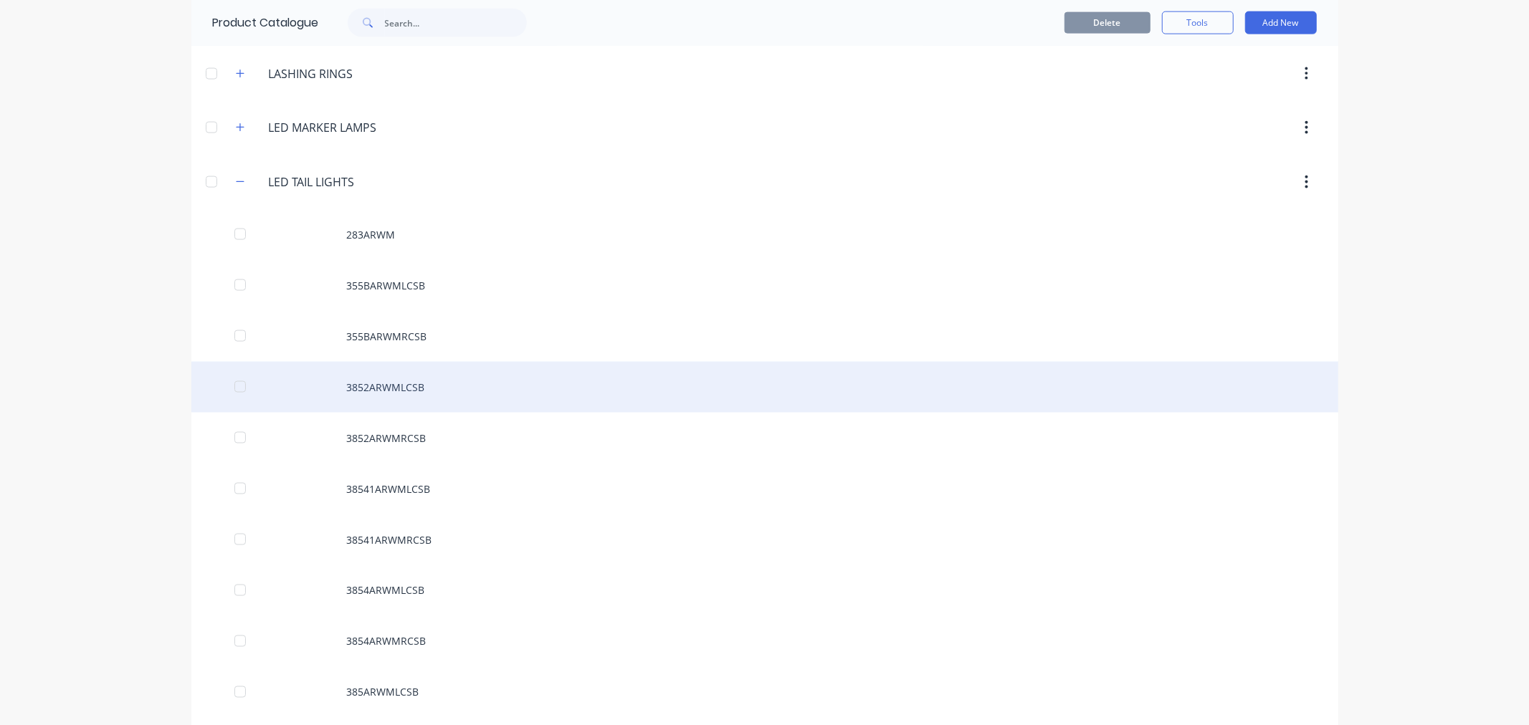
scroll to position [2150, 0]
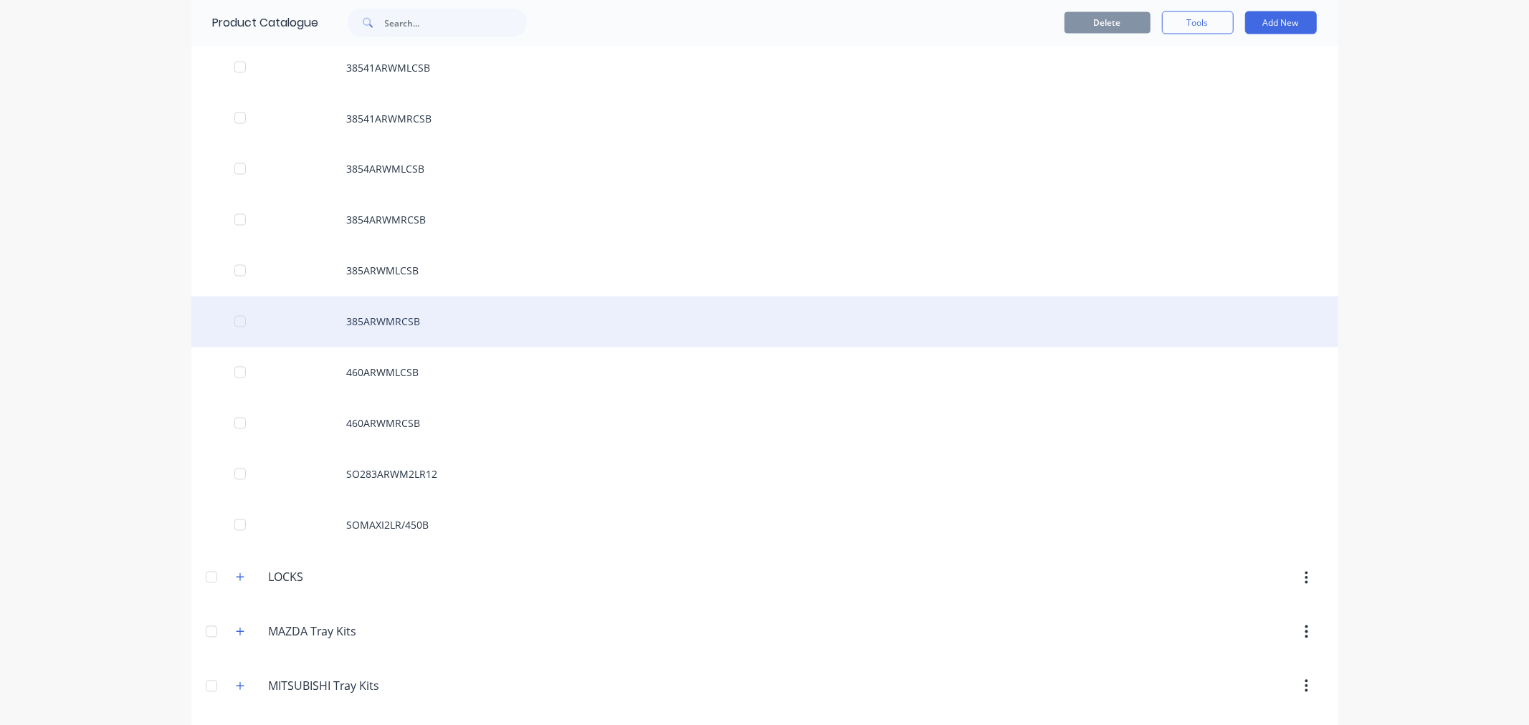
click at [378, 334] on div "385ARWMRCSB" at bounding box center [764, 322] width 1147 height 51
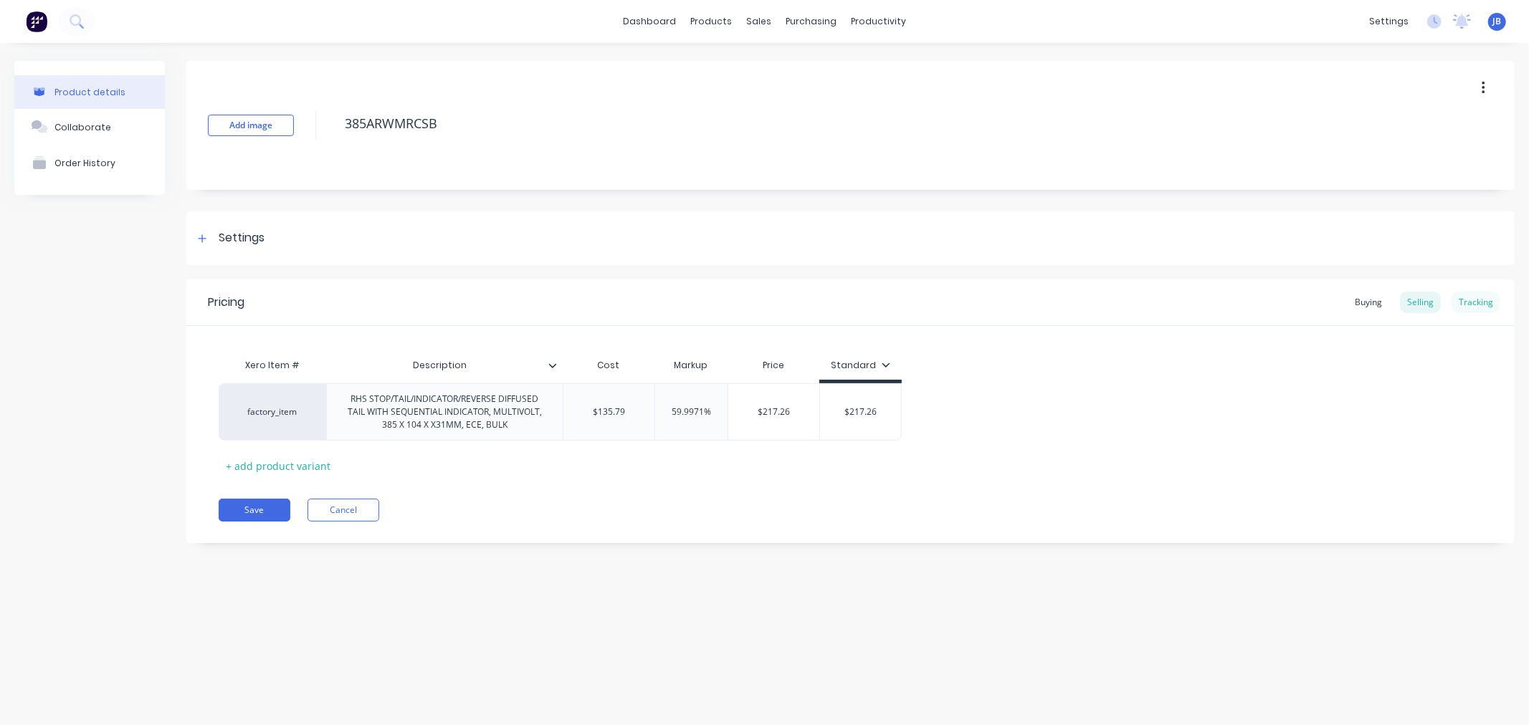
click at [1468, 299] on div "Tracking" at bounding box center [1476, 303] width 49 height 22
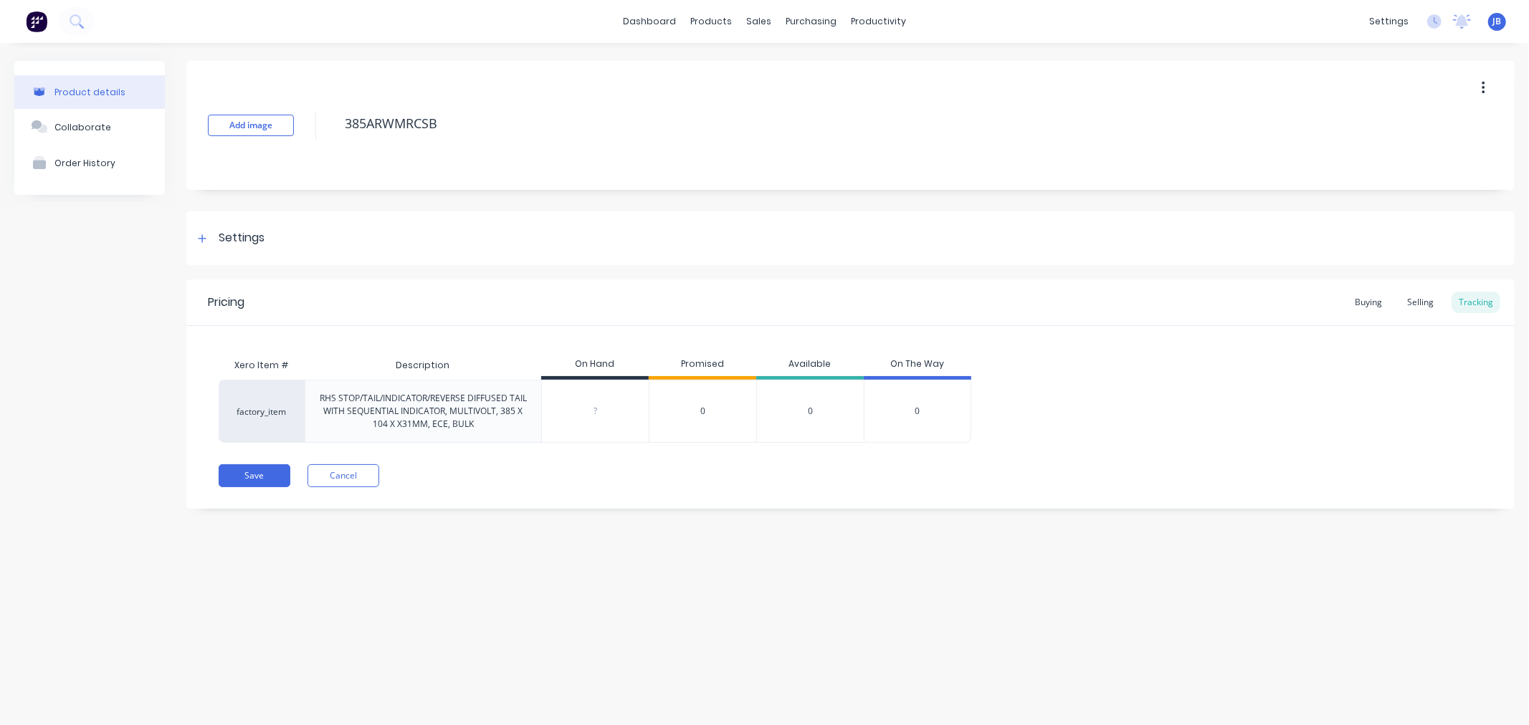
click at [1120, 424] on div "factory_item RHS STOP/TAIL/INDICATOR/REVERSE DIFFUSED TAIL WITH SEQUENTIAL INDI…" at bounding box center [851, 411] width 1264 height 63
click at [334, 469] on button "Cancel" at bounding box center [344, 475] width 72 height 23
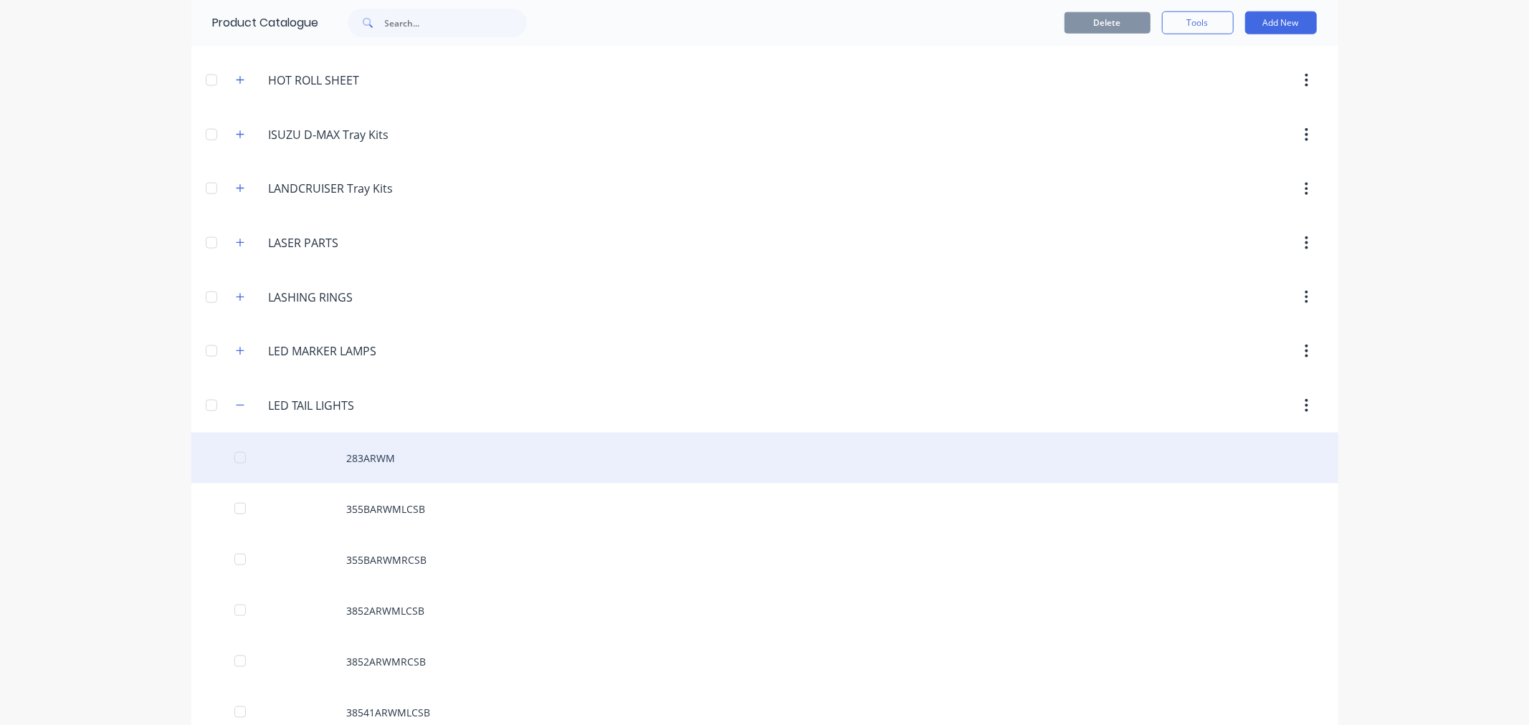
scroll to position [1513, 0]
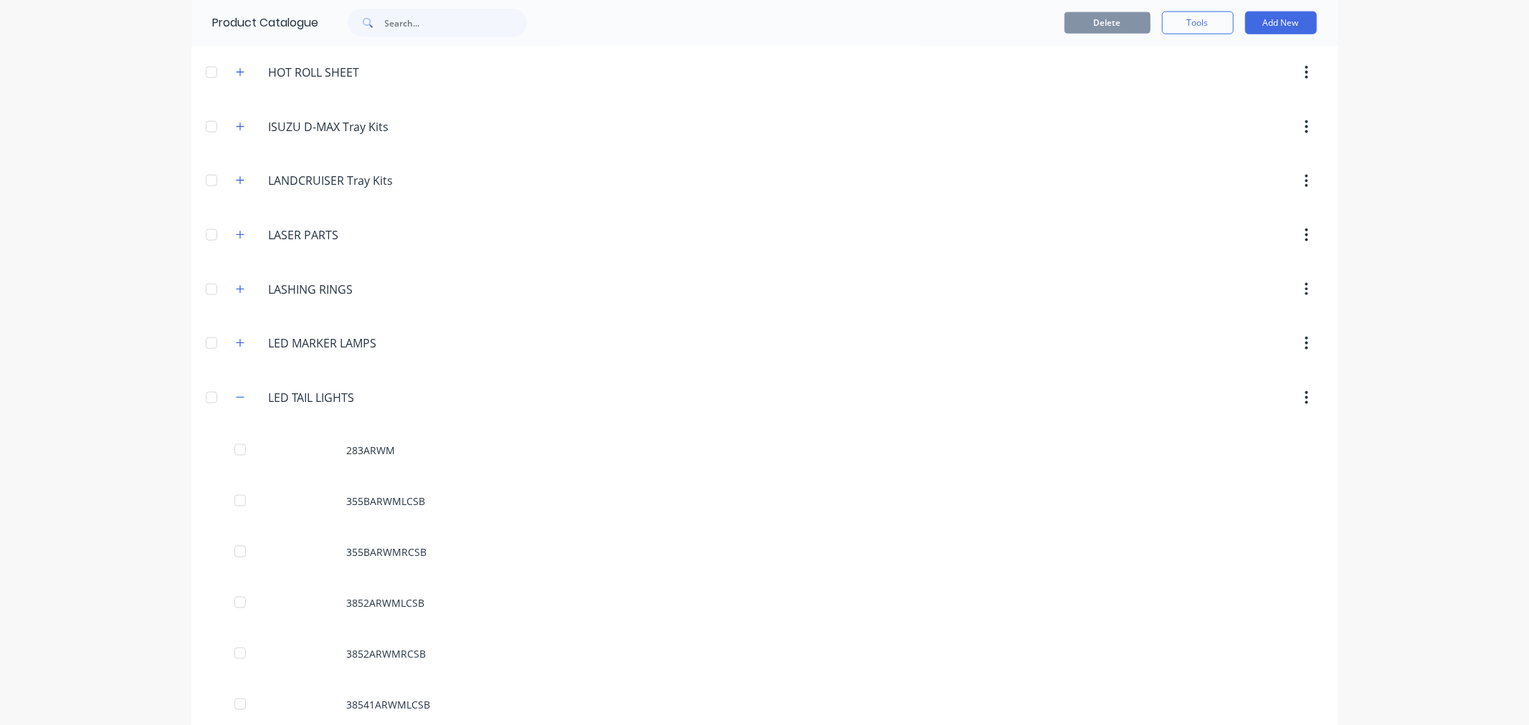
click at [206, 404] on div at bounding box center [211, 397] width 29 height 29
click at [197, 402] on div at bounding box center [211, 397] width 29 height 29
click at [236, 403] on icon "button" at bounding box center [240, 398] width 9 height 10
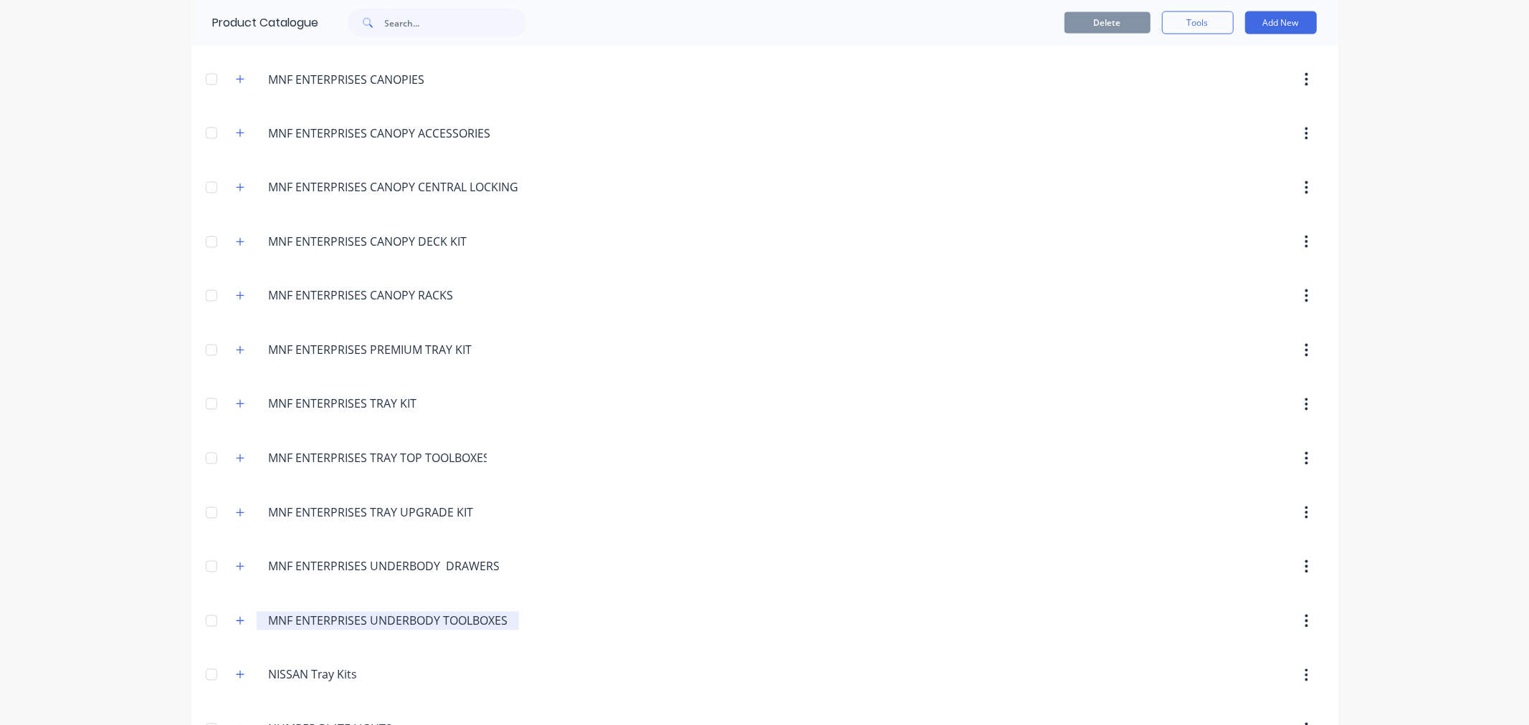
scroll to position [2058, 0]
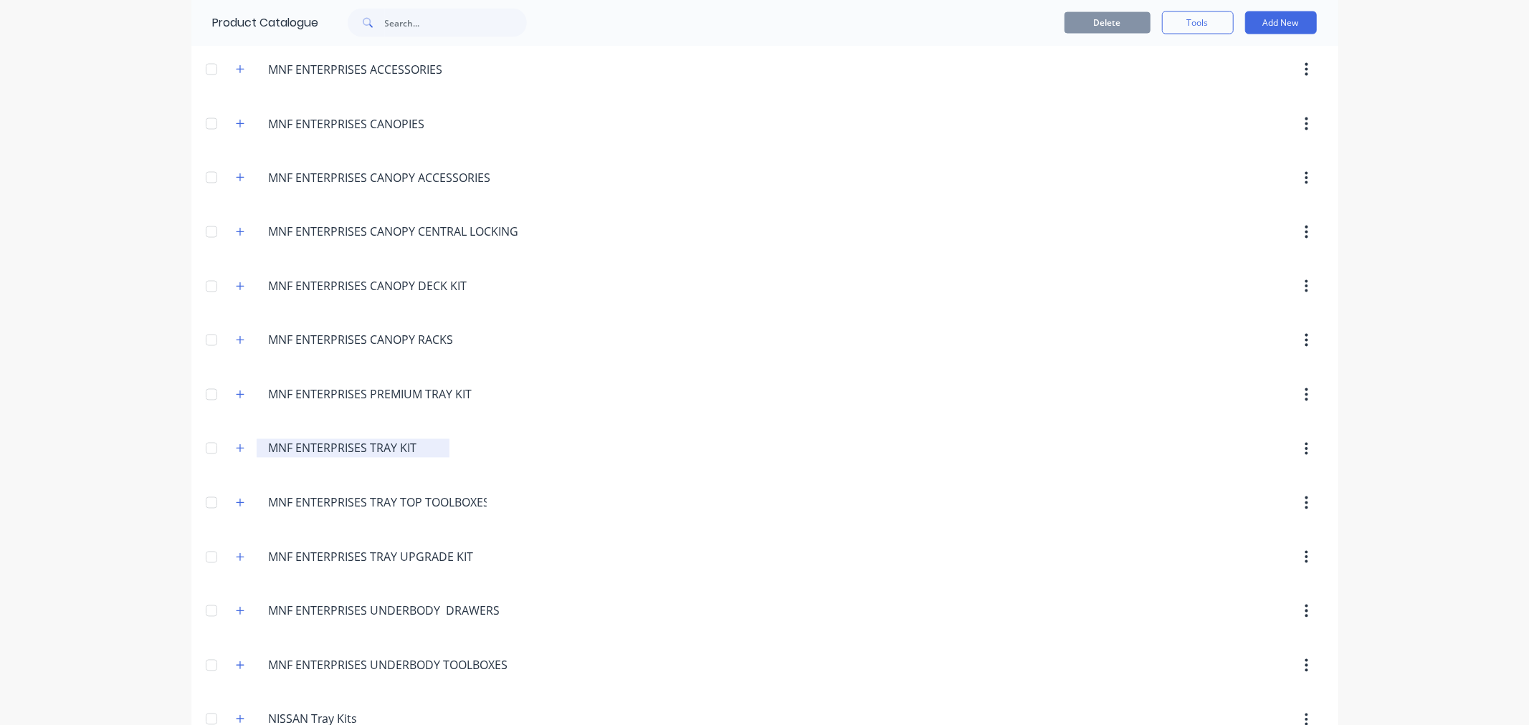
click at [371, 457] on input "MNF ENTERPRISES TRAY KIT" at bounding box center [354, 448] width 170 height 17
click at [236, 453] on icon "button" at bounding box center [240, 449] width 8 height 8
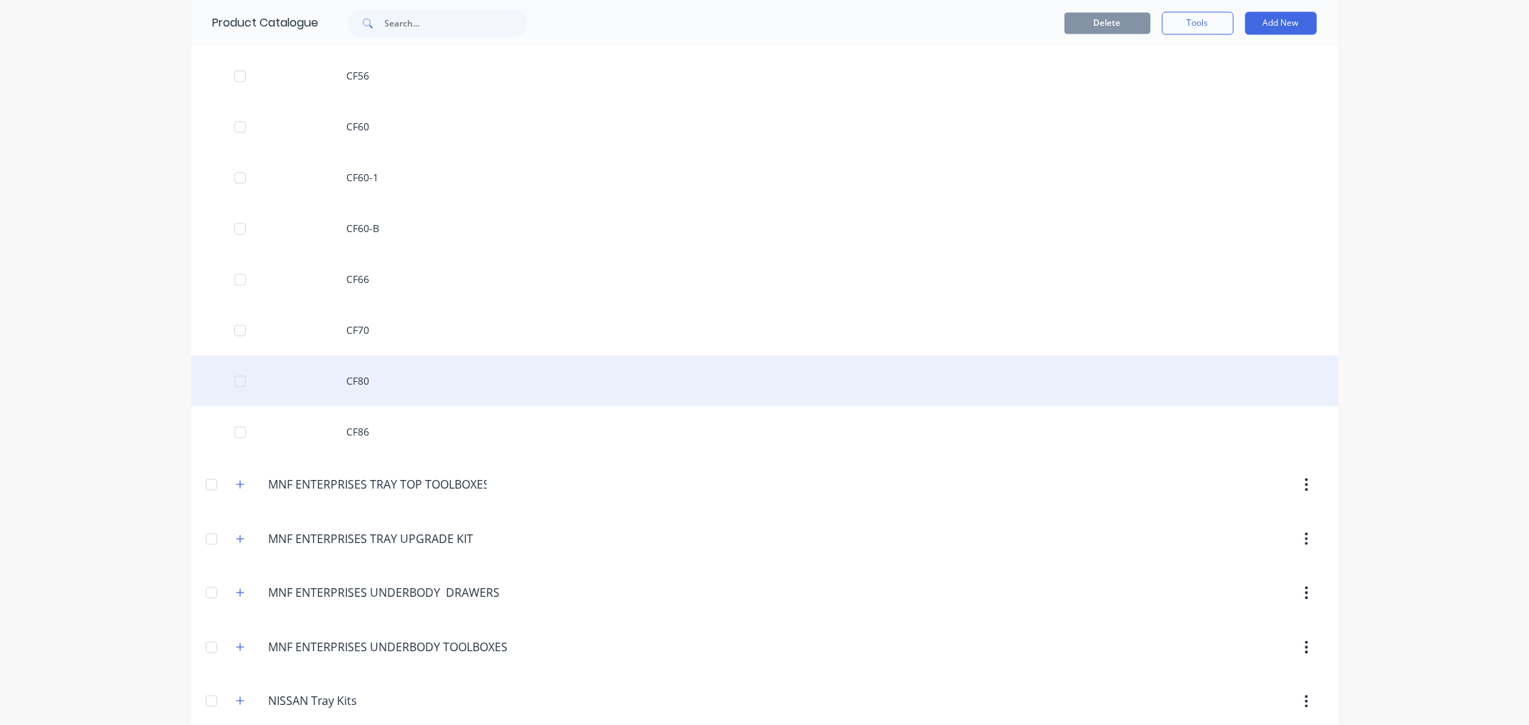
scroll to position [2456, 0]
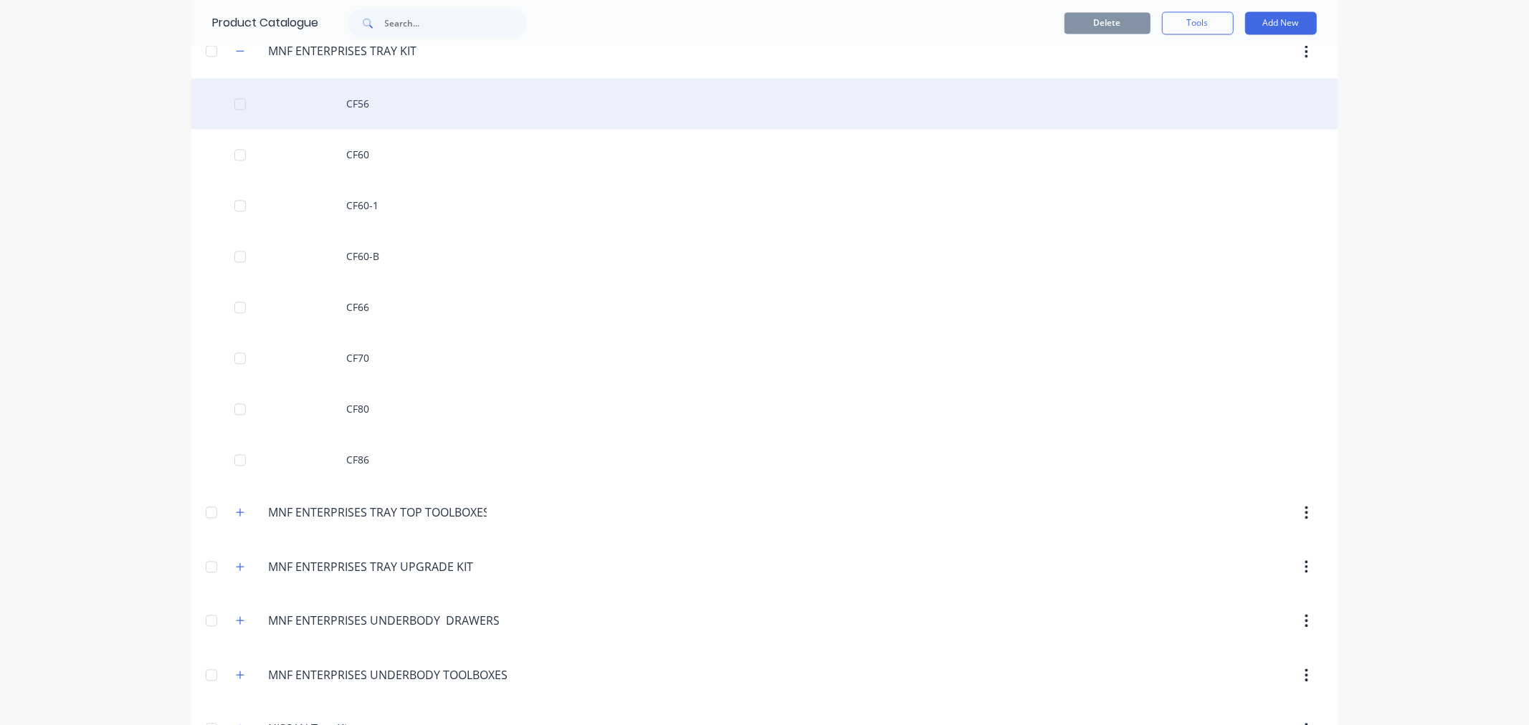
click at [325, 103] on div "CF56" at bounding box center [764, 103] width 1147 height 51
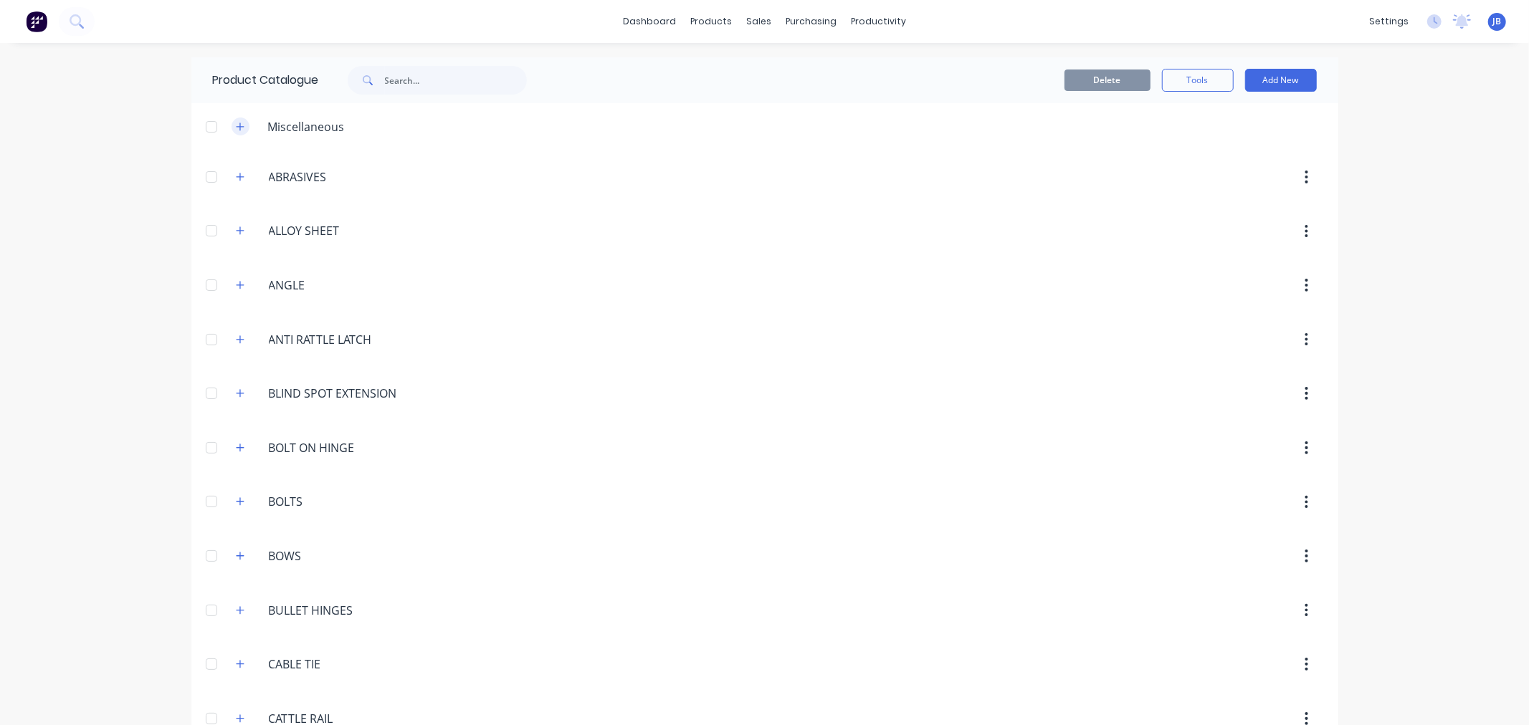
click at [236, 130] on icon "button" at bounding box center [240, 127] width 9 height 10
click at [236, 178] on icon "button" at bounding box center [240, 177] width 9 height 10
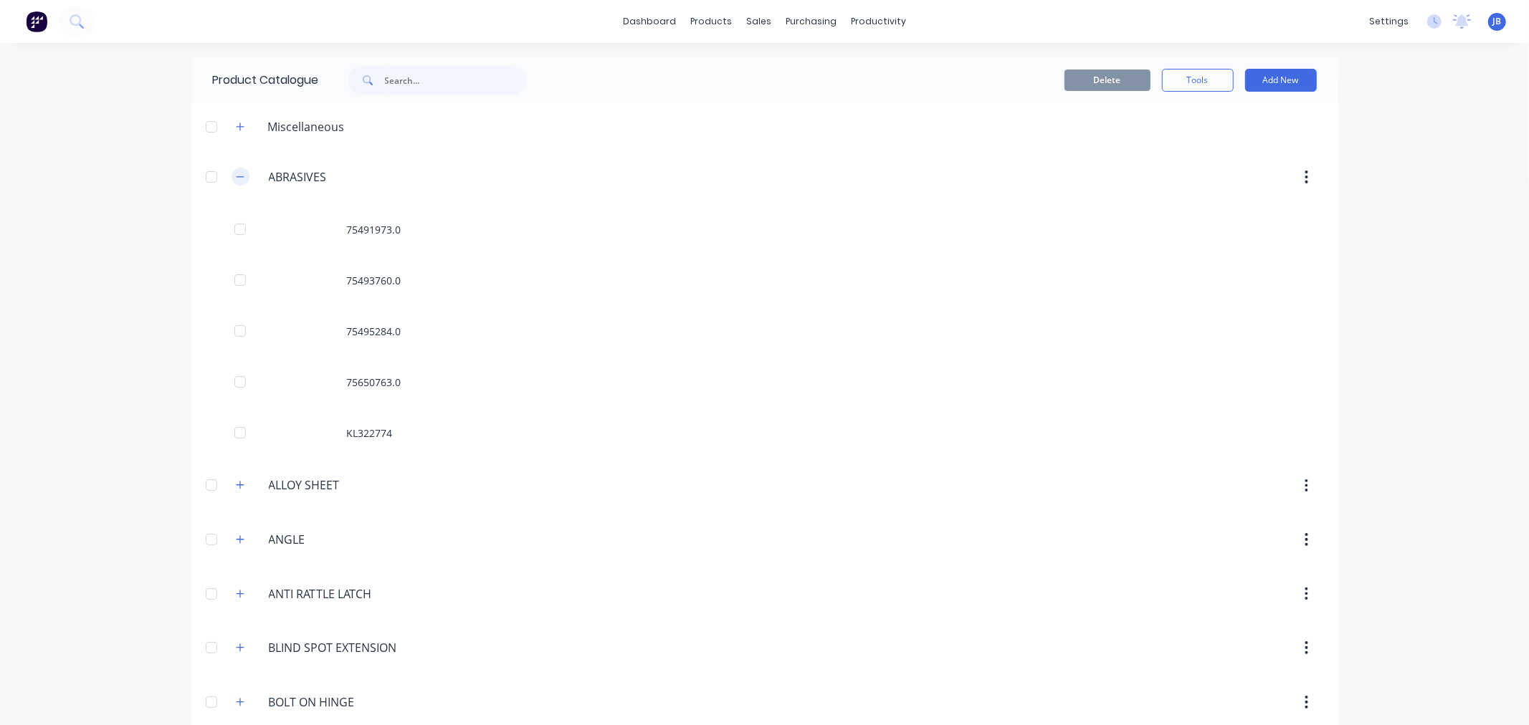
click at [236, 178] on icon "button" at bounding box center [240, 177] width 9 height 10
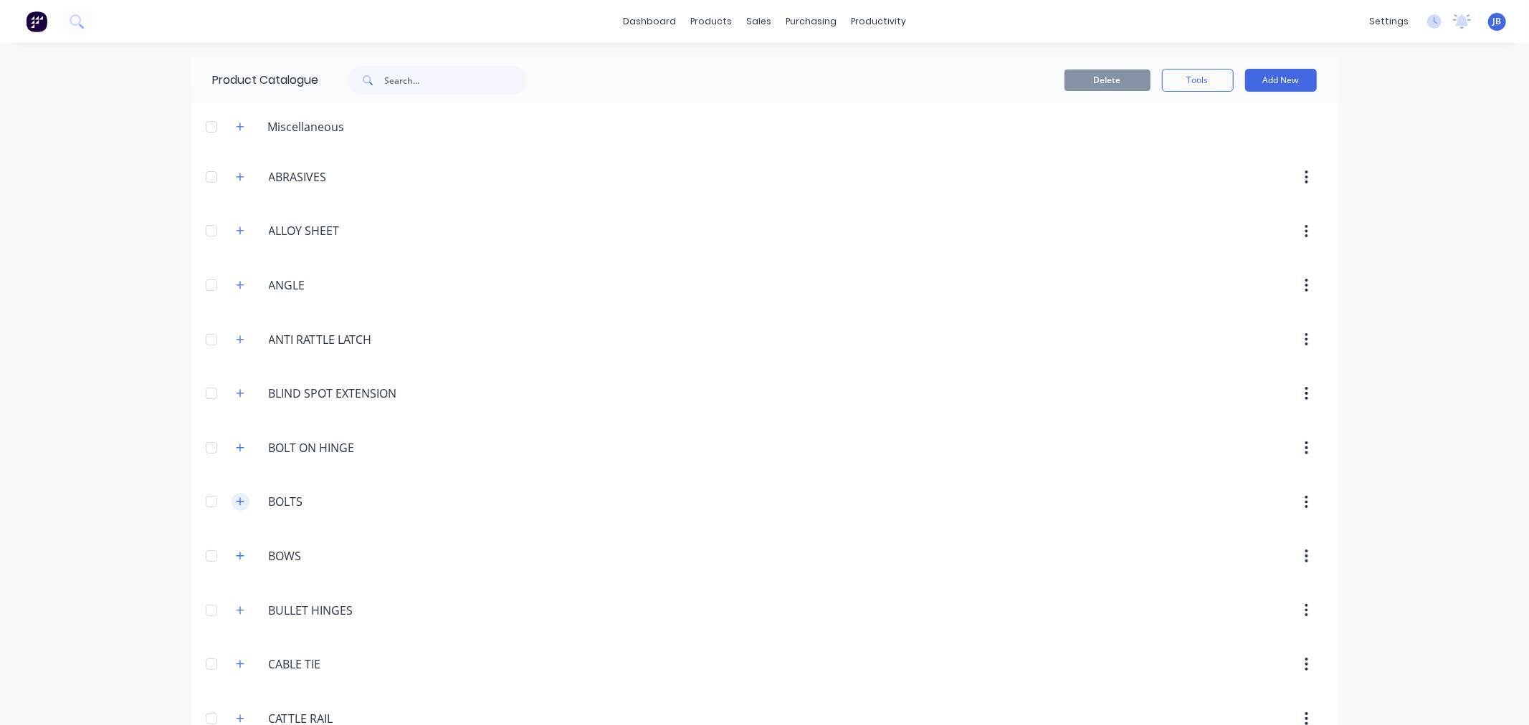
click at [236, 505] on icon "button" at bounding box center [240, 502] width 9 height 10
click at [232, 499] on button "button" at bounding box center [241, 502] width 18 height 18
click at [1437, 188] on div "dashboard products sales purchasing productivity dashboard products Product Cat…" at bounding box center [764, 362] width 1529 height 725
click at [870, 67] on div at bounding box center [861, 68] width 22 height 13
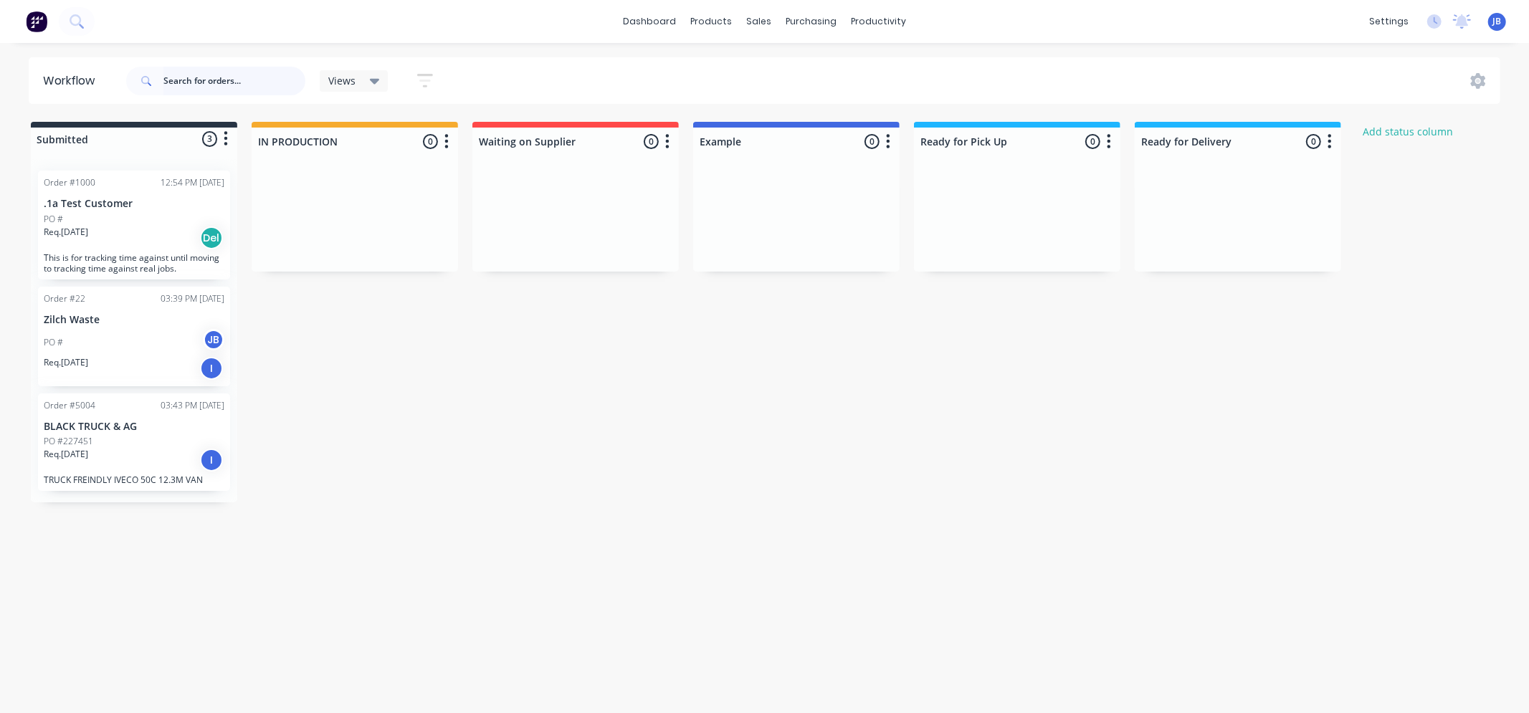
click at [231, 72] on input "text" at bounding box center [234, 81] width 142 height 29
click at [80, 16] on icon at bounding box center [75, 19] width 11 height 11
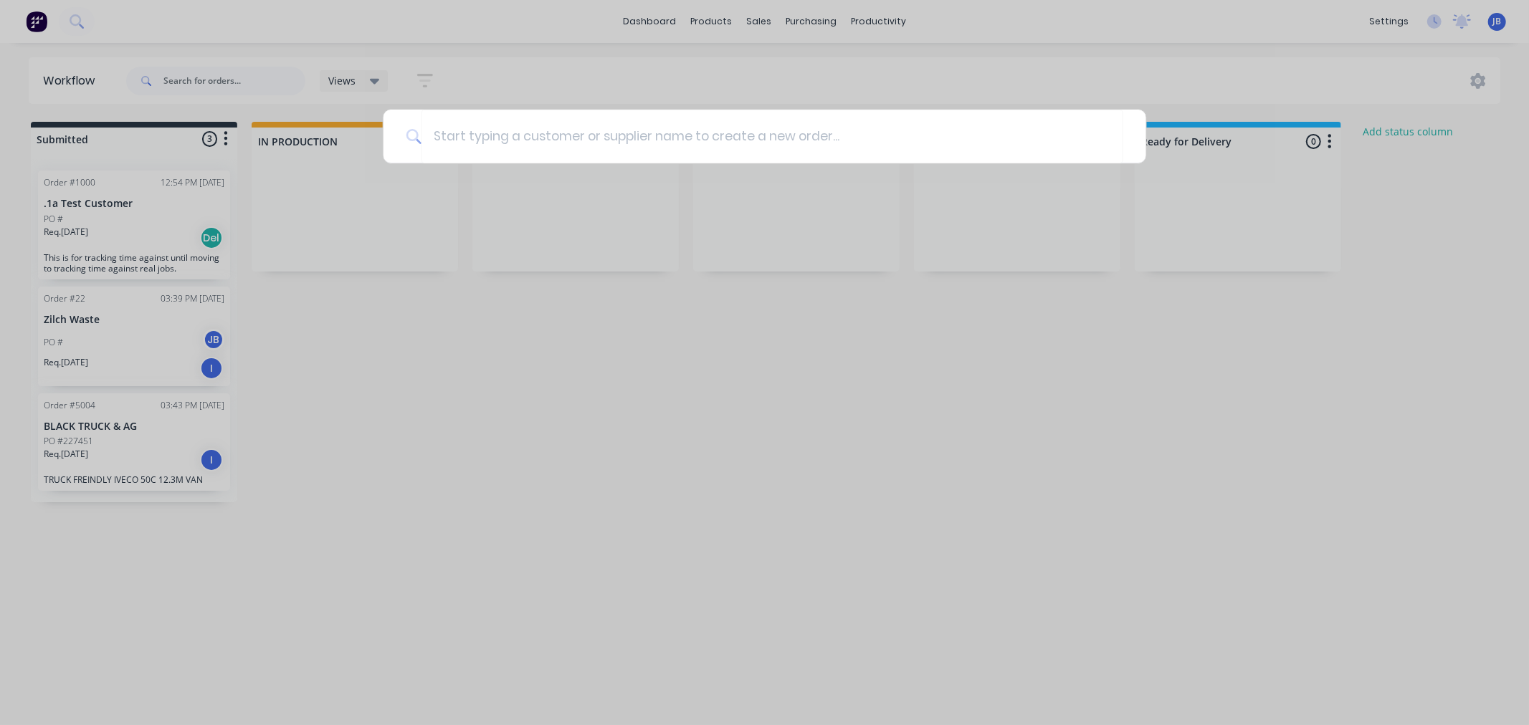
click at [601, 488] on div at bounding box center [764, 362] width 1529 height 725
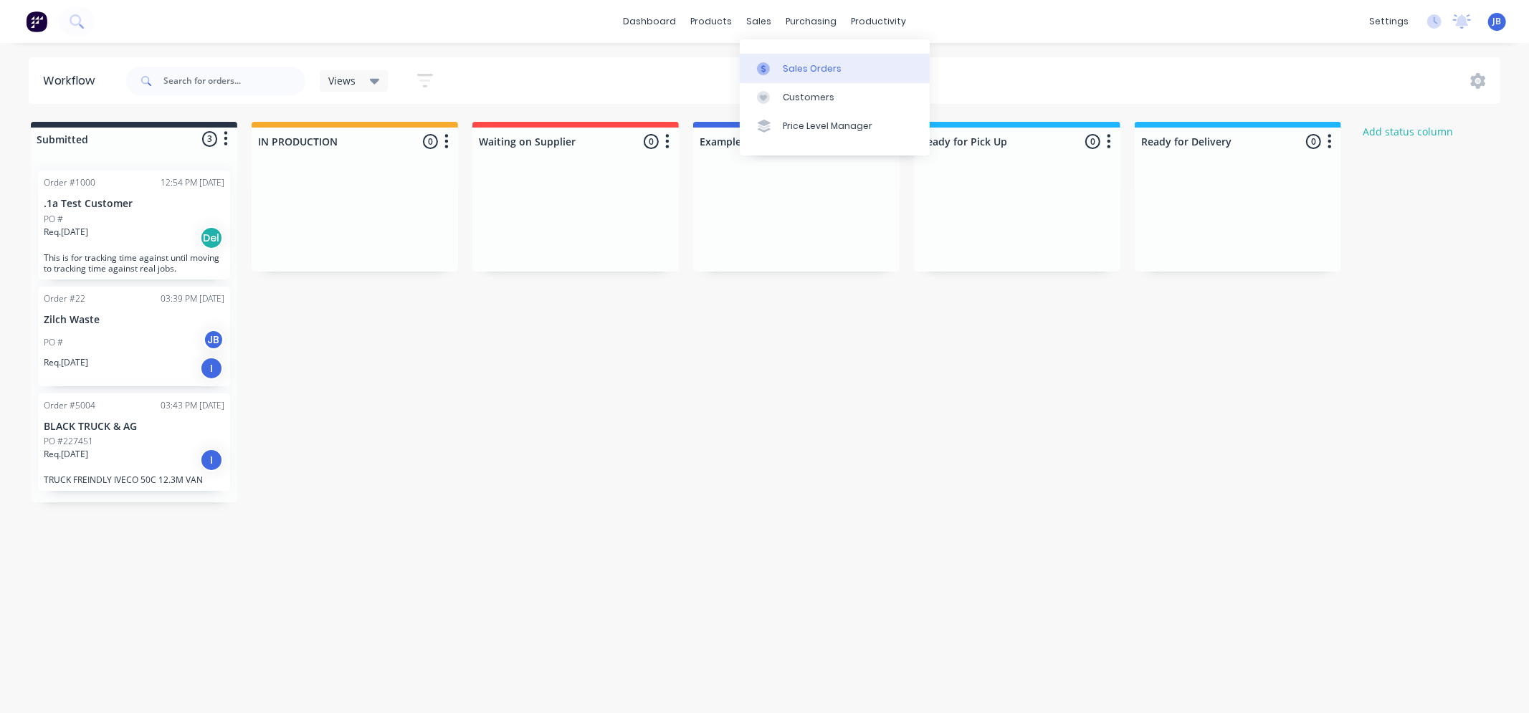
click at [783, 73] on div "Sales Orders" at bounding box center [812, 68] width 59 height 13
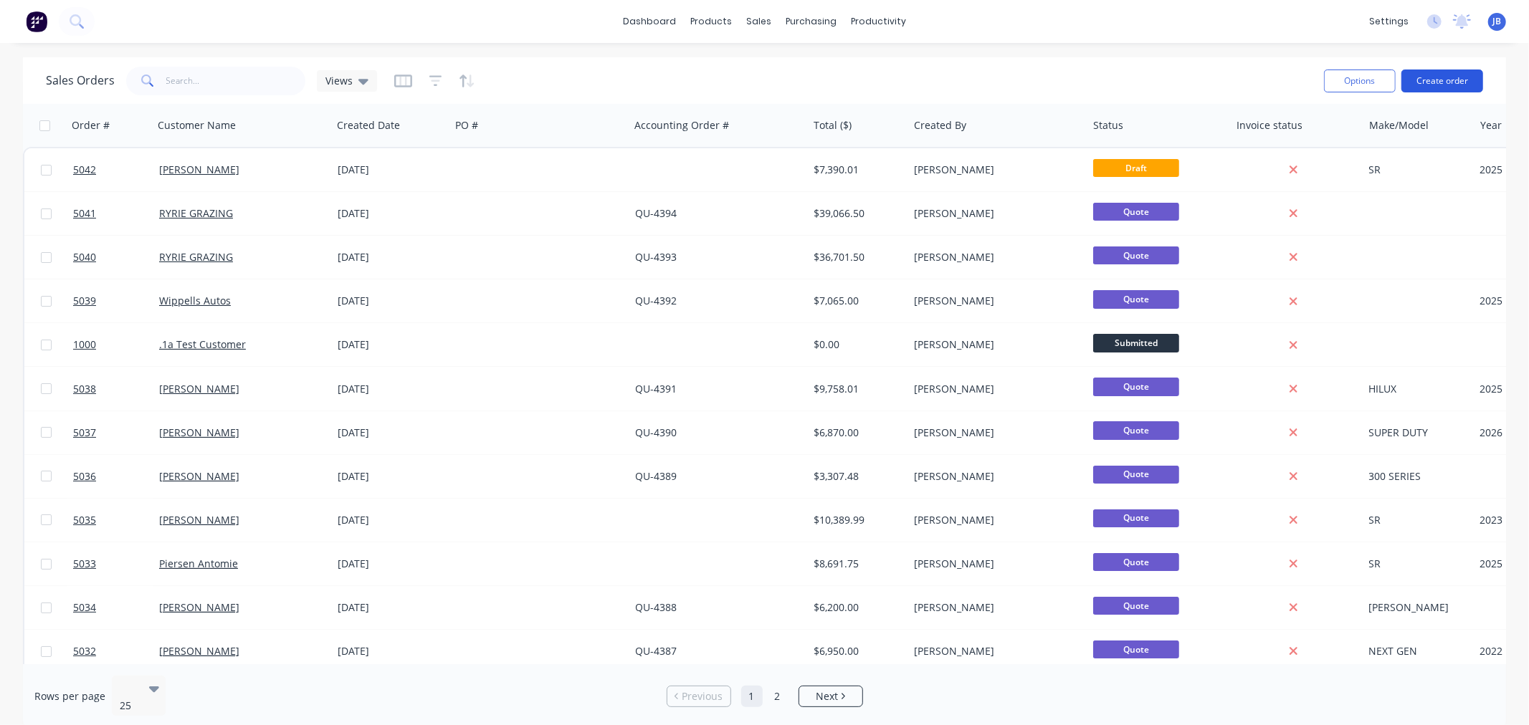
click at [1452, 84] on button "Create order" at bounding box center [1442, 81] width 82 height 23
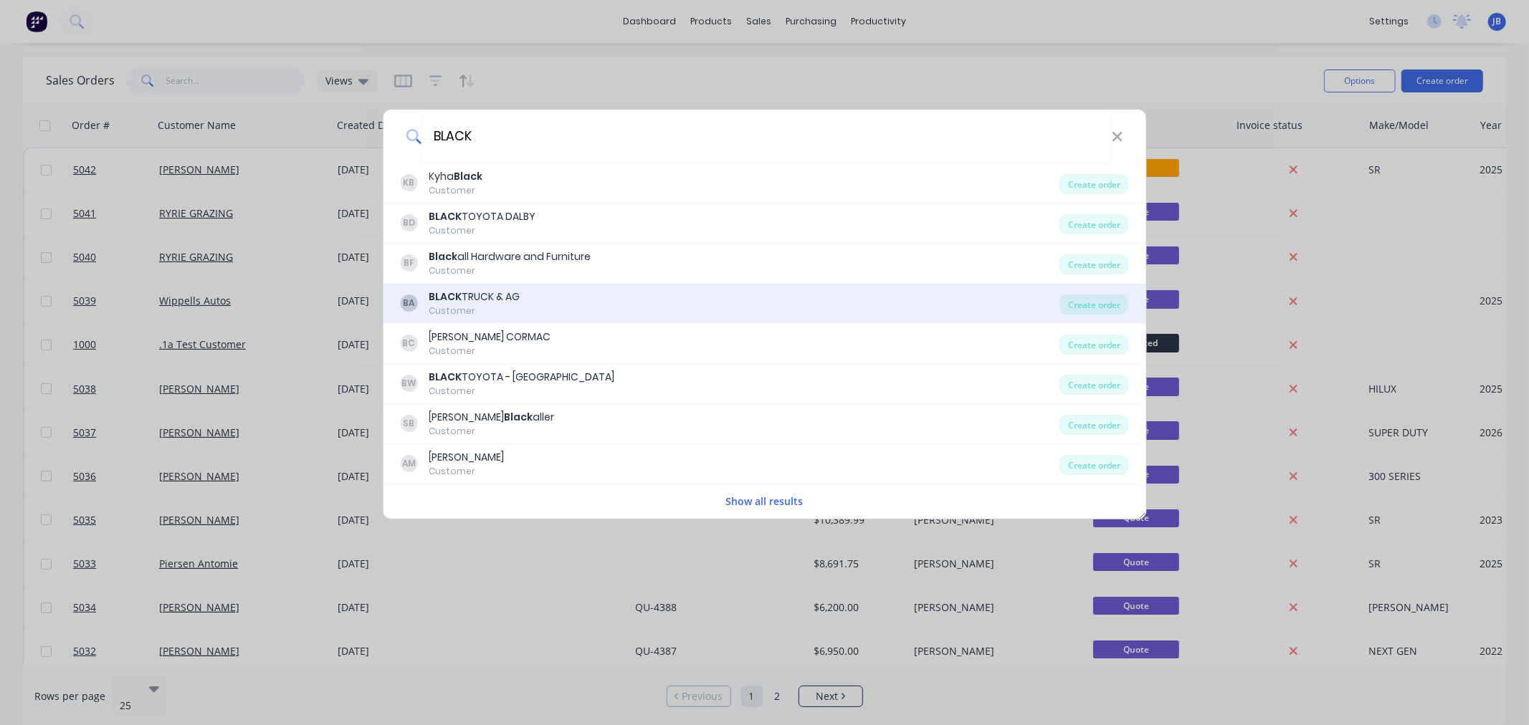
type input "BLACK"
click at [522, 314] on div "BA BLACK TRUCK & AG Customer" at bounding box center [729, 304] width 659 height 28
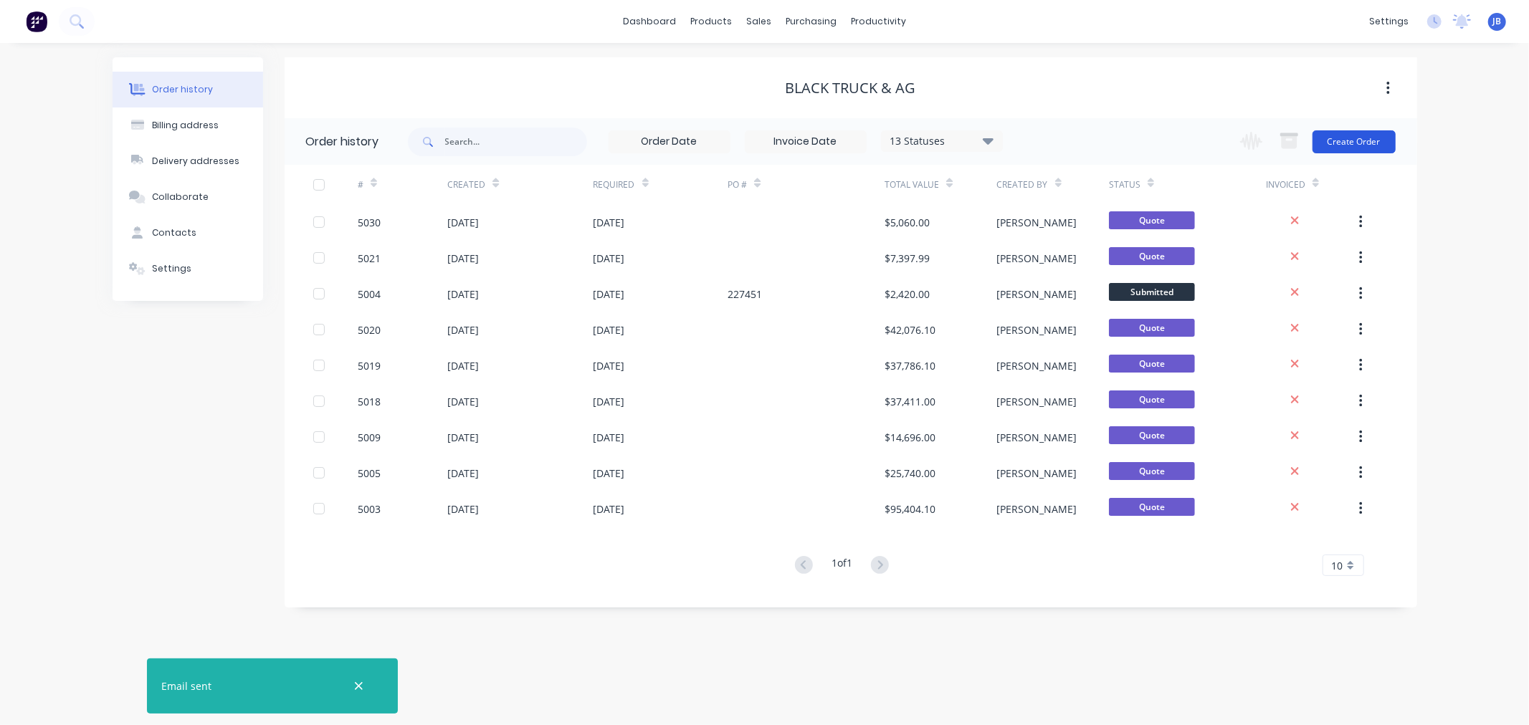
click at [1345, 135] on button "Create Order" at bounding box center [1353, 141] width 83 height 23
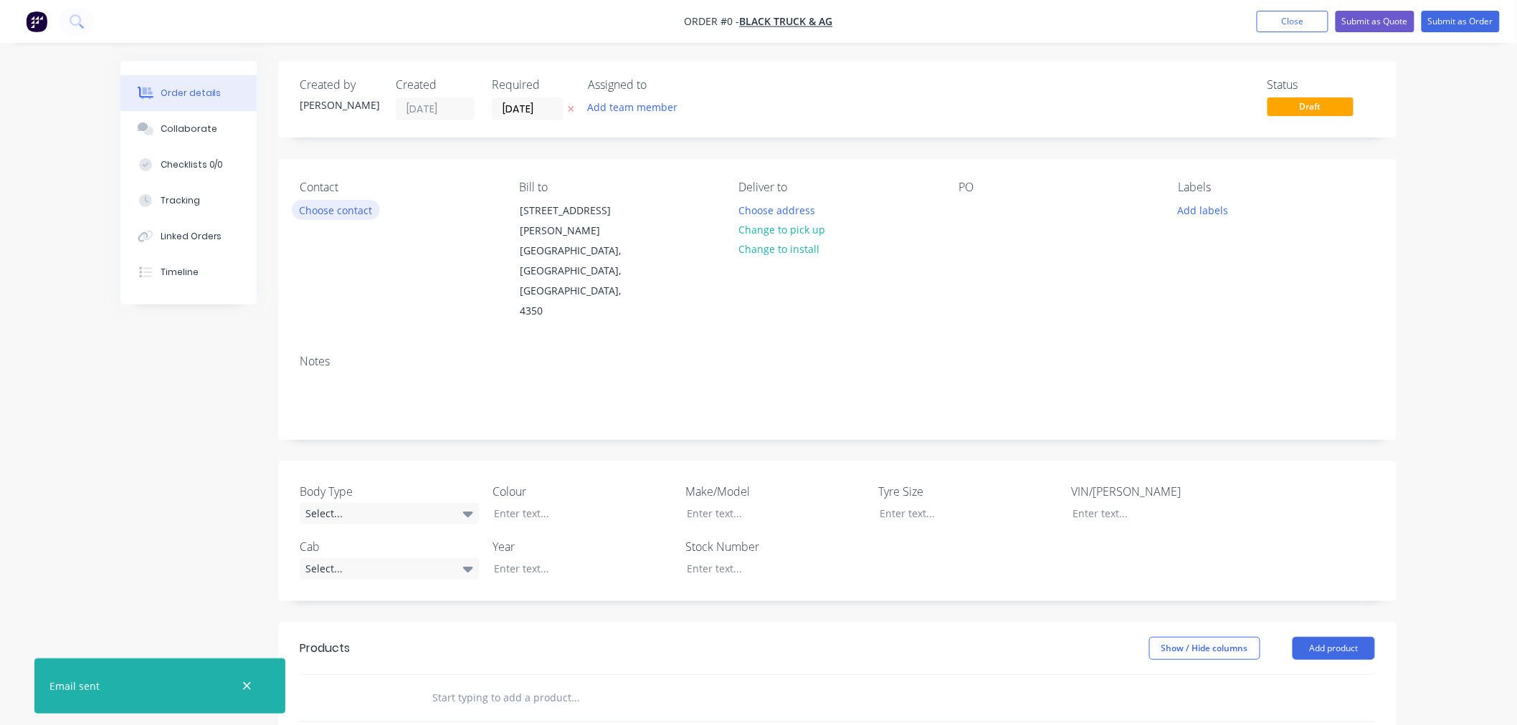
click at [342, 210] on button "Choose contact" at bounding box center [336, 209] width 88 height 19
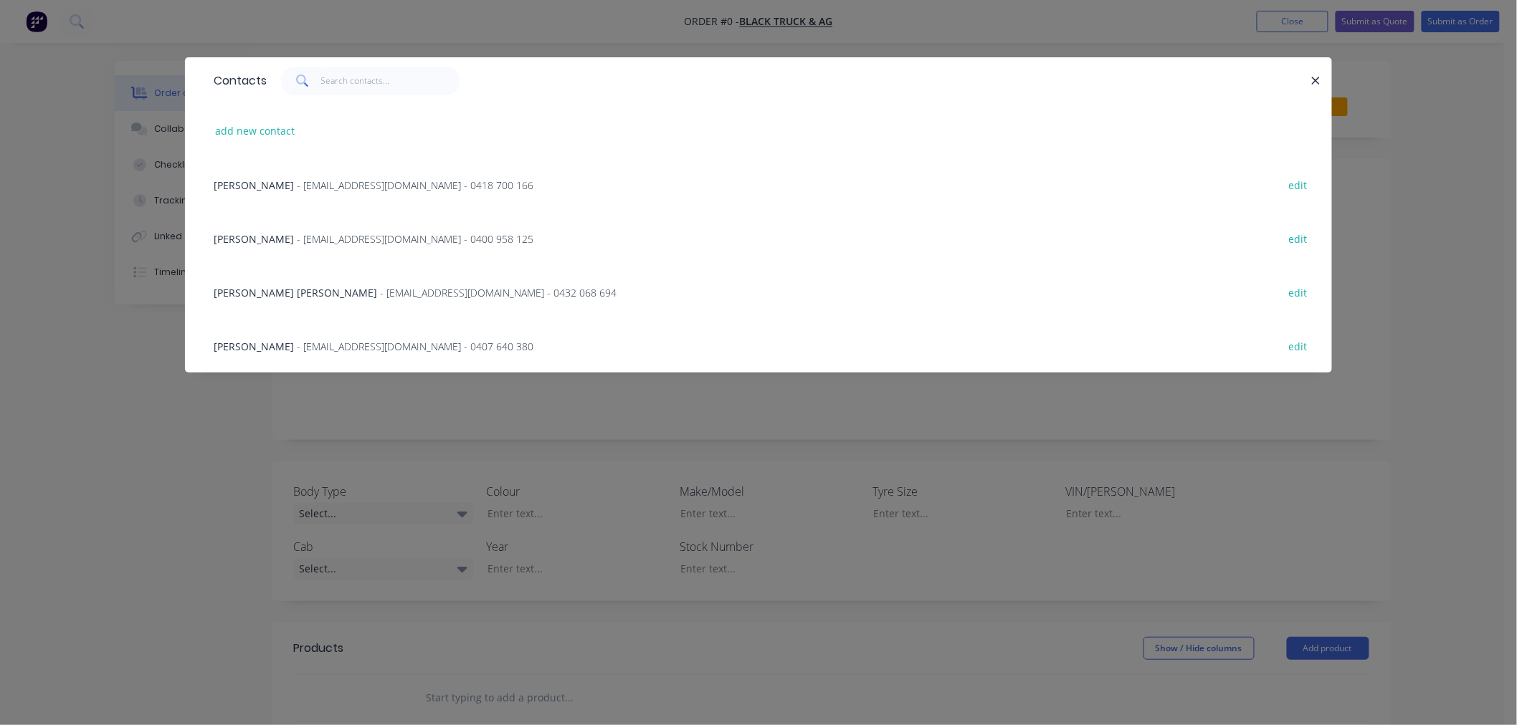
click at [259, 239] on span "[PERSON_NAME]" at bounding box center [254, 239] width 80 height 14
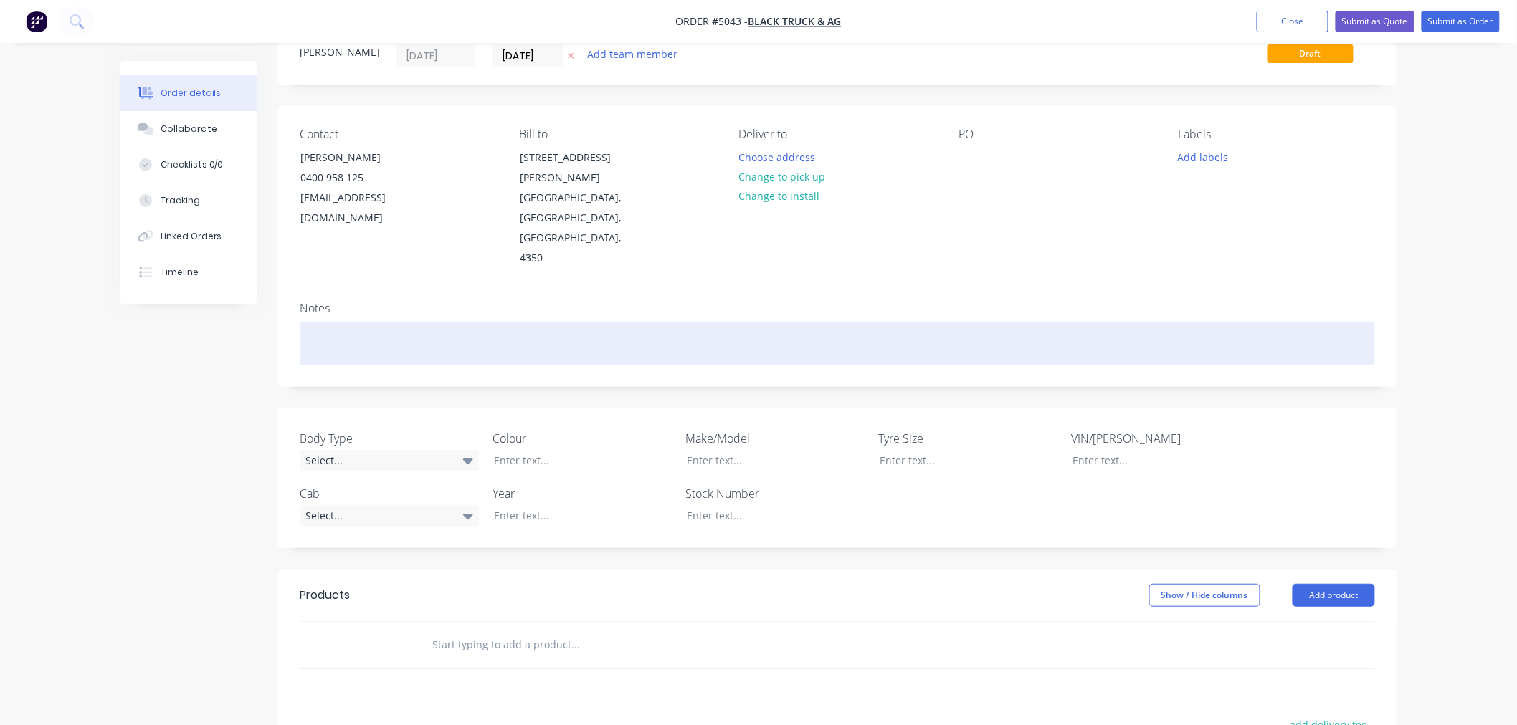
scroll to position [80, 0]
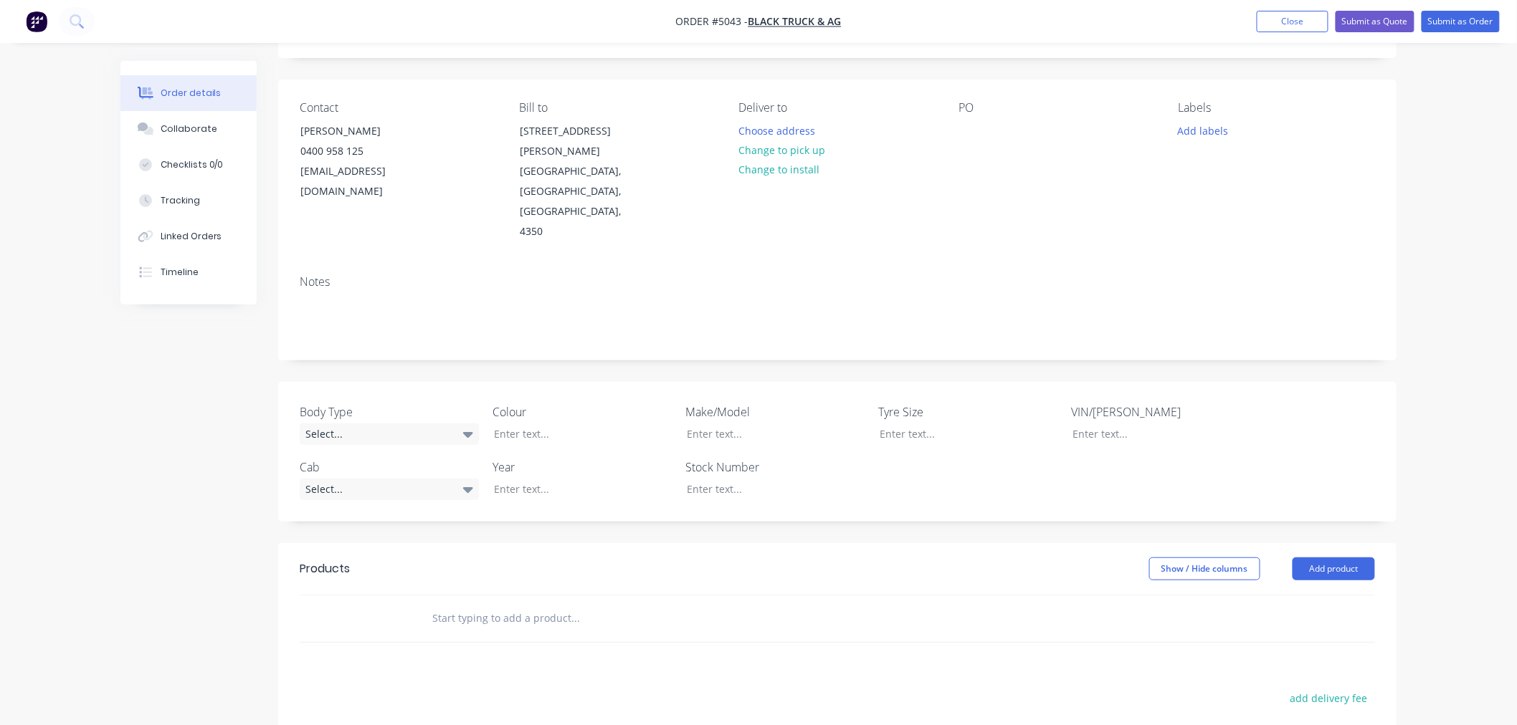
click at [233, 401] on div "Created by [PERSON_NAME] Created [DATE] Required [DATE] Assigned to Add team me…" at bounding box center [758, 494] width 1276 height 1027
click at [206, 404] on div "Created by [PERSON_NAME] Created [DATE] Required [DATE] Assigned to Add team me…" at bounding box center [758, 494] width 1276 height 1027
click at [227, 375] on div "Created by [PERSON_NAME] Created [DATE] Required [DATE] Assigned to Add team me…" at bounding box center [758, 494] width 1276 height 1027
click at [496, 604] on input "text" at bounding box center [575, 618] width 287 height 29
type input "S"
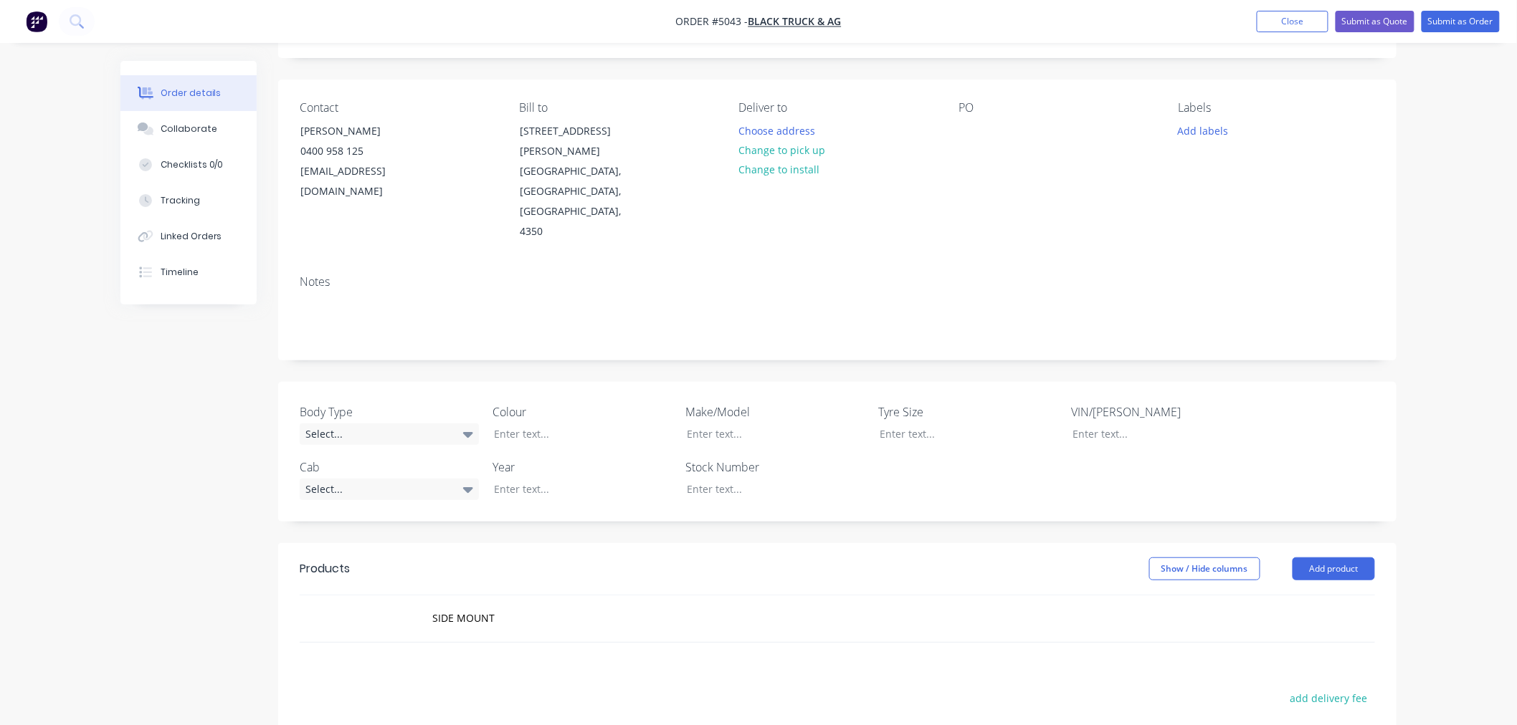
click at [1414, 246] on div "Order details Collaborate Checklists 0/0 Tracking Linked Orders Timeline Order …" at bounding box center [758, 464] width 1517 height 1088
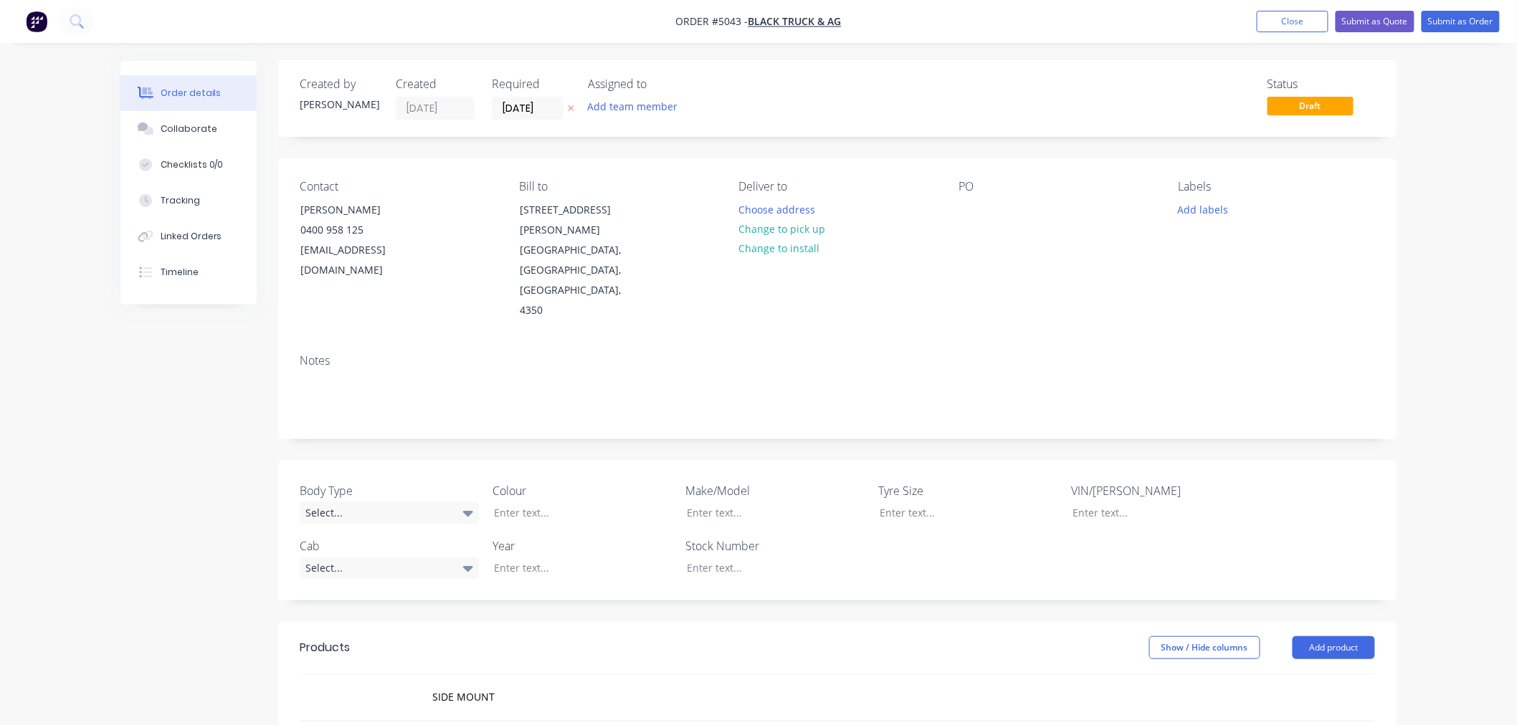
scroll to position [0, 0]
click at [1472, 123] on div "Order details Collaborate Checklists 0/0 Tracking Linked Orders Timeline Order …" at bounding box center [758, 544] width 1517 height 1088
click at [1455, 181] on div "Order details Collaborate Checklists 0/0 Tracking Linked Orders Timeline Order …" at bounding box center [758, 544] width 1517 height 1088
click at [1431, 146] on div "Order details Collaborate Checklists 0/0 Tracking Linked Orders Timeline Order …" at bounding box center [758, 544] width 1517 height 1088
click at [1389, 287] on div "Contact [PERSON_NAME] [PHONE_NUMBER] [EMAIL_ADDRESS][DOMAIN_NAME] Bill to [STRE…" at bounding box center [837, 251] width 1118 height 184
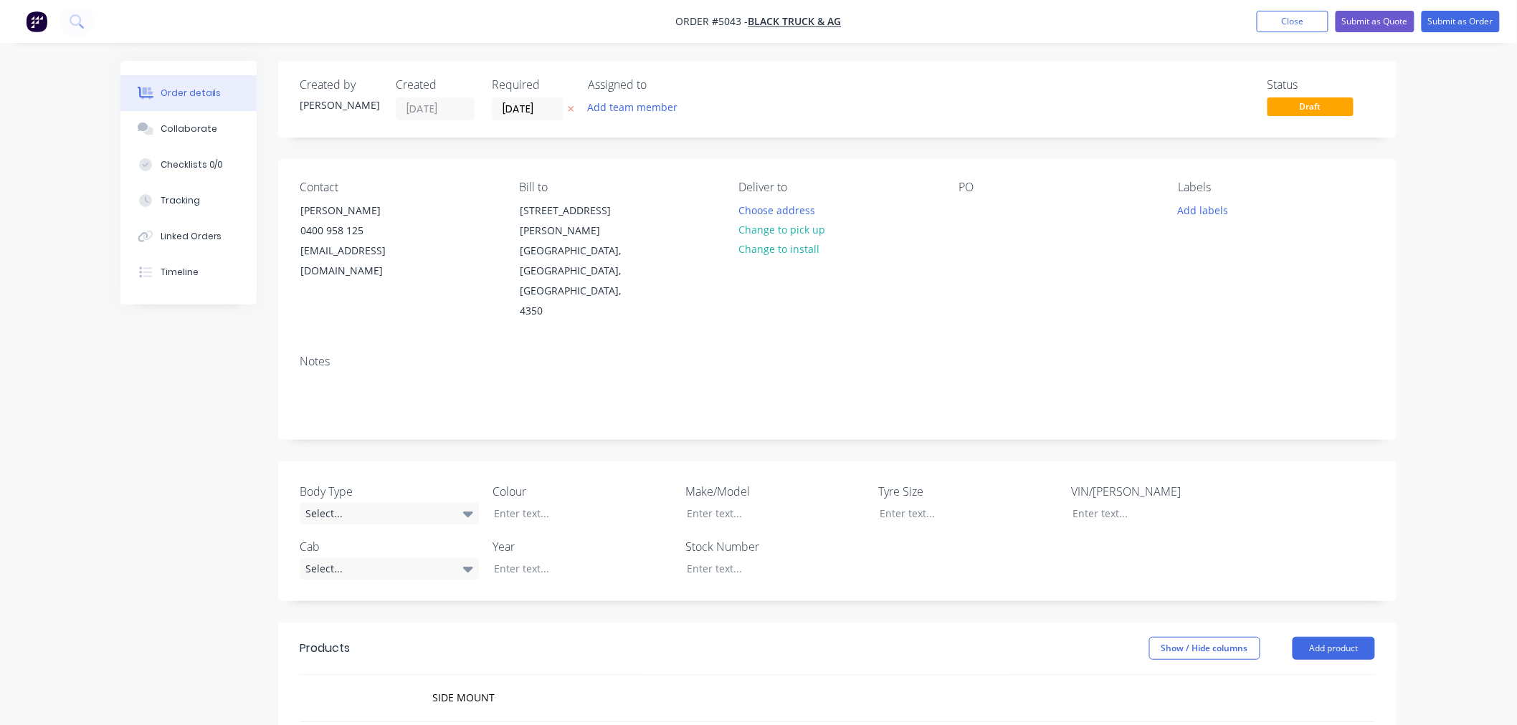
click at [1403, 295] on div "Order details Collaborate Checklists 0/0 Tracking Linked Orders Timeline Order …" at bounding box center [758, 574] width 1305 height 1027
click at [1441, 252] on div "Order details Collaborate Checklists 0/0 Tracking Linked Orders Timeline Order …" at bounding box center [758, 544] width 1517 height 1088
click at [1416, 141] on div "Order details Collaborate Checklists 0/0 Tracking Linked Orders Timeline Order …" at bounding box center [758, 544] width 1517 height 1088
click at [1431, 305] on div "Order details Collaborate Checklists 0/0 Tracking Linked Orders Timeline Order …" at bounding box center [758, 544] width 1517 height 1088
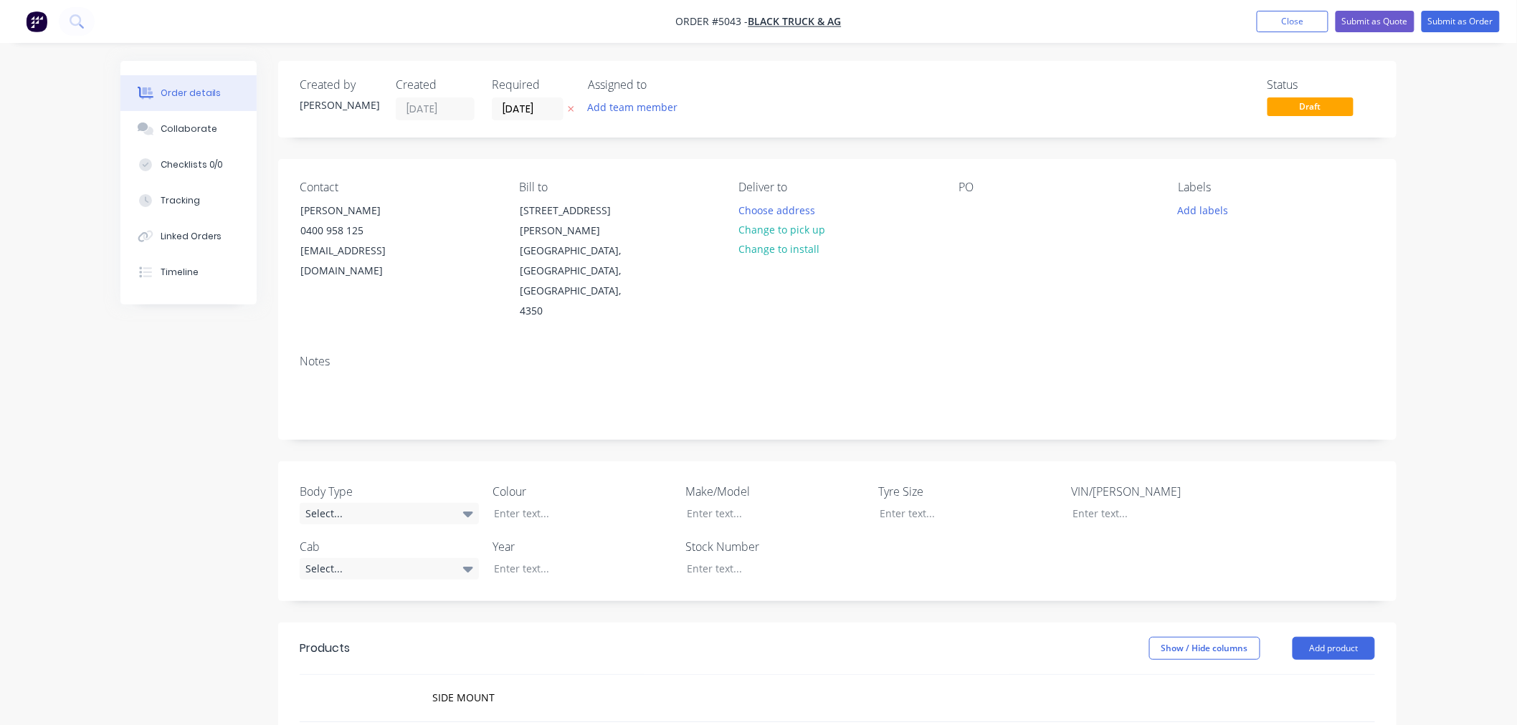
click at [1431, 302] on div "Order details Collaborate Checklists 0/0 Tracking Linked Orders Timeline Order …" at bounding box center [758, 544] width 1517 height 1088
click at [1457, 266] on div "Order details Collaborate Checklists 0/0 Tracking Linked Orders Timeline Order …" at bounding box center [758, 544] width 1517 height 1088
click at [1416, 165] on div "Order details Collaborate Checklists 0/0 Tracking Linked Orders Timeline Order …" at bounding box center [758, 544] width 1517 height 1088
click at [1411, 133] on div "Order details Collaborate Checklists 0/0 Tracking Linked Orders Timeline Order …" at bounding box center [758, 544] width 1517 height 1088
click at [1417, 147] on div "Order details Collaborate Checklists 0/0 Tracking Linked Orders Timeline Order …" at bounding box center [758, 544] width 1517 height 1088
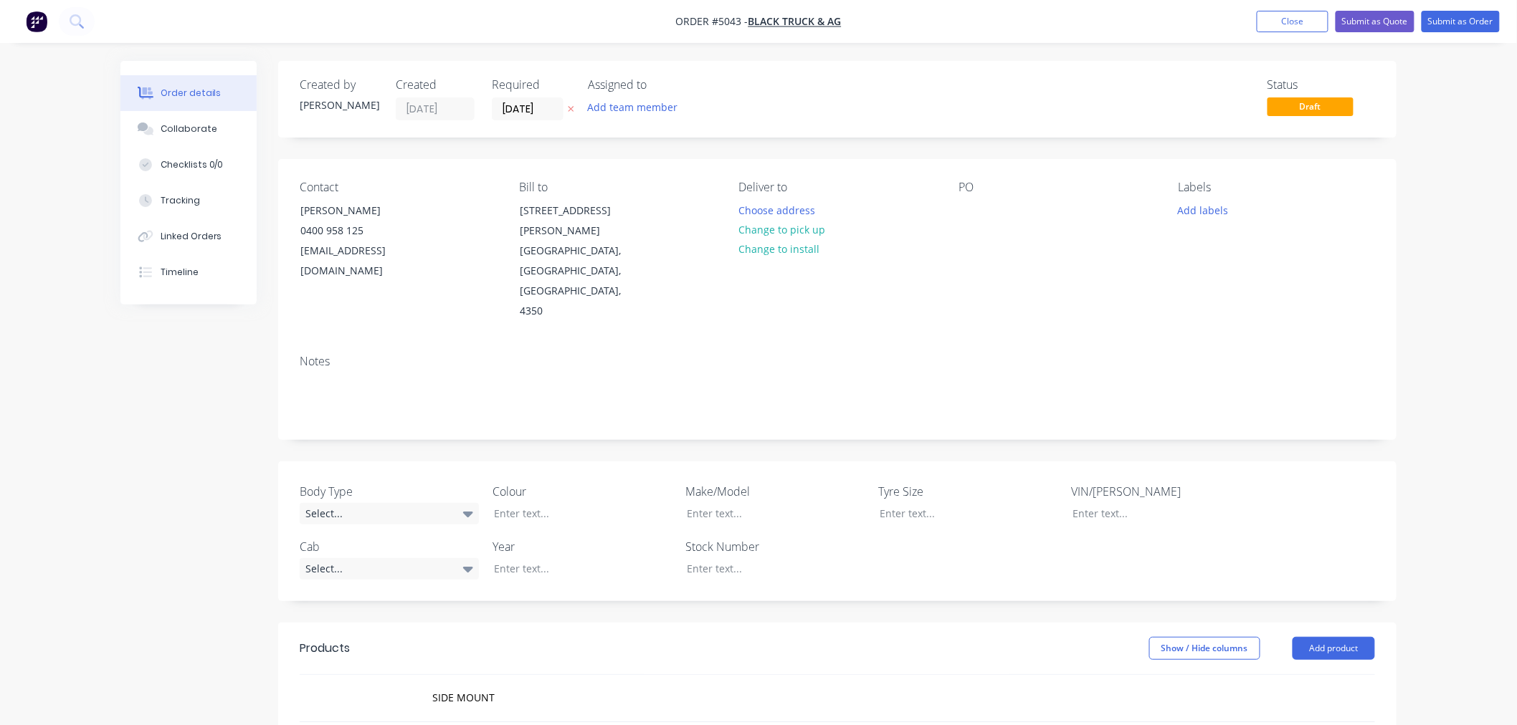
click at [1406, 140] on div "Order details Collaborate Checklists 0/0 Tracking Linked Orders Timeline Order …" at bounding box center [758, 574] width 1305 height 1027
click at [1399, 149] on div "Order details Collaborate Checklists 0/0 Tracking Linked Orders Timeline Order …" at bounding box center [758, 574] width 1305 height 1027
click at [1408, 148] on div "Order details Collaborate Checklists 0/0 Tracking Linked Orders Timeline Order …" at bounding box center [758, 574] width 1305 height 1027
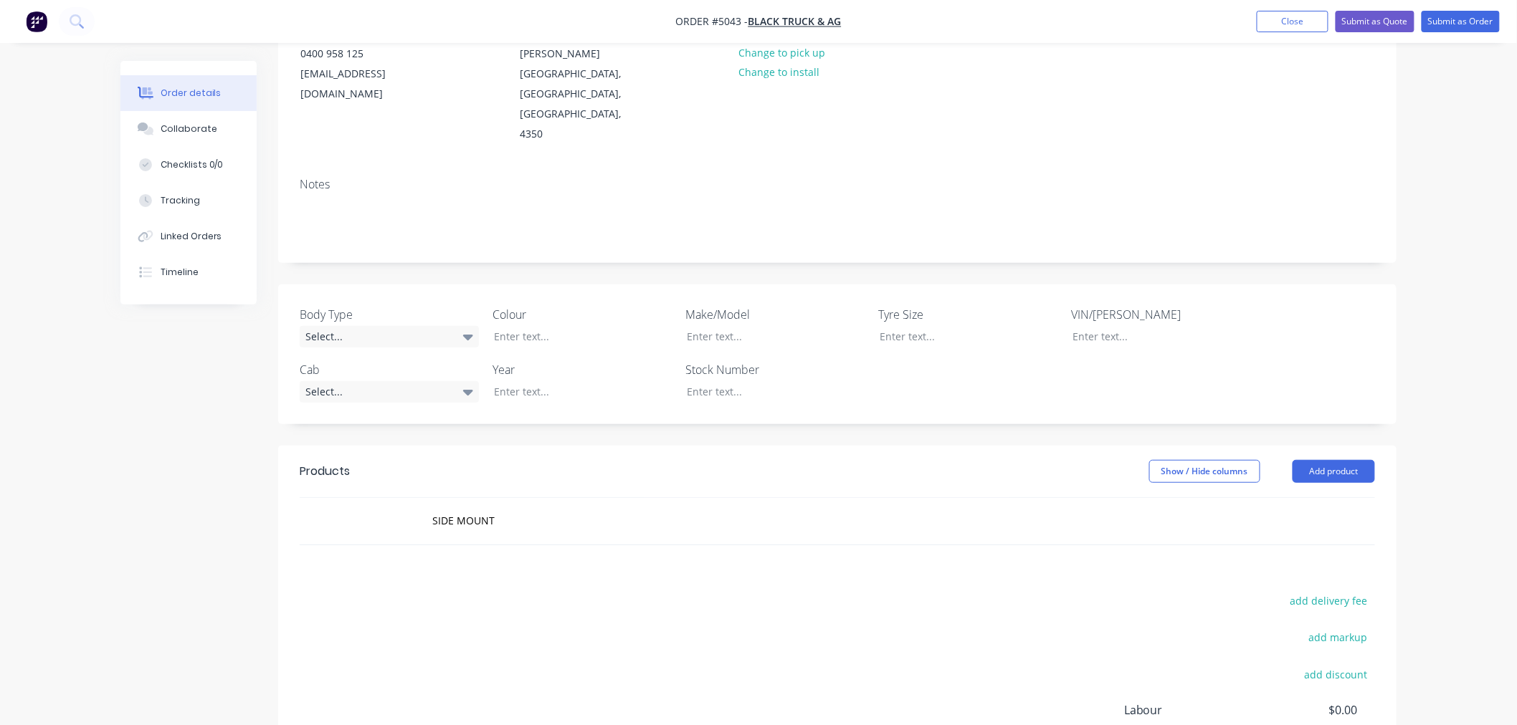
scroll to position [163, 0]
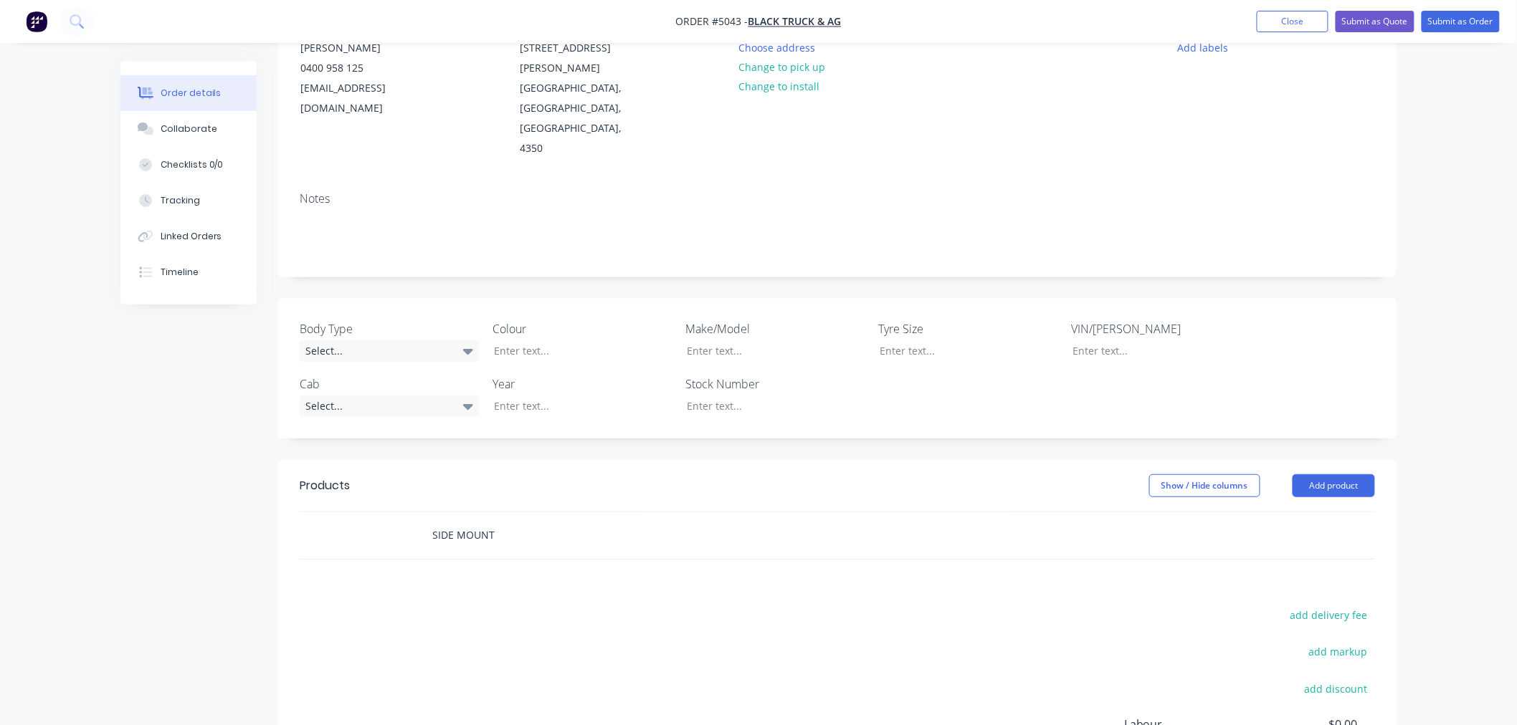
click at [543, 521] on input "SIDE MOUNT" at bounding box center [575, 535] width 287 height 29
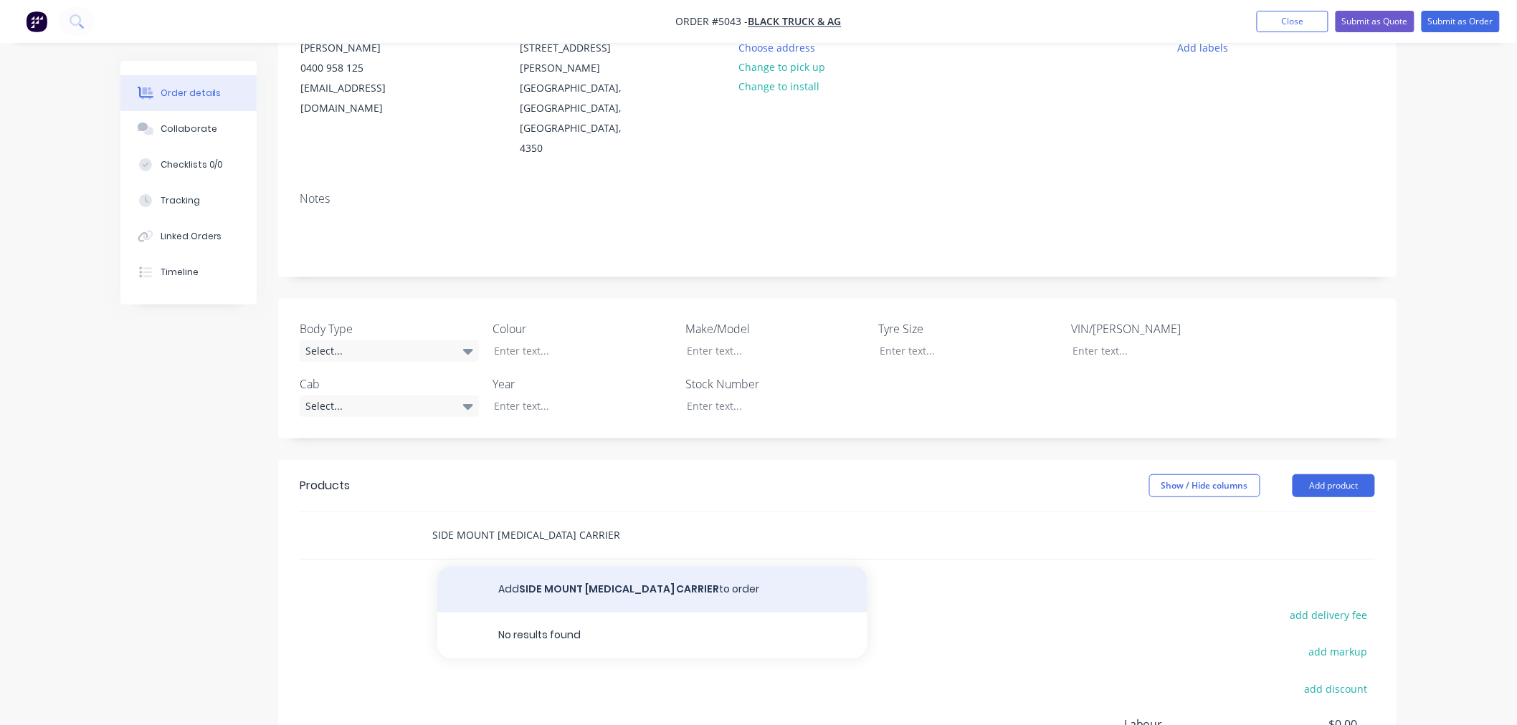
type input "SIDE MOUNT [MEDICAL_DATA] CARRIER"
click at [613, 567] on button "Add SIDE MOUNT SPARE TYRE CARRIER to order" at bounding box center [652, 590] width 430 height 46
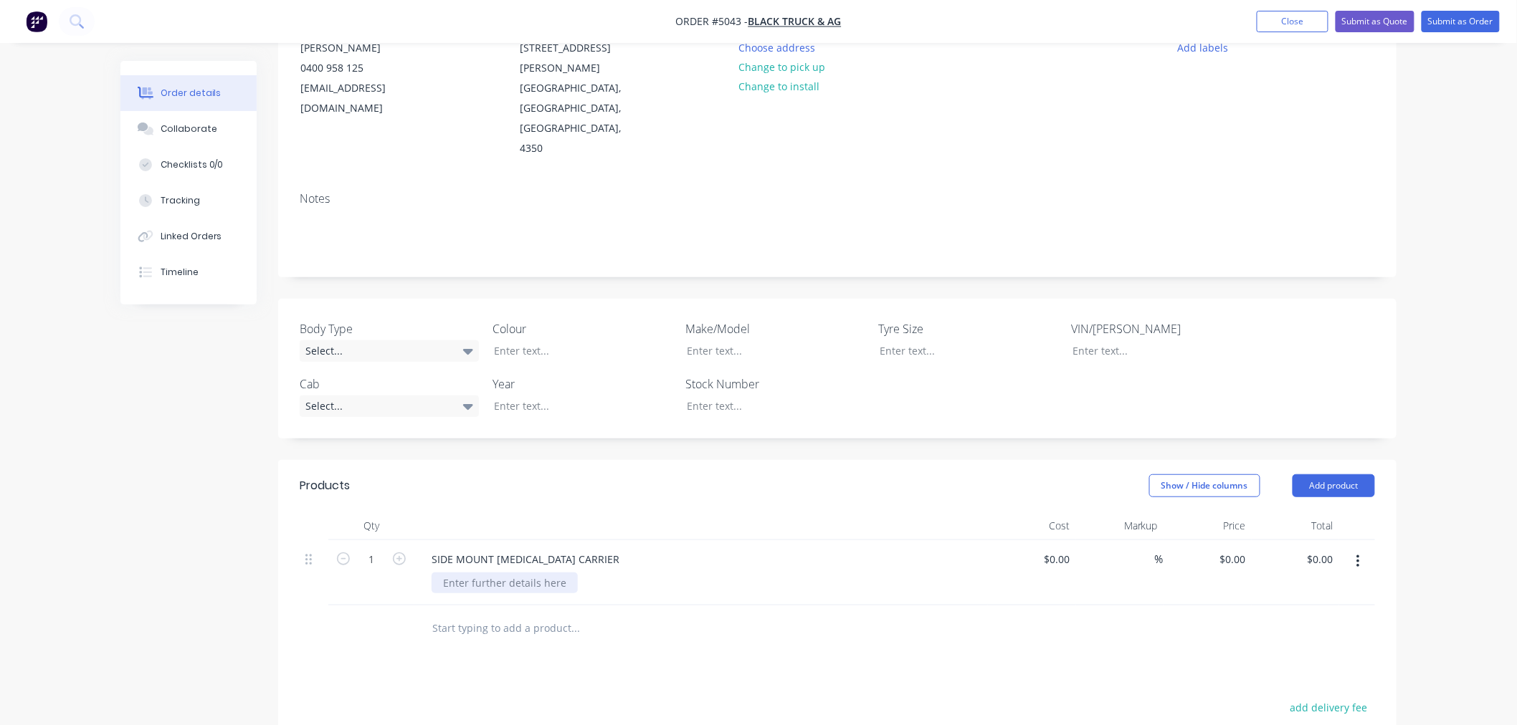
click at [536, 573] on div at bounding box center [505, 583] width 146 height 21
type input "$0.00"
type input "$600.00"
click at [489, 614] on input "text" at bounding box center [575, 628] width 287 height 29
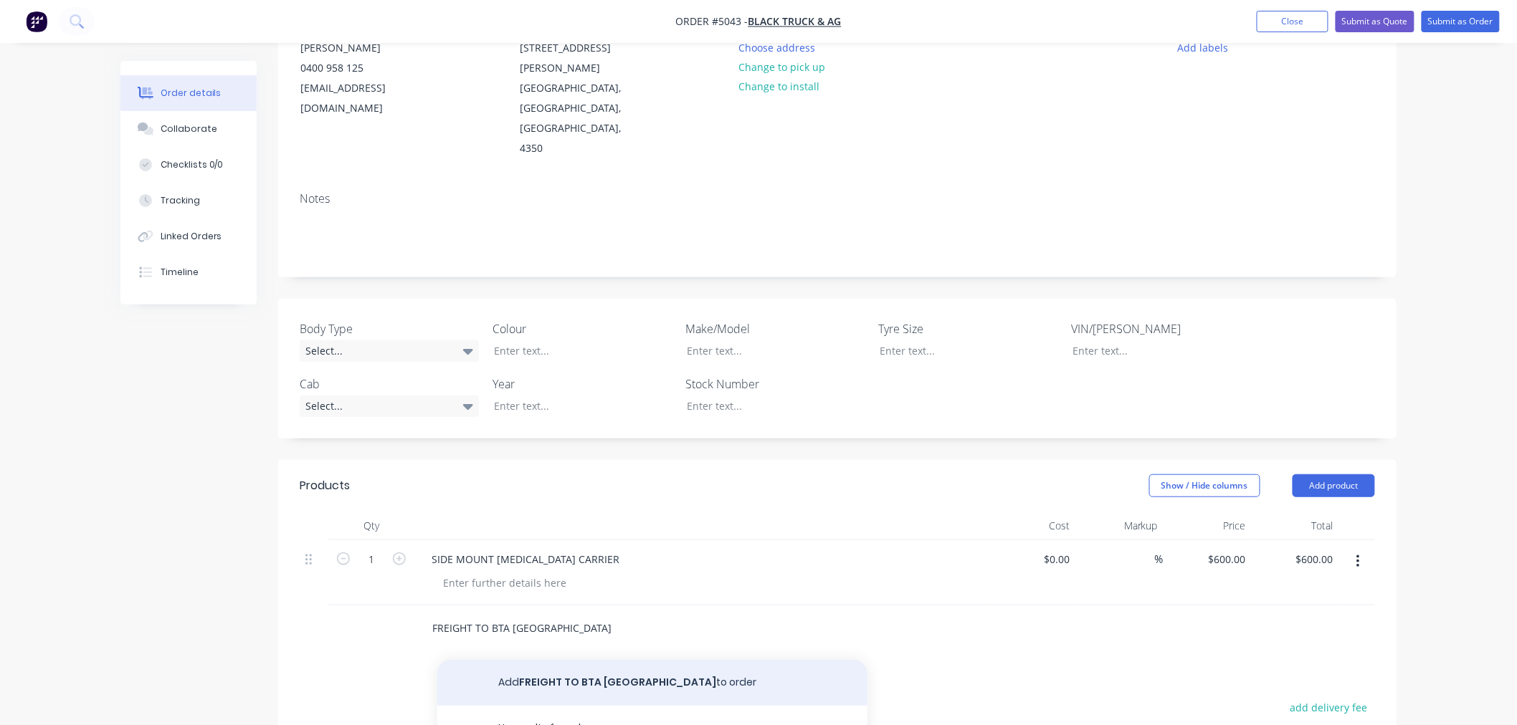
type input "FREIGHT TO BTA [GEOGRAPHIC_DATA]"
click at [578, 660] on button "Add FREIGHT TO BTA ROMA to order" at bounding box center [652, 683] width 430 height 46
